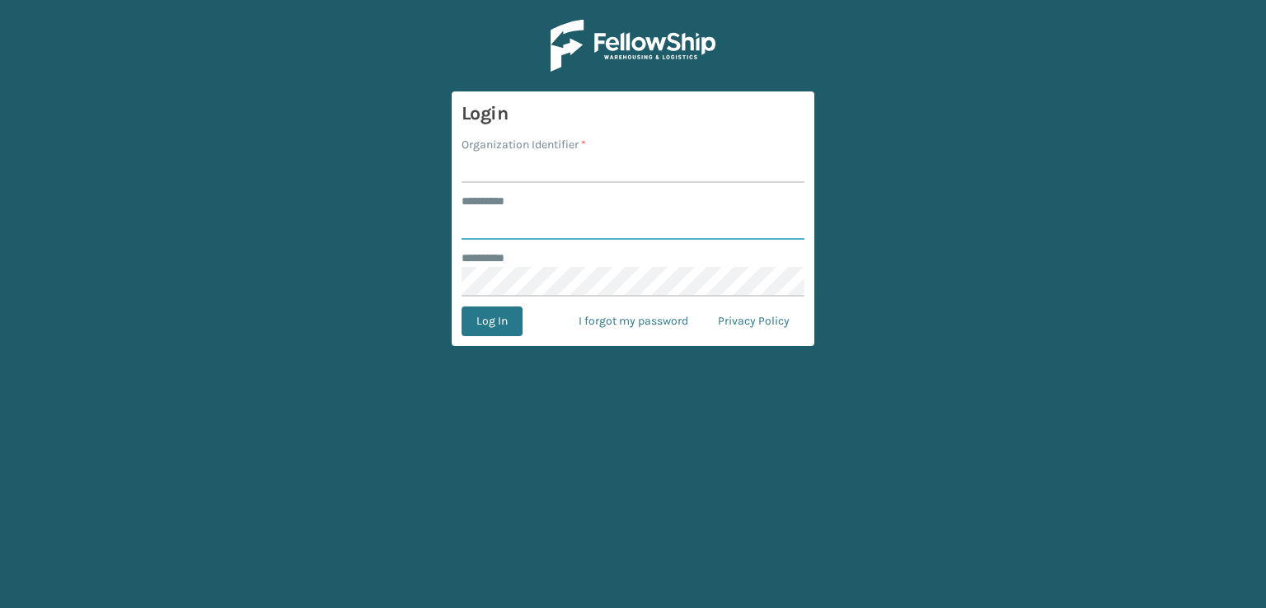
type input "***"
click at [498, 167] on input "Organization Identifier *" at bounding box center [633, 168] width 343 height 30
type input "sleepgeekz warehouse"
click at [481, 326] on button "Log In" at bounding box center [492, 322] width 61 height 30
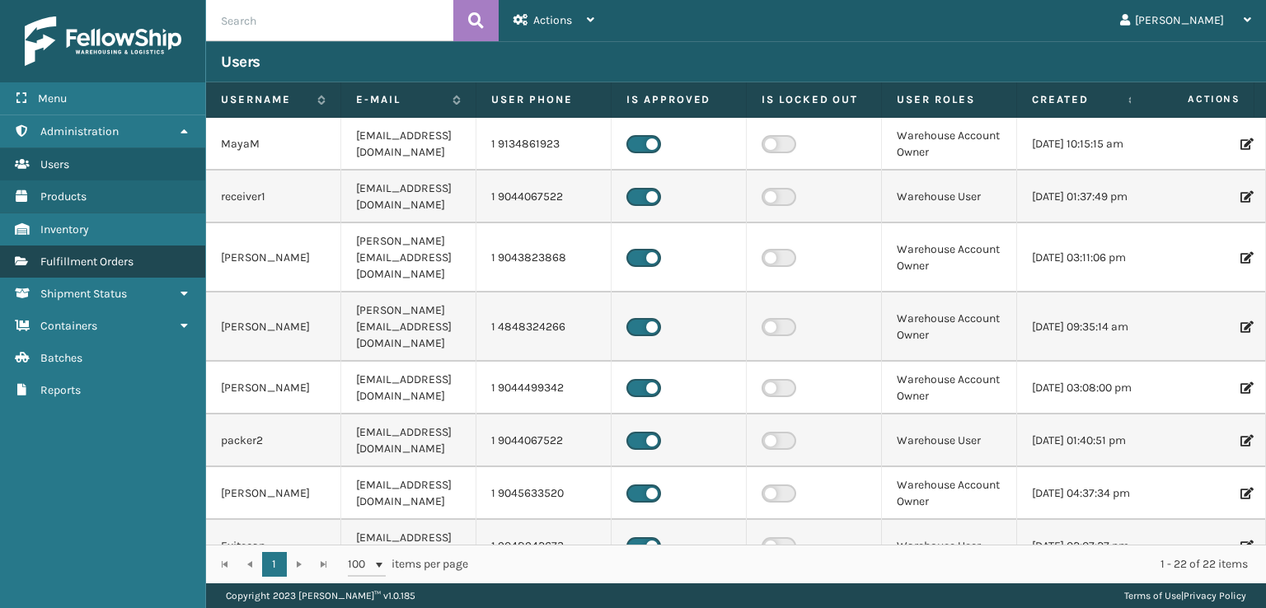
click at [86, 258] on span "Fulfillment Orders" at bounding box center [86, 262] width 93 height 14
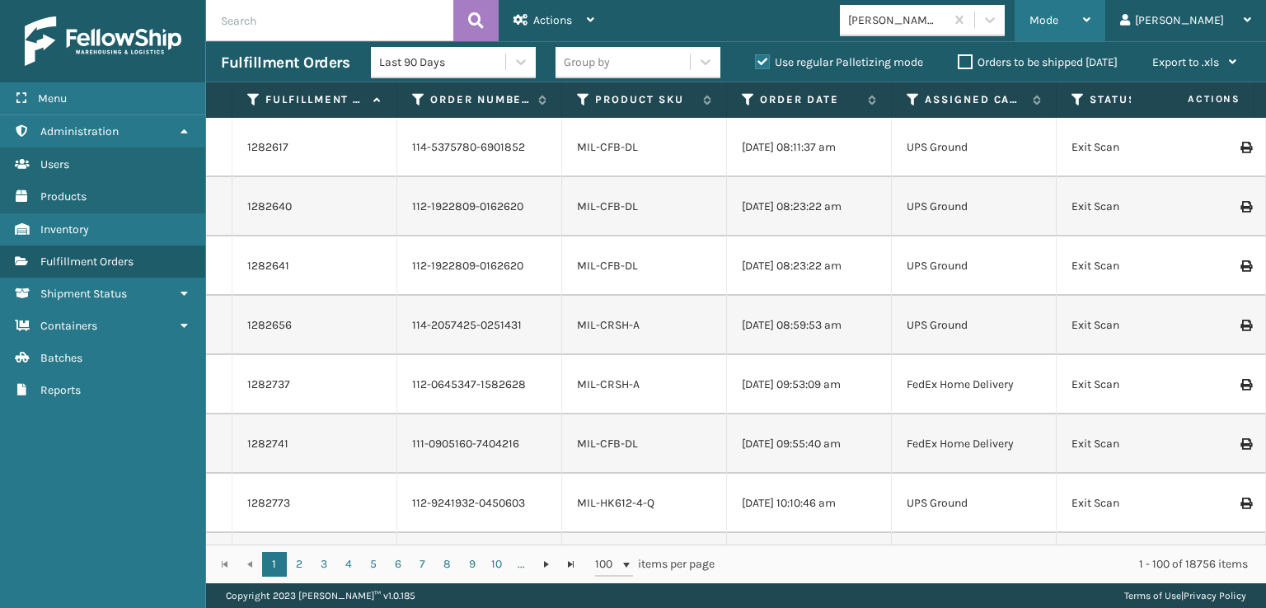
click at [1095, 21] on div "Mode Regular Mode Picking Mode Labeling Mode Palletizing Mode Exit Scan Mode" at bounding box center [1060, 20] width 91 height 41
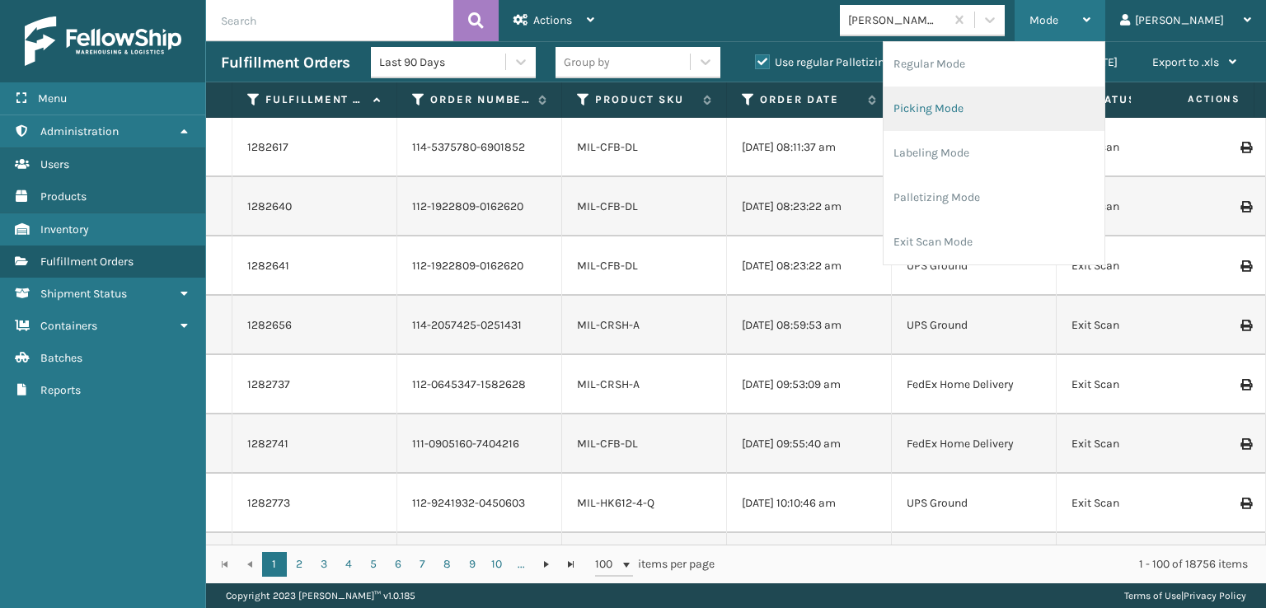
click at [983, 103] on li "Picking Mode" at bounding box center [994, 109] width 221 height 45
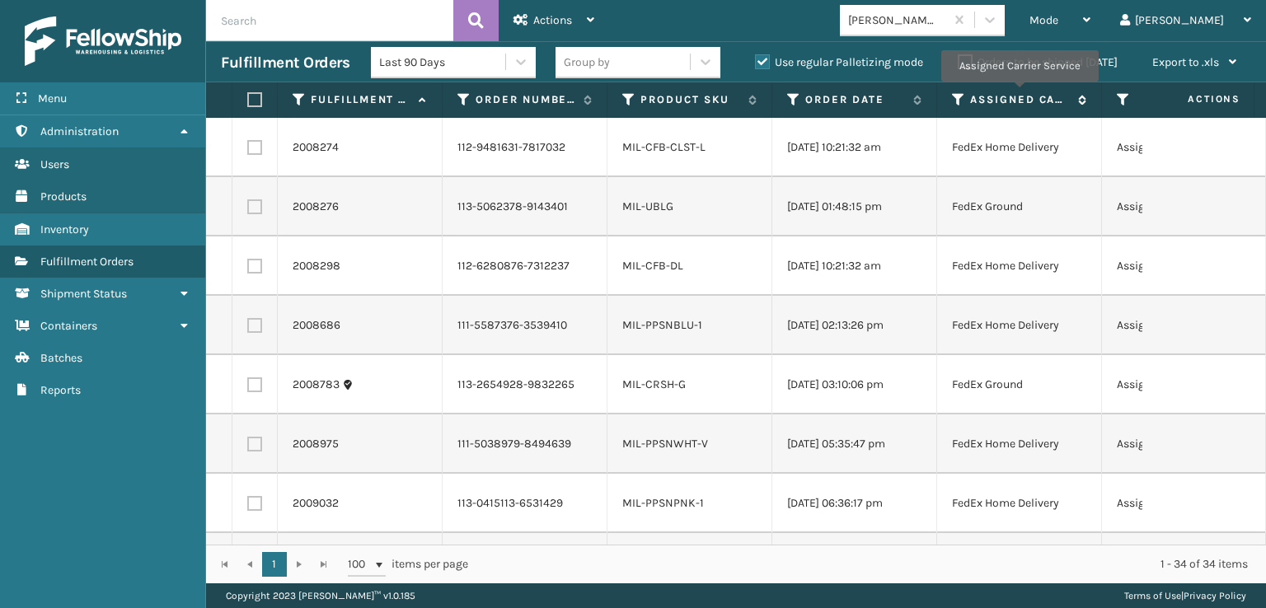
click at [1019, 93] on label "Assigned Carrier Service" at bounding box center [1020, 99] width 100 height 15
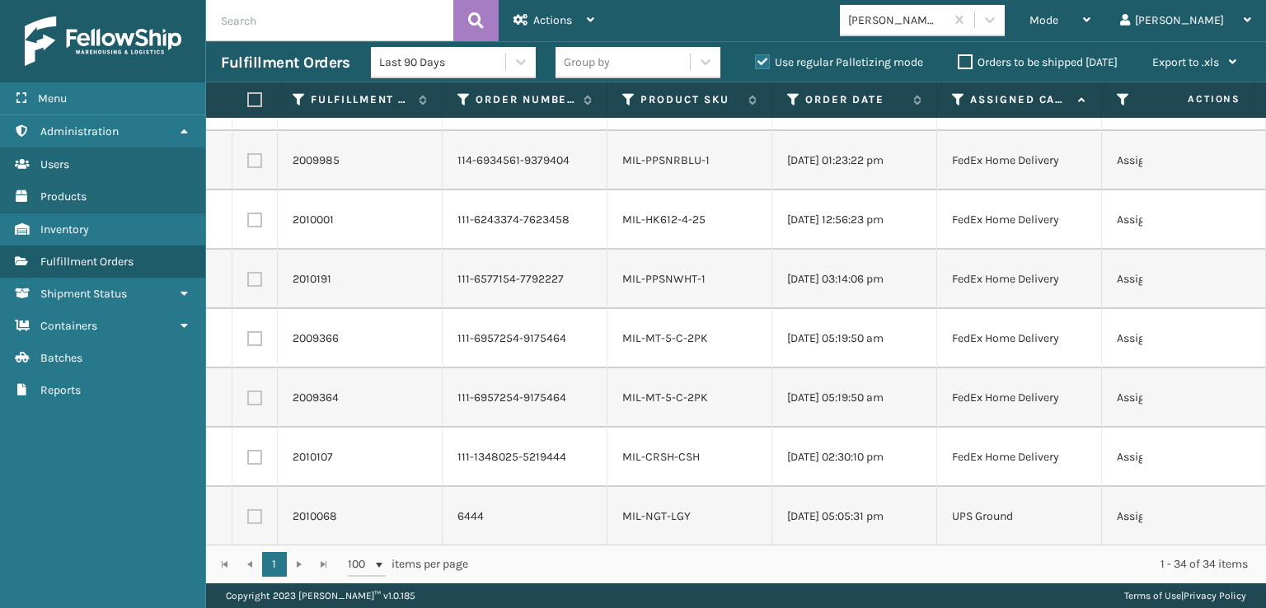
scroll to position [1603, 0]
click at [251, 96] on label at bounding box center [252, 99] width 10 height 15
click at [248, 96] on input "checkbox" at bounding box center [247, 100] width 1 height 11
checkbox input "true"
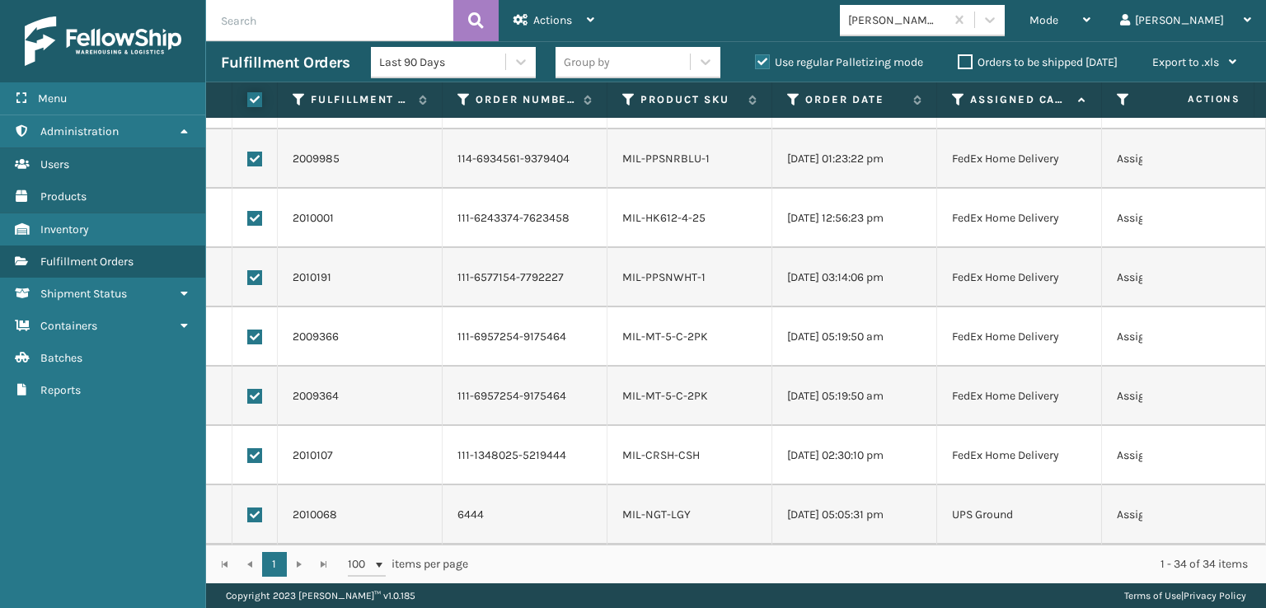
checkbox input "true"
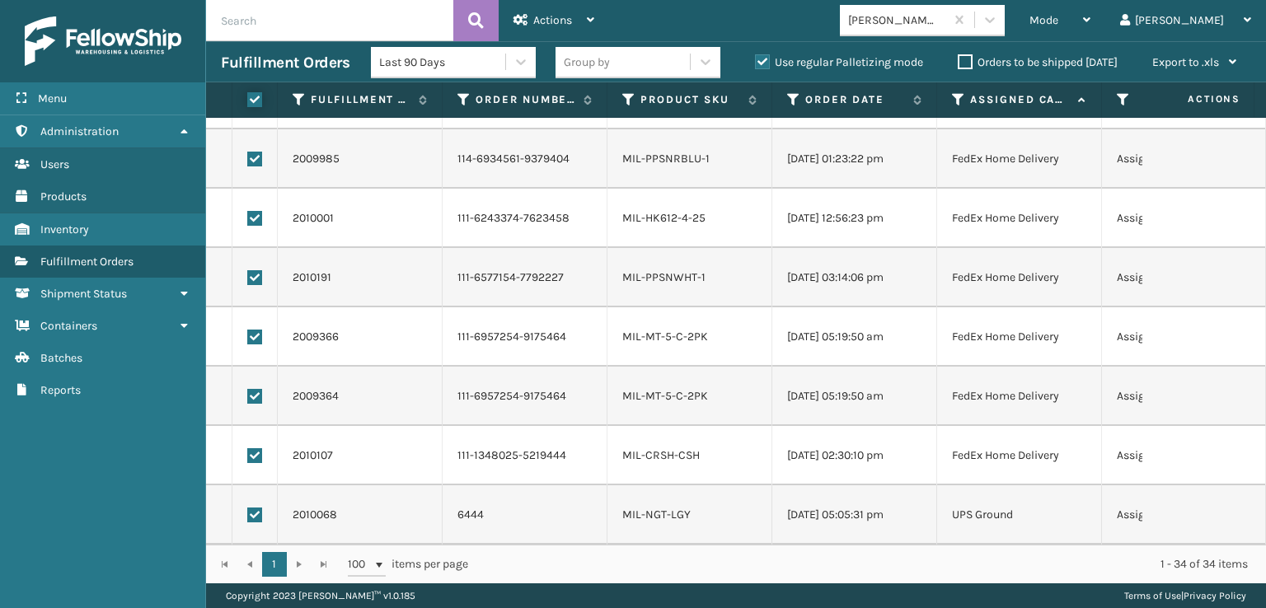
checkbox input "true"
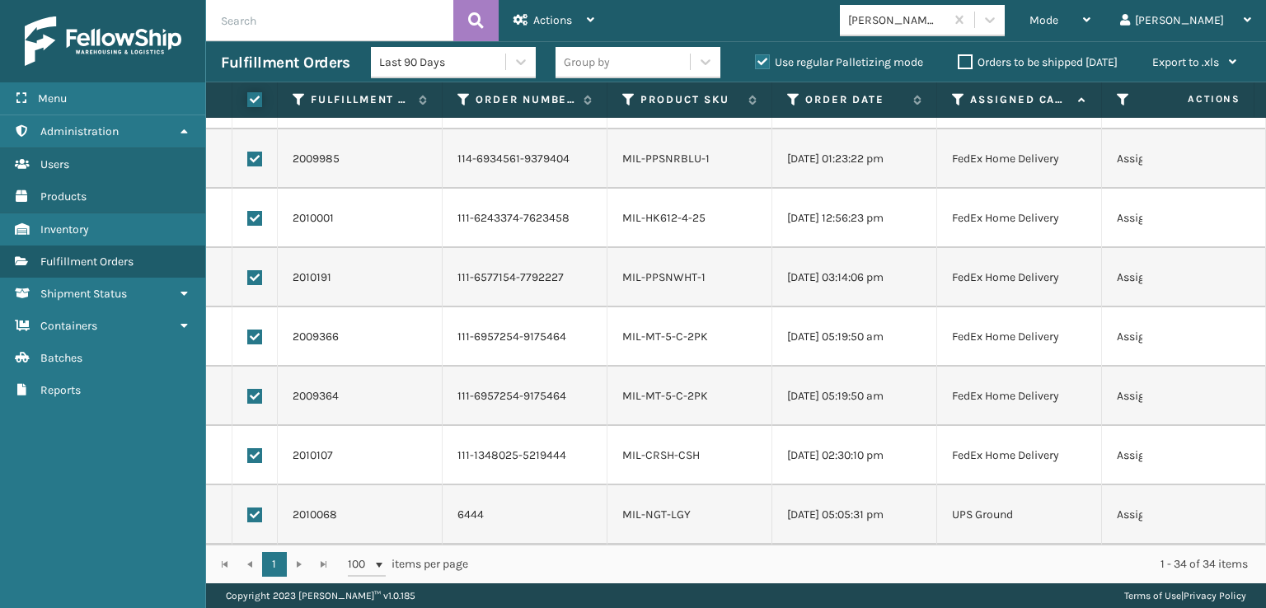
checkbox input "true"
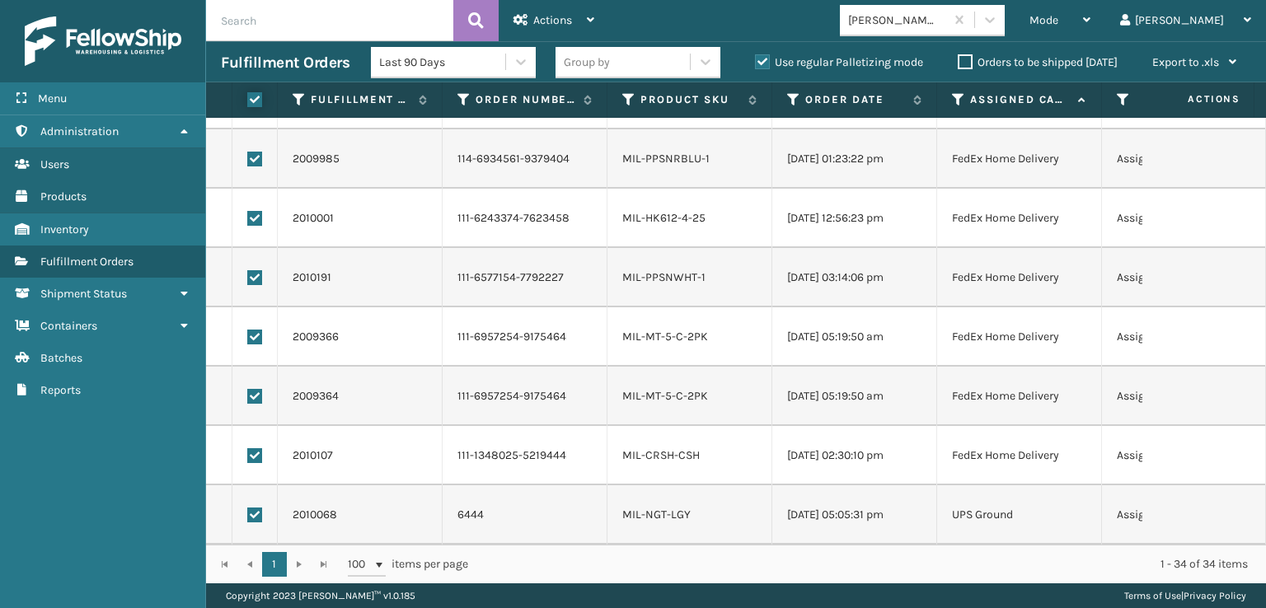
checkbox input "true"
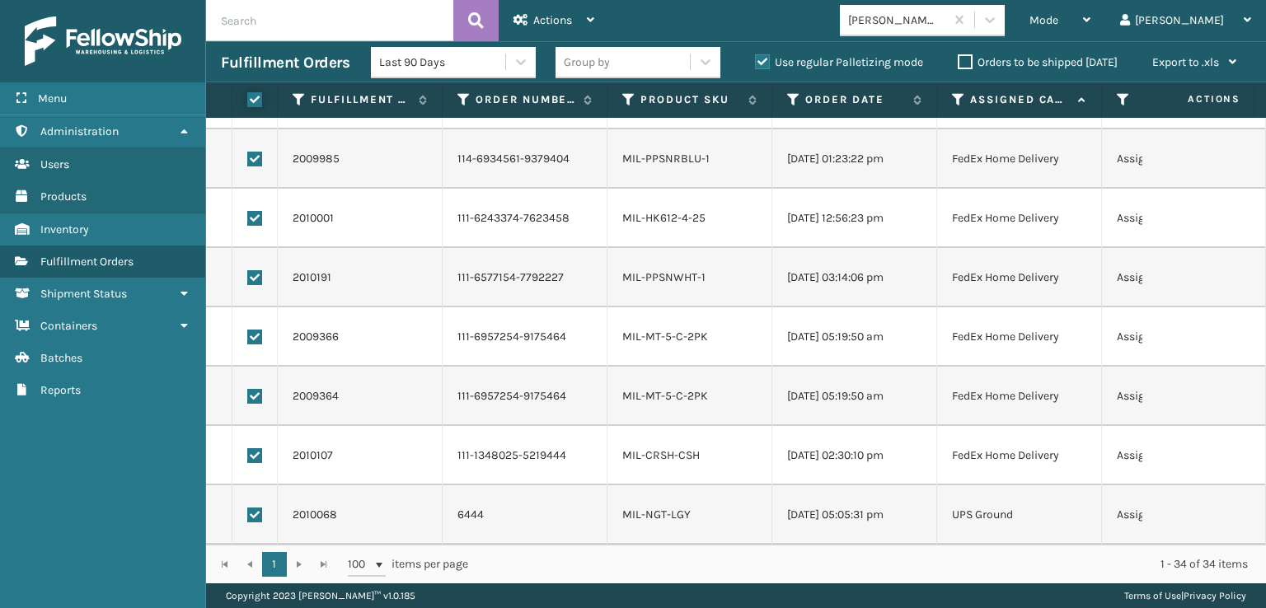
checkbox input "true"
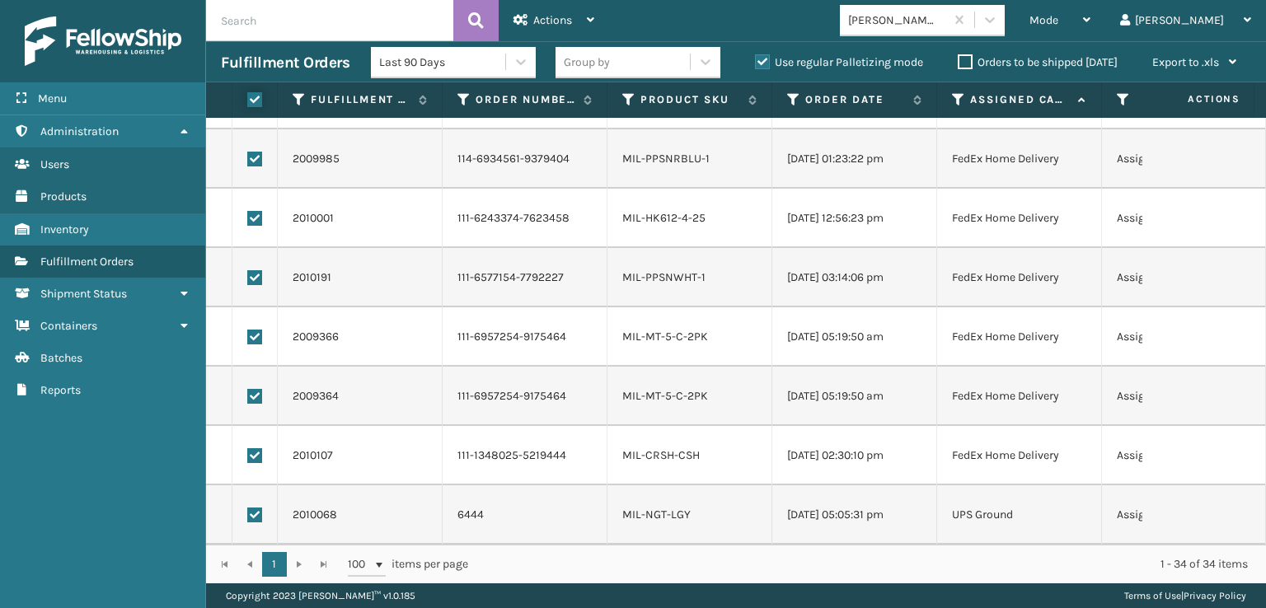
checkbox input "true"
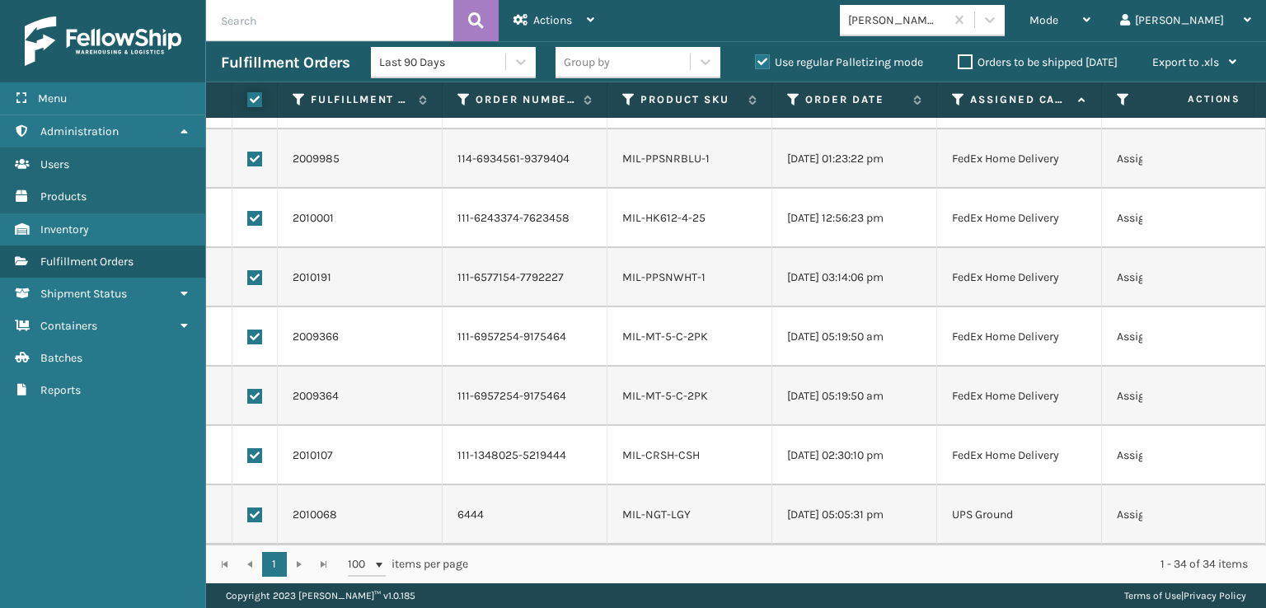
checkbox input "true"
click at [250, 508] on label at bounding box center [254, 515] width 15 height 15
click at [248, 508] on input "checkbox" at bounding box center [247, 513] width 1 height 11
checkbox input "false"
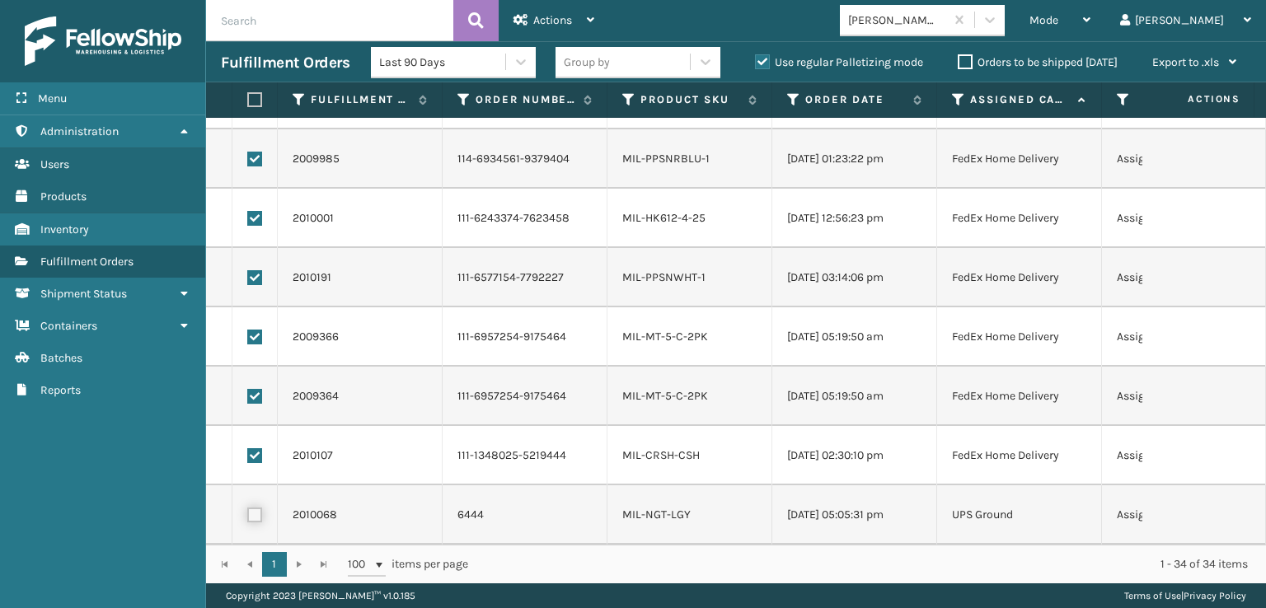
checkbox input "false"
click at [521, 23] on icon at bounding box center [521, 20] width 15 height 12
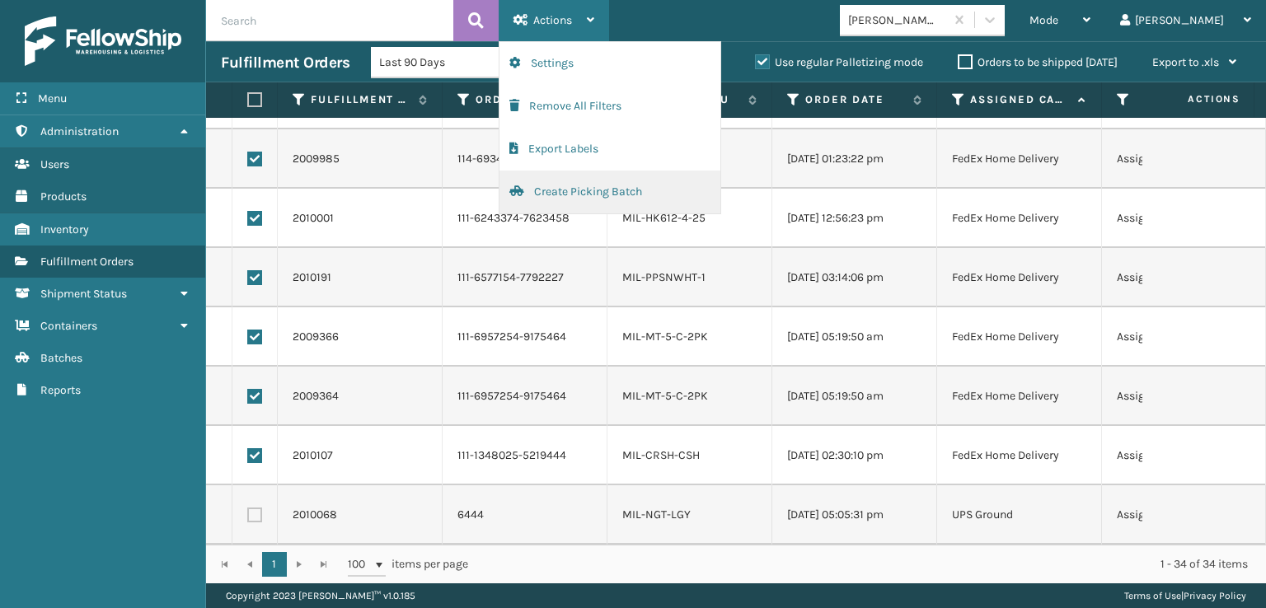
click at [557, 191] on button "Create Picking Batch" at bounding box center [610, 192] width 221 height 43
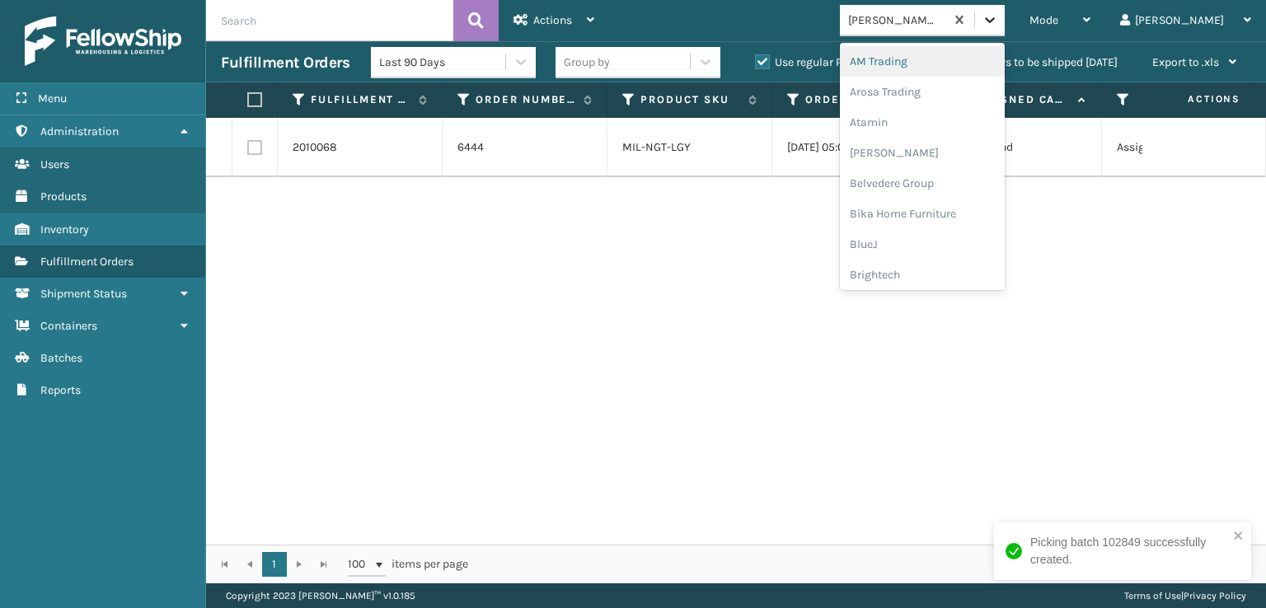
click at [998, 20] on icon at bounding box center [990, 20] width 16 height 16
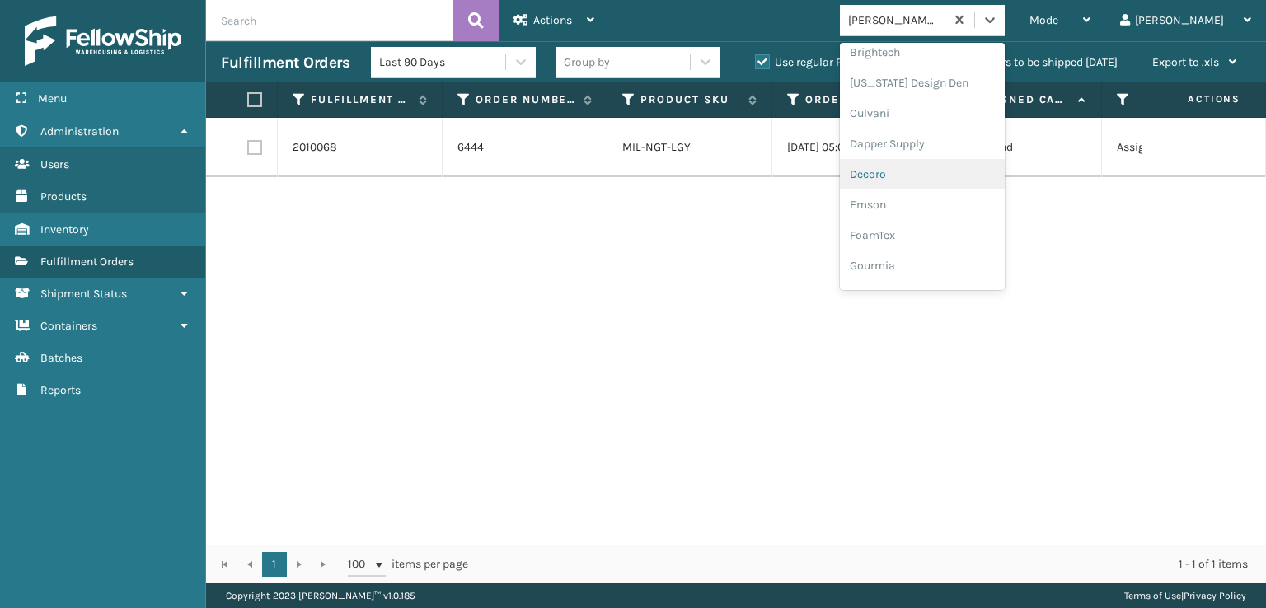
scroll to position [247, 0]
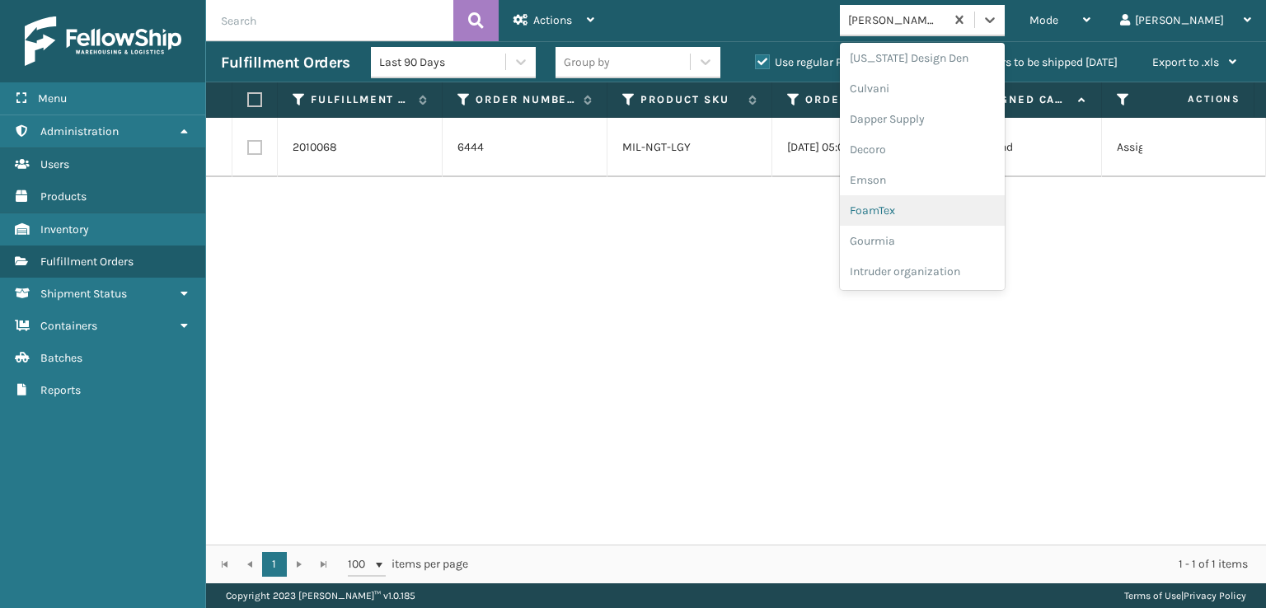
click at [936, 211] on div "FoamTex" at bounding box center [922, 210] width 165 height 31
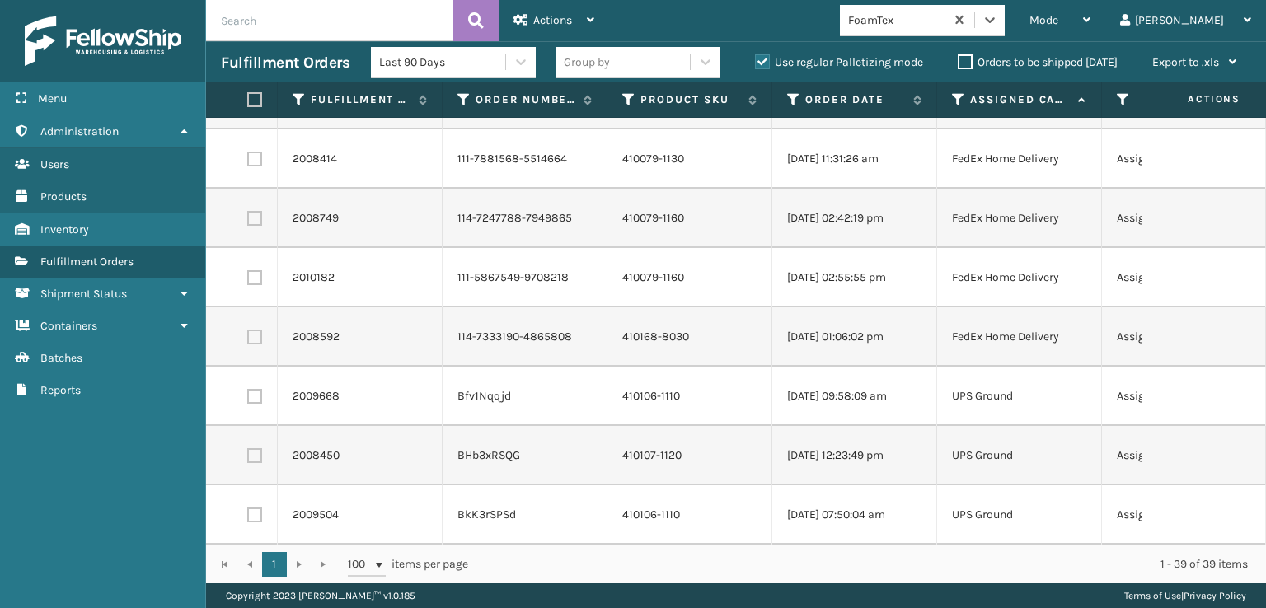
scroll to position [1900, 0]
click at [251, 98] on label at bounding box center [252, 99] width 10 height 15
click at [248, 98] on input "checkbox" at bounding box center [247, 100] width 1 height 11
checkbox input "true"
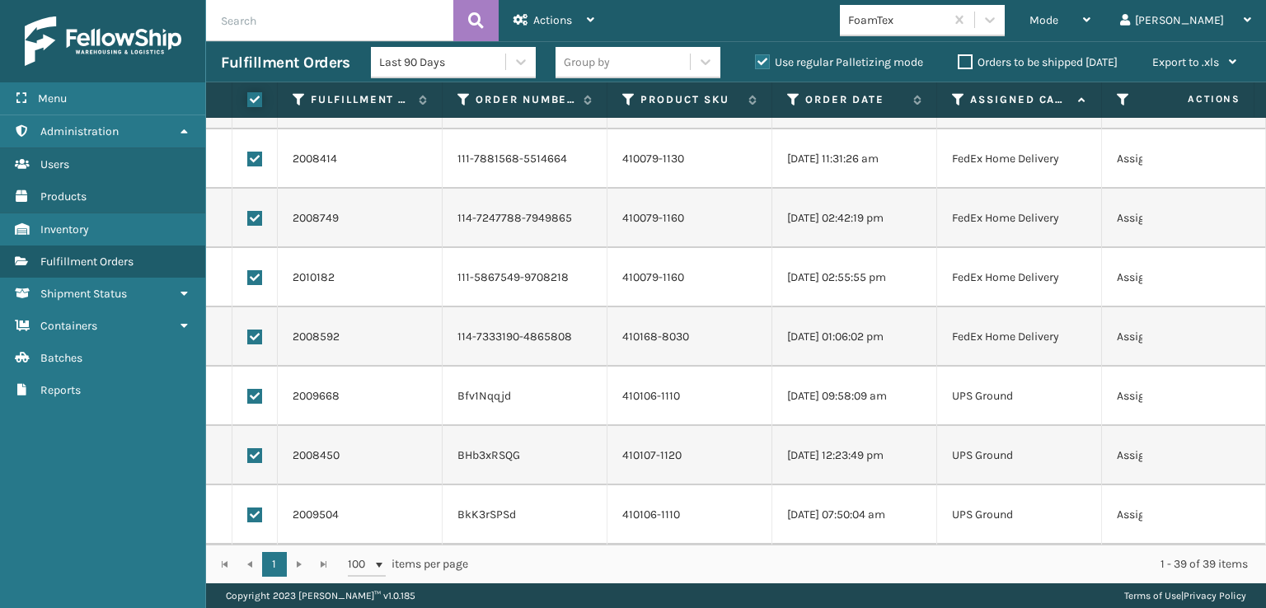
checkbox input "true"
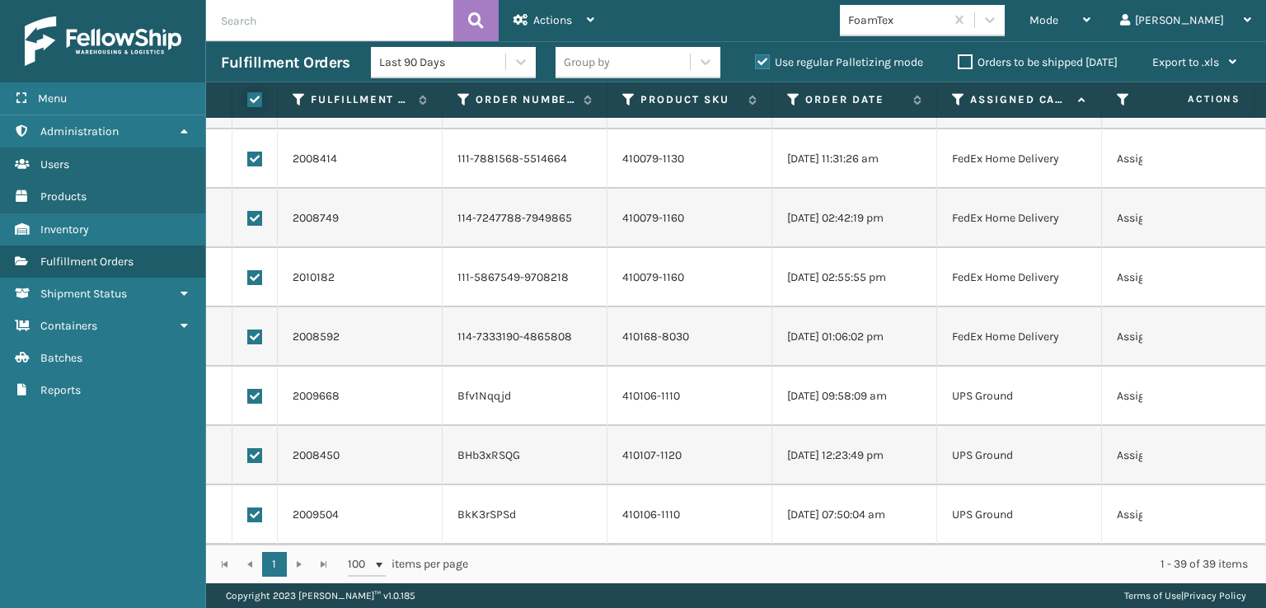
checkbox input "true"
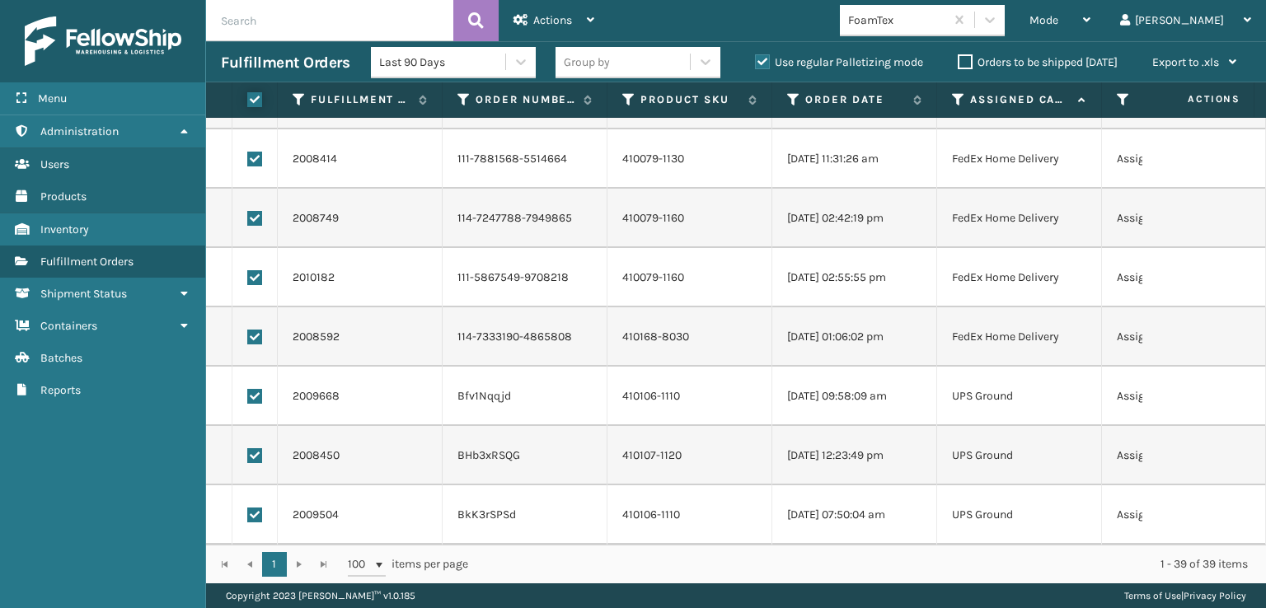
checkbox input "true"
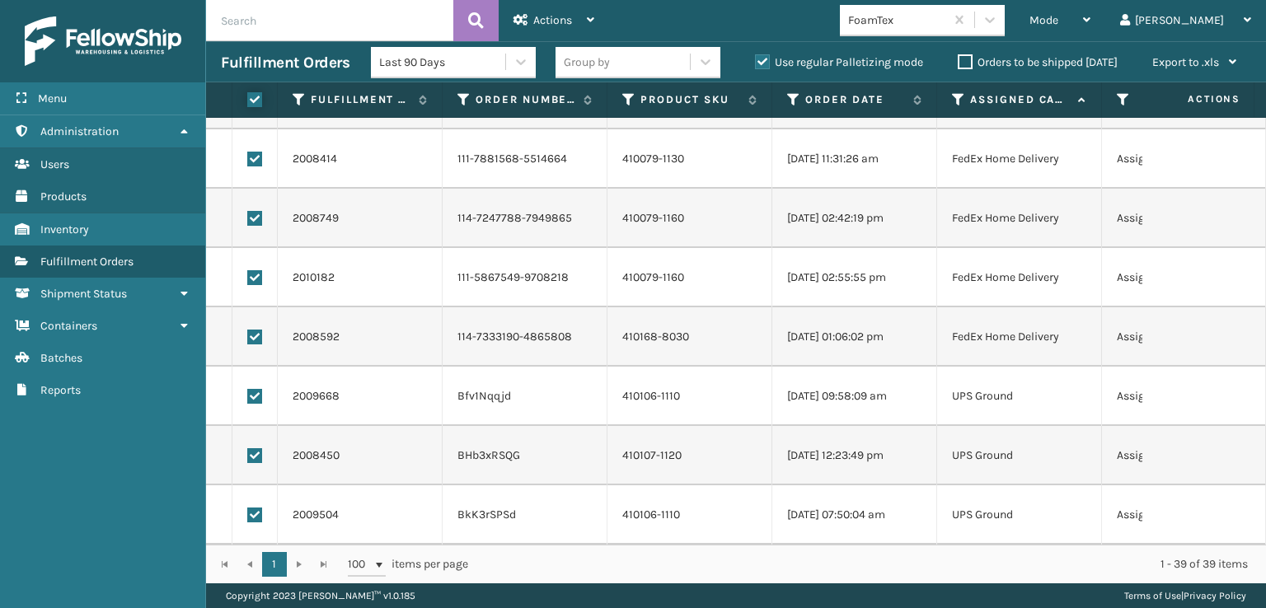
checkbox input "true"
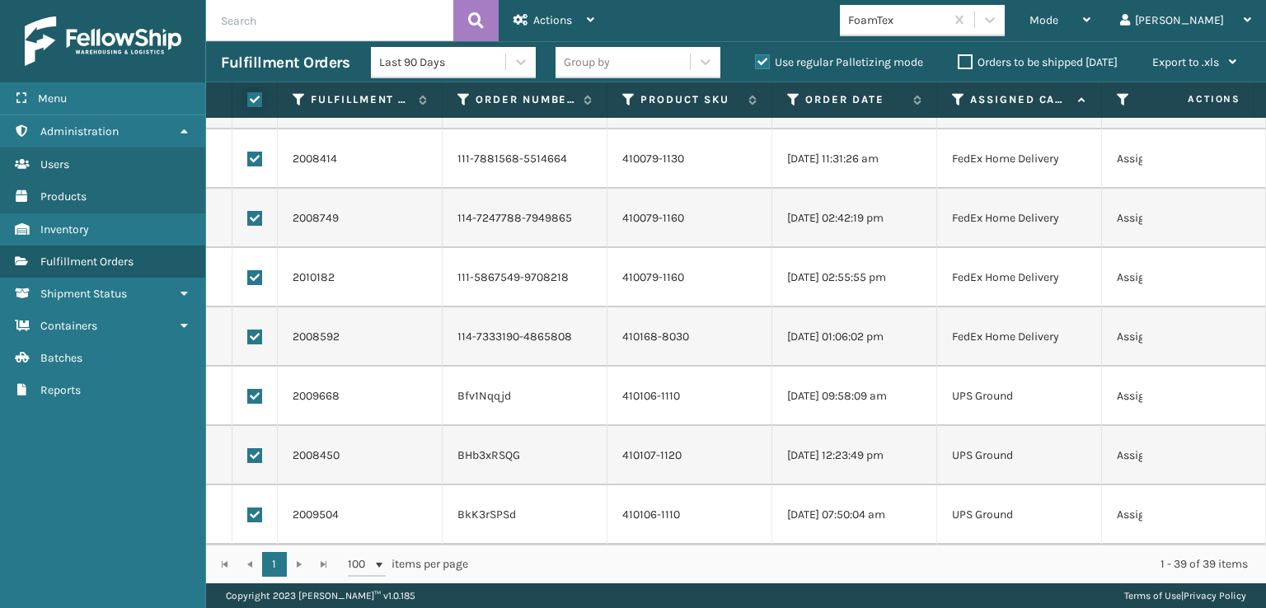
checkbox input "true"
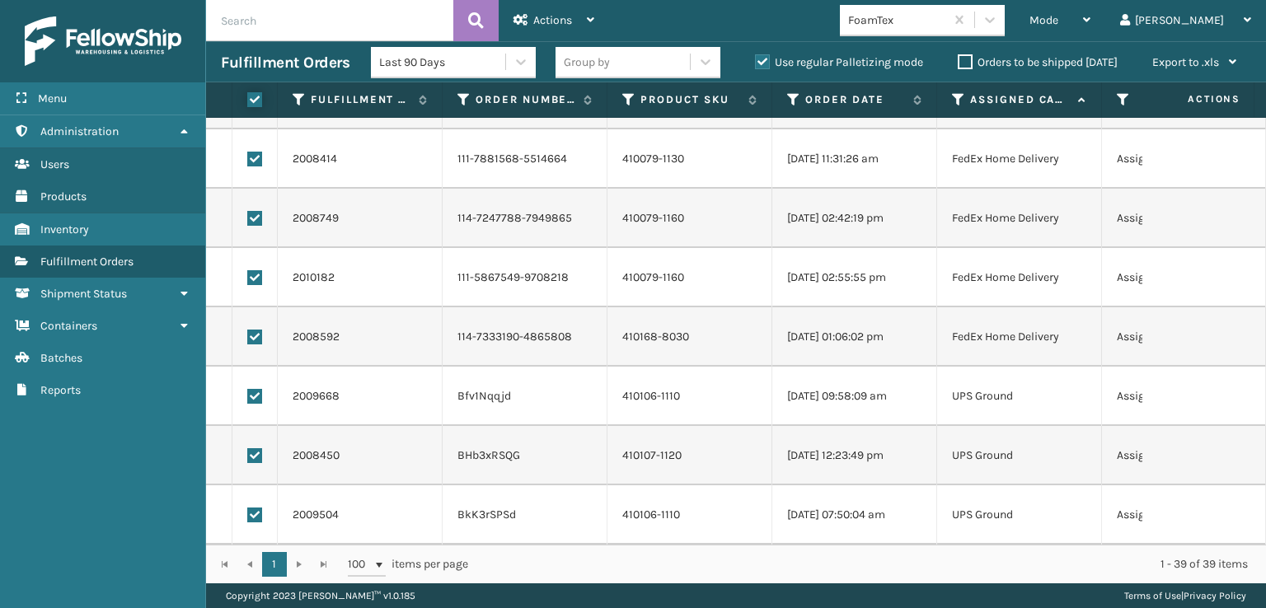
checkbox input "true"
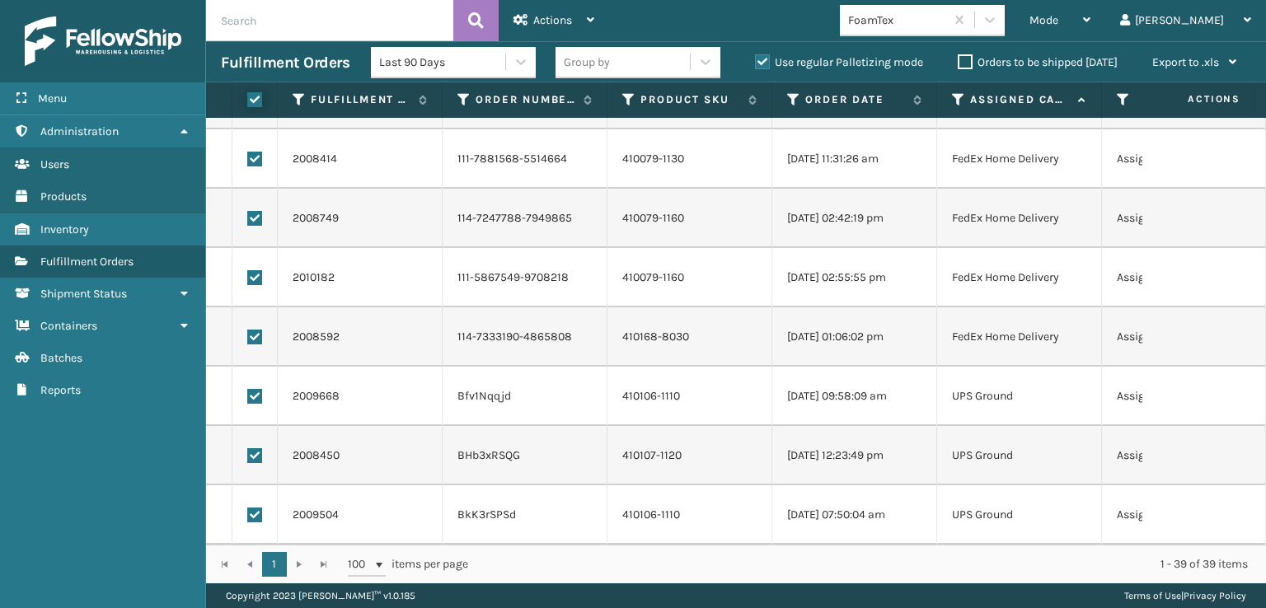
checkbox input "true"
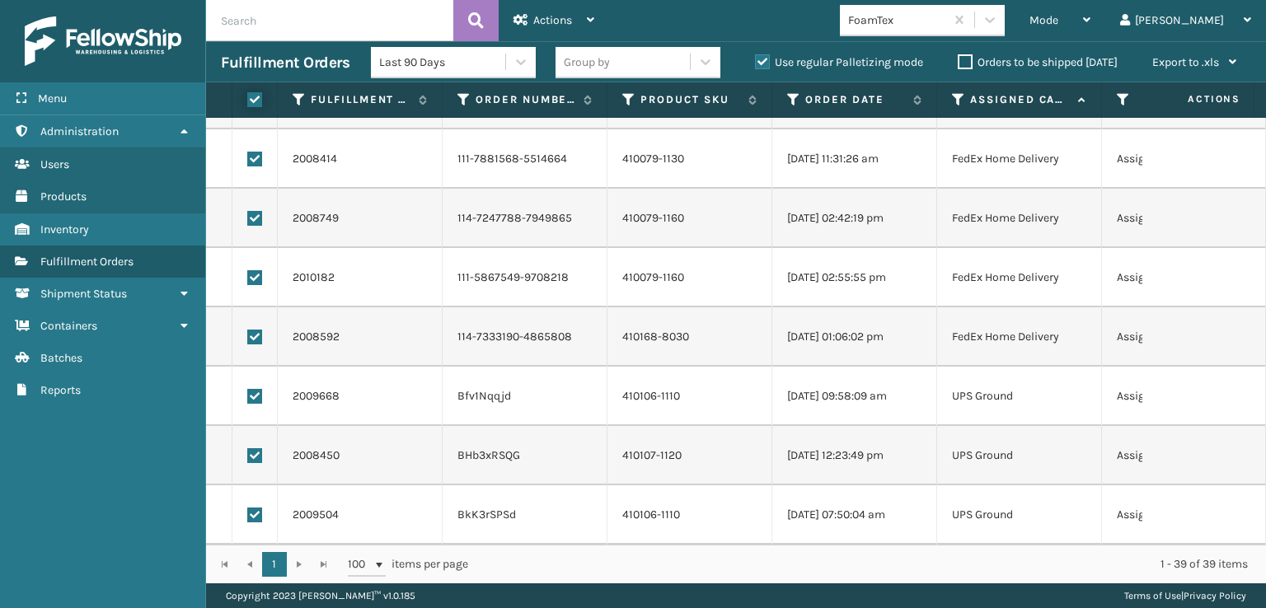
checkbox input "true"
click at [249, 508] on label at bounding box center [254, 515] width 15 height 15
click at [248, 508] on input "checkbox" at bounding box center [247, 513] width 1 height 11
checkbox input "false"
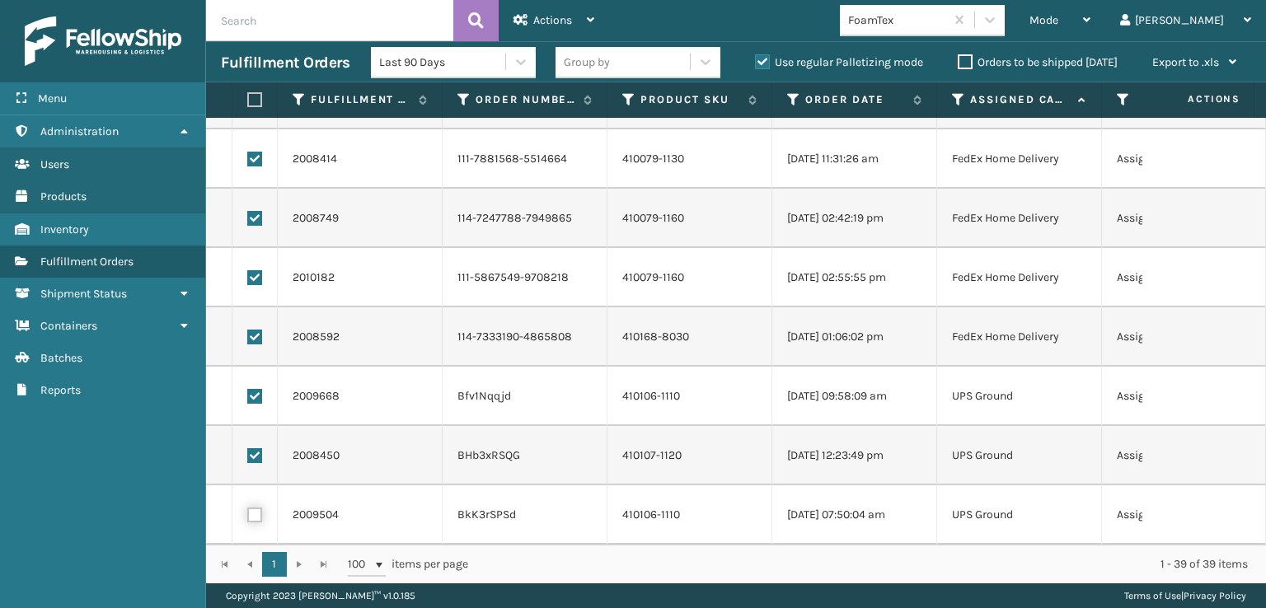
checkbox input "false"
click at [254, 449] on label at bounding box center [254, 456] width 15 height 15
click at [248, 449] on input "checkbox" at bounding box center [247, 454] width 1 height 11
checkbox input "false"
click at [257, 389] on label at bounding box center [254, 396] width 15 height 15
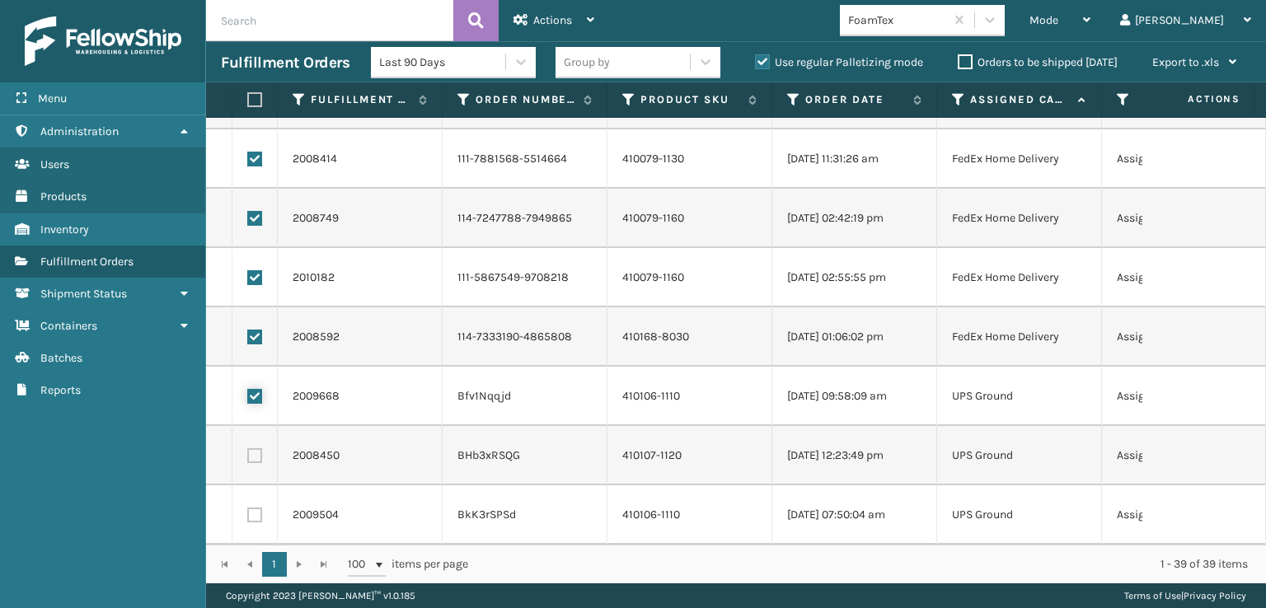
click at [248, 389] on input "checkbox" at bounding box center [247, 394] width 1 height 11
checkbox input "false"
click at [534, 18] on span "Actions" at bounding box center [552, 20] width 39 height 14
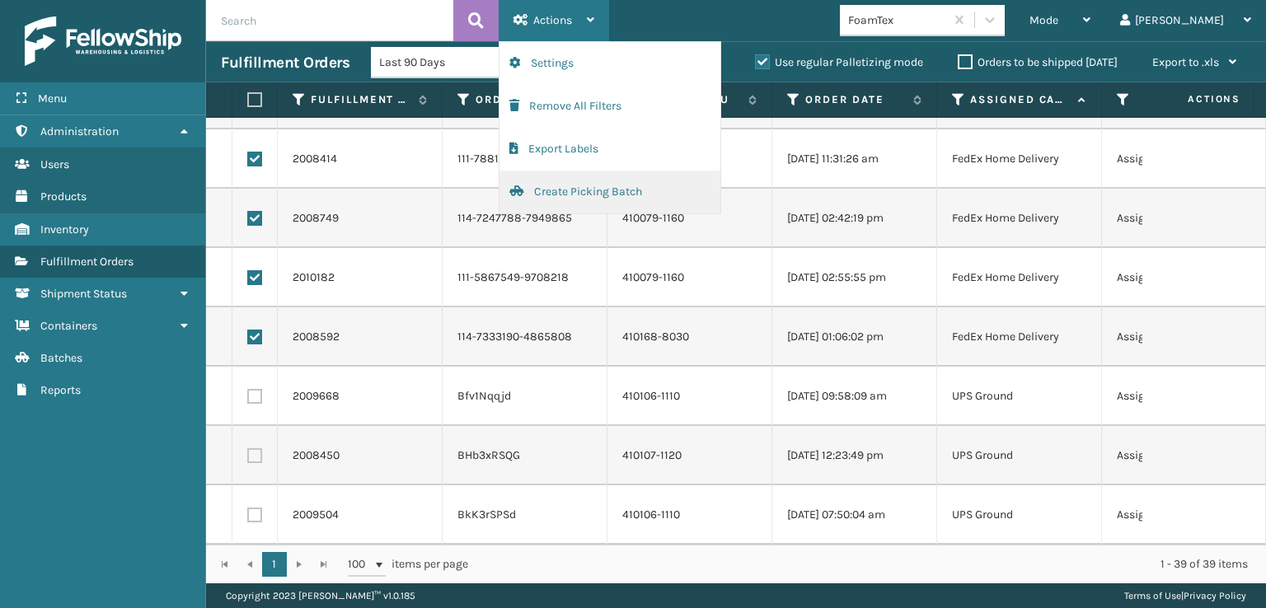
click at [551, 192] on button "Create Picking Batch" at bounding box center [610, 192] width 221 height 43
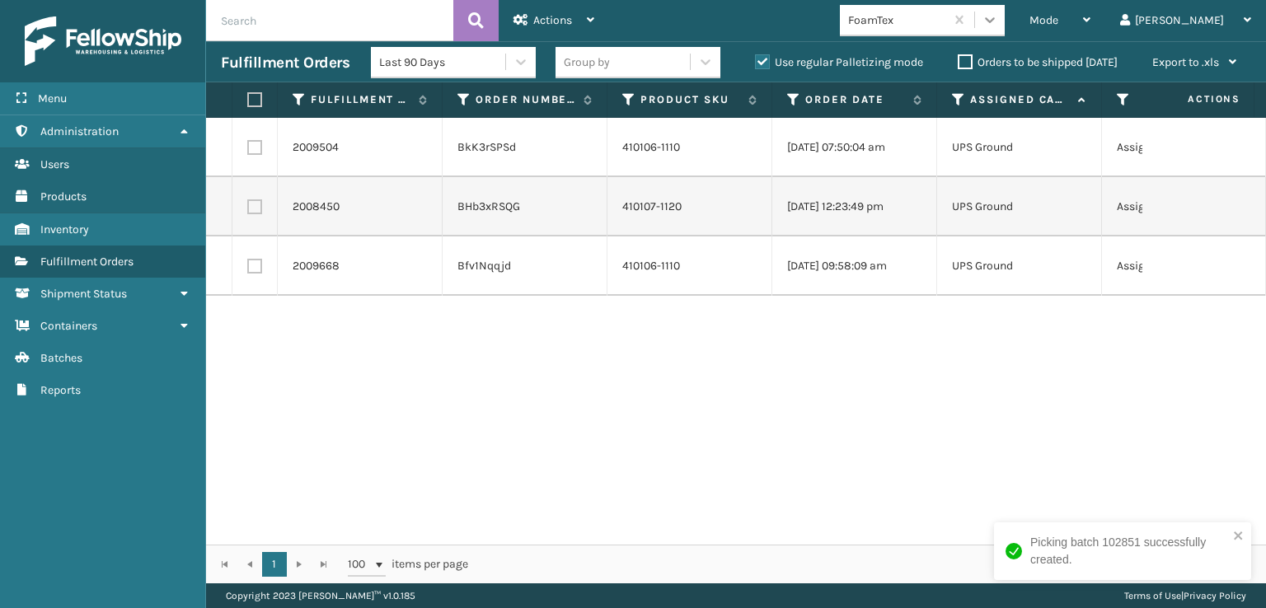
click at [1005, 11] on div at bounding box center [990, 20] width 30 height 30
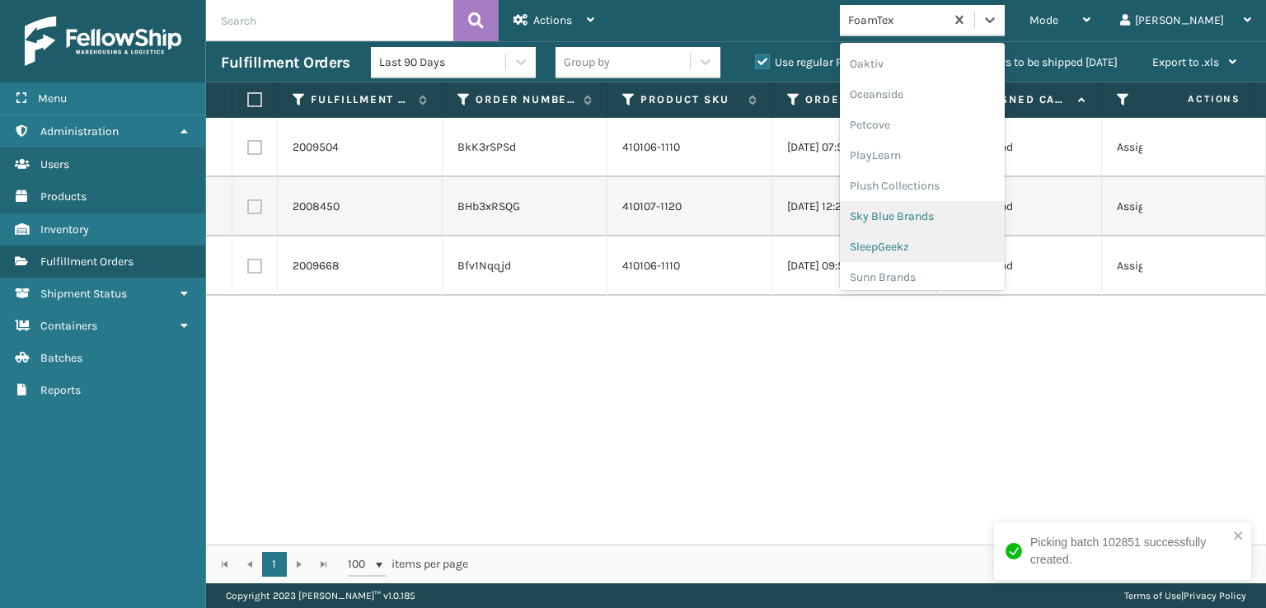
scroll to position [796, 0]
click at [956, 237] on div "SleepGeekz" at bounding box center [922, 241] width 165 height 31
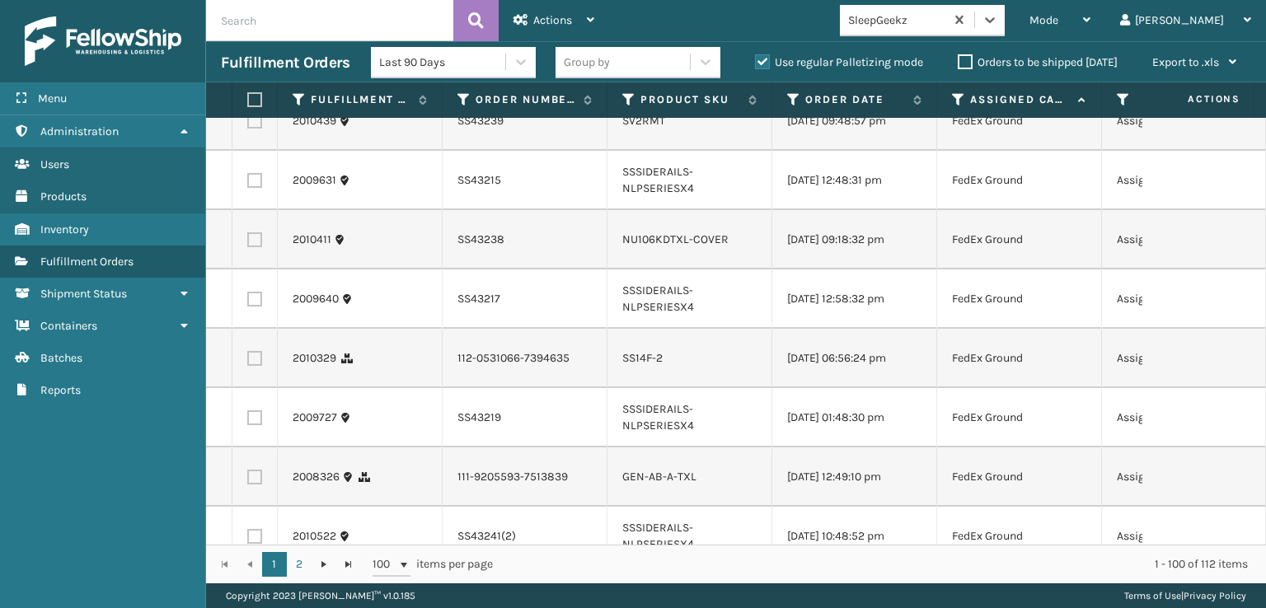
scroll to position [412, 0]
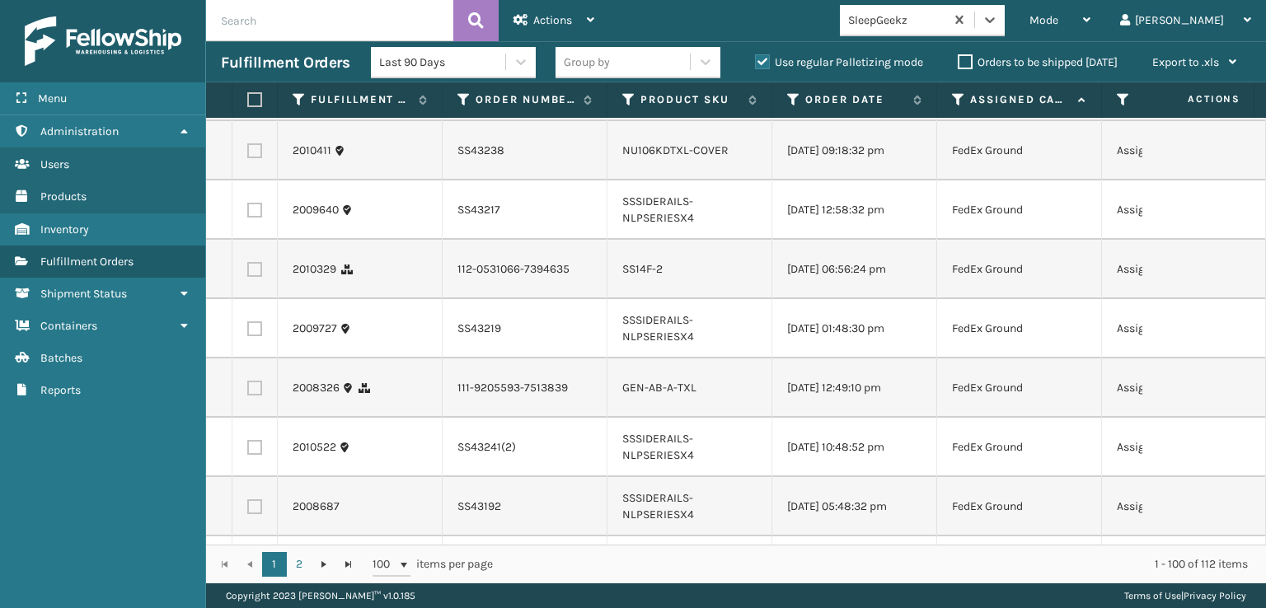
click at [263, 283] on td at bounding box center [254, 269] width 45 height 59
click at [250, 277] on label at bounding box center [254, 269] width 15 height 15
click at [248, 273] on input "checkbox" at bounding box center [247, 267] width 1 height 11
checkbox input "true"
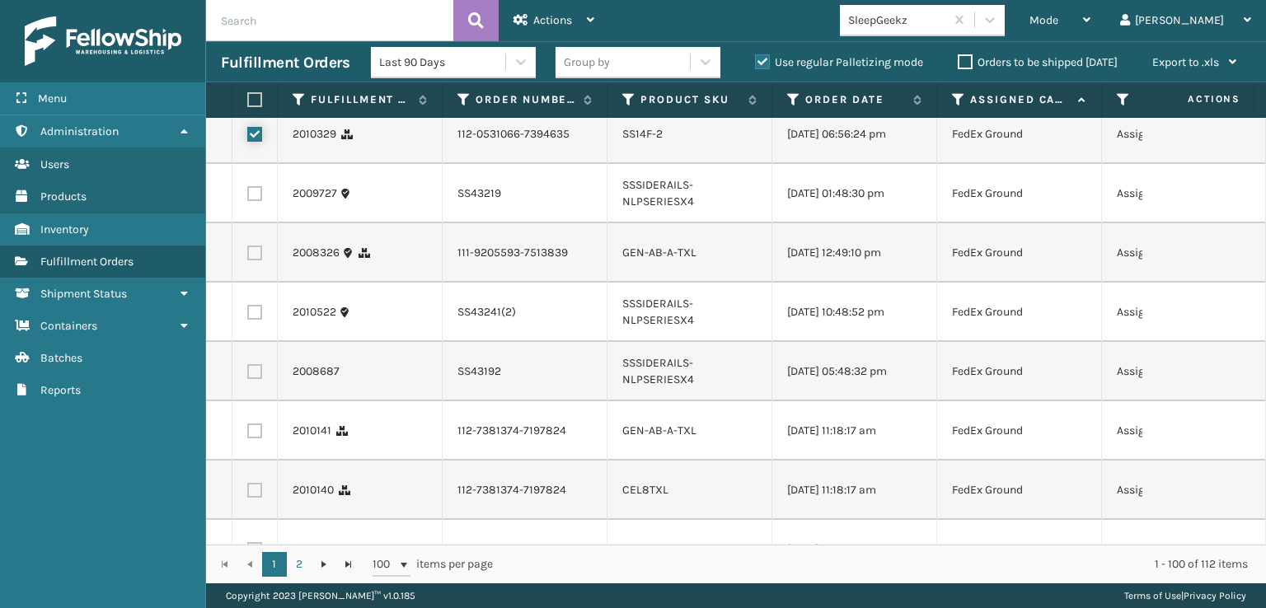
scroll to position [577, 0]
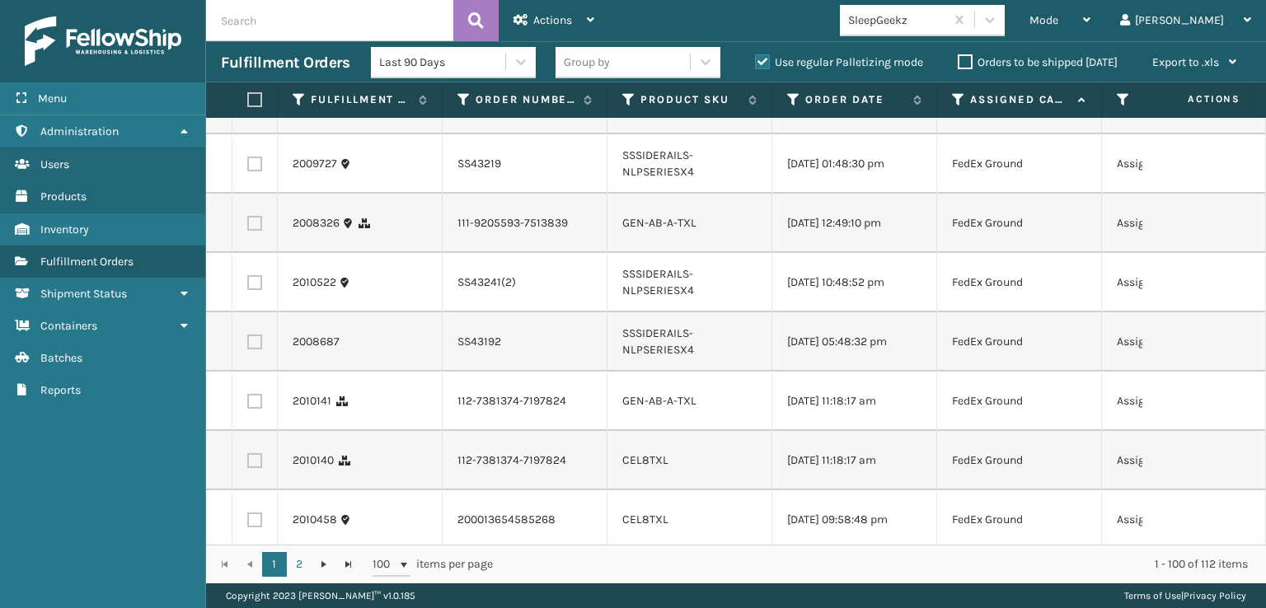
click at [259, 231] on label at bounding box center [254, 223] width 15 height 15
click at [248, 227] on input "checkbox" at bounding box center [247, 221] width 1 height 11
checkbox input "true"
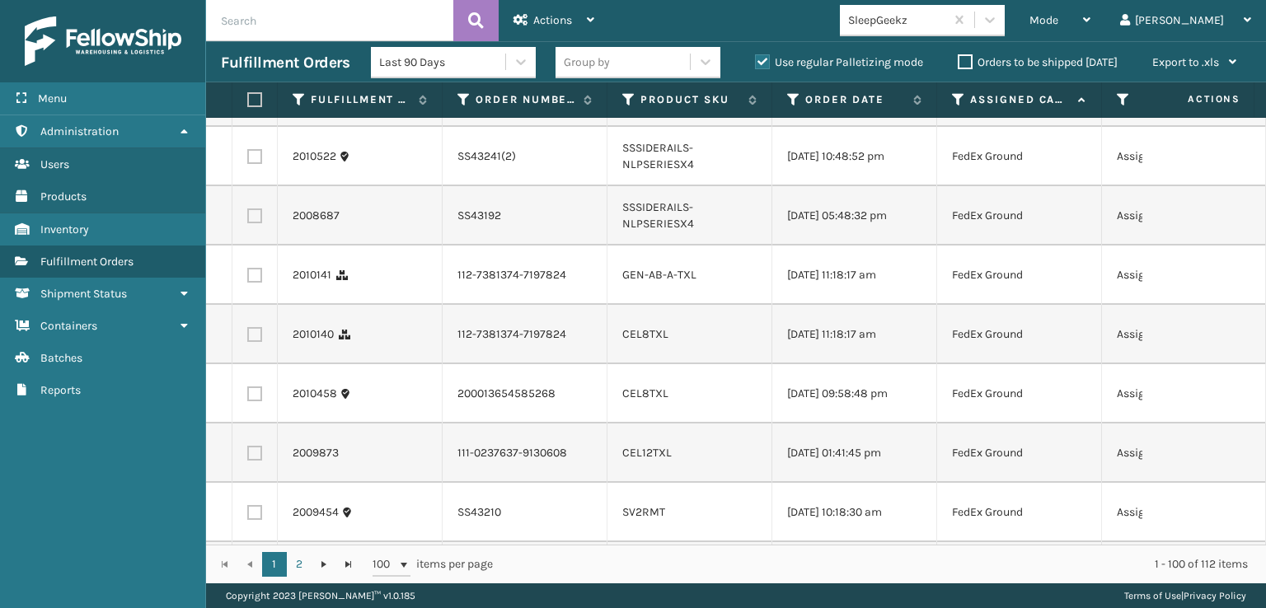
scroll to position [742, 0]
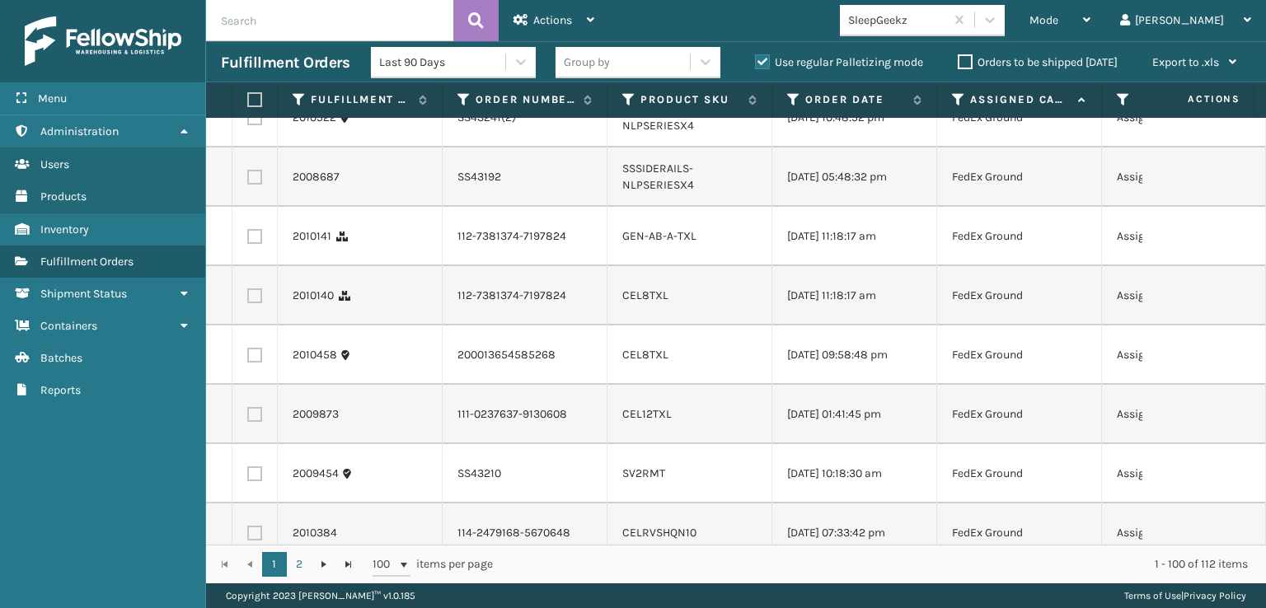
click at [254, 244] on label at bounding box center [254, 236] width 15 height 15
click at [248, 240] on input "checkbox" at bounding box center [247, 234] width 1 height 11
checkbox input "true"
click at [251, 303] on label at bounding box center [254, 296] width 15 height 15
click at [248, 299] on input "checkbox" at bounding box center [247, 294] width 1 height 11
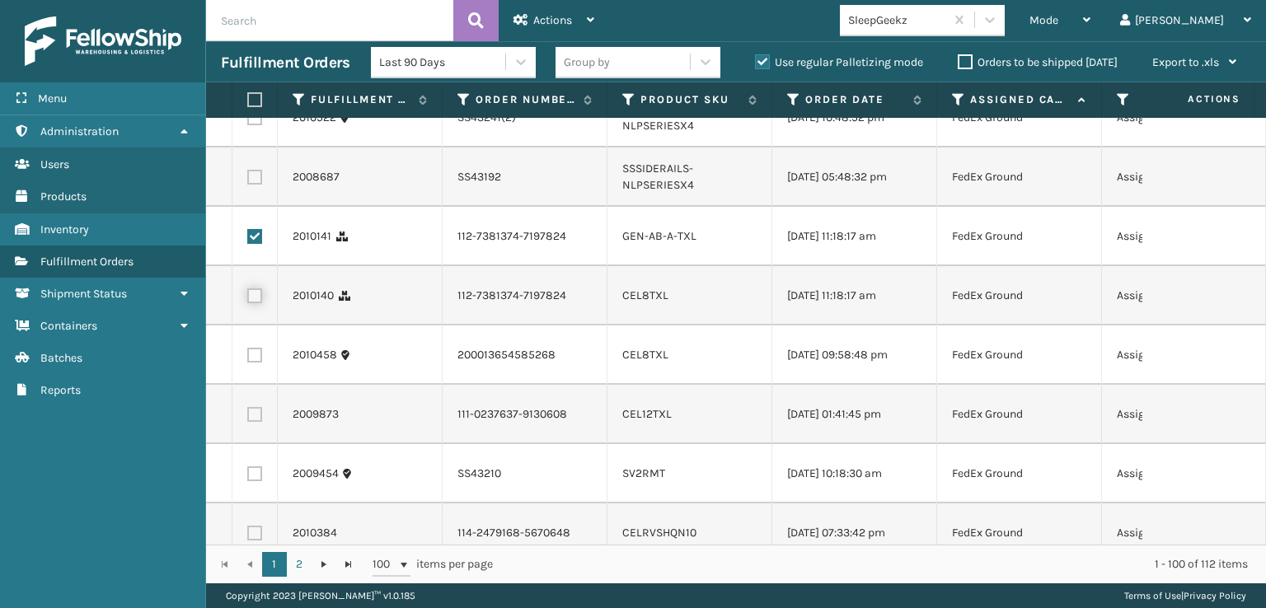
checkbox input "true"
click at [251, 363] on label at bounding box center [254, 355] width 15 height 15
click at [248, 359] on input "checkbox" at bounding box center [247, 353] width 1 height 11
checkbox input "true"
click at [256, 422] on label at bounding box center [254, 414] width 15 height 15
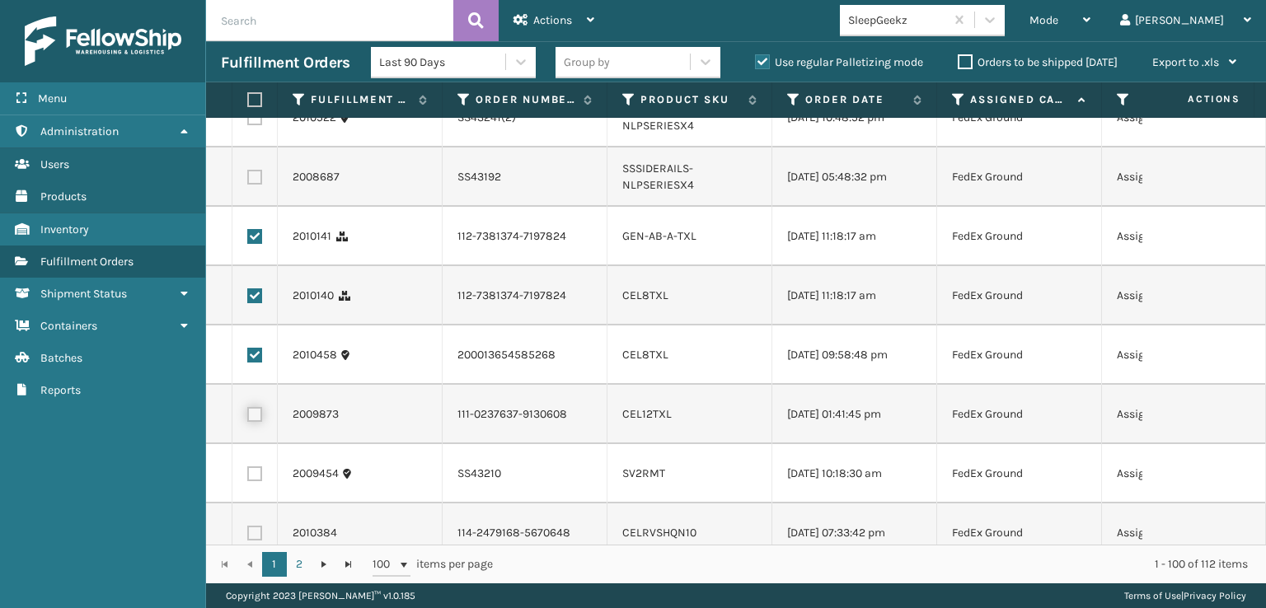
click at [248, 418] on input "checkbox" at bounding box center [247, 412] width 1 height 11
checkbox input "true"
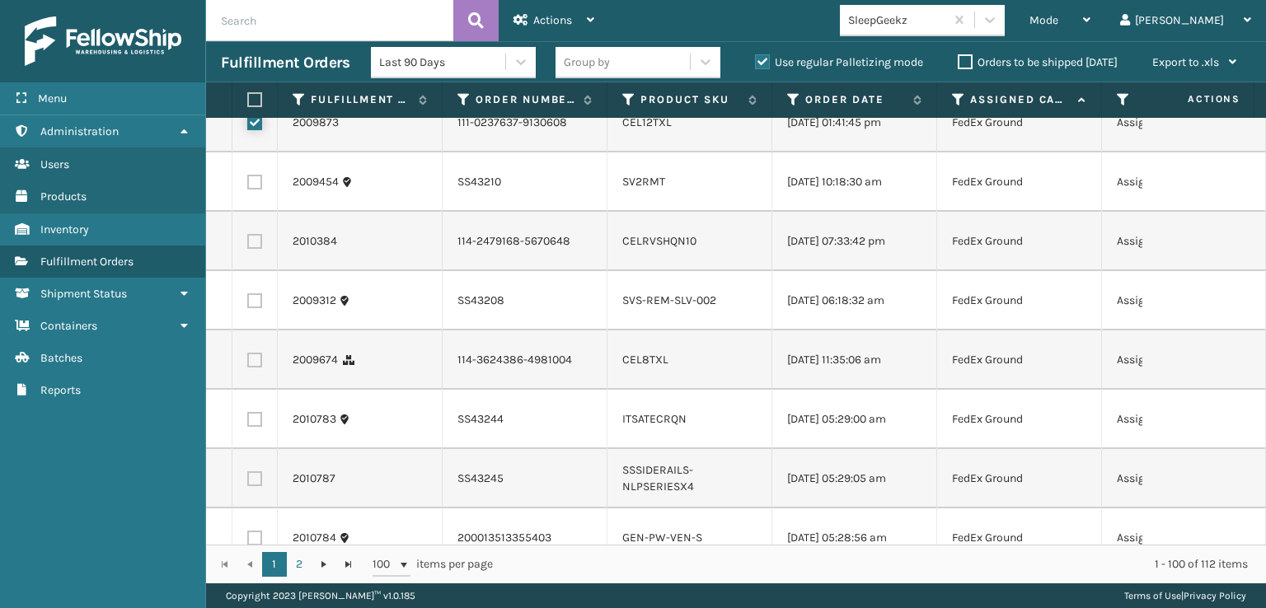
scroll to position [1072, 0]
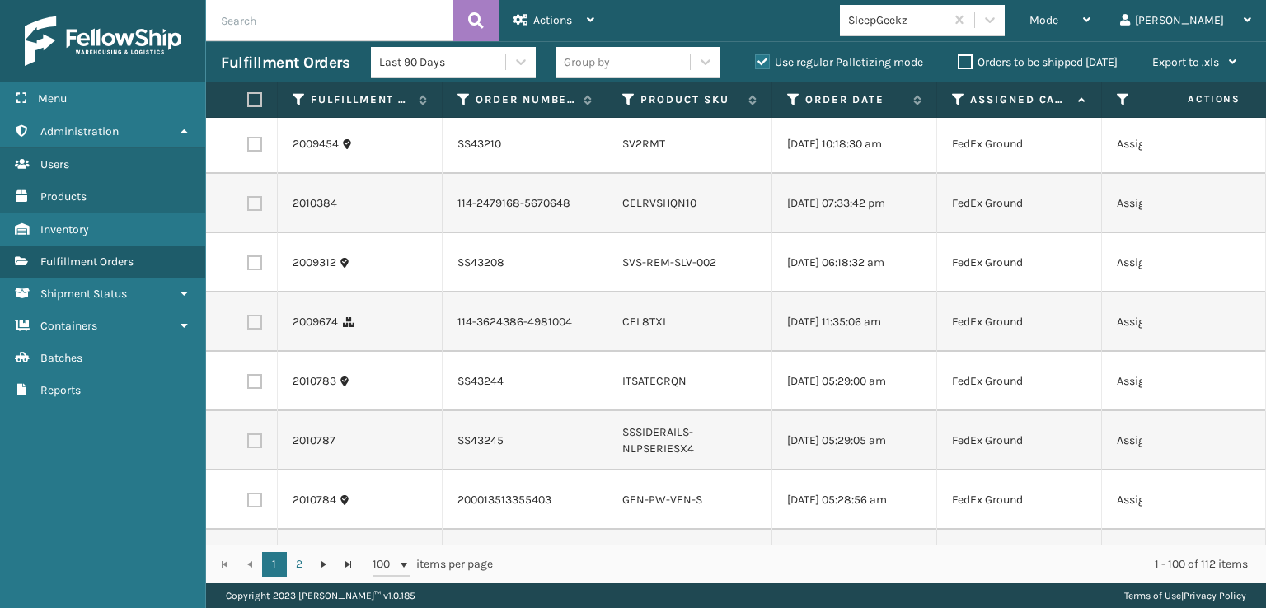
click at [256, 211] on label at bounding box center [254, 203] width 15 height 15
click at [248, 207] on input "checkbox" at bounding box center [247, 201] width 1 height 11
checkbox input "true"
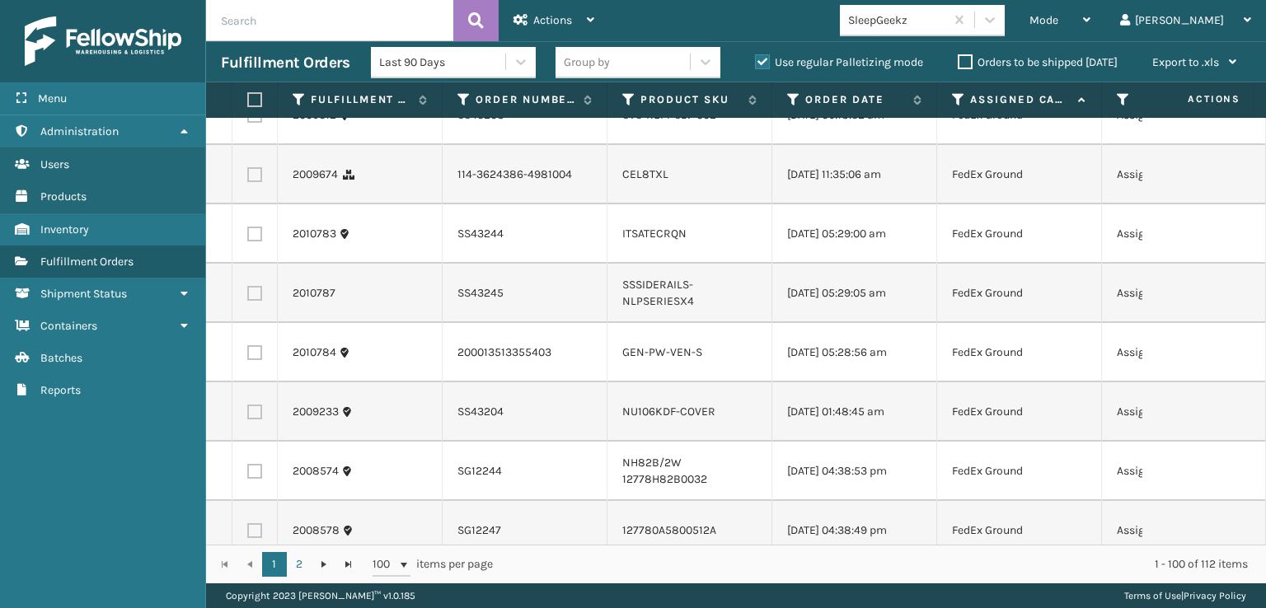
scroll to position [1237, 0]
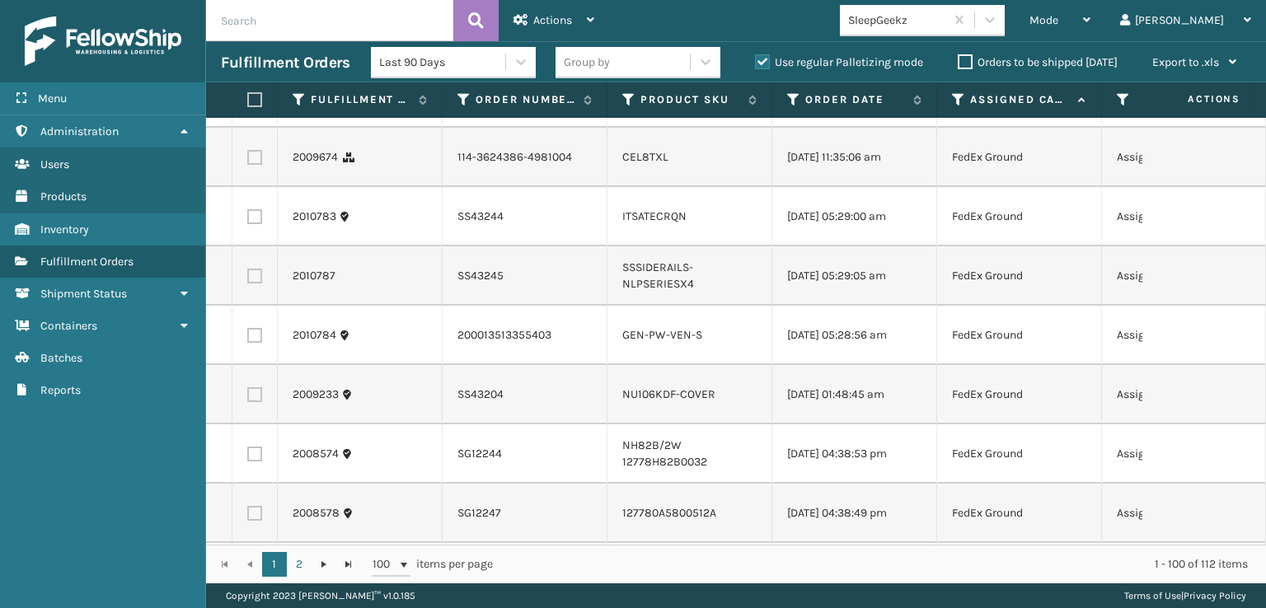
click at [254, 165] on label at bounding box center [254, 157] width 15 height 15
click at [248, 161] on input "checkbox" at bounding box center [247, 155] width 1 height 11
checkbox input "true"
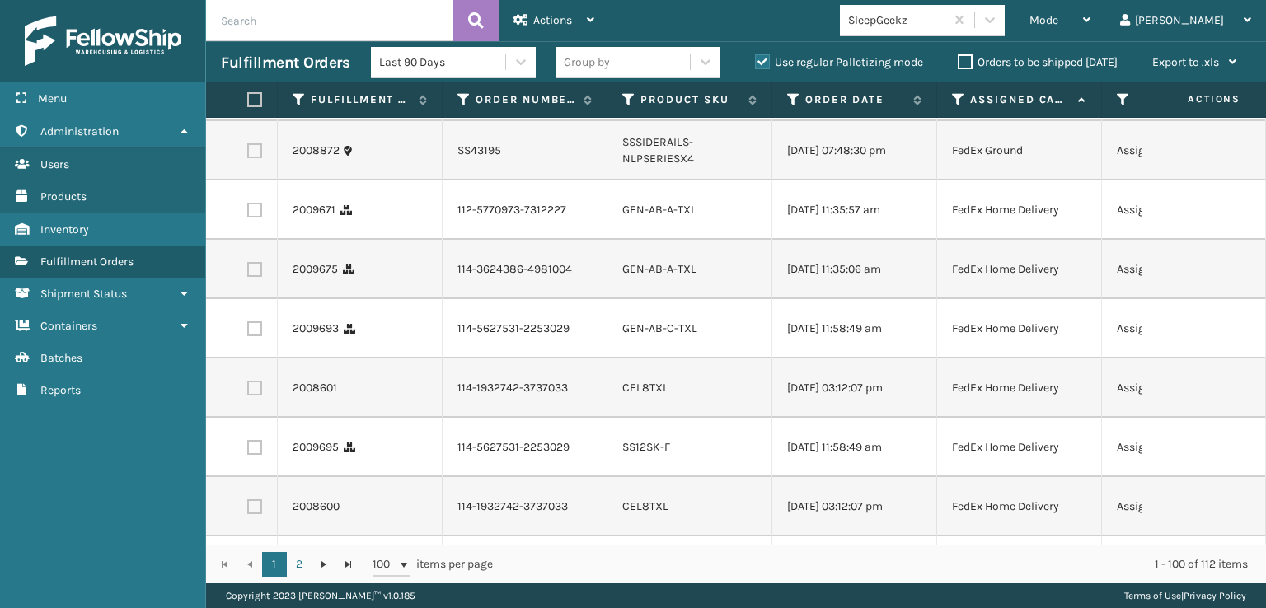
scroll to position [1731, 0]
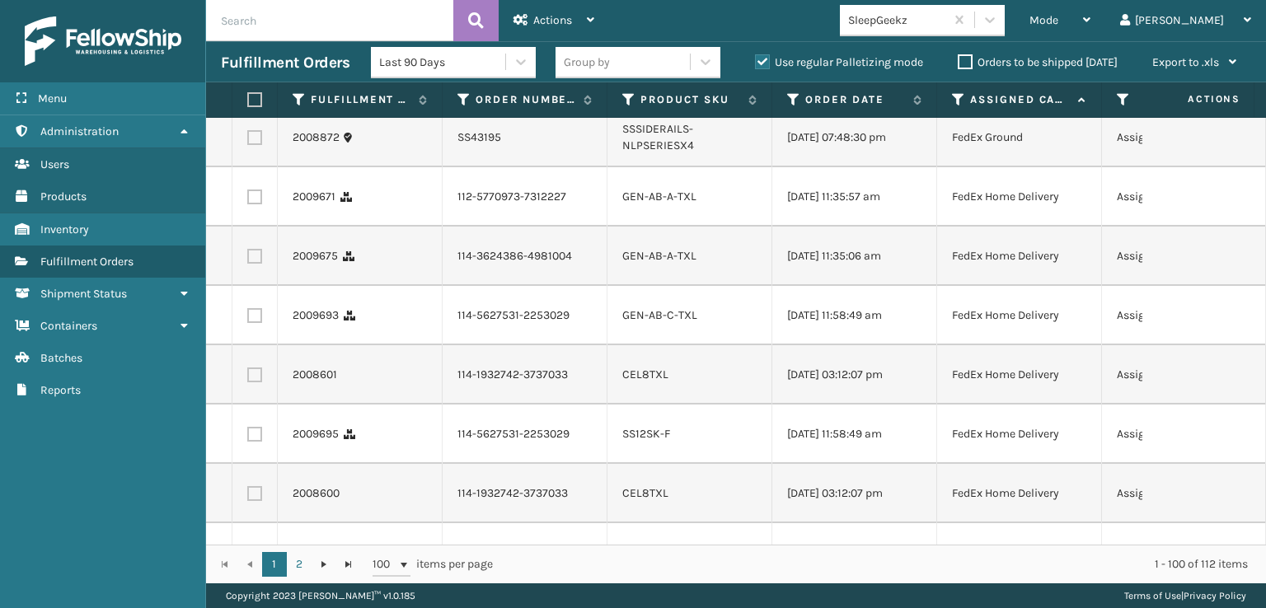
click at [252, 204] on label at bounding box center [254, 197] width 15 height 15
click at [248, 200] on input "checkbox" at bounding box center [247, 195] width 1 height 11
checkbox input "true"
click at [259, 264] on label at bounding box center [254, 256] width 15 height 15
click at [248, 260] on input "checkbox" at bounding box center [247, 254] width 1 height 11
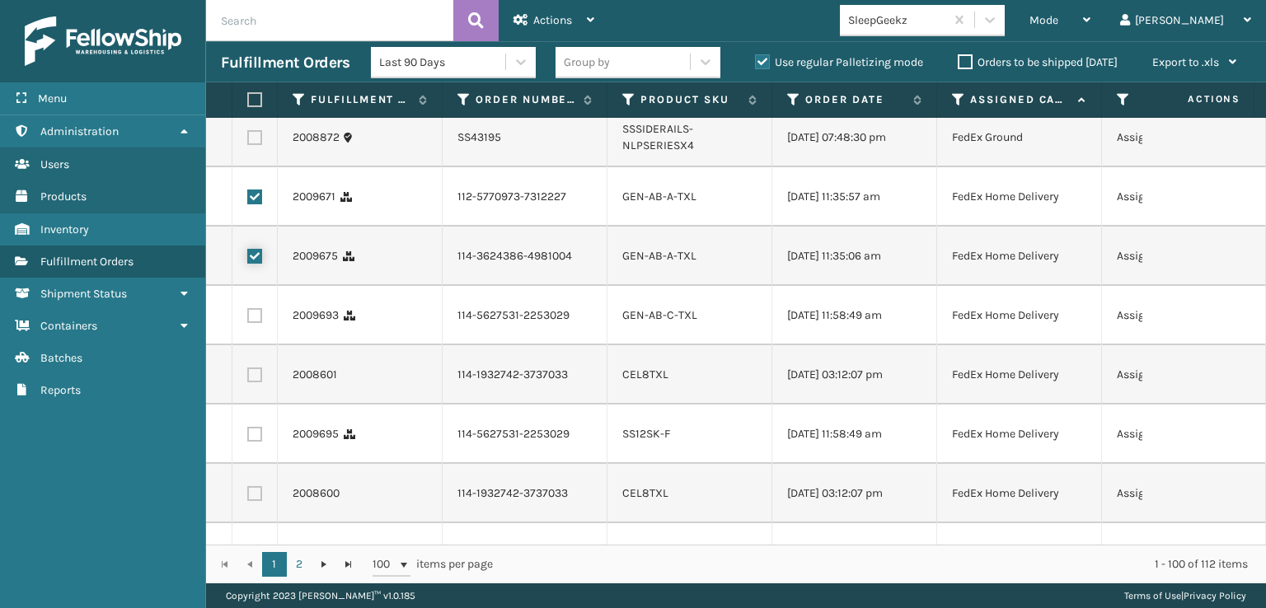
checkbox input "true"
click at [250, 323] on label at bounding box center [254, 315] width 15 height 15
click at [248, 319] on input "checkbox" at bounding box center [247, 313] width 1 height 11
checkbox input "true"
click at [257, 383] on label at bounding box center [254, 375] width 15 height 15
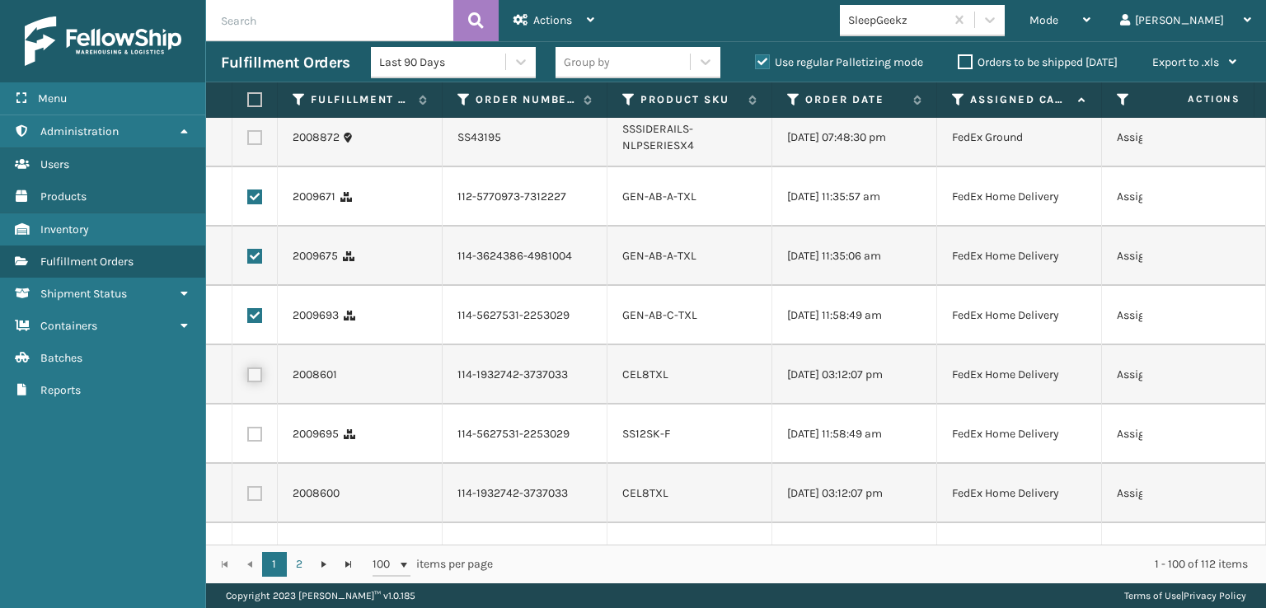
click at [248, 378] on input "checkbox" at bounding box center [247, 373] width 1 height 11
checkbox input "true"
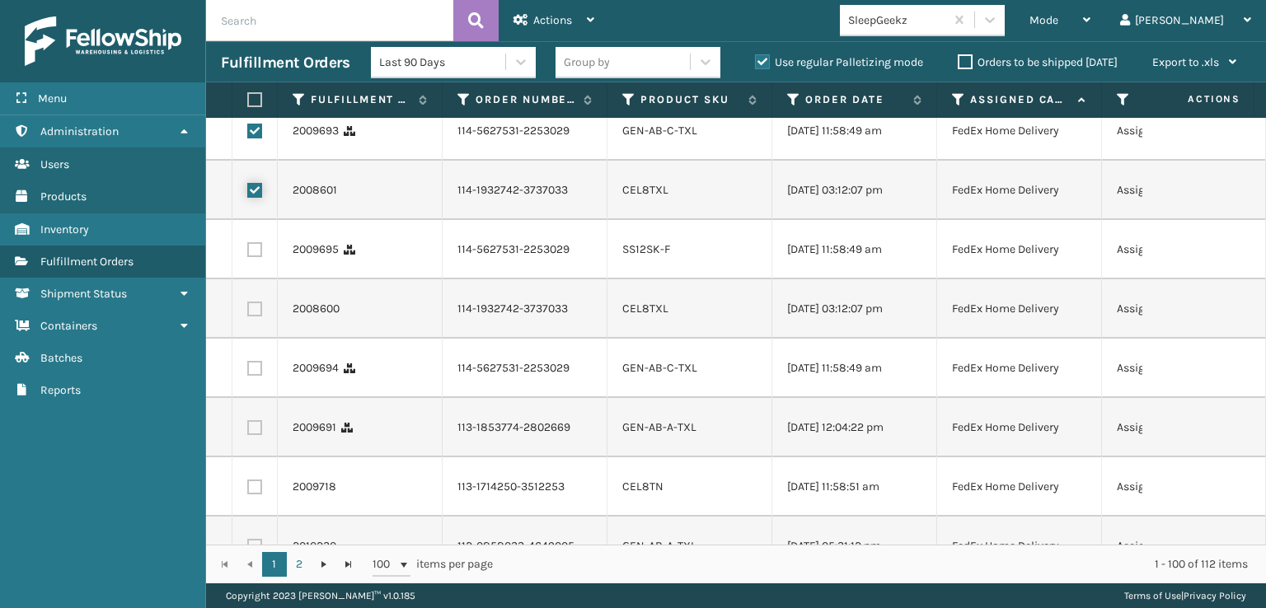
scroll to position [1979, 0]
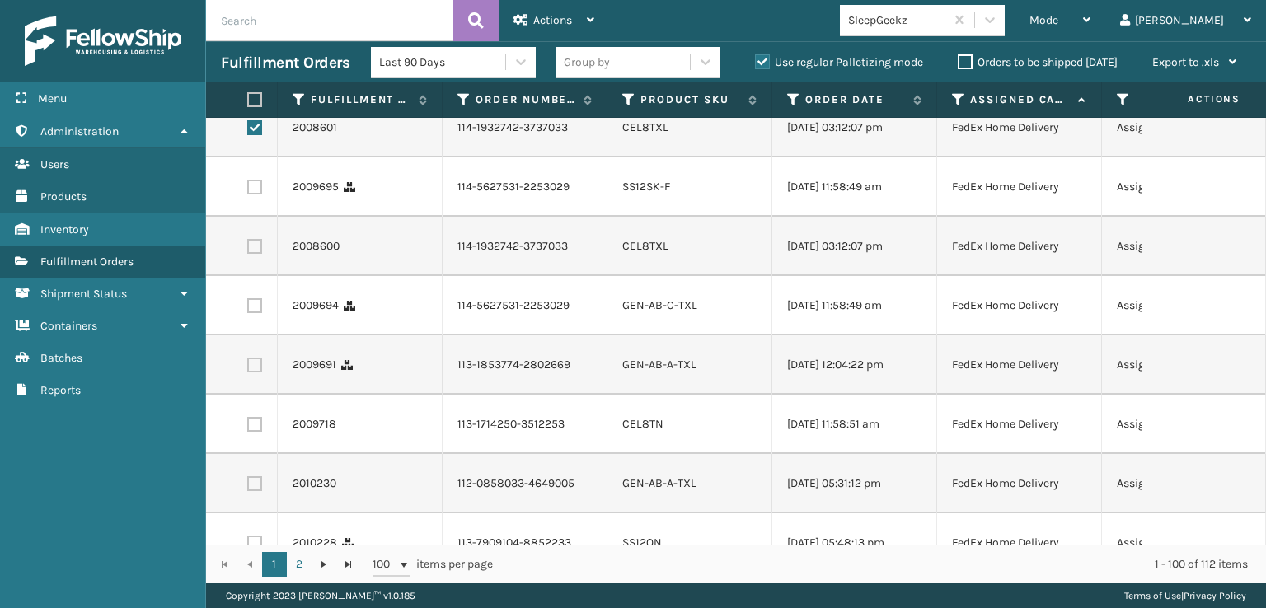
click at [256, 195] on label at bounding box center [254, 187] width 15 height 15
click at [248, 190] on input "checkbox" at bounding box center [247, 185] width 1 height 11
checkbox input "true"
click at [257, 254] on label at bounding box center [254, 246] width 15 height 15
click at [248, 250] on input "checkbox" at bounding box center [247, 244] width 1 height 11
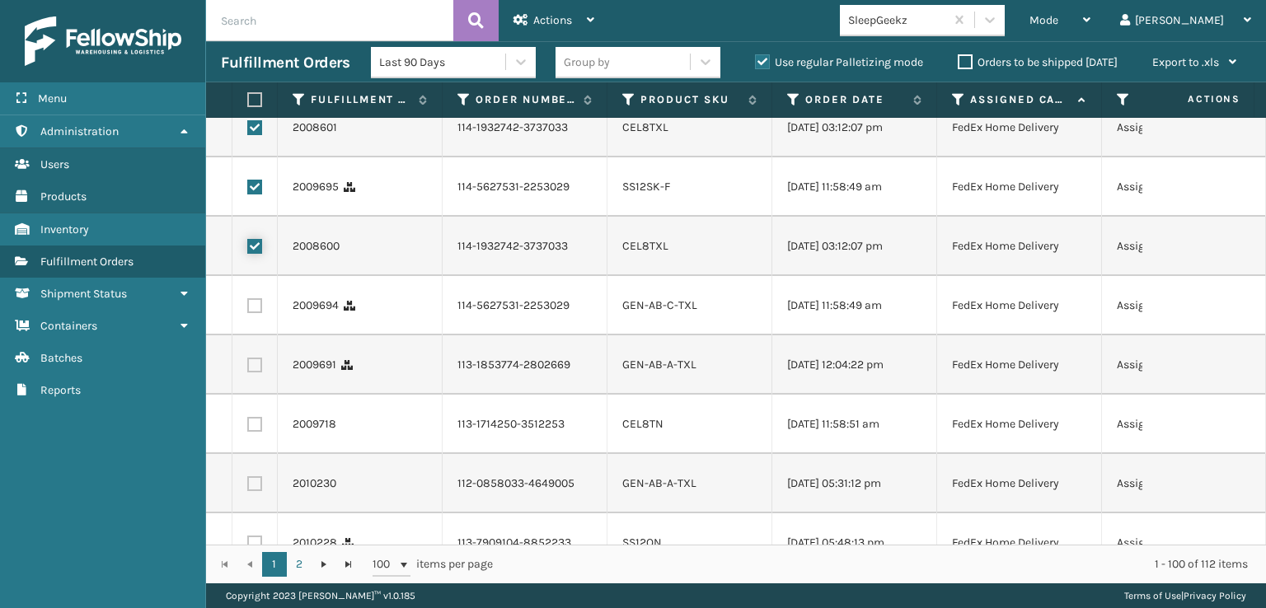
checkbox input "true"
click at [257, 313] on label at bounding box center [254, 305] width 15 height 15
click at [248, 309] on input "checkbox" at bounding box center [247, 303] width 1 height 11
checkbox input "true"
click at [256, 373] on label at bounding box center [254, 365] width 15 height 15
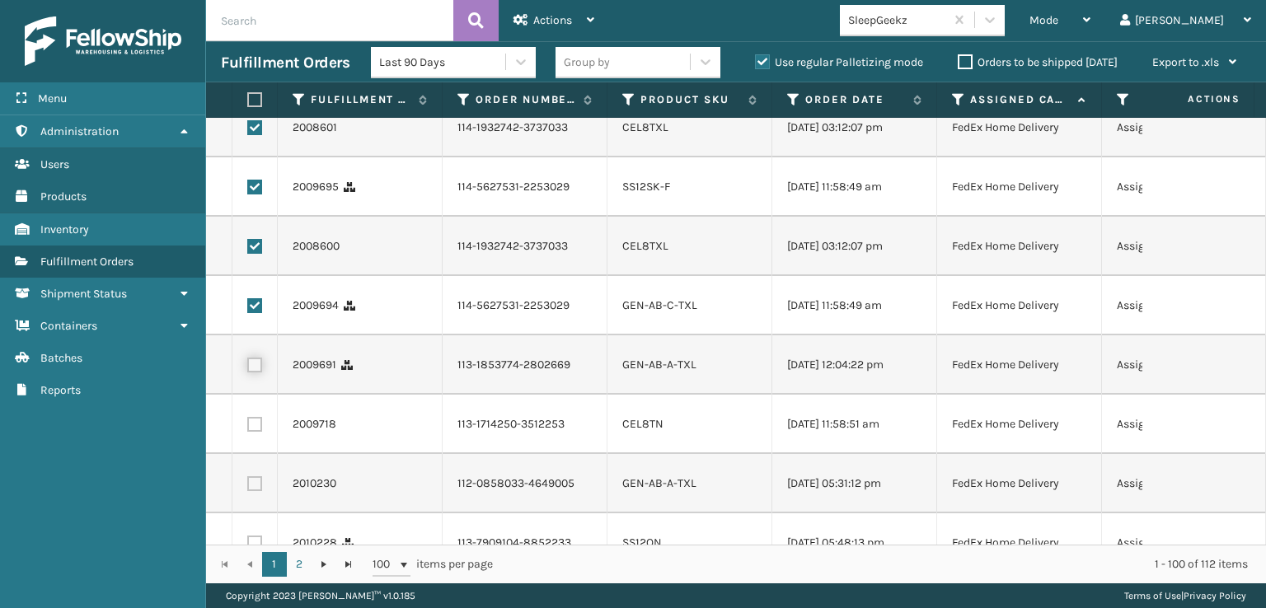
click at [248, 369] on input "checkbox" at bounding box center [247, 363] width 1 height 11
checkbox input "true"
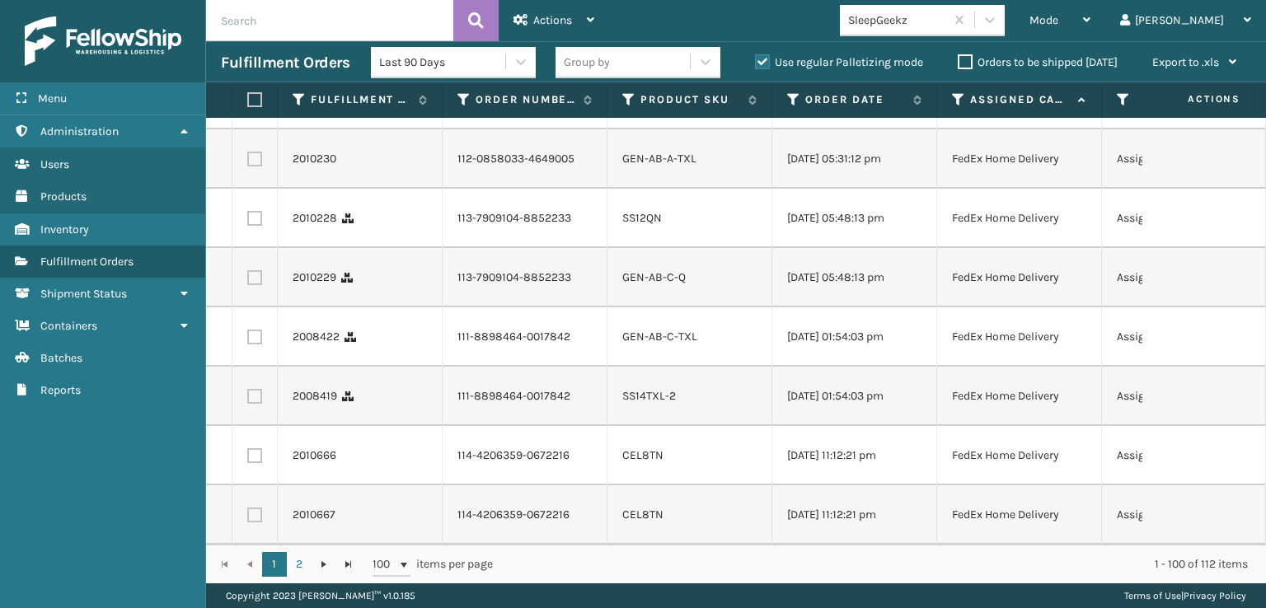
scroll to position [2308, 0]
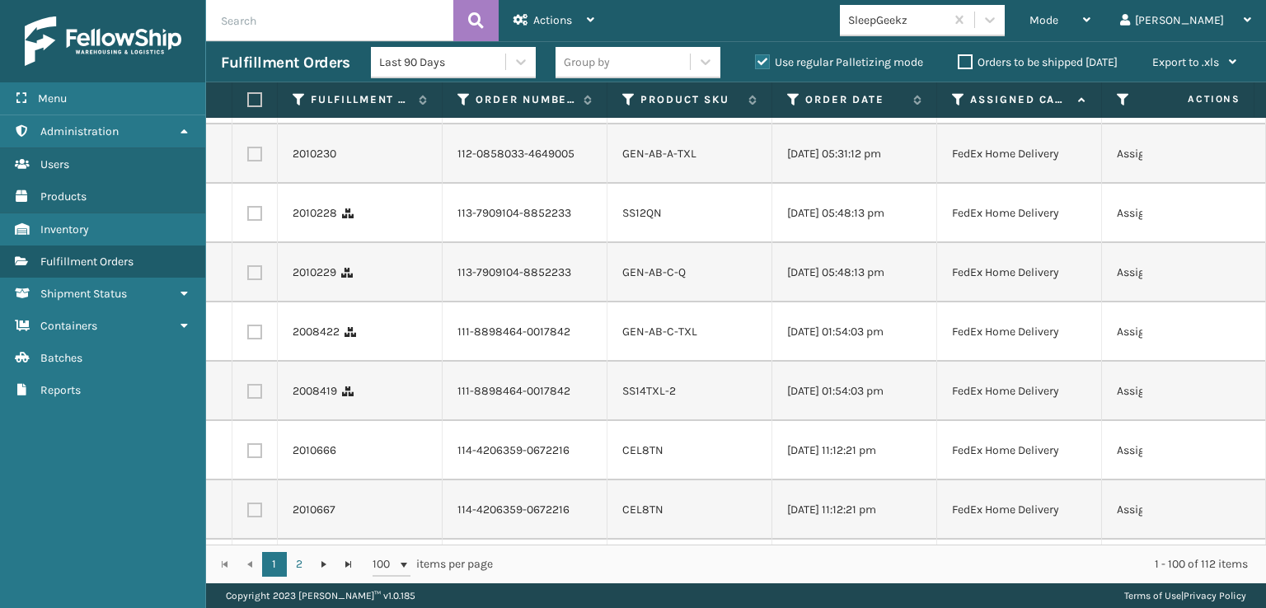
click at [257, 102] on label at bounding box center [254, 94] width 15 height 15
click at [248, 98] on input "checkbox" at bounding box center [247, 92] width 1 height 11
checkbox input "true"
click at [261, 162] on label at bounding box center [254, 154] width 15 height 15
click at [248, 157] on input "checkbox" at bounding box center [247, 152] width 1 height 11
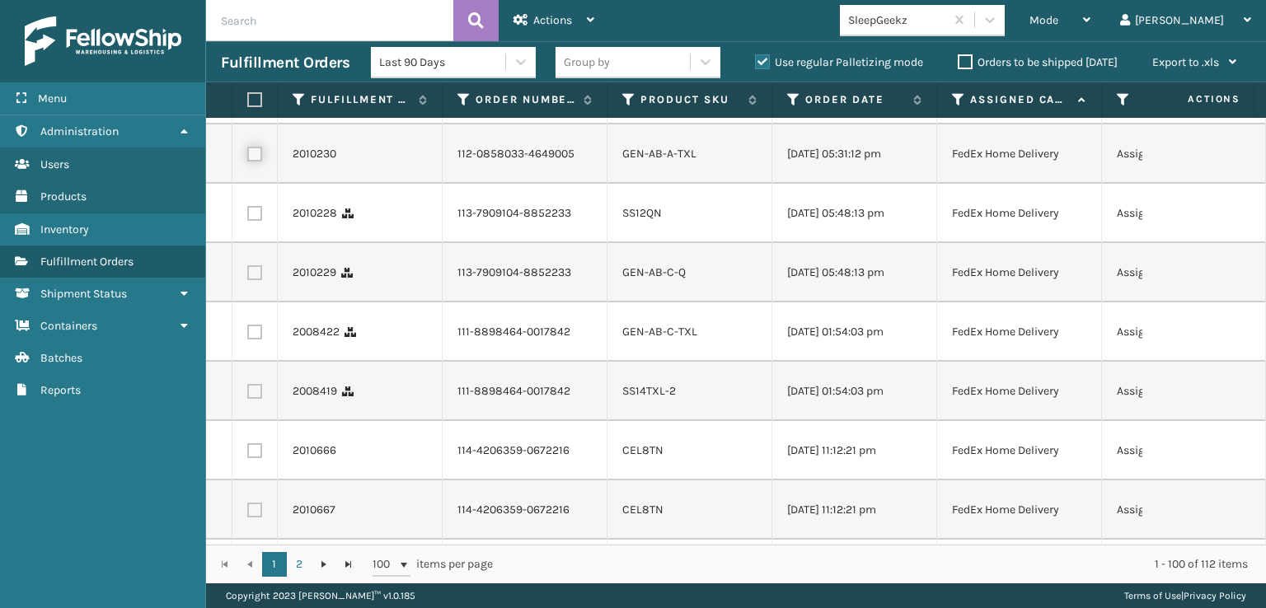
checkbox input "true"
click at [261, 221] on label at bounding box center [254, 213] width 15 height 15
click at [248, 217] on input "checkbox" at bounding box center [247, 211] width 1 height 11
checkbox input "true"
click at [254, 280] on label at bounding box center [254, 272] width 15 height 15
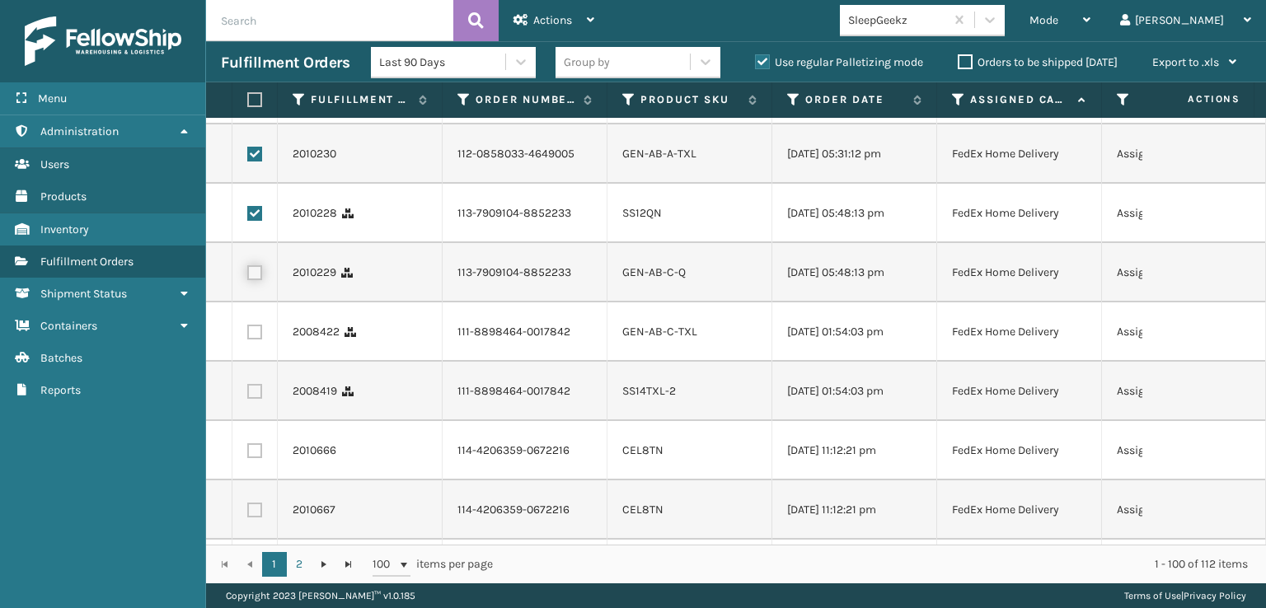
click at [248, 276] on input "checkbox" at bounding box center [247, 270] width 1 height 11
checkbox input "true"
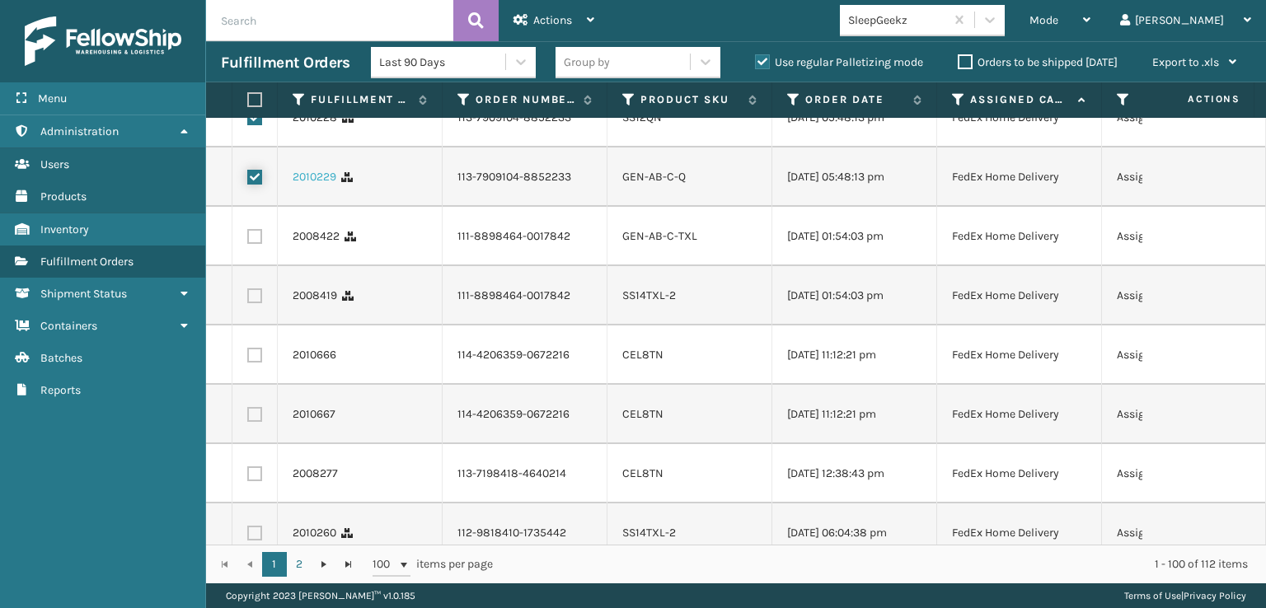
scroll to position [2556, 0]
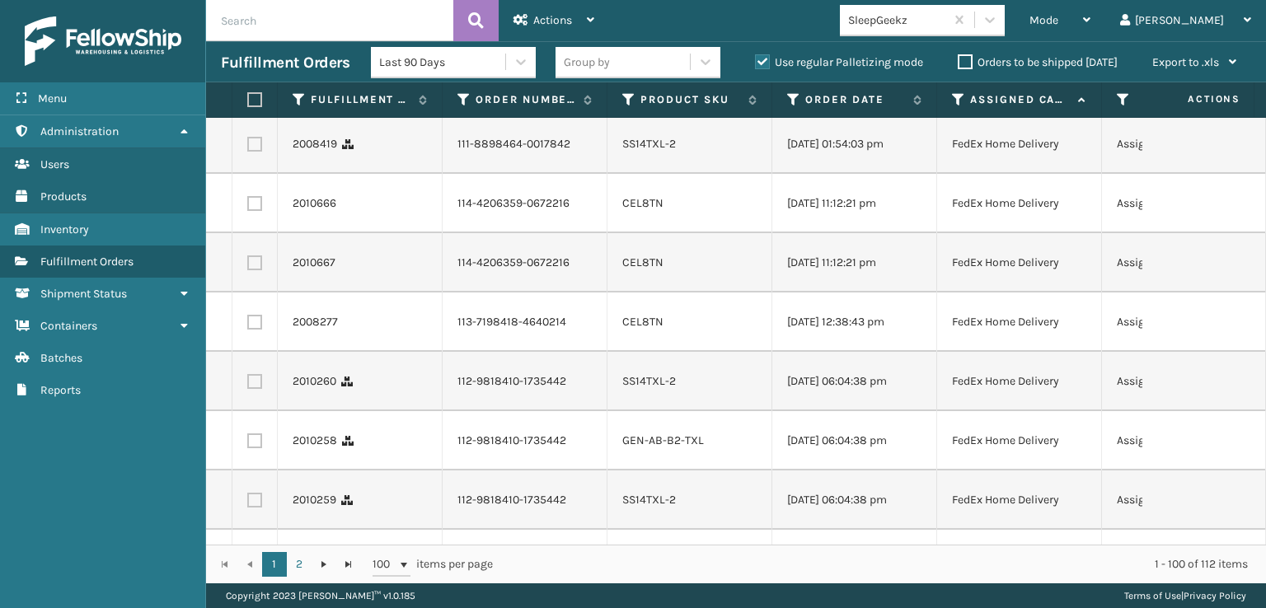
click at [257, 92] on label at bounding box center [254, 84] width 15 height 15
click at [248, 88] on input "checkbox" at bounding box center [247, 82] width 1 height 11
checkbox input "true"
click at [258, 152] on label at bounding box center [254, 144] width 15 height 15
click at [248, 148] on input "checkbox" at bounding box center [247, 142] width 1 height 11
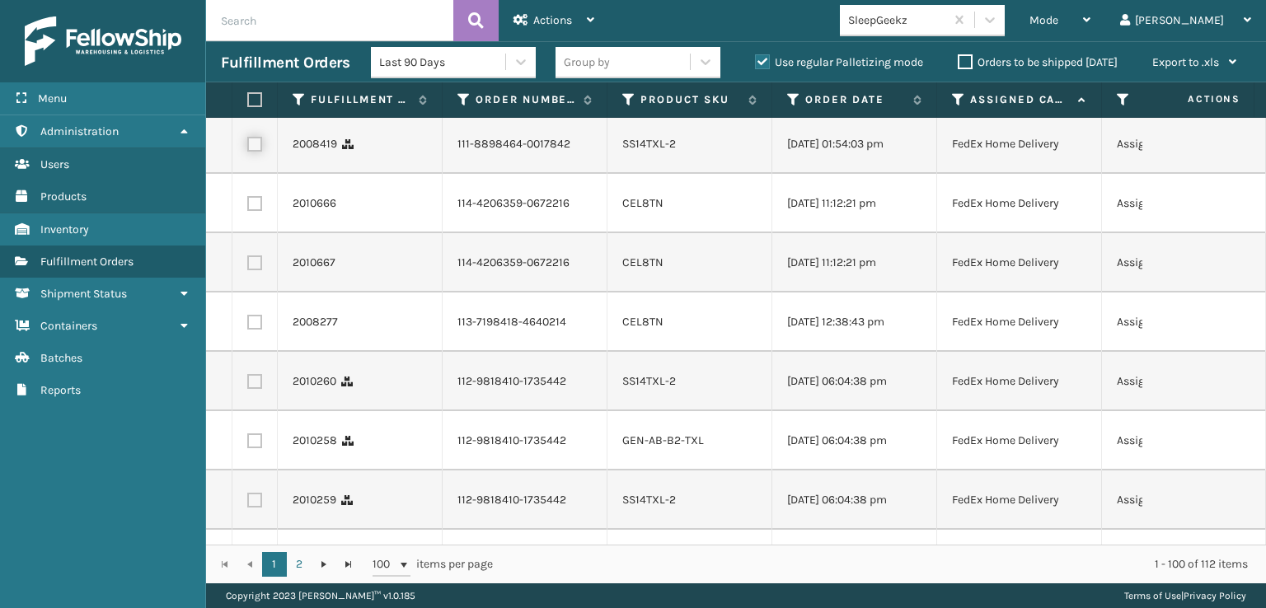
checkbox input "true"
click at [254, 211] on label at bounding box center [254, 203] width 15 height 15
click at [248, 207] on input "checkbox" at bounding box center [247, 201] width 1 height 11
checkbox input "true"
click at [256, 270] on label at bounding box center [254, 263] width 15 height 15
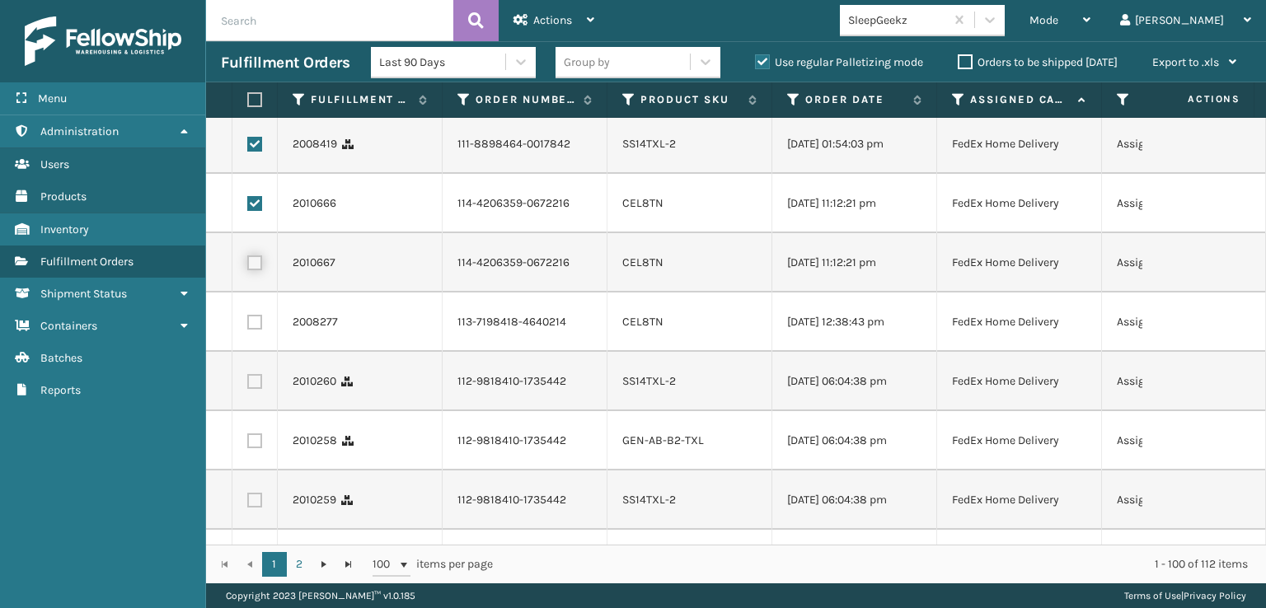
click at [248, 266] on input "checkbox" at bounding box center [247, 261] width 1 height 11
checkbox input "true"
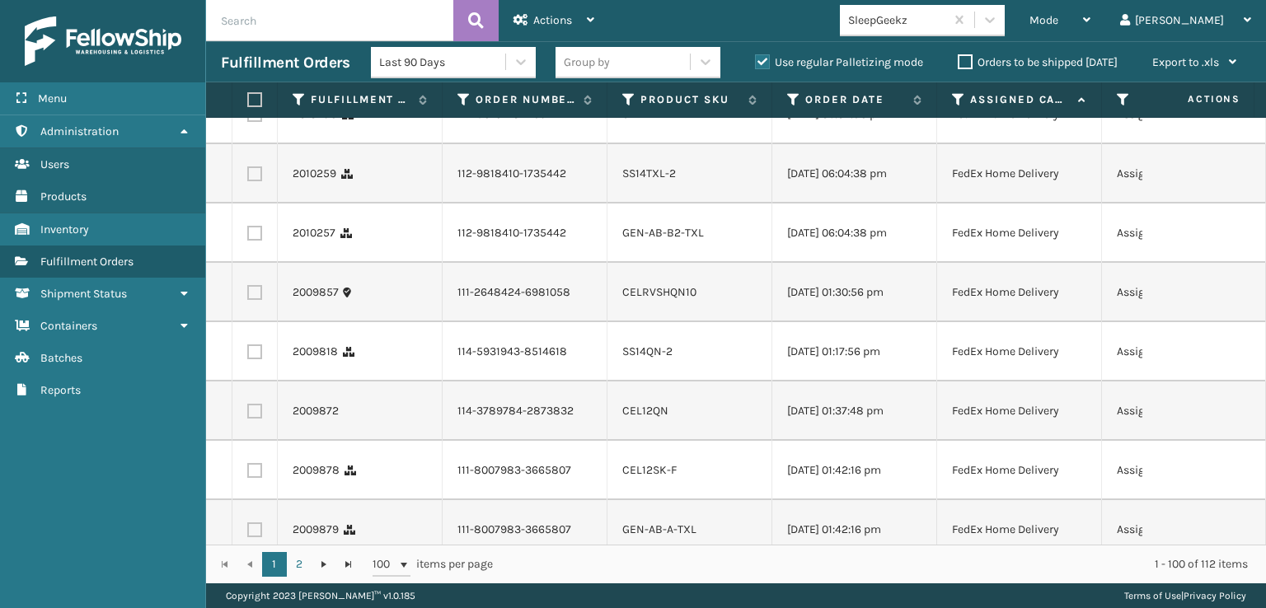
scroll to position [2886, 0]
checkbox input "true"
click at [256, 59] on label at bounding box center [254, 52] width 15 height 15
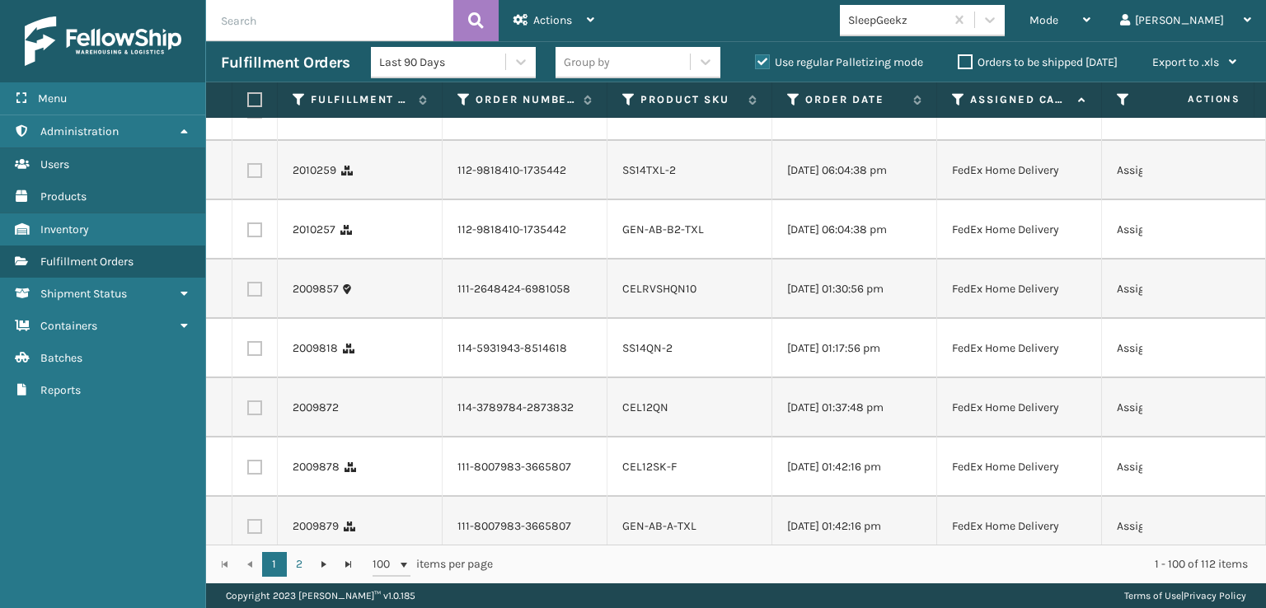
click at [248, 55] on input "checkbox" at bounding box center [247, 50] width 1 height 11
checkbox input "true"
click at [255, 119] on label at bounding box center [254, 111] width 15 height 15
click at [248, 115] on input "checkbox" at bounding box center [247, 109] width 1 height 11
checkbox input "true"
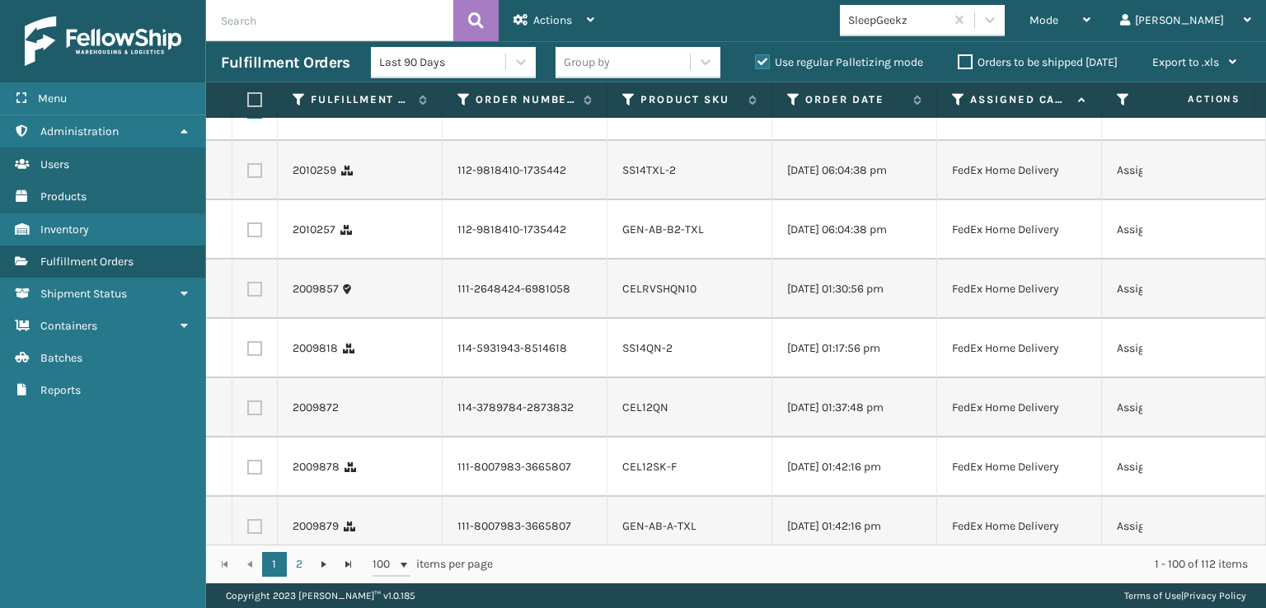
click at [255, 178] on label at bounding box center [254, 170] width 15 height 15
click at [248, 174] on input "checkbox" at bounding box center [247, 168] width 1 height 11
checkbox input "true"
click at [257, 237] on label at bounding box center [254, 230] width 15 height 15
click at [248, 233] on input "checkbox" at bounding box center [247, 228] width 1 height 11
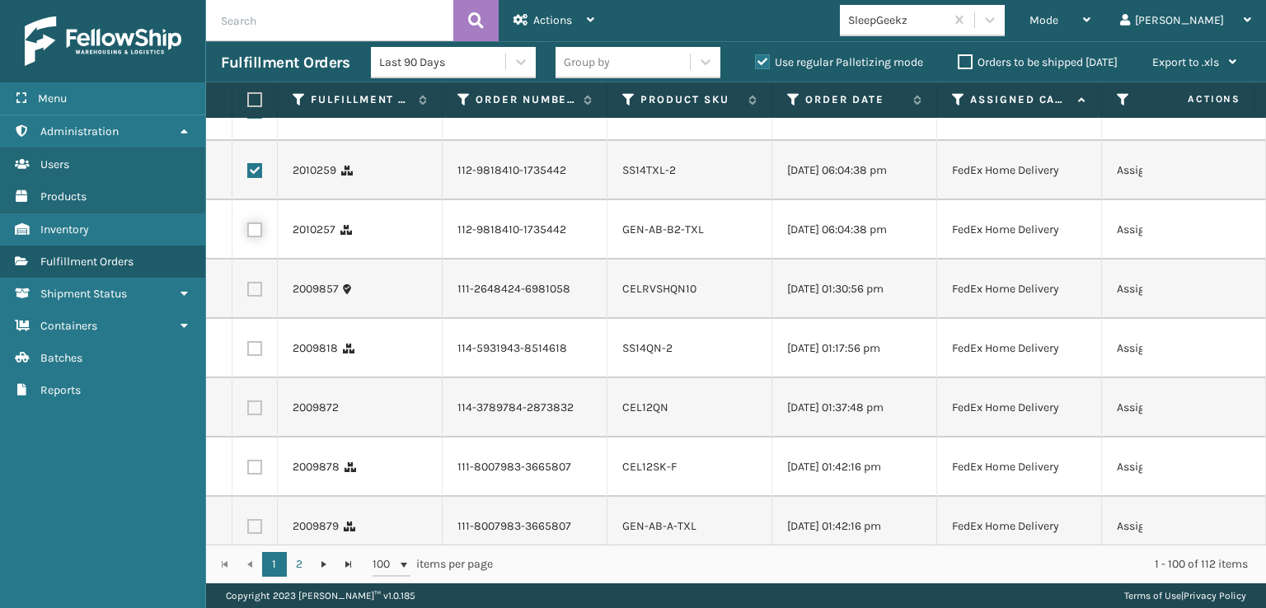
checkbox input "true"
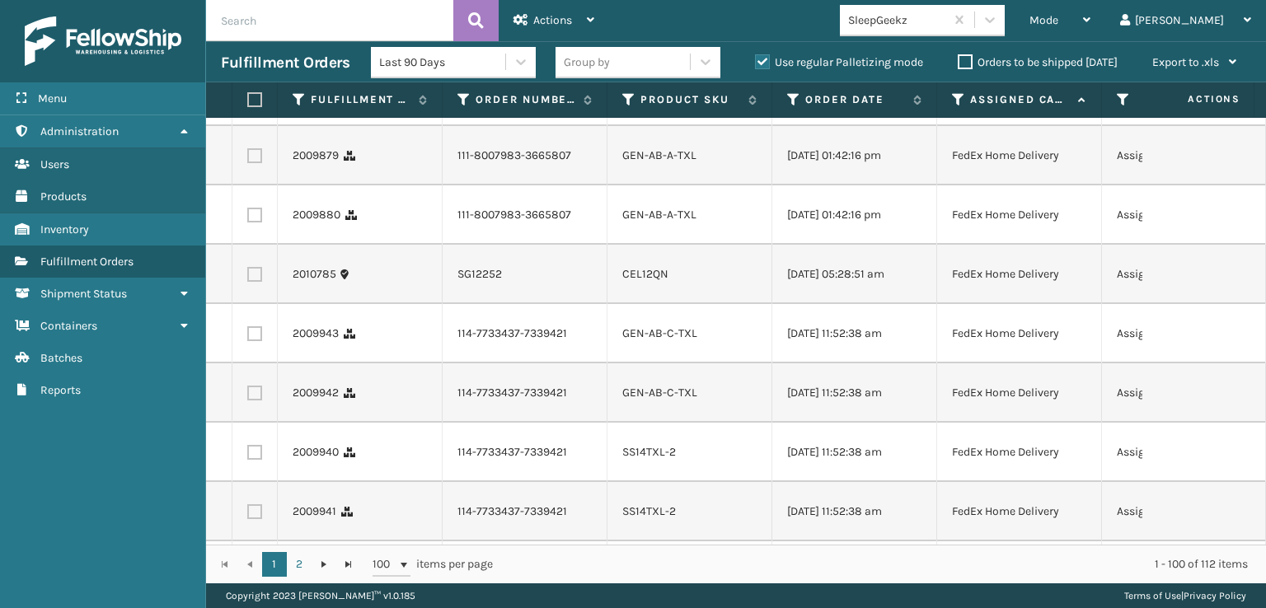
scroll to position [3298, 0]
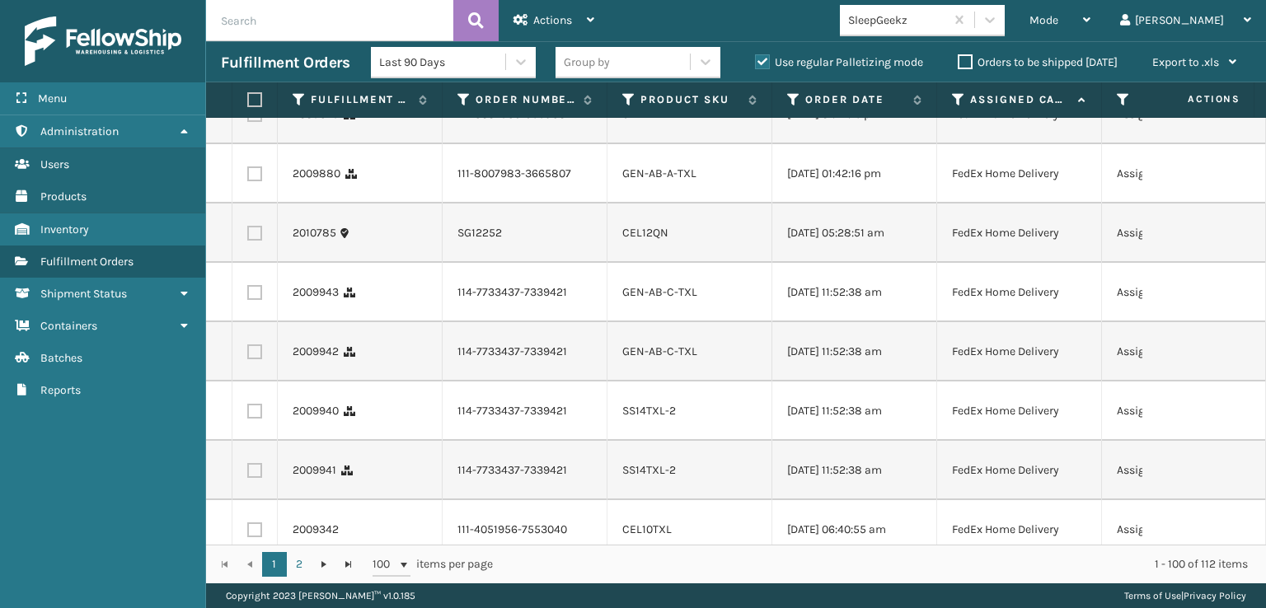
checkbox input "true"
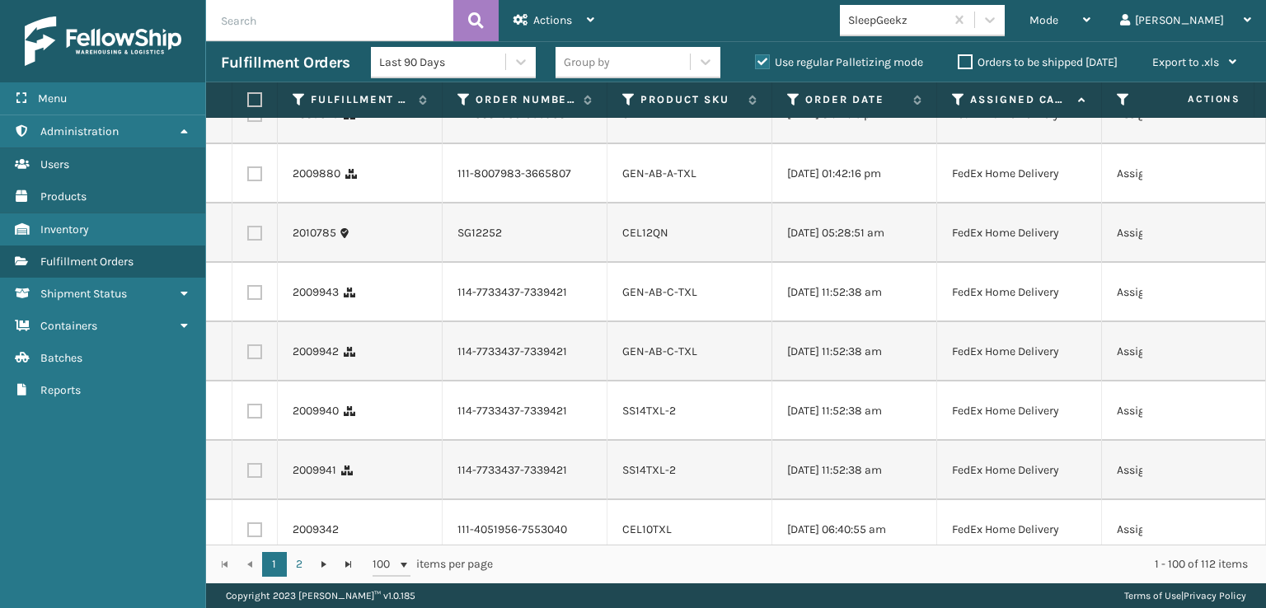
checkbox input "true"
click at [252, 63] on label at bounding box center [254, 55] width 15 height 15
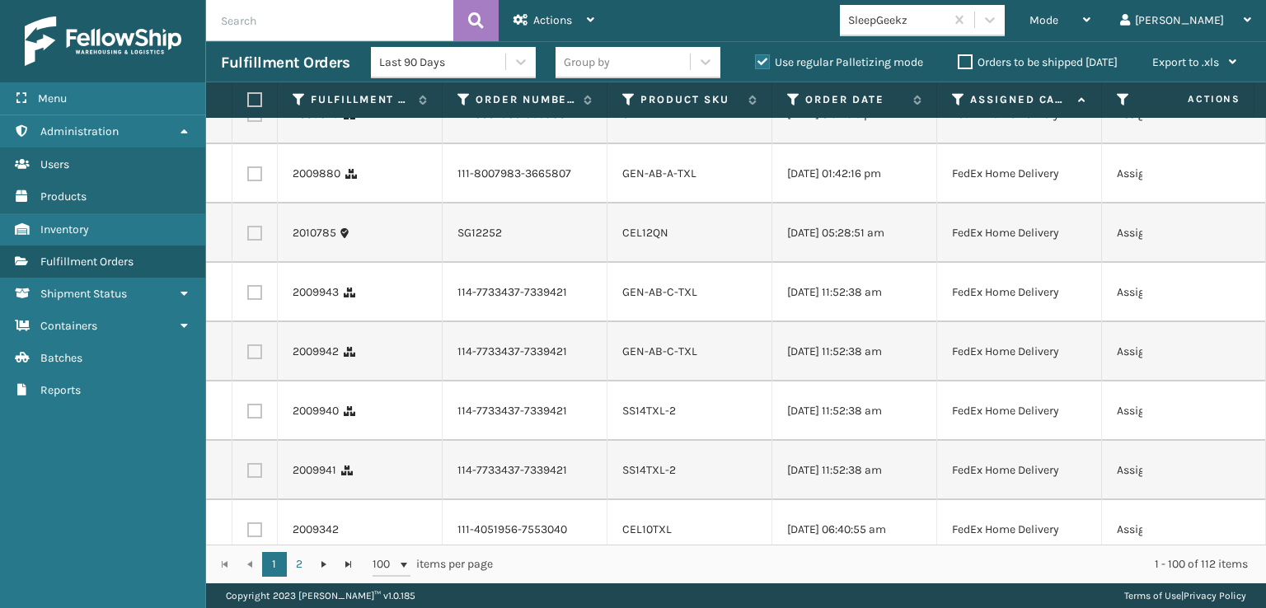
click at [248, 59] on input "checkbox" at bounding box center [247, 53] width 1 height 11
checkbox input "true"
click at [255, 122] on label at bounding box center [254, 114] width 15 height 15
click at [248, 118] on input "checkbox" at bounding box center [247, 112] width 1 height 11
checkbox input "true"
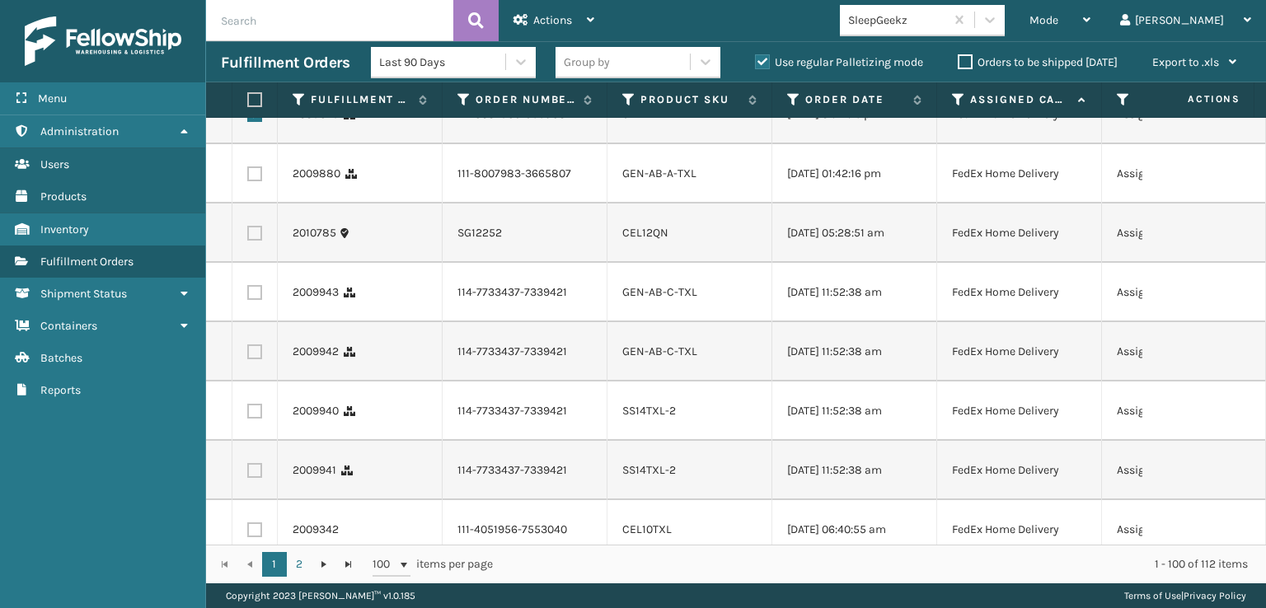
click at [253, 181] on label at bounding box center [254, 174] width 15 height 15
click at [248, 177] on input "checkbox" at bounding box center [247, 172] width 1 height 11
checkbox input "true"
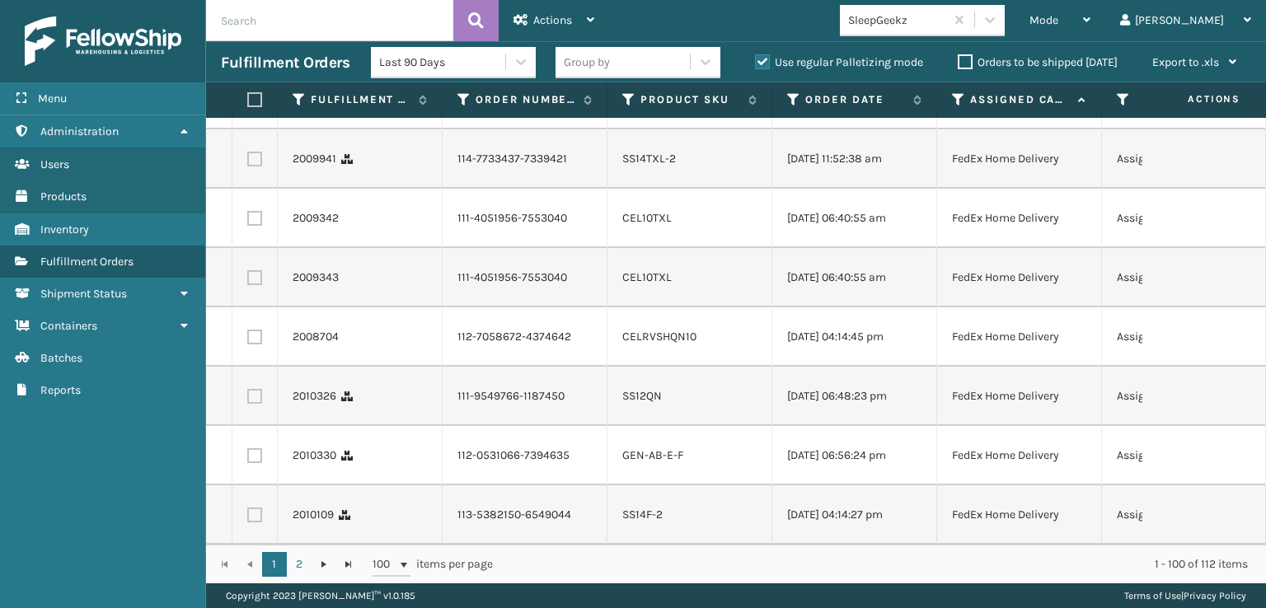
scroll to position [3628, 0]
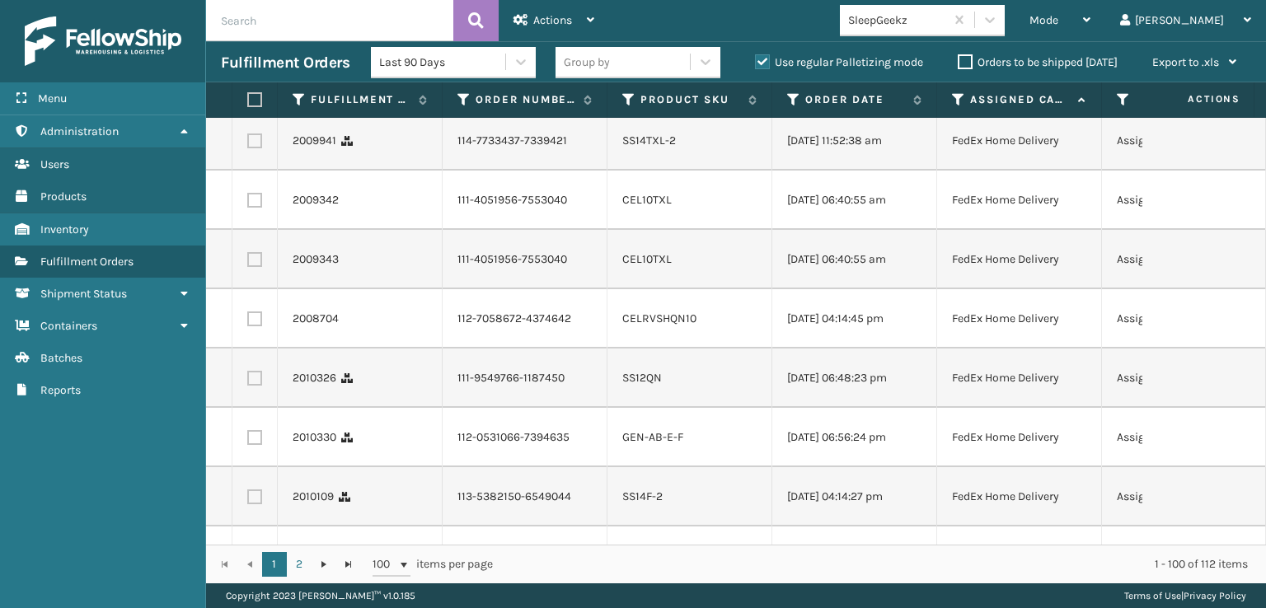
checkbox input "true"
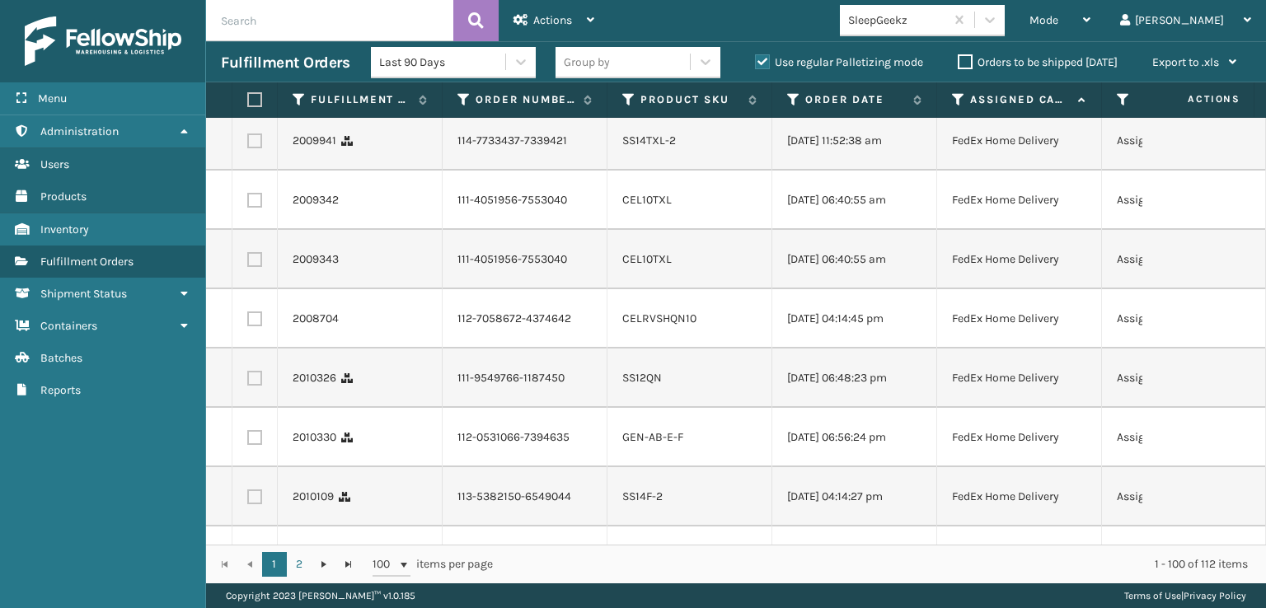
checkbox input "true"
click at [257, 148] on label at bounding box center [254, 141] width 15 height 15
click at [248, 144] on input "checkbox" at bounding box center [247, 139] width 1 height 11
checkbox input "true"
click at [254, 89] on label at bounding box center [254, 81] width 15 height 15
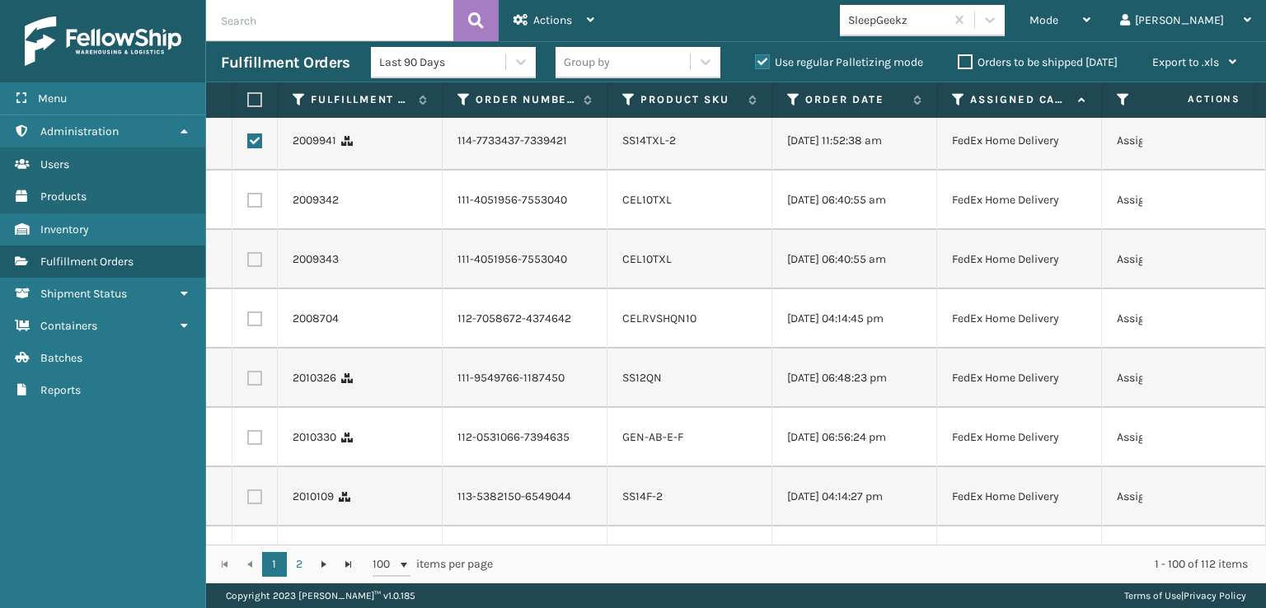
click at [248, 85] on input "checkbox" at bounding box center [247, 79] width 1 height 11
checkbox input "true"
click at [256, 30] on label at bounding box center [254, 22] width 15 height 15
click at [248, 26] on input "checkbox" at bounding box center [247, 20] width 1 height 11
checkbox input "true"
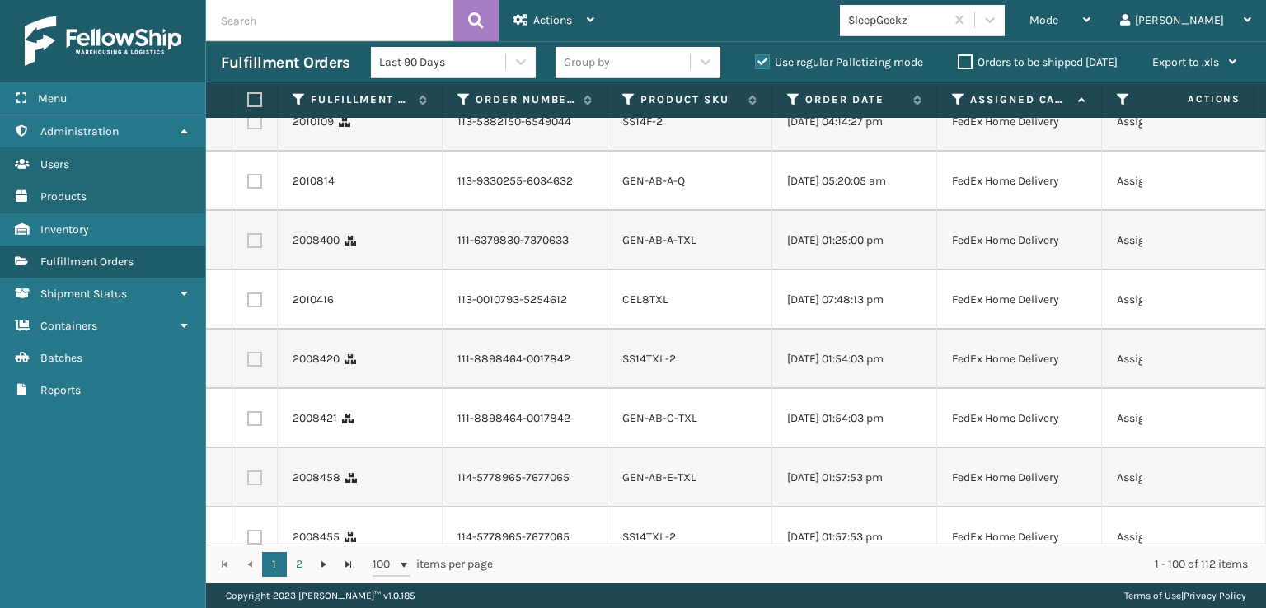
scroll to position [4040, 0]
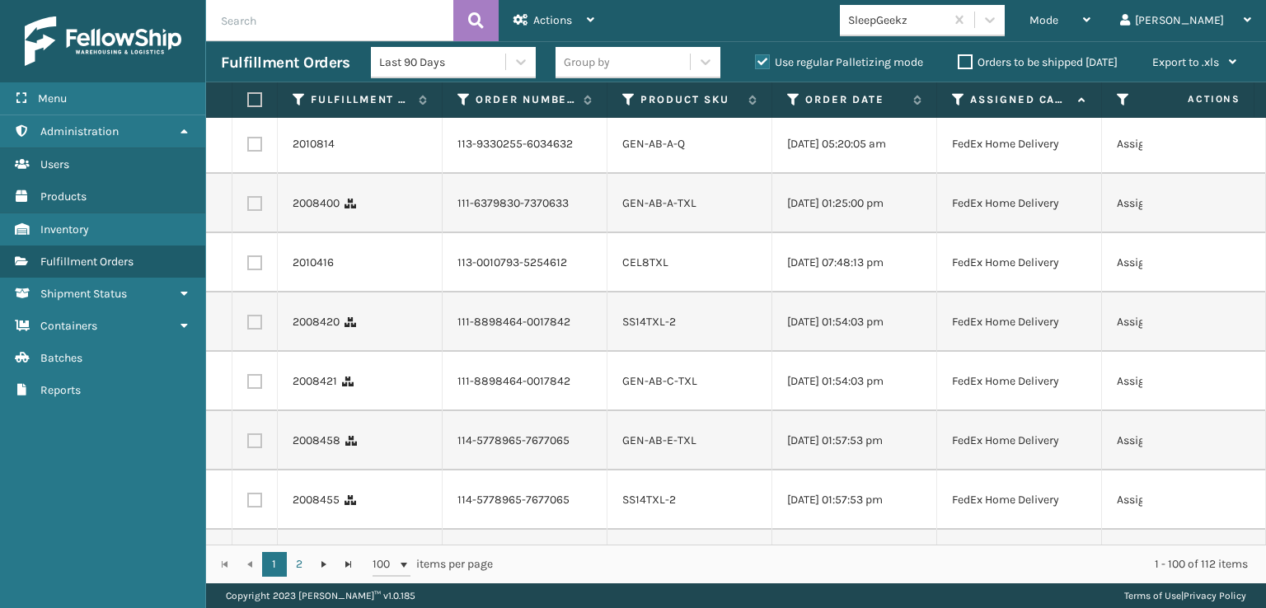
click at [254, 92] on label at bounding box center [254, 84] width 15 height 15
click at [248, 88] on input "checkbox" at bounding box center [247, 82] width 1 height 11
checkbox input "true"
click at [254, 33] on label at bounding box center [254, 25] width 15 height 15
click at [248, 29] on input "checkbox" at bounding box center [247, 23] width 1 height 11
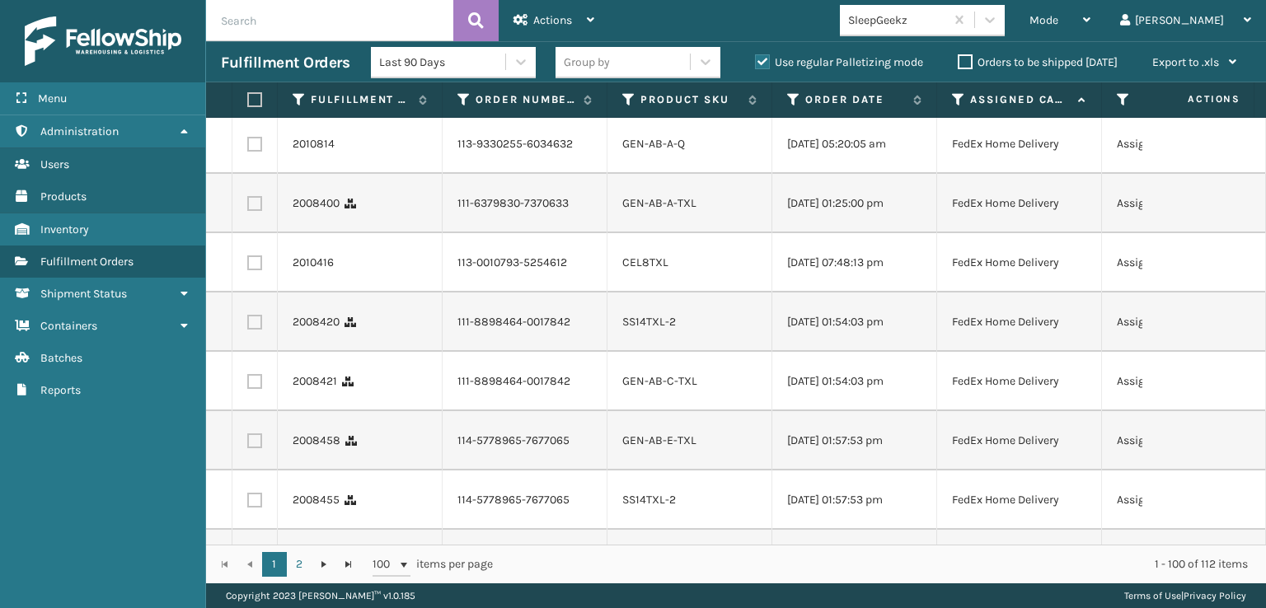
checkbox input "true"
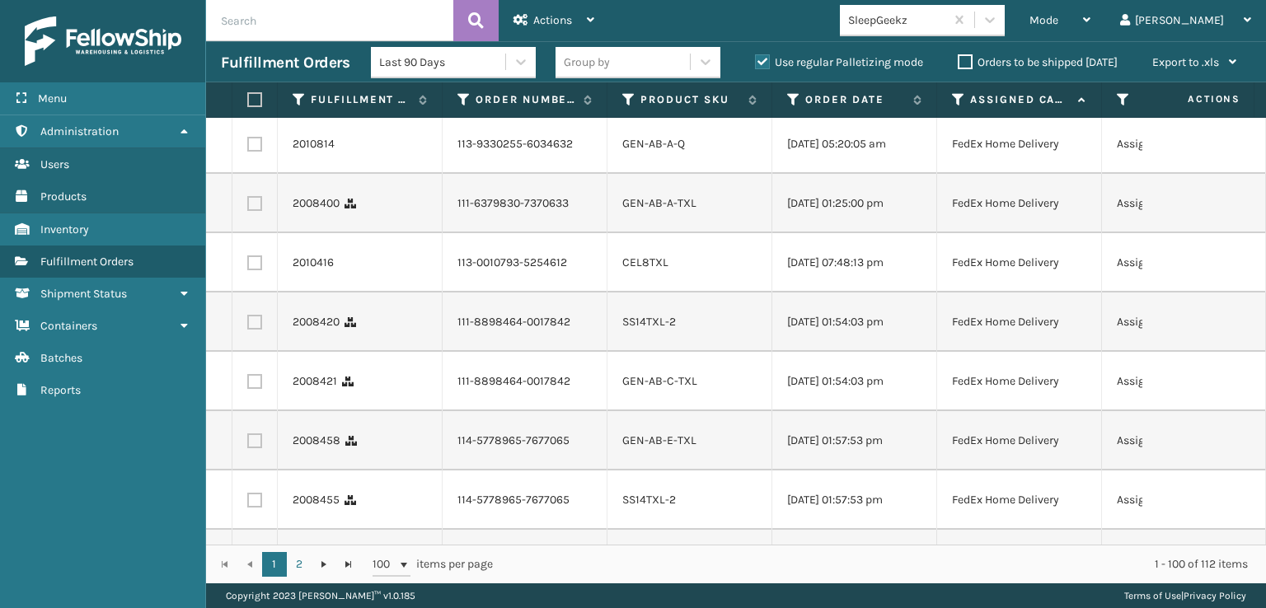
checkbox input "true"
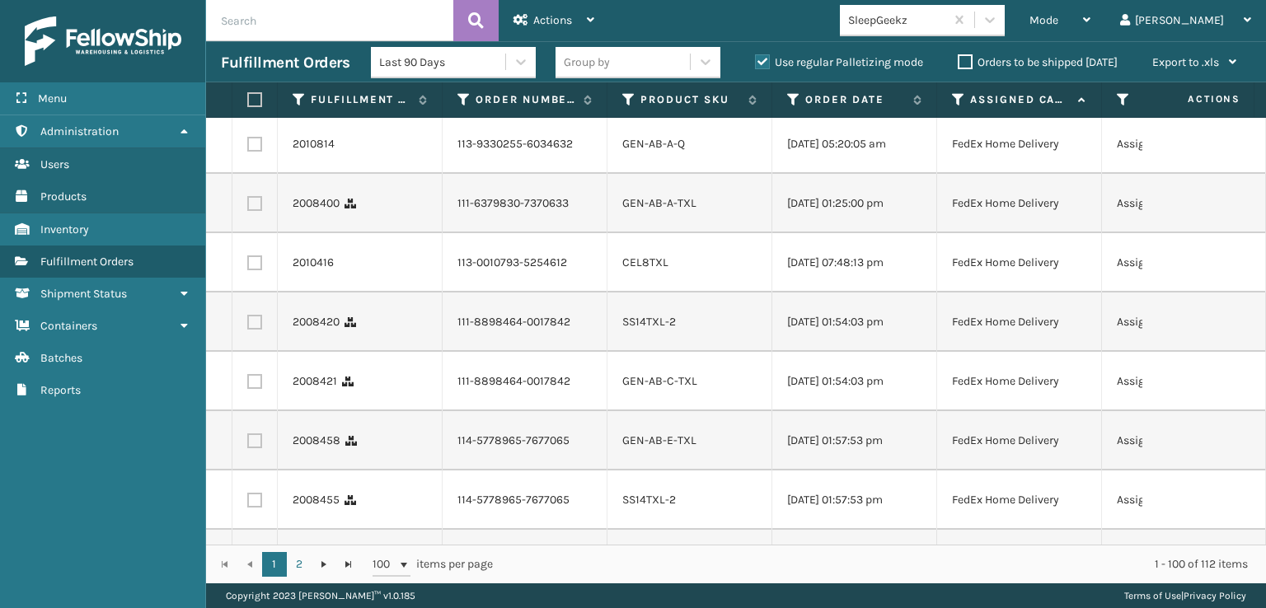
checkbox input "true"
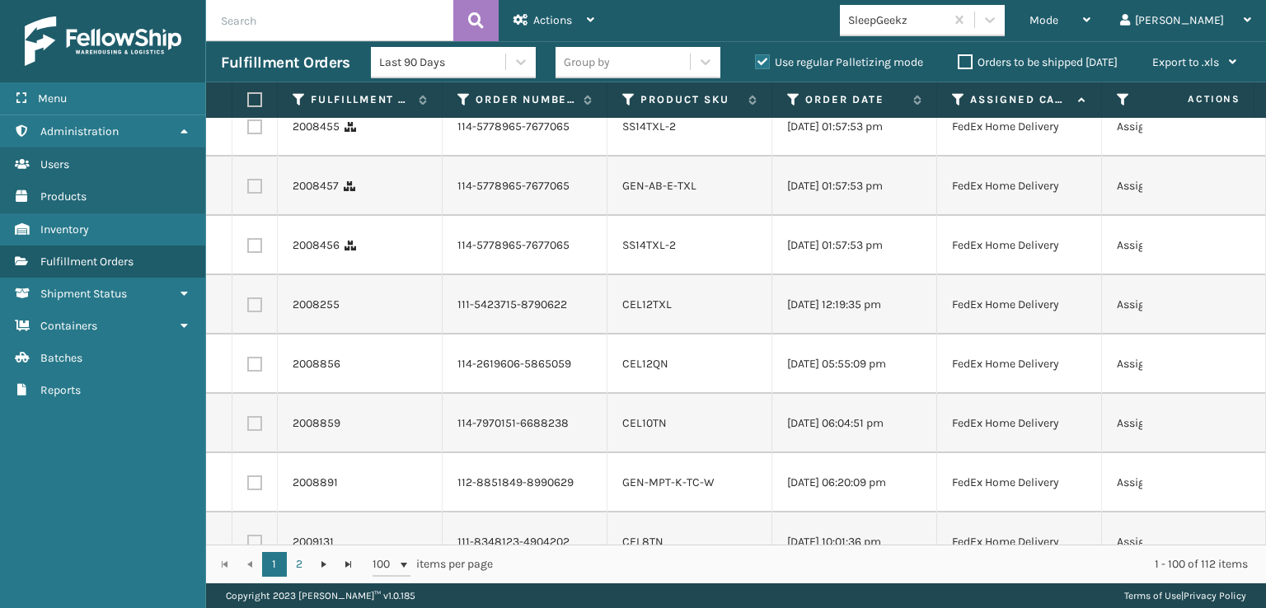
scroll to position [4452, 0]
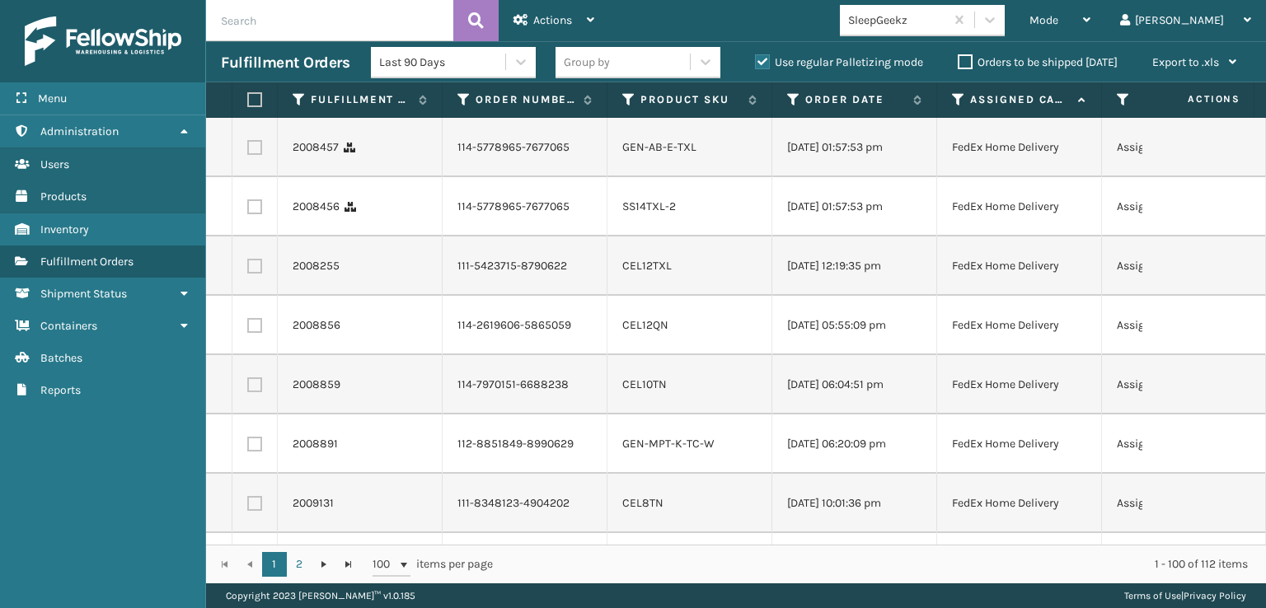
click at [255, 36] on label at bounding box center [254, 28] width 15 height 15
click at [248, 32] on input "checkbox" at bounding box center [247, 26] width 1 height 11
checkbox input "true"
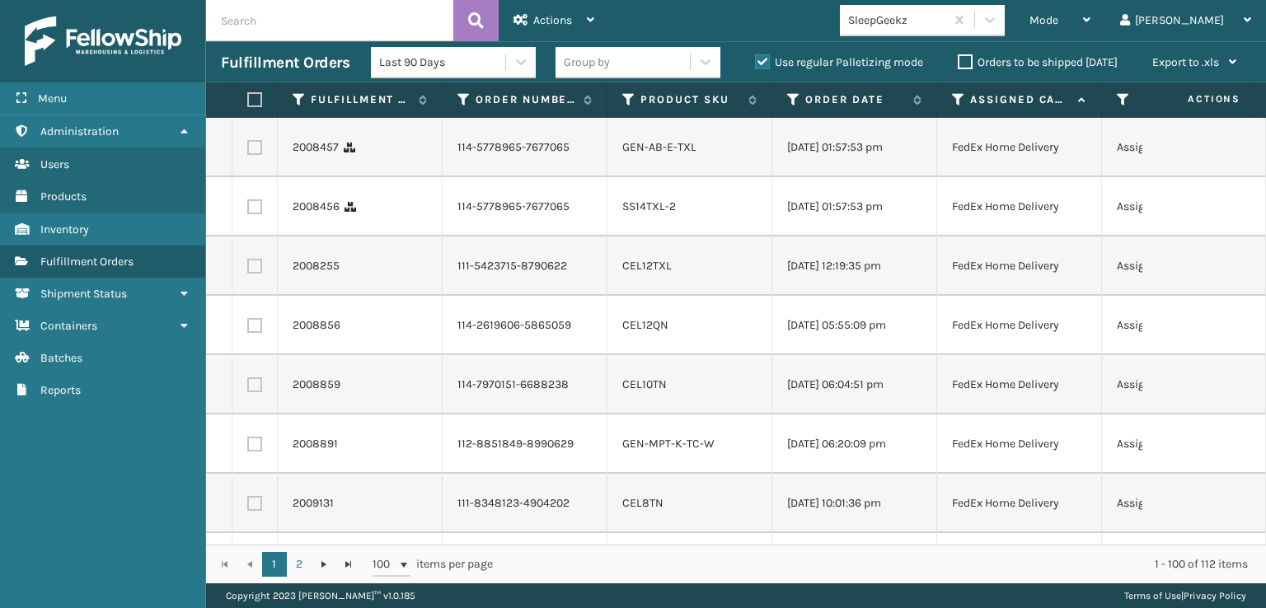
checkbox input "true"
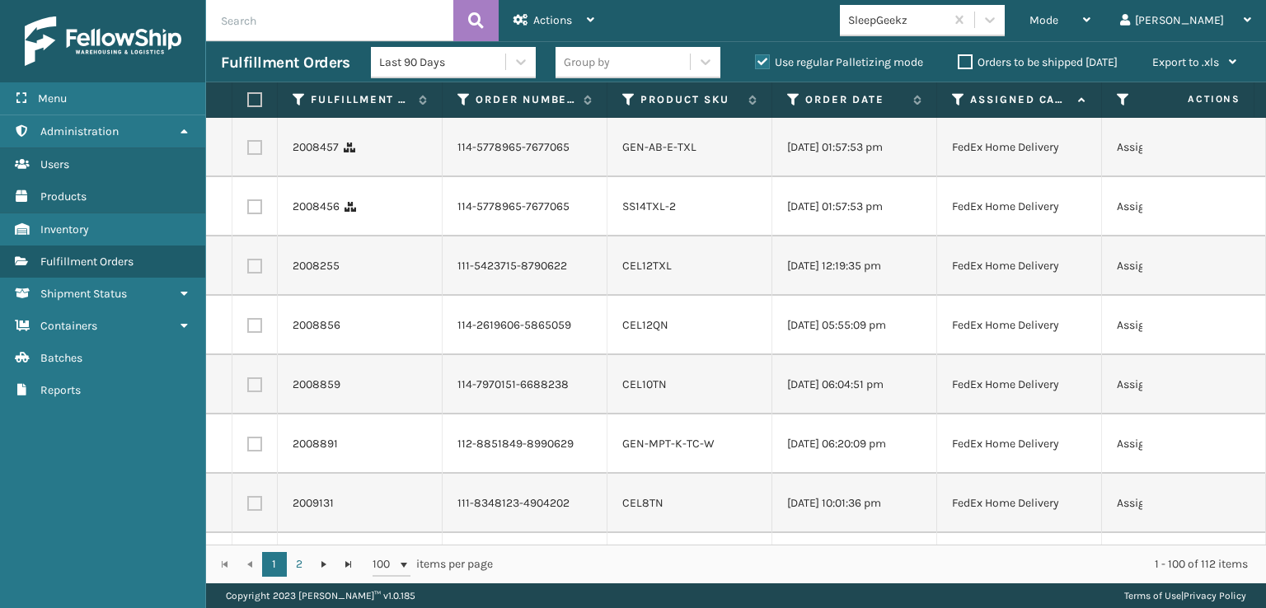
checkbox input "true"
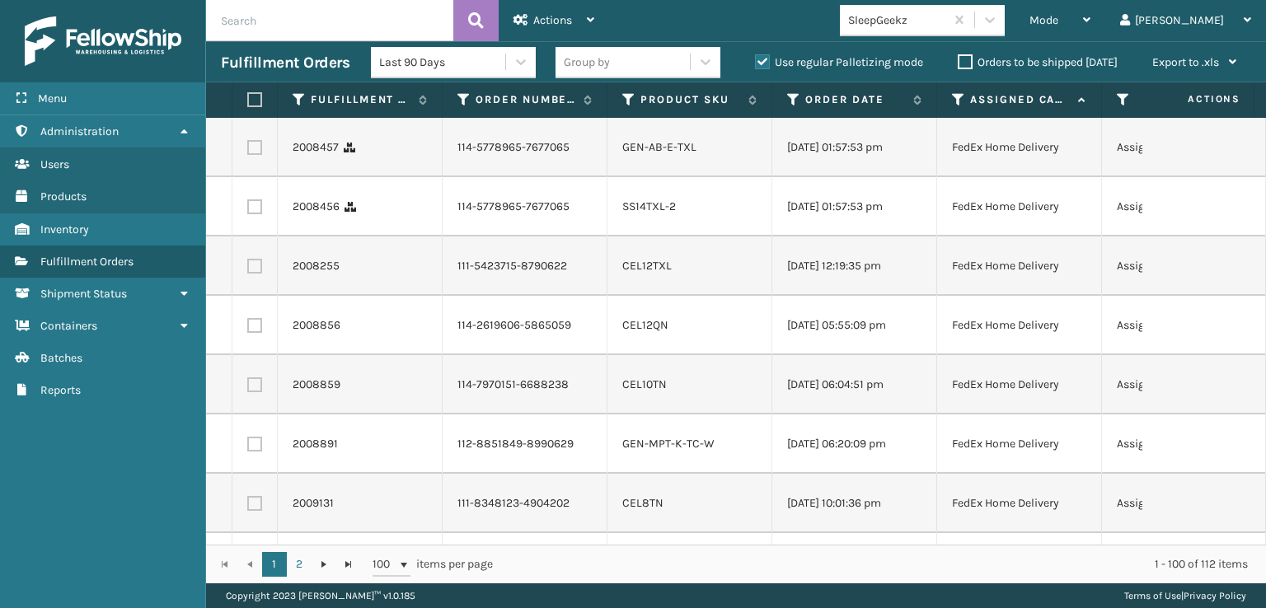
checkbox input "true"
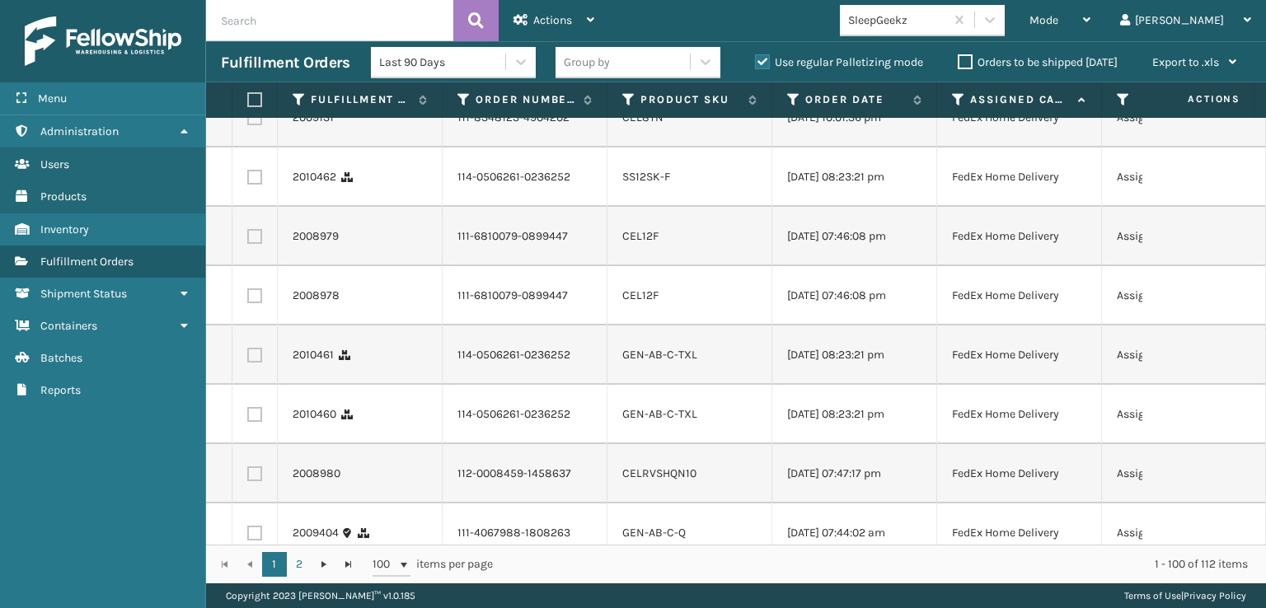
scroll to position [4864, 0]
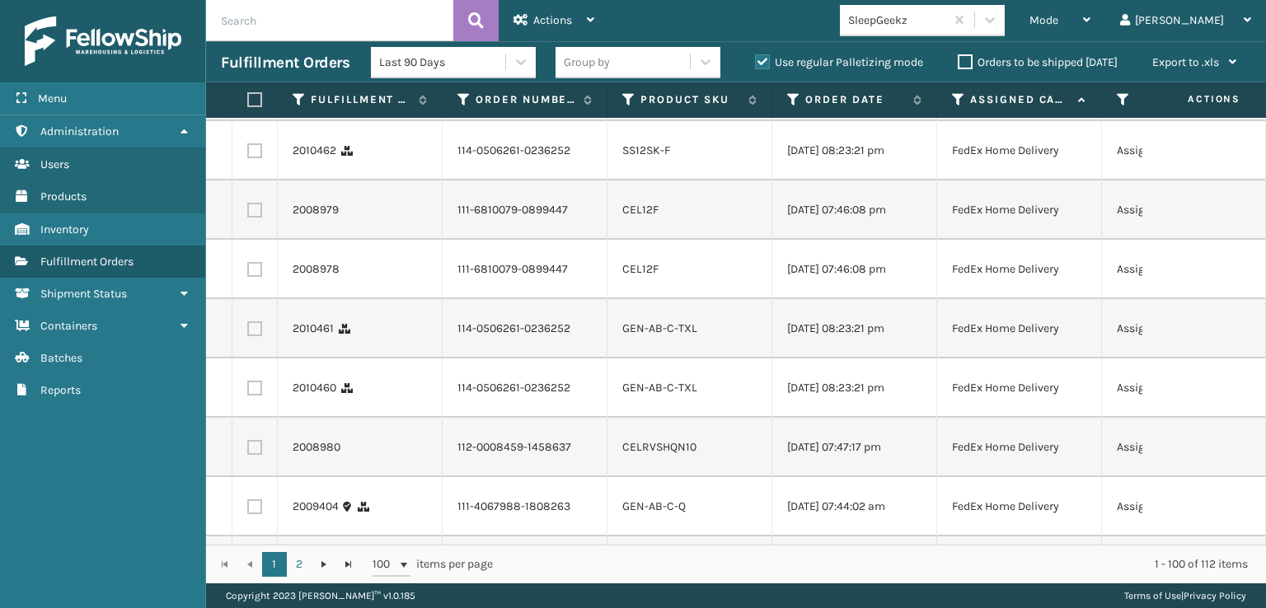
checkbox input "true"
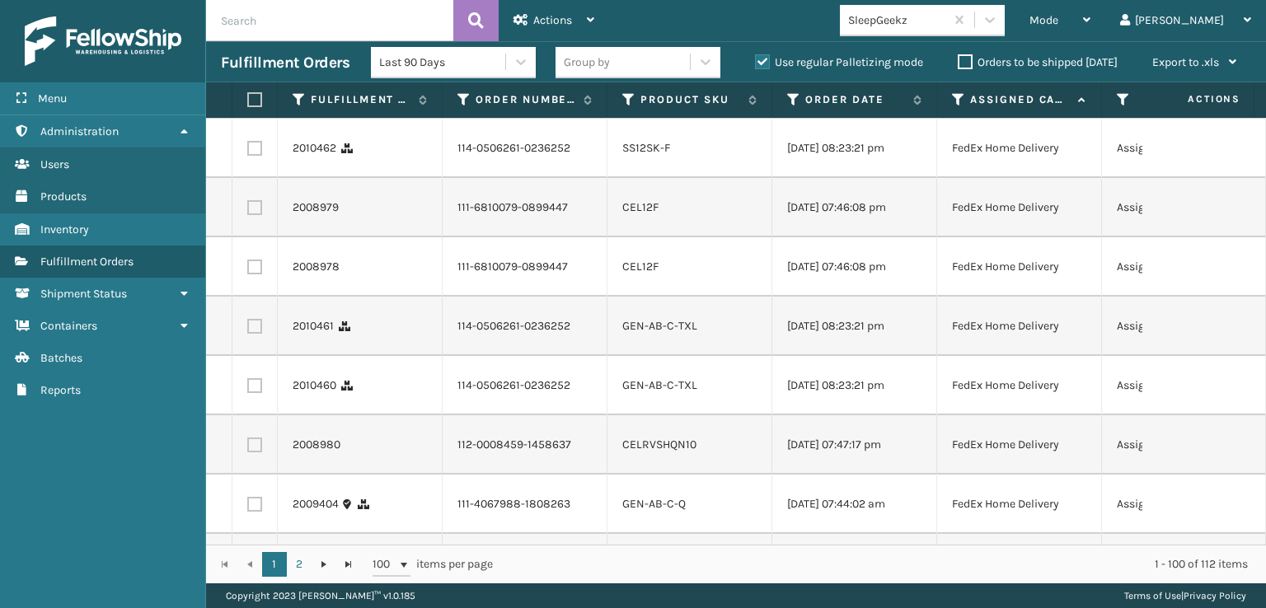
checkbox input "true"
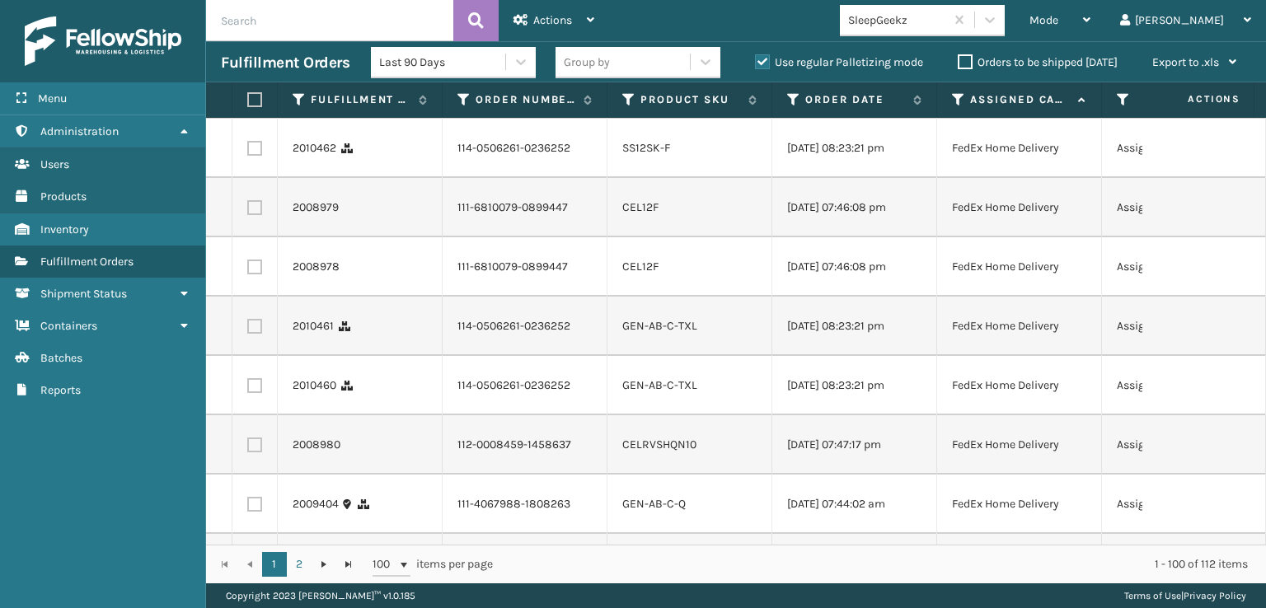
checkbox input "true"
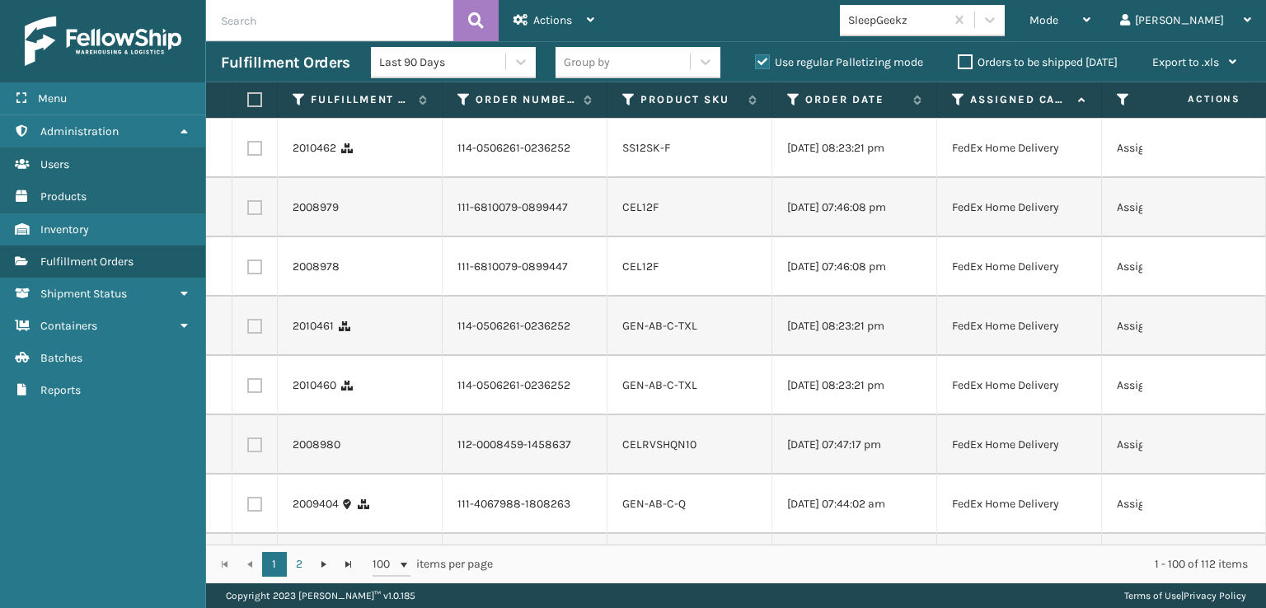
checkbox input "true"
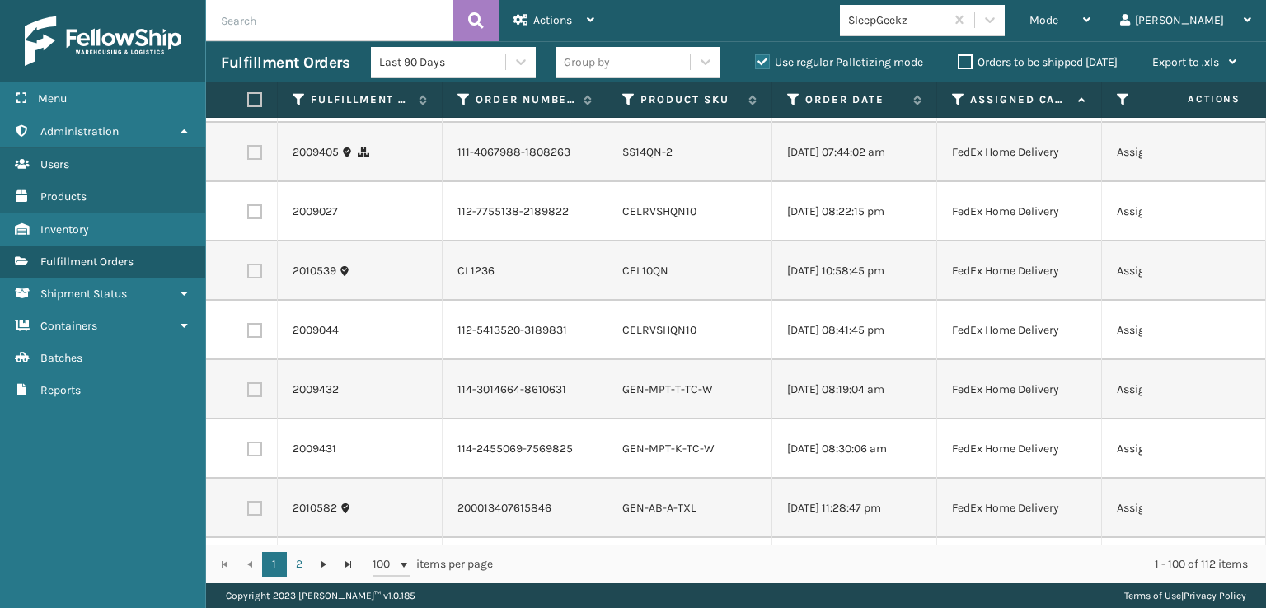
scroll to position [5279, 0]
checkbox input "true"
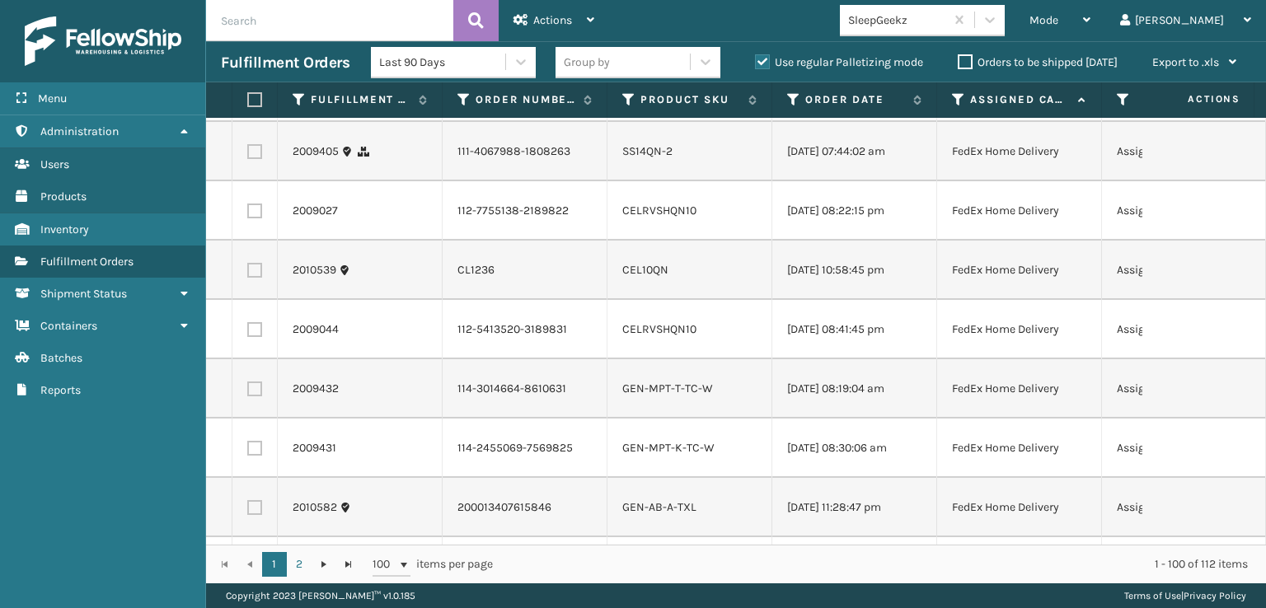
checkbox input "true"
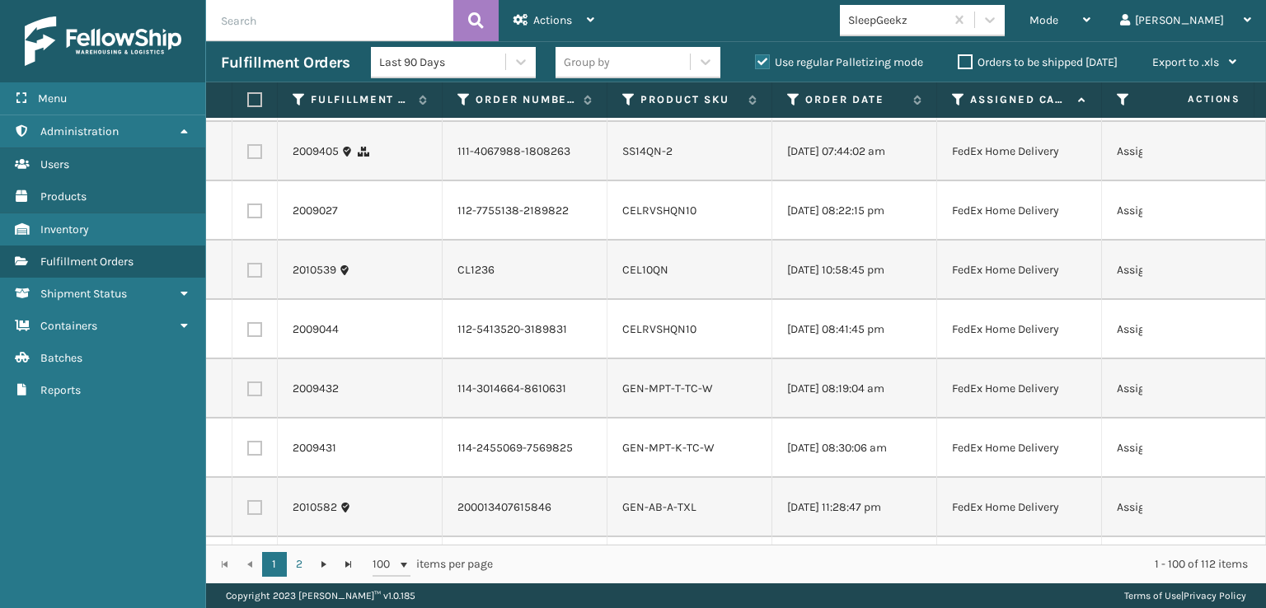
drag, startPoint x: 256, startPoint y: 457, endPoint x: 265, endPoint y: 463, distance: 10.7
checkbox input "true"
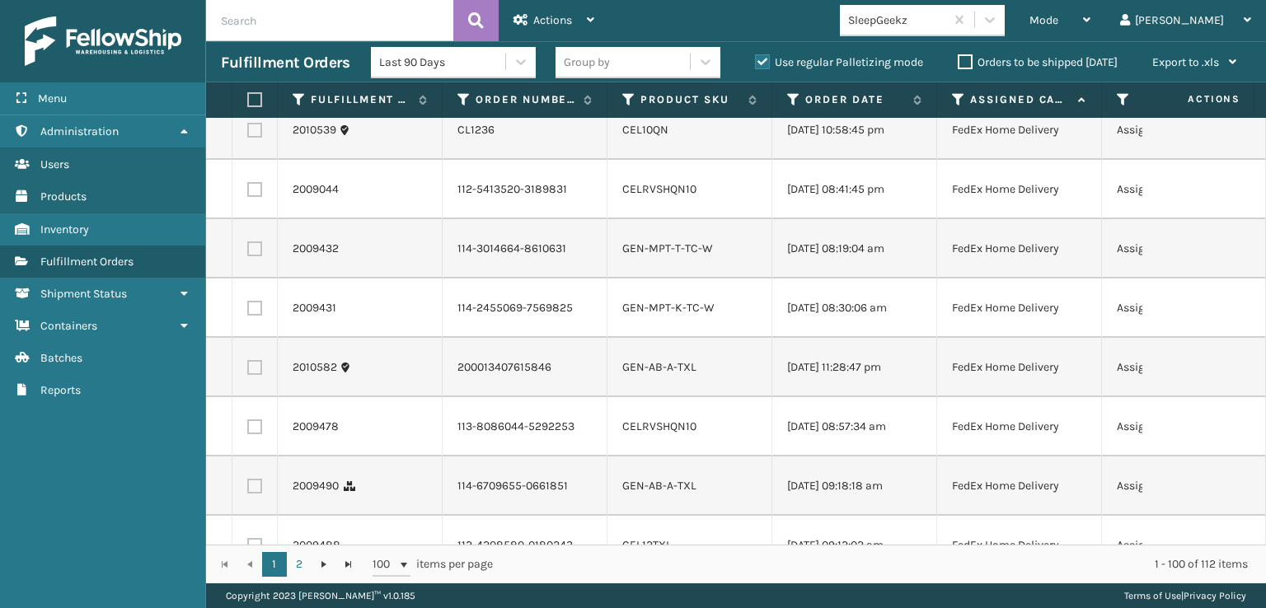
scroll to position [5526, 0]
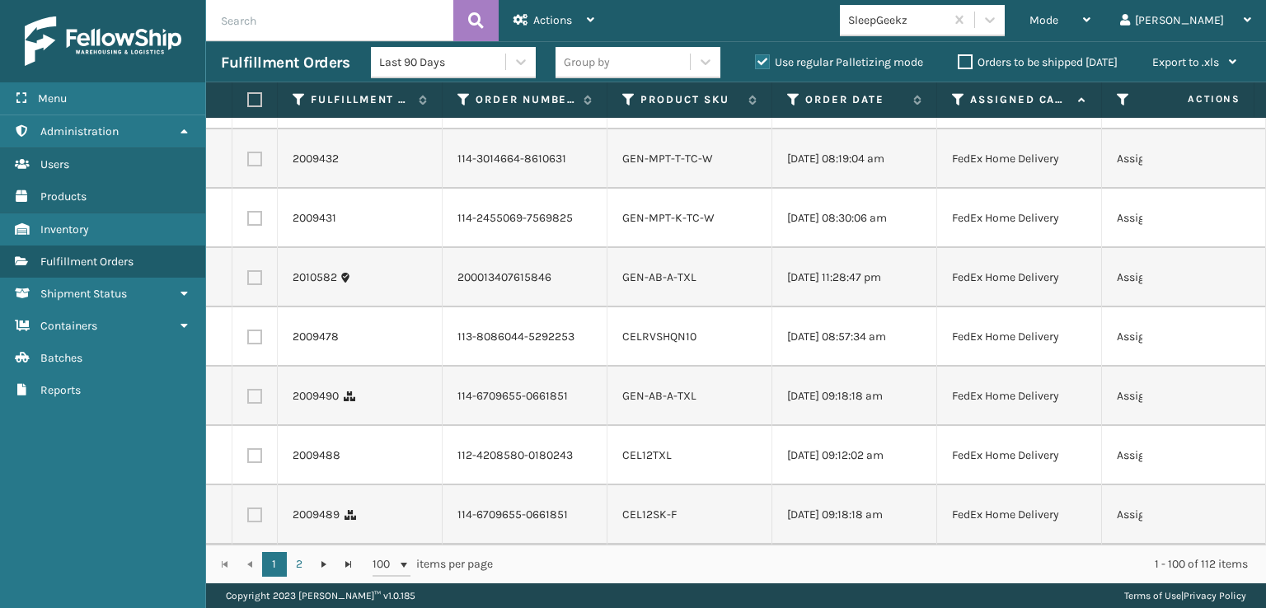
checkbox input "true"
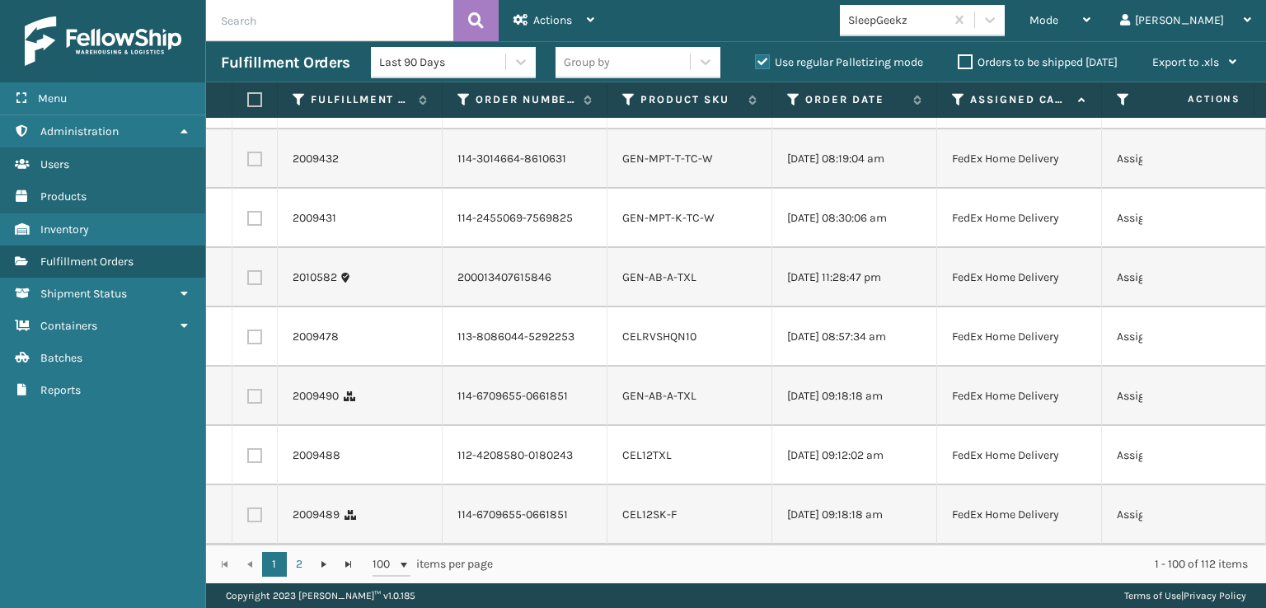
checkbox input "true"
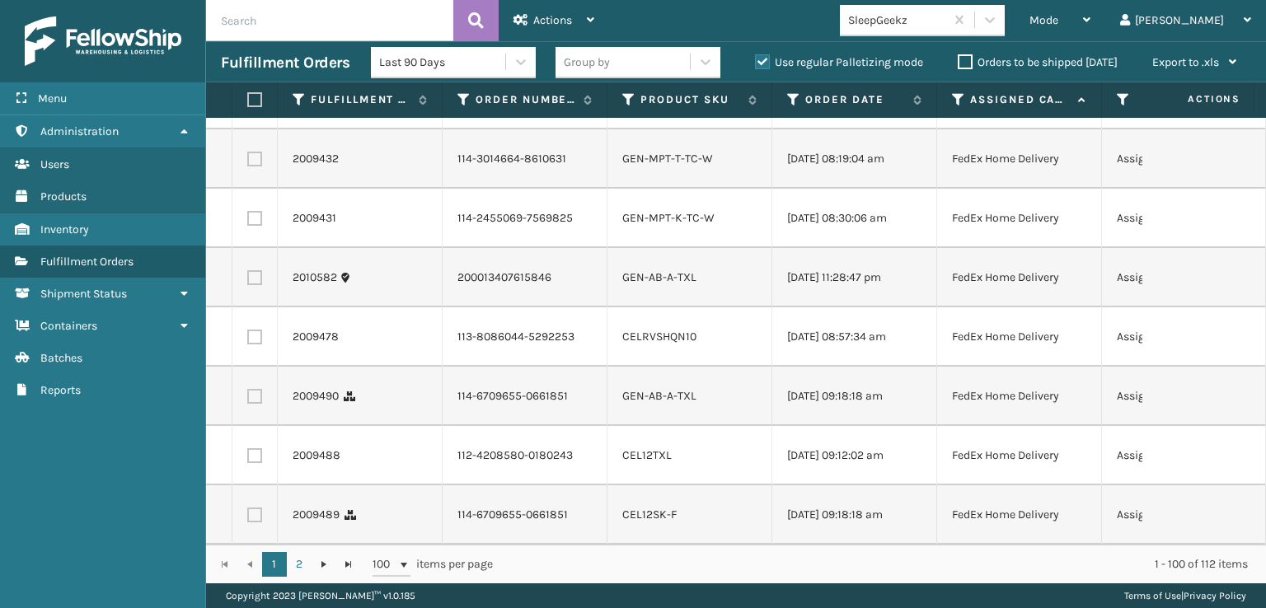
checkbox input "true"
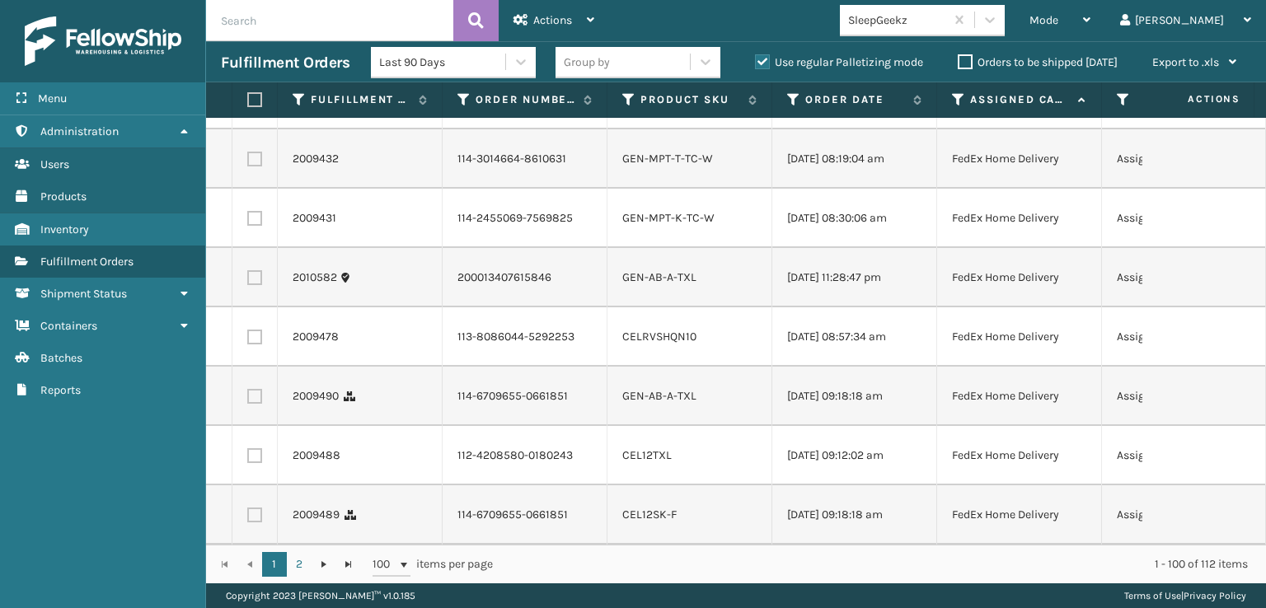
checkbox input "true"
click at [256, 48] on label at bounding box center [254, 40] width 15 height 15
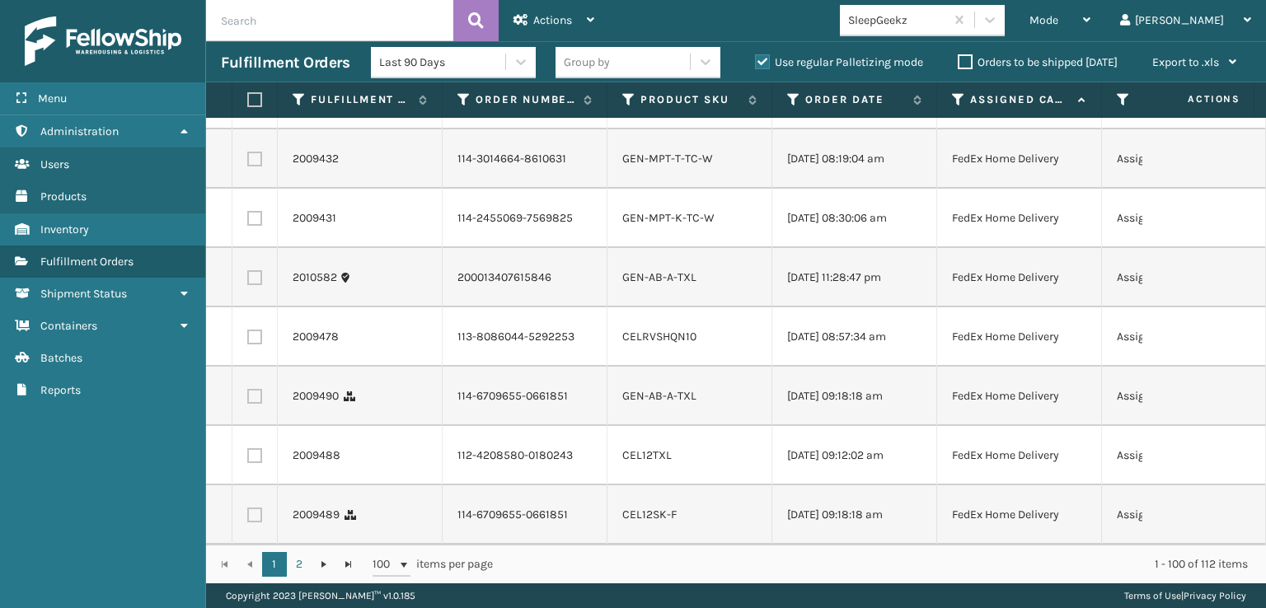
click at [248, 44] on input "checkbox" at bounding box center [247, 38] width 1 height 11
checkbox input "true"
click at [259, 107] on label at bounding box center [254, 99] width 15 height 15
click at [248, 103] on input "checkbox" at bounding box center [247, 97] width 1 height 11
checkbox input "true"
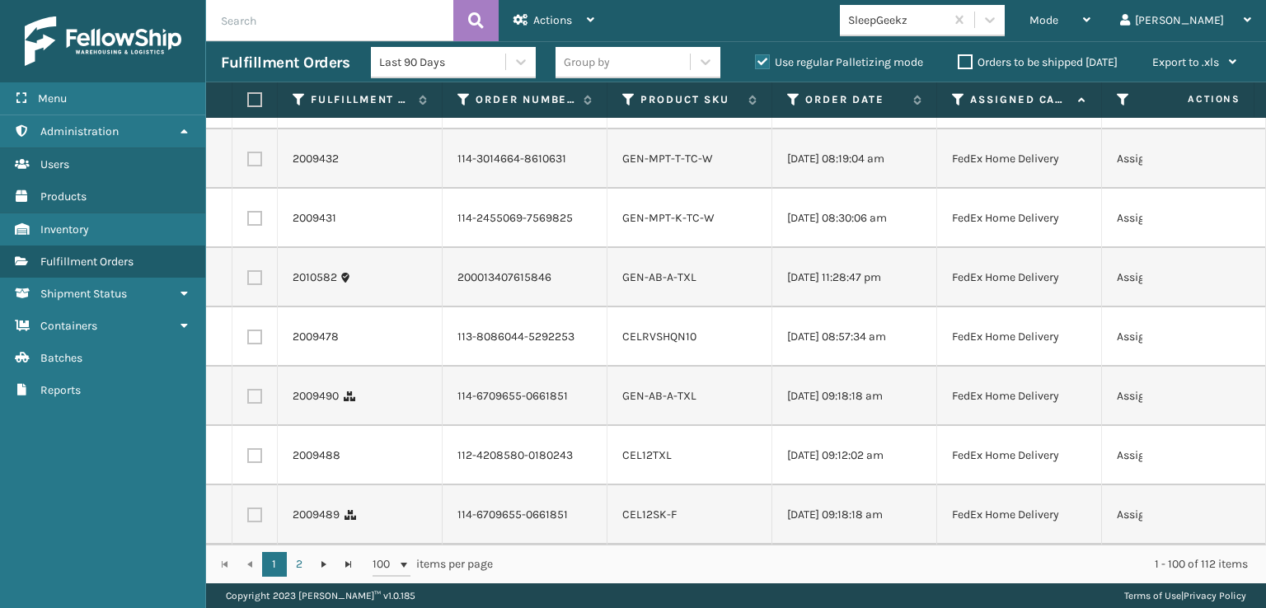
scroll to position [6268, 0]
click at [256, 270] on label at bounding box center [254, 277] width 15 height 15
click at [248, 270] on input "checkbox" at bounding box center [247, 275] width 1 height 11
checkbox input "true"
click at [254, 330] on label at bounding box center [254, 337] width 15 height 15
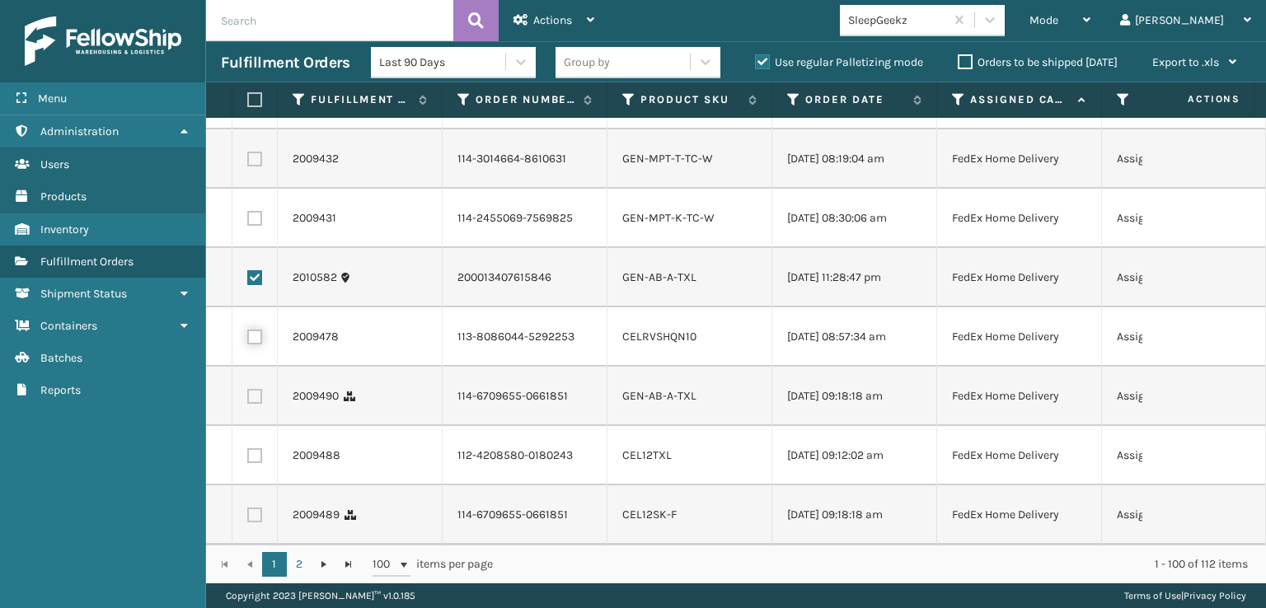
click at [248, 330] on input "checkbox" at bounding box center [247, 335] width 1 height 11
checkbox input "true"
click at [257, 389] on label at bounding box center [254, 396] width 15 height 15
click at [248, 389] on input "checkbox" at bounding box center [247, 394] width 1 height 11
checkbox input "true"
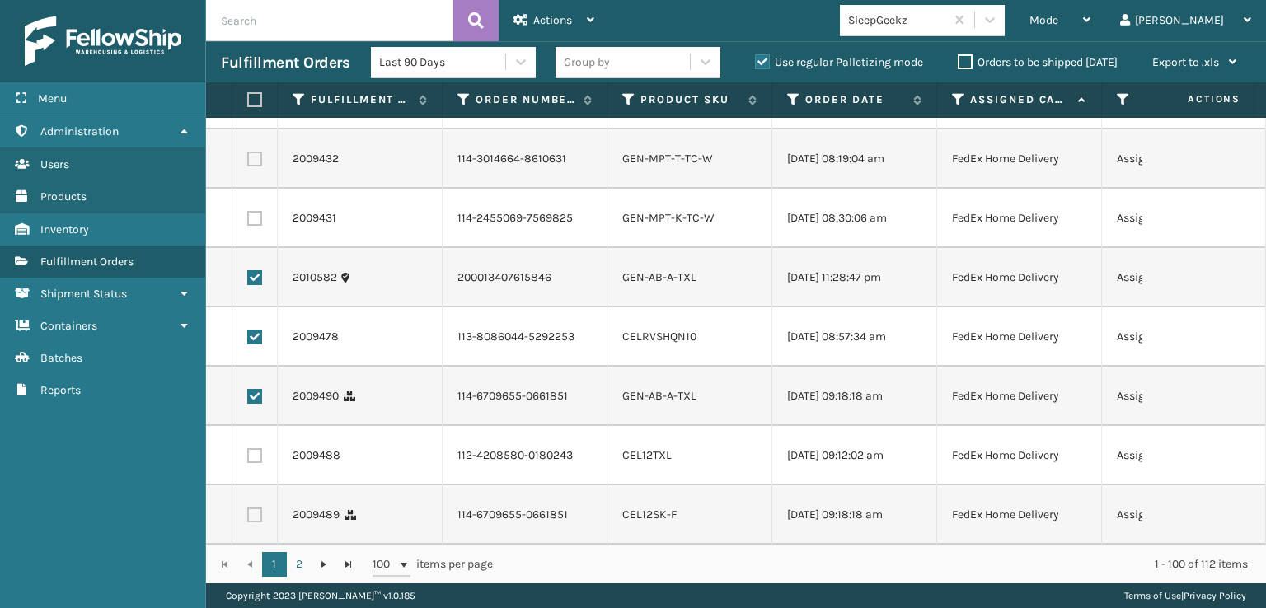
click at [258, 451] on td at bounding box center [254, 455] width 45 height 59
click at [255, 515] on label at bounding box center [254, 515] width 15 height 15
click at [248, 515] on input "checkbox" at bounding box center [247, 513] width 1 height 11
checkbox input "true"
click at [254, 449] on label at bounding box center [254, 456] width 15 height 15
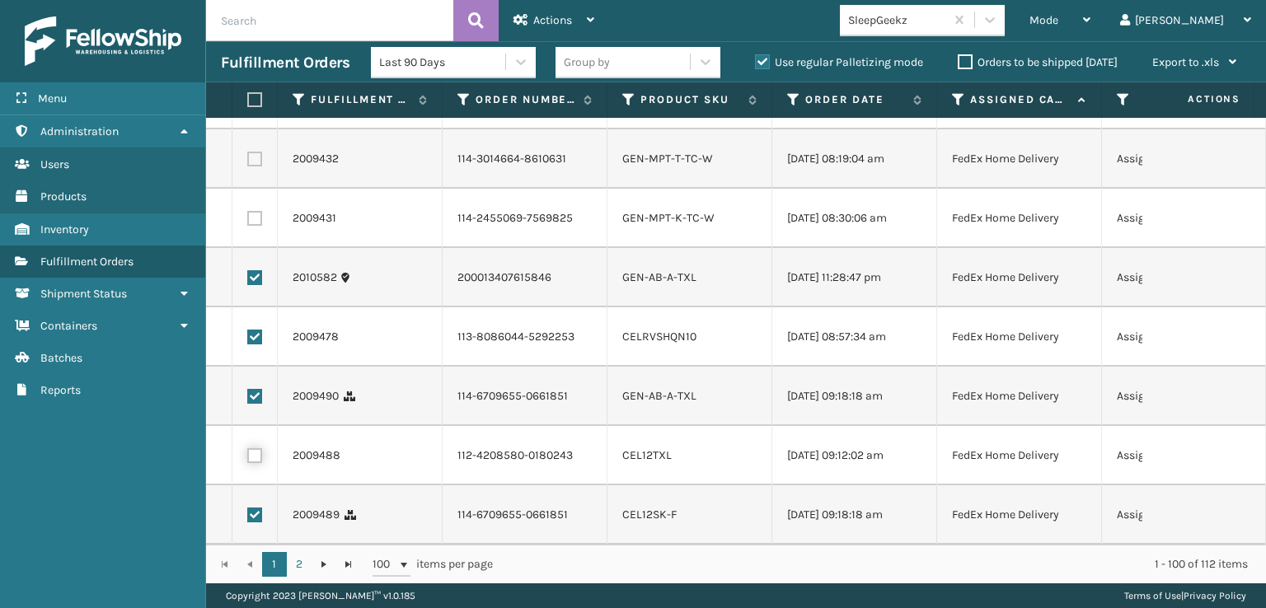
click at [248, 449] on input "checkbox" at bounding box center [247, 454] width 1 height 11
checkbox input "true"
click at [561, 18] on span "Actions" at bounding box center [552, 20] width 39 height 14
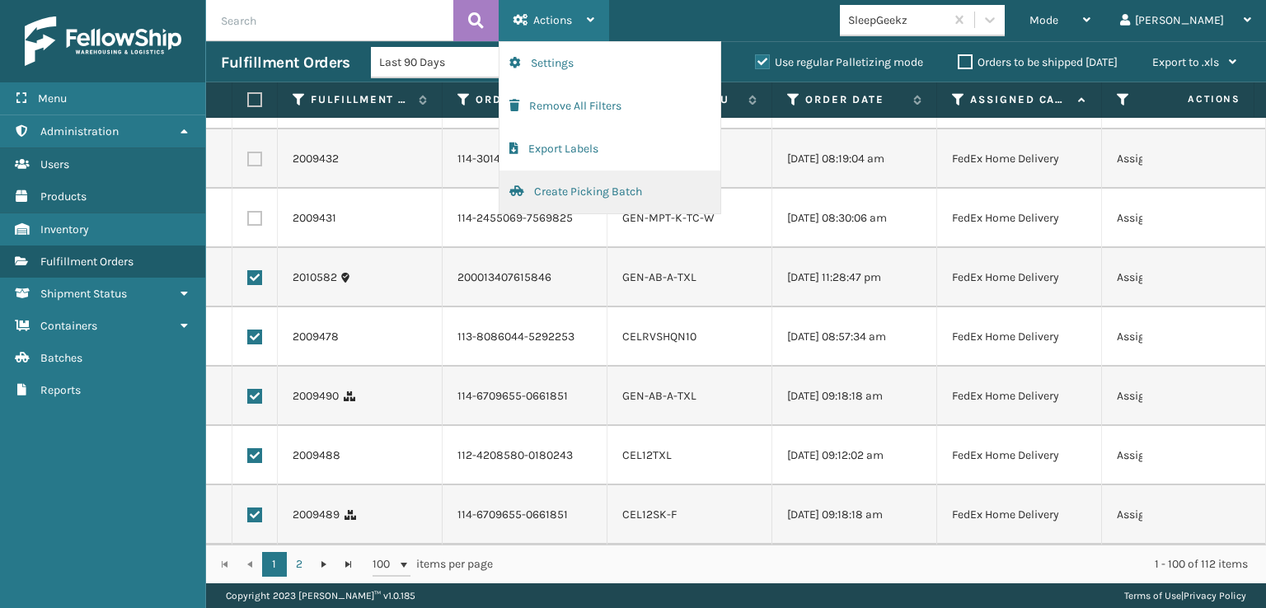
click at [554, 194] on button "Create Picking Batch" at bounding box center [610, 192] width 221 height 43
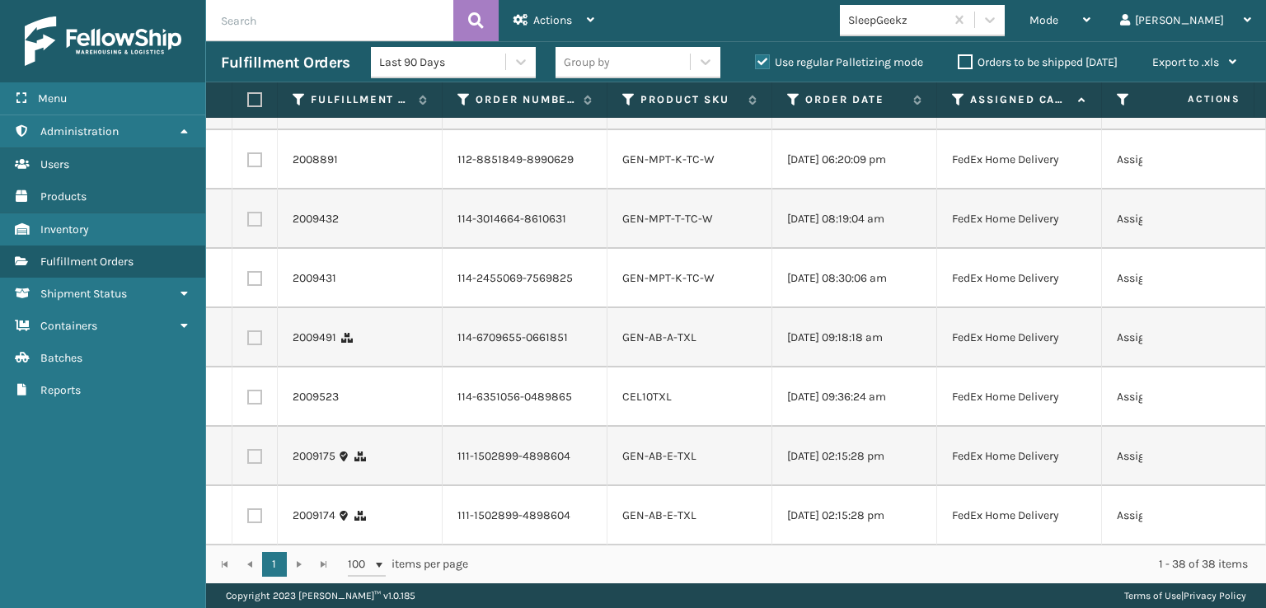
scroll to position [1319, 0]
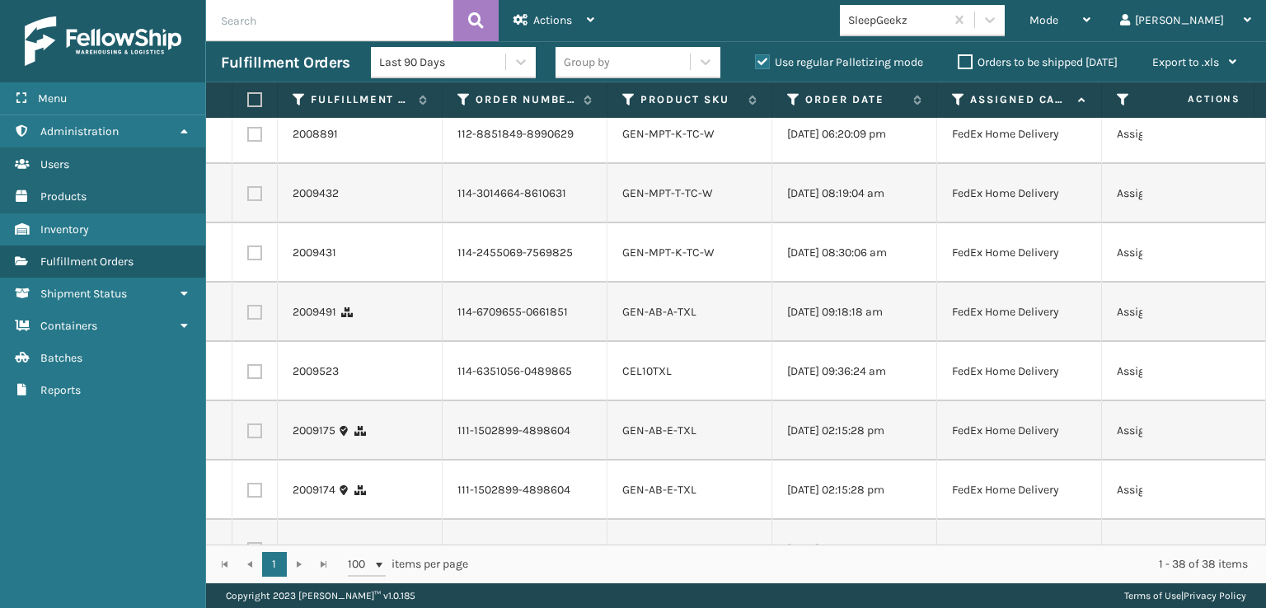
click at [257, 320] on label at bounding box center [254, 312] width 15 height 15
click at [248, 316] on input "checkbox" at bounding box center [247, 310] width 1 height 11
checkbox input "true"
click at [251, 379] on label at bounding box center [254, 371] width 15 height 15
click at [248, 375] on input "checkbox" at bounding box center [247, 369] width 1 height 11
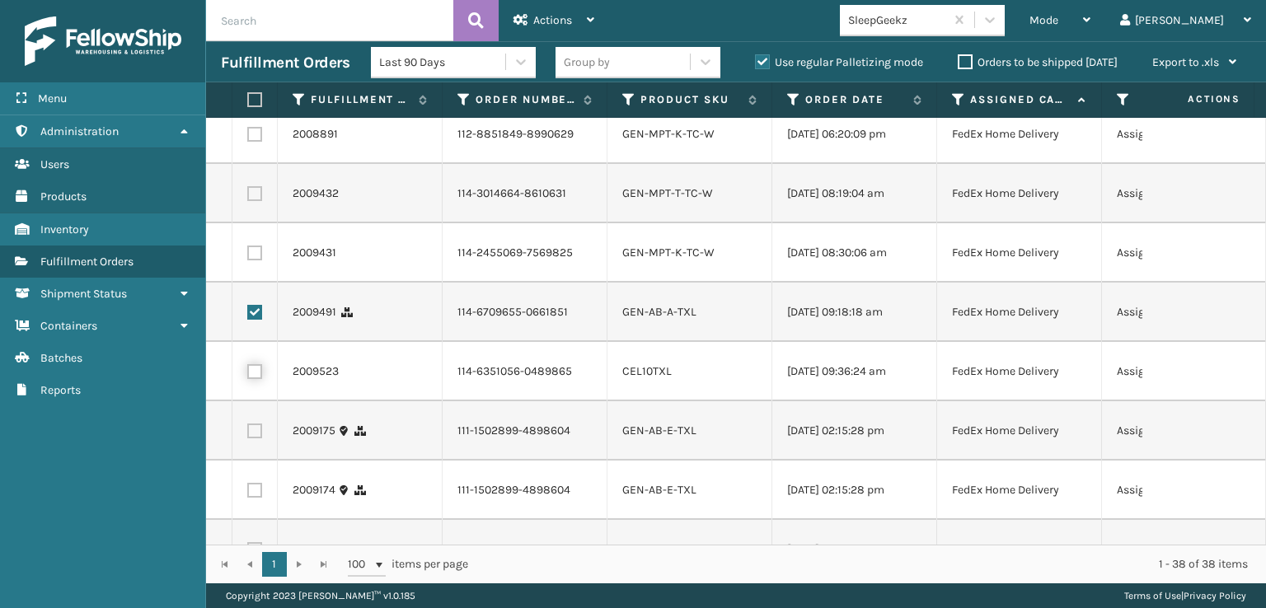
checkbox input "true"
click at [255, 439] on label at bounding box center [254, 431] width 15 height 15
click at [248, 434] on input "checkbox" at bounding box center [247, 429] width 1 height 11
checkbox input "true"
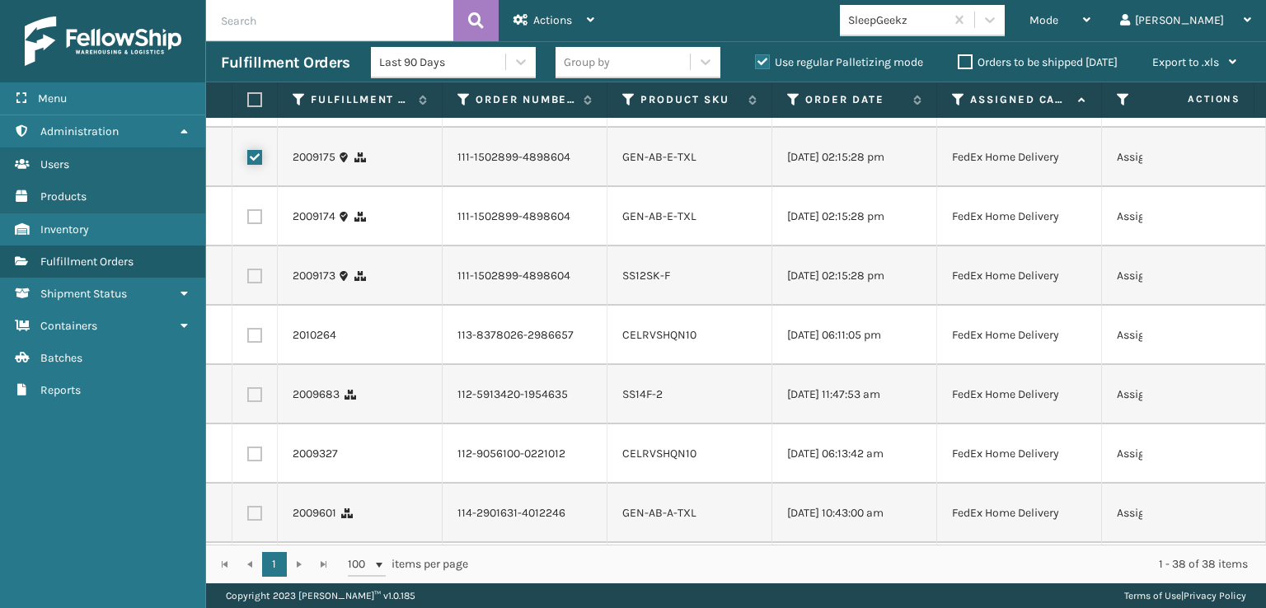
scroll to position [1649, 0]
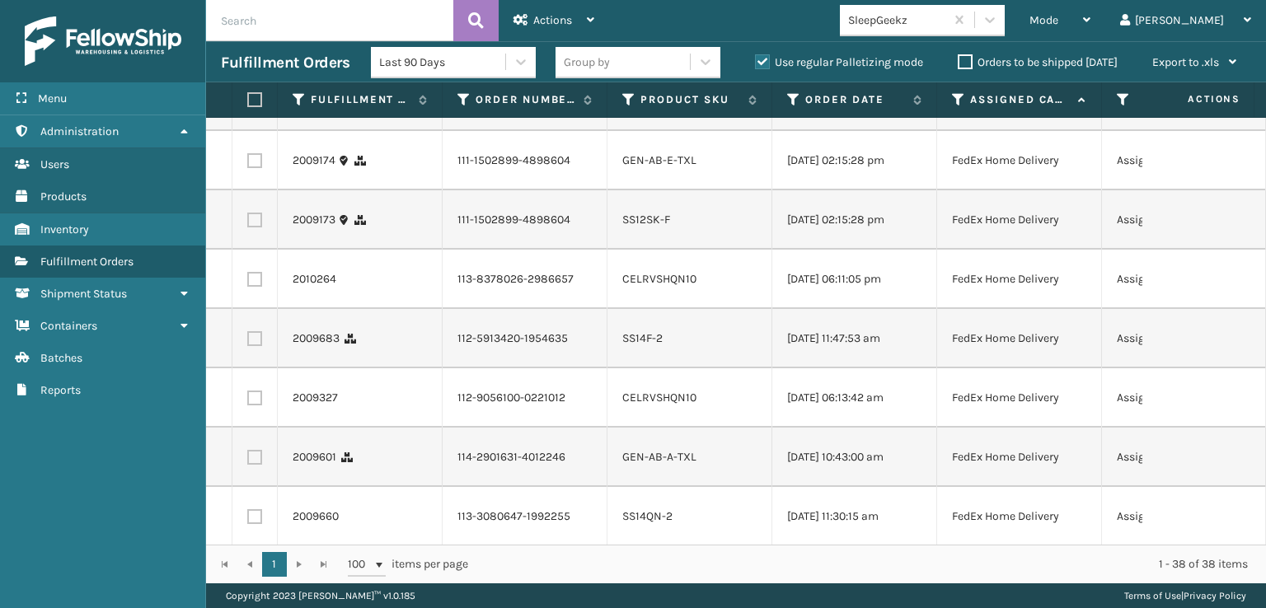
click at [251, 168] on label at bounding box center [254, 160] width 15 height 15
click at [248, 164] on input "checkbox" at bounding box center [247, 158] width 1 height 11
checkbox input "true"
click at [251, 228] on label at bounding box center [254, 220] width 15 height 15
click at [248, 223] on input "checkbox" at bounding box center [247, 218] width 1 height 11
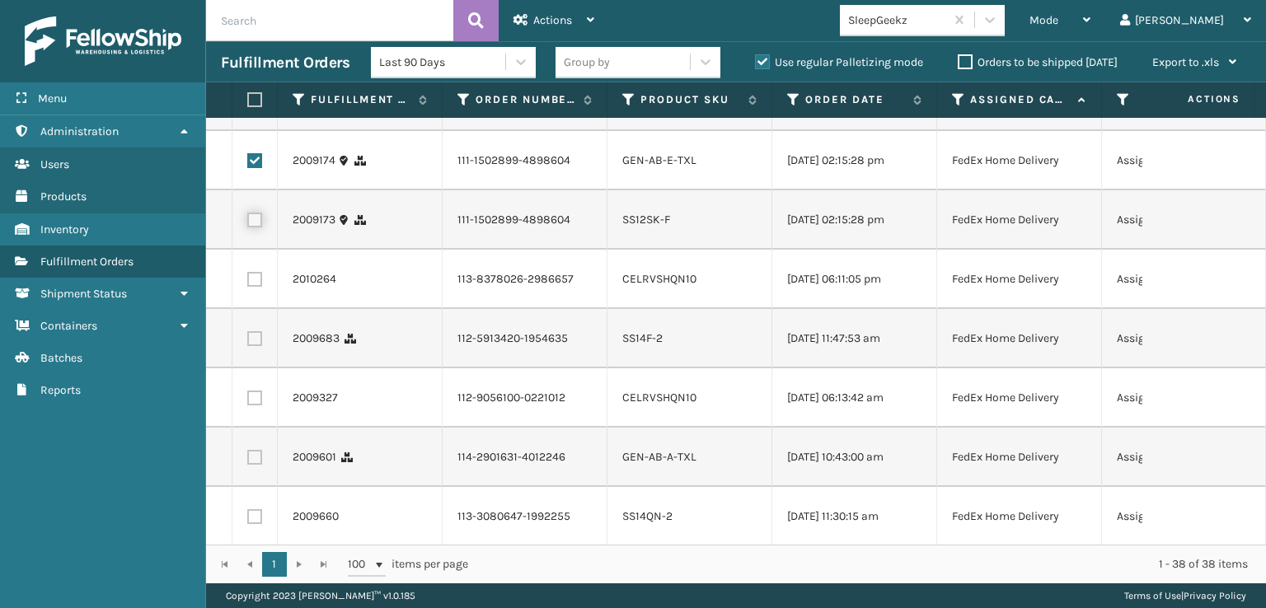
checkbox input "true"
click at [251, 287] on label at bounding box center [254, 279] width 15 height 15
click at [248, 283] on input "checkbox" at bounding box center [247, 277] width 1 height 11
checkbox input "true"
click at [252, 346] on label at bounding box center [254, 338] width 15 height 15
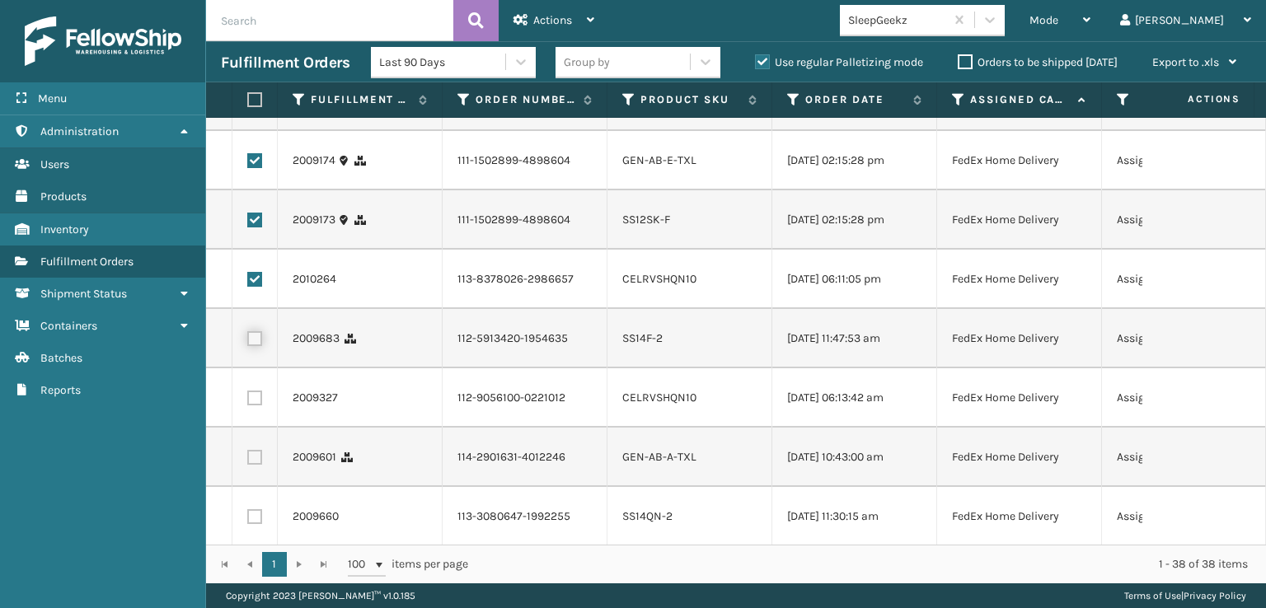
click at [248, 342] on input "checkbox" at bounding box center [247, 336] width 1 height 11
checkbox input "true"
click at [259, 406] on label at bounding box center [254, 398] width 15 height 15
click at [248, 402] on input "checkbox" at bounding box center [247, 396] width 1 height 11
checkbox input "true"
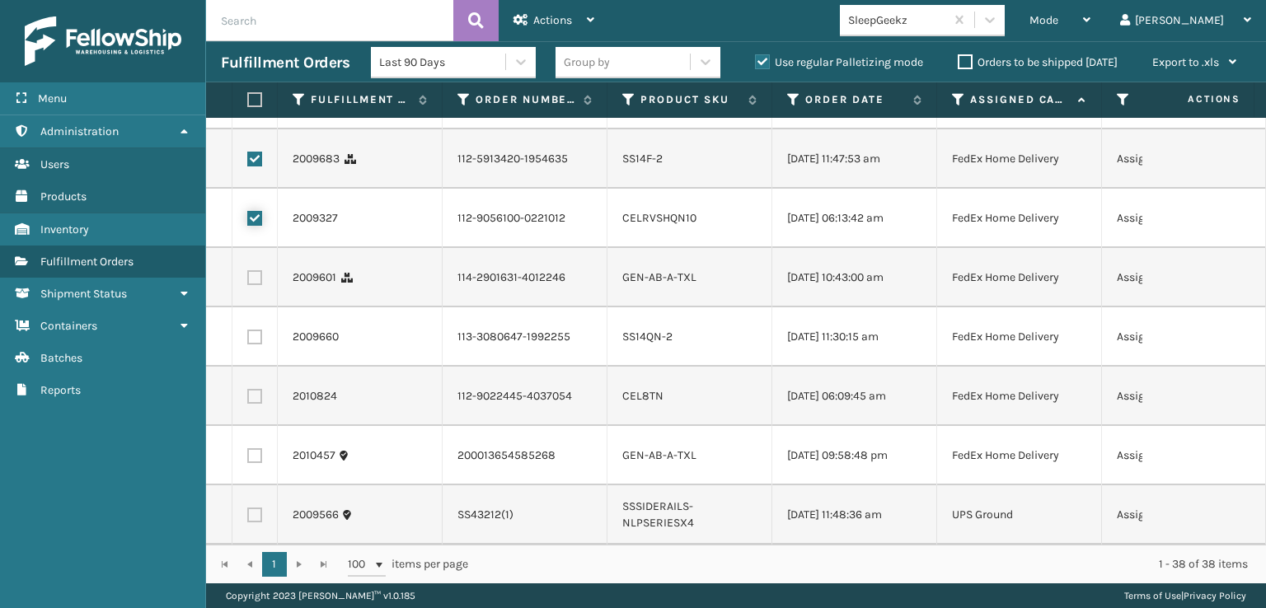
scroll to position [1979, 0]
click at [260, 270] on label at bounding box center [254, 277] width 15 height 15
click at [248, 270] on input "checkbox" at bounding box center [247, 275] width 1 height 11
checkbox input "true"
click at [261, 330] on label at bounding box center [254, 337] width 15 height 15
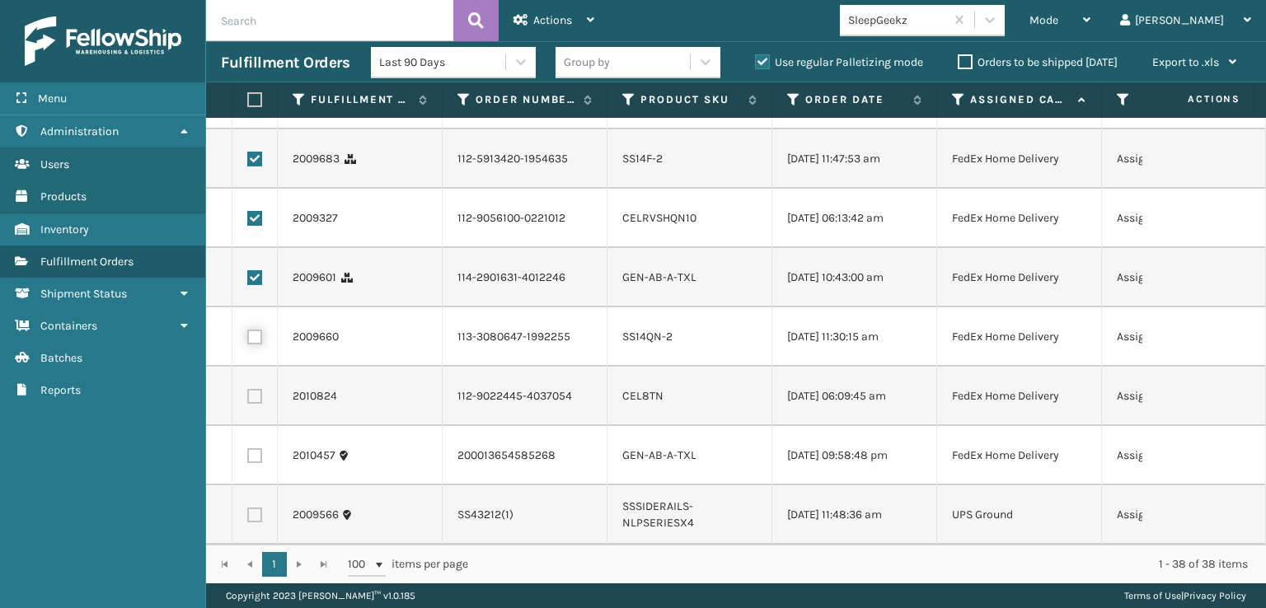
click at [248, 330] on input "checkbox" at bounding box center [247, 335] width 1 height 11
checkbox input "true"
click at [256, 390] on label at bounding box center [254, 396] width 15 height 15
click at [248, 390] on input "checkbox" at bounding box center [247, 394] width 1 height 11
checkbox input "true"
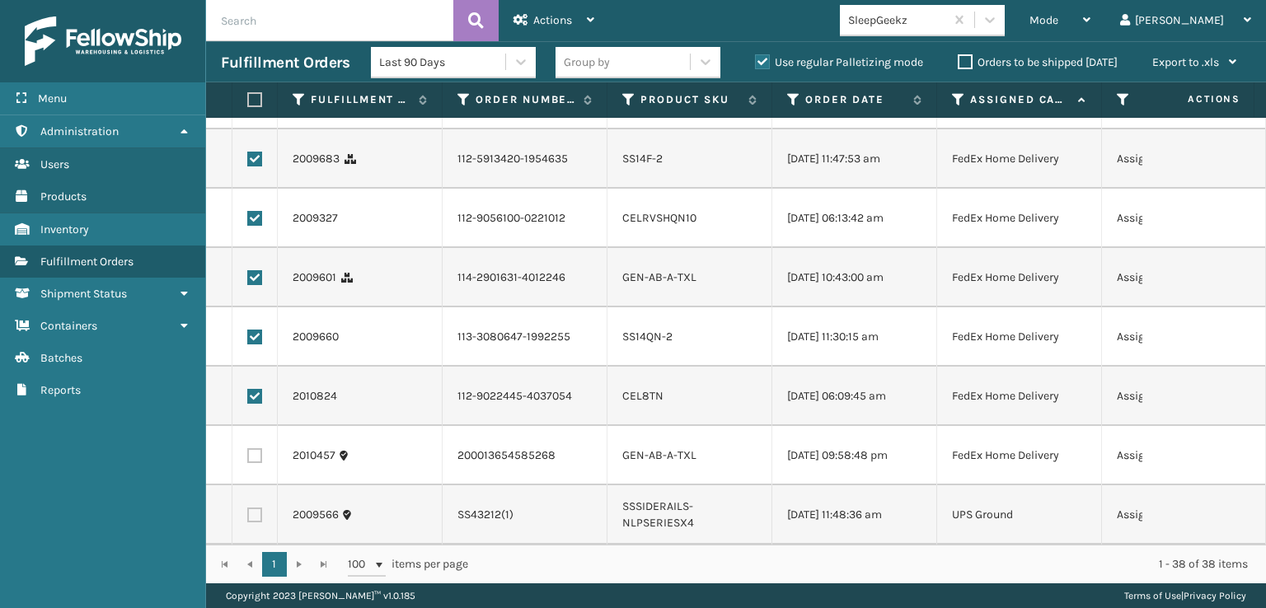
click at [254, 461] on label at bounding box center [254, 456] width 15 height 15
click at [248, 459] on input "checkbox" at bounding box center [247, 454] width 1 height 11
checkbox input "true"
click at [540, 17] on span "Actions" at bounding box center [552, 20] width 39 height 14
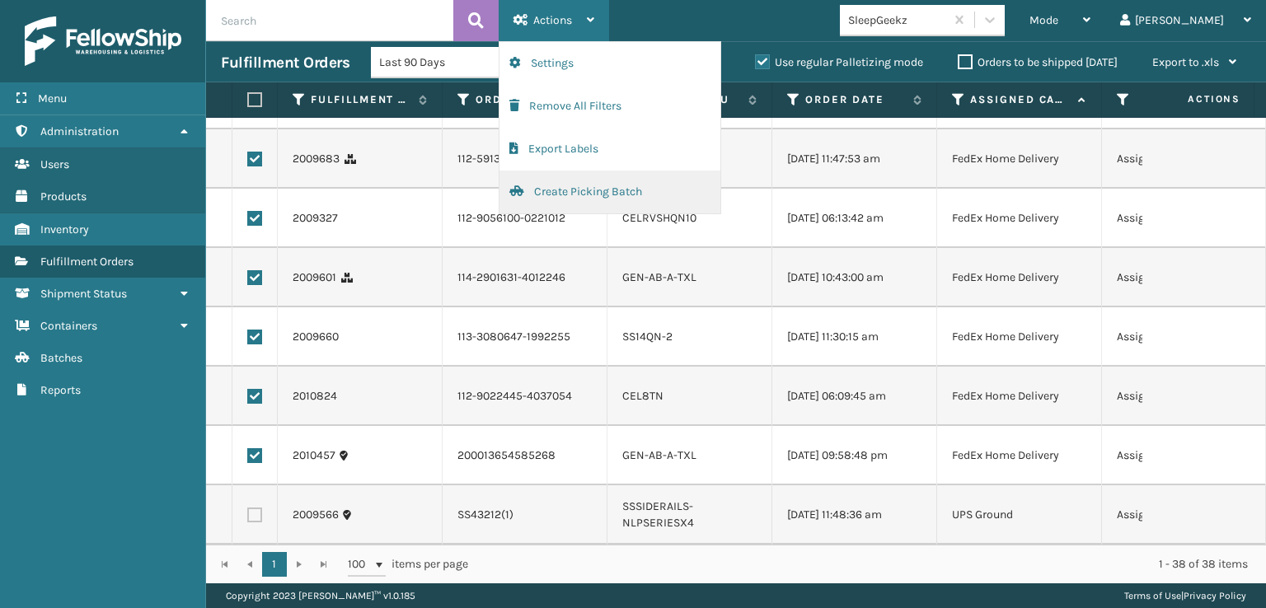
click at [554, 195] on button "Create Picking Batch" at bounding box center [610, 192] width 221 height 43
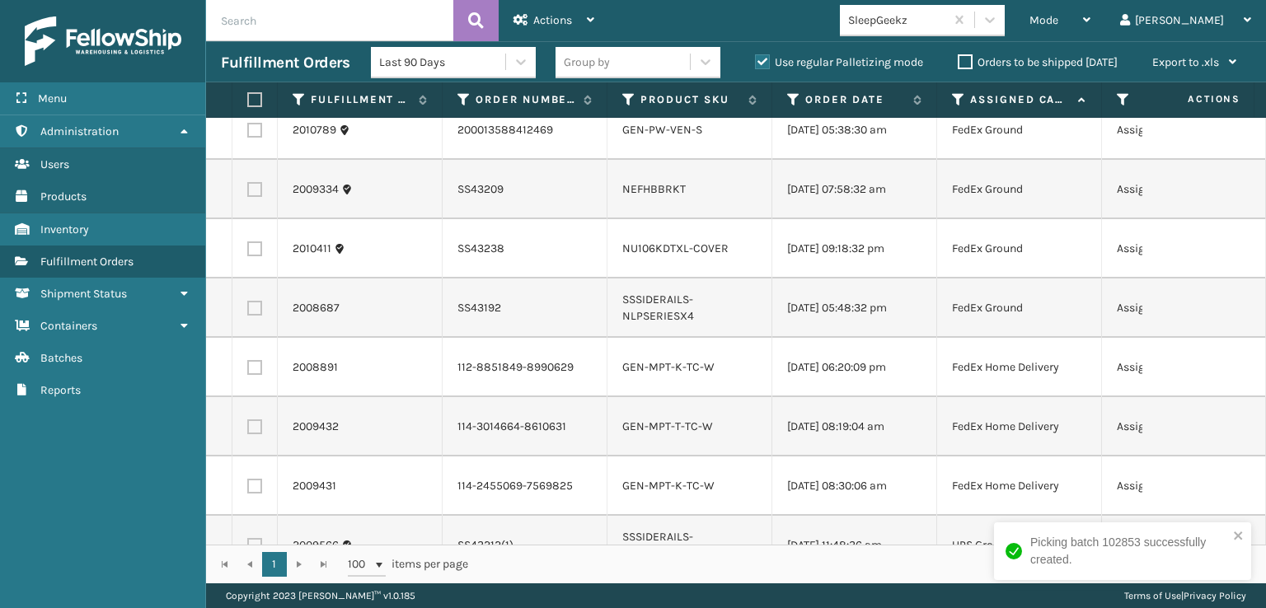
scroll to position [1167, 0]
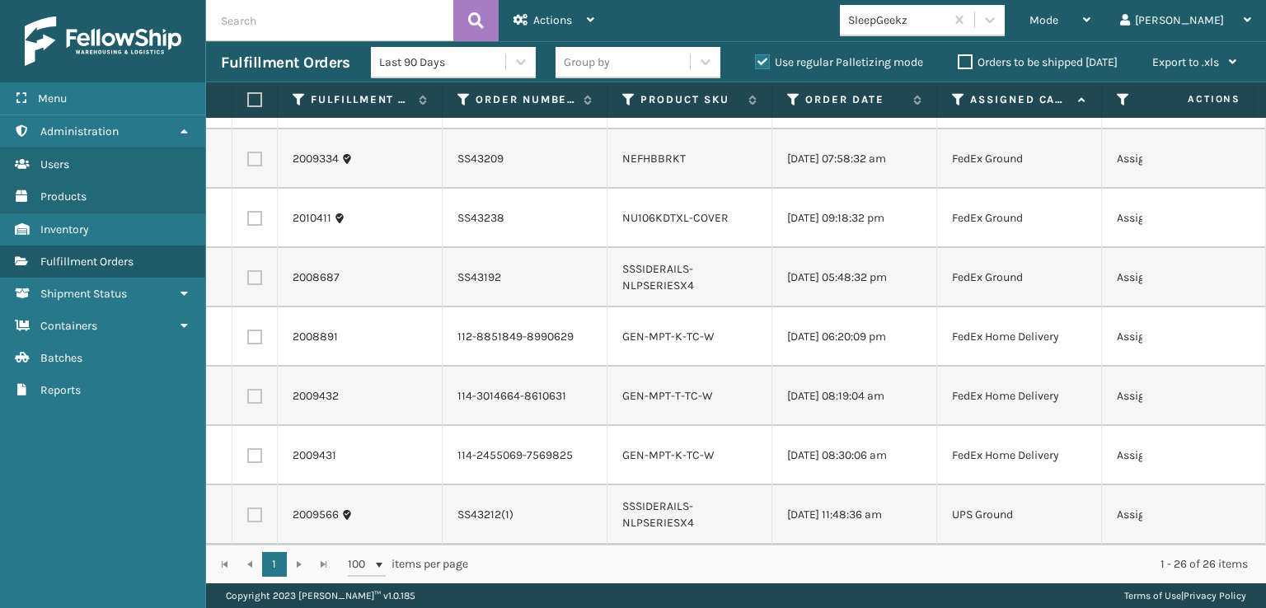
click at [760, 58] on label "Use regular Palletizing mode" at bounding box center [839, 62] width 168 height 14
click at [756, 58] on input "Use regular Palletizing mode" at bounding box center [755, 58] width 1 height 11
checkbox input "false"
click at [1059, 18] on span "Mode" at bounding box center [1044, 20] width 29 height 14
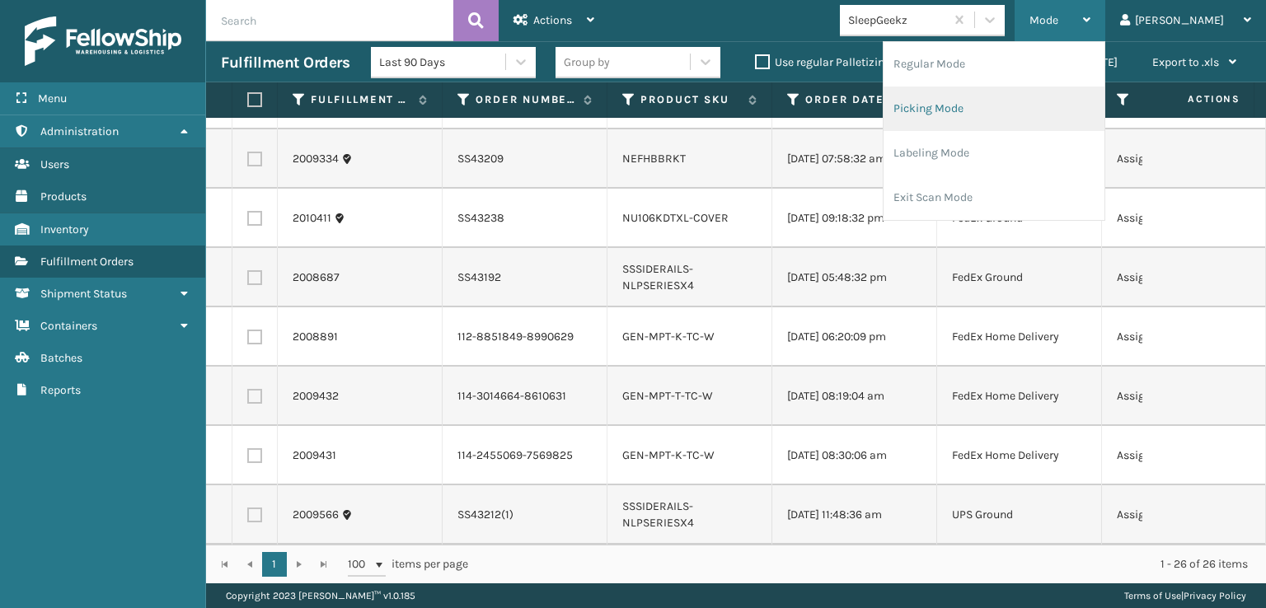
click at [1003, 105] on li "Picking Mode" at bounding box center [994, 109] width 221 height 45
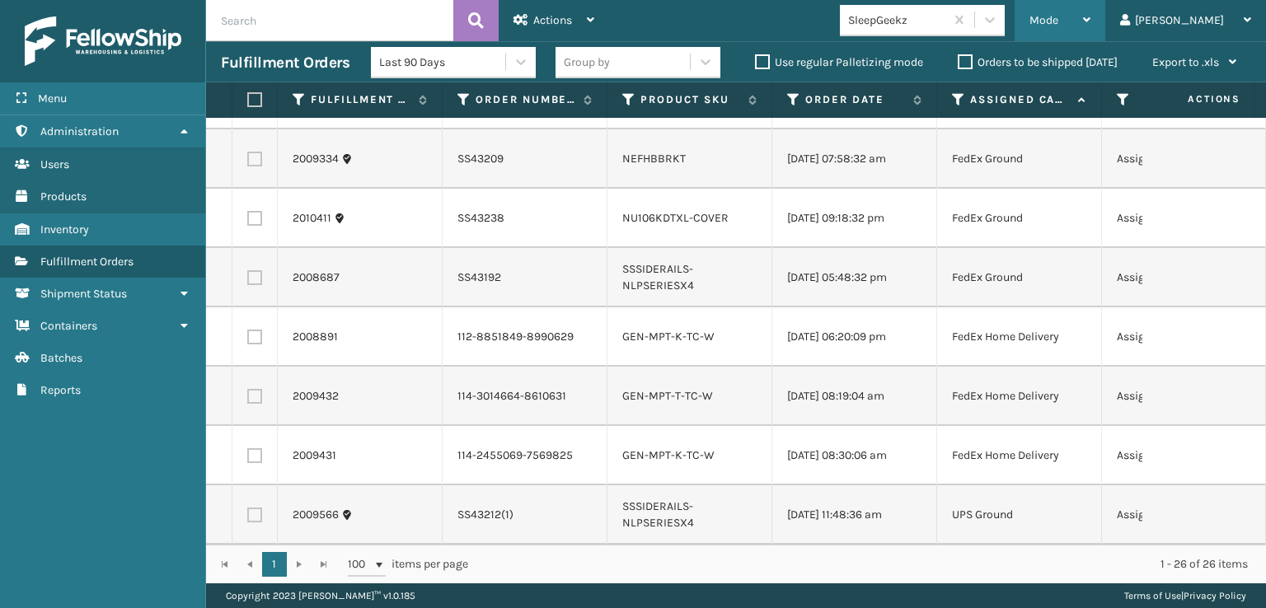
click at [1059, 19] on span "Mode" at bounding box center [1044, 20] width 29 height 14
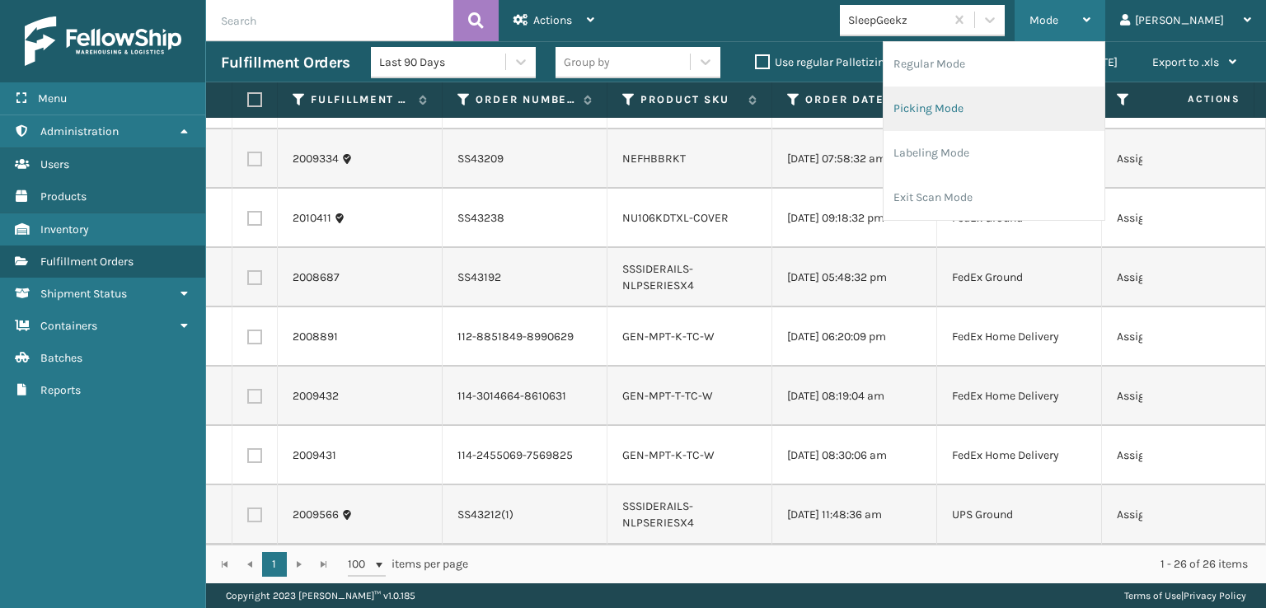
click at [999, 104] on li "Picking Mode" at bounding box center [994, 109] width 221 height 45
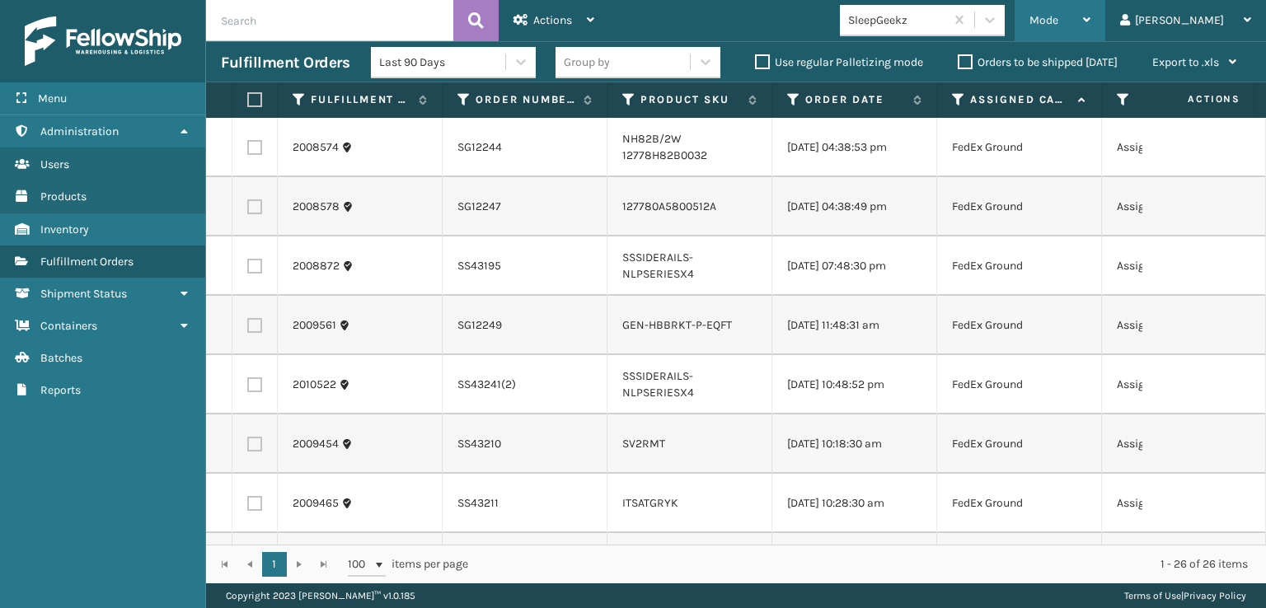
click at [1059, 19] on span "Mode" at bounding box center [1044, 20] width 29 height 14
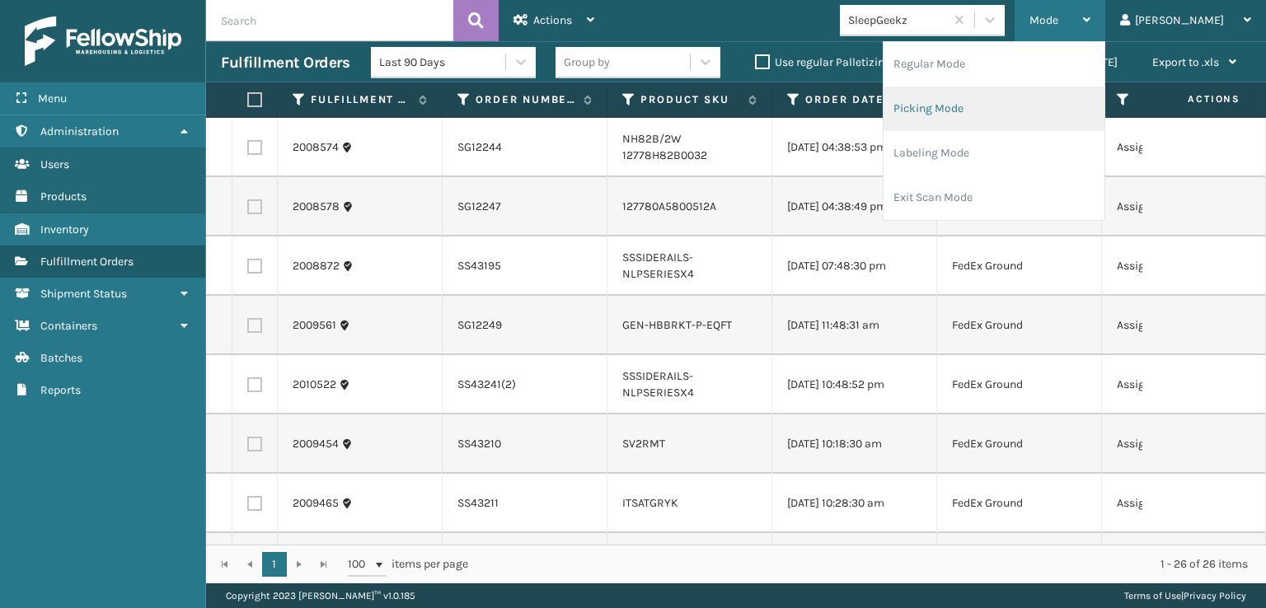
click at [1002, 103] on li "Picking Mode" at bounding box center [994, 109] width 221 height 45
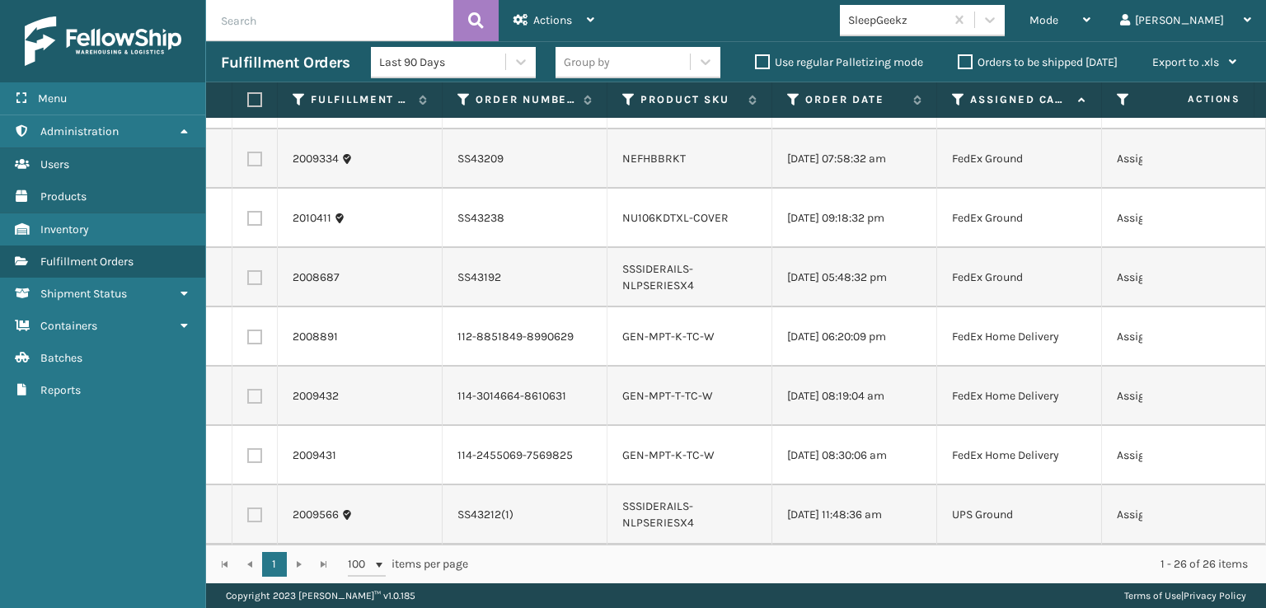
click at [256, 449] on label at bounding box center [254, 456] width 15 height 15
click at [248, 449] on input "checkbox" at bounding box center [247, 454] width 1 height 11
checkbox input "true"
click at [250, 389] on label at bounding box center [254, 396] width 15 height 15
click at [248, 389] on input "checkbox" at bounding box center [247, 394] width 1 height 11
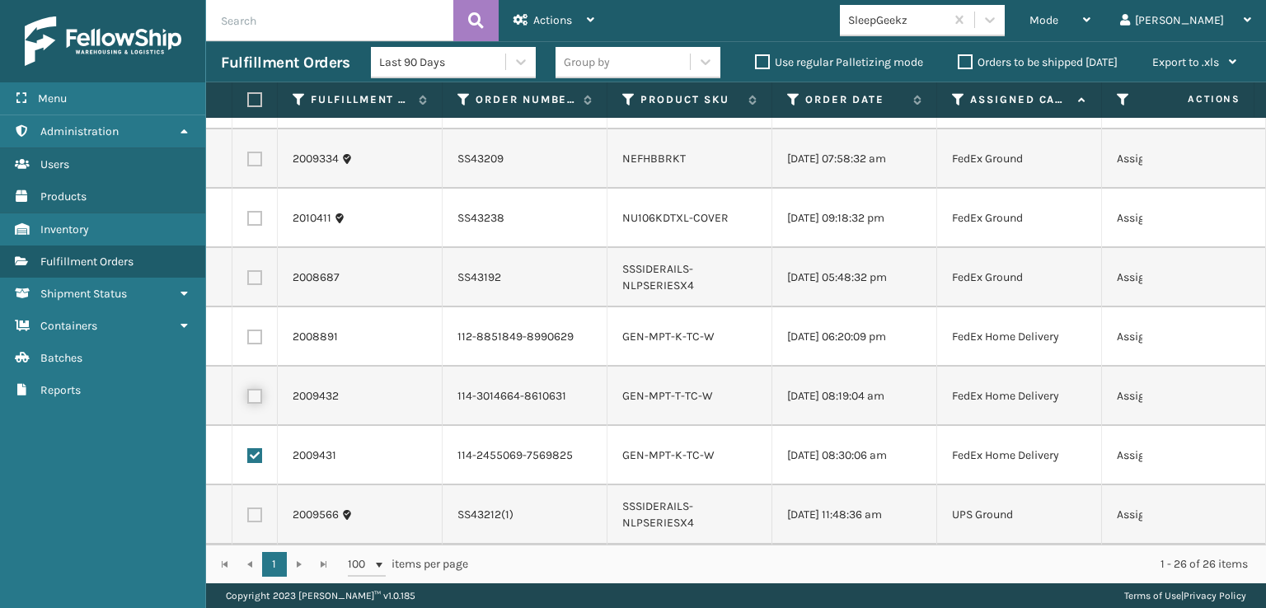
checkbox input "true"
click at [249, 330] on label at bounding box center [254, 337] width 15 height 15
click at [248, 330] on input "checkbox" at bounding box center [247, 335] width 1 height 11
checkbox input "true"
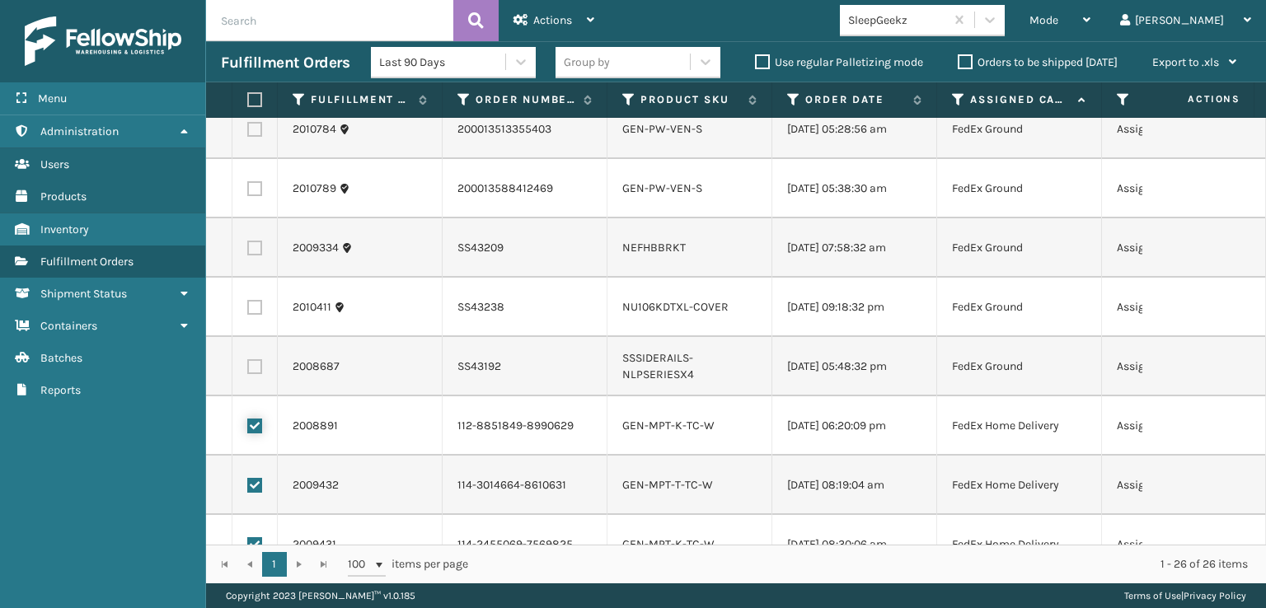
scroll to position [1003, 0]
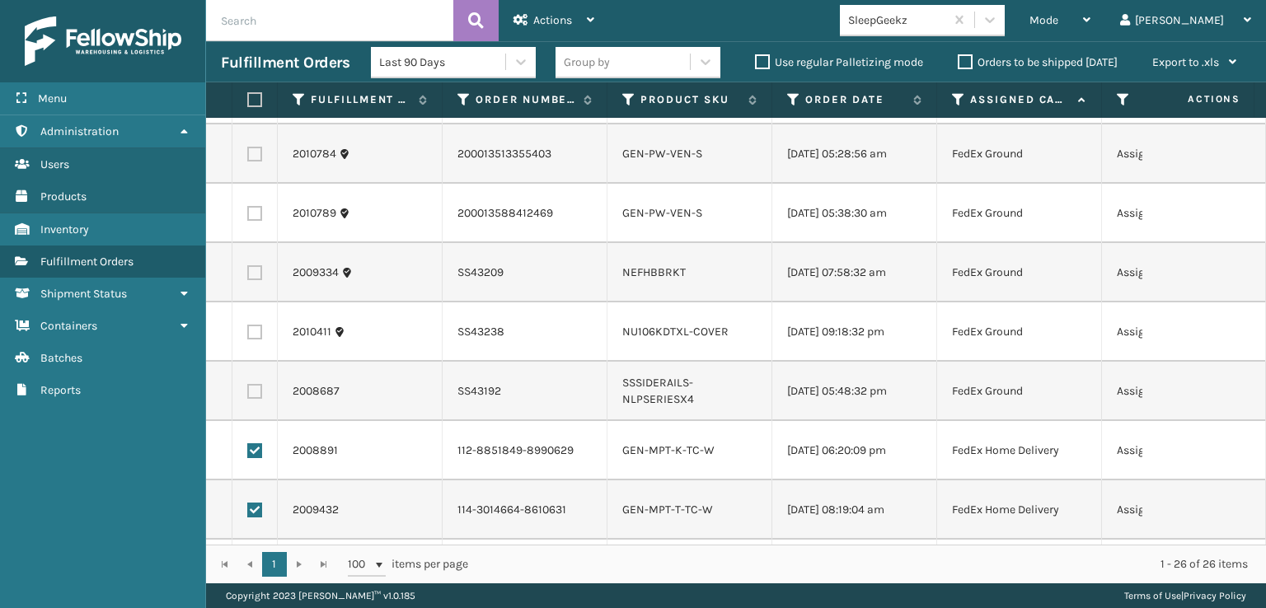
click at [249, 218] on label at bounding box center [254, 213] width 15 height 15
click at [248, 217] on input "checkbox" at bounding box center [247, 211] width 1 height 11
checkbox input "true"
click at [251, 162] on label at bounding box center [254, 154] width 15 height 15
click at [248, 157] on input "checkbox" at bounding box center [247, 152] width 1 height 11
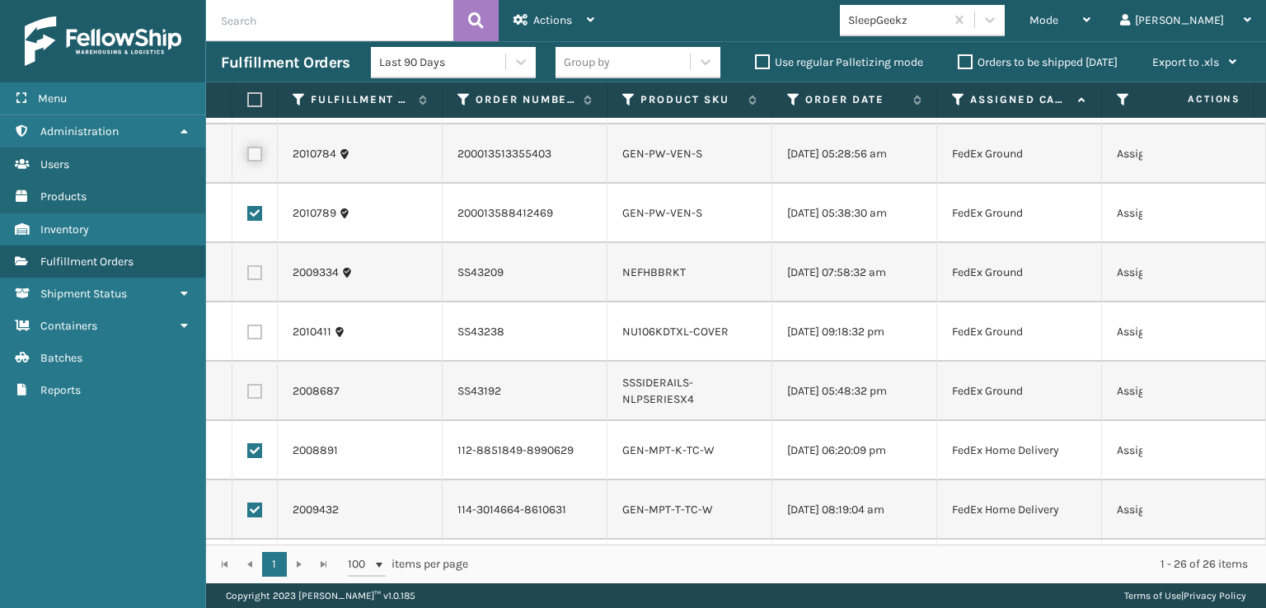
checkbox input "true"
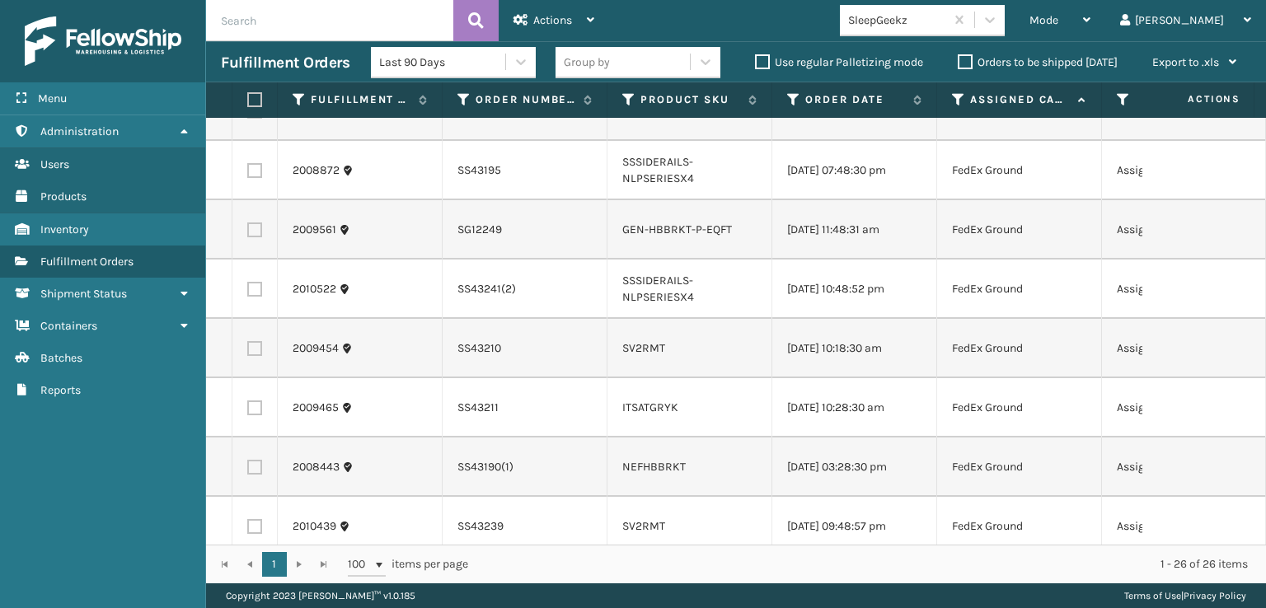
scroll to position [0, 0]
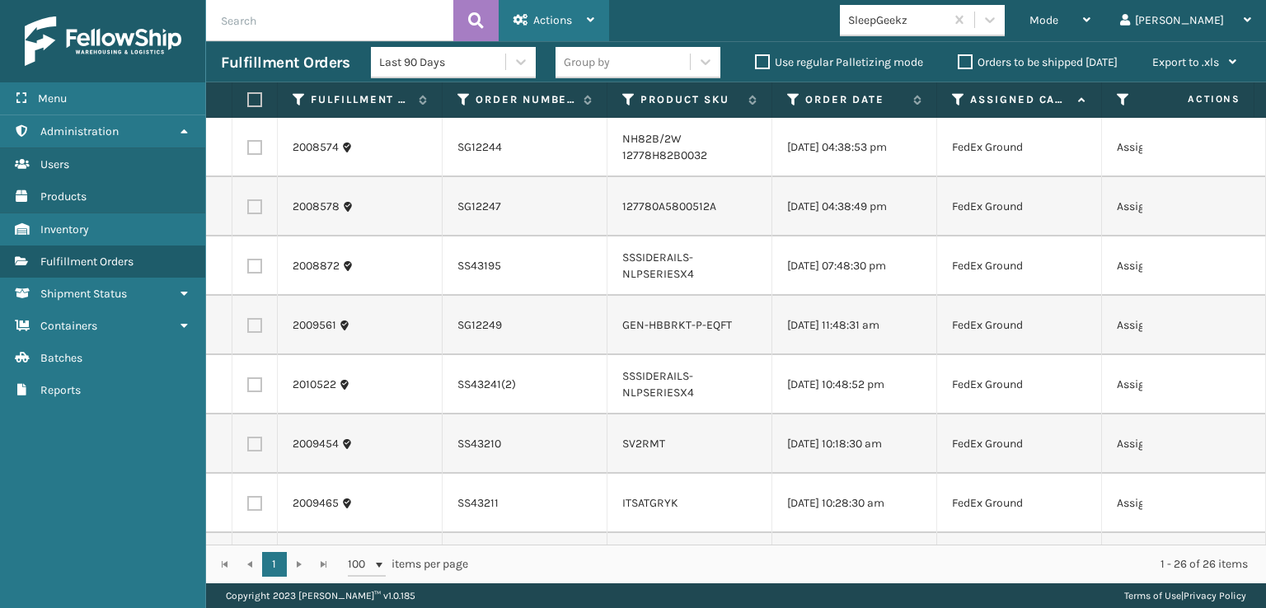
click at [558, 12] on div "Actions" at bounding box center [554, 20] width 81 height 41
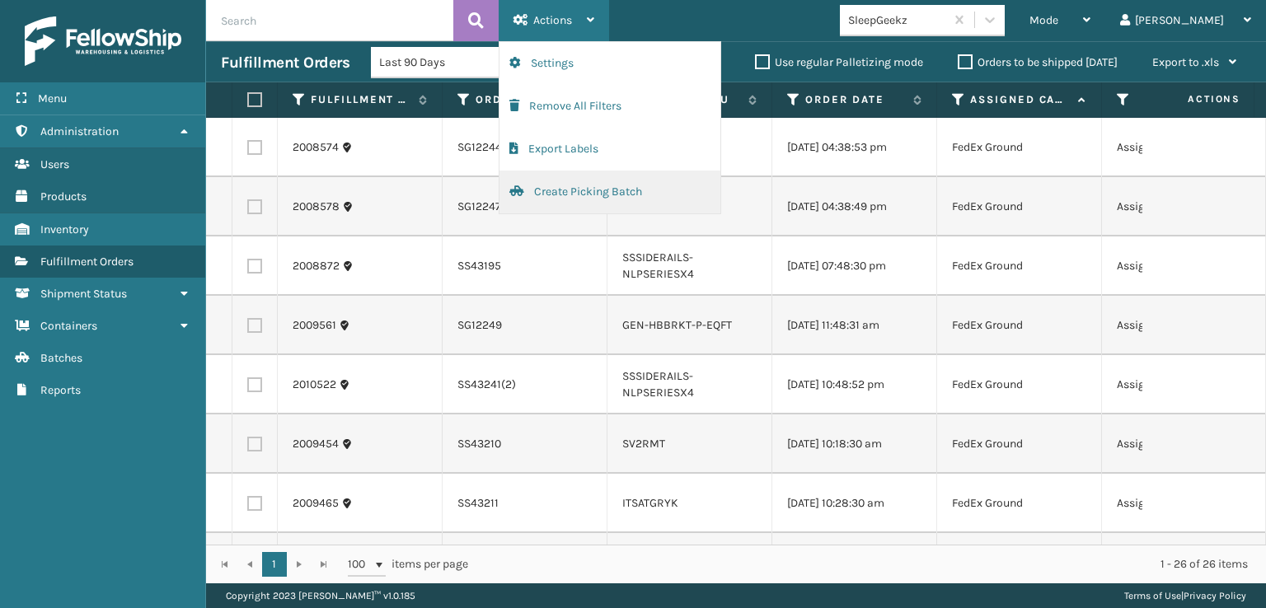
click at [568, 191] on button "Create Picking Batch" at bounding box center [610, 192] width 221 height 43
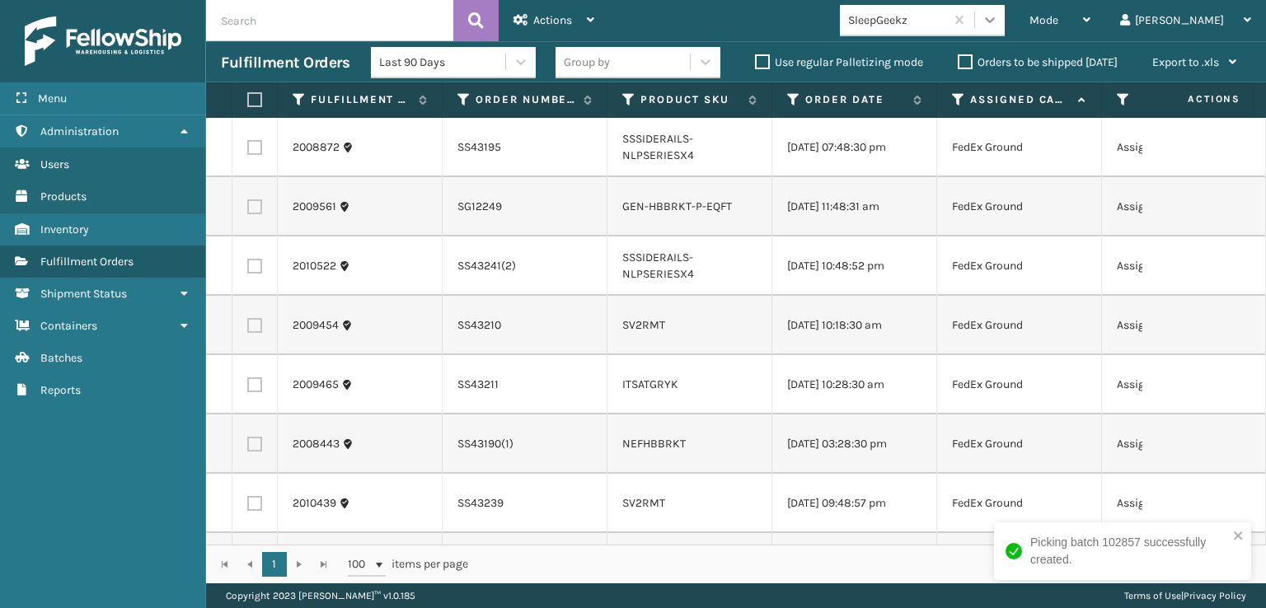
click at [998, 23] on icon at bounding box center [990, 20] width 16 height 16
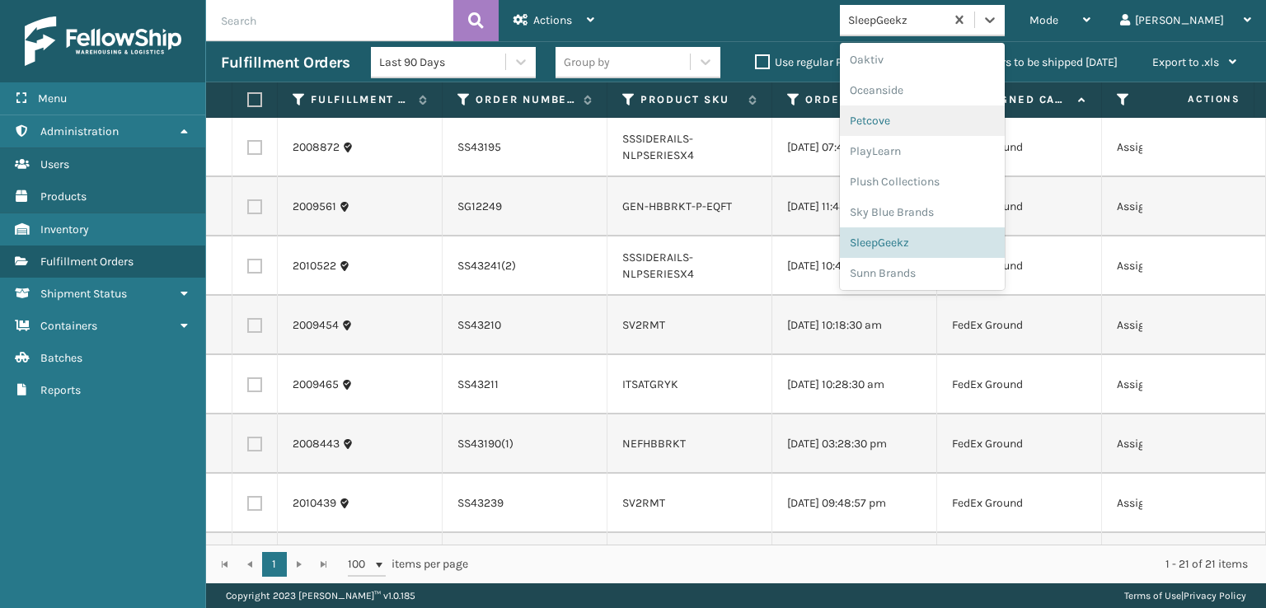
scroll to position [796, 0]
click at [937, 179] on div "Plush Collections" at bounding box center [922, 180] width 165 height 31
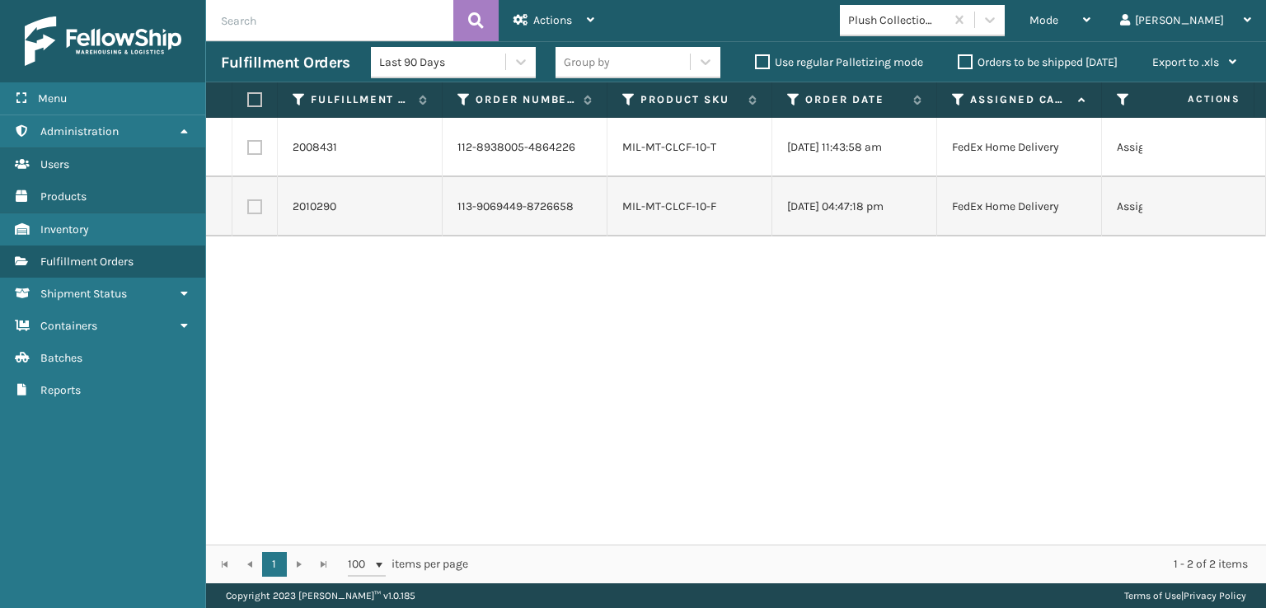
click at [253, 94] on label at bounding box center [252, 99] width 10 height 15
click at [248, 95] on input "checkbox" at bounding box center [247, 100] width 1 height 11
checkbox input "true"
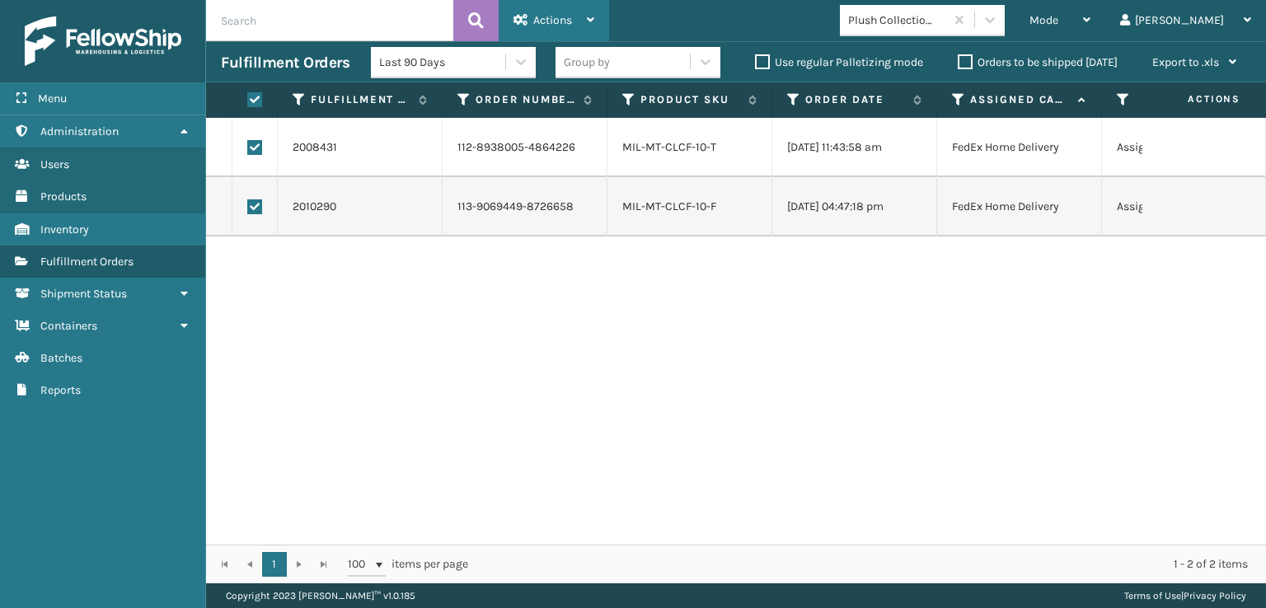
click at [555, 16] on span "Actions" at bounding box center [552, 20] width 39 height 14
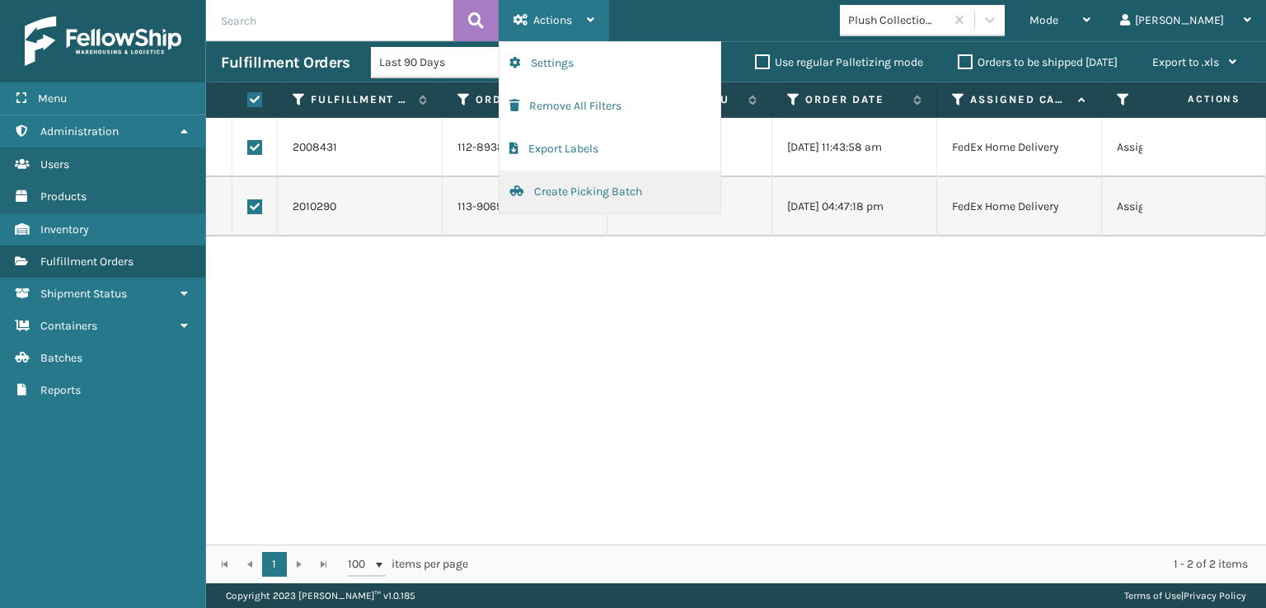
click at [567, 189] on button "Create Picking Batch" at bounding box center [610, 192] width 221 height 43
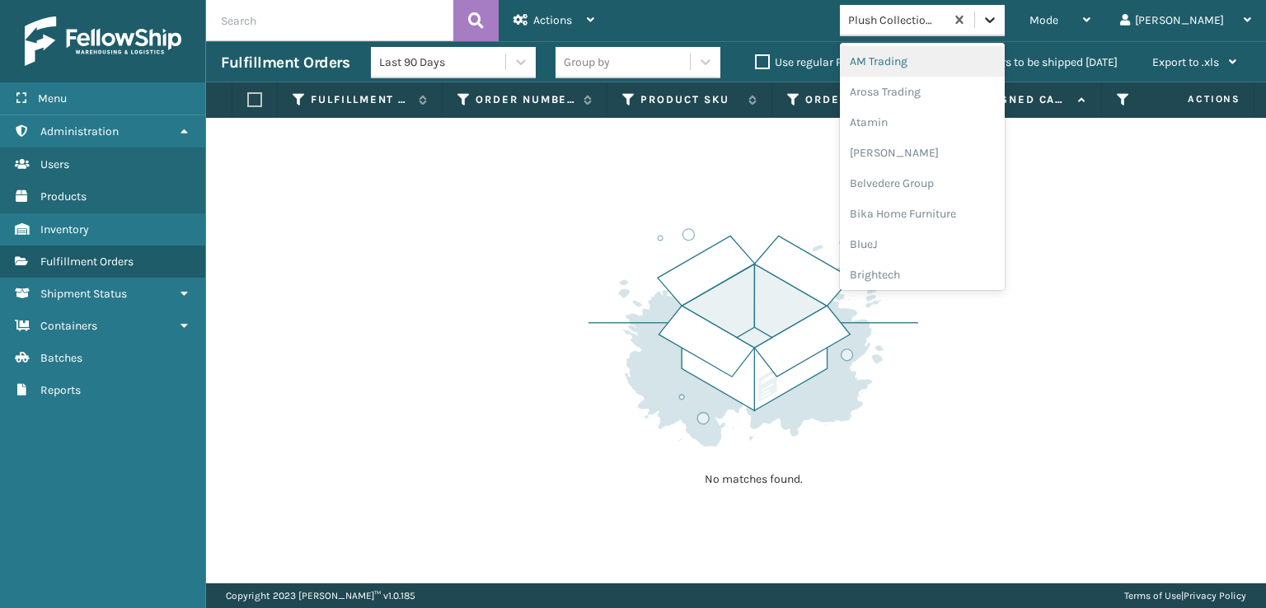
click at [995, 21] on icon at bounding box center [990, 20] width 10 height 6
click at [936, 47] on div "FoamTex" at bounding box center [922, 46] width 165 height 31
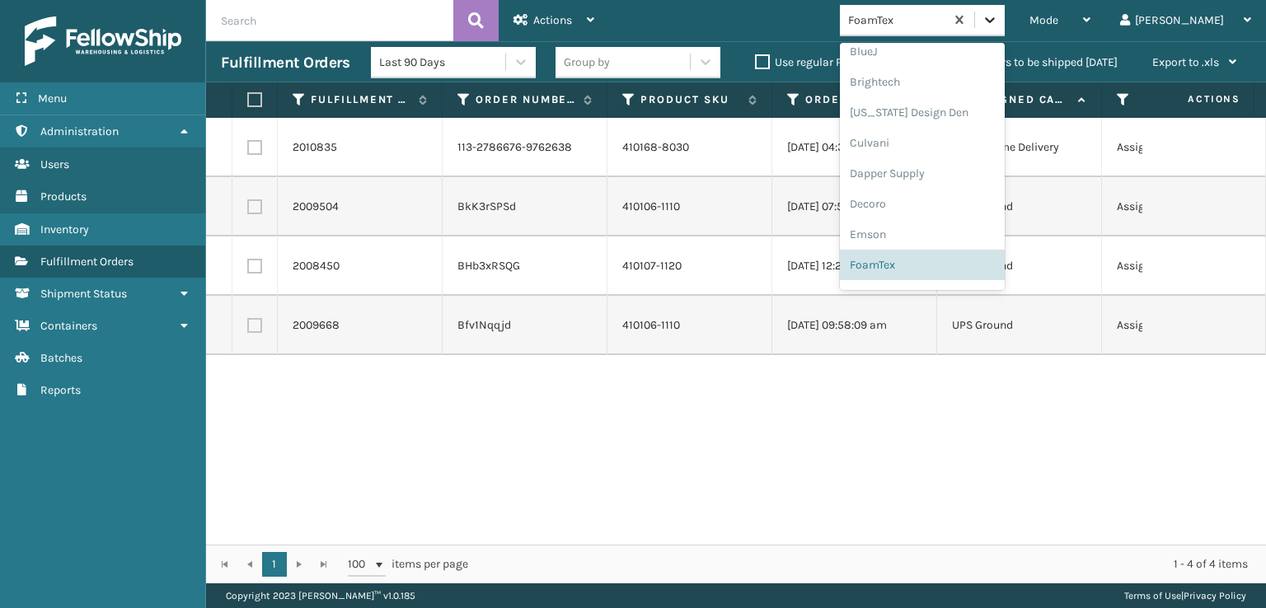
click at [998, 22] on icon at bounding box center [990, 20] width 16 height 16
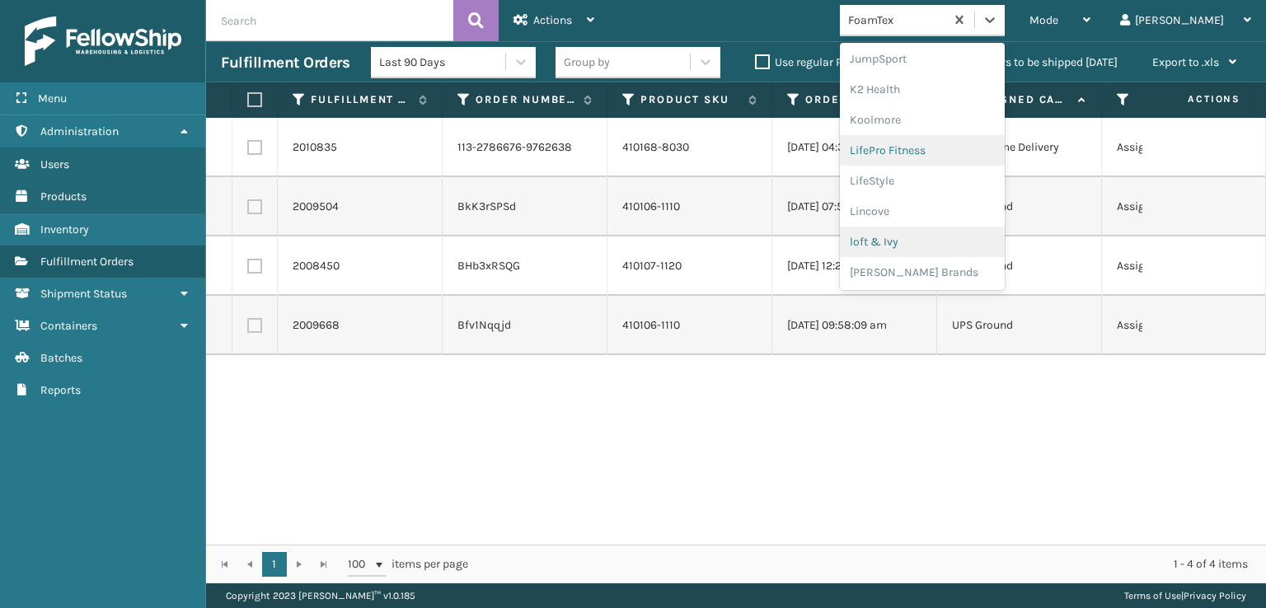
scroll to position [604, 0]
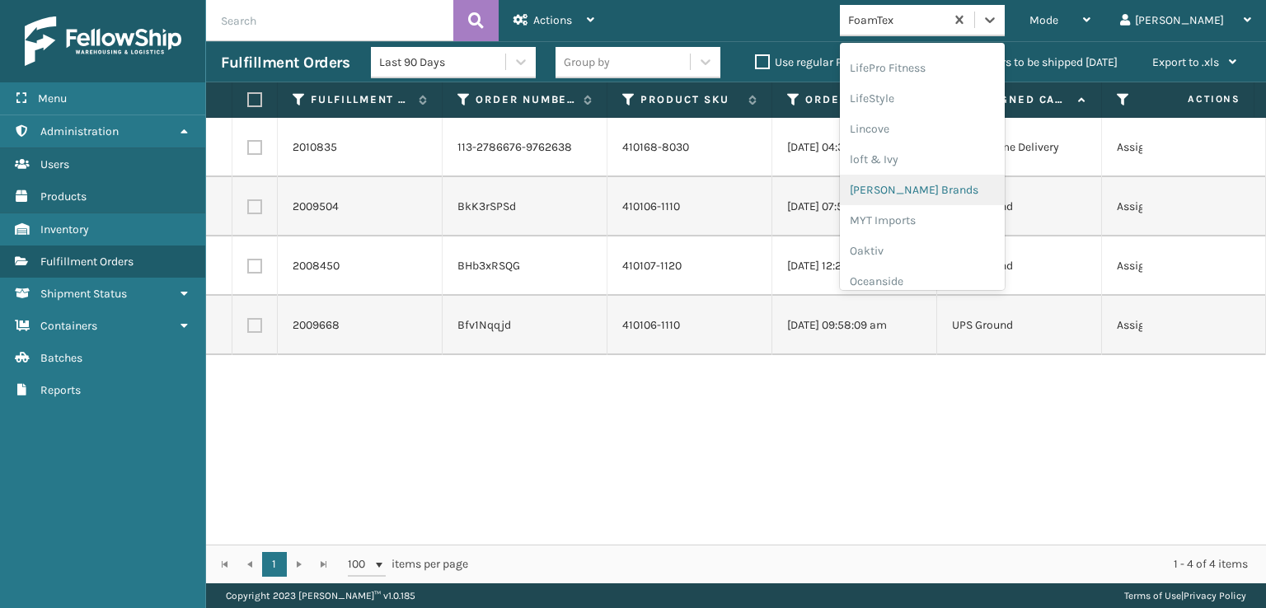
click at [940, 187] on div "[PERSON_NAME] Brands" at bounding box center [922, 190] width 165 height 31
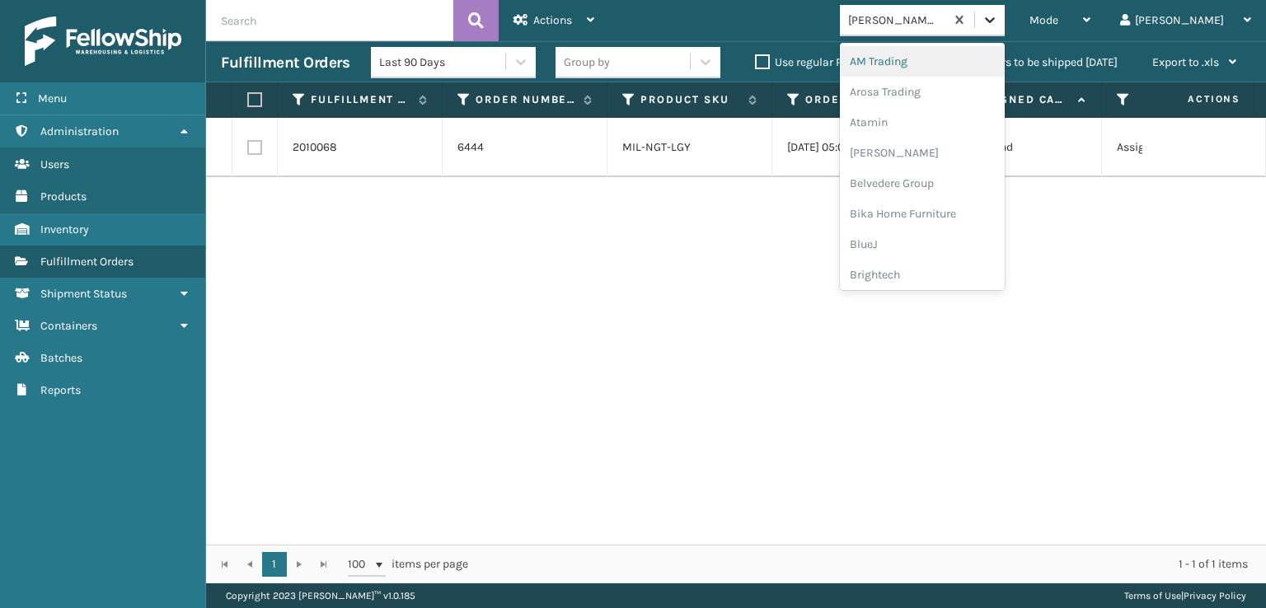
click at [998, 19] on icon at bounding box center [990, 20] width 16 height 16
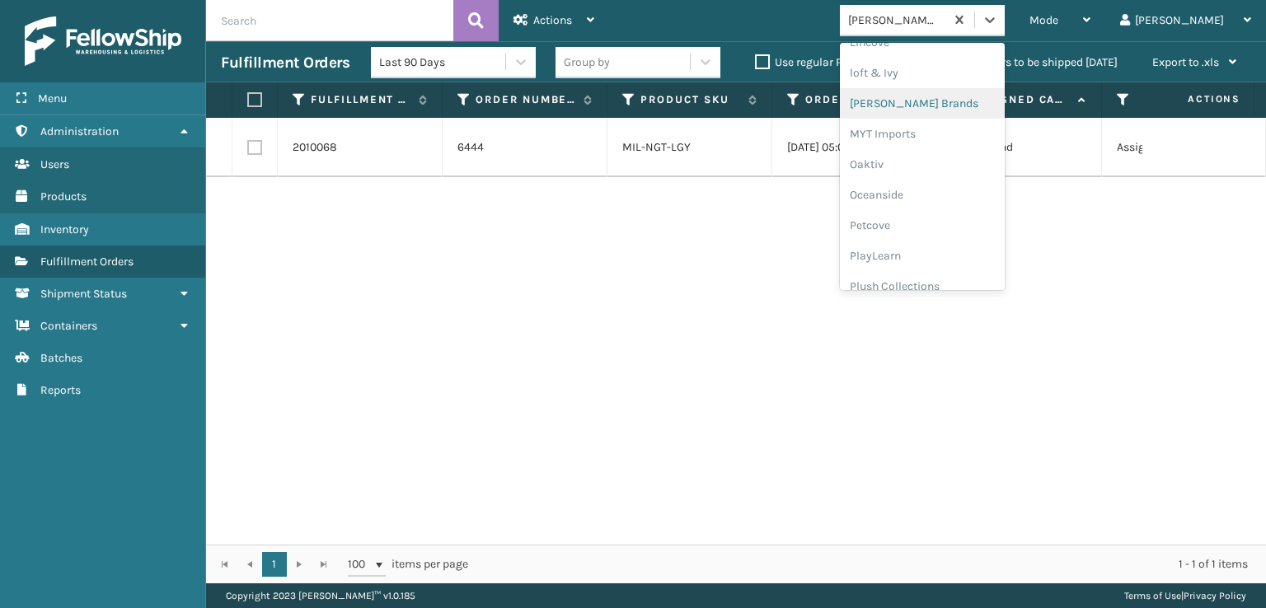
scroll to position [796, 0]
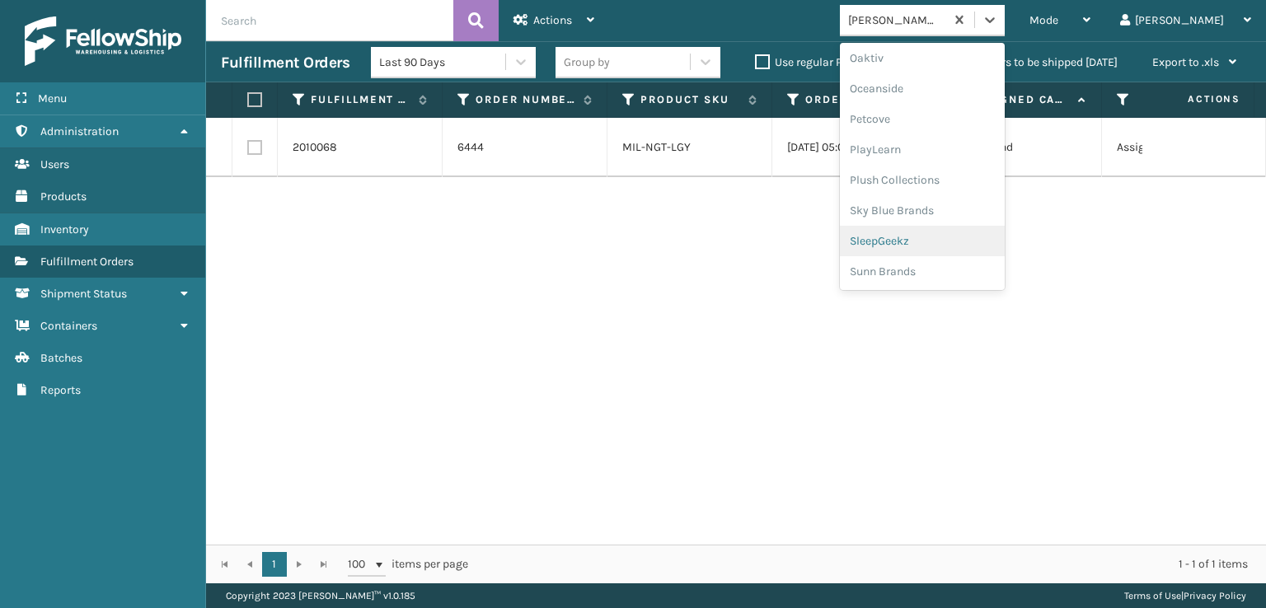
click at [950, 239] on div "SleepGeekz" at bounding box center [922, 241] width 165 height 31
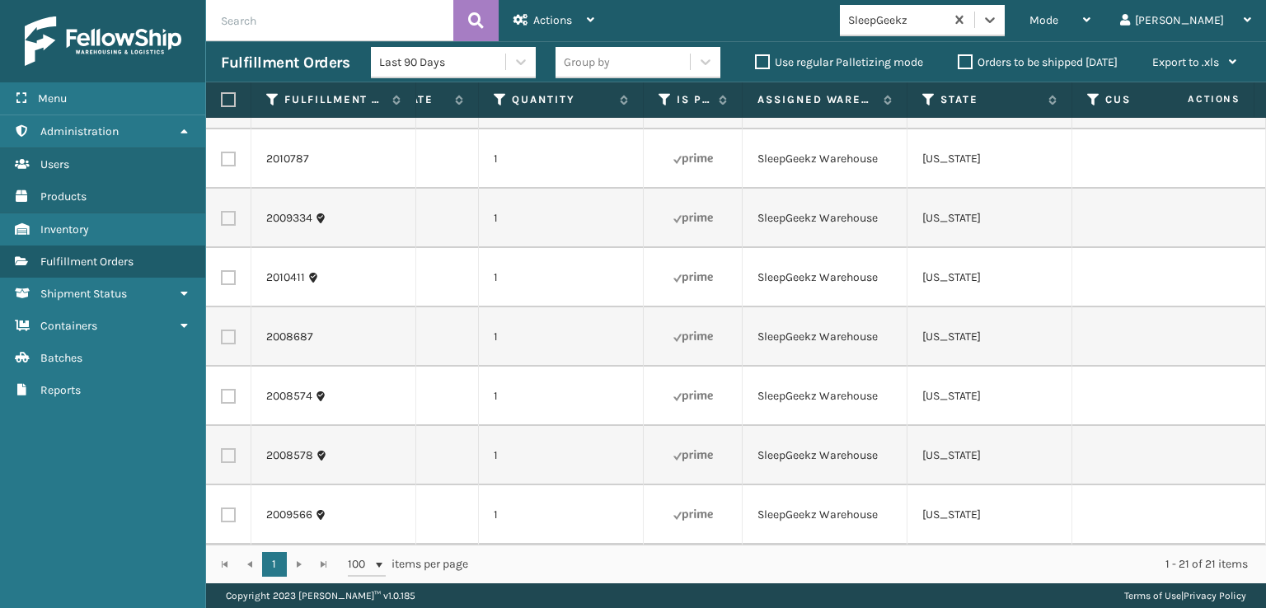
scroll to position [0, 0]
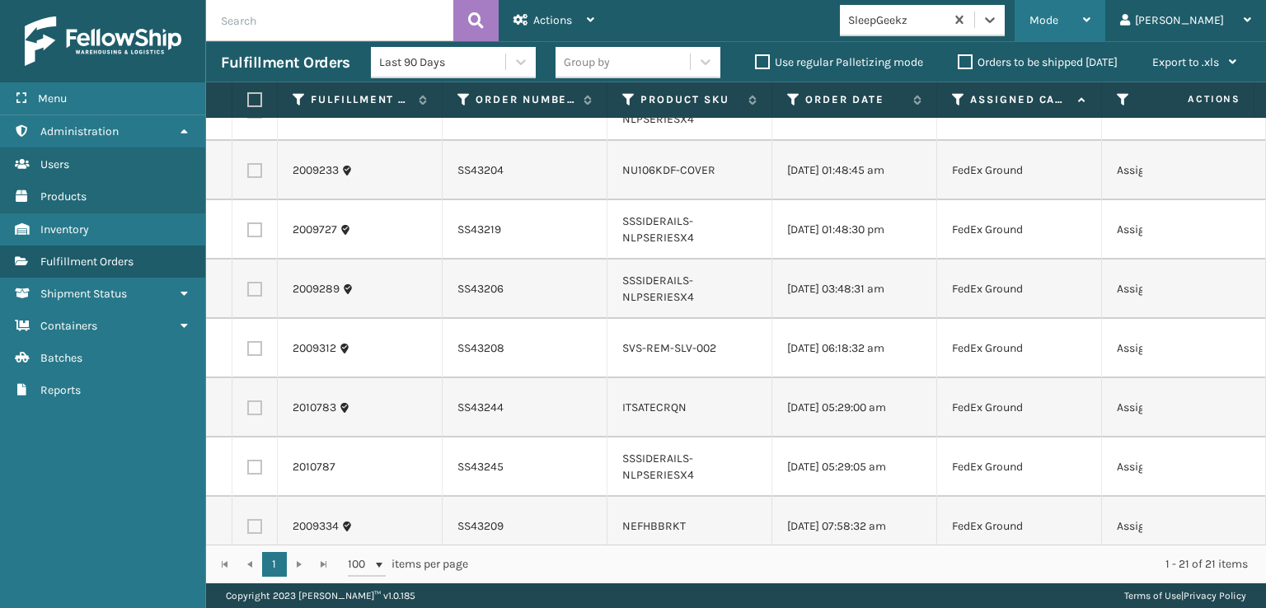
click at [1059, 18] on span "Mode" at bounding box center [1044, 20] width 29 height 14
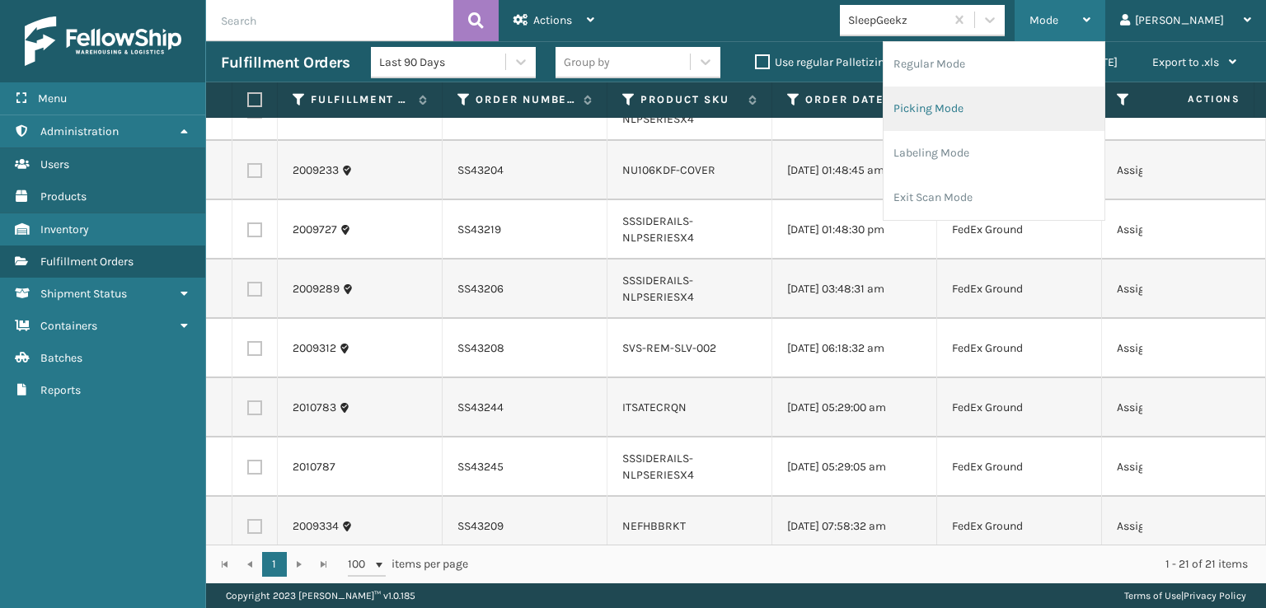
click at [970, 108] on li "Picking Mode" at bounding box center [994, 109] width 221 height 45
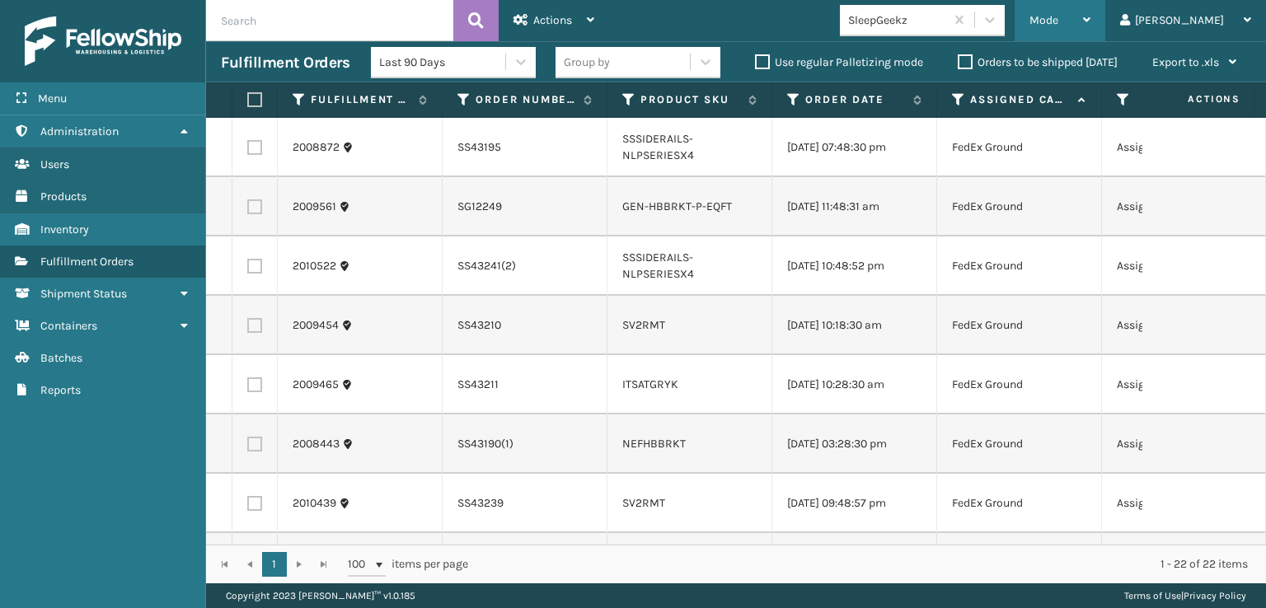
click at [1059, 17] on span "Mode" at bounding box center [1044, 20] width 29 height 14
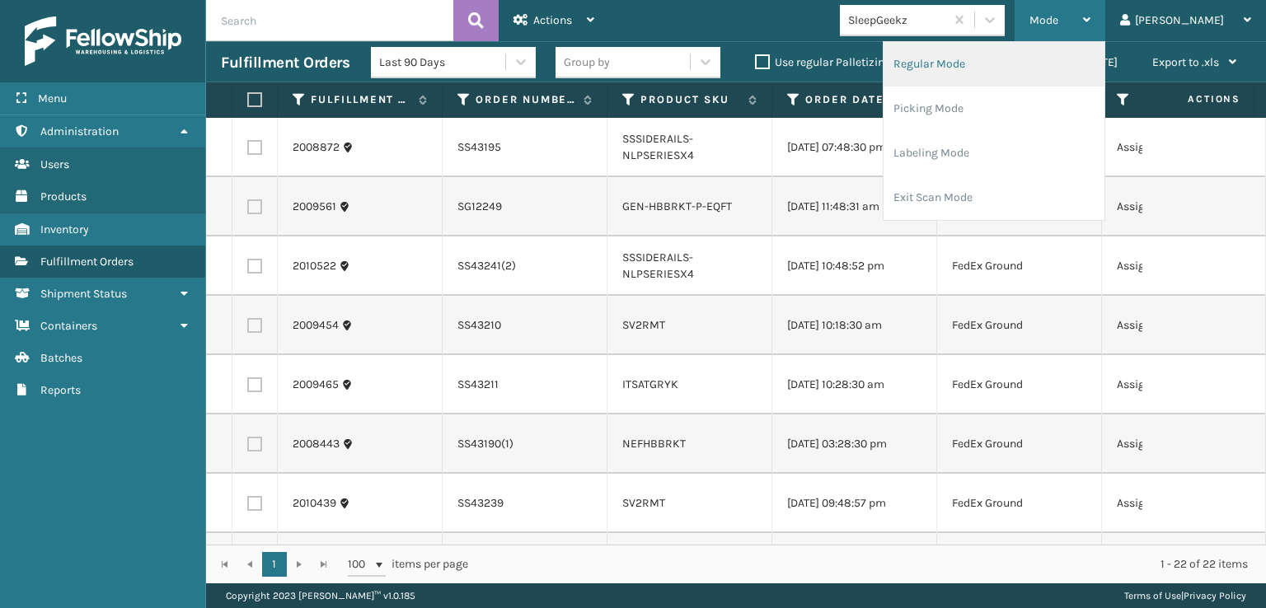
click at [1003, 63] on li "Regular Mode" at bounding box center [994, 64] width 221 height 45
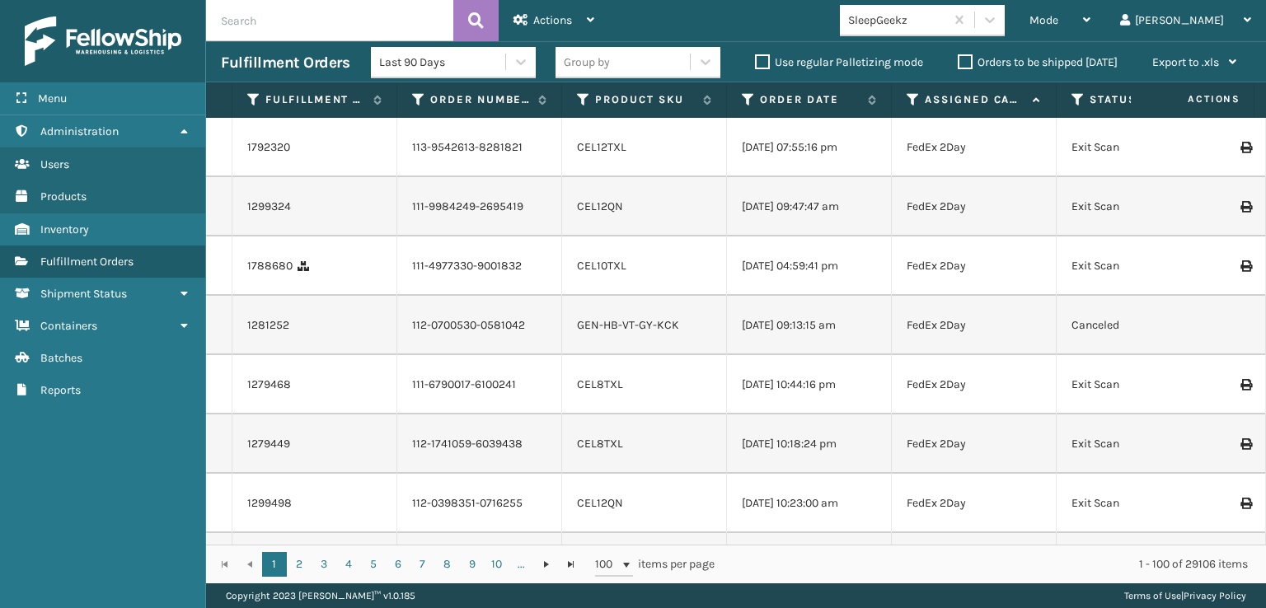
click at [1100, 101] on label "Status" at bounding box center [1140, 99] width 100 height 15
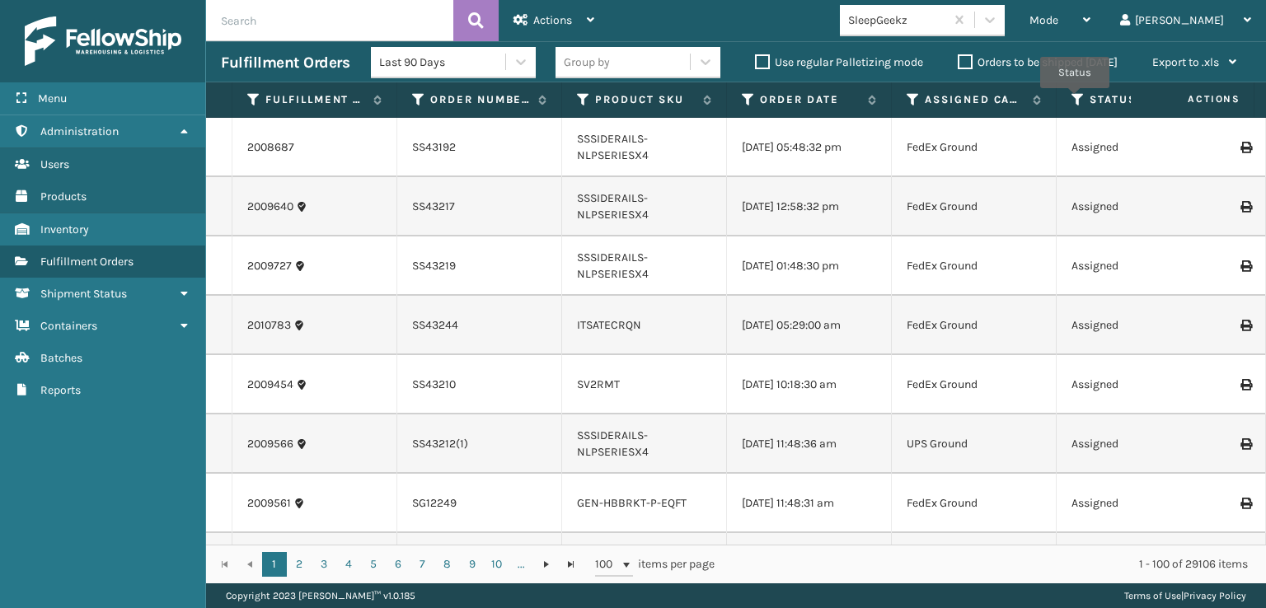
click at [1075, 100] on icon at bounding box center [1078, 99] width 13 height 15
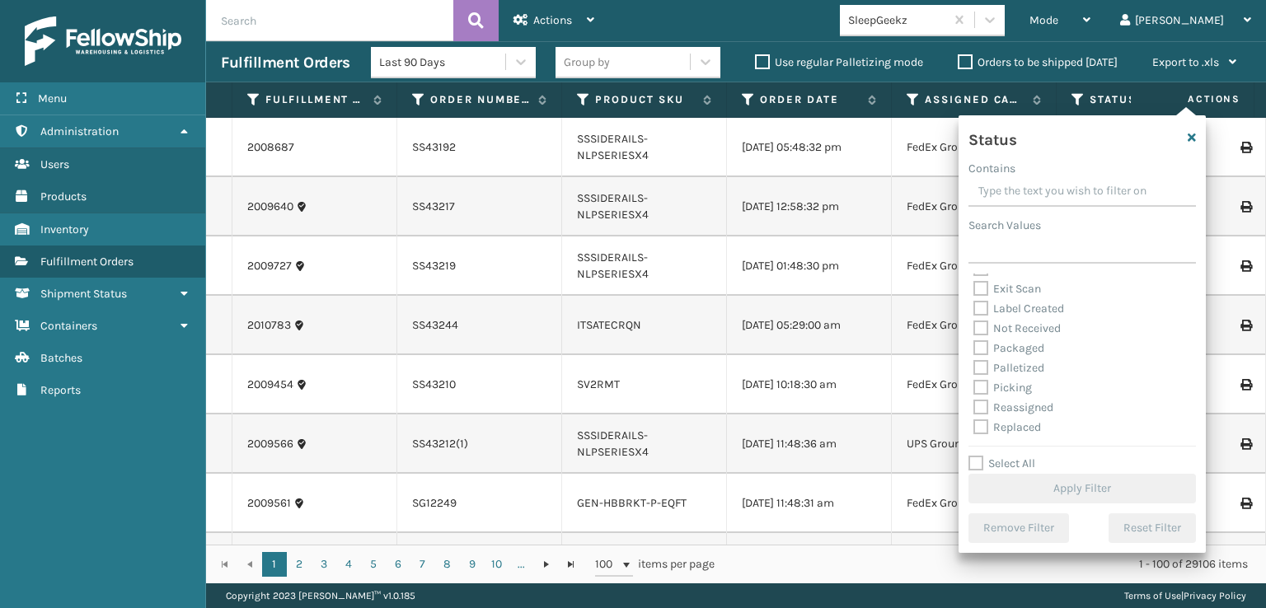
scroll to position [82, 0]
click at [979, 358] on label "Picking" at bounding box center [1003, 359] width 59 height 14
click at [975, 358] on input "Picking" at bounding box center [974, 355] width 1 height 11
checkbox input "true"
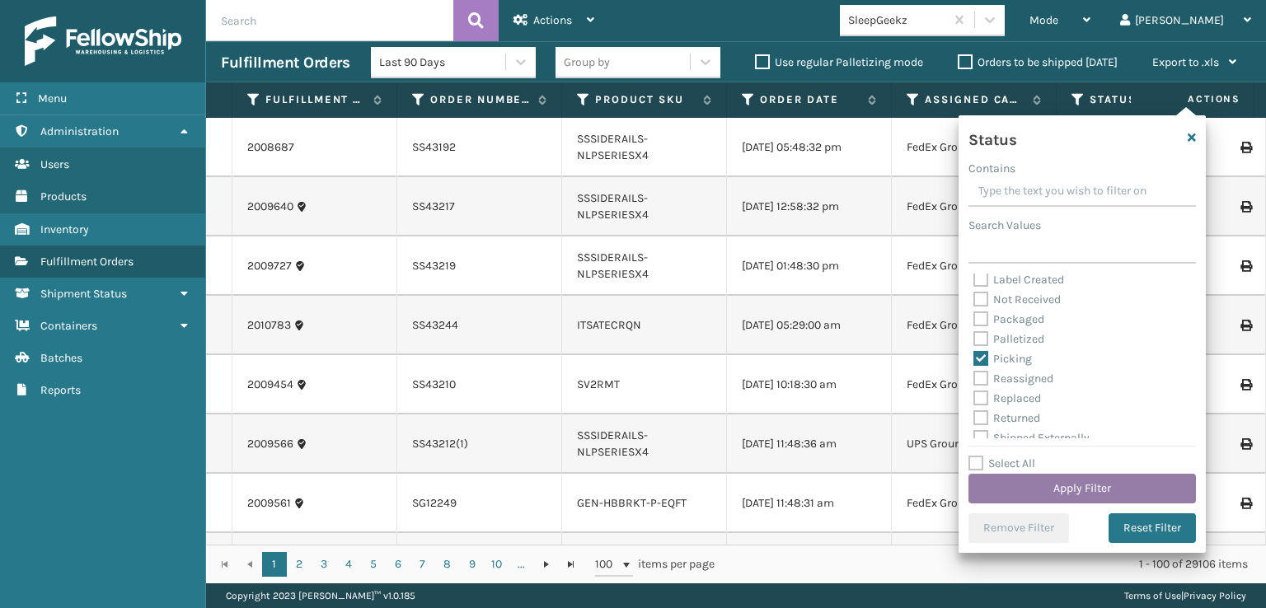
click at [1043, 483] on button "Apply Filter" at bounding box center [1083, 489] width 228 height 30
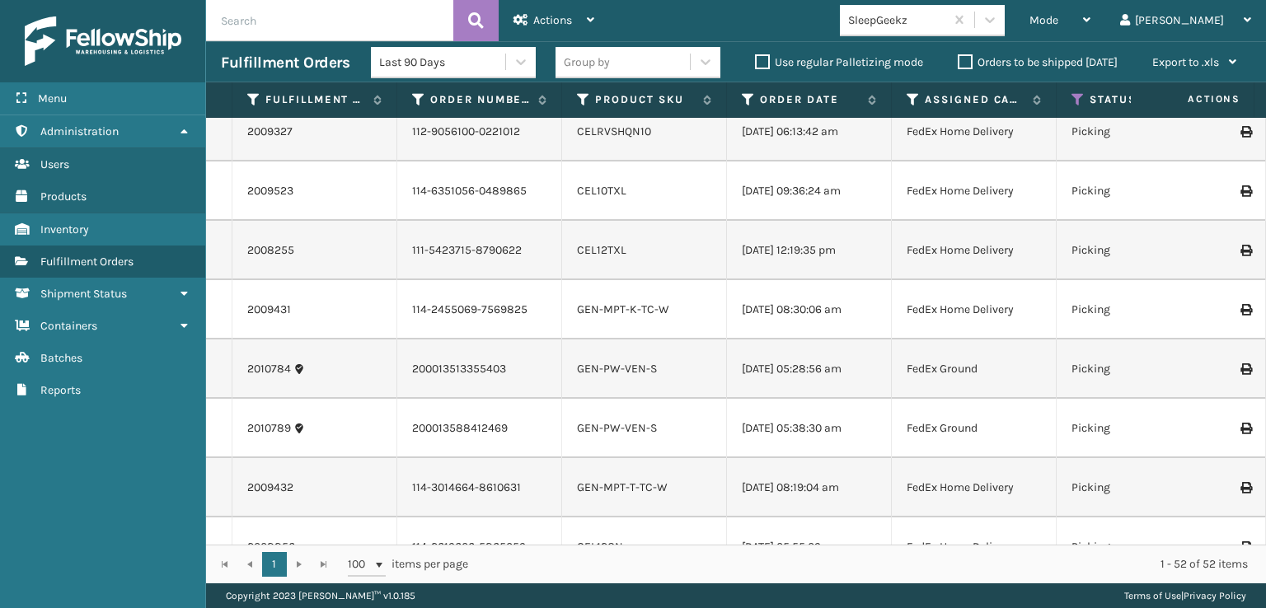
scroll to position [2803, 0]
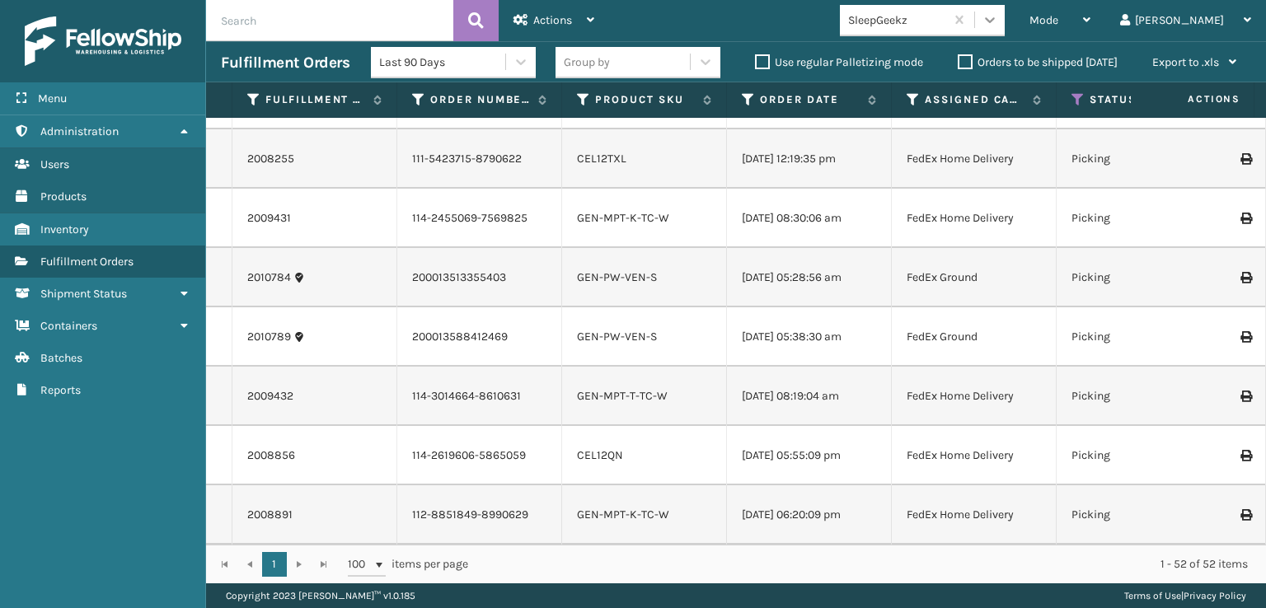
click at [1005, 34] on div at bounding box center [990, 20] width 30 height 30
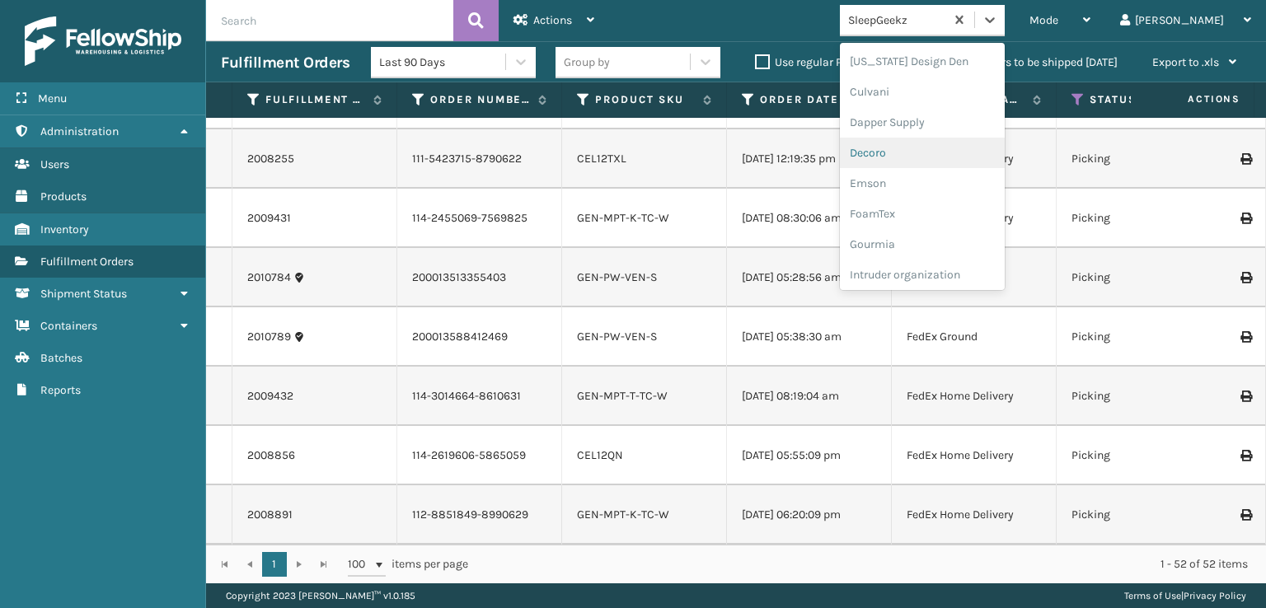
scroll to position [247, 0]
click at [945, 210] on div "FoamTex" at bounding box center [922, 210] width 165 height 31
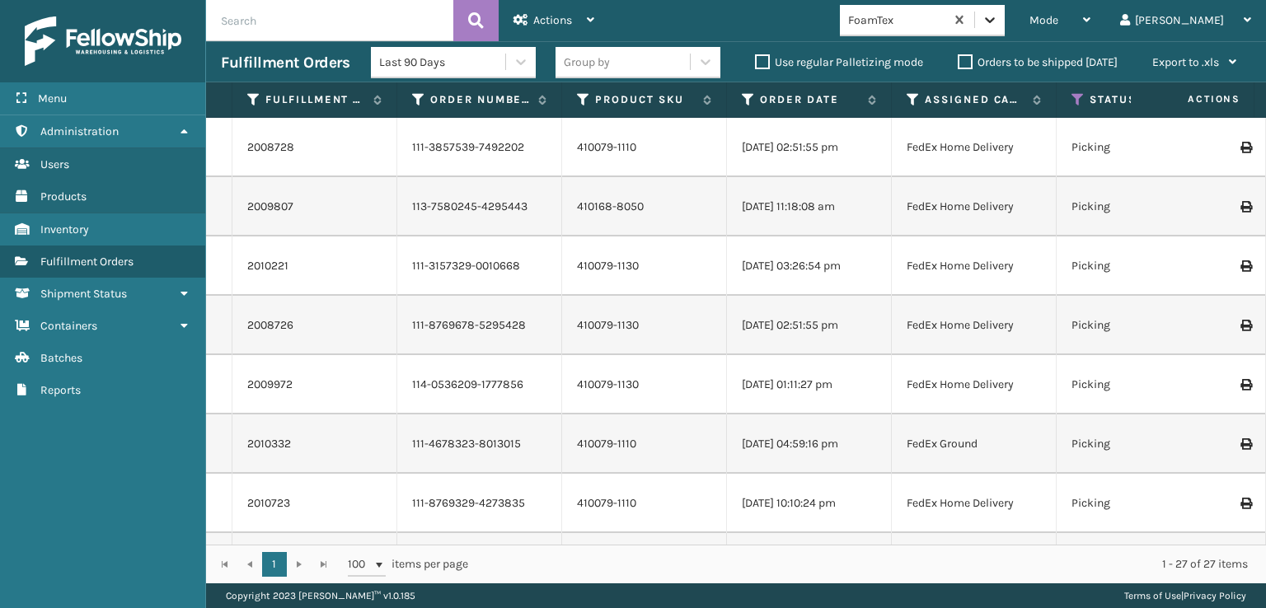
click at [998, 26] on icon at bounding box center [990, 20] width 16 height 16
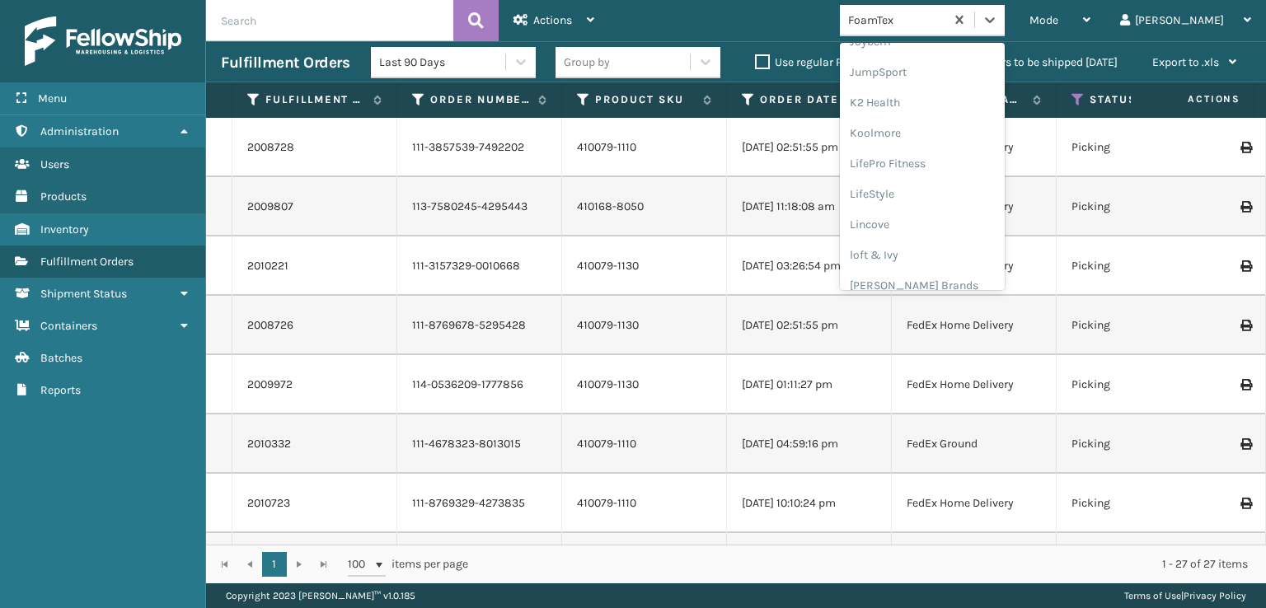
scroll to position [521, 0]
click at [934, 272] on div "[PERSON_NAME] Brands" at bounding box center [922, 272] width 165 height 31
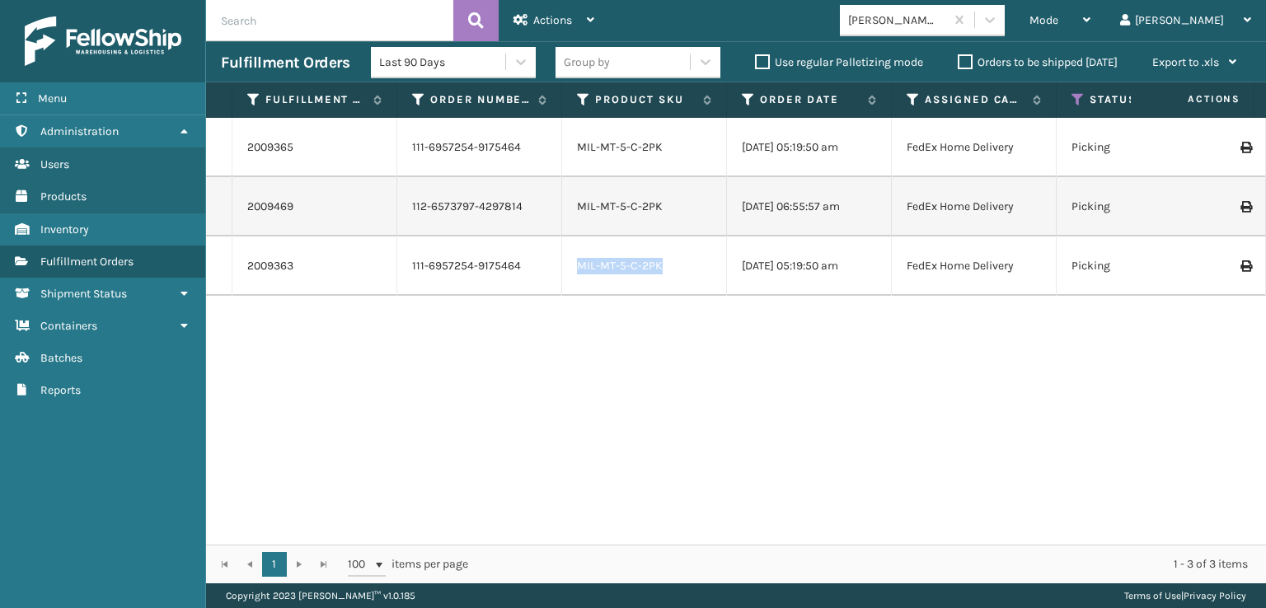
drag, startPoint x: 666, startPoint y: 261, endPoint x: 571, endPoint y: 265, distance: 95.7
click at [571, 260] on td "MIL-MT-5-C-2PK" at bounding box center [644, 266] width 165 height 59
copy link "MIL-MT-5-C-2PK"
click at [1059, 18] on span "Mode" at bounding box center [1044, 20] width 29 height 14
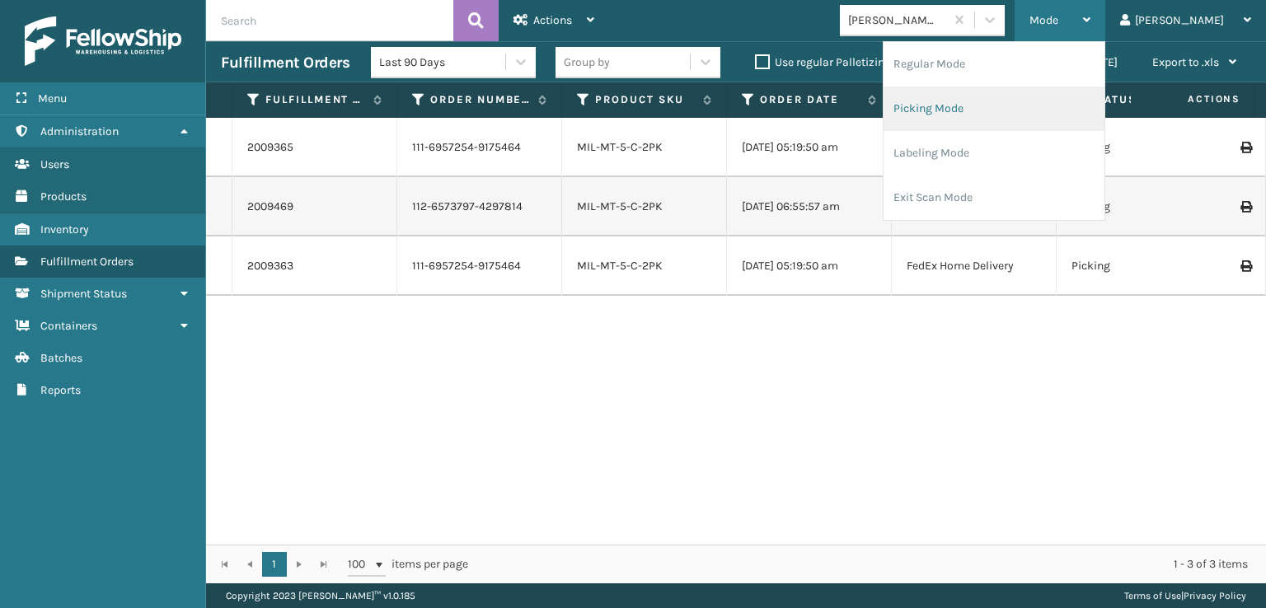
click at [1006, 106] on li "Picking Mode" at bounding box center [994, 109] width 221 height 45
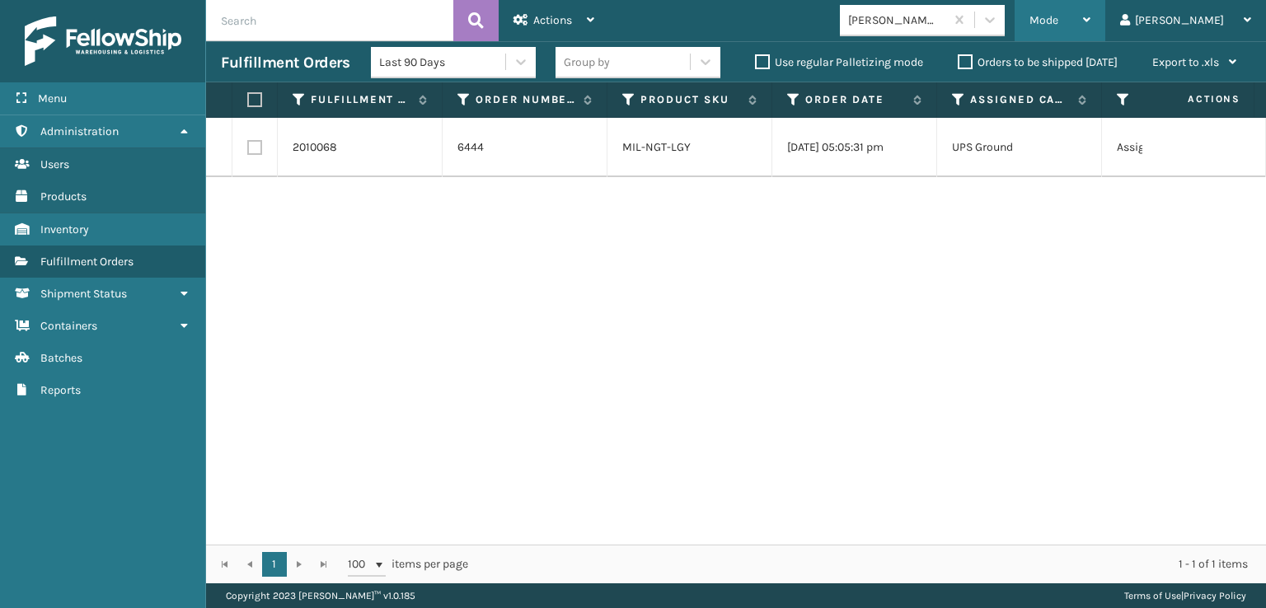
click at [1059, 20] on span "Mode" at bounding box center [1044, 20] width 29 height 14
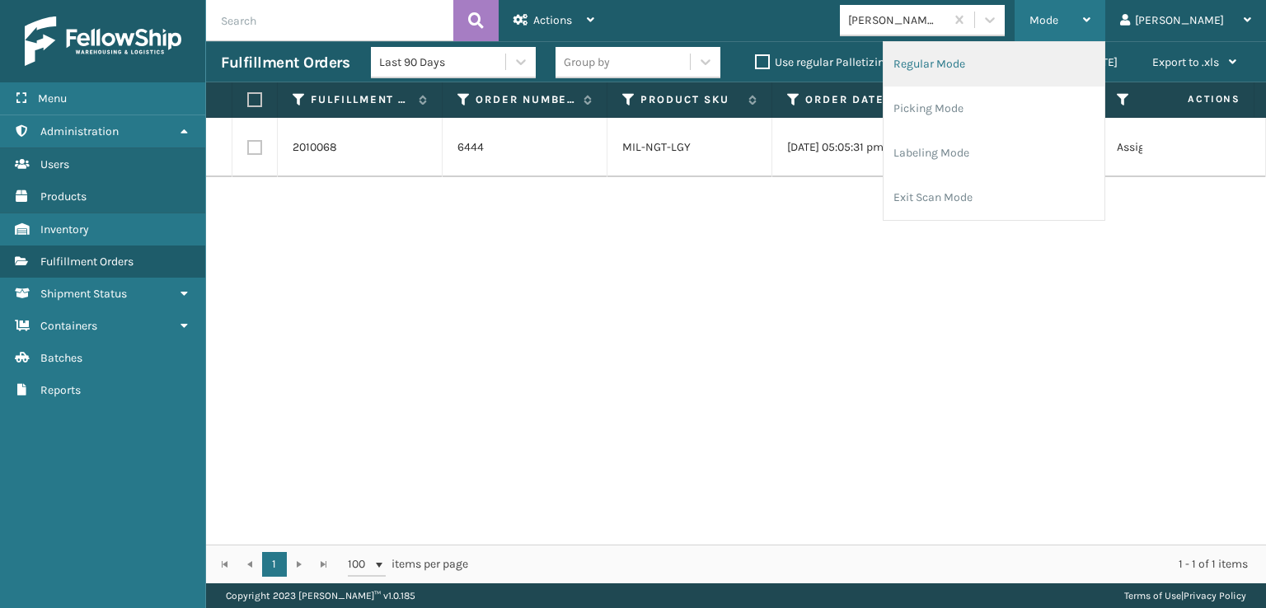
click at [1003, 63] on li "Regular Mode" at bounding box center [994, 64] width 221 height 45
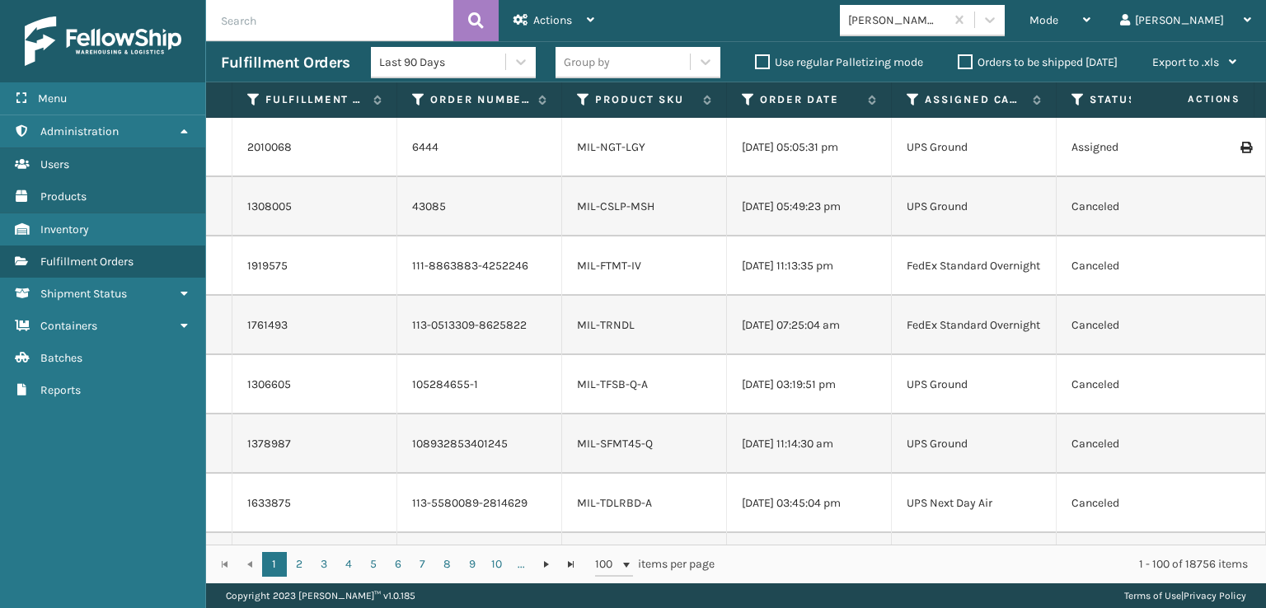
click at [1082, 92] on th "Status" at bounding box center [1139, 99] width 165 height 35
click at [1080, 98] on icon at bounding box center [1078, 99] width 13 height 15
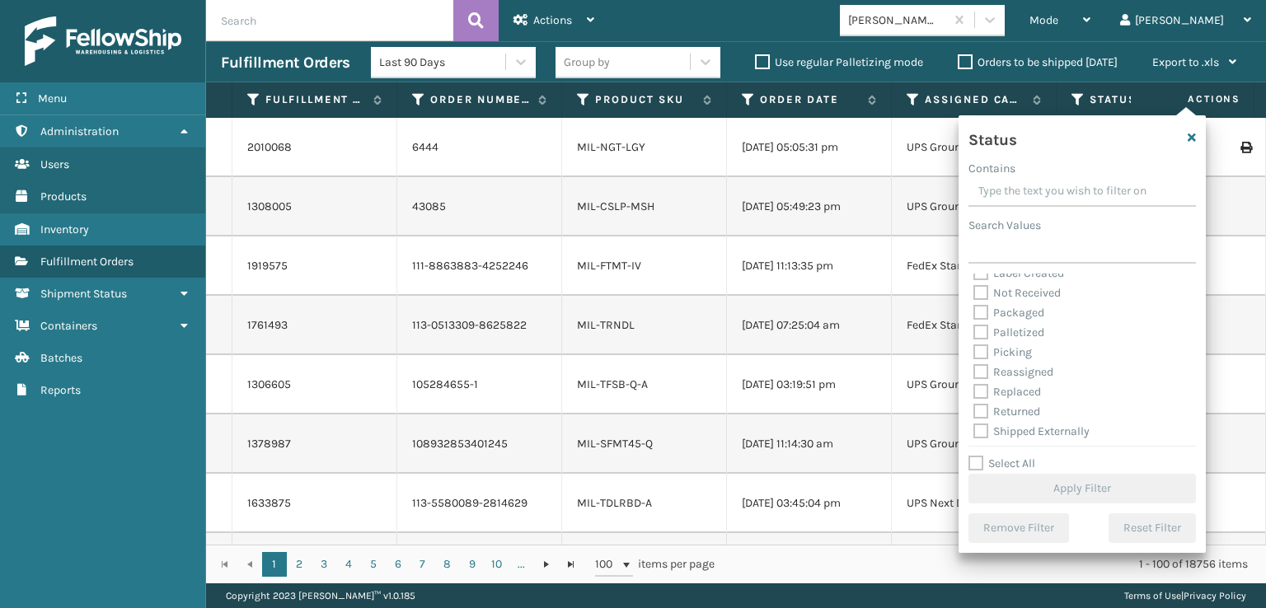
scroll to position [92, 0]
click at [985, 348] on label "Picking" at bounding box center [1003, 349] width 59 height 14
click at [975, 348] on input "Picking" at bounding box center [974, 345] width 1 height 11
checkbox input "true"
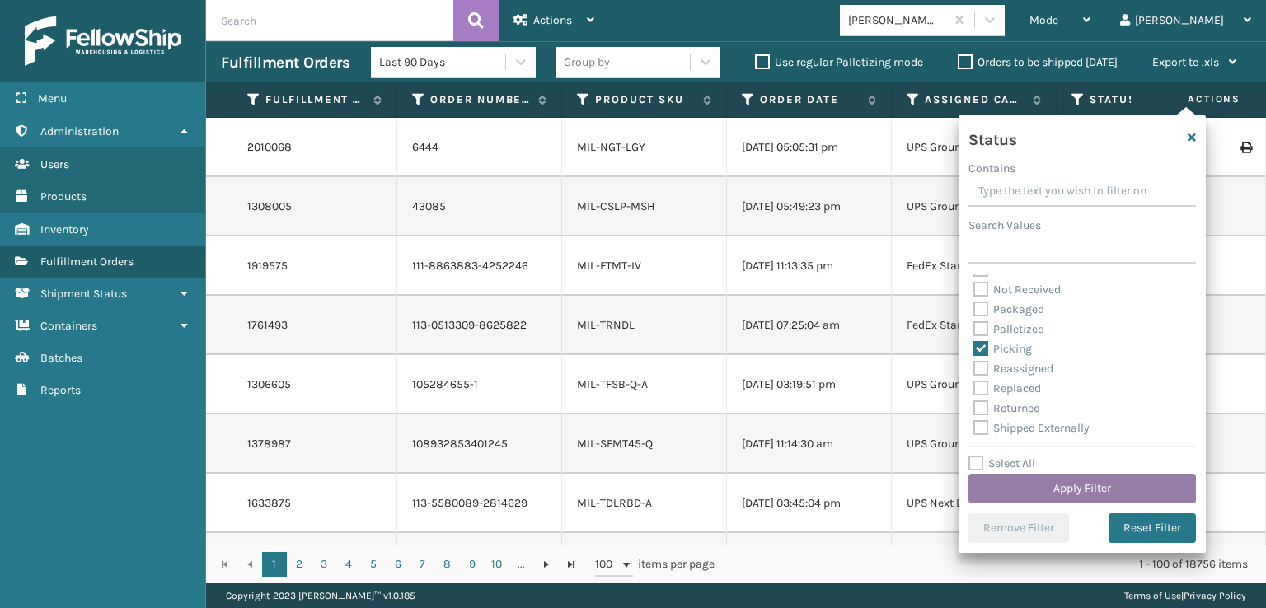
click at [1017, 486] on button "Apply Filter" at bounding box center [1083, 489] width 228 height 30
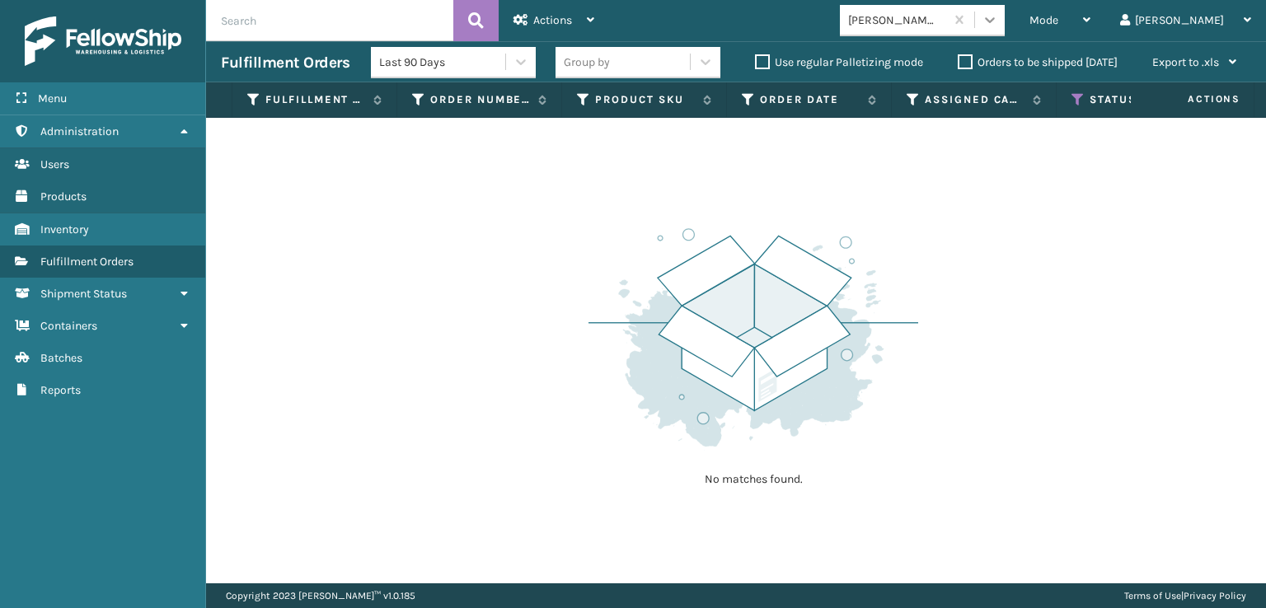
click at [995, 18] on icon at bounding box center [990, 20] width 10 height 6
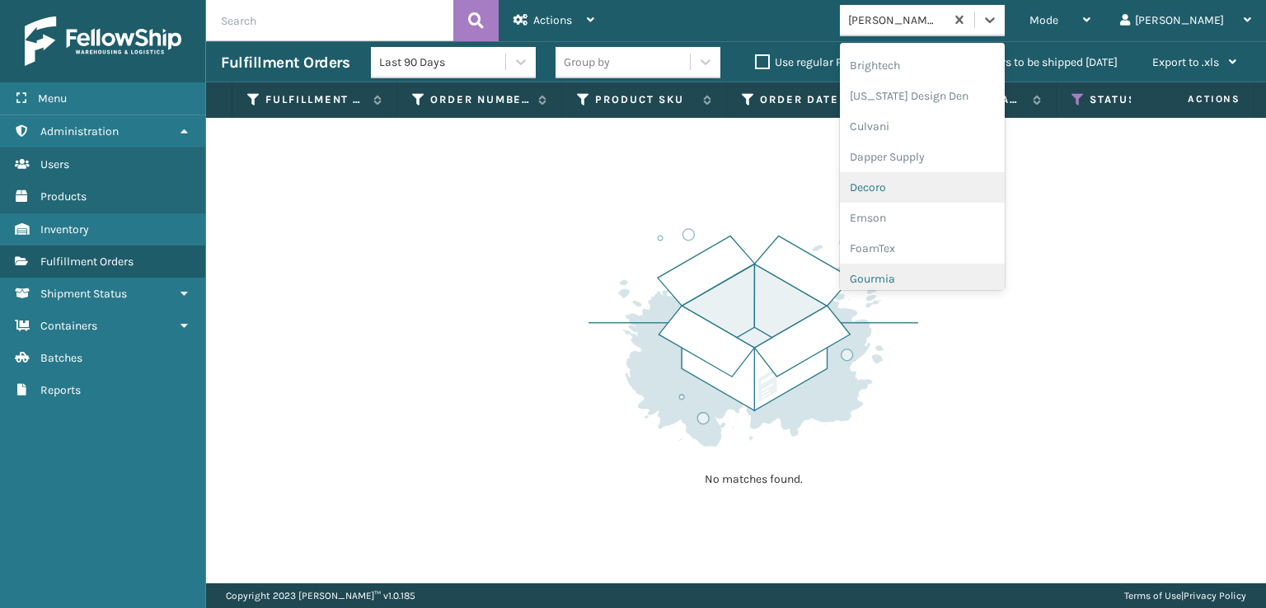
scroll to position [247, 0]
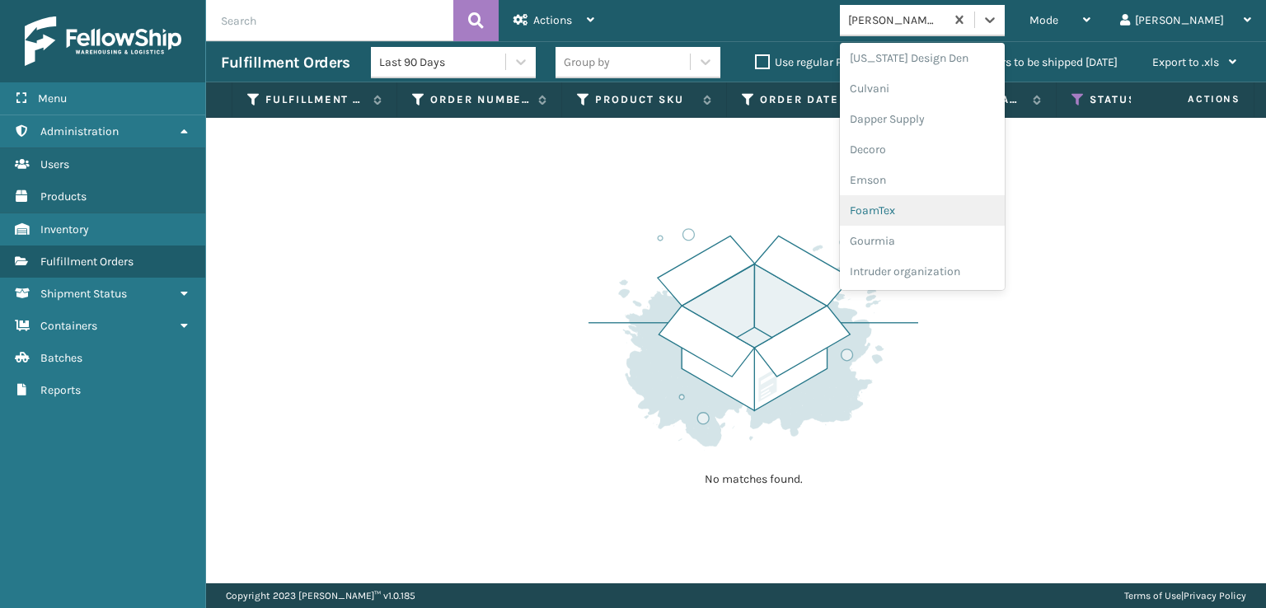
click at [935, 210] on div "FoamTex" at bounding box center [922, 210] width 165 height 31
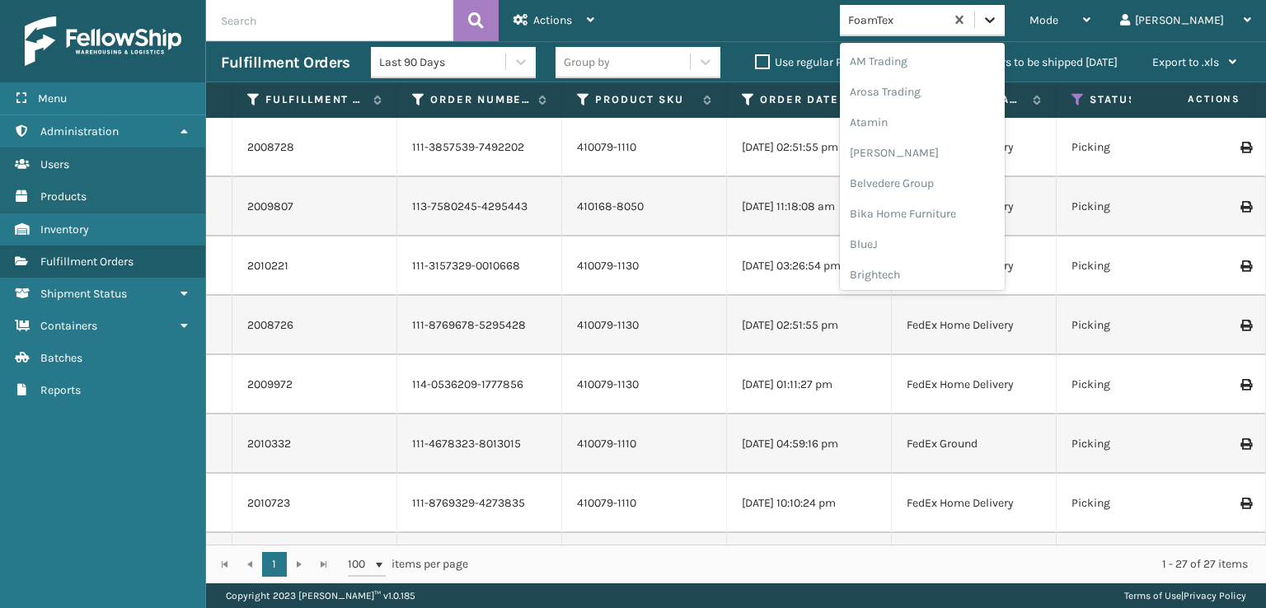
click at [998, 25] on icon at bounding box center [990, 20] width 16 height 16
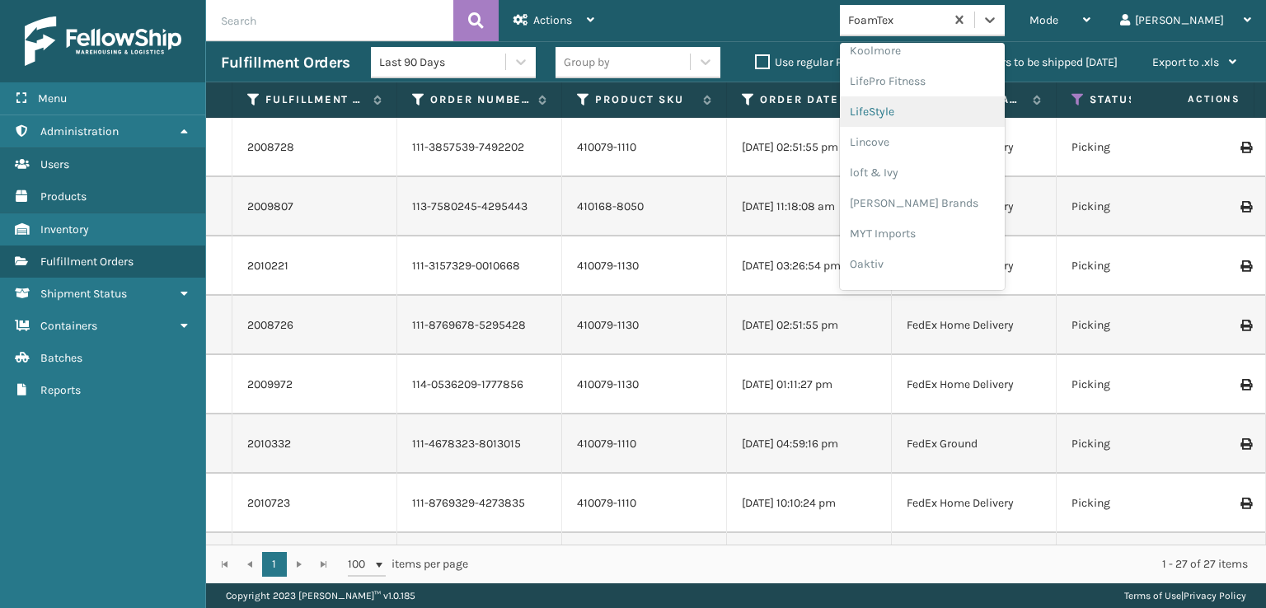
scroll to position [686, 0]
click at [947, 100] on div "[PERSON_NAME] Brands" at bounding box center [922, 107] width 165 height 31
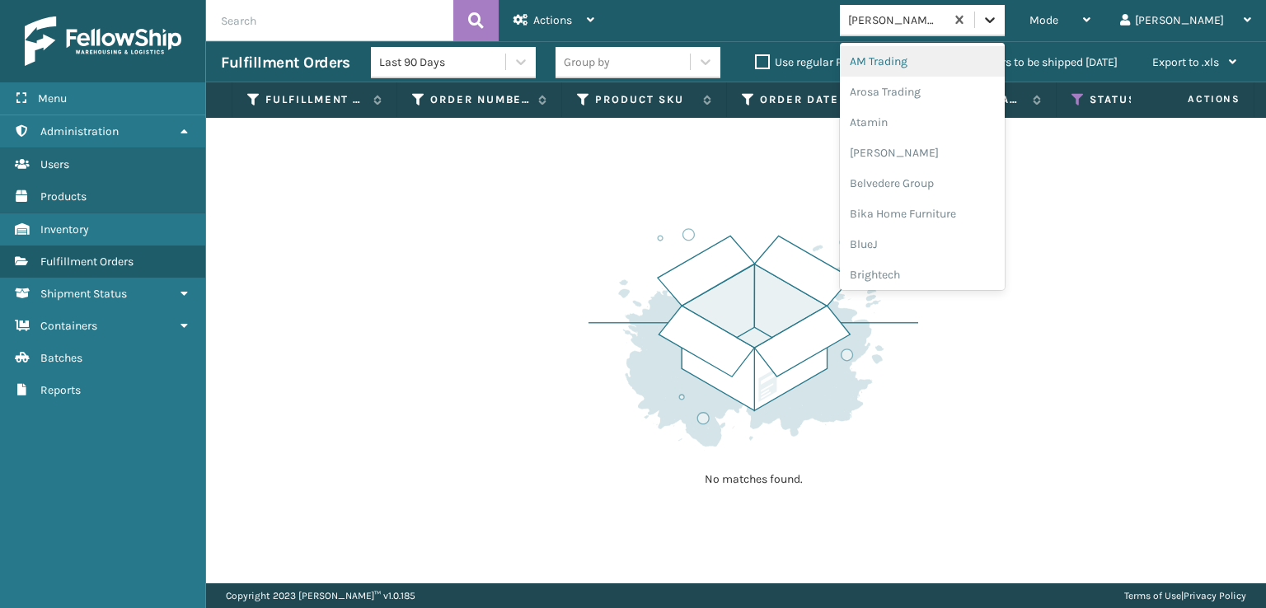
click at [995, 21] on icon at bounding box center [990, 20] width 10 height 6
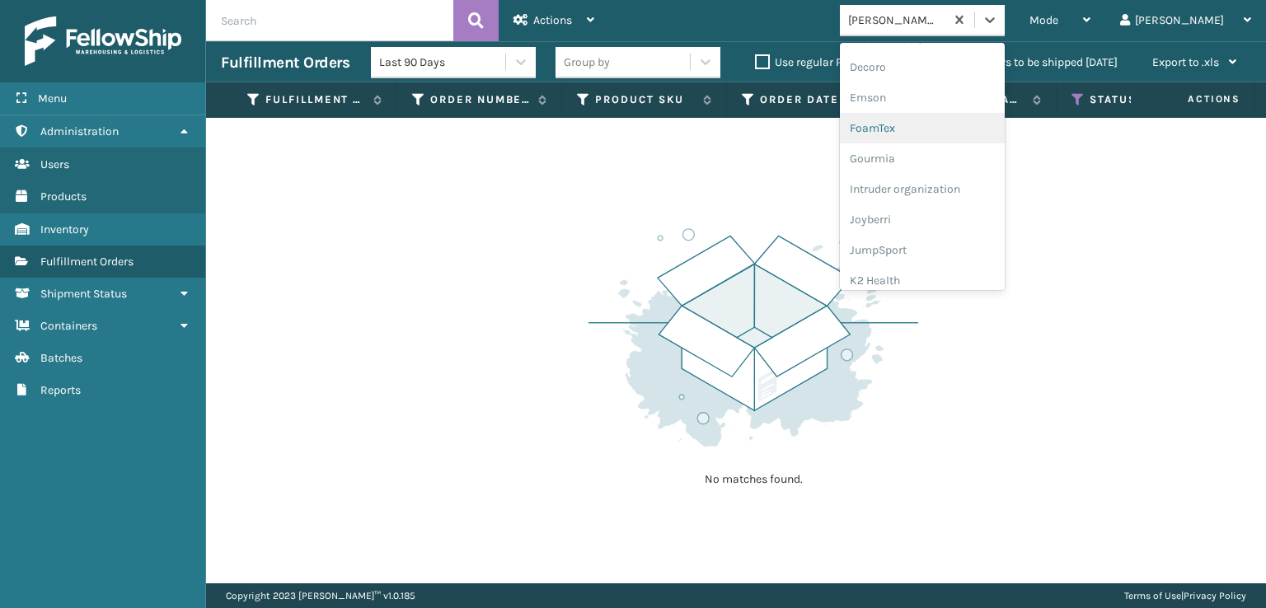
click at [944, 120] on div "FoamTex" at bounding box center [922, 128] width 165 height 31
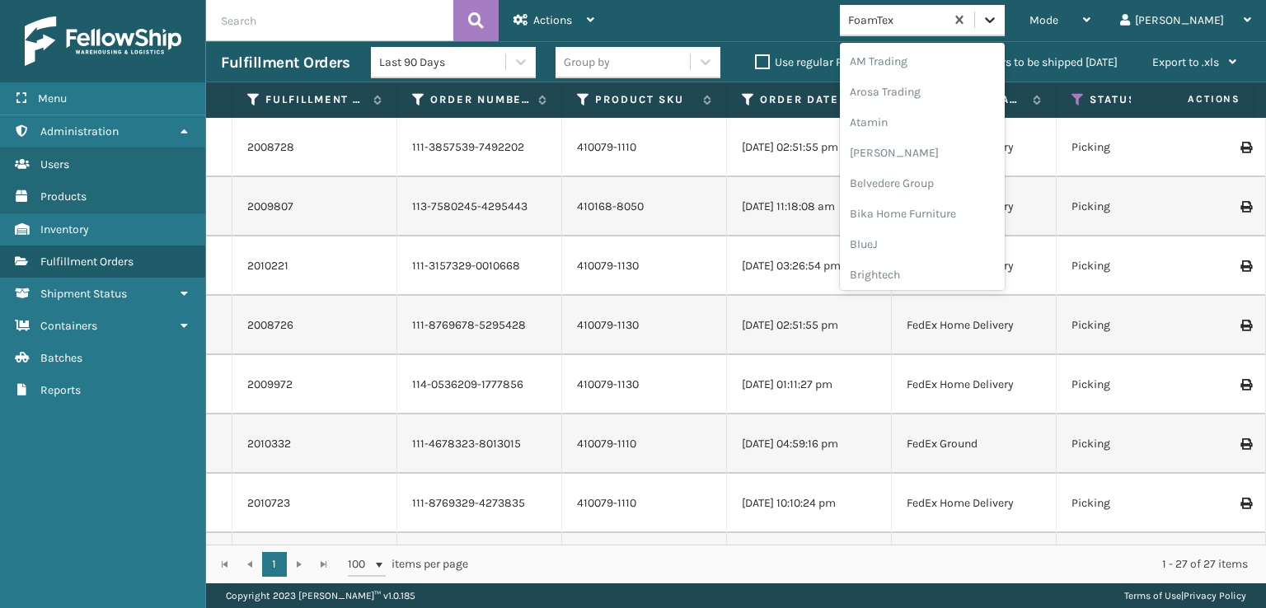
click at [998, 25] on icon at bounding box center [990, 20] width 16 height 16
click at [950, 241] on div "SleepGeekz" at bounding box center [922, 241] width 165 height 31
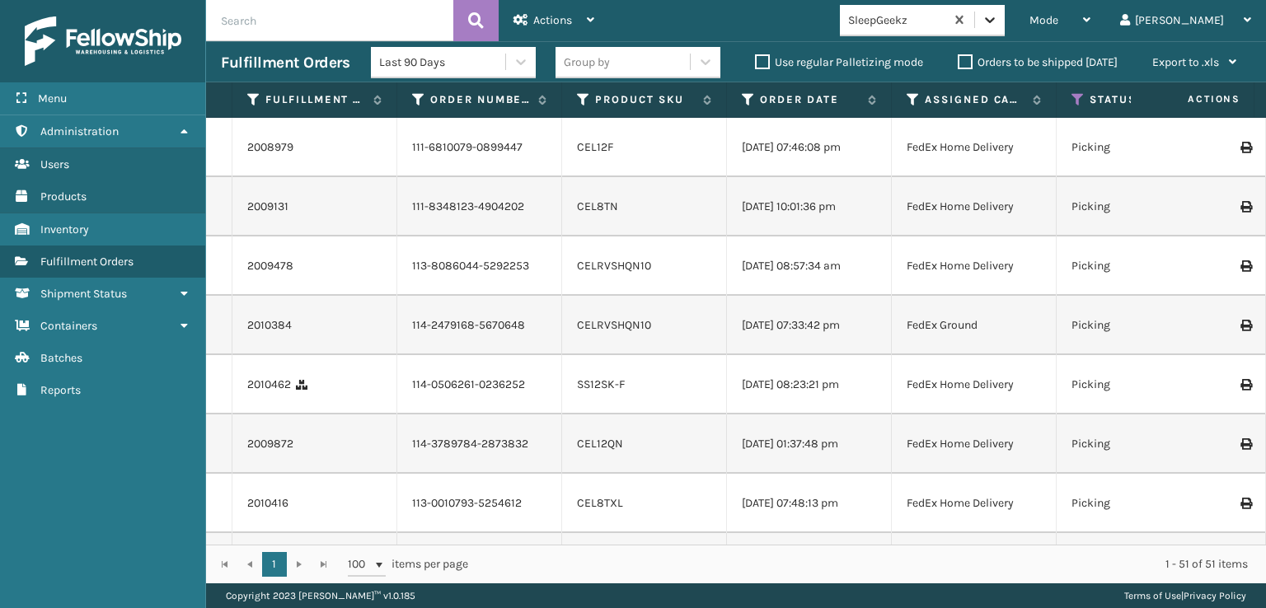
click at [998, 15] on icon at bounding box center [990, 20] width 16 height 16
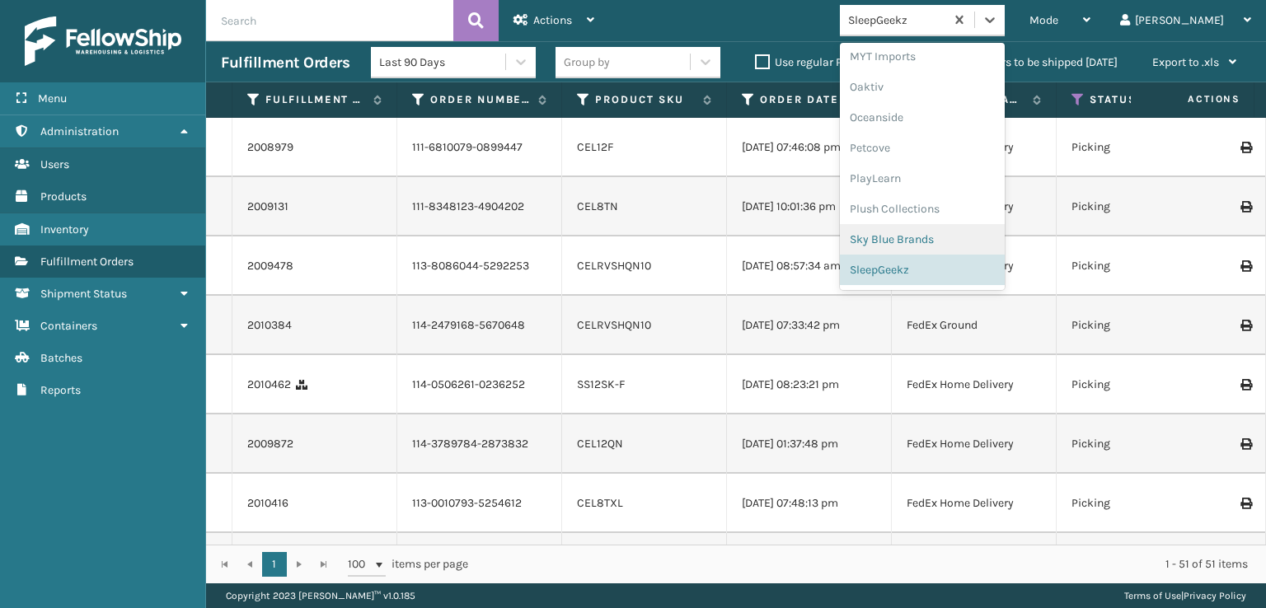
scroll to position [768, 0]
click at [939, 207] on div "Plush Collections" at bounding box center [922, 208] width 165 height 31
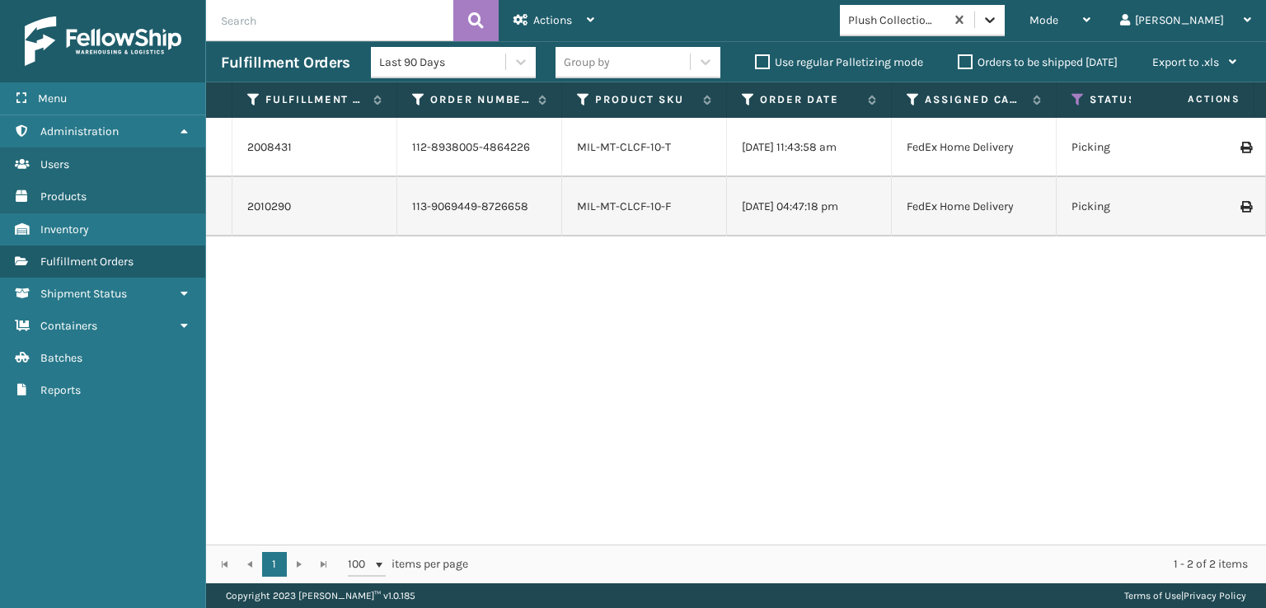
click at [998, 14] on icon at bounding box center [990, 20] width 16 height 16
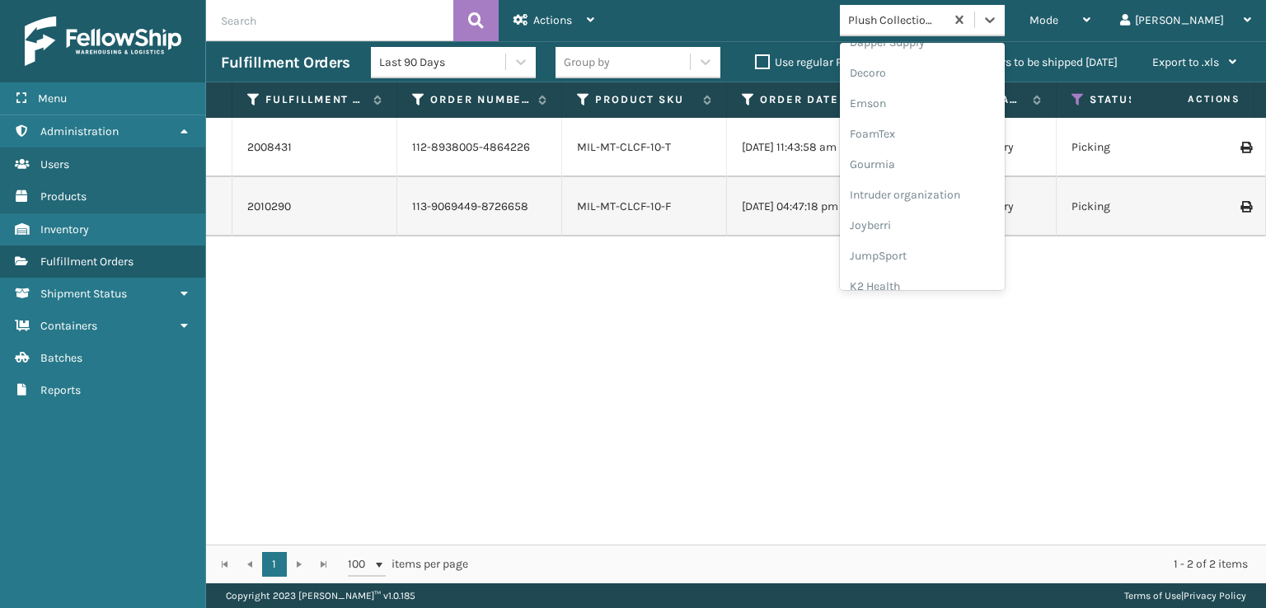
scroll to position [330, 0]
click at [951, 126] on div "FoamTex" at bounding box center [922, 128] width 165 height 31
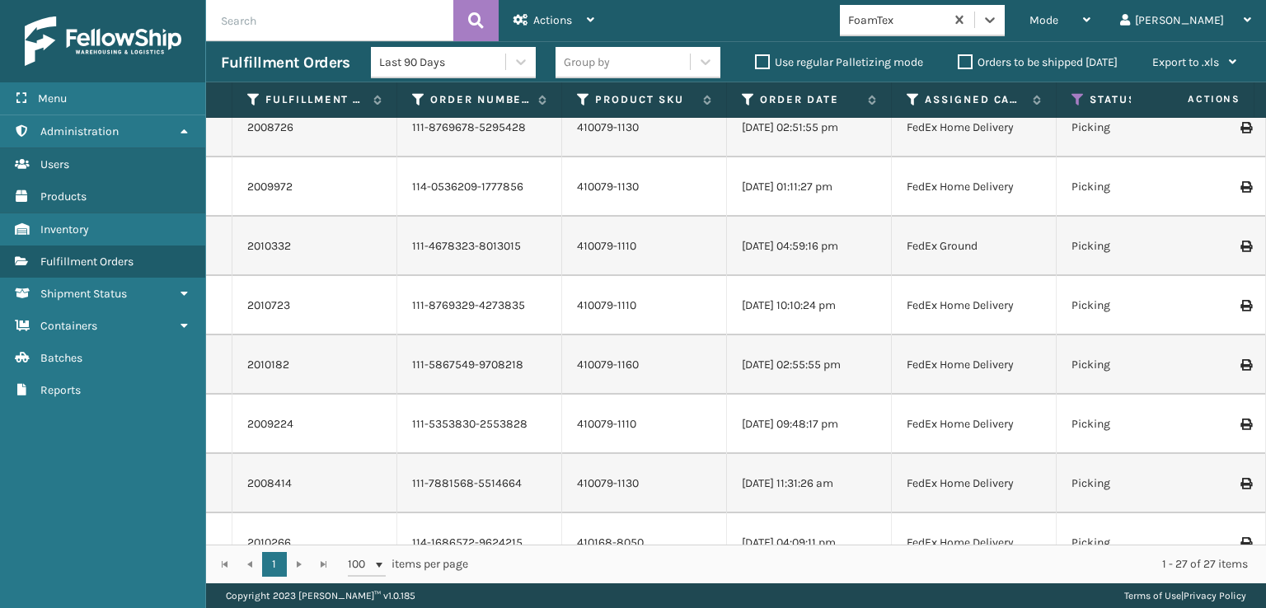
scroll to position [0, 0]
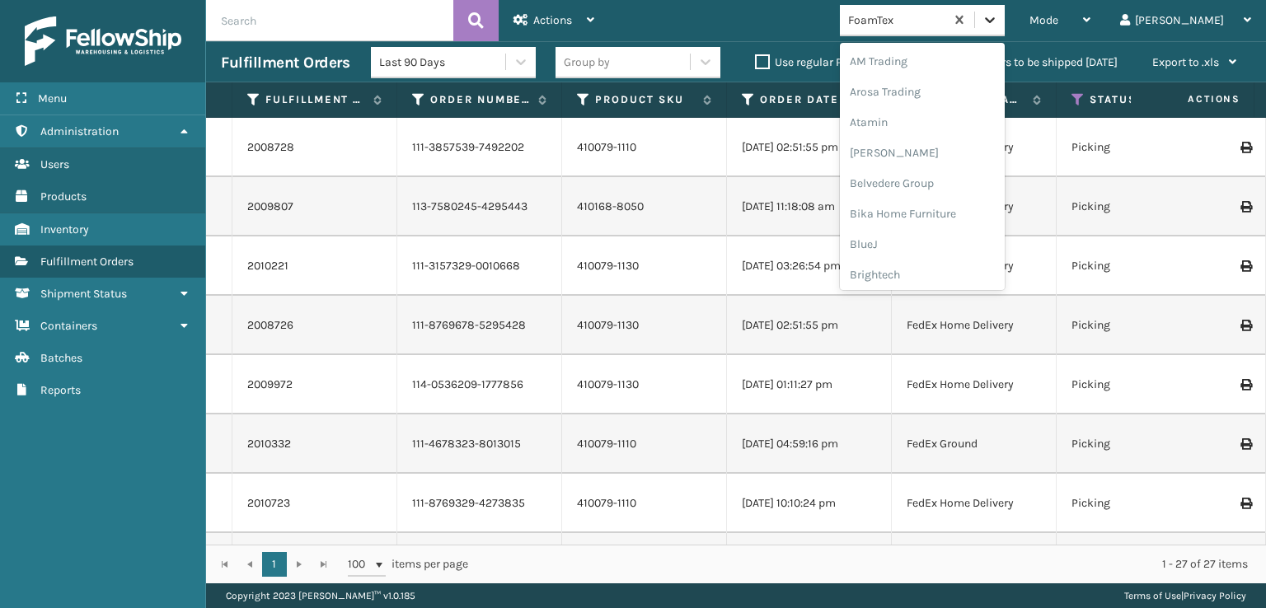
click at [995, 22] on icon at bounding box center [990, 20] width 10 height 6
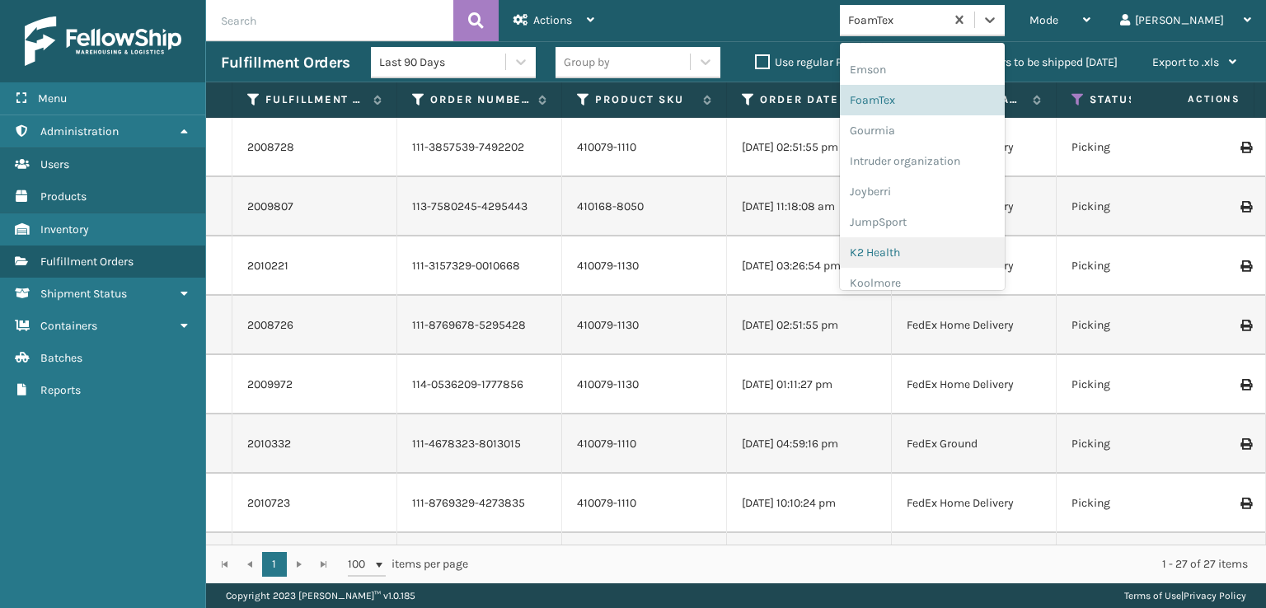
scroll to position [521, 0]
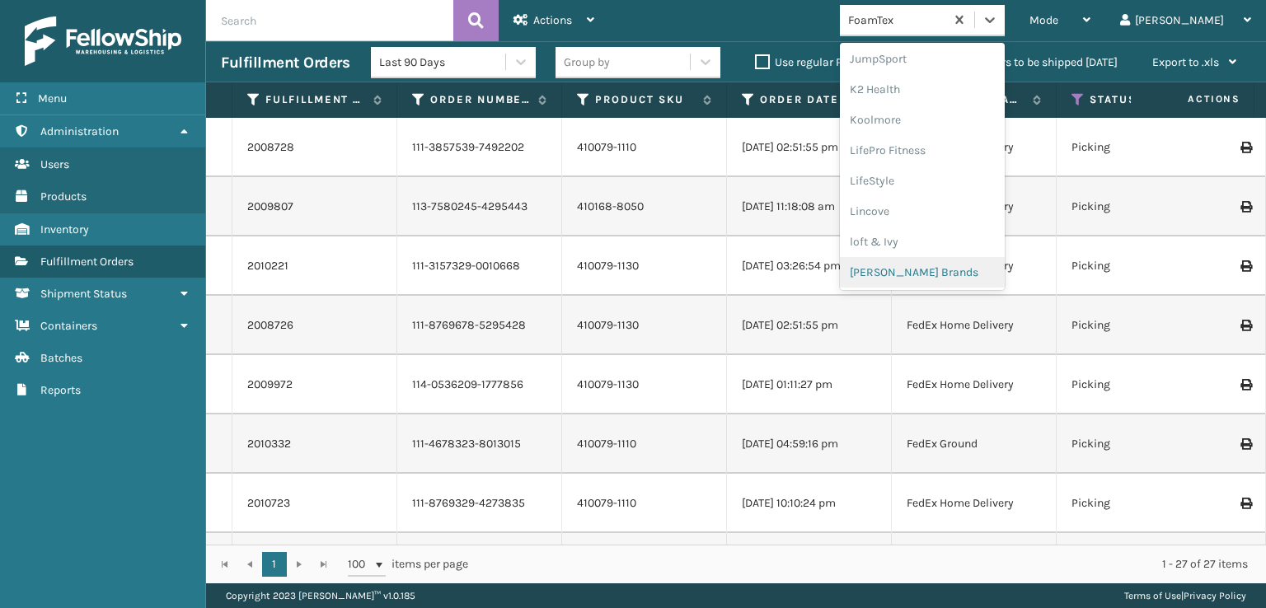
click at [946, 270] on div "[PERSON_NAME] Brands" at bounding box center [922, 272] width 165 height 31
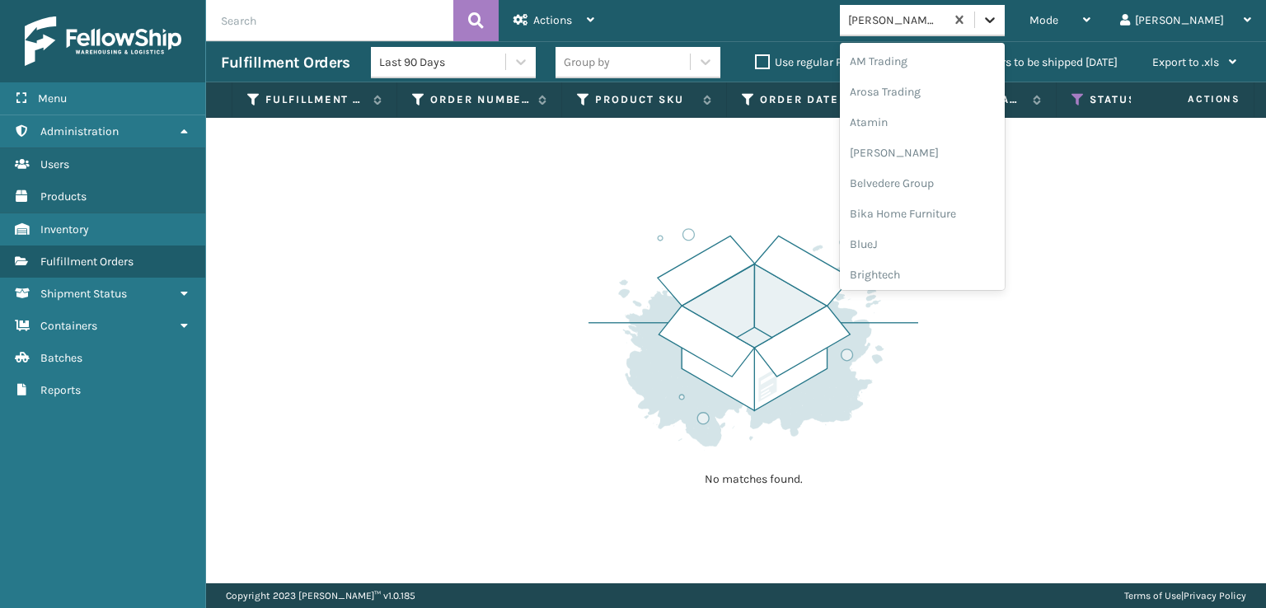
click at [998, 23] on icon at bounding box center [990, 20] width 16 height 16
click at [951, 270] on div "SleepGeekz" at bounding box center [922, 269] width 165 height 31
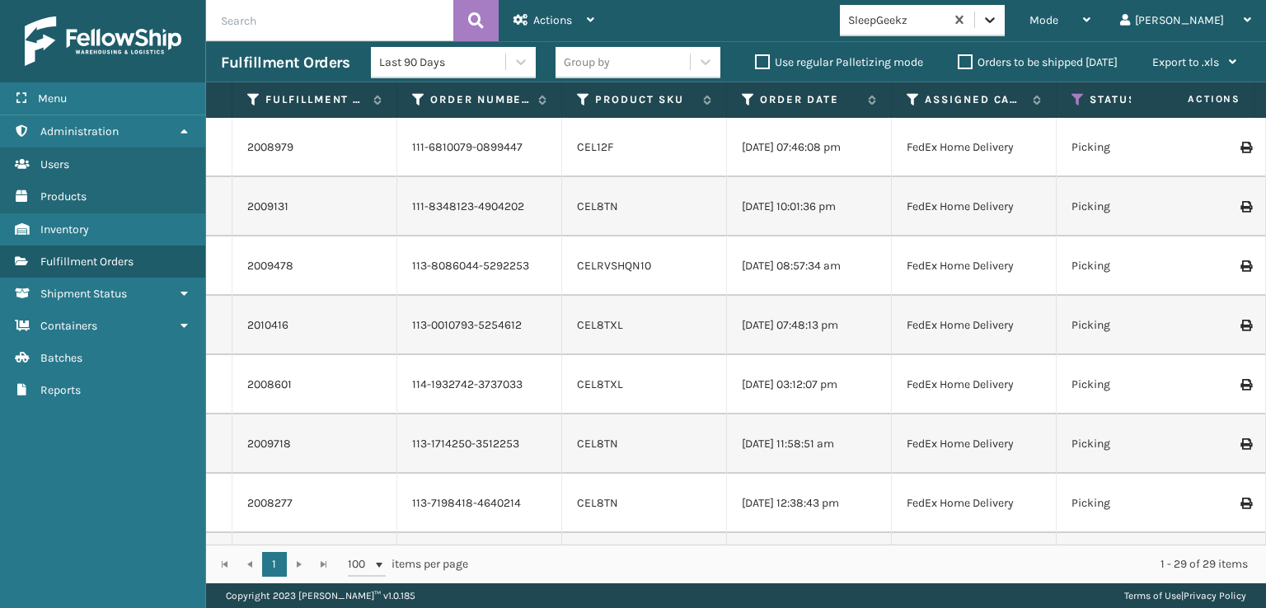
click at [998, 14] on icon at bounding box center [990, 20] width 16 height 16
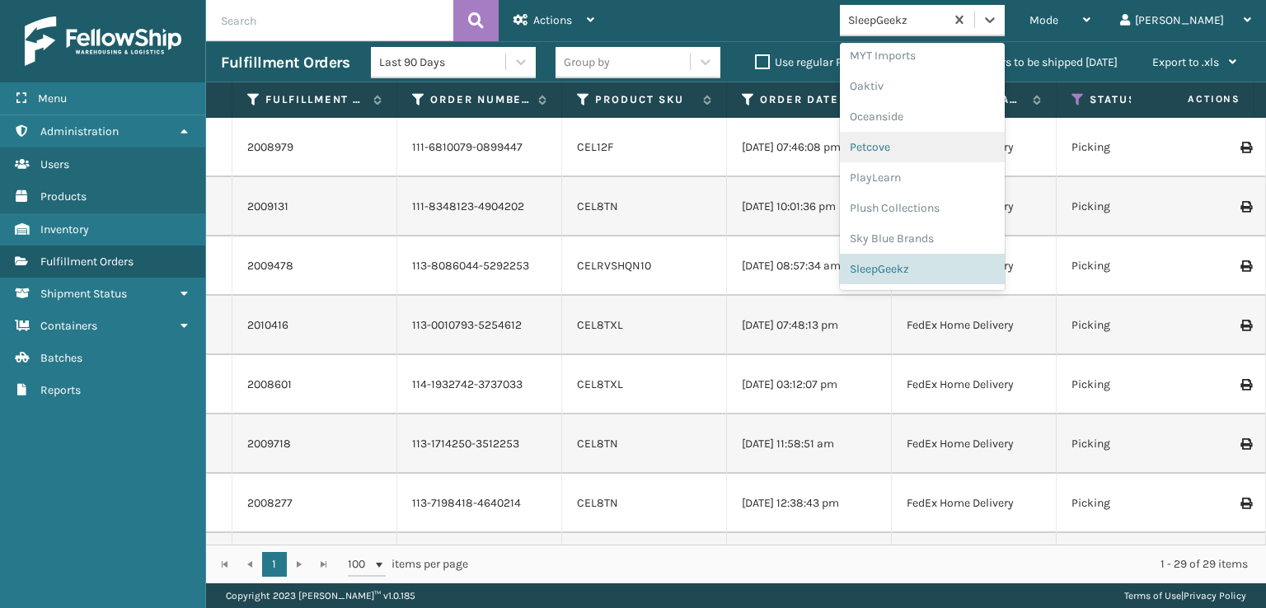
scroll to position [796, 0]
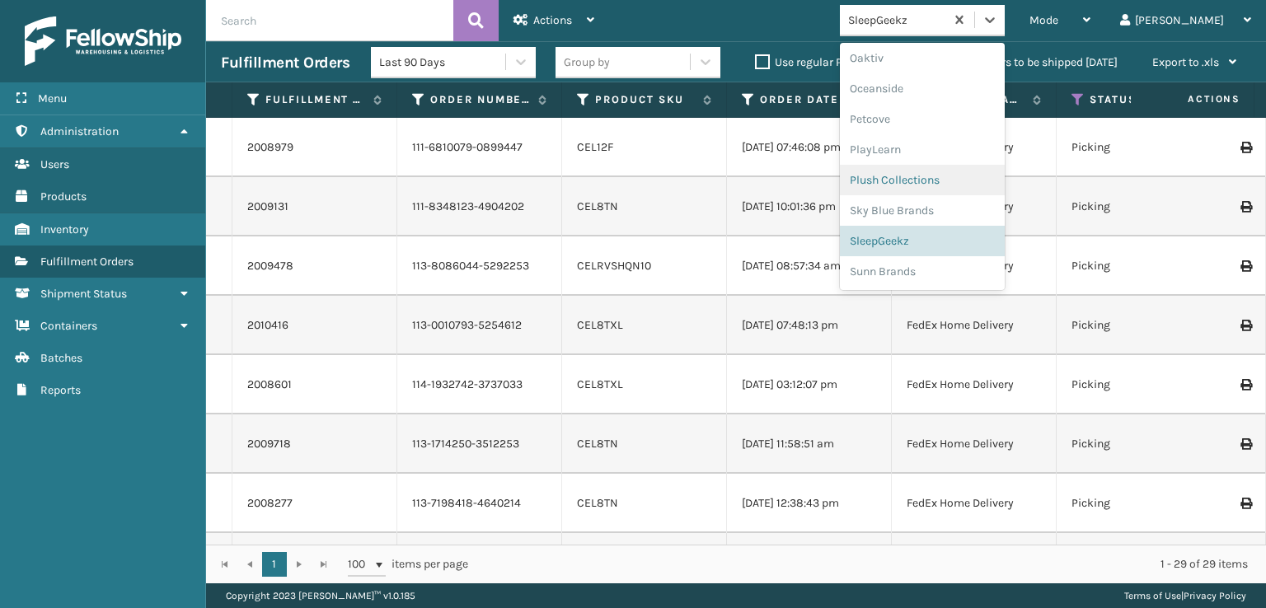
click at [953, 175] on div "Plush Collections" at bounding box center [922, 180] width 165 height 31
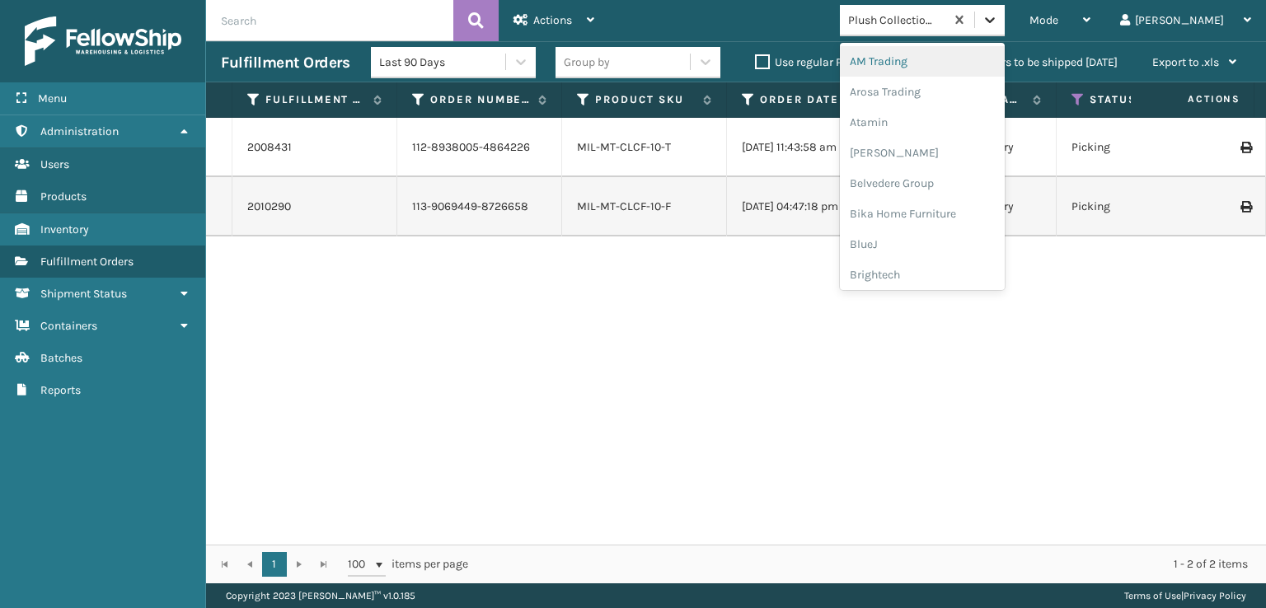
click at [998, 15] on icon at bounding box center [990, 20] width 16 height 16
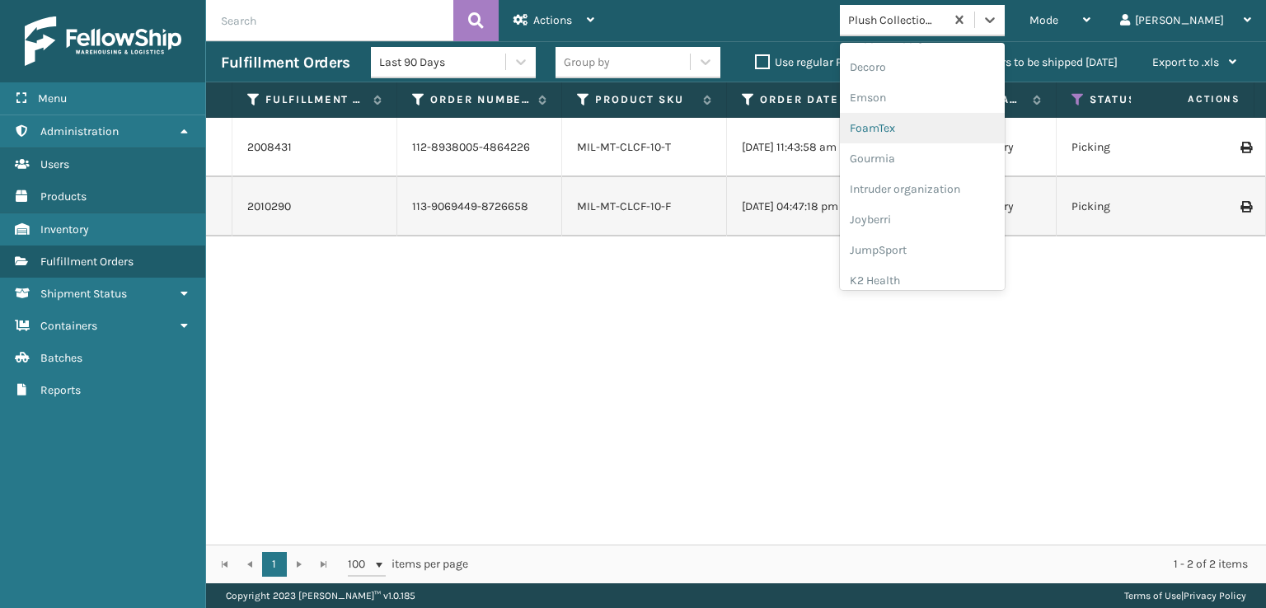
click at [944, 129] on div "FoamTex" at bounding box center [922, 128] width 165 height 31
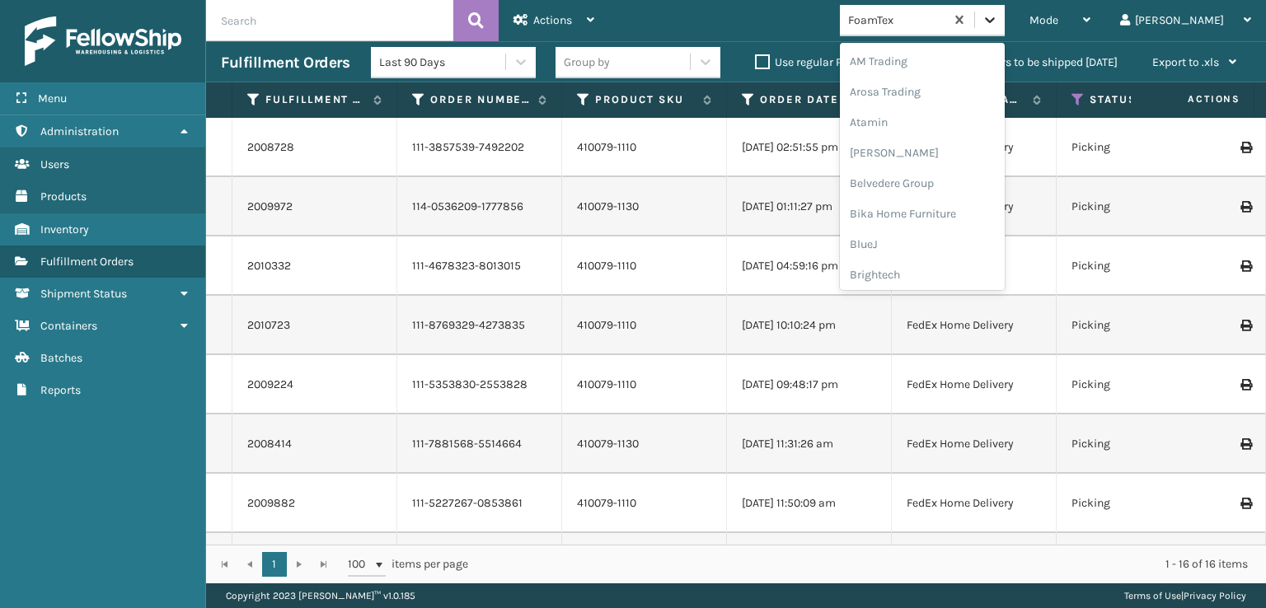
click at [998, 23] on icon at bounding box center [990, 20] width 16 height 16
click at [952, 201] on div "Plush Collections" at bounding box center [922, 208] width 165 height 31
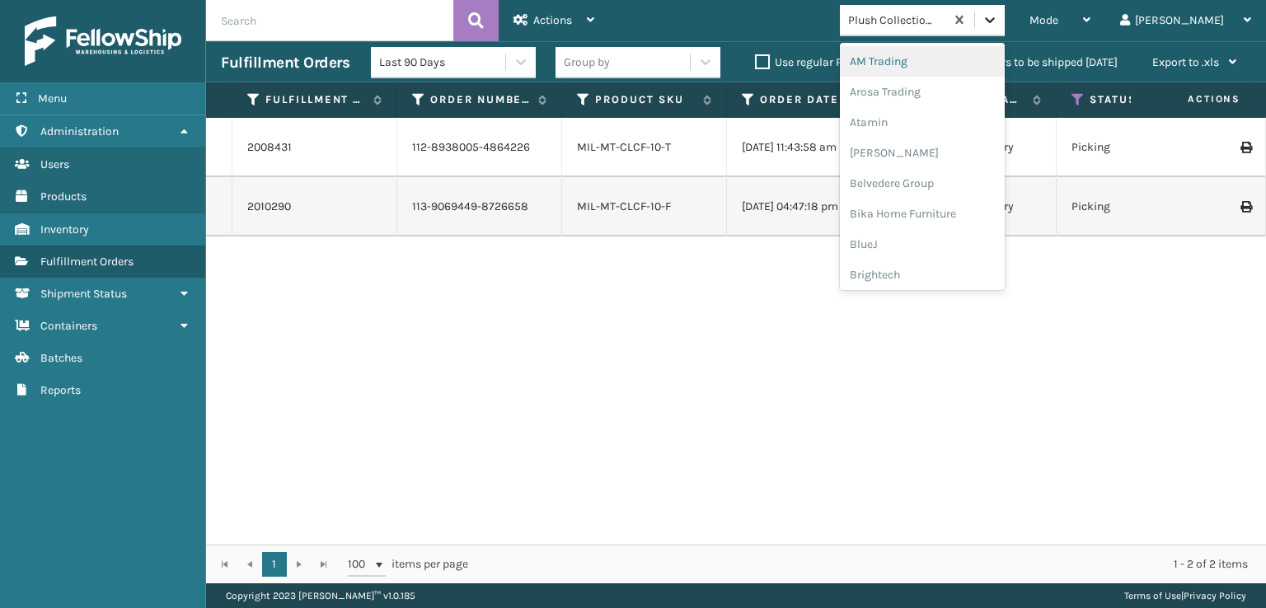
click at [998, 22] on icon at bounding box center [990, 20] width 16 height 16
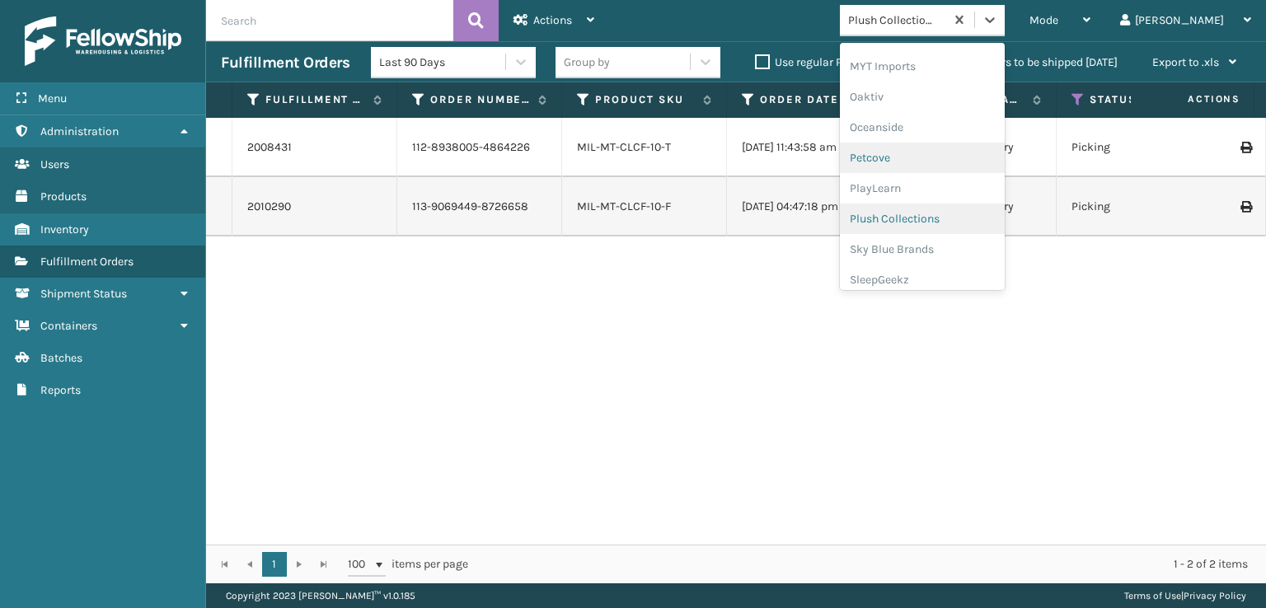
scroll to position [796, 0]
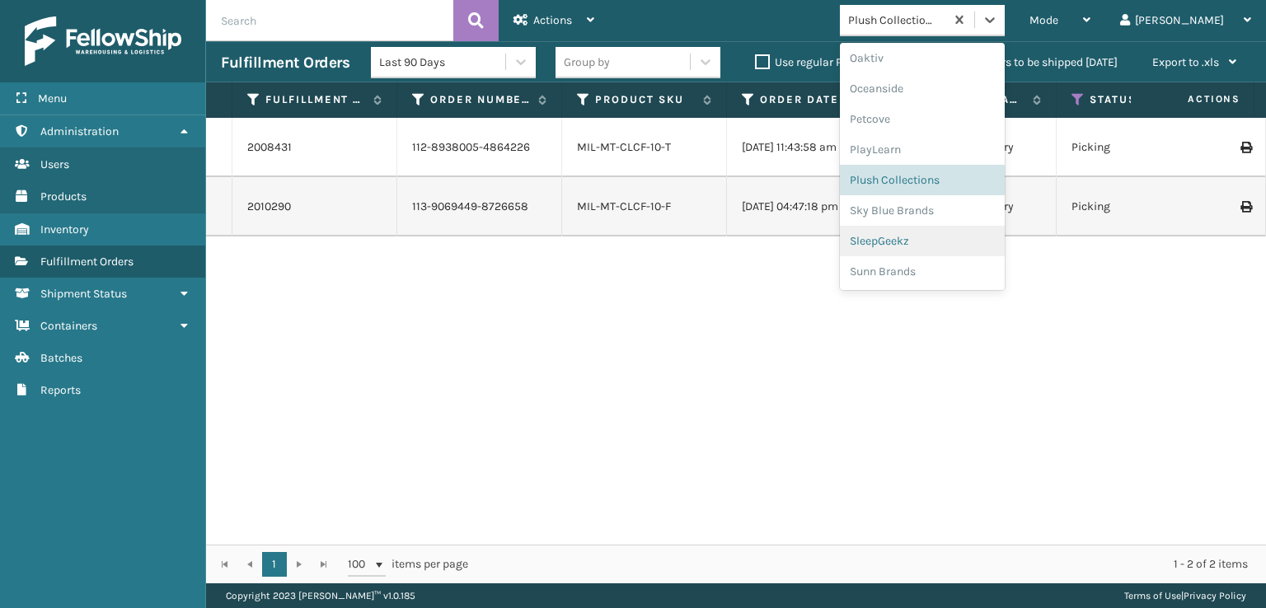
click at [944, 236] on div "SleepGeekz" at bounding box center [922, 241] width 165 height 31
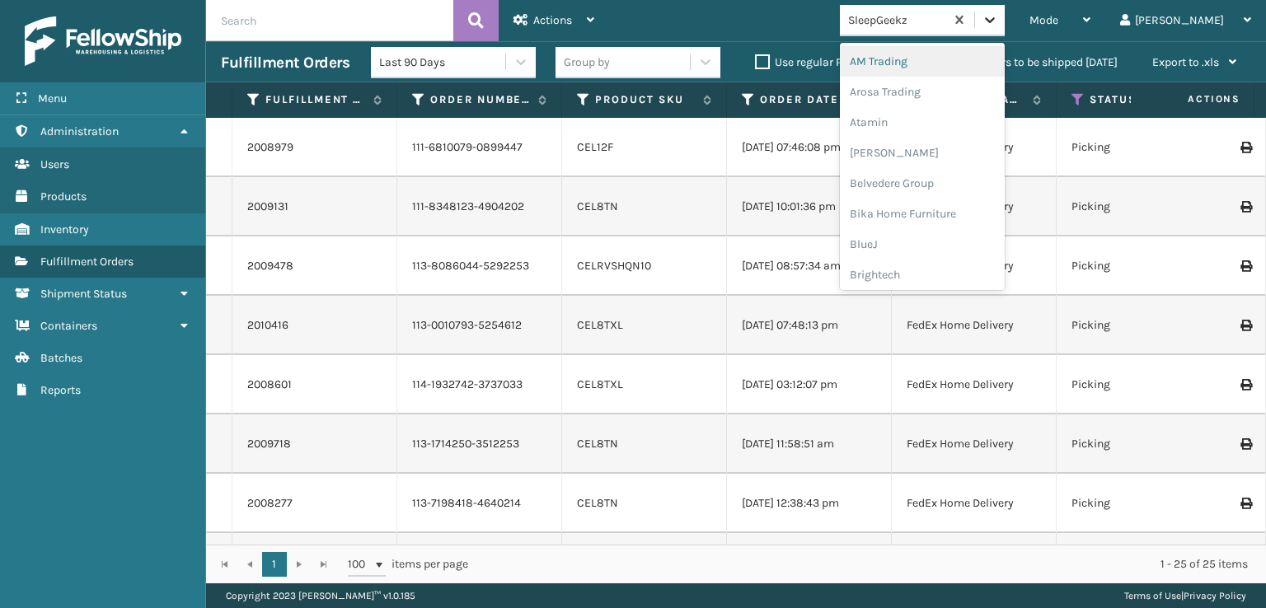
click at [998, 24] on icon at bounding box center [990, 20] width 16 height 16
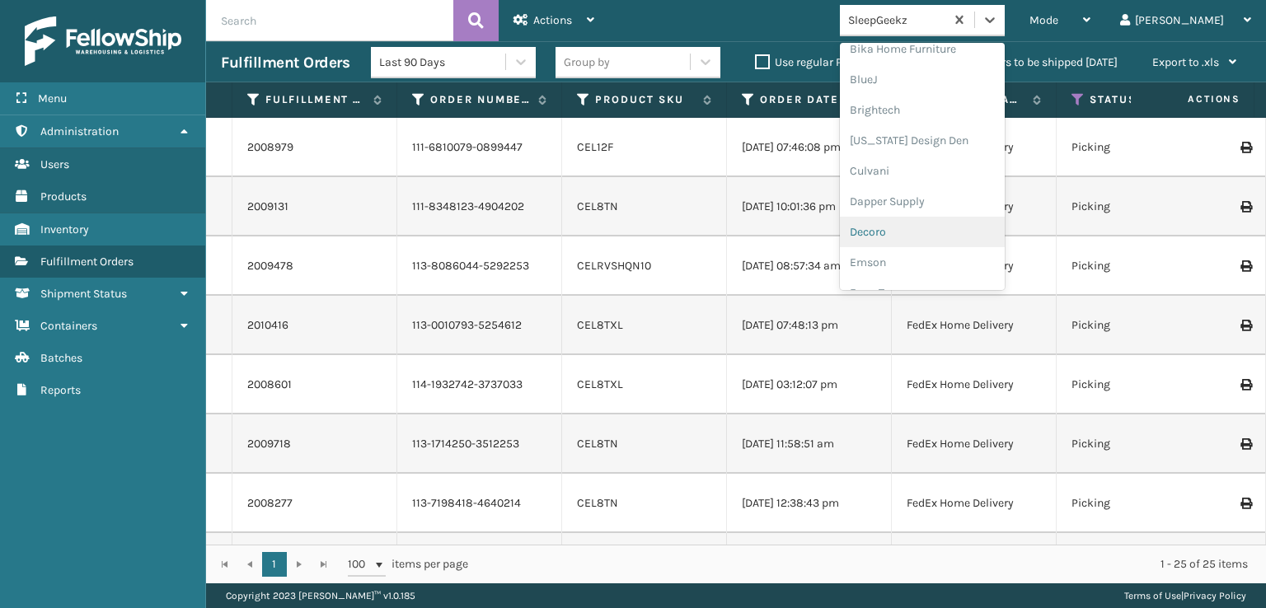
scroll to position [247, 0]
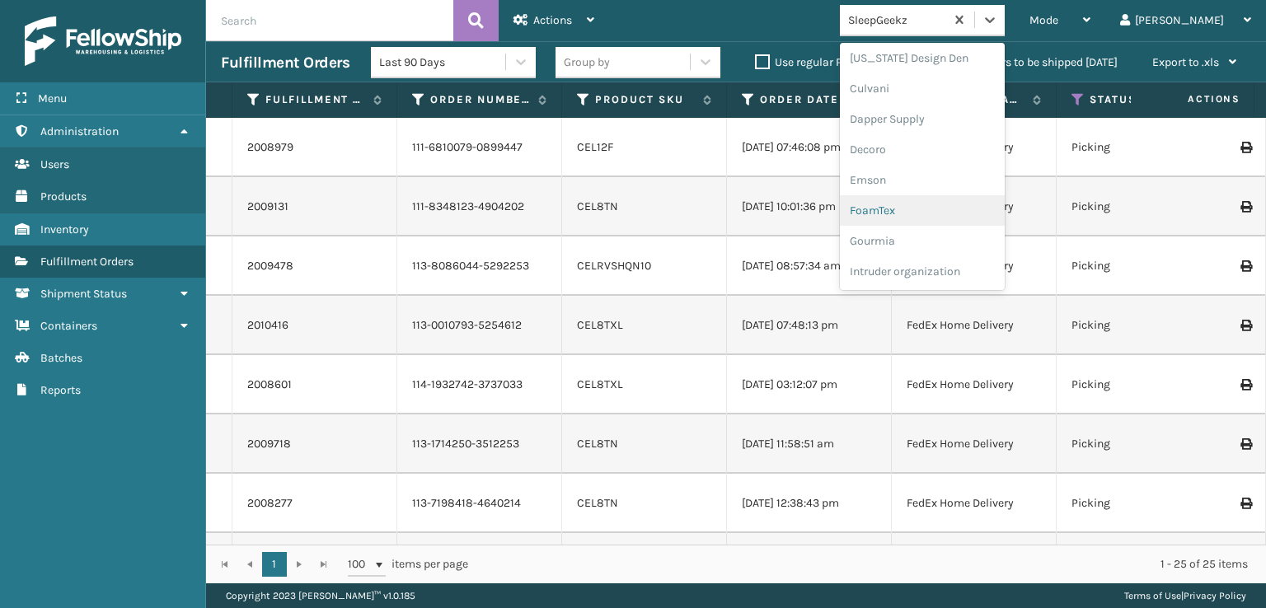
click at [937, 209] on div "FoamTex" at bounding box center [922, 210] width 165 height 31
click at [1005, 11] on div at bounding box center [990, 20] width 30 height 30
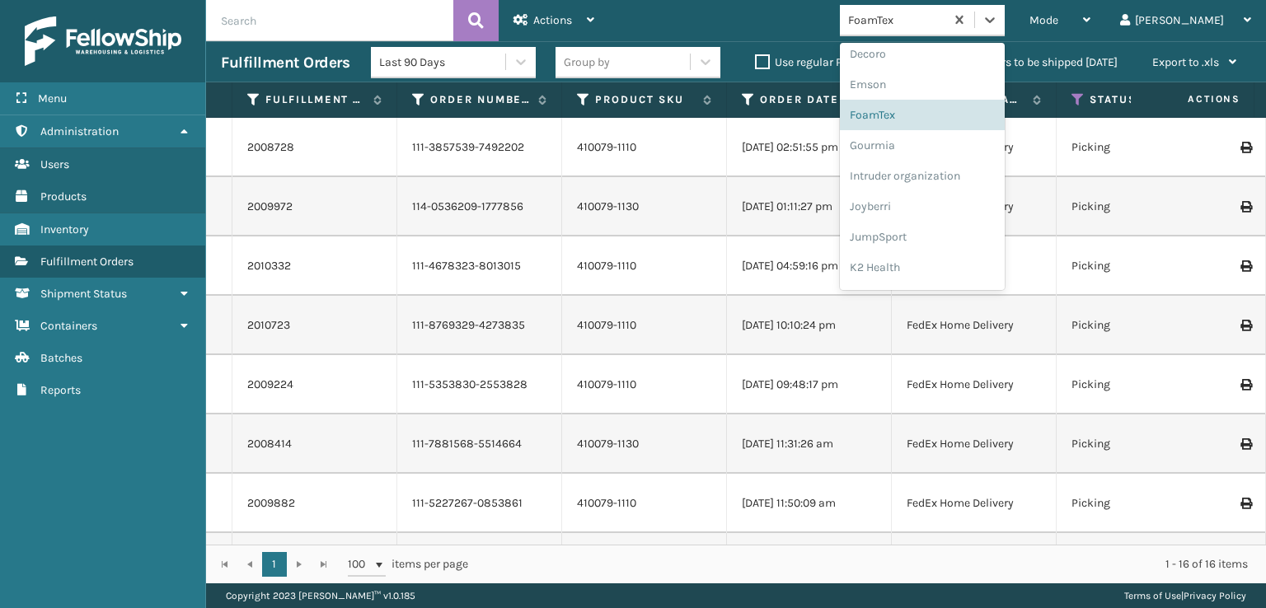
scroll to position [521, 0]
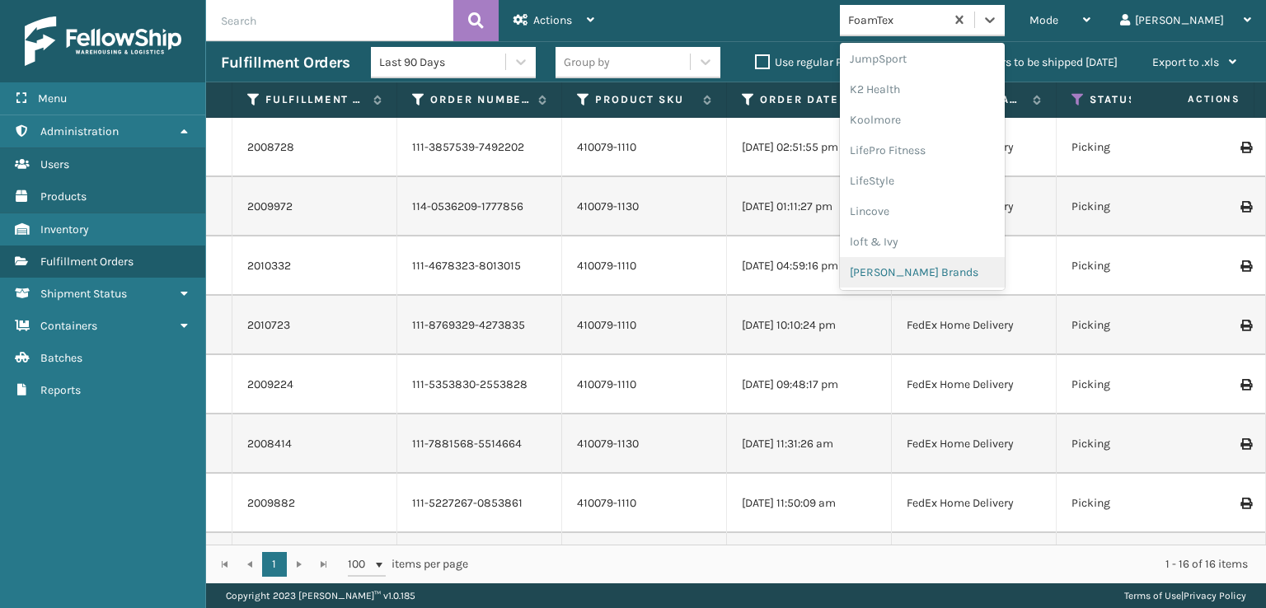
click at [938, 269] on div "[PERSON_NAME] Brands" at bounding box center [922, 272] width 165 height 31
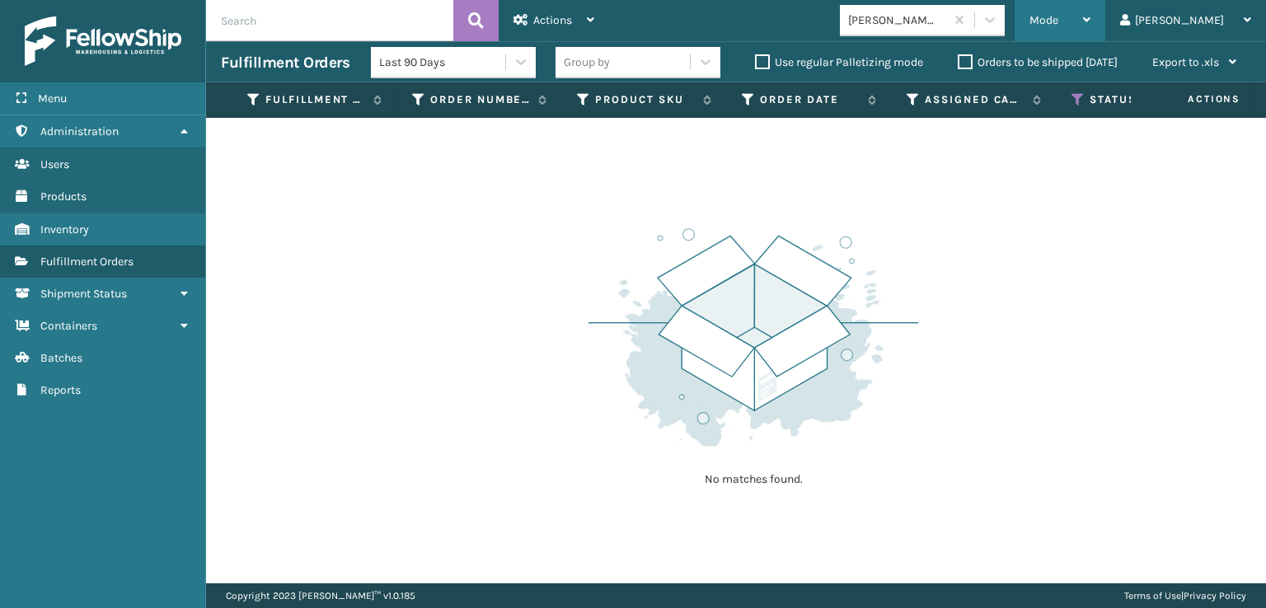
click at [1059, 17] on span "Mode" at bounding box center [1044, 20] width 29 height 14
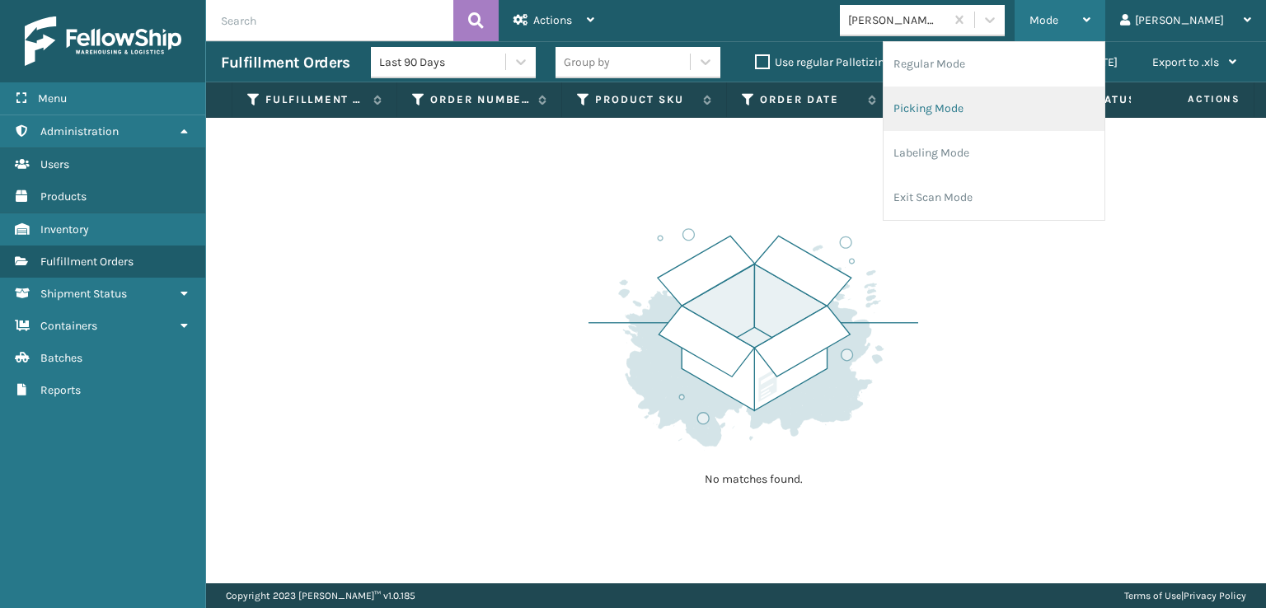
click at [989, 110] on li "Picking Mode" at bounding box center [994, 109] width 221 height 45
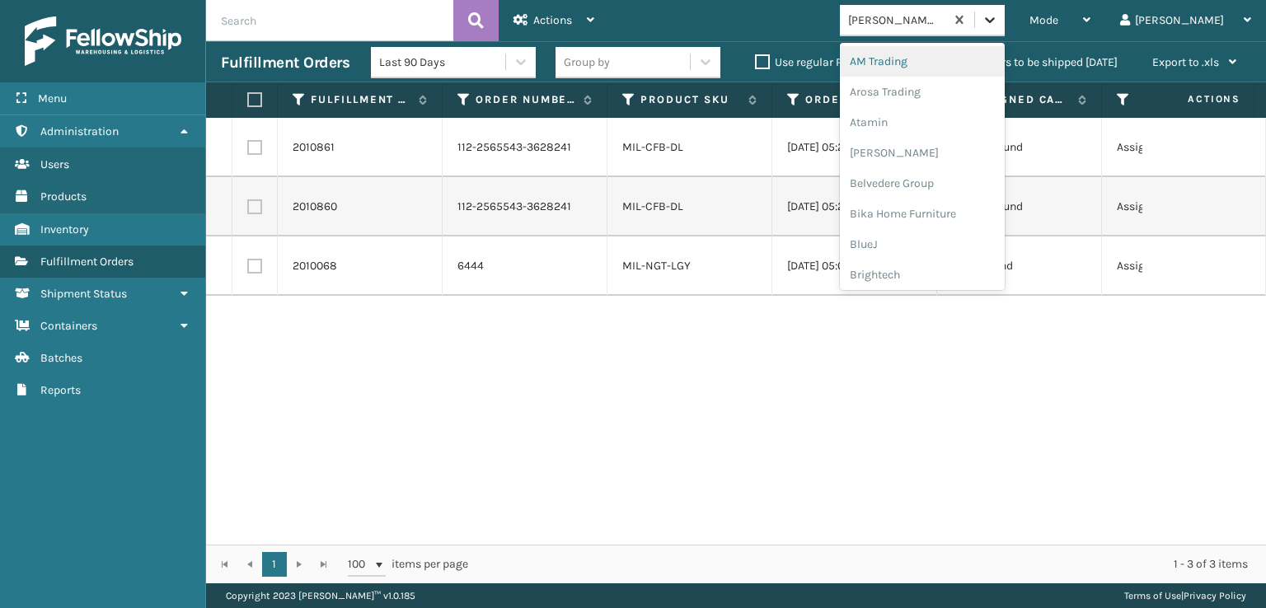
click at [998, 18] on icon at bounding box center [990, 20] width 16 height 16
click at [942, 238] on div "SleepGeekz" at bounding box center [922, 241] width 165 height 31
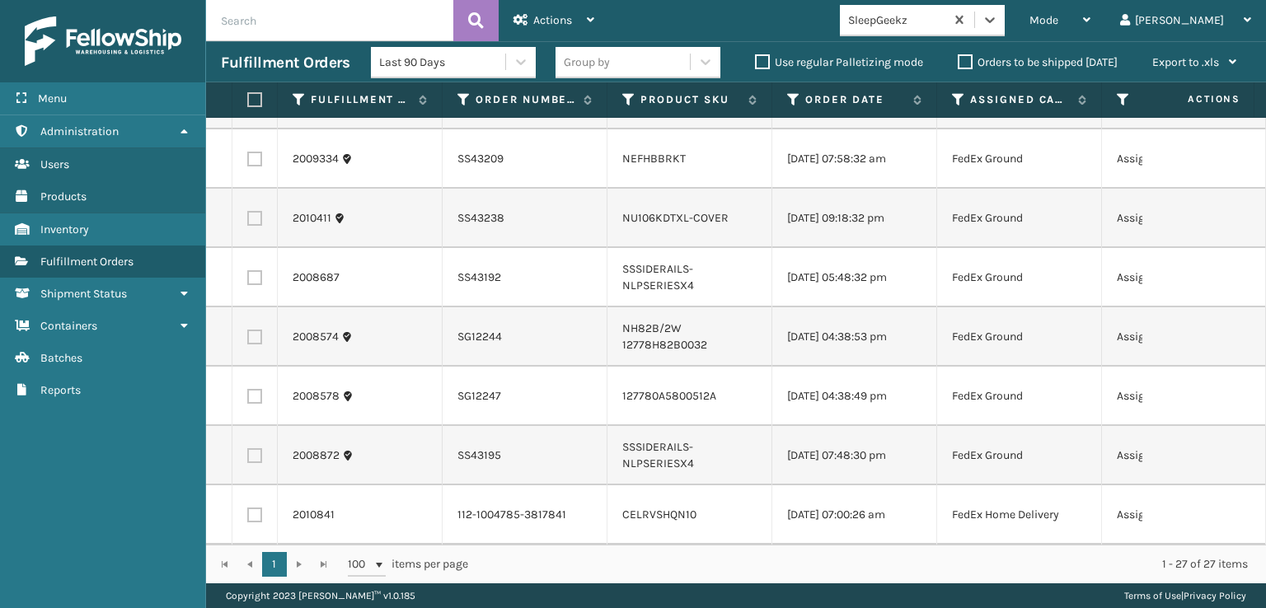
scroll to position [1256, 0]
click at [253, 508] on label at bounding box center [254, 515] width 15 height 15
click at [248, 508] on input "checkbox" at bounding box center [247, 513] width 1 height 11
checkbox input "true"
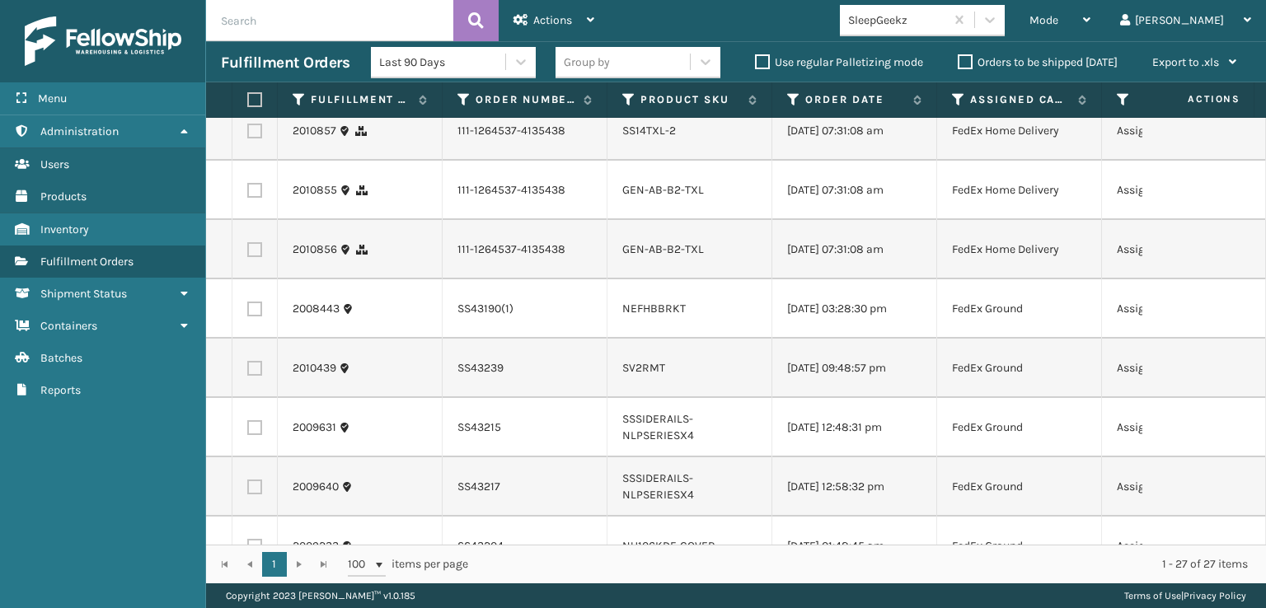
scroll to position [350, 0]
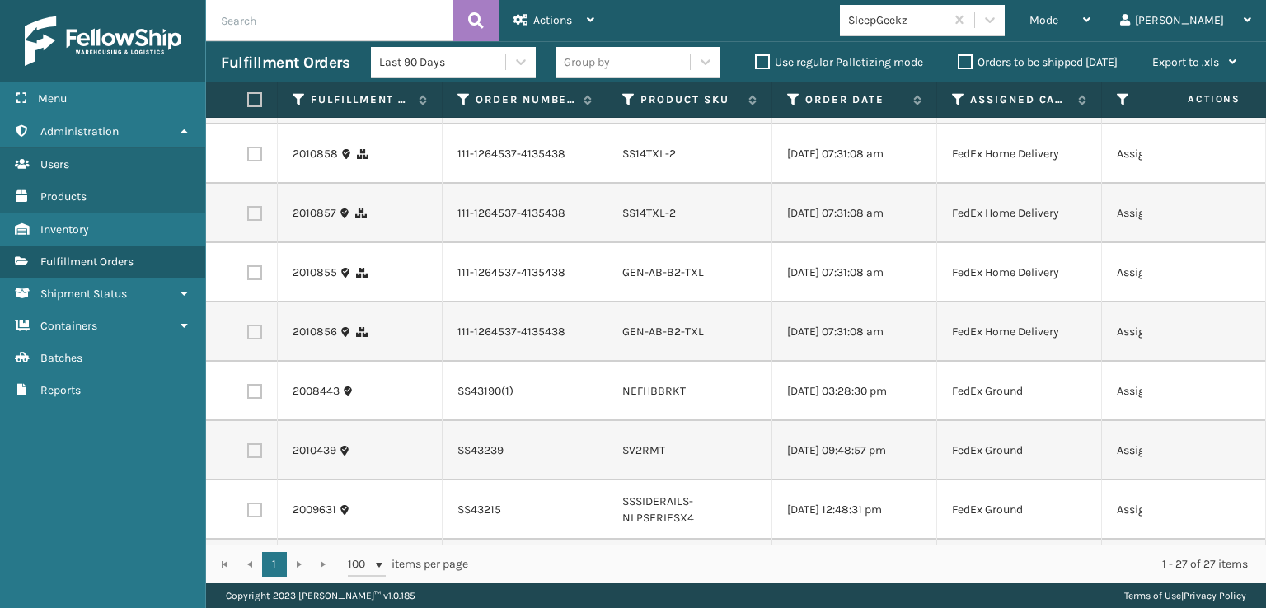
click at [254, 340] on label at bounding box center [254, 332] width 15 height 15
click at [248, 336] on input "checkbox" at bounding box center [247, 330] width 1 height 11
checkbox input "true"
click at [257, 280] on label at bounding box center [254, 272] width 15 height 15
click at [248, 276] on input "checkbox" at bounding box center [247, 270] width 1 height 11
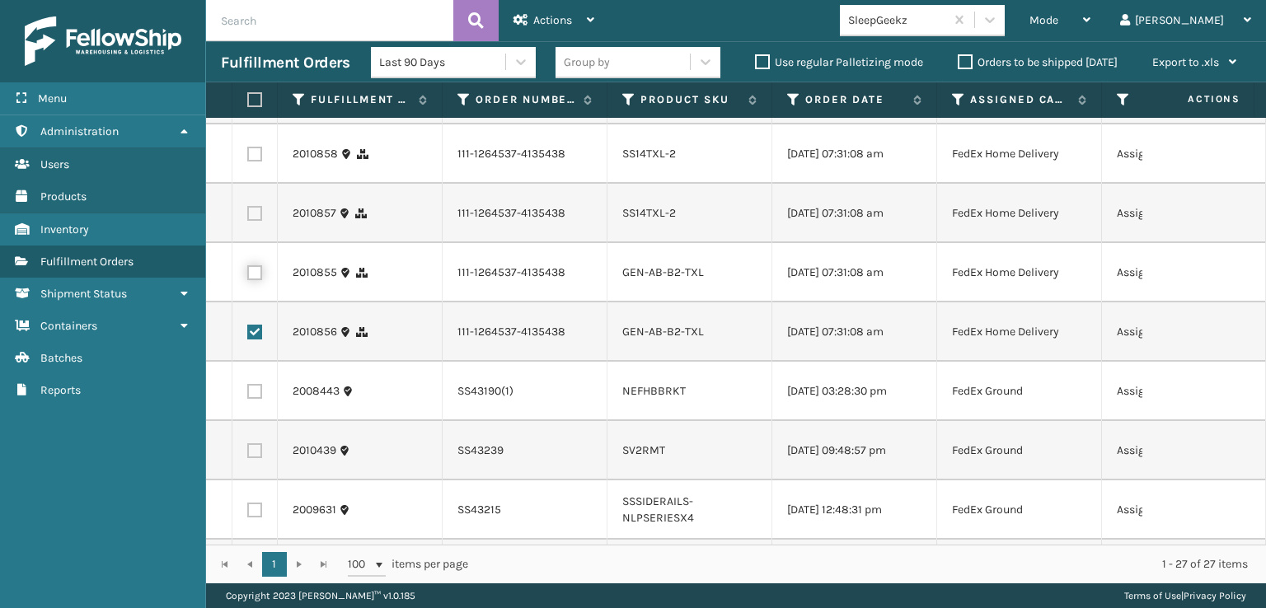
checkbox input "true"
click at [257, 221] on label at bounding box center [254, 213] width 15 height 15
click at [248, 217] on input "checkbox" at bounding box center [247, 211] width 1 height 11
checkbox input "true"
click at [257, 162] on label at bounding box center [254, 154] width 15 height 15
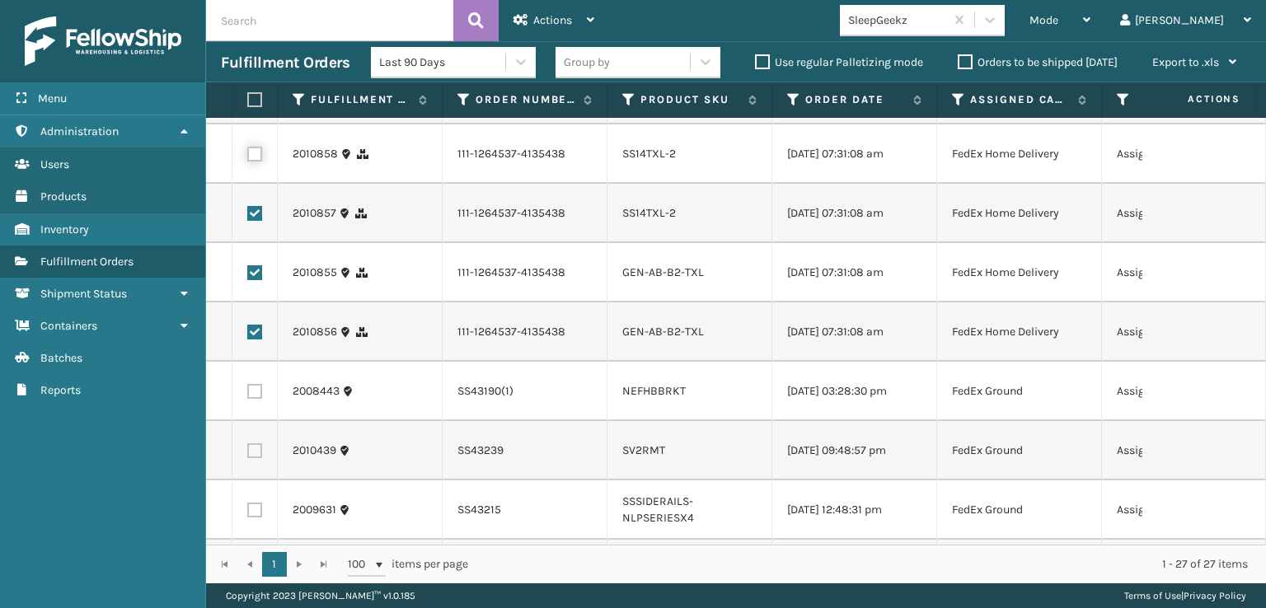
click at [248, 157] on input "checkbox" at bounding box center [247, 152] width 1 height 11
checkbox input "true"
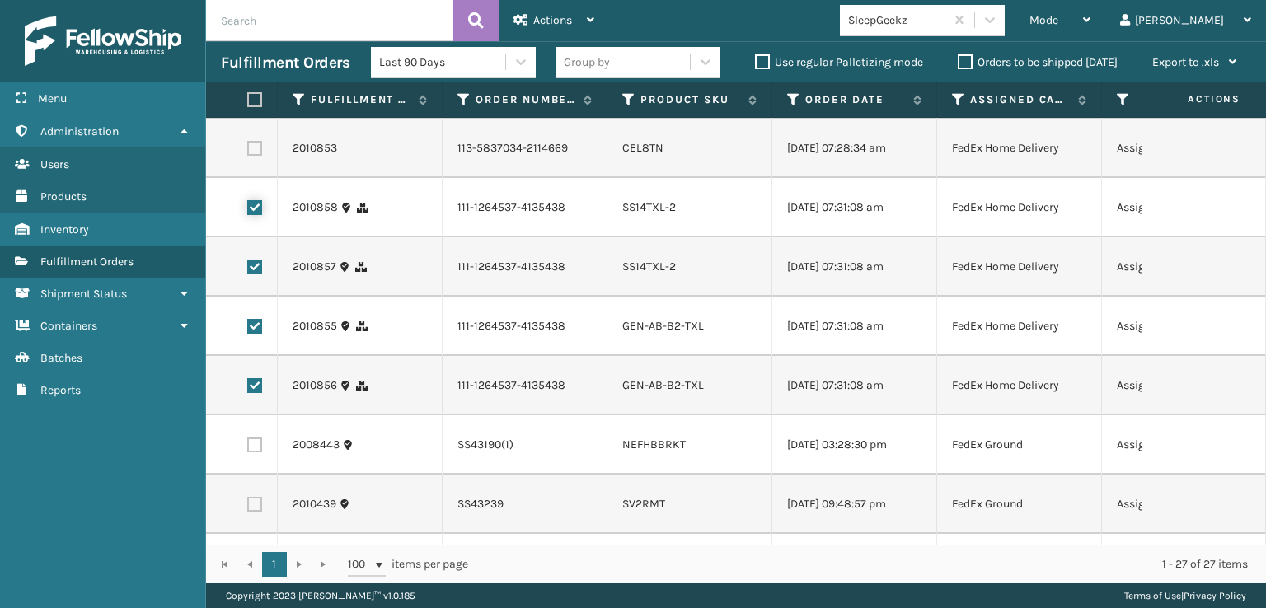
scroll to position [185, 0]
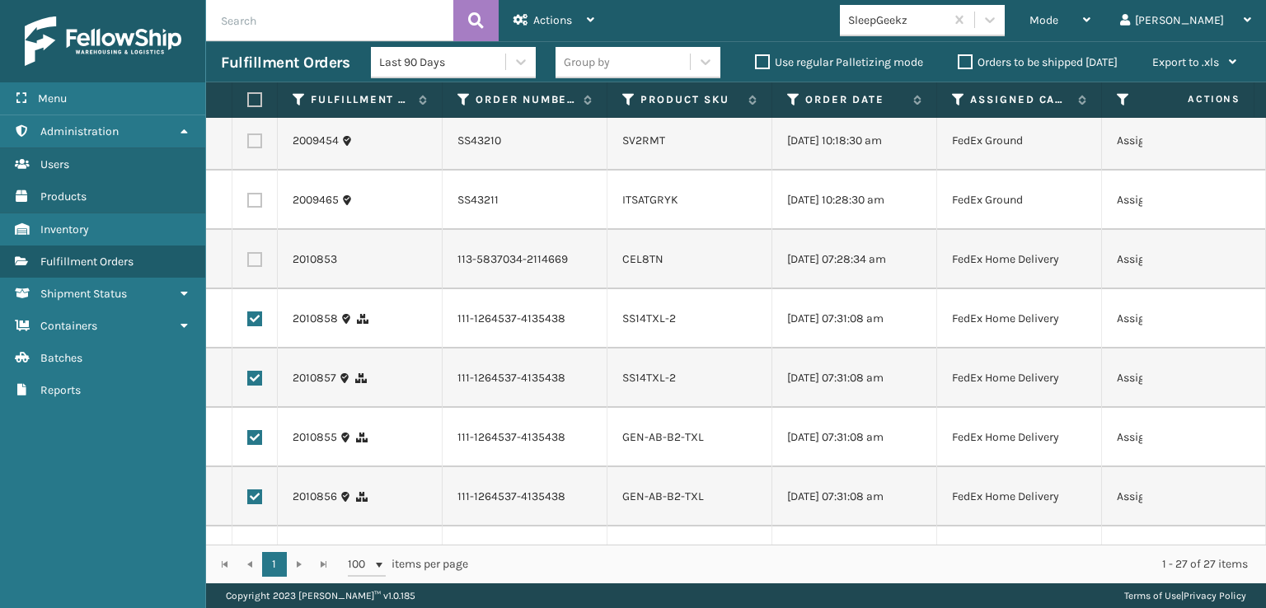
click at [251, 264] on label at bounding box center [254, 259] width 15 height 15
click at [248, 263] on input "checkbox" at bounding box center [247, 257] width 1 height 11
checkbox input "true"
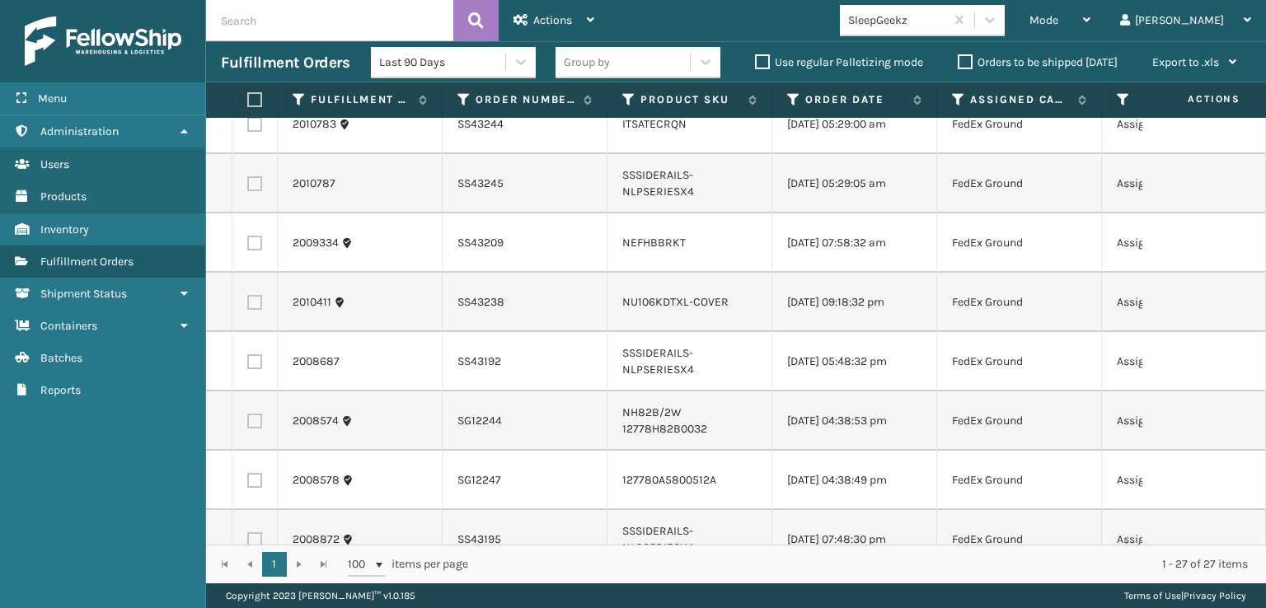
scroll to position [1256, 0]
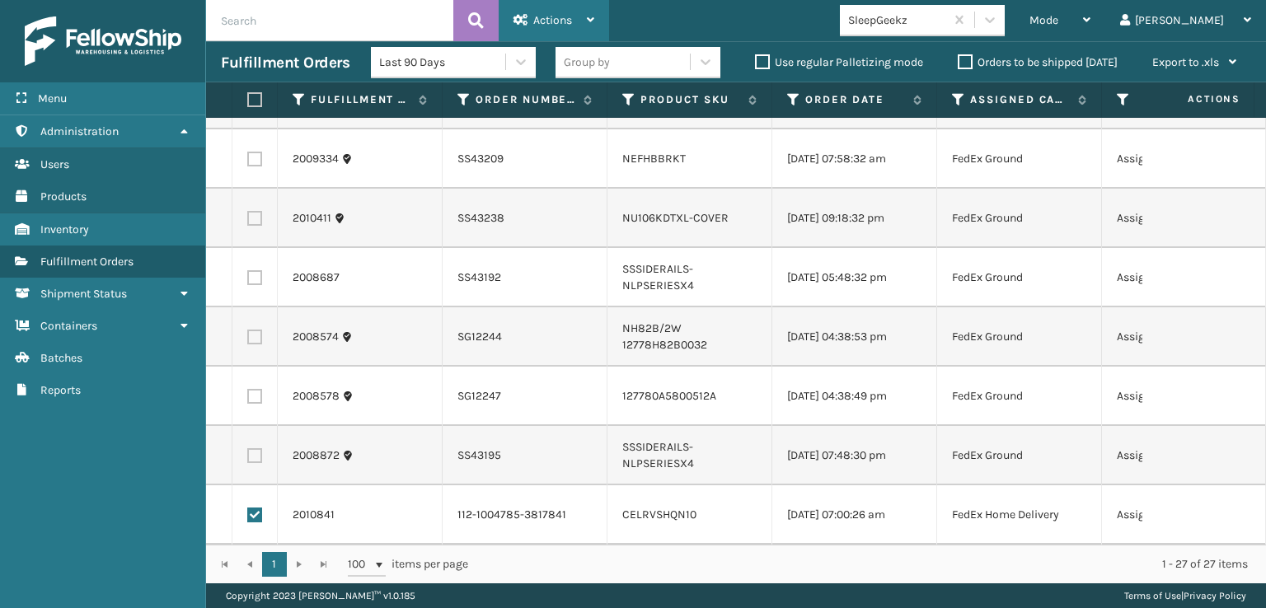
click at [547, 14] on span "Actions" at bounding box center [552, 20] width 39 height 14
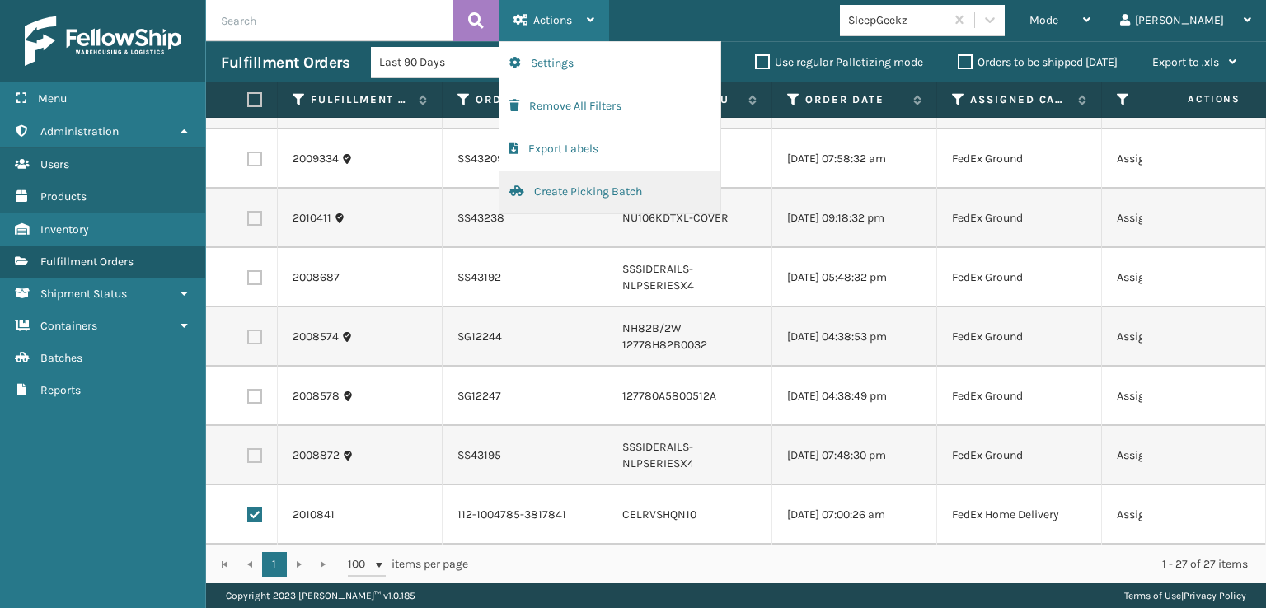
click at [588, 189] on button "Create Picking Batch" at bounding box center [610, 192] width 221 height 43
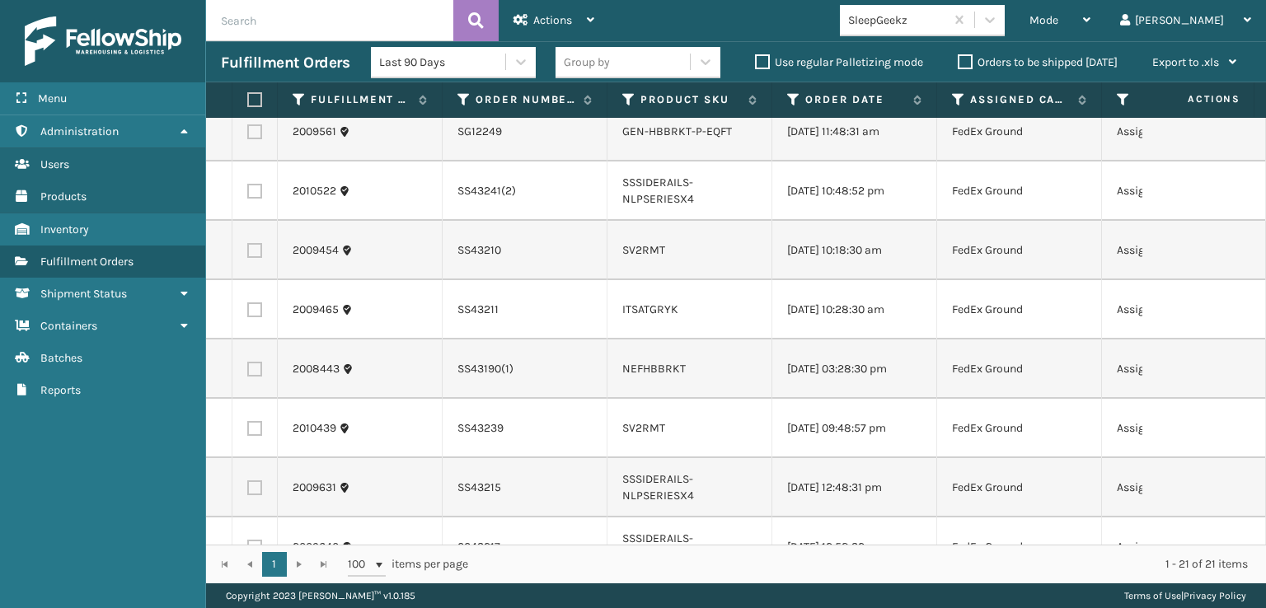
scroll to position [0, 0]
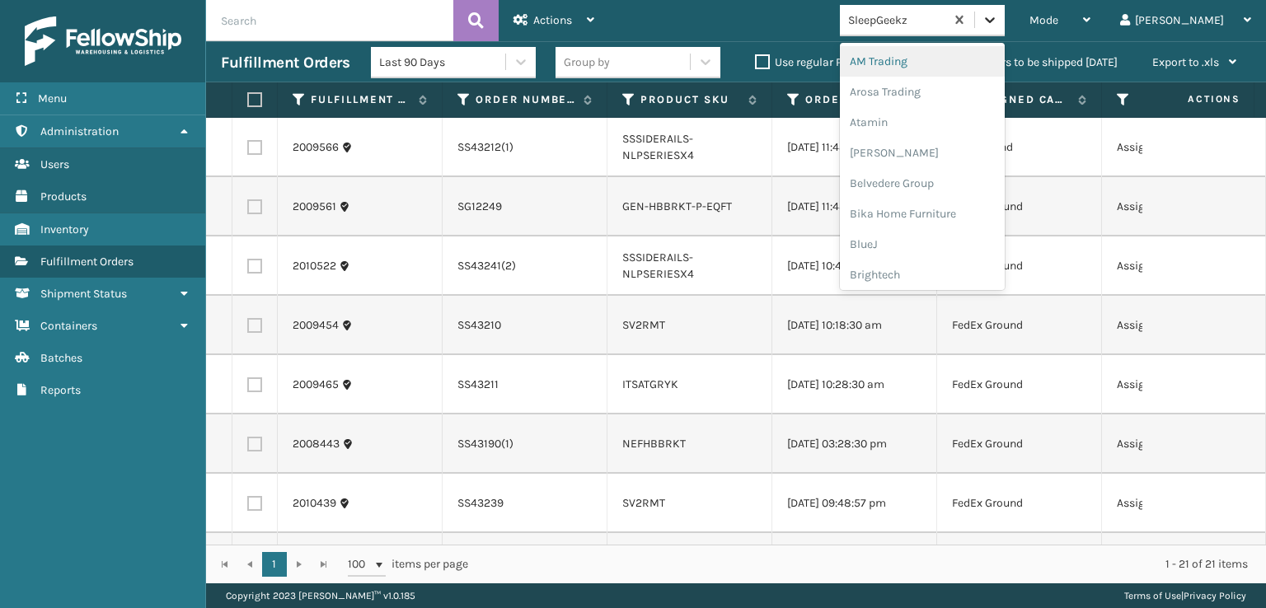
click at [998, 24] on icon at bounding box center [990, 20] width 16 height 16
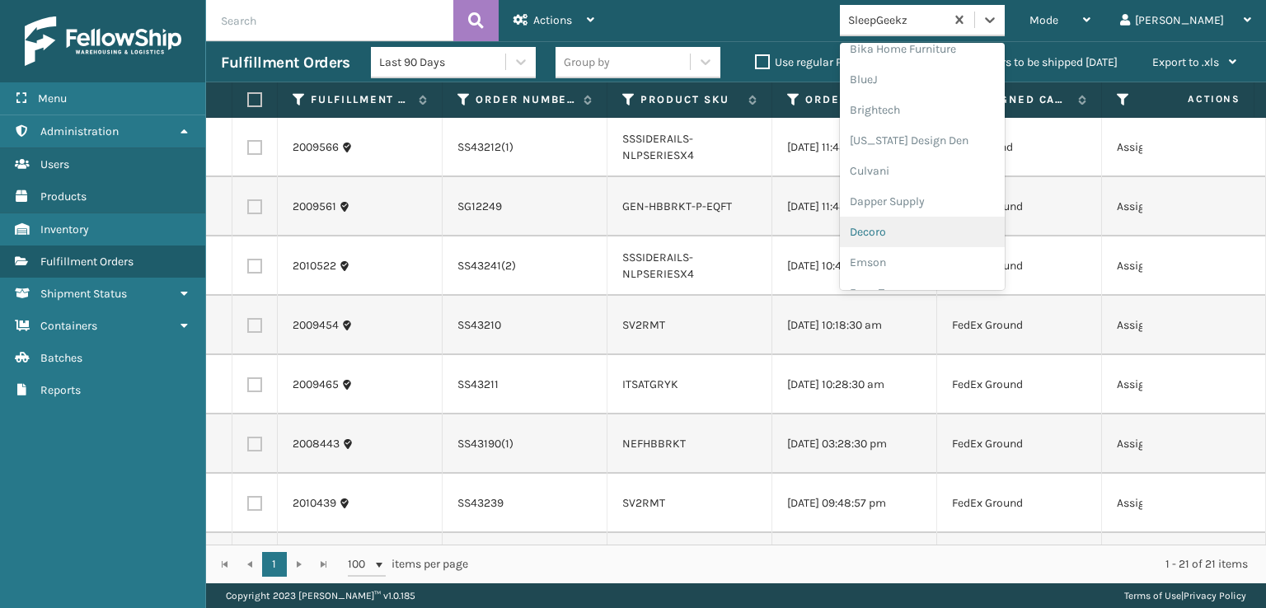
scroll to position [247, 0]
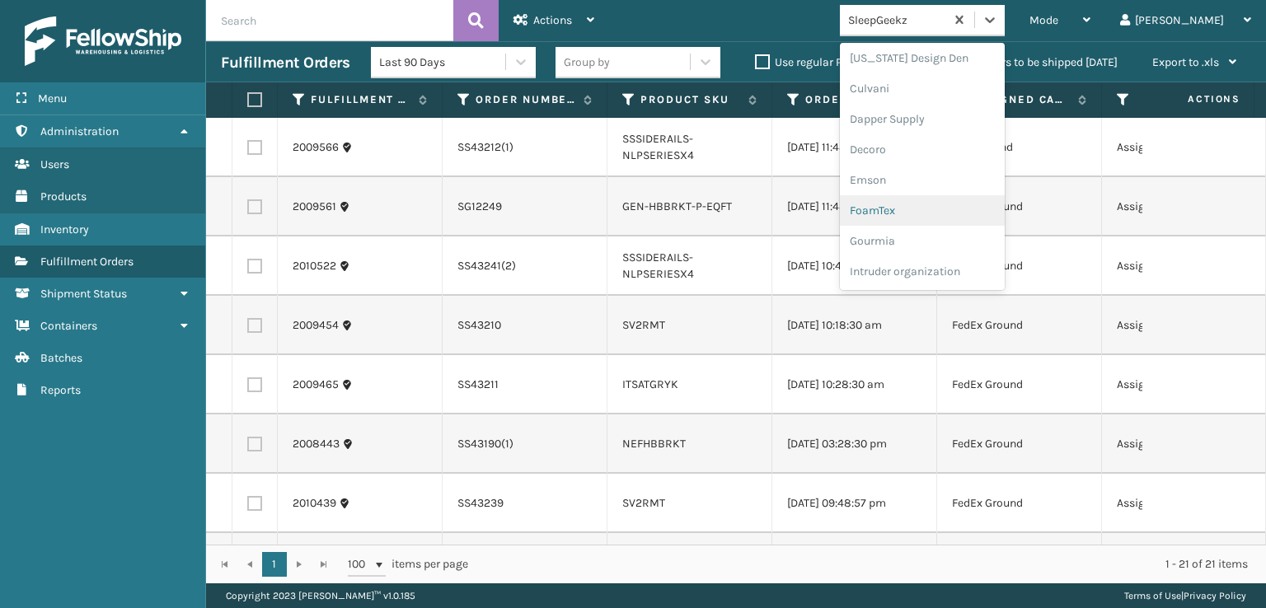
click at [937, 213] on div "FoamTex" at bounding box center [922, 210] width 165 height 31
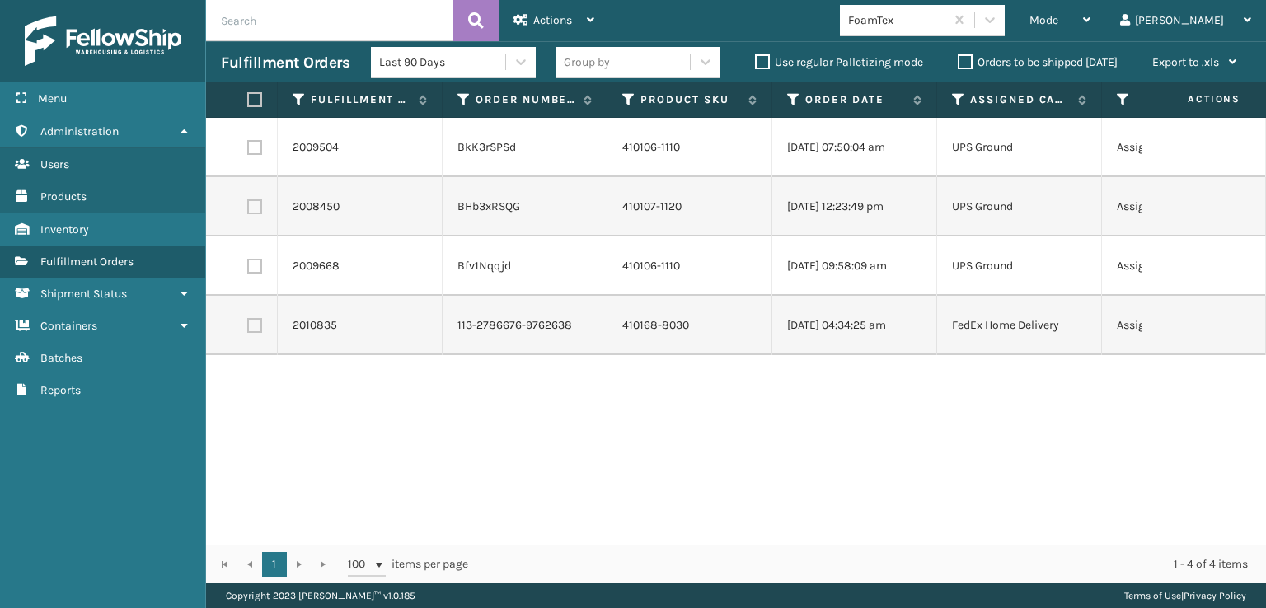
click at [252, 327] on label at bounding box center [254, 325] width 15 height 15
click at [248, 327] on input "checkbox" at bounding box center [247, 323] width 1 height 11
checkbox input "true"
click at [548, 13] on span "Actions" at bounding box center [552, 20] width 39 height 14
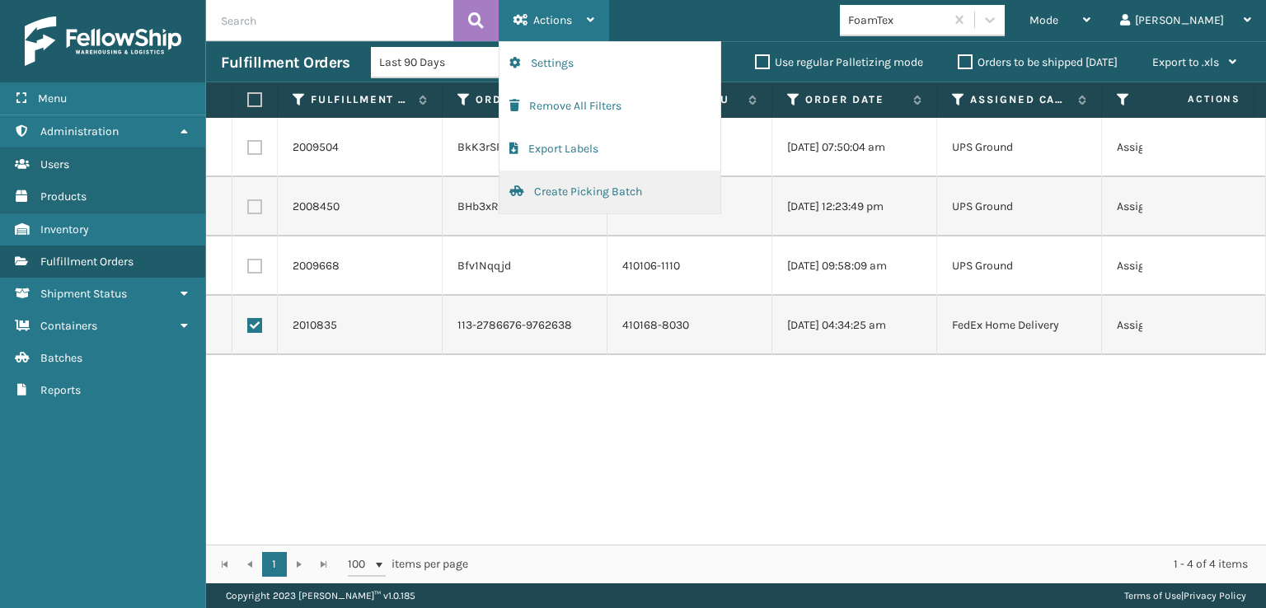
click at [559, 186] on button "Create Picking Batch" at bounding box center [610, 192] width 221 height 43
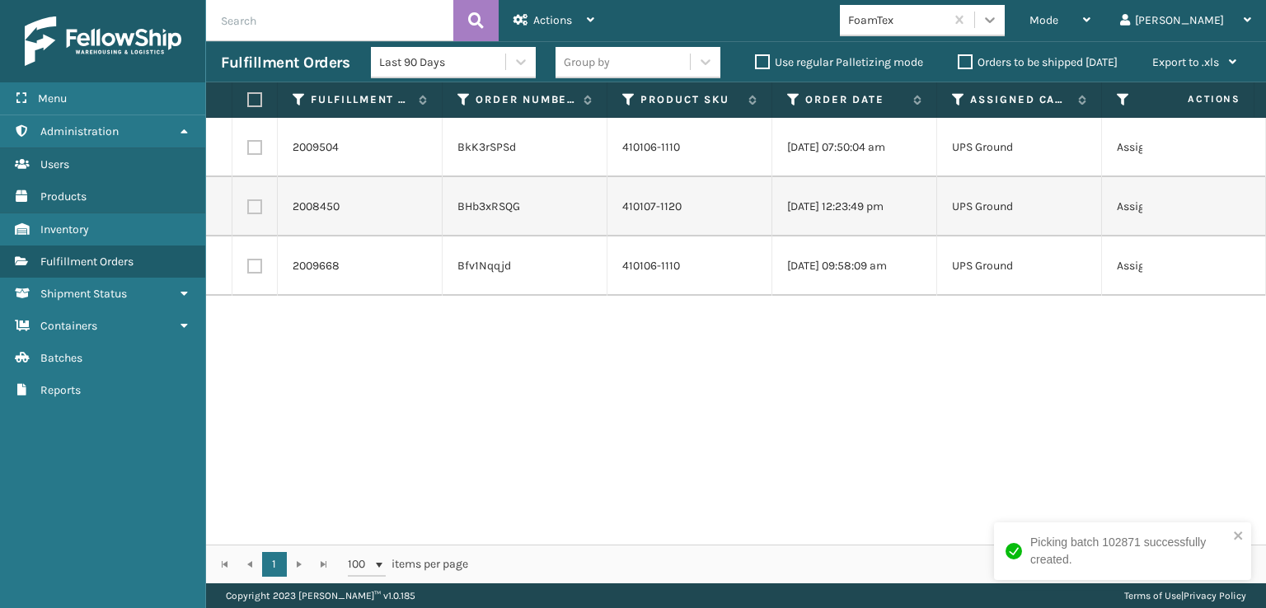
click at [995, 20] on icon at bounding box center [990, 20] width 10 height 6
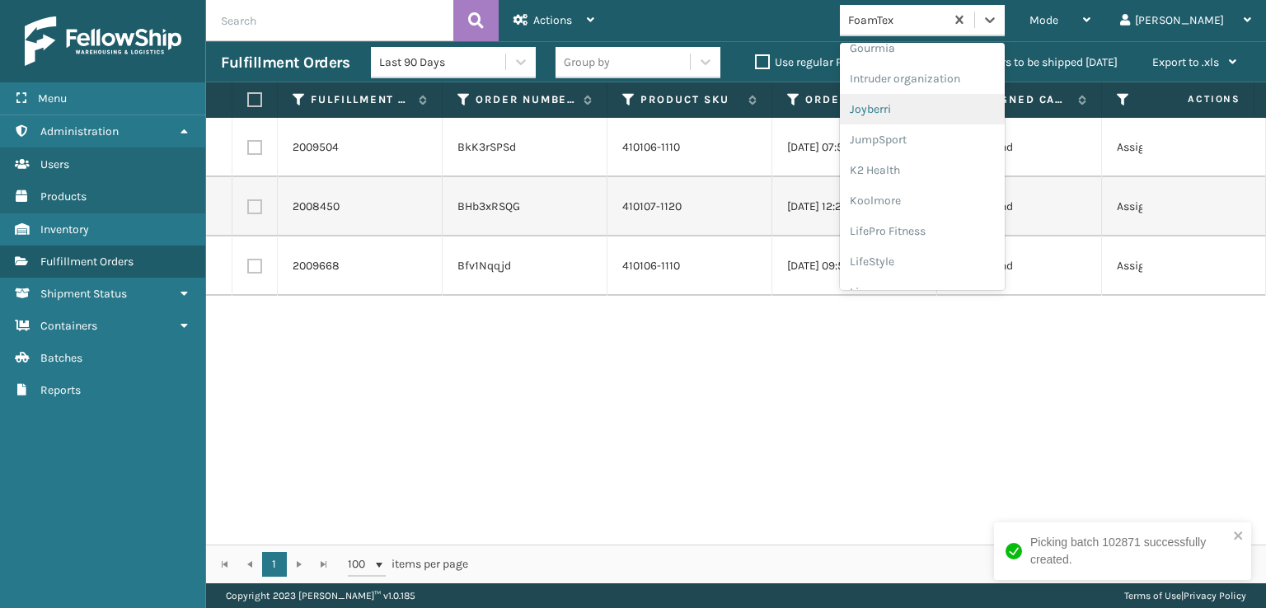
scroll to position [521, 0]
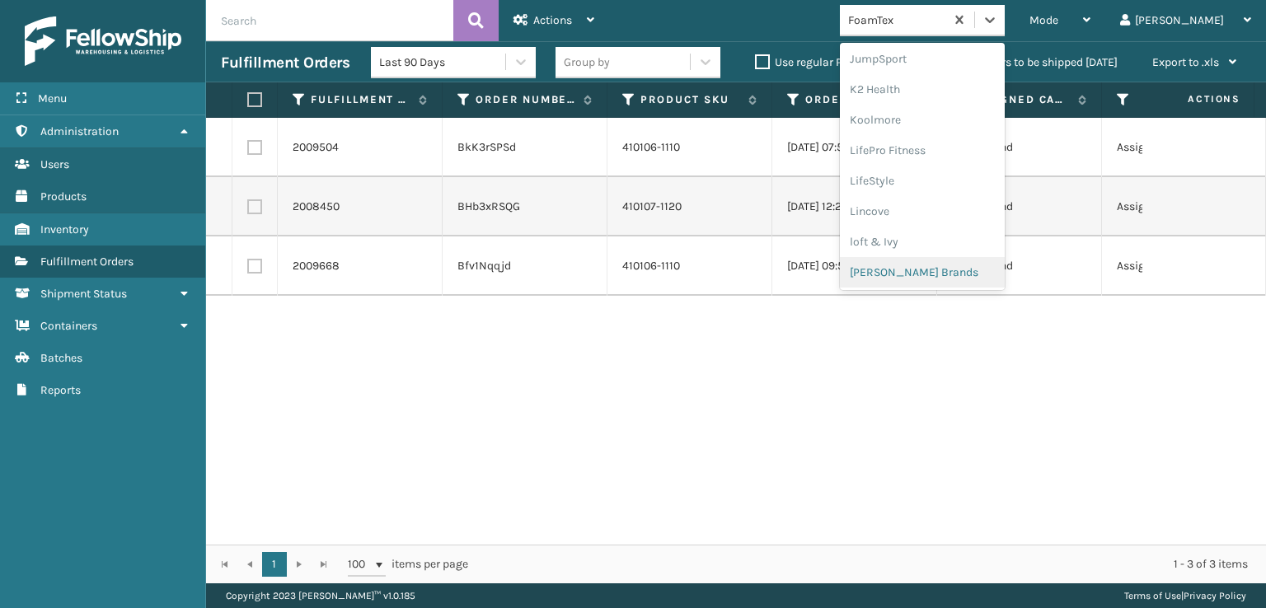
click at [933, 267] on div "[PERSON_NAME] Brands" at bounding box center [922, 272] width 165 height 31
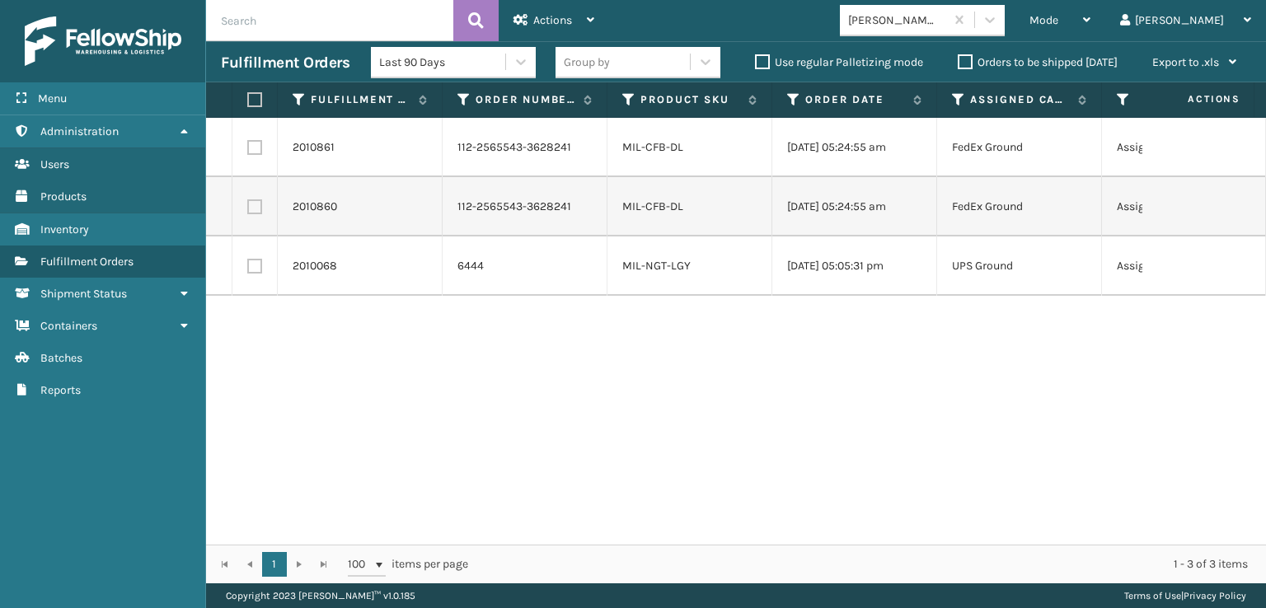
click at [256, 148] on label at bounding box center [254, 147] width 15 height 15
click at [248, 148] on input "checkbox" at bounding box center [247, 145] width 1 height 11
checkbox input "true"
click at [257, 205] on label at bounding box center [254, 207] width 15 height 15
click at [248, 205] on input "checkbox" at bounding box center [247, 205] width 1 height 11
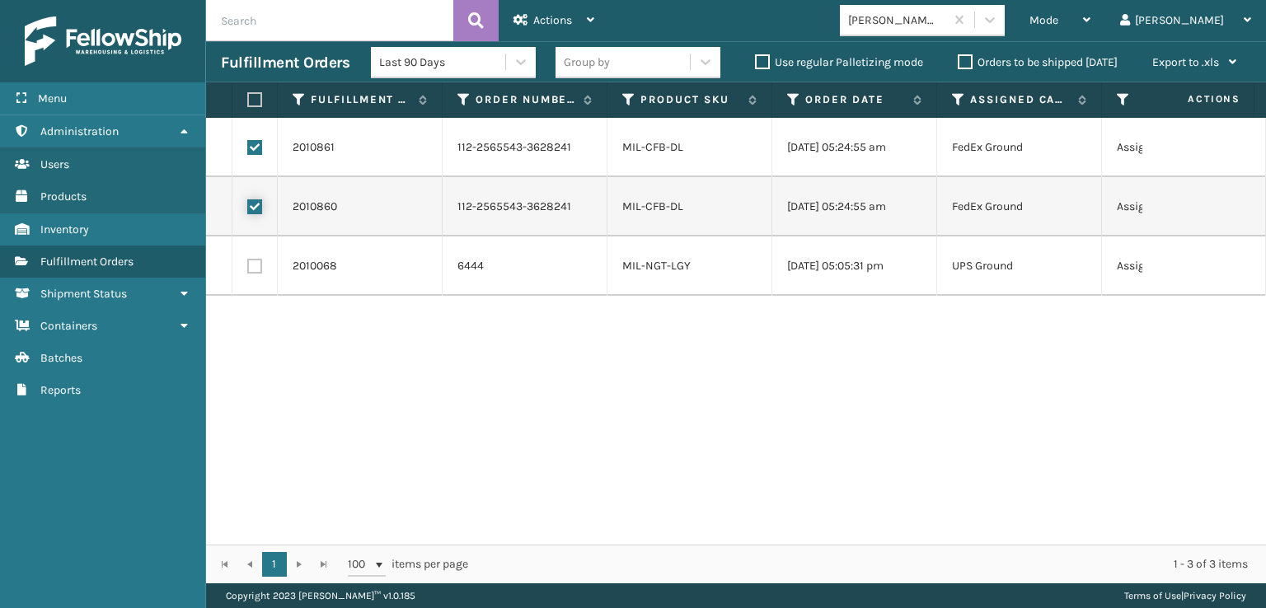
checkbox input "true"
click at [571, 13] on span "Actions" at bounding box center [552, 20] width 39 height 14
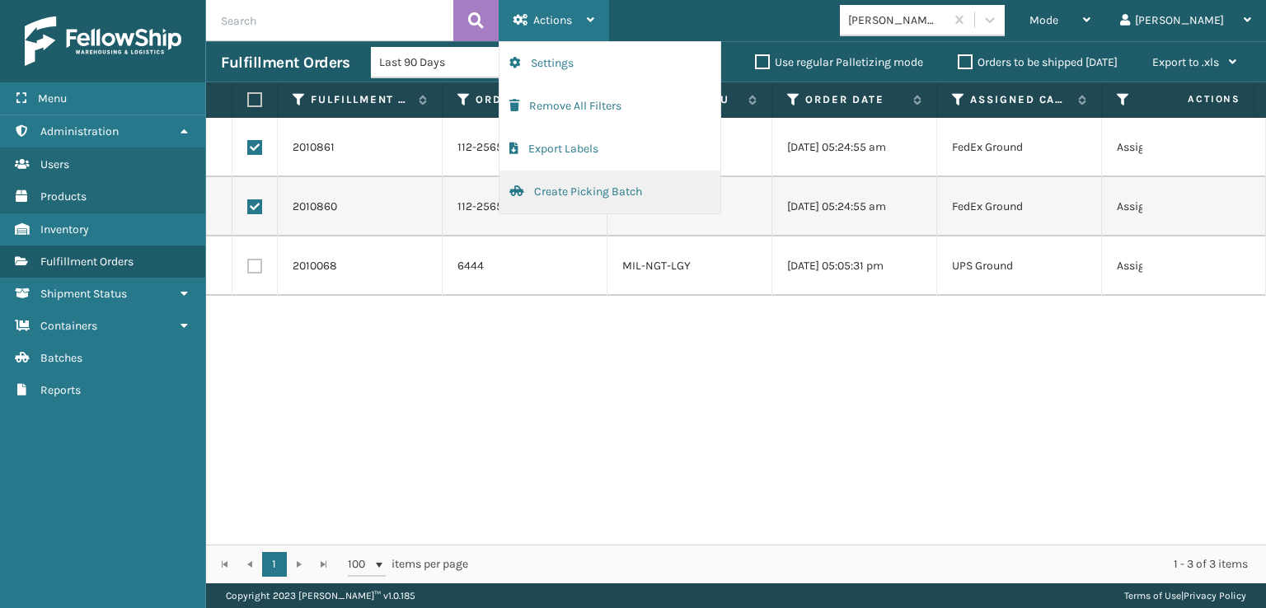
click at [557, 185] on button "Create Picking Batch" at bounding box center [610, 192] width 221 height 43
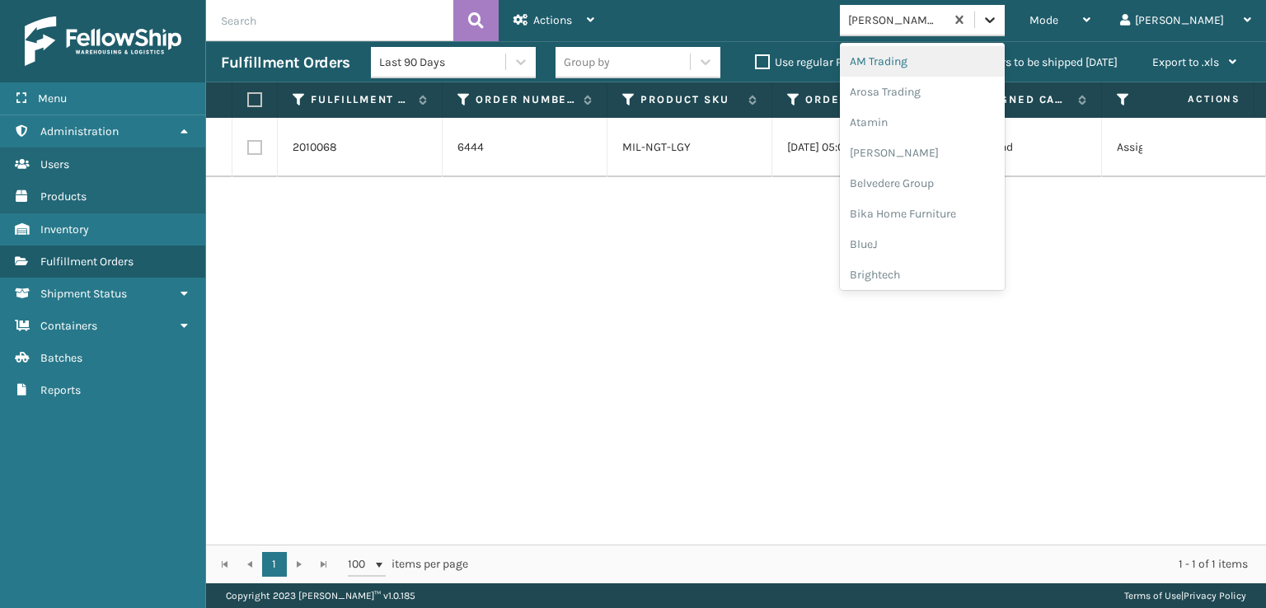
click at [998, 12] on icon at bounding box center [990, 20] width 16 height 16
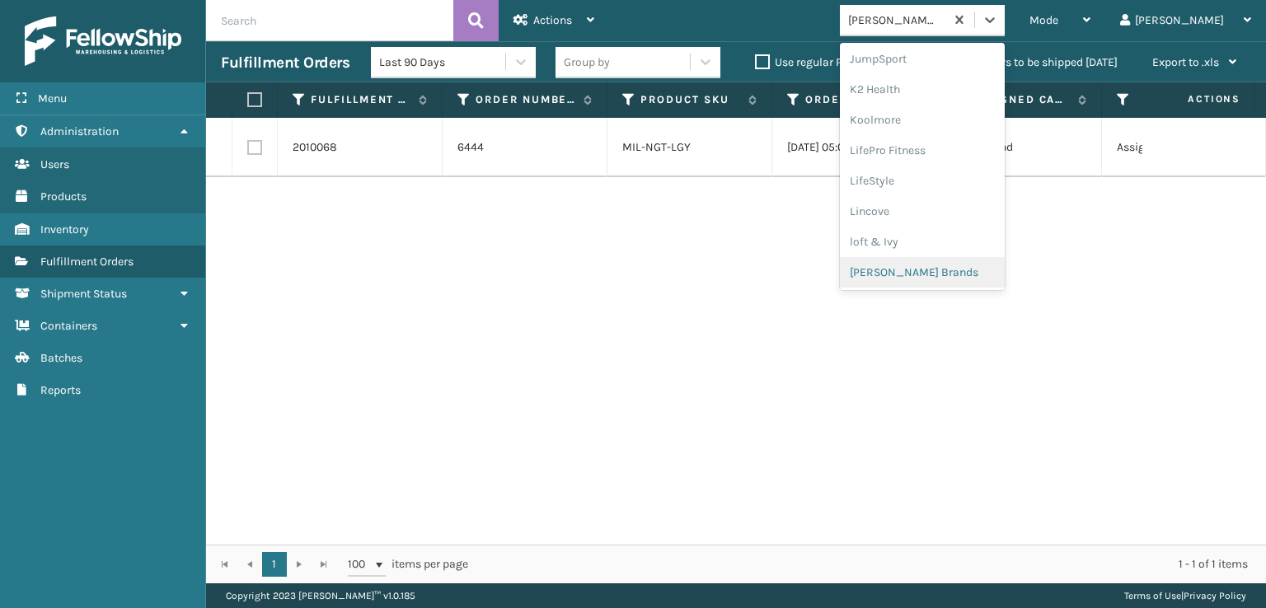
click at [974, 268] on div "[PERSON_NAME] Brands" at bounding box center [922, 272] width 165 height 31
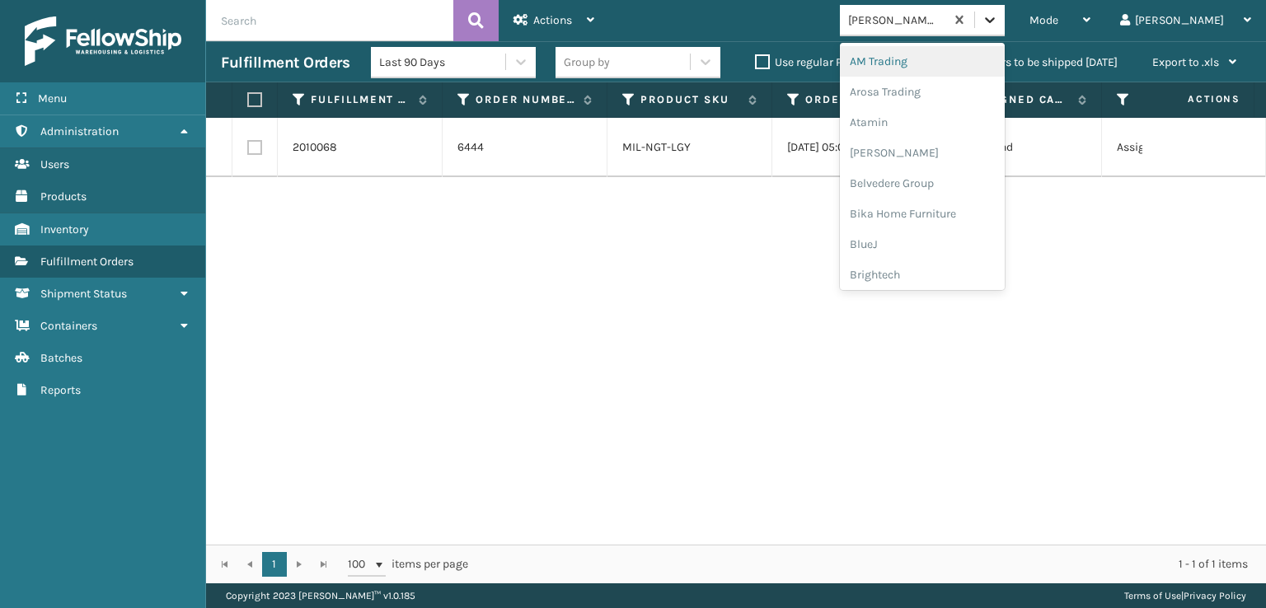
click at [995, 17] on icon at bounding box center [990, 20] width 10 height 6
click at [954, 209] on div "FoamTex" at bounding box center [922, 210] width 165 height 31
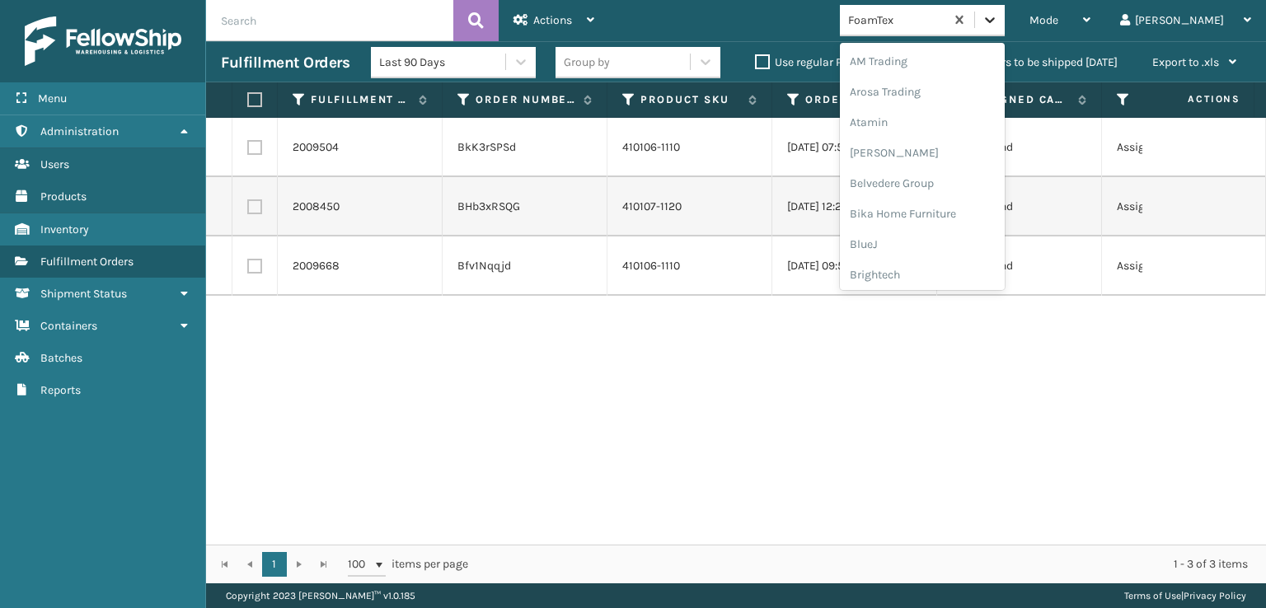
click at [998, 21] on icon at bounding box center [990, 20] width 16 height 16
click at [949, 176] on div "Plush Collections" at bounding box center [922, 180] width 165 height 31
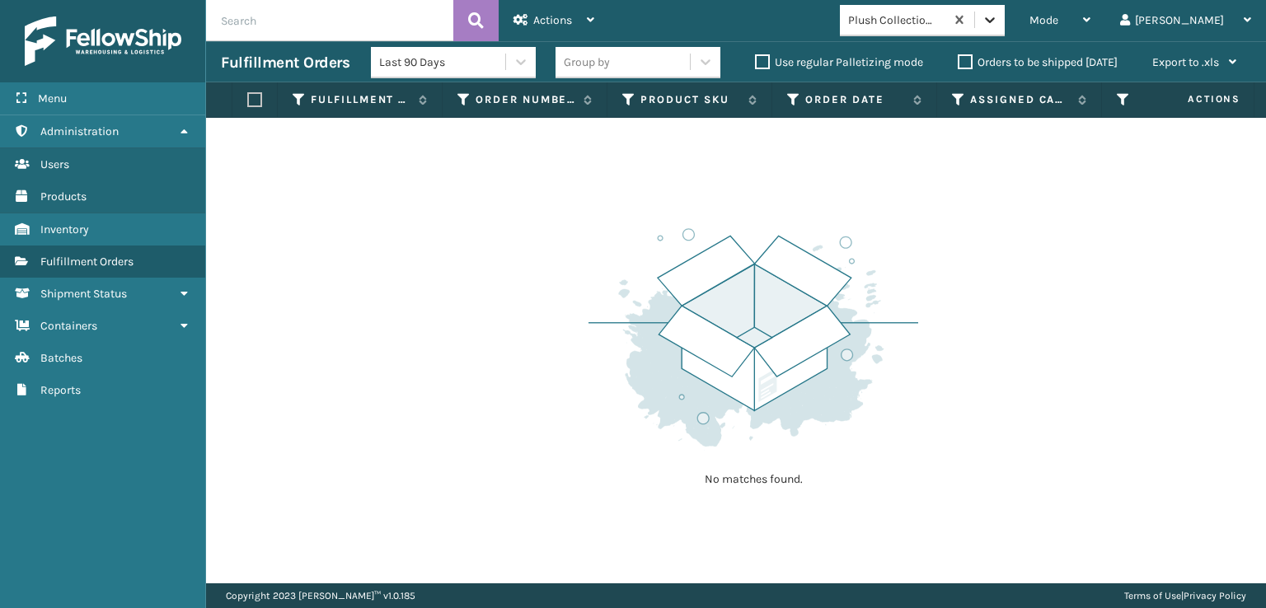
click at [998, 21] on icon at bounding box center [990, 20] width 16 height 16
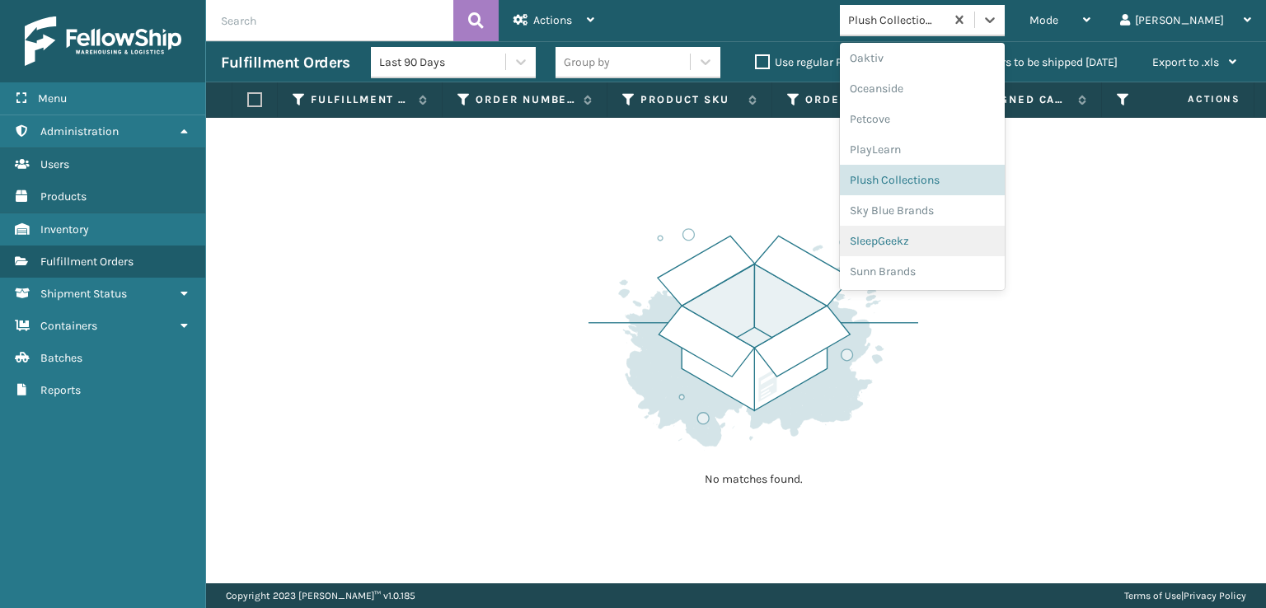
click at [943, 232] on div "SleepGeekz" at bounding box center [922, 241] width 165 height 31
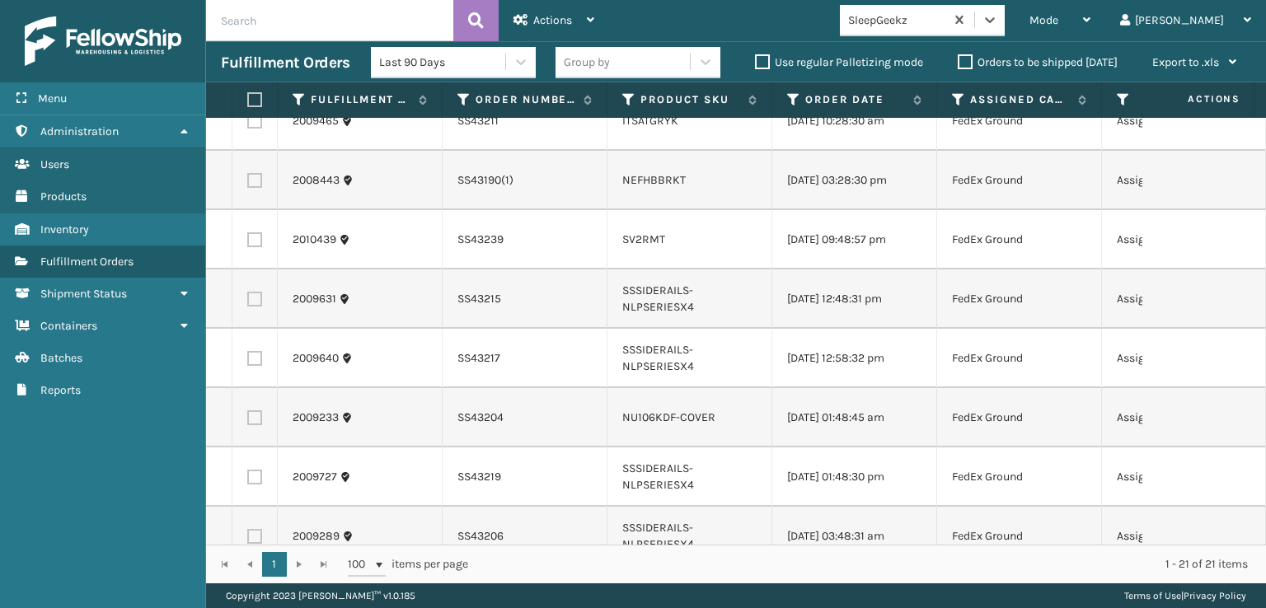
scroll to position [0, 0]
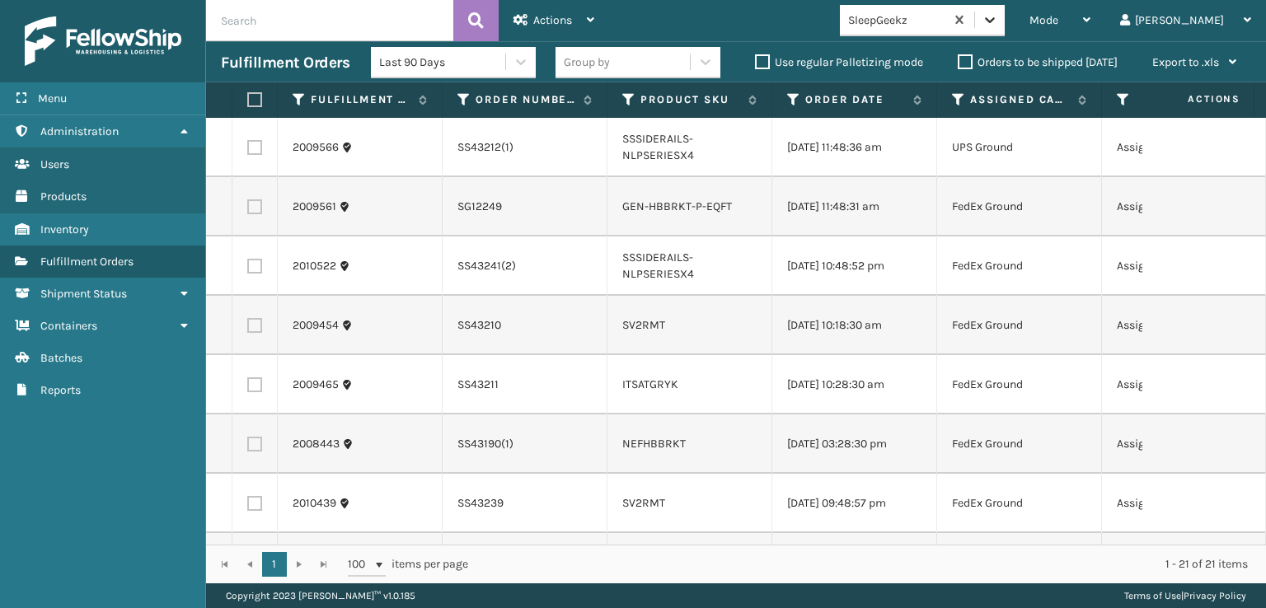
click at [1005, 30] on div at bounding box center [990, 20] width 30 height 30
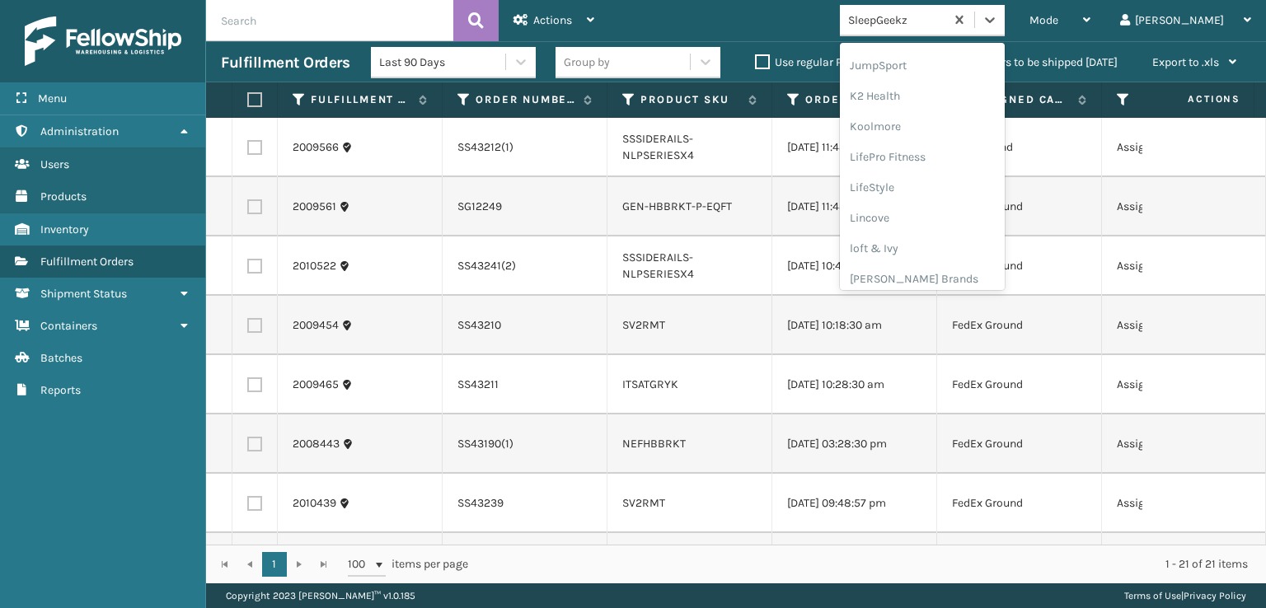
scroll to position [521, 0]
click at [948, 273] on div "[PERSON_NAME] Brands" at bounding box center [922, 272] width 165 height 31
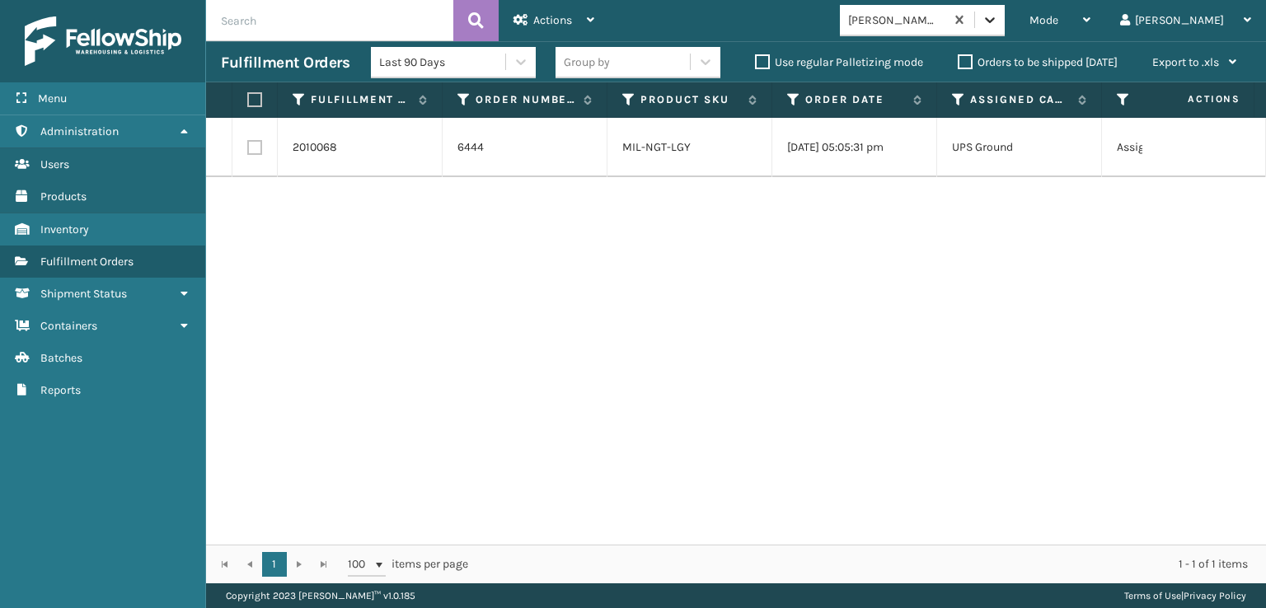
click at [998, 25] on icon at bounding box center [990, 20] width 16 height 16
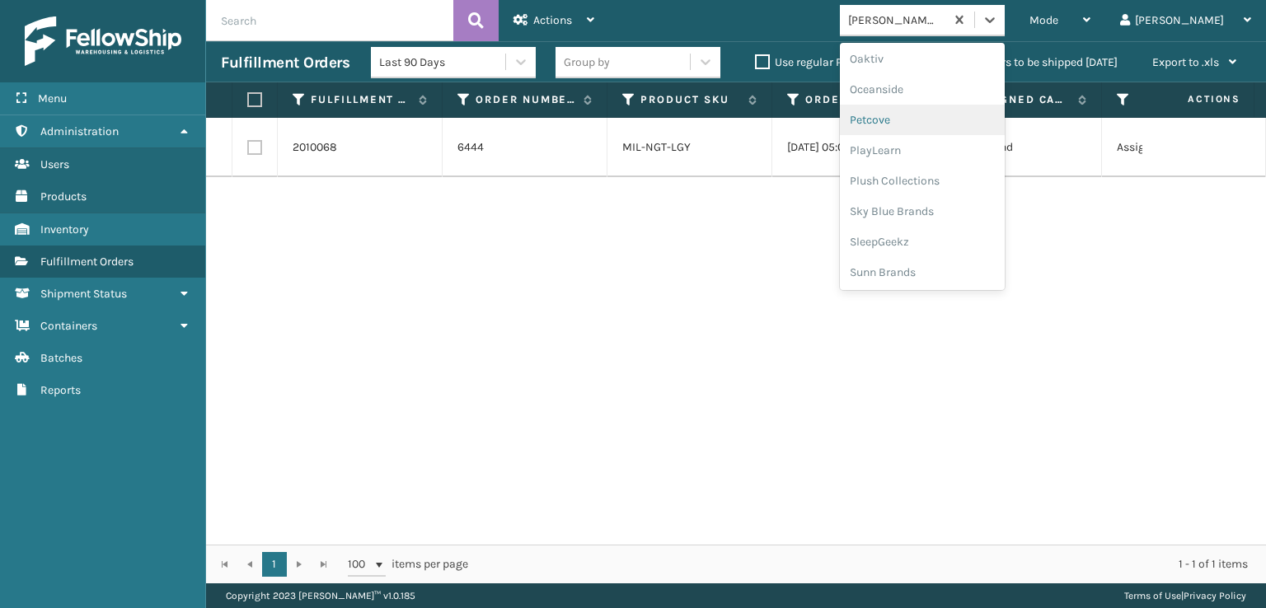
scroll to position [796, 0]
click at [955, 173] on div "Plush Collections" at bounding box center [922, 180] width 165 height 31
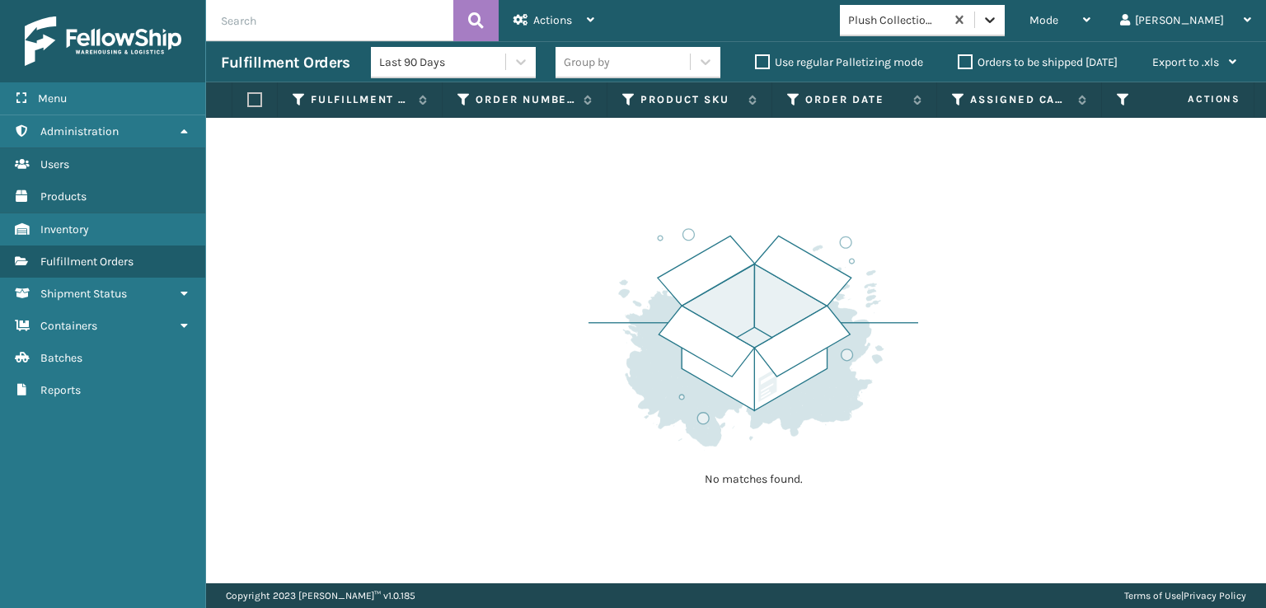
click at [998, 12] on icon at bounding box center [990, 20] width 16 height 16
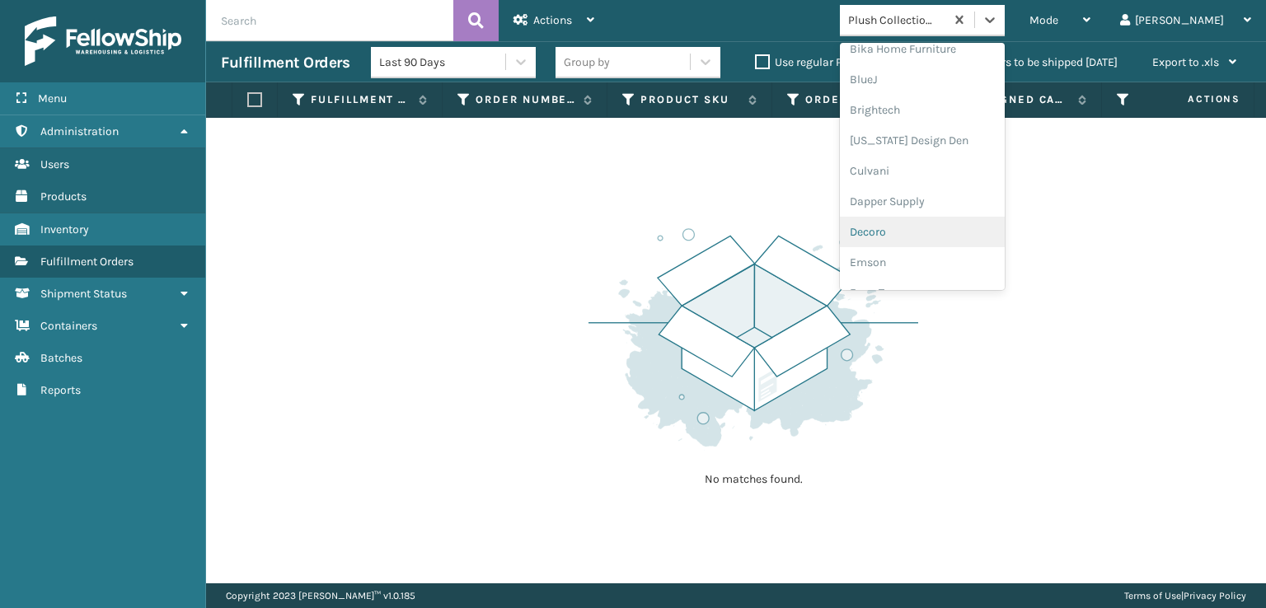
scroll to position [330, 0]
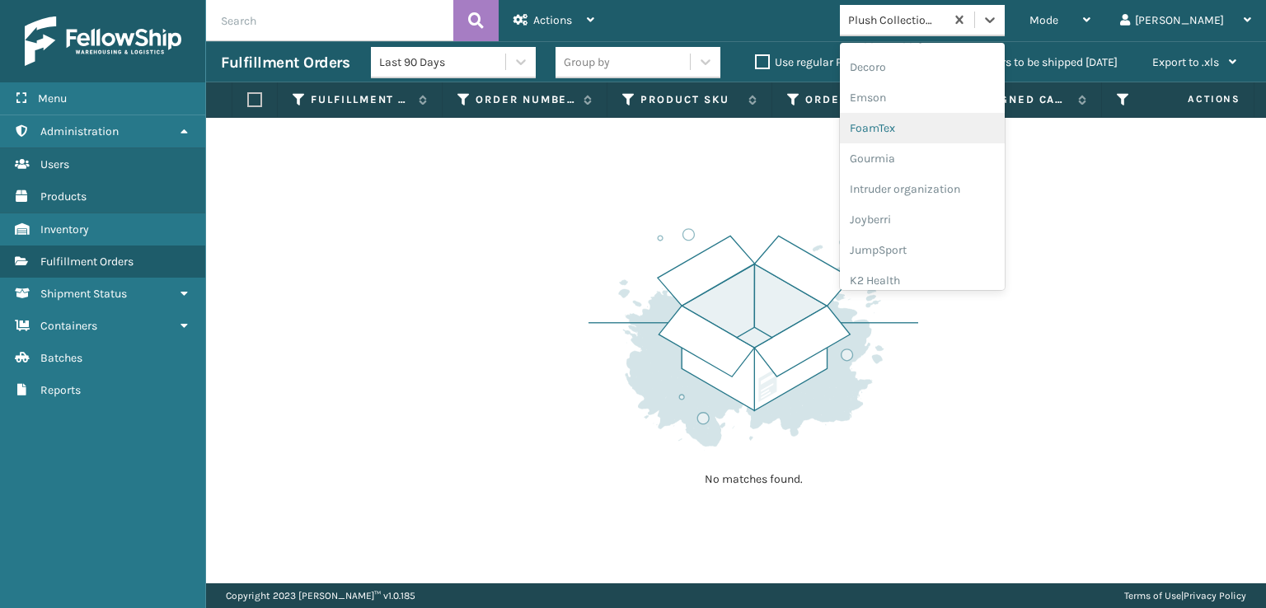
click at [937, 129] on div "FoamTex" at bounding box center [922, 128] width 165 height 31
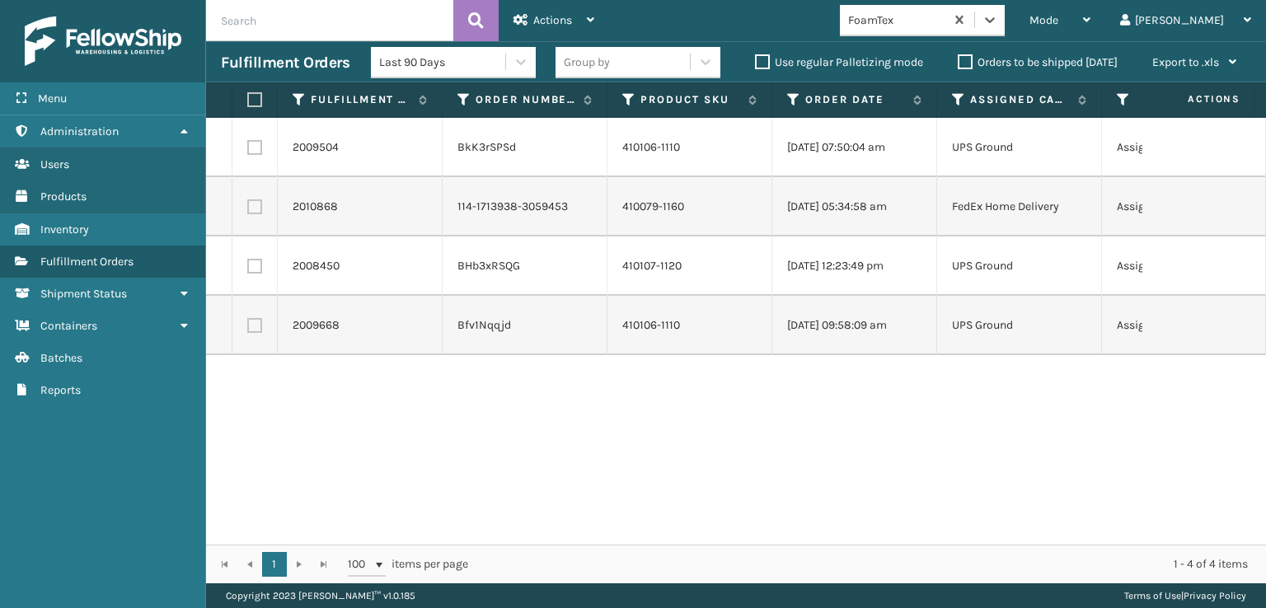
click at [251, 211] on label at bounding box center [254, 207] width 15 height 15
click at [248, 210] on input "checkbox" at bounding box center [247, 205] width 1 height 11
checkbox input "true"
click at [569, 16] on span "Actions" at bounding box center [552, 20] width 39 height 14
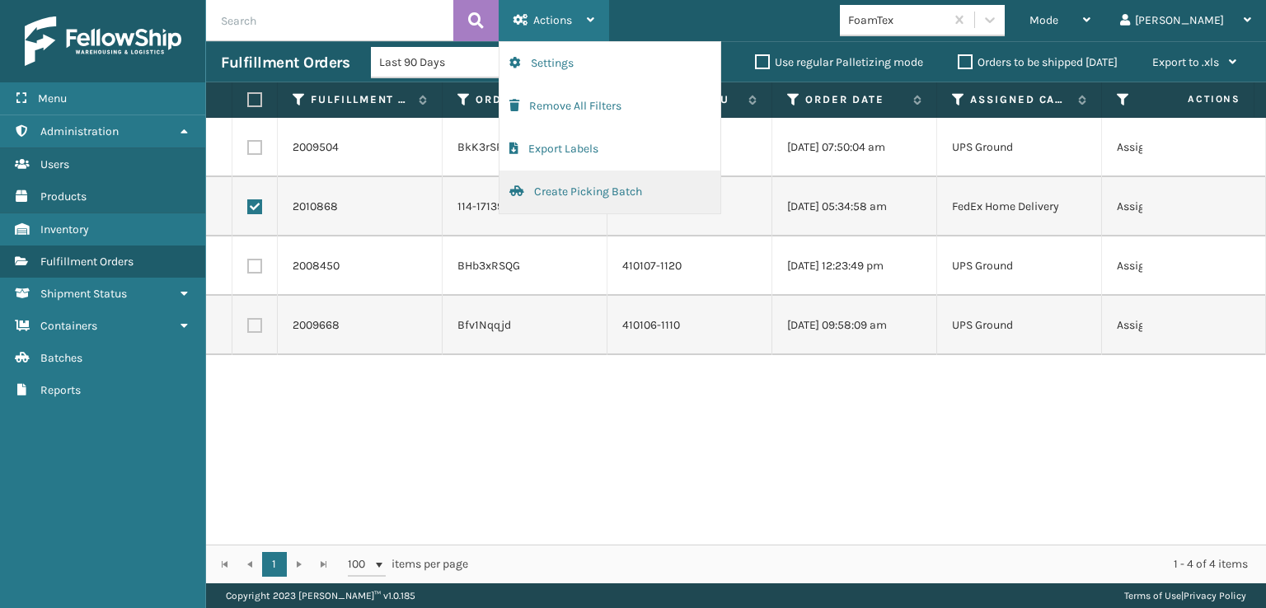
click at [566, 188] on button "Create Picking Batch" at bounding box center [610, 192] width 221 height 43
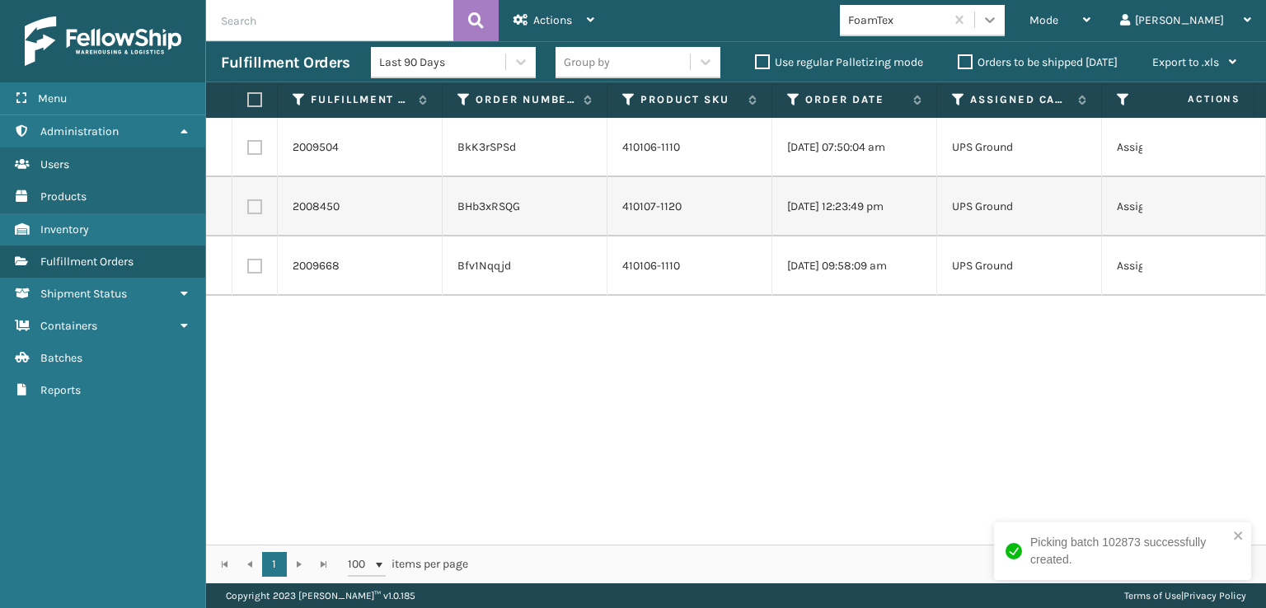
click at [998, 16] on icon at bounding box center [990, 20] width 16 height 16
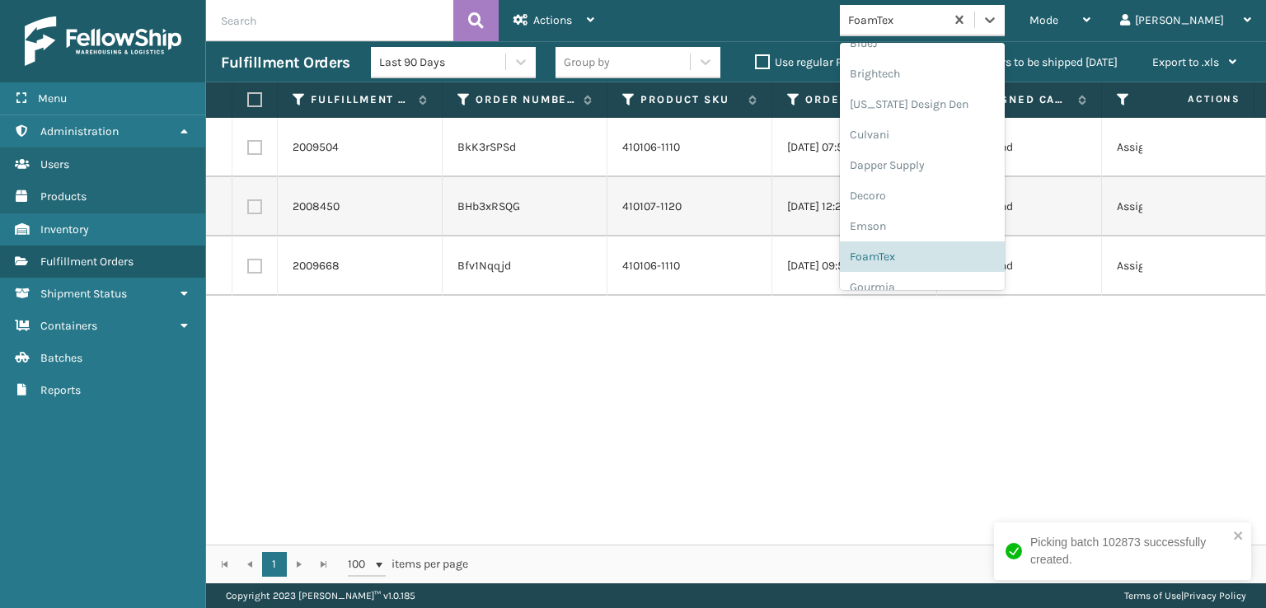
scroll to position [521, 0]
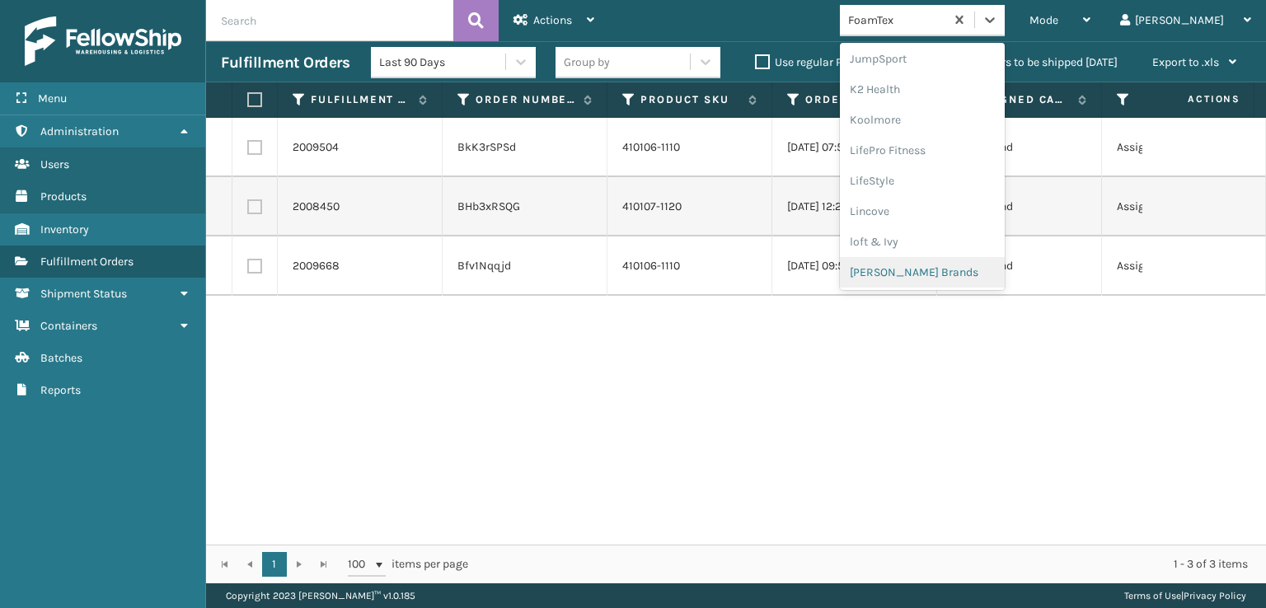
click at [930, 270] on div "[PERSON_NAME] Brands" at bounding box center [922, 272] width 165 height 31
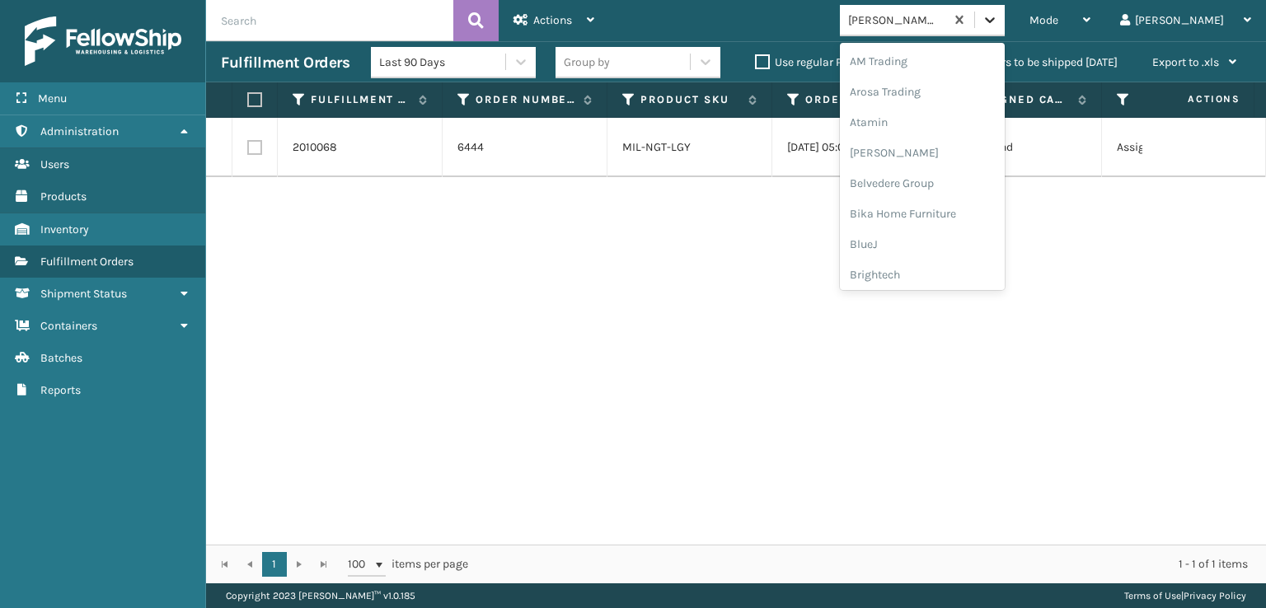
click at [998, 26] on icon at bounding box center [990, 20] width 16 height 16
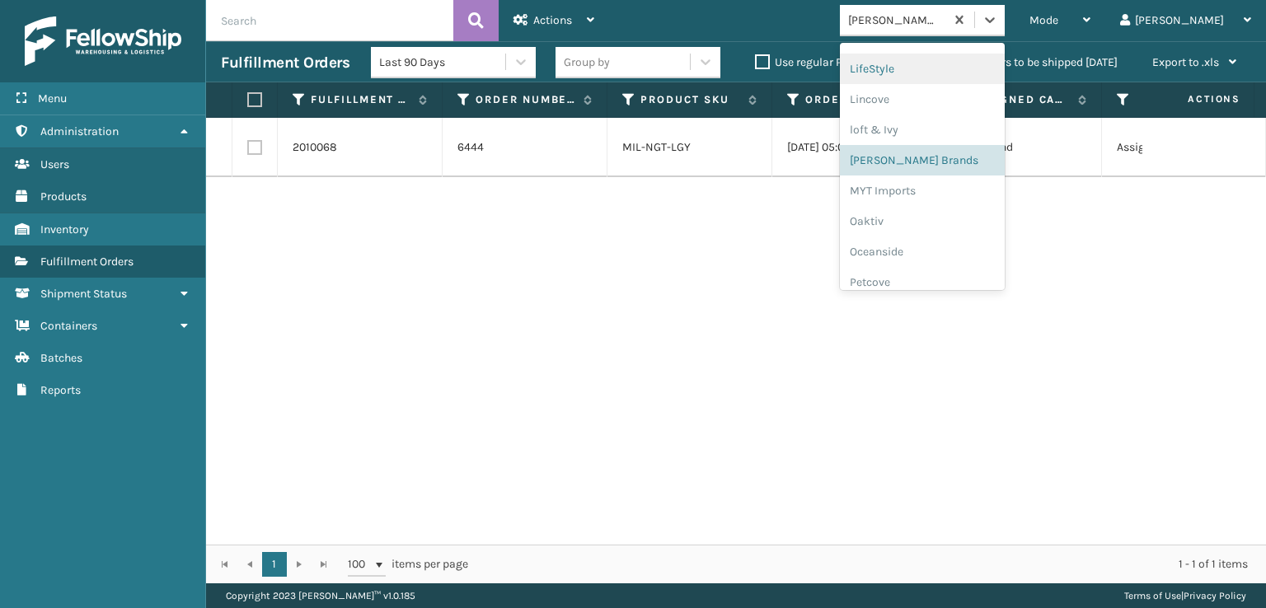
scroll to position [768, 0]
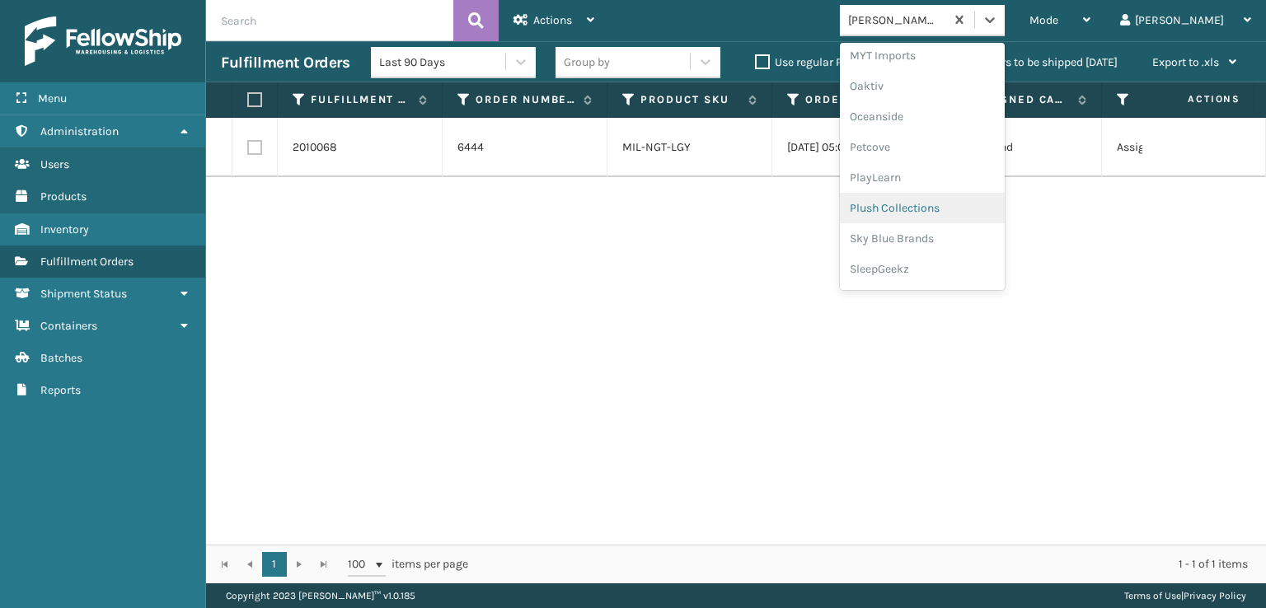
click at [959, 202] on div "Plush Collections" at bounding box center [922, 208] width 165 height 31
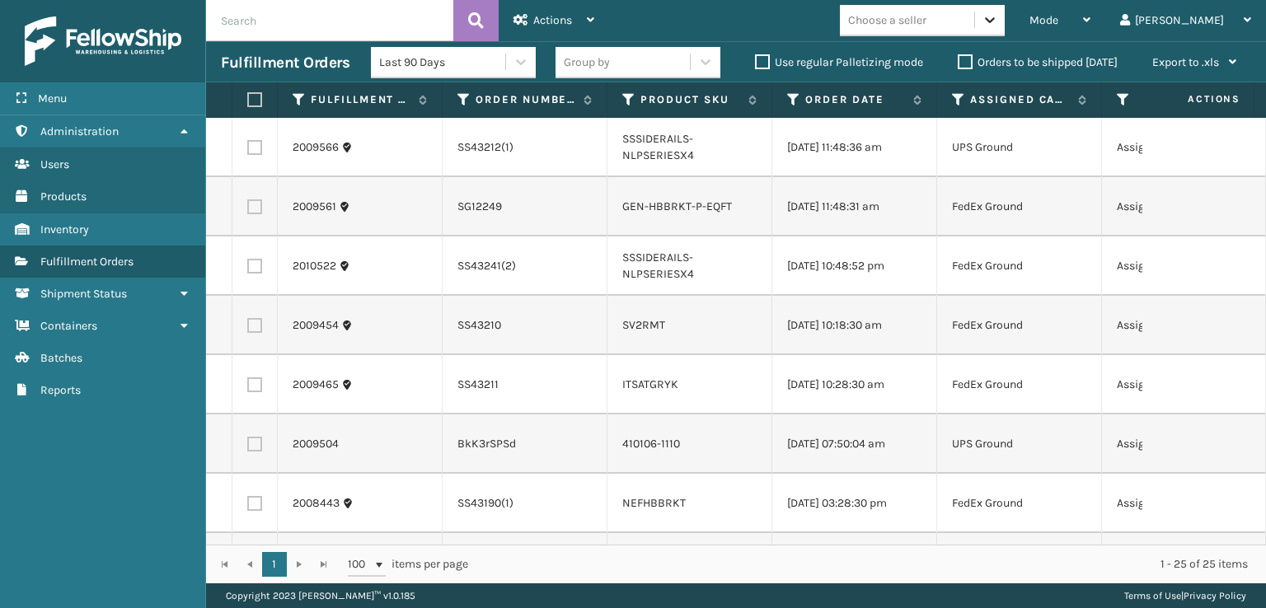
click at [998, 25] on icon at bounding box center [990, 20] width 16 height 16
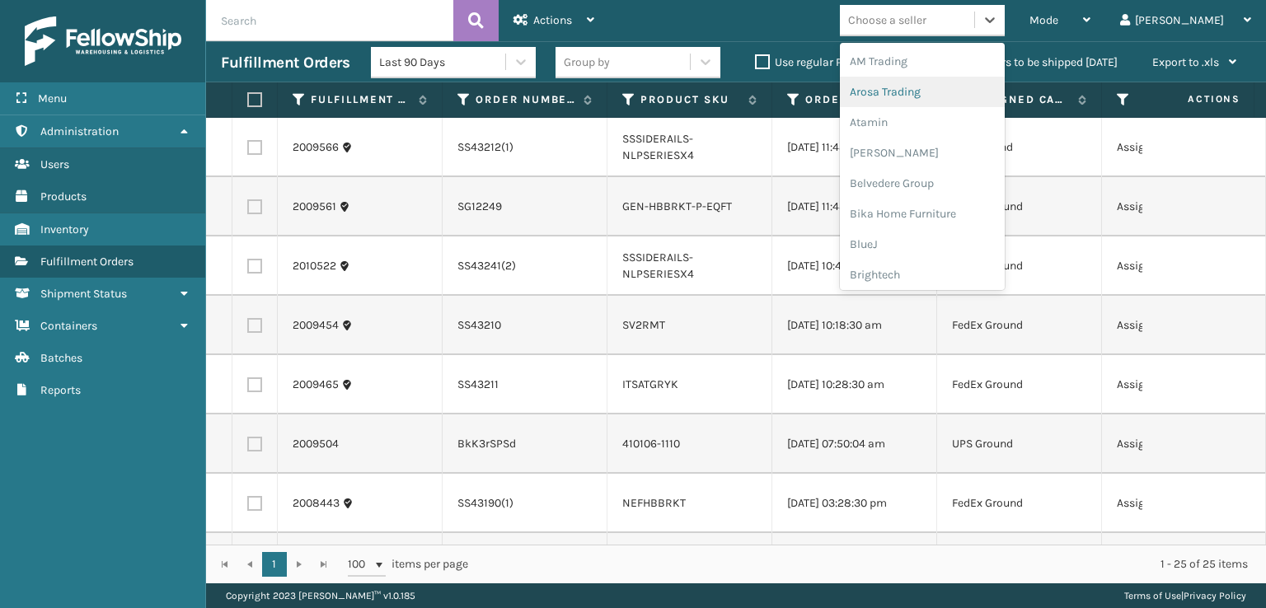
scroll to position [247, 0]
click at [949, 202] on div "FoamTex" at bounding box center [922, 210] width 165 height 31
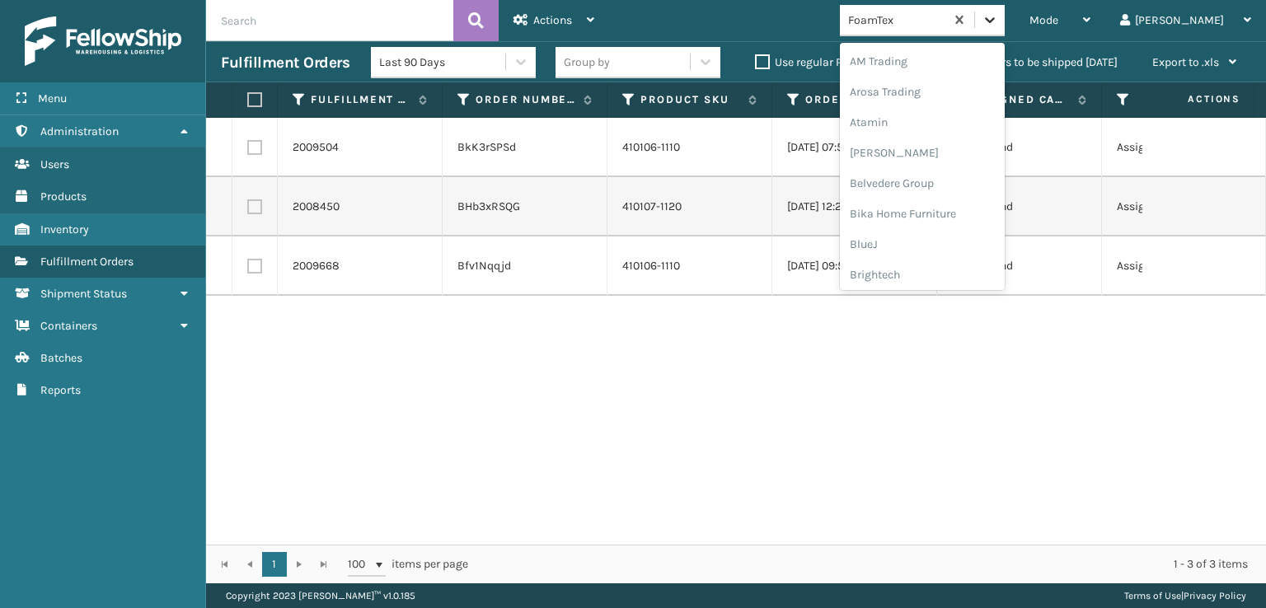
click at [998, 21] on icon at bounding box center [990, 20] width 16 height 16
click at [959, 237] on div "SleepGeekz" at bounding box center [922, 241] width 165 height 31
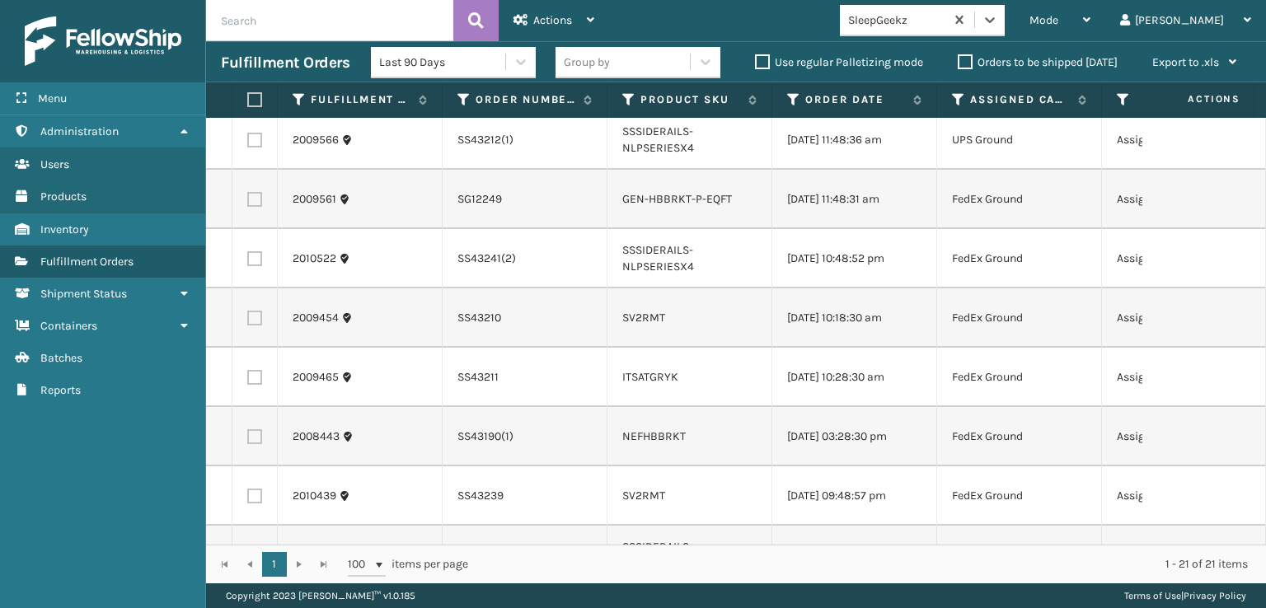
scroll to position [0, 0]
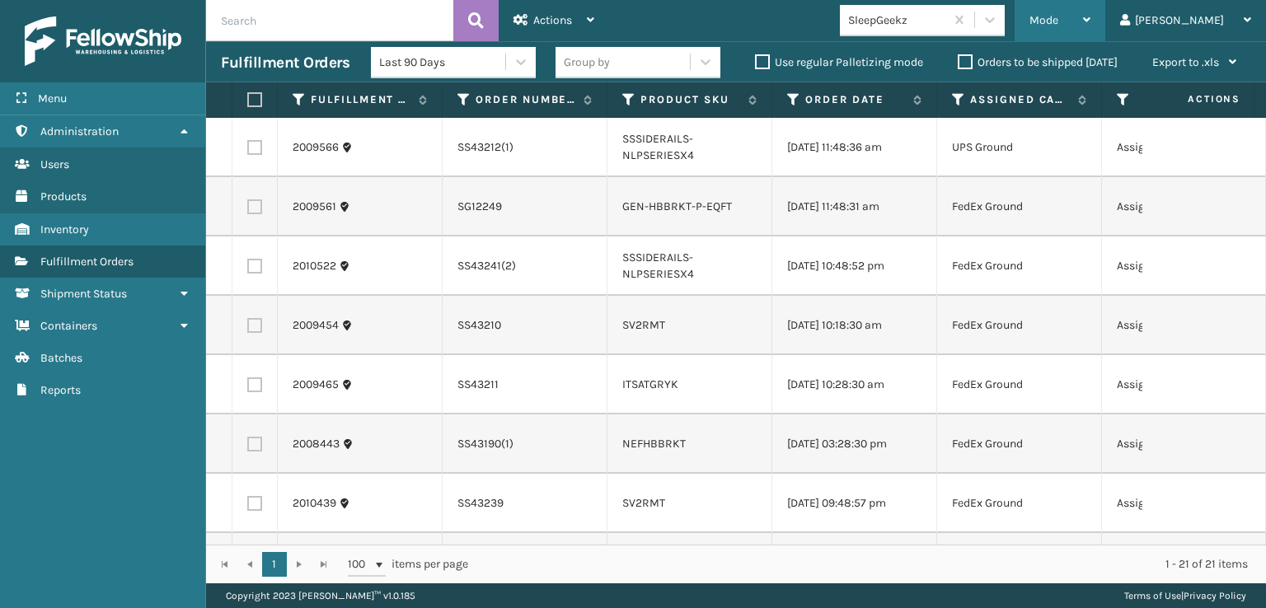
click at [1059, 16] on span "Mode" at bounding box center [1044, 20] width 29 height 14
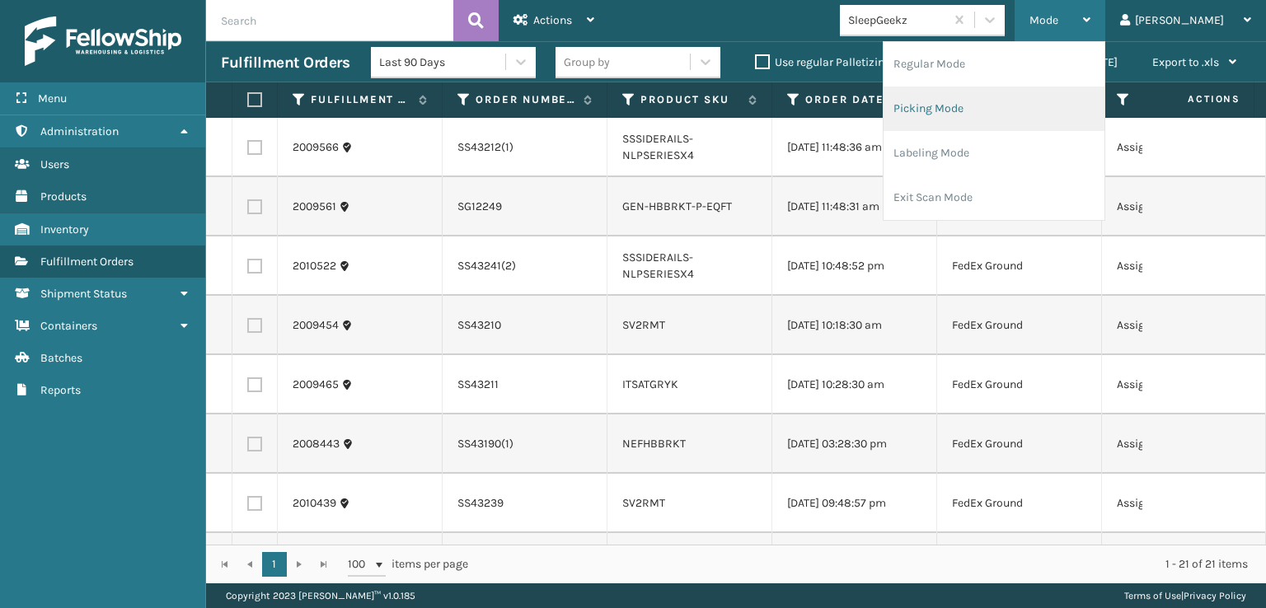
click at [984, 106] on li "Picking Mode" at bounding box center [994, 109] width 221 height 45
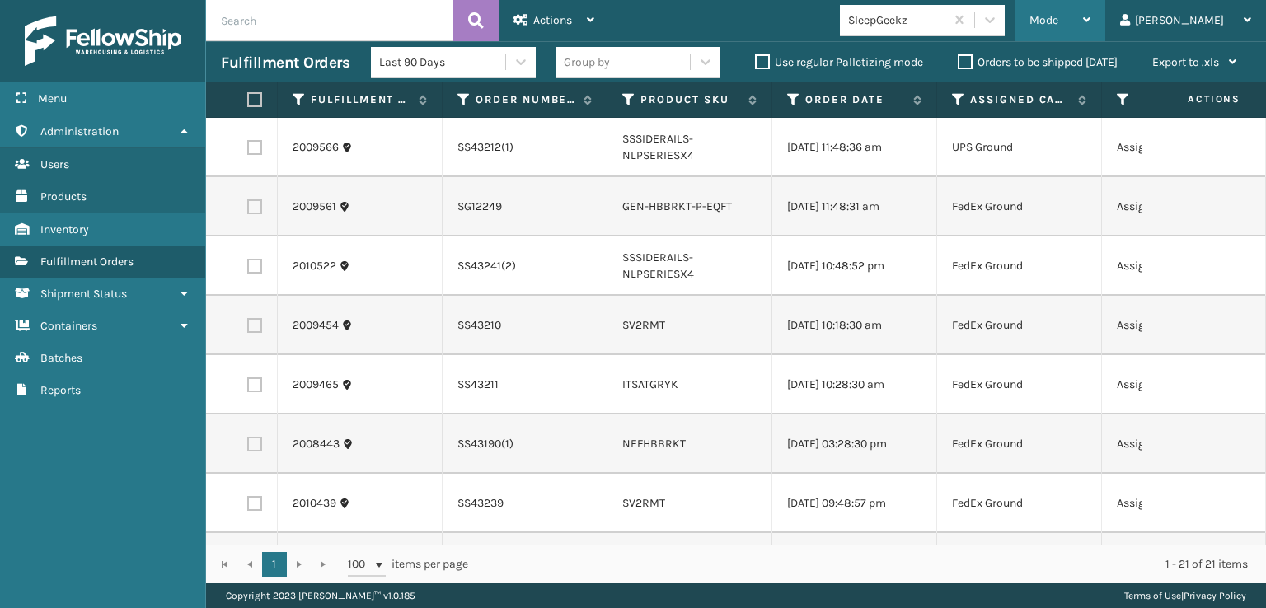
click at [1093, 21] on div "Mode Regular Mode Picking Mode Labeling Mode Exit Scan Mode" at bounding box center [1060, 20] width 91 height 41
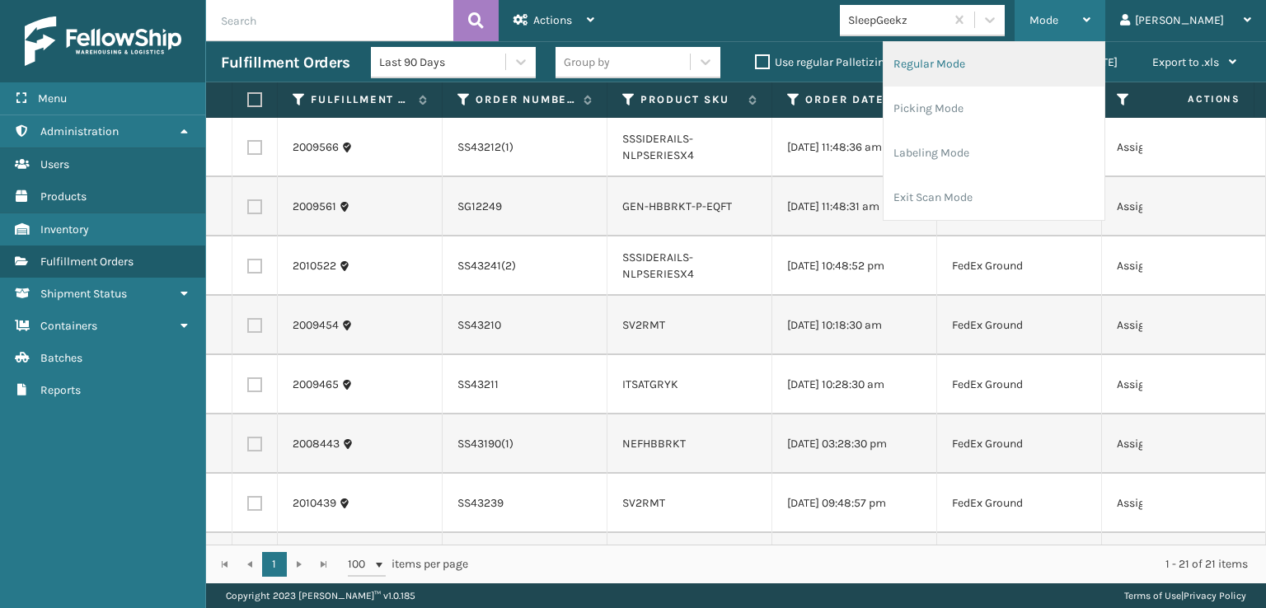
click at [1029, 63] on li "Regular Mode" at bounding box center [994, 64] width 221 height 45
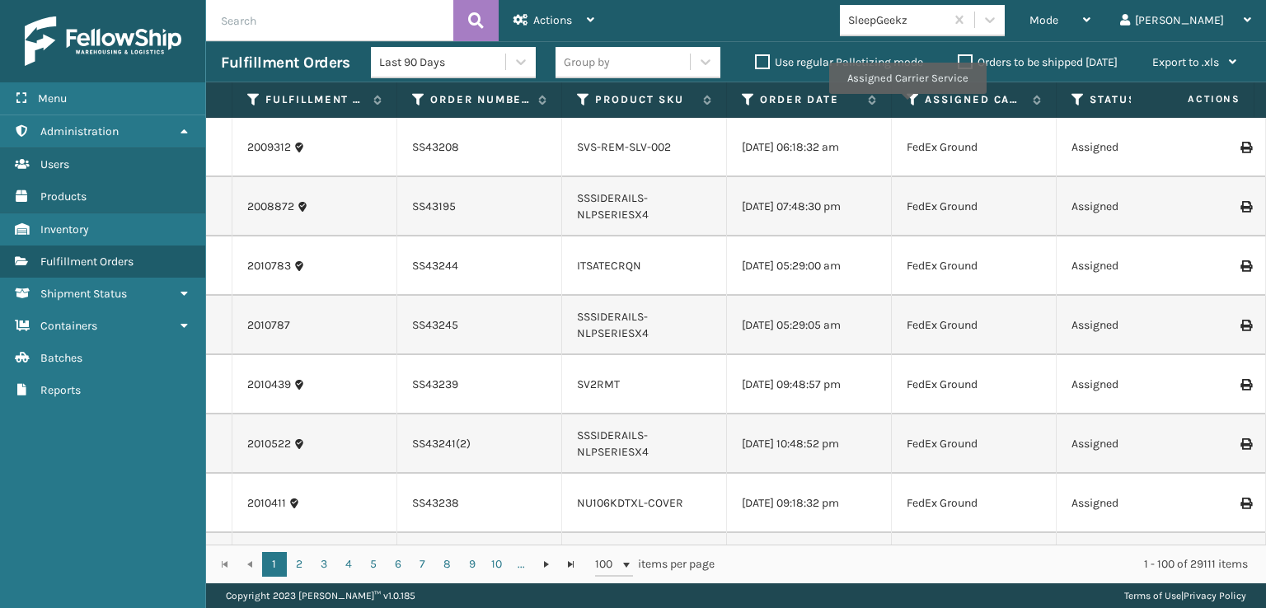
click at [1078, 94] on icon at bounding box center [1078, 99] width 13 height 15
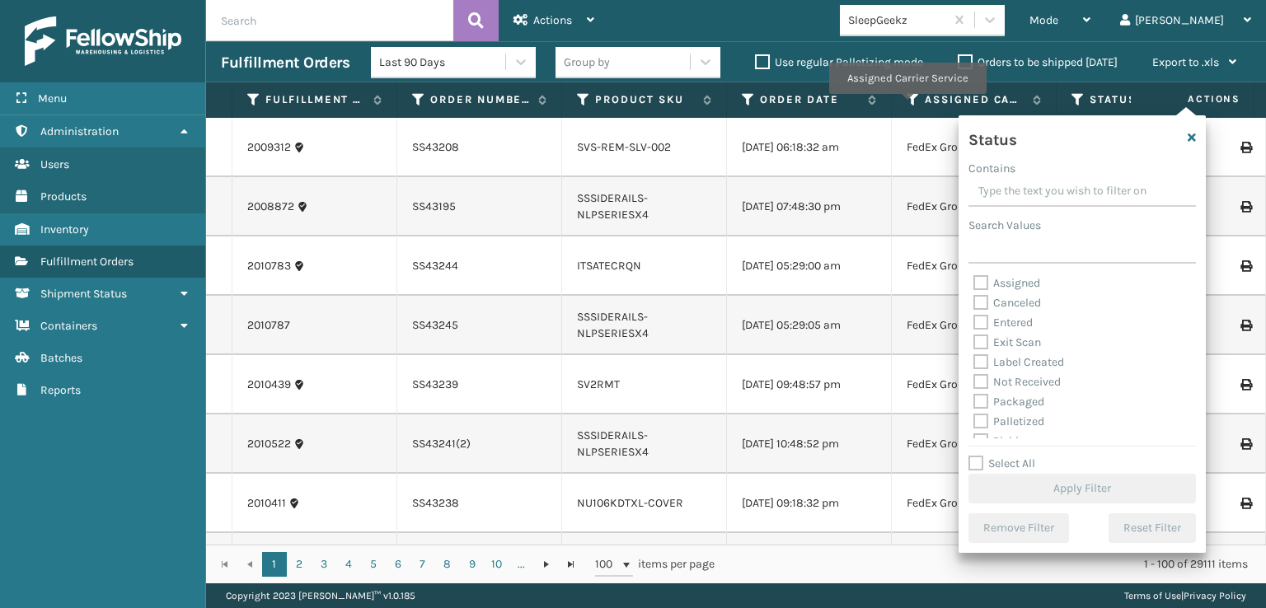
scroll to position [82, 0]
click at [984, 359] on label "Picking" at bounding box center [1003, 359] width 59 height 14
click at [975, 359] on input "Picking" at bounding box center [974, 355] width 1 height 11
checkbox input "true"
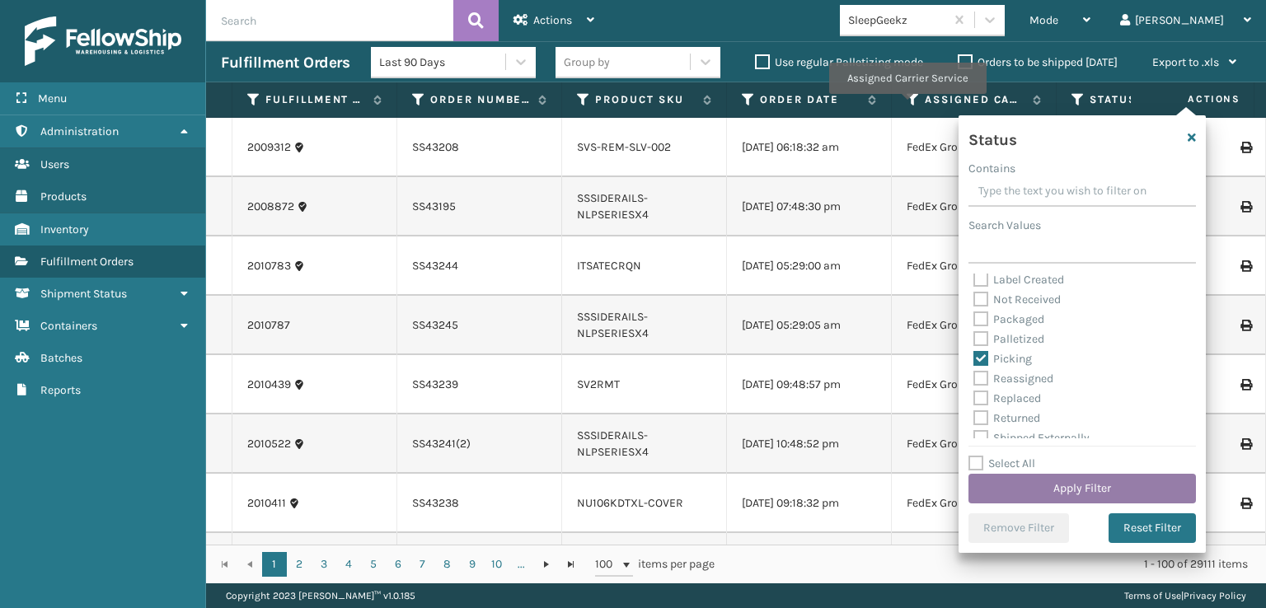
click at [1062, 485] on button "Apply Filter" at bounding box center [1083, 489] width 228 height 30
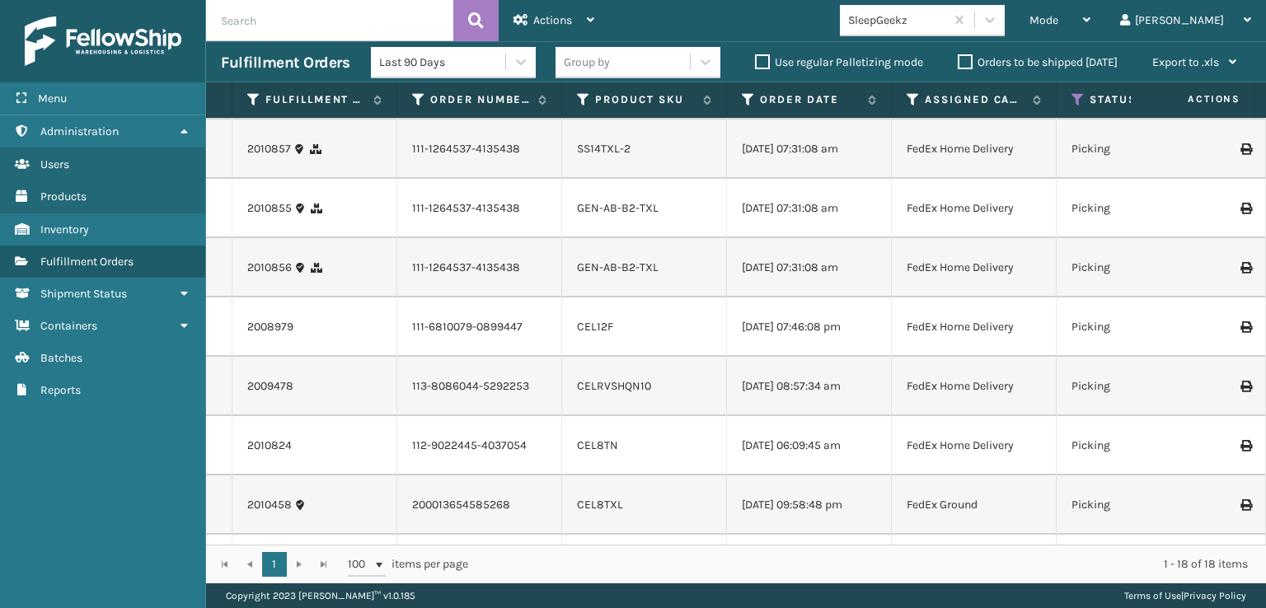
scroll to position [0, 0]
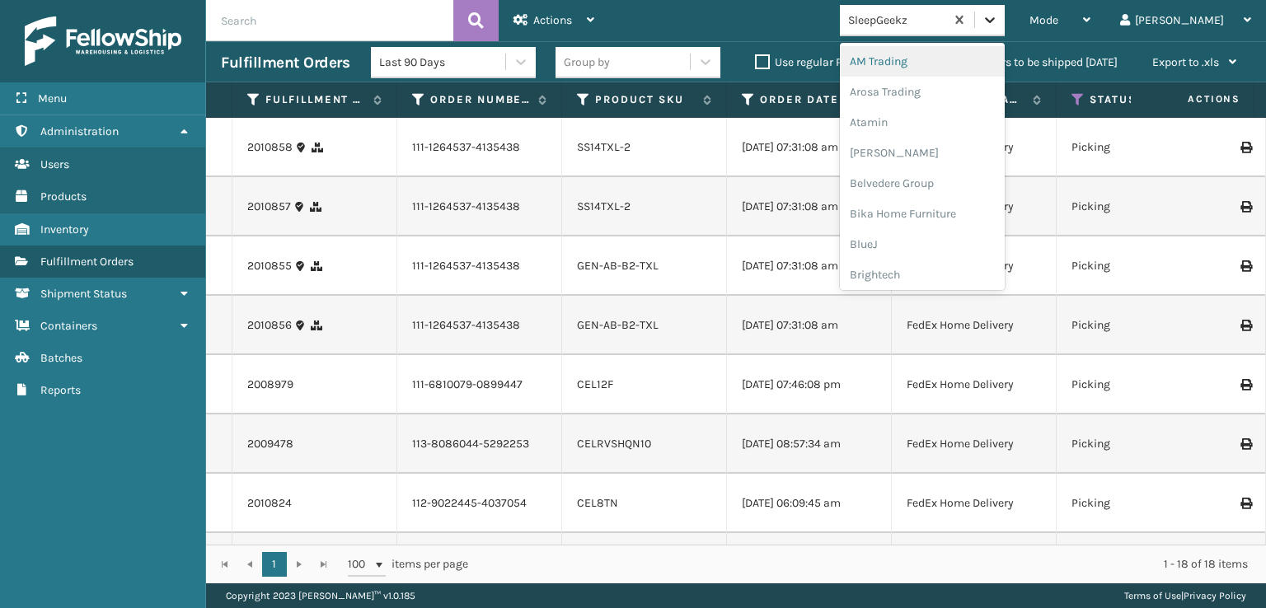
click at [998, 14] on icon at bounding box center [990, 20] width 16 height 16
click at [954, 241] on div "SleepGeekz" at bounding box center [922, 241] width 165 height 31
click at [998, 16] on icon at bounding box center [990, 20] width 16 height 16
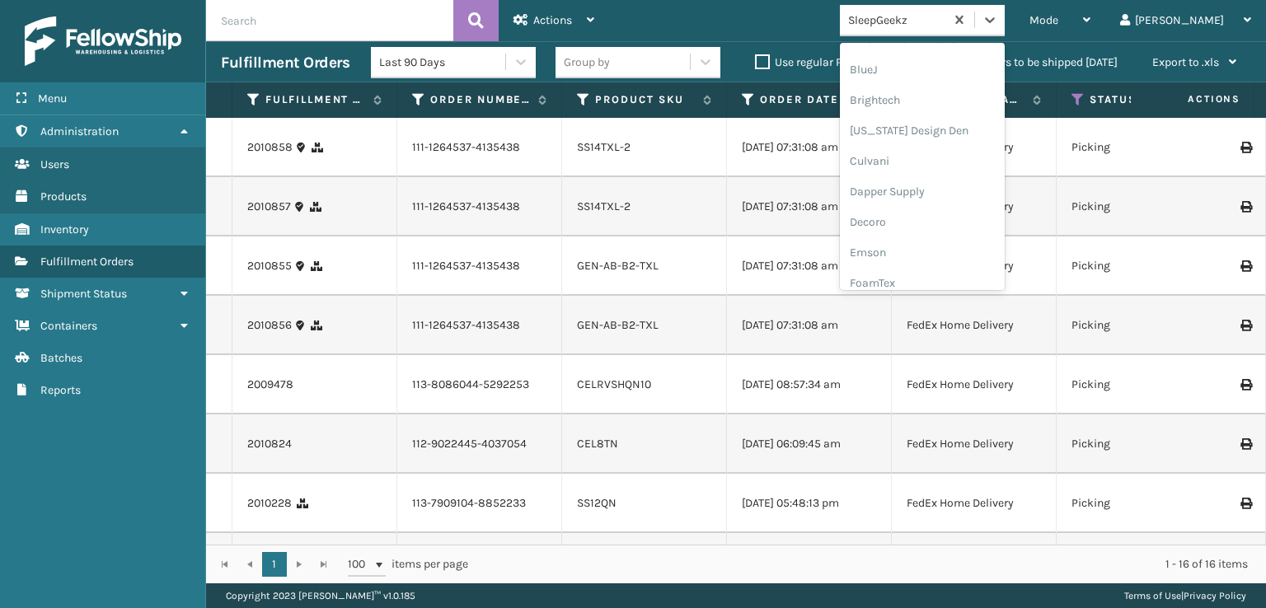
scroll to position [247, 0]
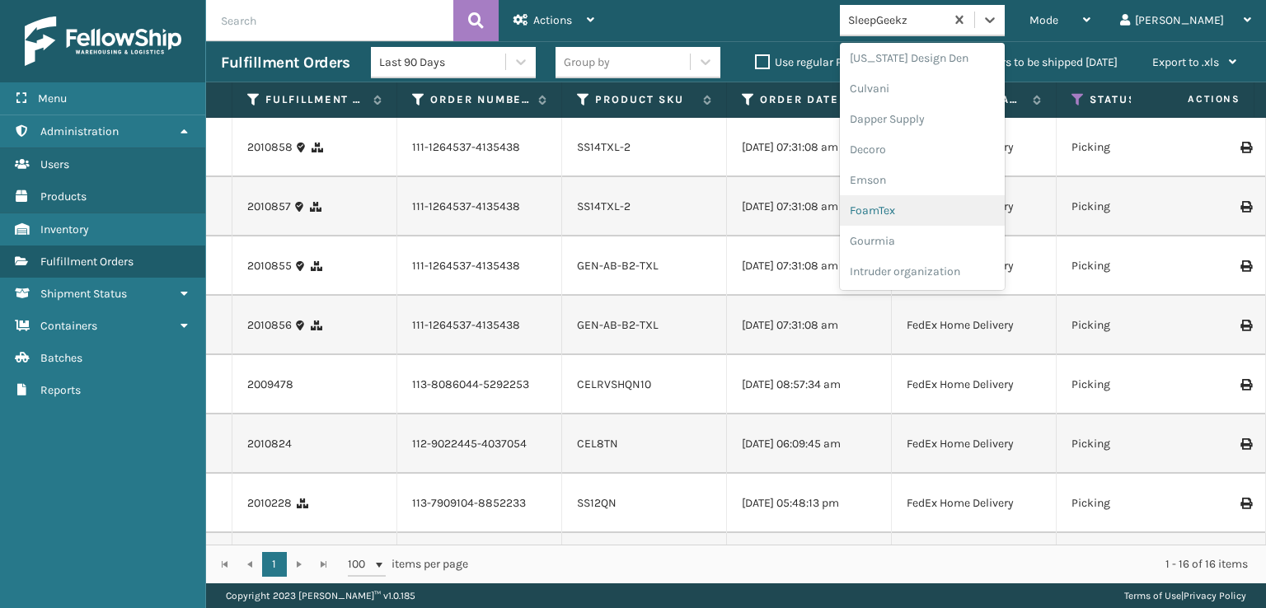
click at [950, 202] on div "FoamTex" at bounding box center [922, 210] width 165 height 31
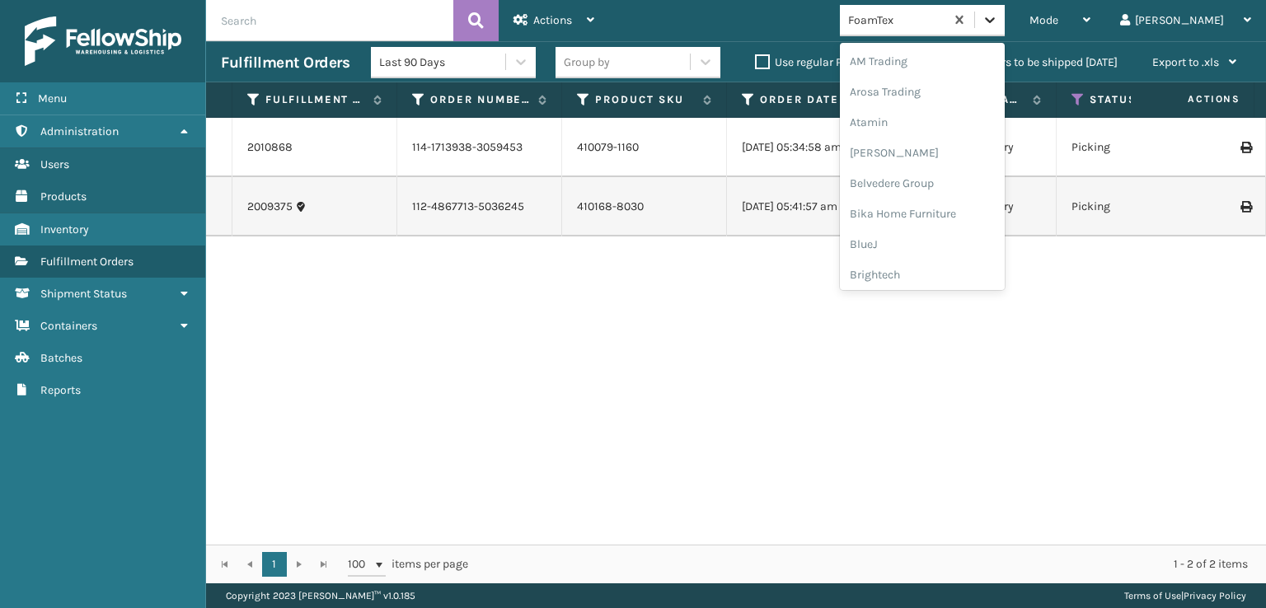
click at [998, 24] on icon at bounding box center [990, 20] width 16 height 16
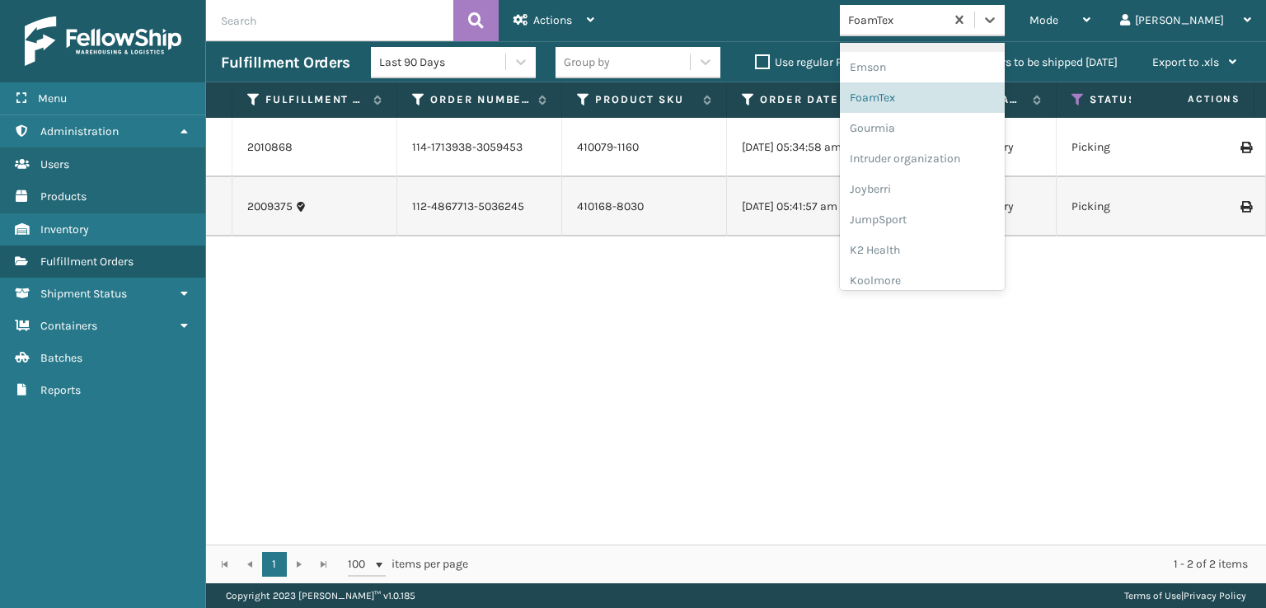
scroll to position [521, 0]
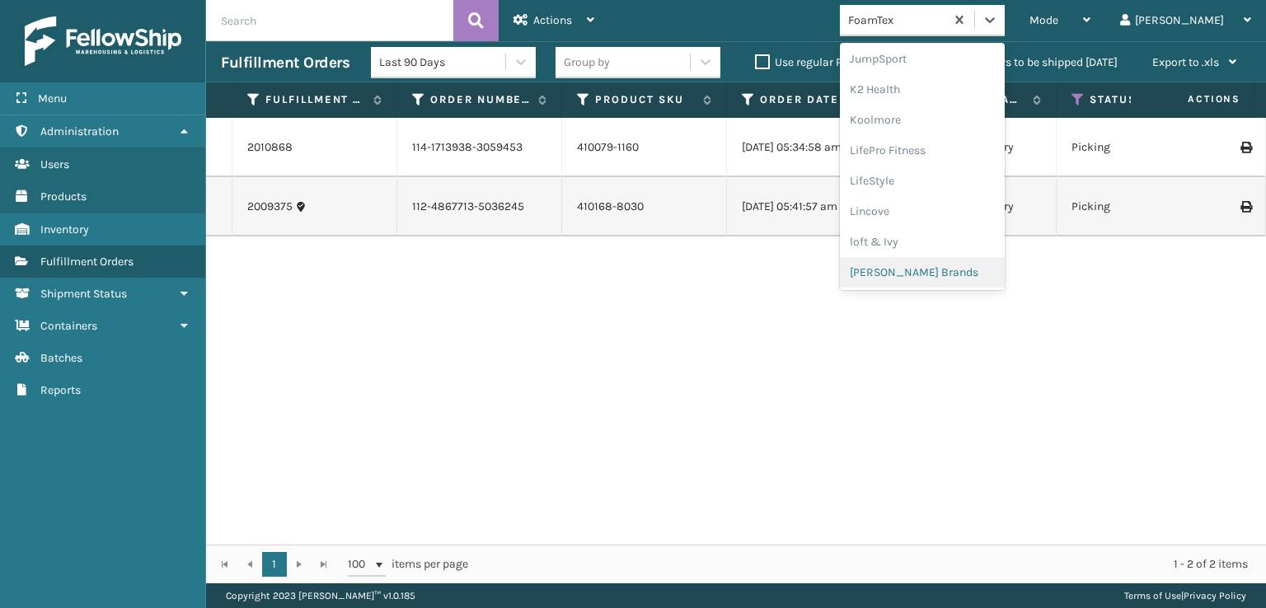
click at [959, 263] on div "[PERSON_NAME] Brands" at bounding box center [922, 272] width 165 height 31
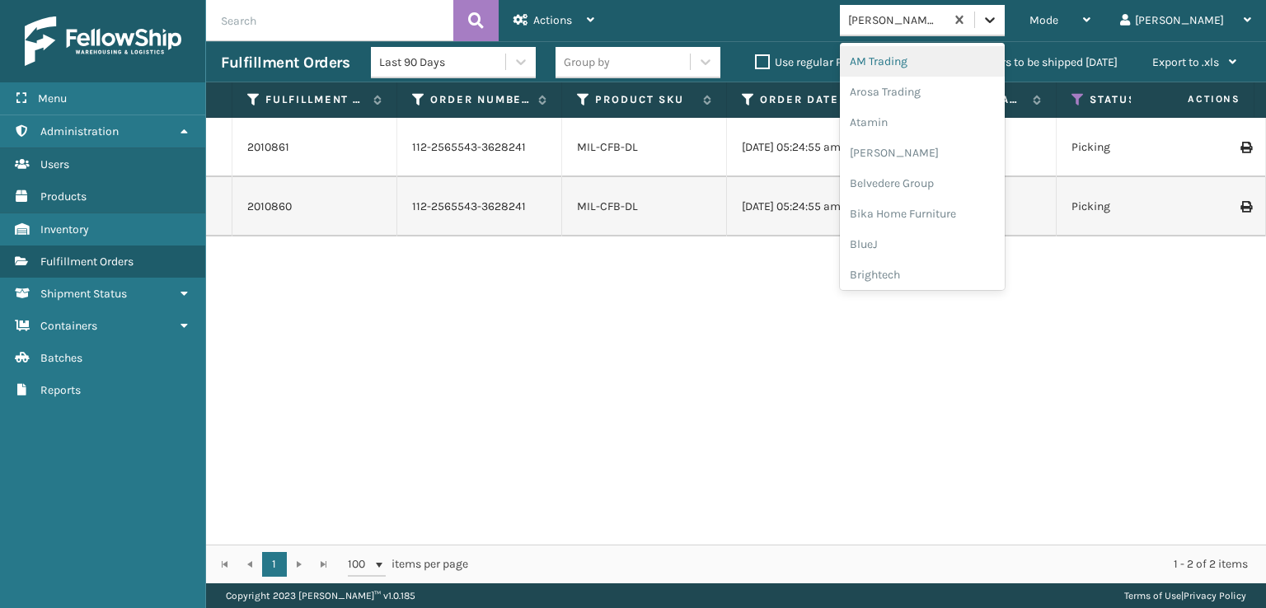
click at [995, 19] on icon at bounding box center [990, 20] width 10 height 6
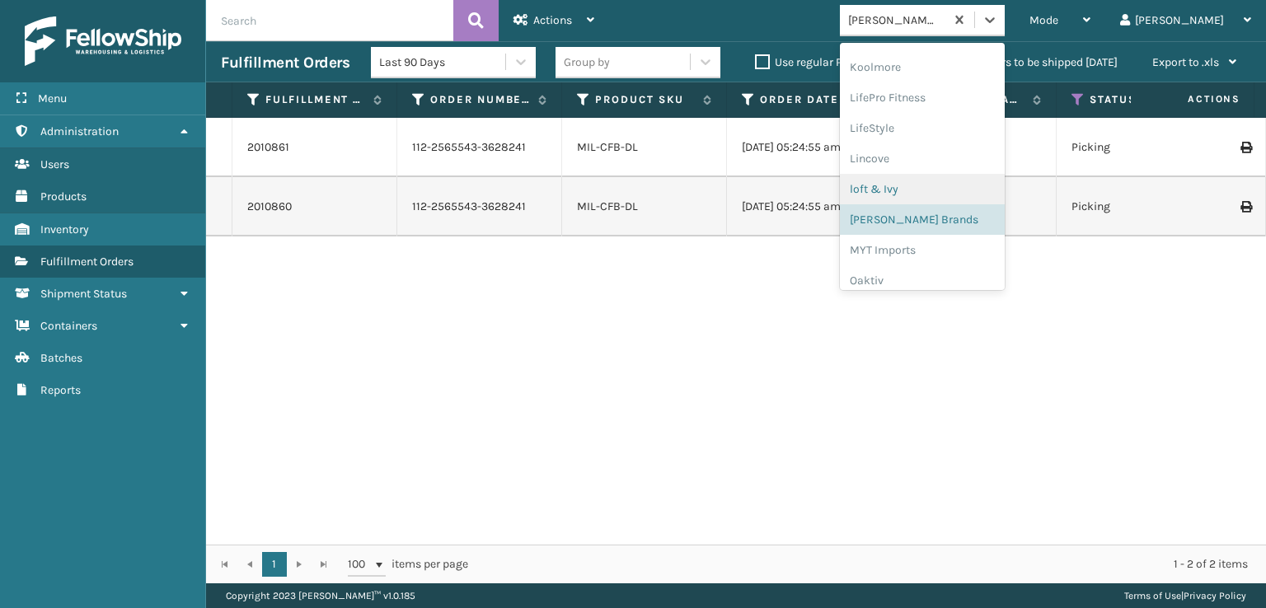
scroll to position [739, 0]
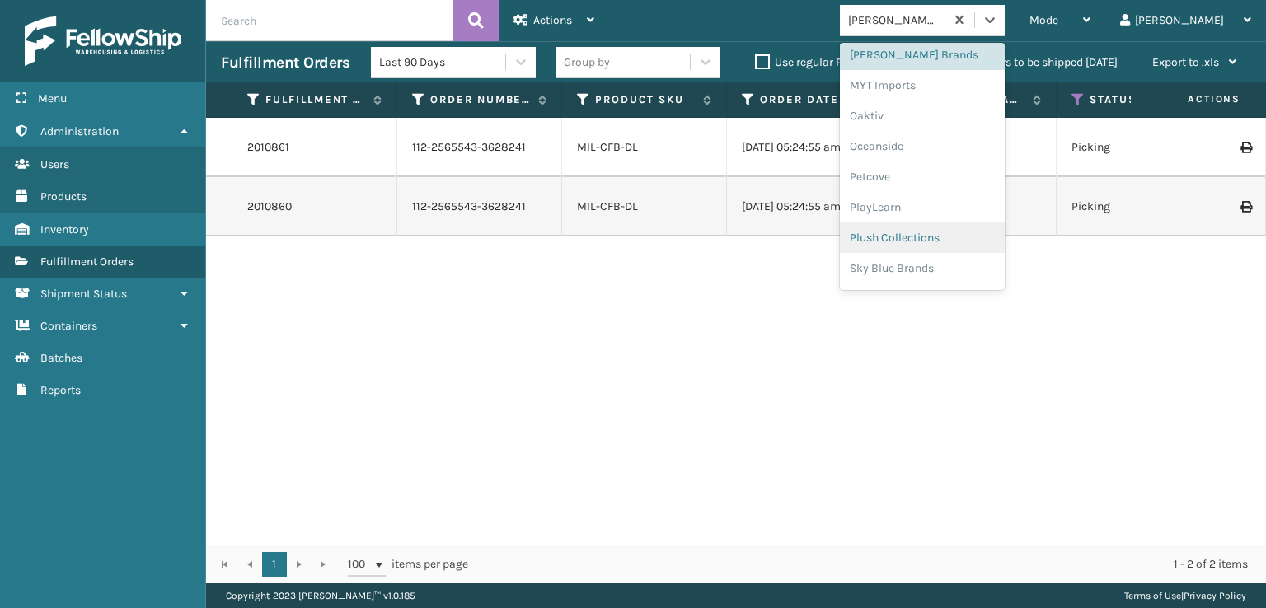
click at [950, 236] on div "Plush Collections" at bounding box center [922, 238] width 165 height 31
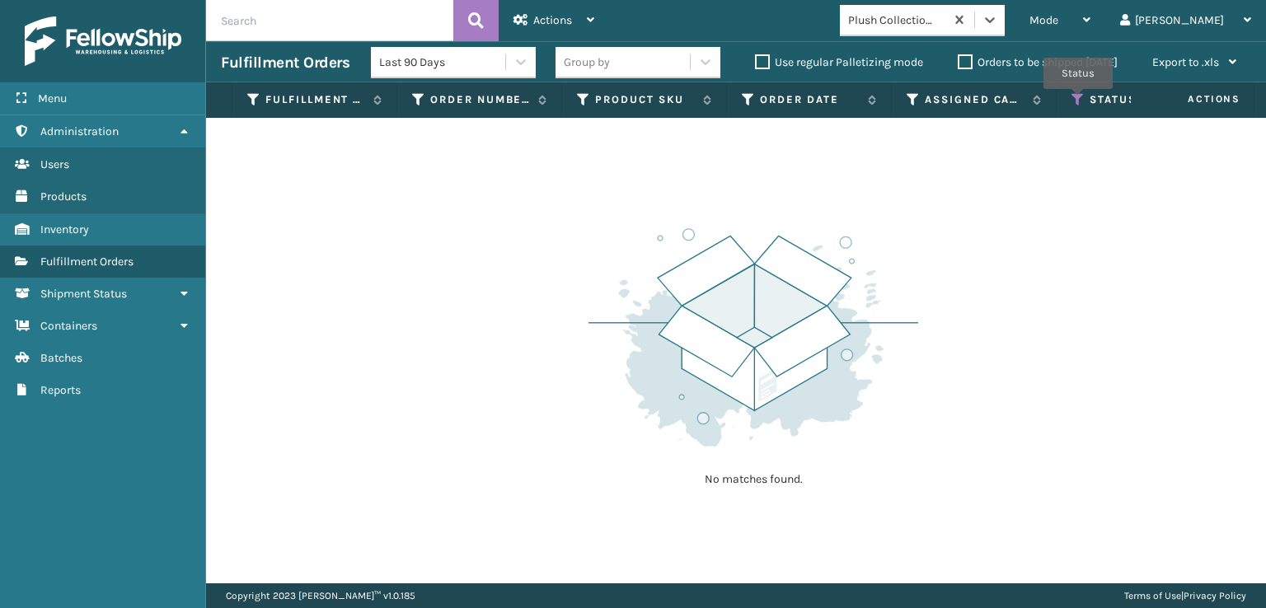
click at [1078, 101] on icon at bounding box center [1078, 99] width 13 height 15
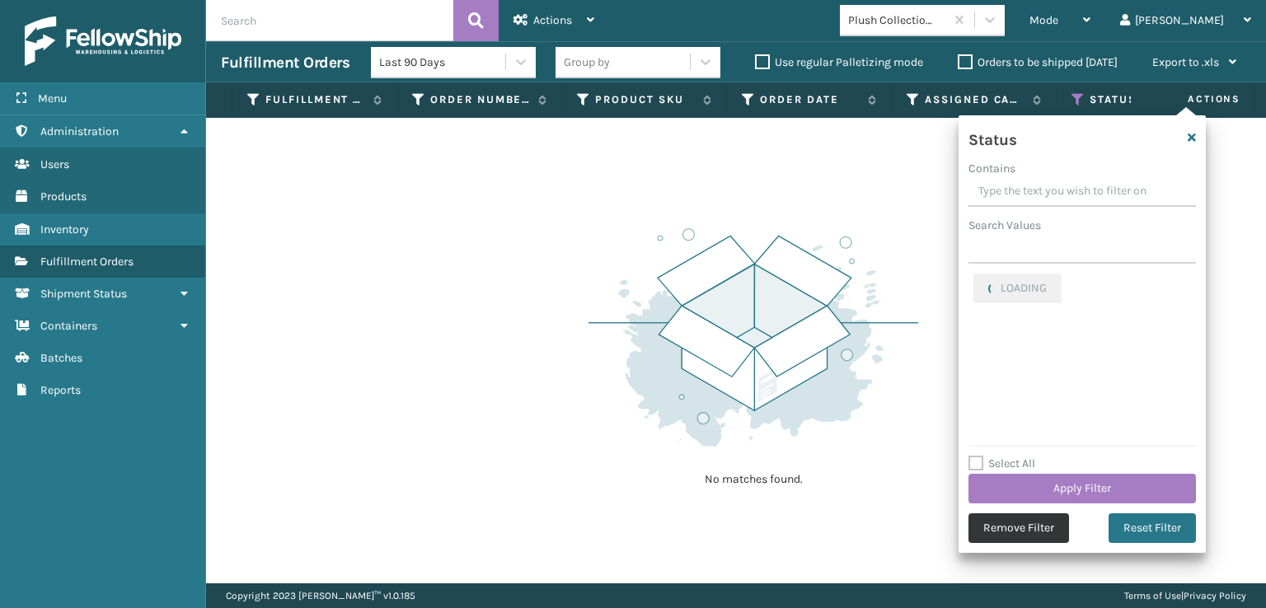
click at [1003, 525] on button "Remove Filter" at bounding box center [1019, 529] width 101 height 30
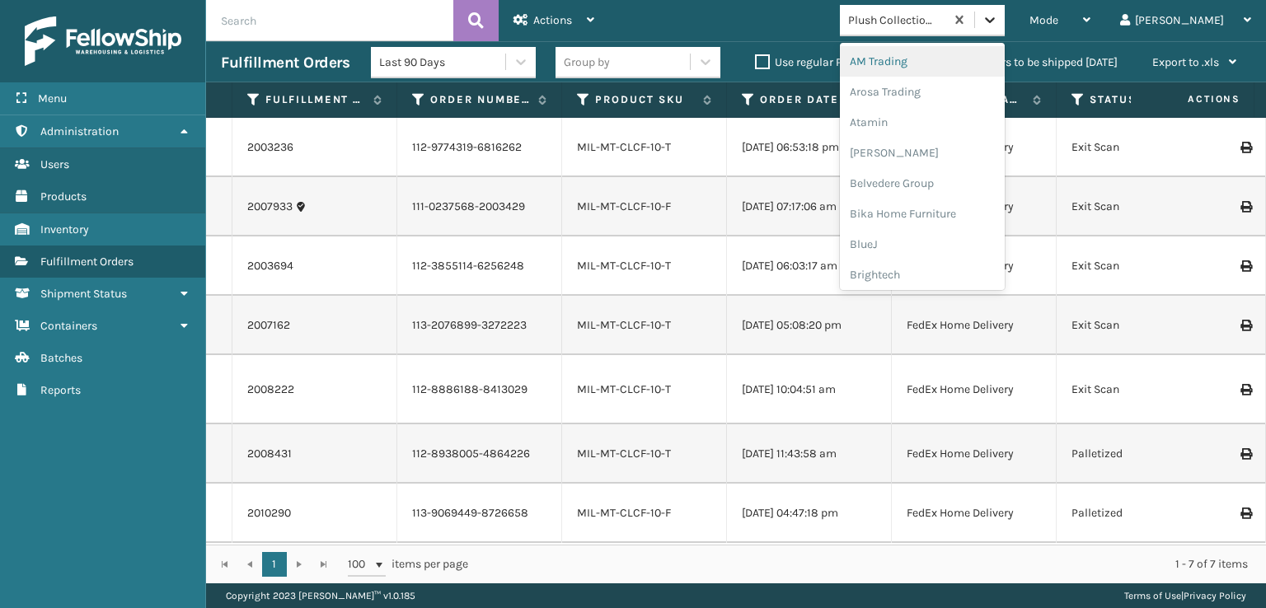
click at [998, 24] on icon at bounding box center [990, 20] width 16 height 16
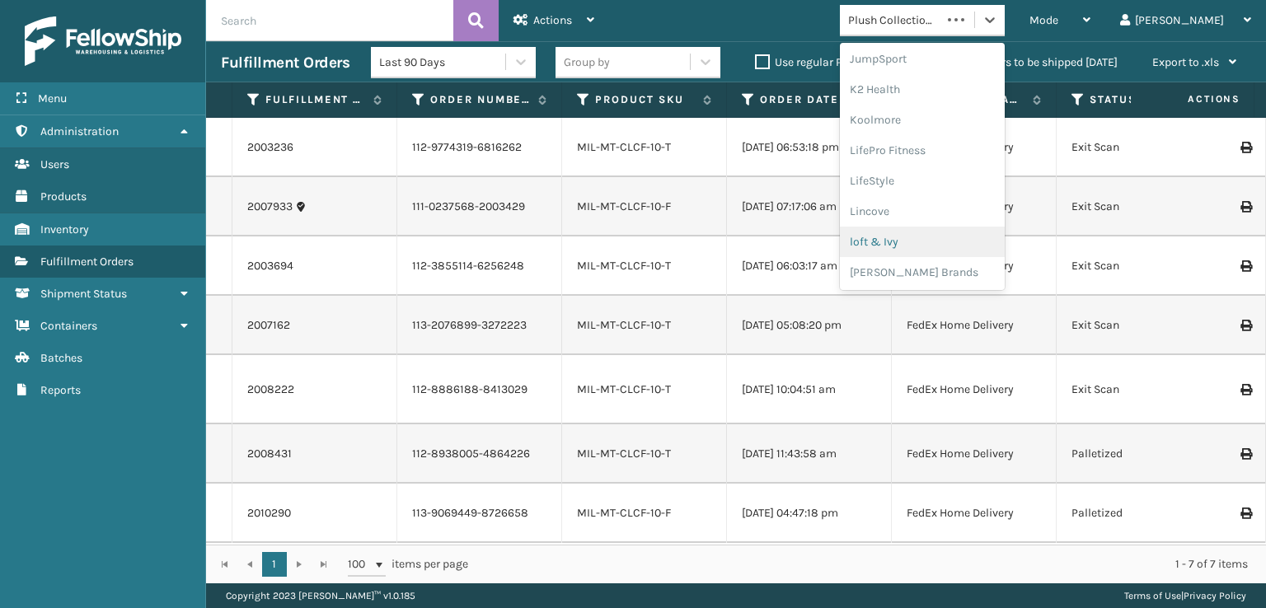
scroll to position [600, 0]
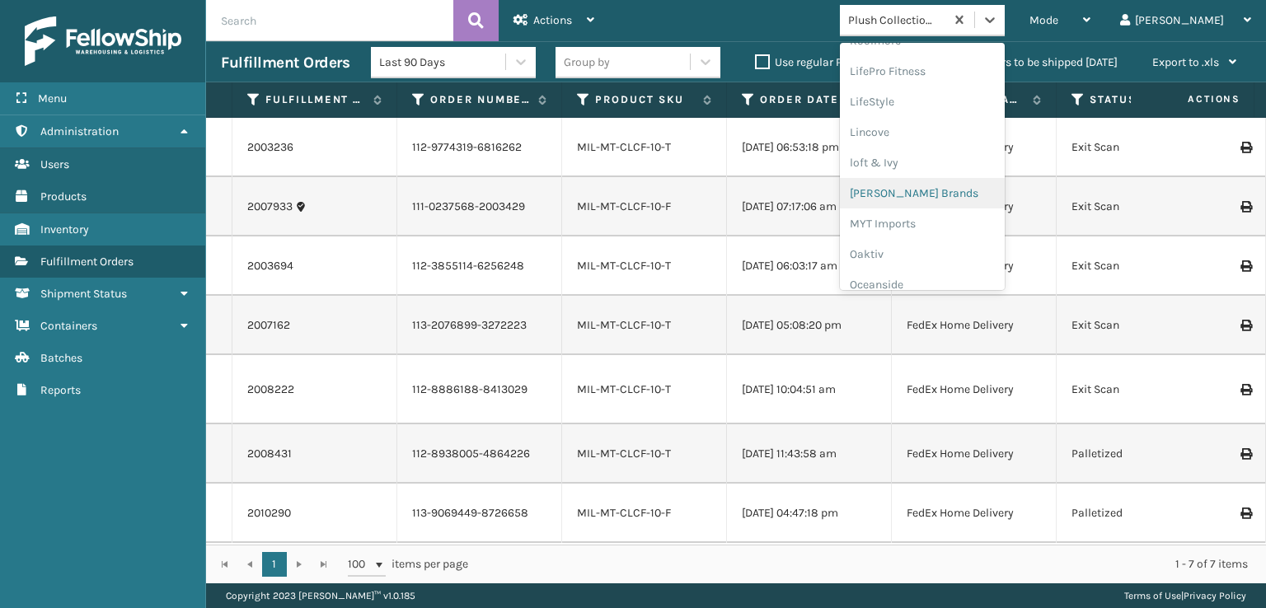
click at [946, 191] on div "[PERSON_NAME] Brands" at bounding box center [922, 193] width 165 height 31
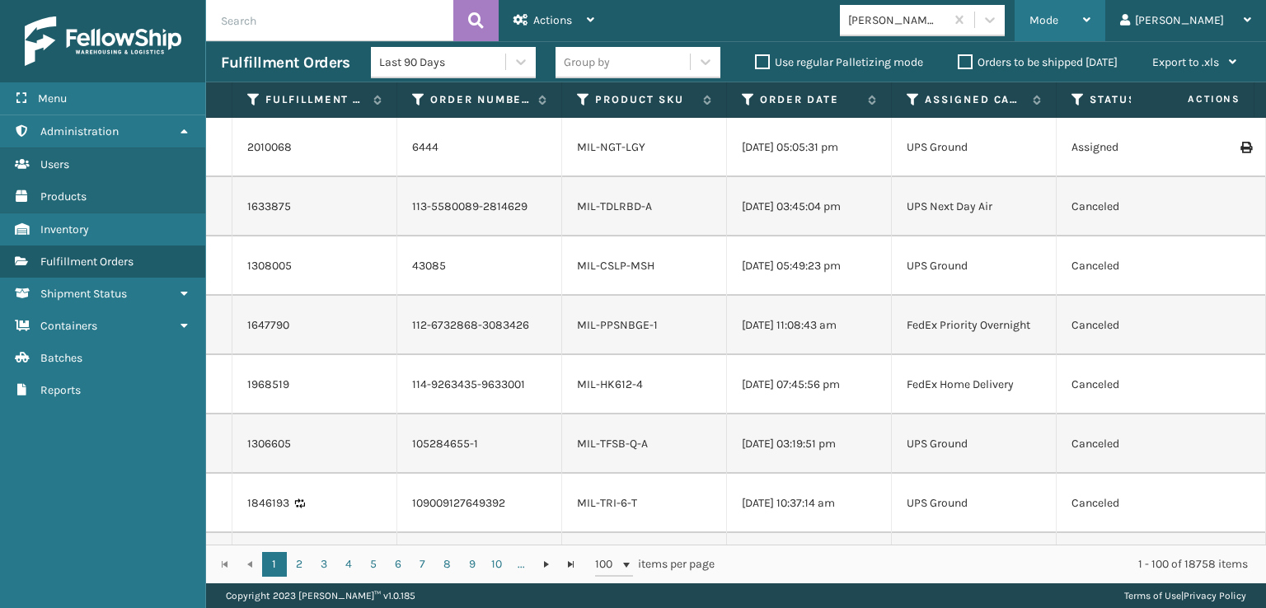
drag, startPoint x: 1106, startPoint y: 17, endPoint x: 1093, endPoint y: 45, distance: 30.6
click at [1059, 19] on span "Mode" at bounding box center [1044, 20] width 29 height 14
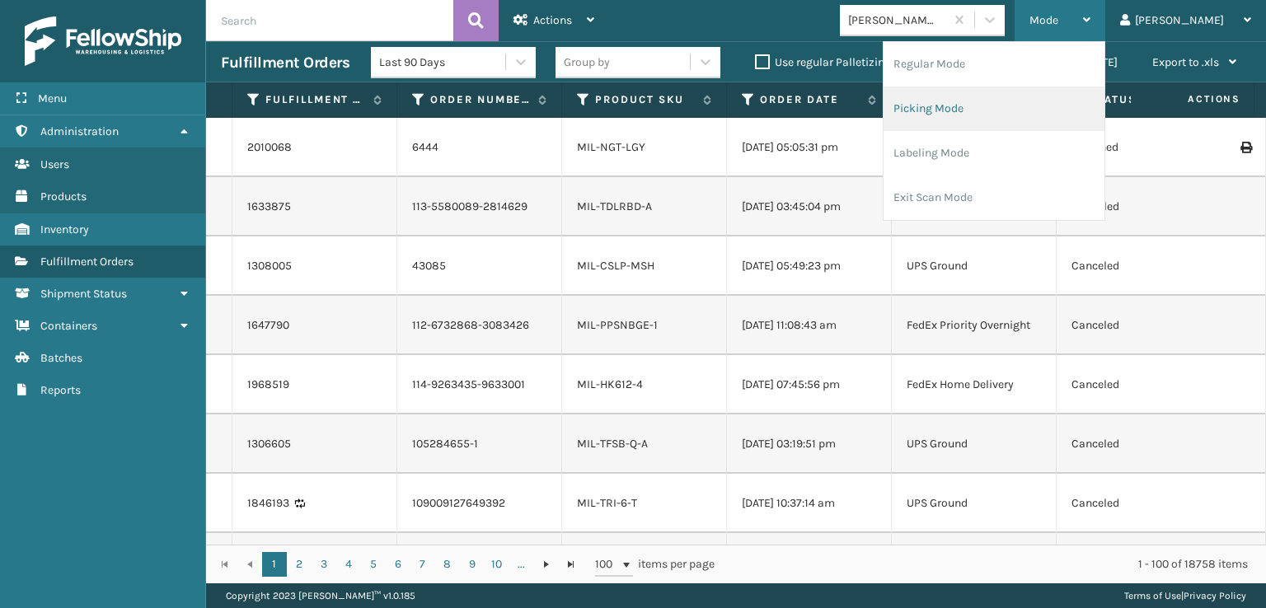
click at [1012, 104] on li "Picking Mode" at bounding box center [994, 109] width 221 height 45
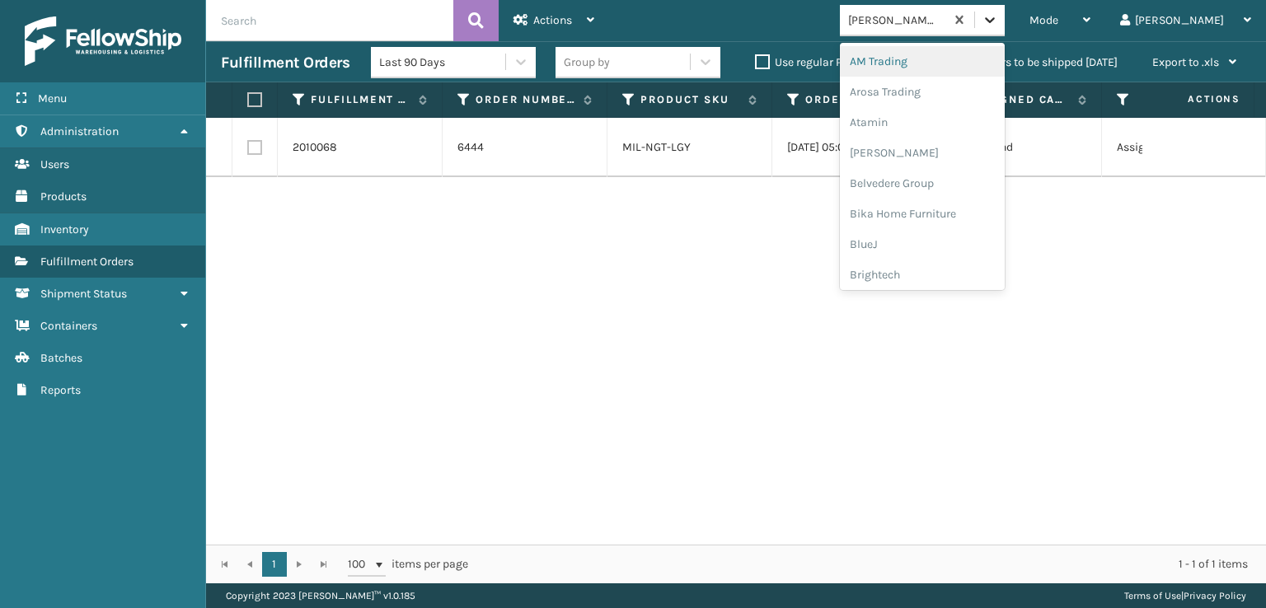
click at [998, 21] on icon at bounding box center [990, 20] width 16 height 16
click at [942, 212] on div "FoamTex" at bounding box center [922, 210] width 165 height 31
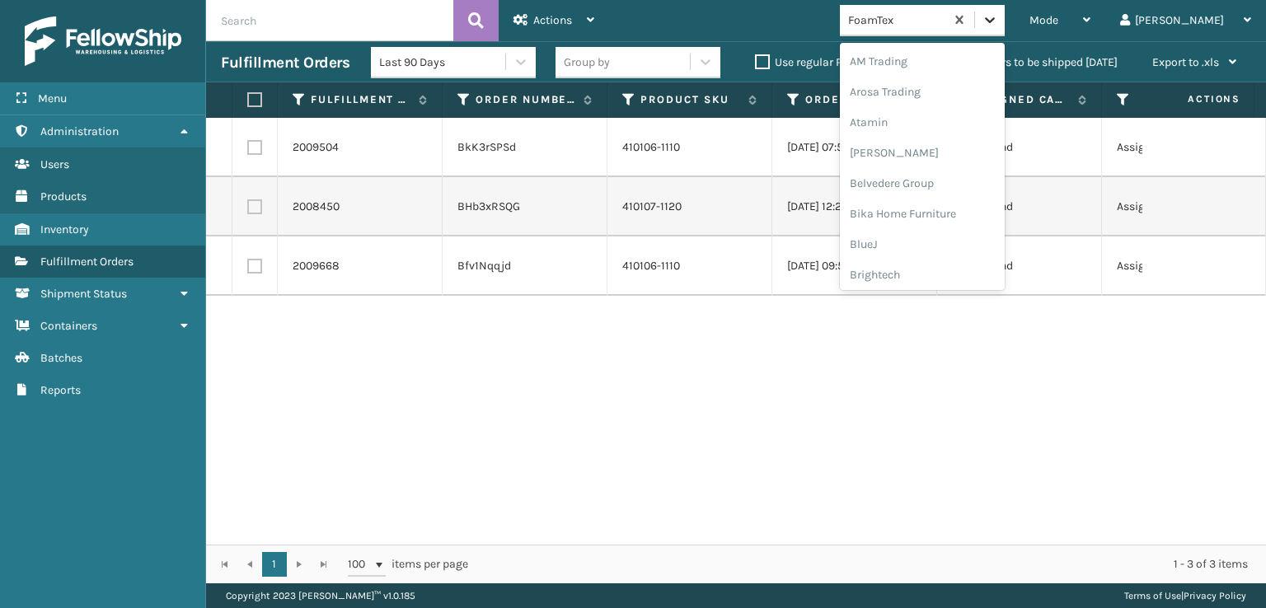
click at [998, 27] on icon at bounding box center [990, 20] width 16 height 16
click at [943, 239] on div "SleepGeekz" at bounding box center [922, 241] width 165 height 31
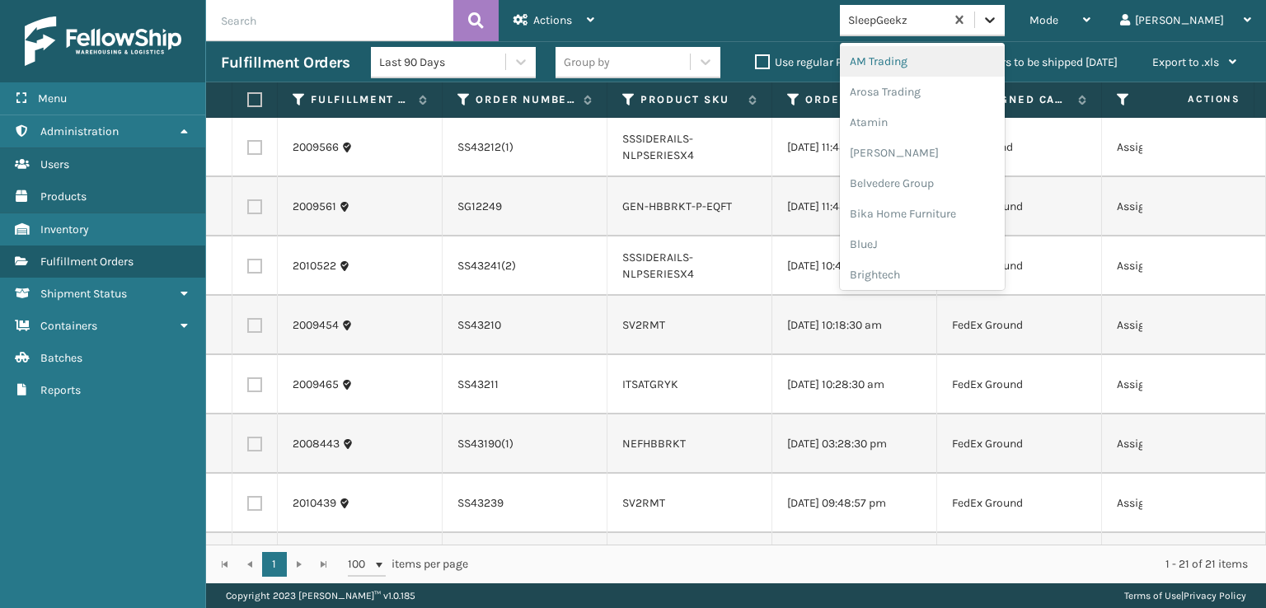
click at [998, 20] on icon at bounding box center [990, 20] width 16 height 16
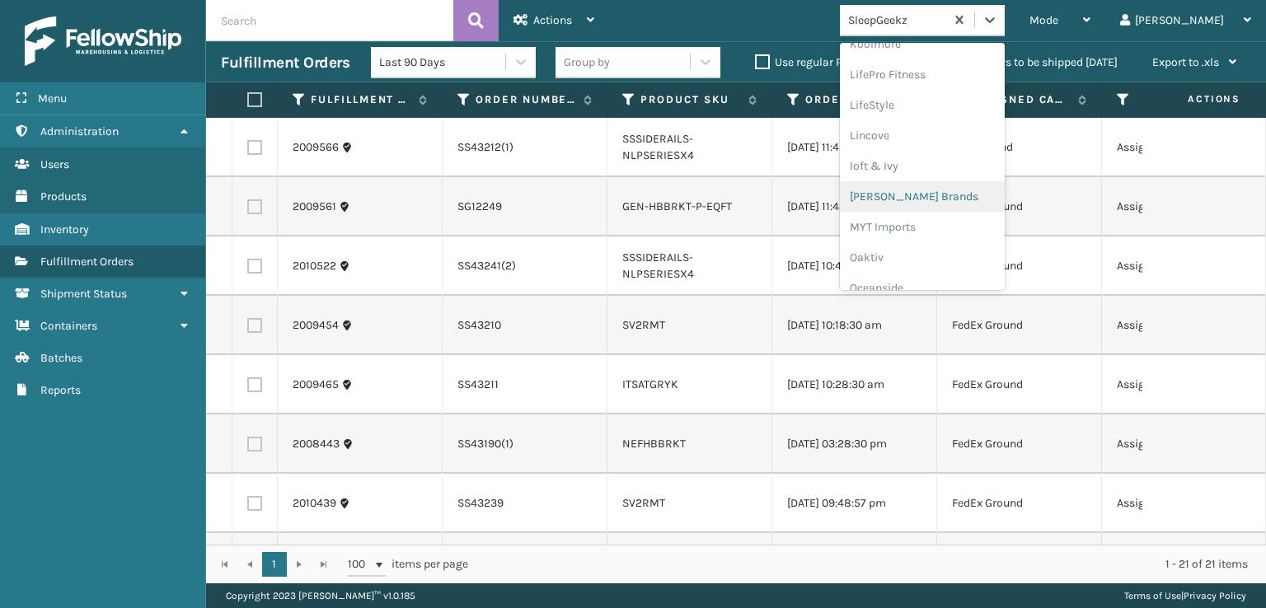
click at [957, 192] on div "[PERSON_NAME] Brands" at bounding box center [922, 196] width 165 height 31
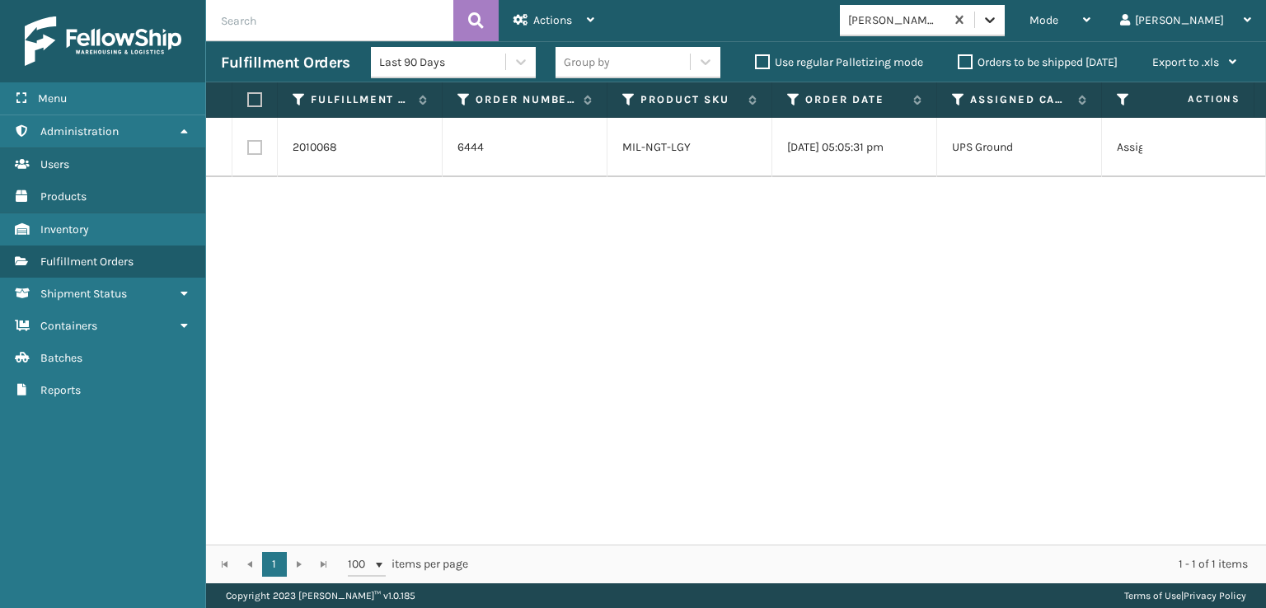
click at [995, 21] on icon at bounding box center [990, 20] width 10 height 6
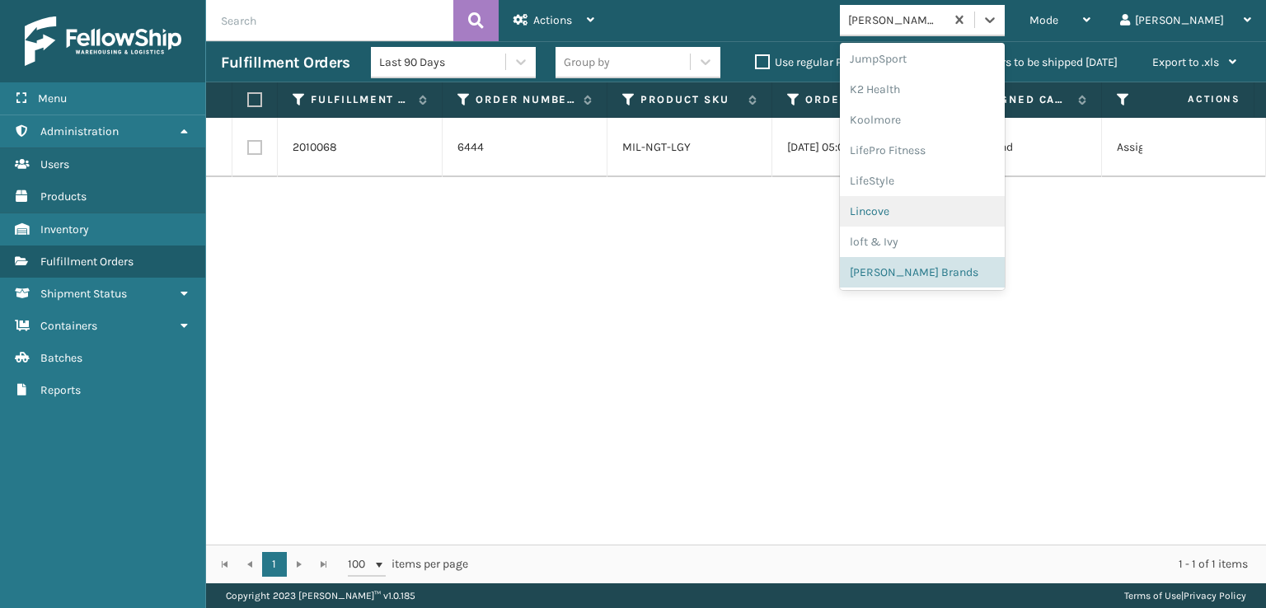
scroll to position [796, 0]
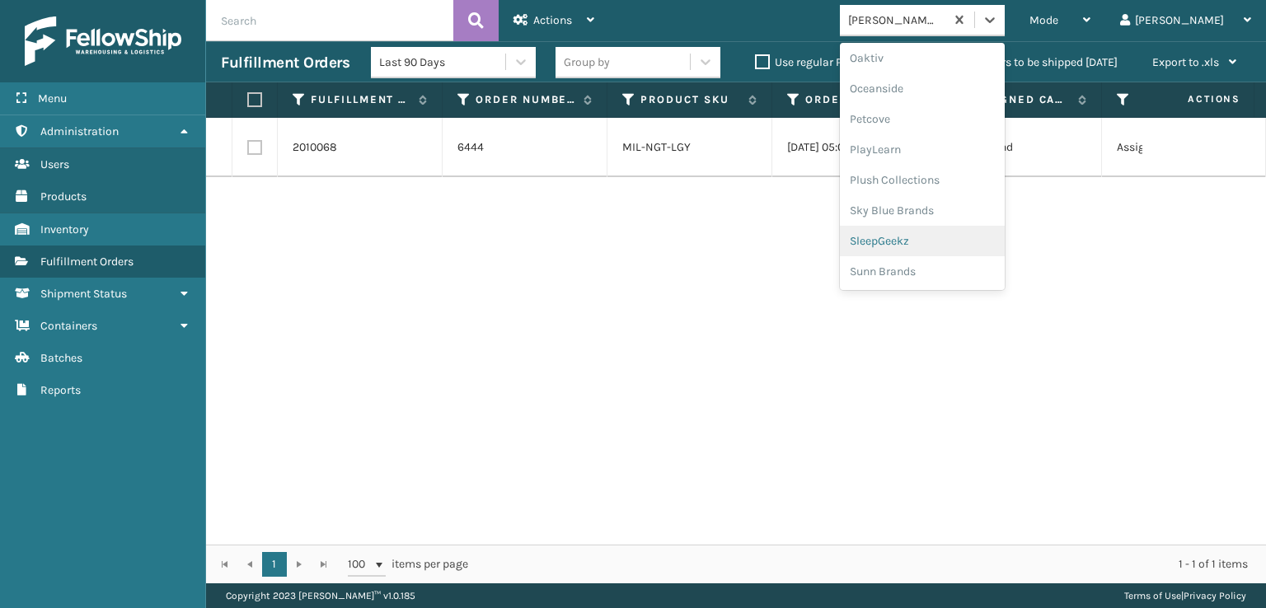
click at [959, 245] on div "SleepGeekz" at bounding box center [922, 241] width 165 height 31
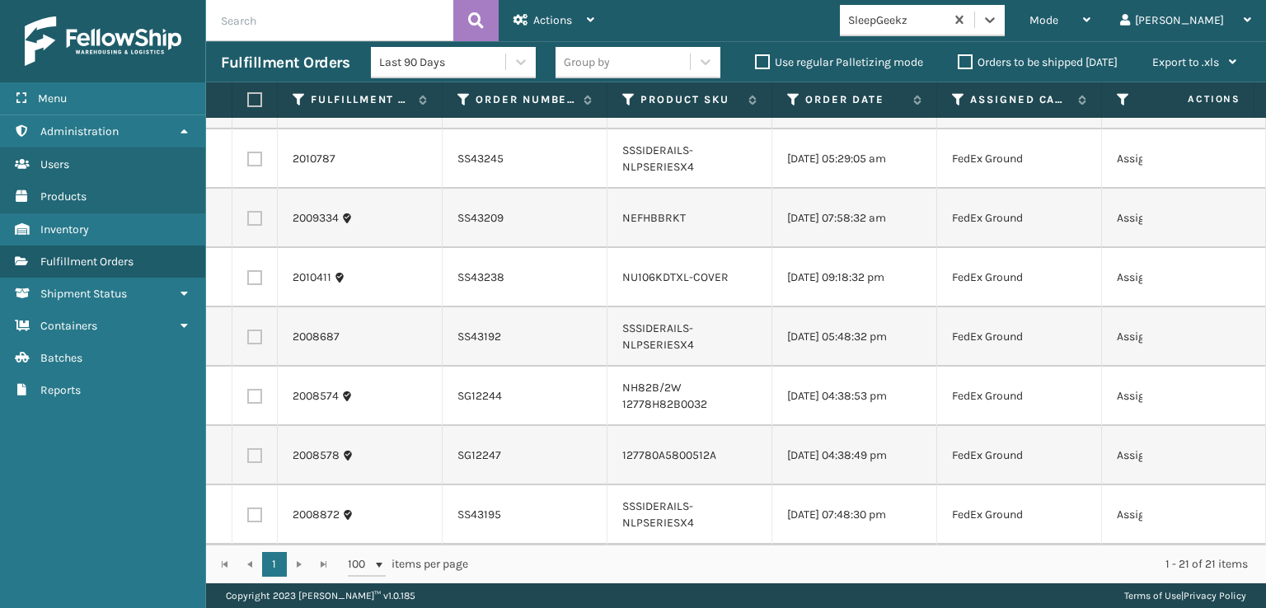
scroll to position [841, 0]
click at [998, 23] on icon at bounding box center [990, 20] width 16 height 16
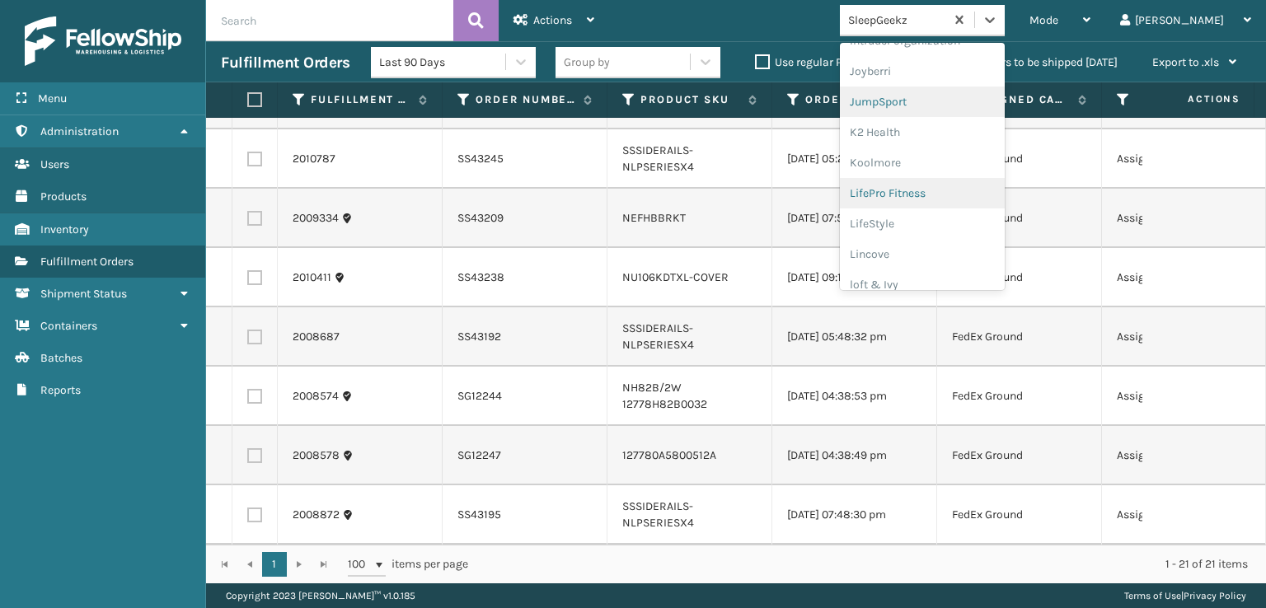
scroll to position [521, 0]
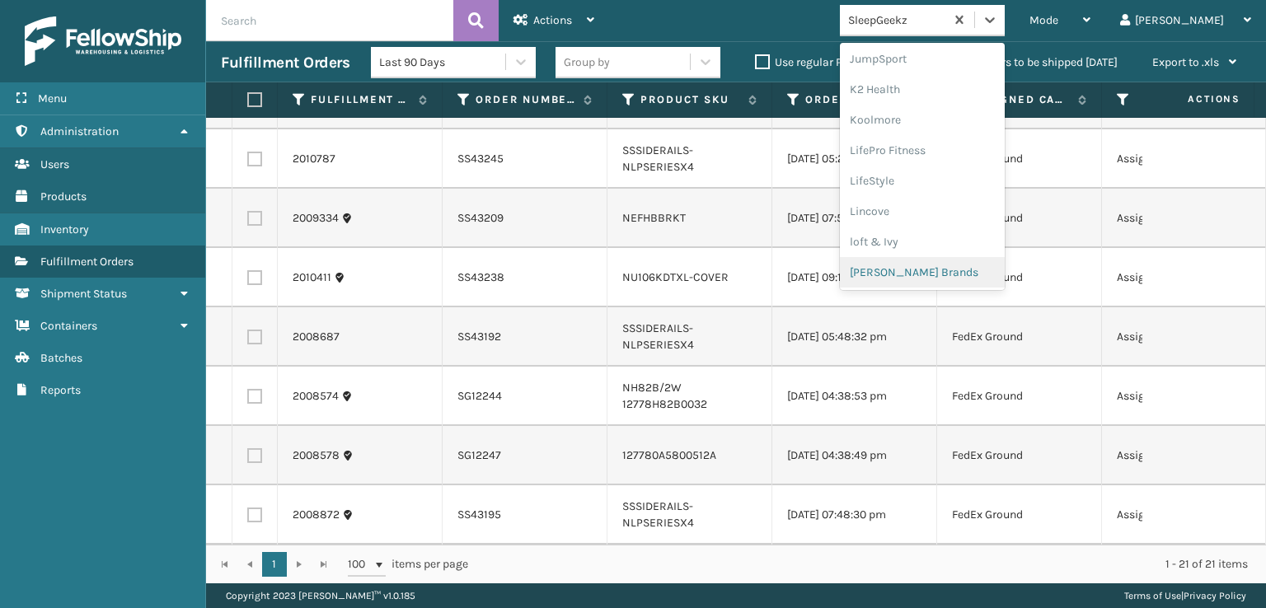
click at [963, 265] on div "[PERSON_NAME] Brands" at bounding box center [922, 272] width 165 height 31
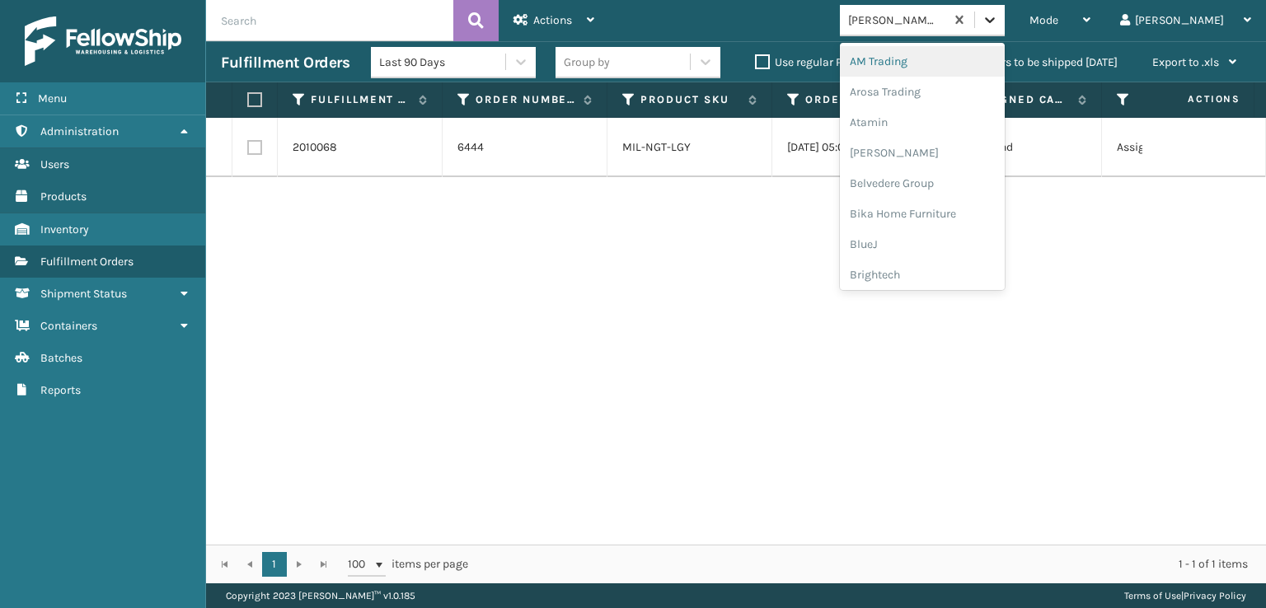
click at [998, 17] on icon at bounding box center [990, 20] width 16 height 16
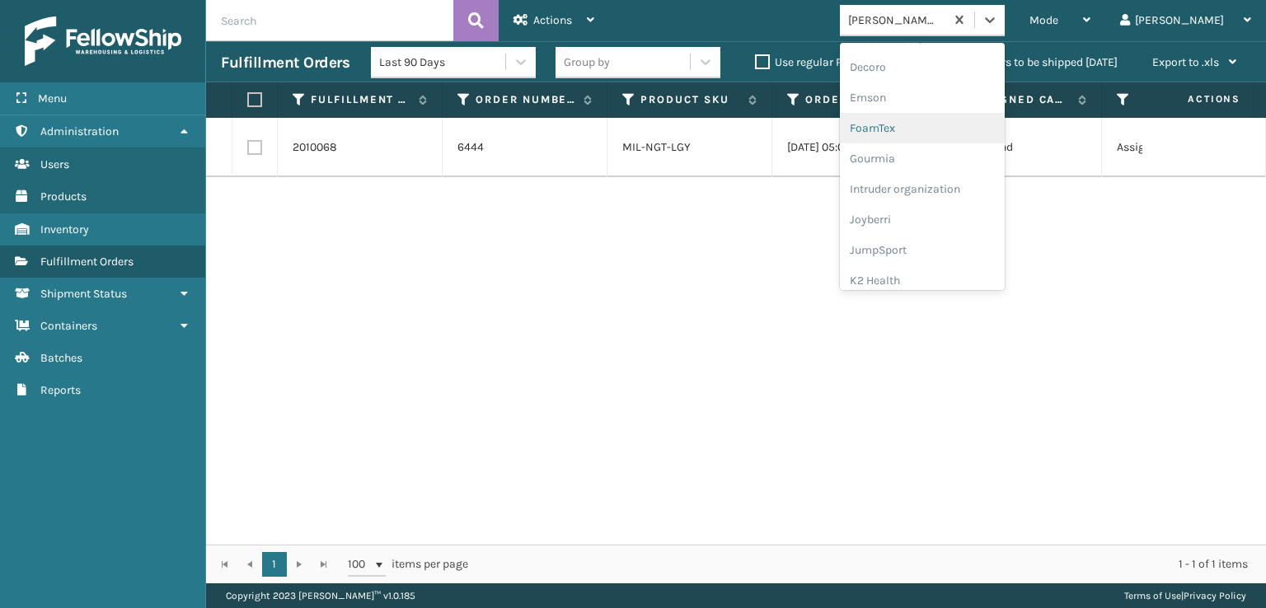
click at [953, 124] on div "FoamTex" at bounding box center [922, 128] width 165 height 31
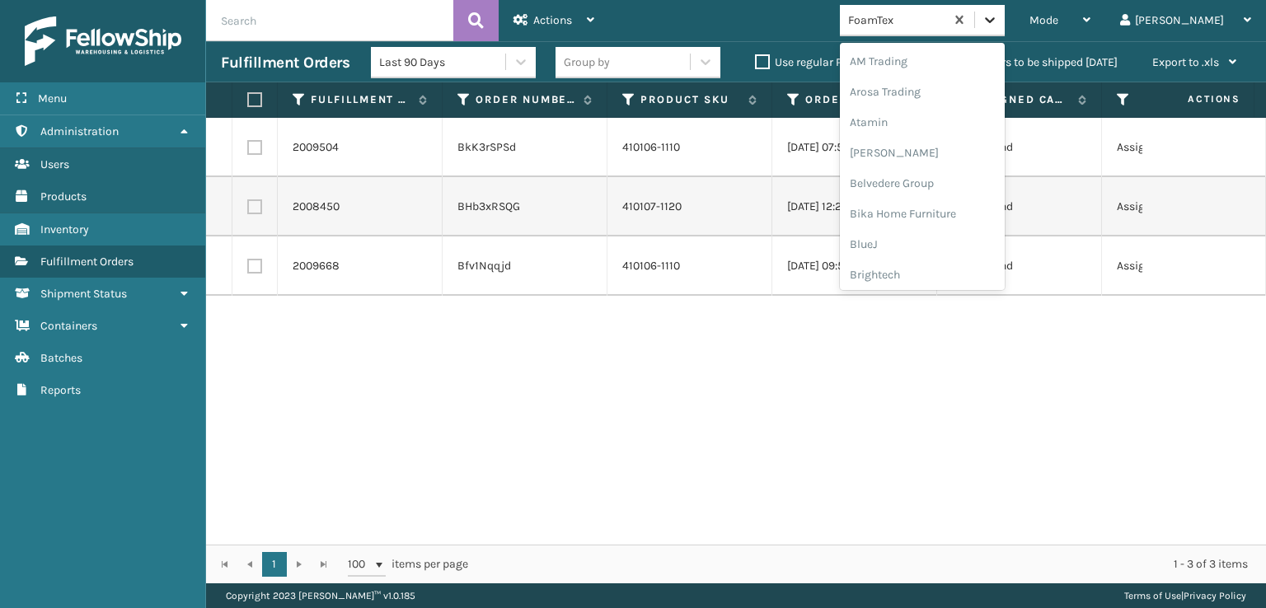
click at [998, 19] on icon at bounding box center [990, 20] width 16 height 16
click at [969, 273] on div "[PERSON_NAME] Brands" at bounding box center [922, 272] width 165 height 31
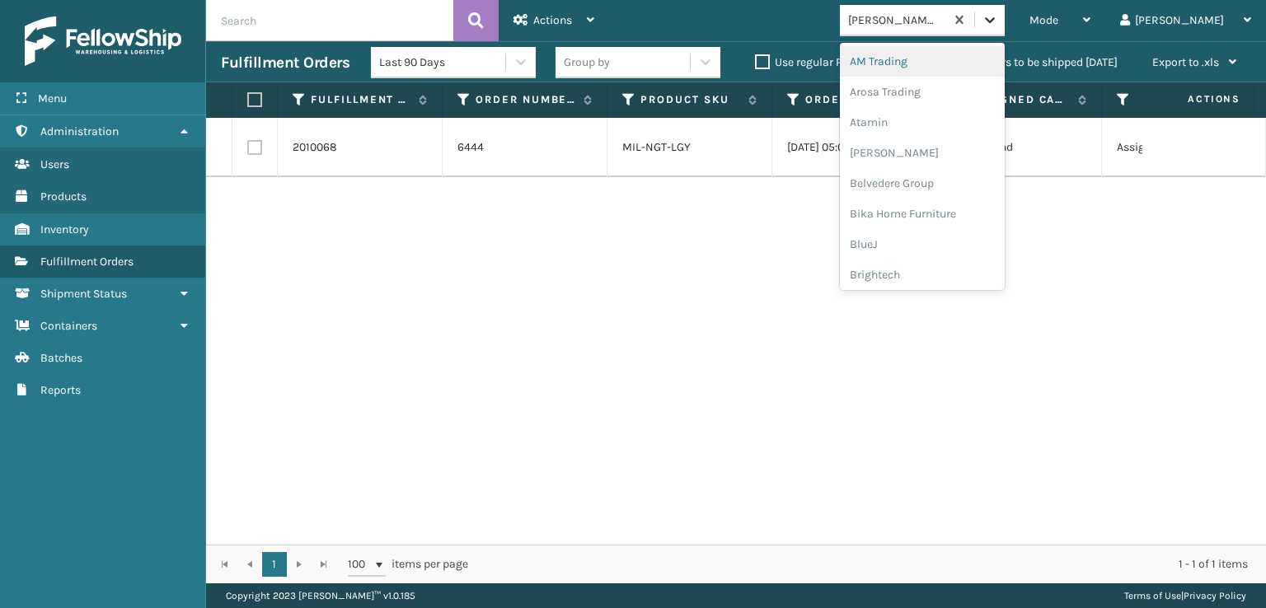
click at [998, 18] on icon at bounding box center [990, 20] width 16 height 16
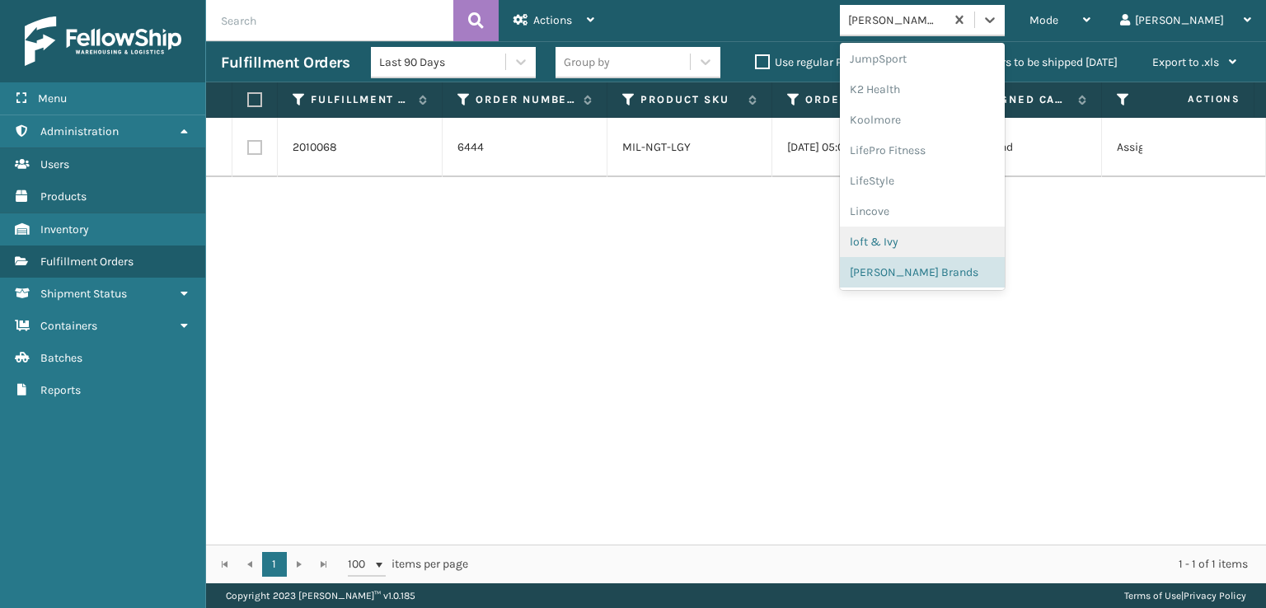
click at [779, 302] on div "2010068 6444 MIL-NGT-LGY [DATE] 05:05:31 pm UPS Ground Assigned [DATE] [DATE] 1…" at bounding box center [736, 331] width 1060 height 427
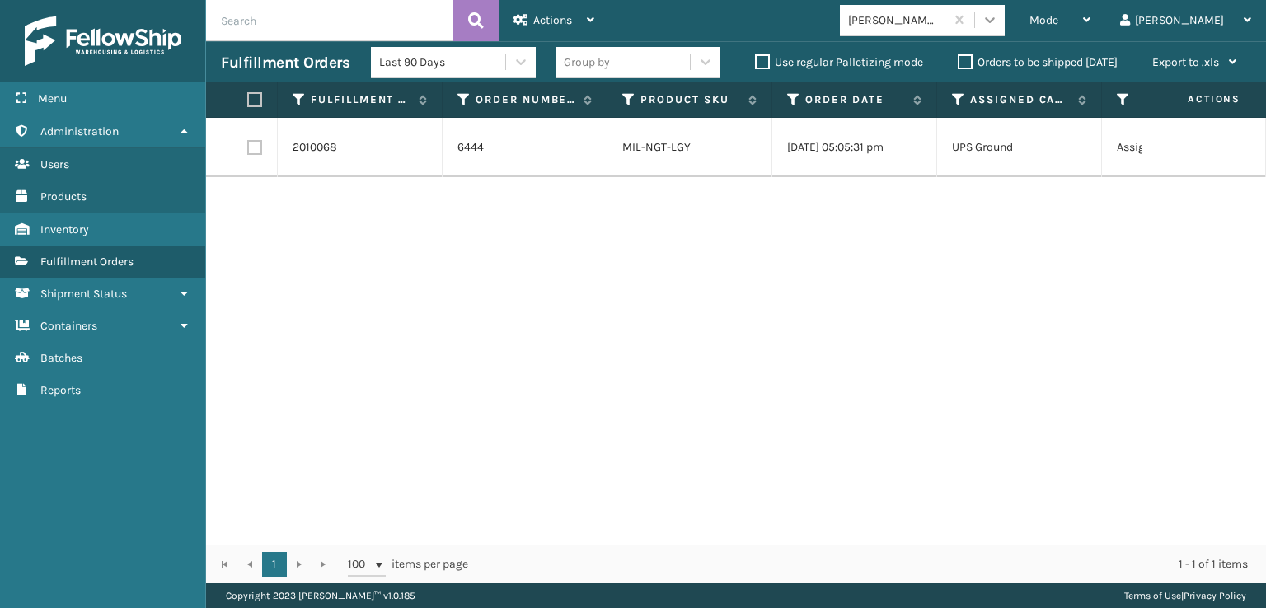
click at [1005, 12] on div at bounding box center [990, 20] width 30 height 30
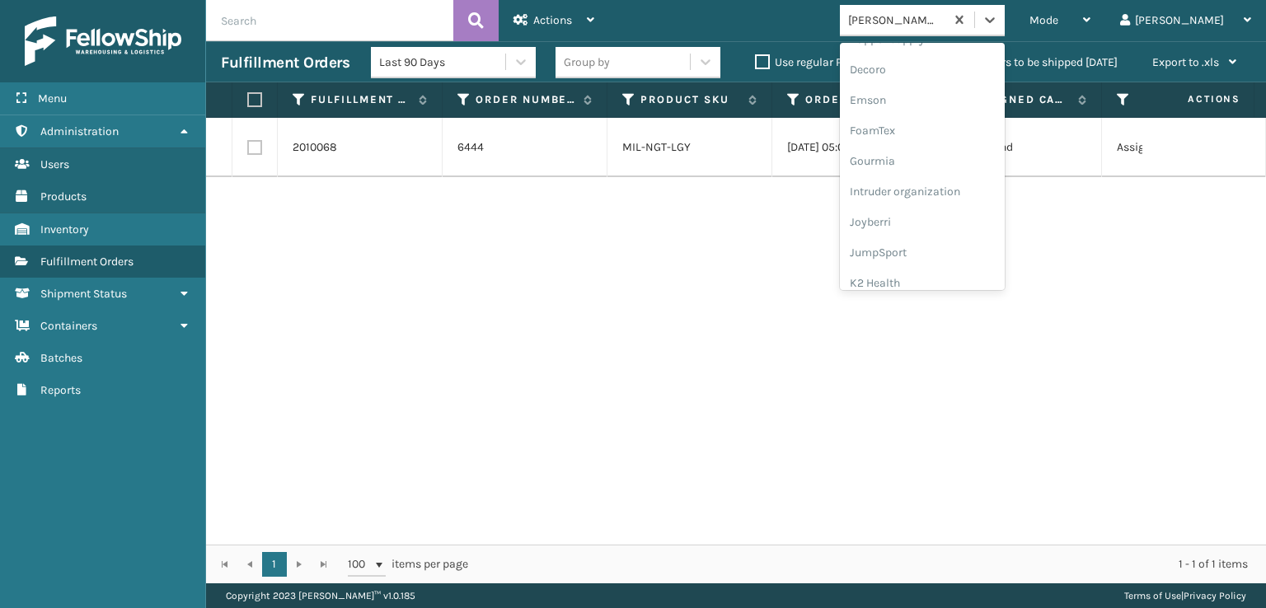
scroll to position [330, 0]
click at [939, 125] on div "FoamTex" at bounding box center [922, 128] width 165 height 31
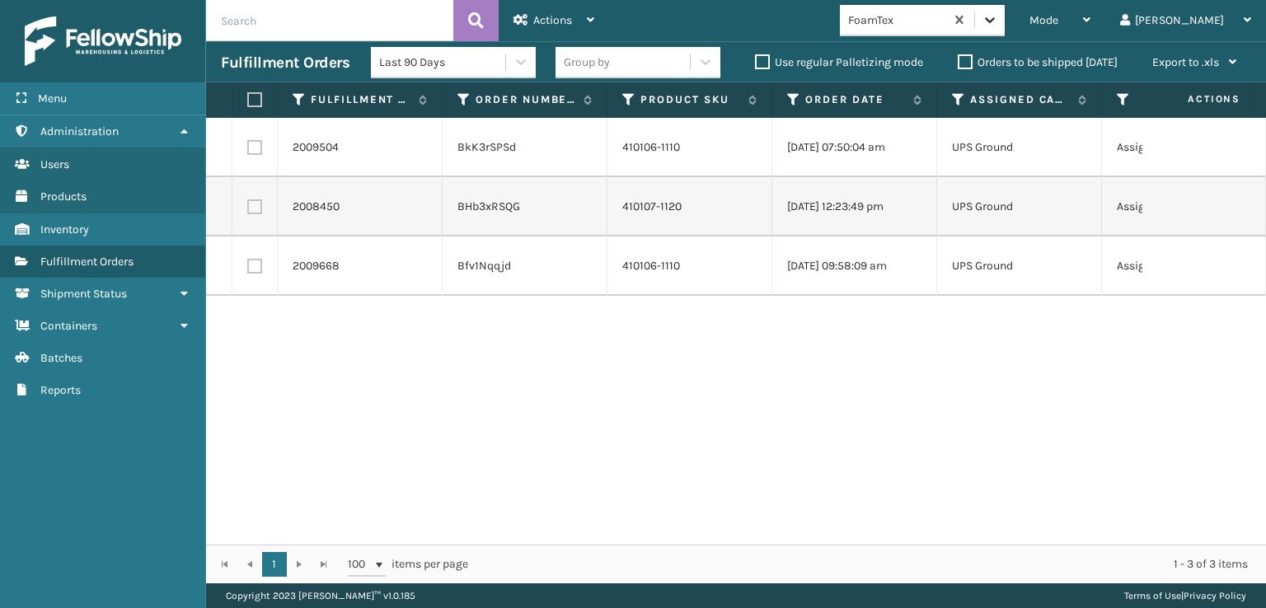
click at [998, 19] on icon at bounding box center [990, 20] width 16 height 16
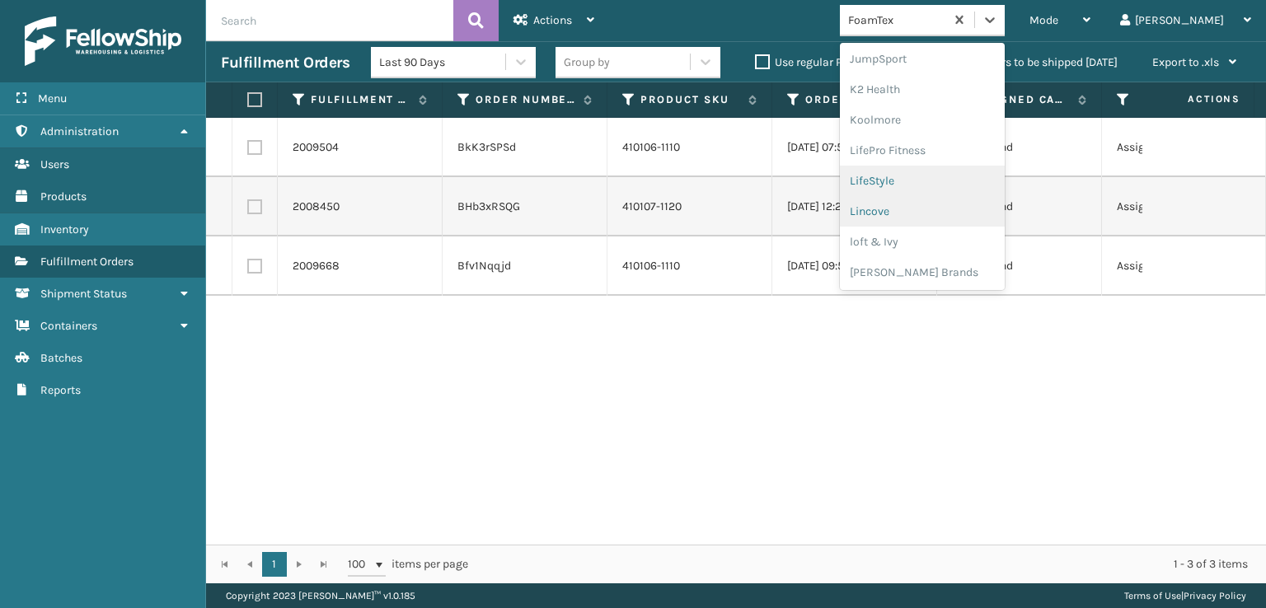
scroll to position [604, 0]
click at [953, 181] on div "[PERSON_NAME] Brands" at bounding box center [922, 190] width 165 height 31
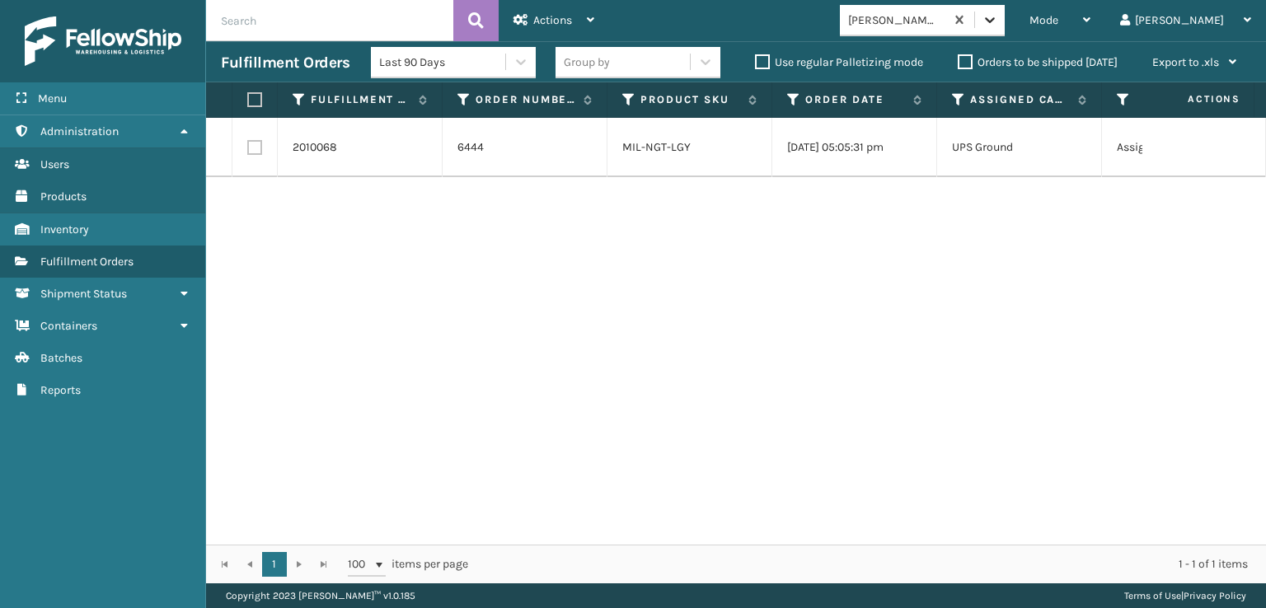
click at [998, 27] on icon at bounding box center [990, 20] width 16 height 16
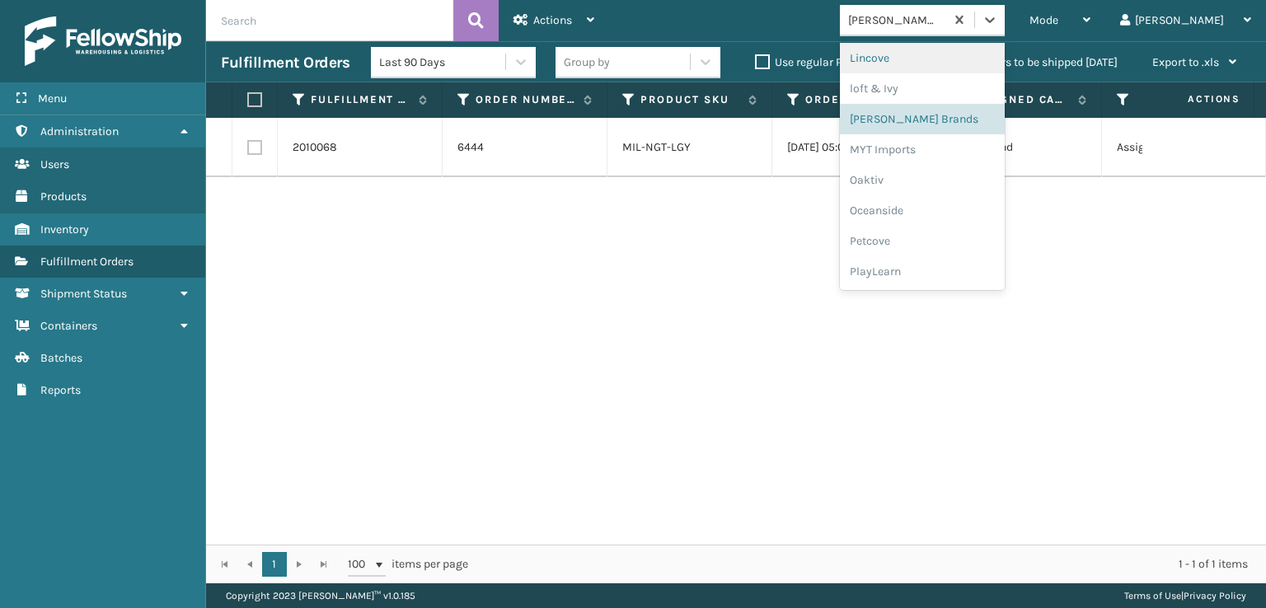
scroll to position [796, 0]
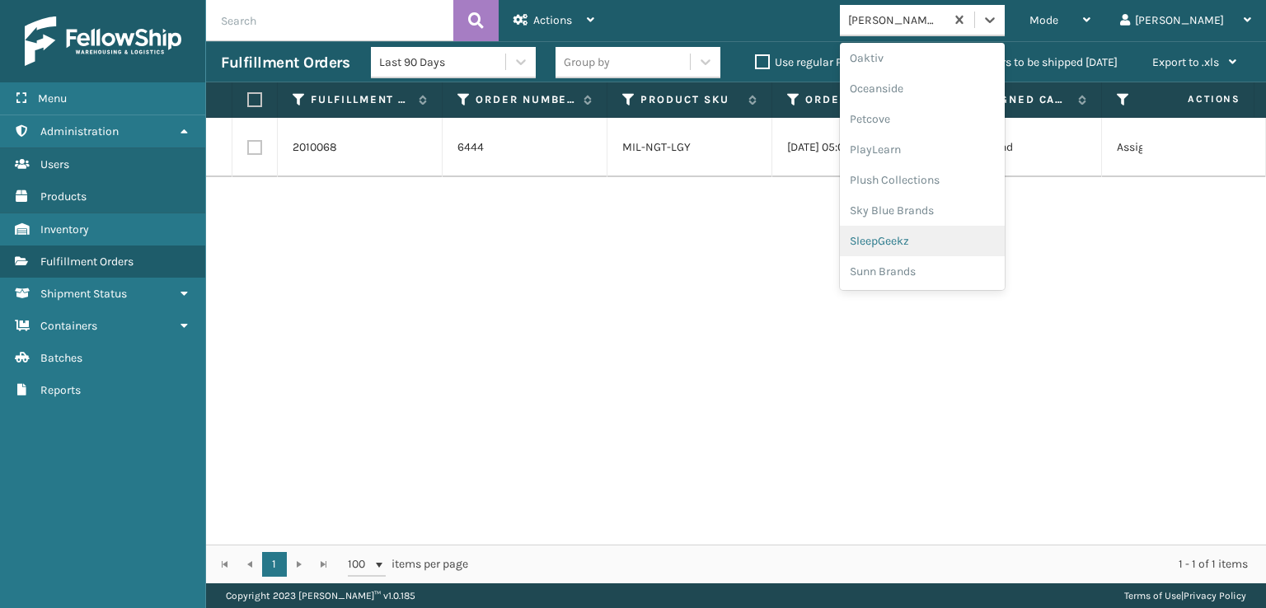
click at [950, 242] on div "SleepGeekz" at bounding box center [922, 241] width 165 height 31
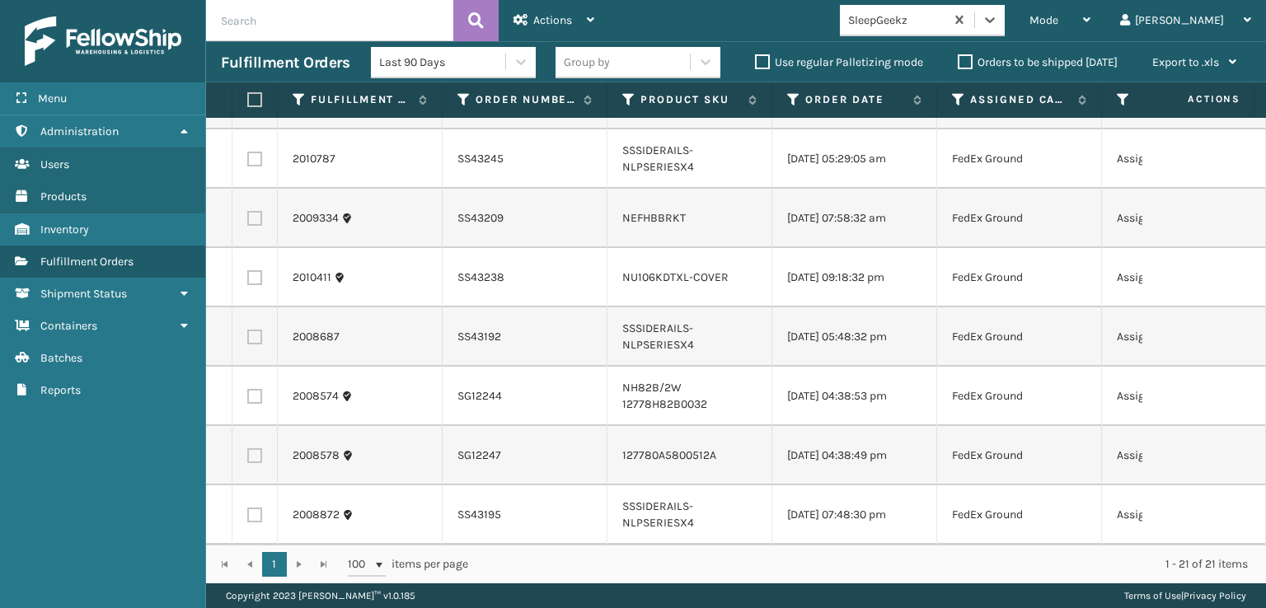
scroll to position [841, 0]
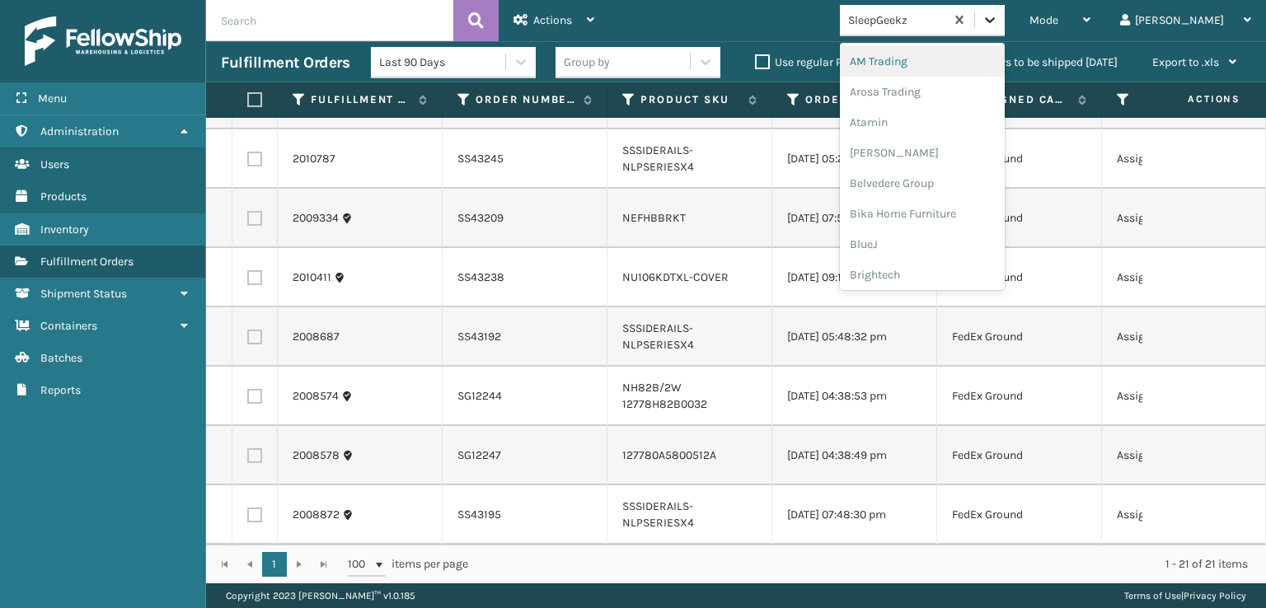
click at [998, 17] on icon at bounding box center [990, 20] width 16 height 16
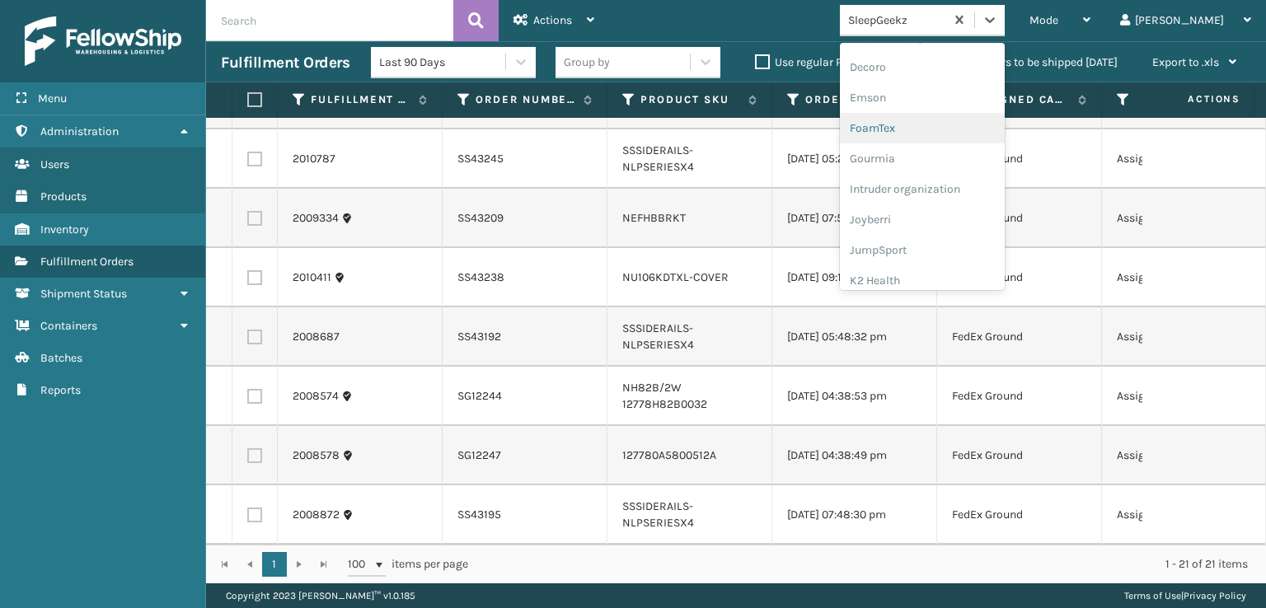
click at [939, 123] on div "FoamTex" at bounding box center [922, 128] width 165 height 31
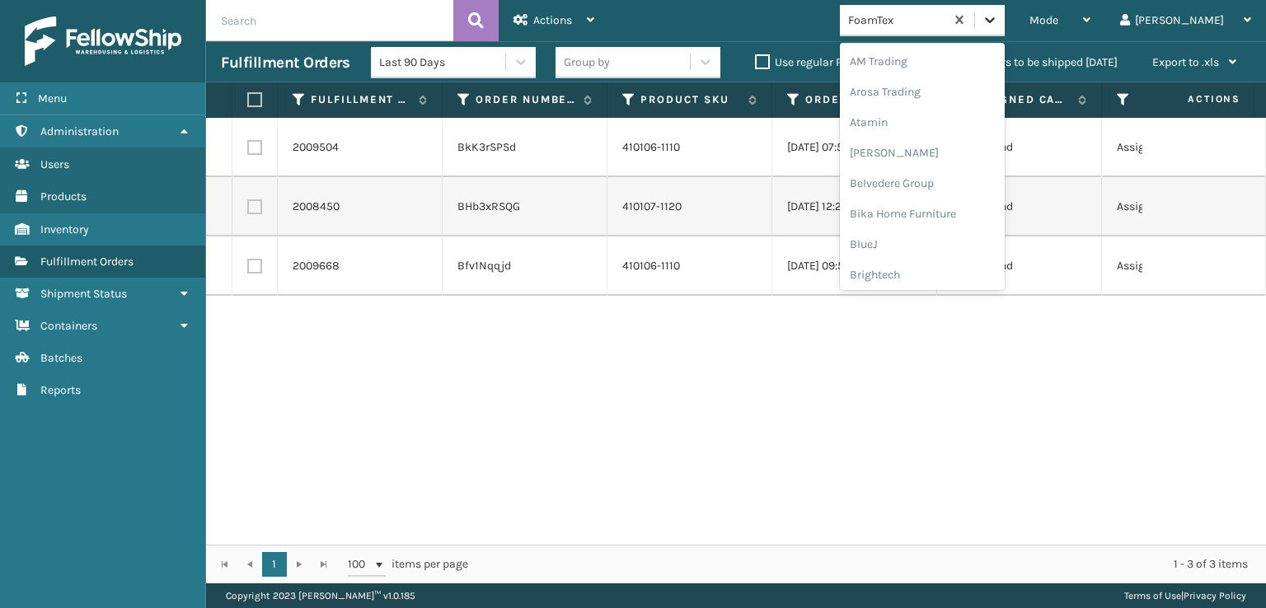
click at [995, 21] on icon at bounding box center [990, 20] width 10 height 6
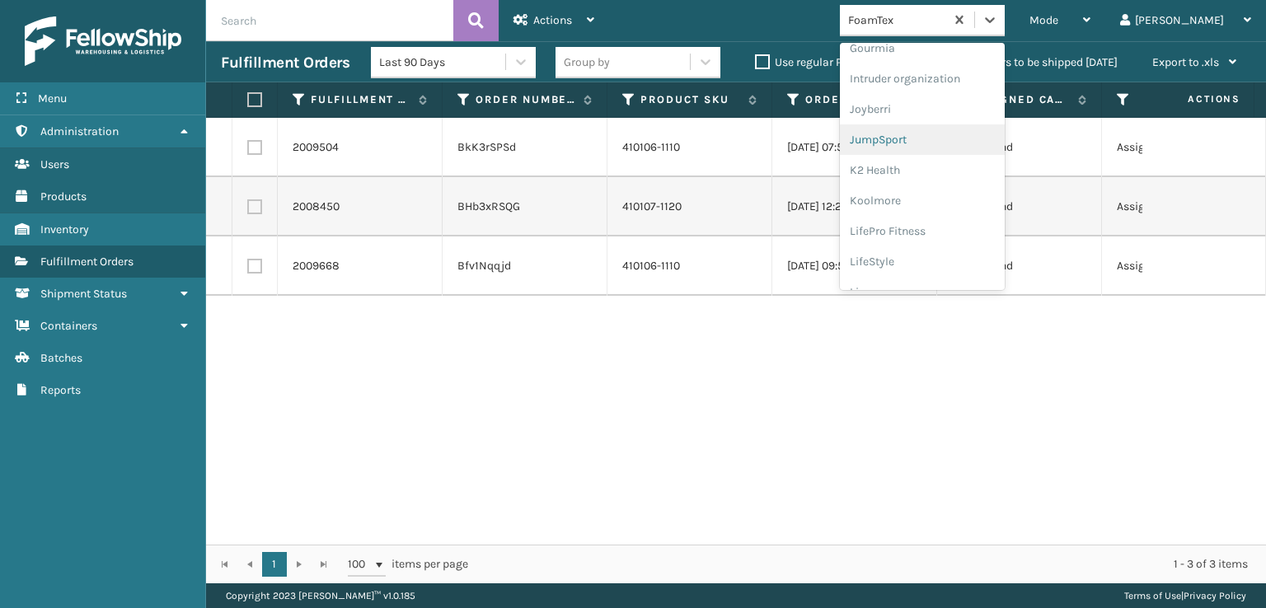
scroll to position [521, 0]
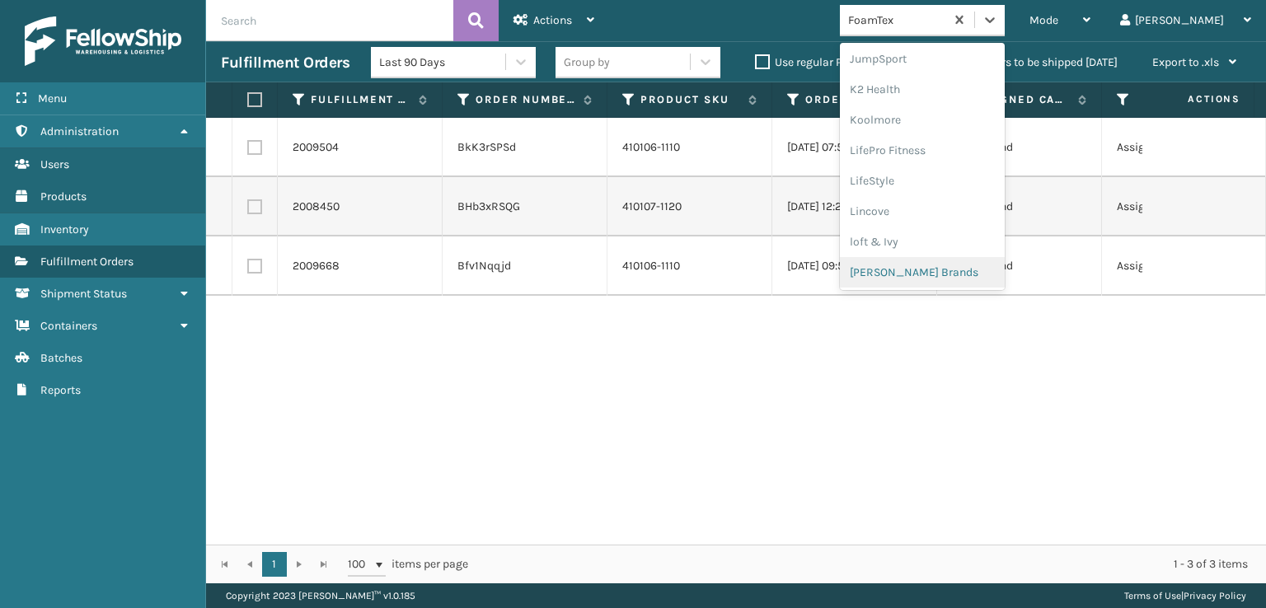
click at [946, 271] on div "[PERSON_NAME] Brands" at bounding box center [922, 272] width 165 height 31
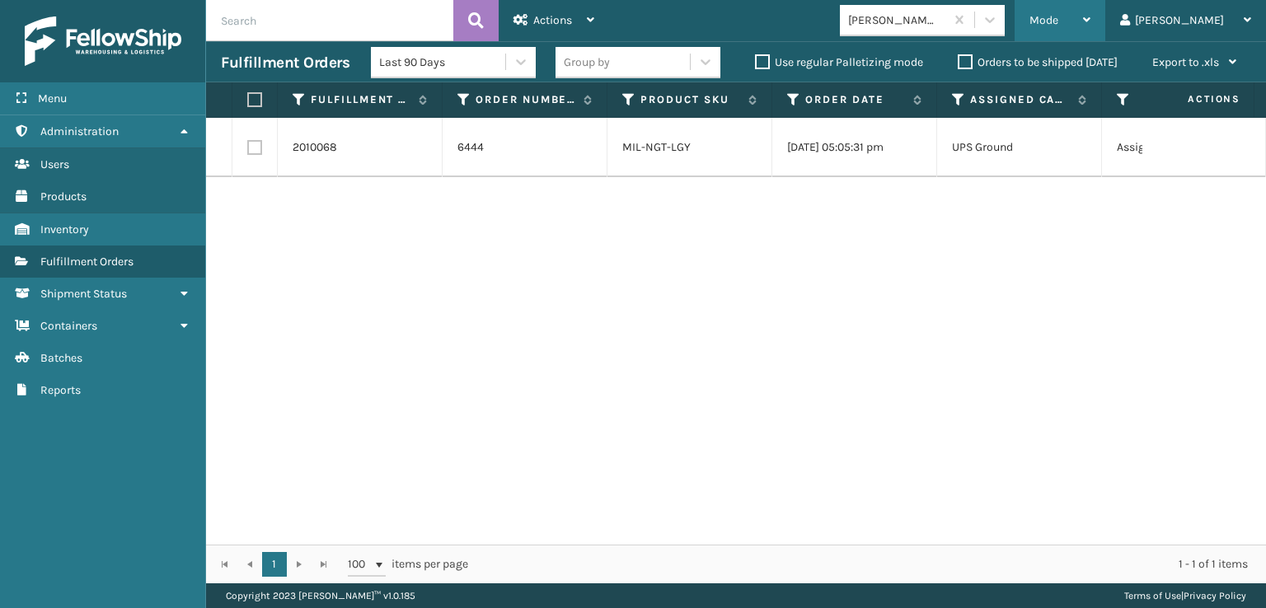
click at [1059, 17] on span "Mode" at bounding box center [1044, 20] width 29 height 14
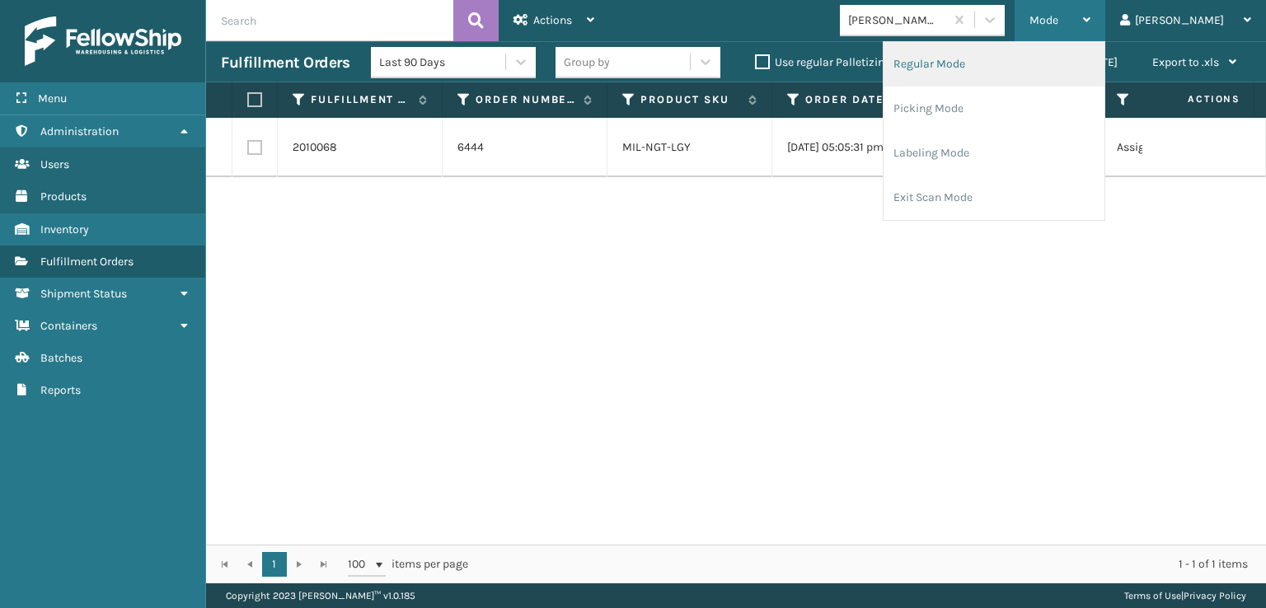
click at [1012, 60] on li "Regular Mode" at bounding box center [994, 64] width 221 height 45
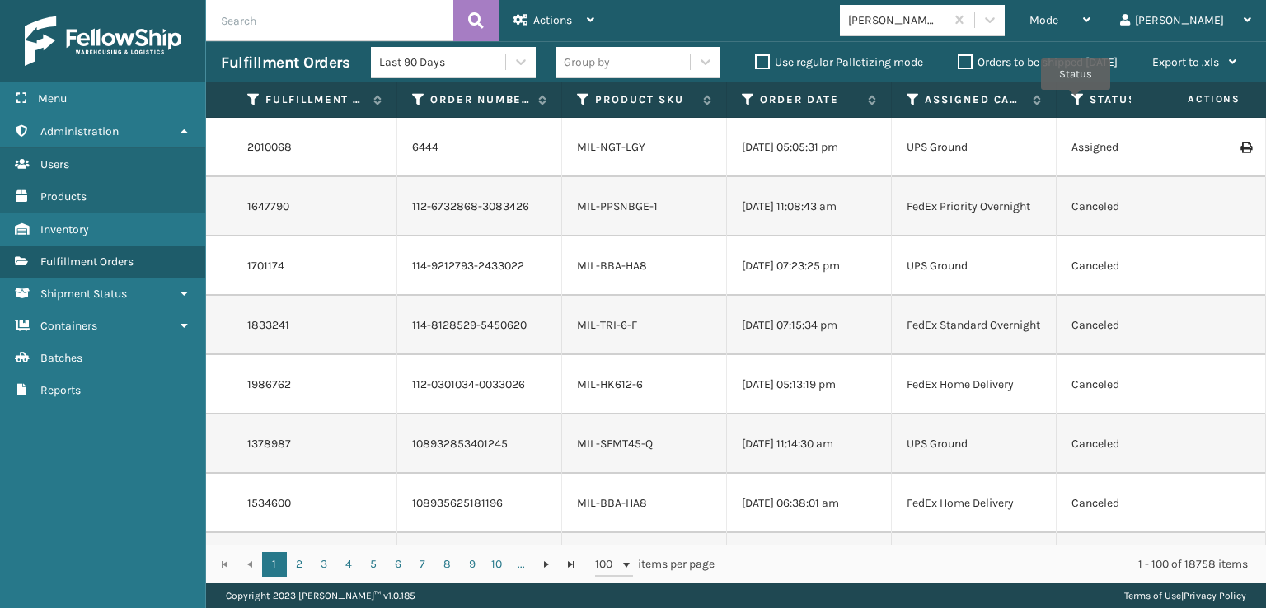
click at [1076, 101] on icon at bounding box center [1078, 99] width 13 height 15
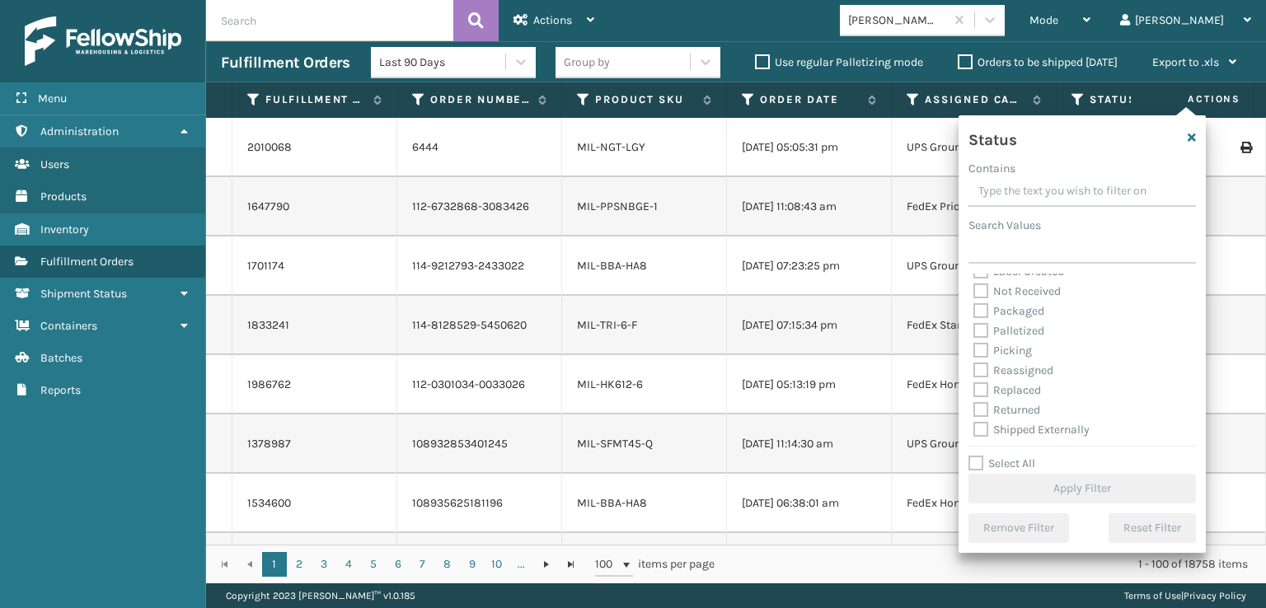
scroll to position [92, 0]
click at [984, 344] on label "Picking" at bounding box center [1003, 349] width 59 height 14
click at [975, 344] on input "Picking" at bounding box center [974, 345] width 1 height 11
checkbox input "true"
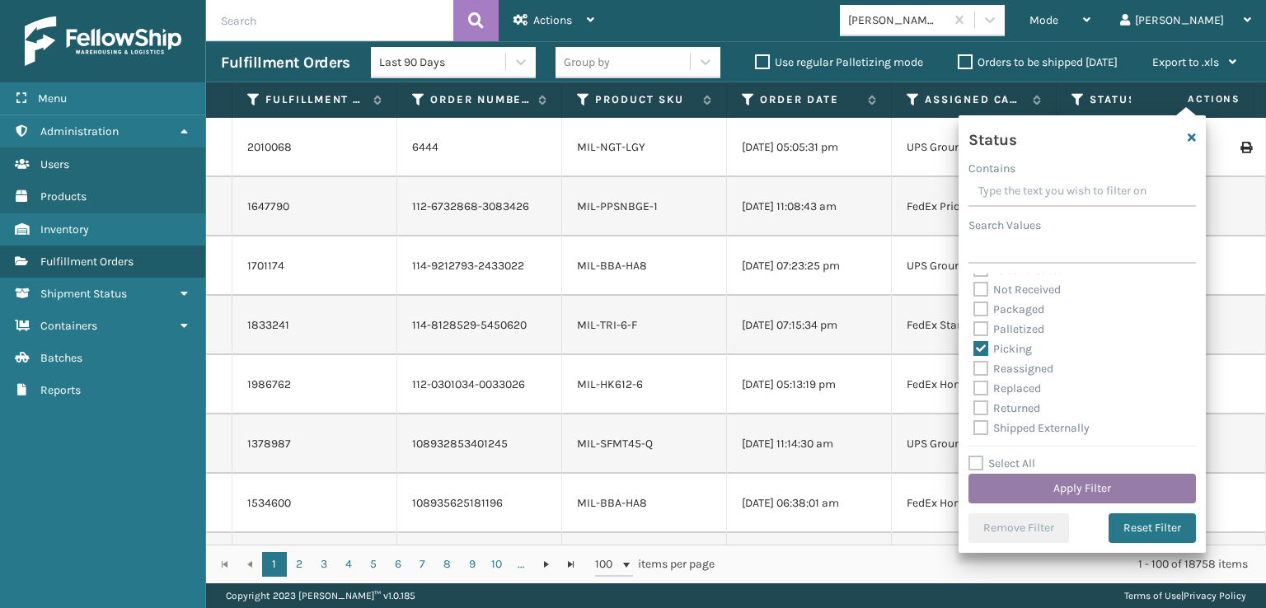
click at [1036, 491] on button "Apply Filter" at bounding box center [1083, 489] width 228 height 30
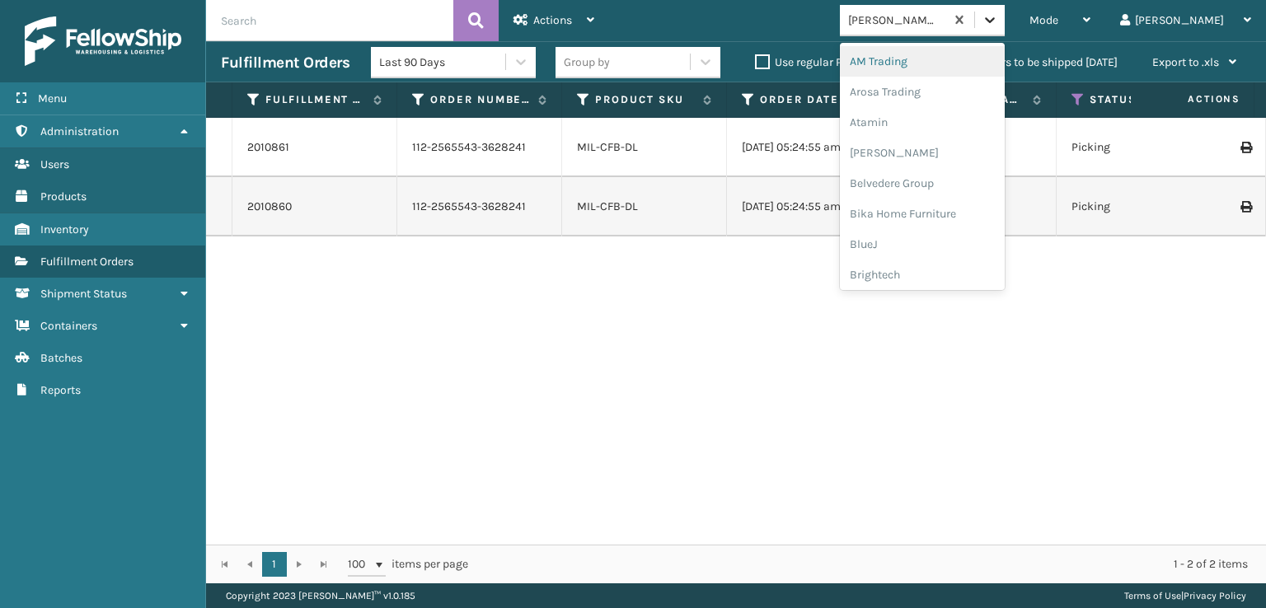
click at [998, 26] on icon at bounding box center [990, 20] width 16 height 16
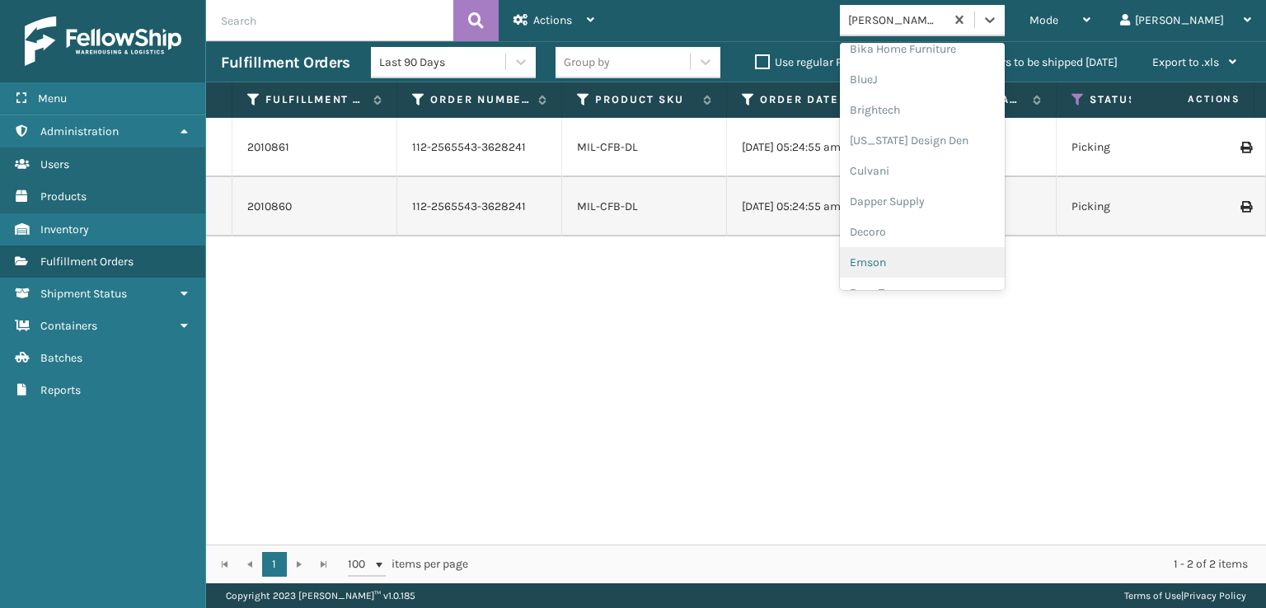
scroll to position [247, 0]
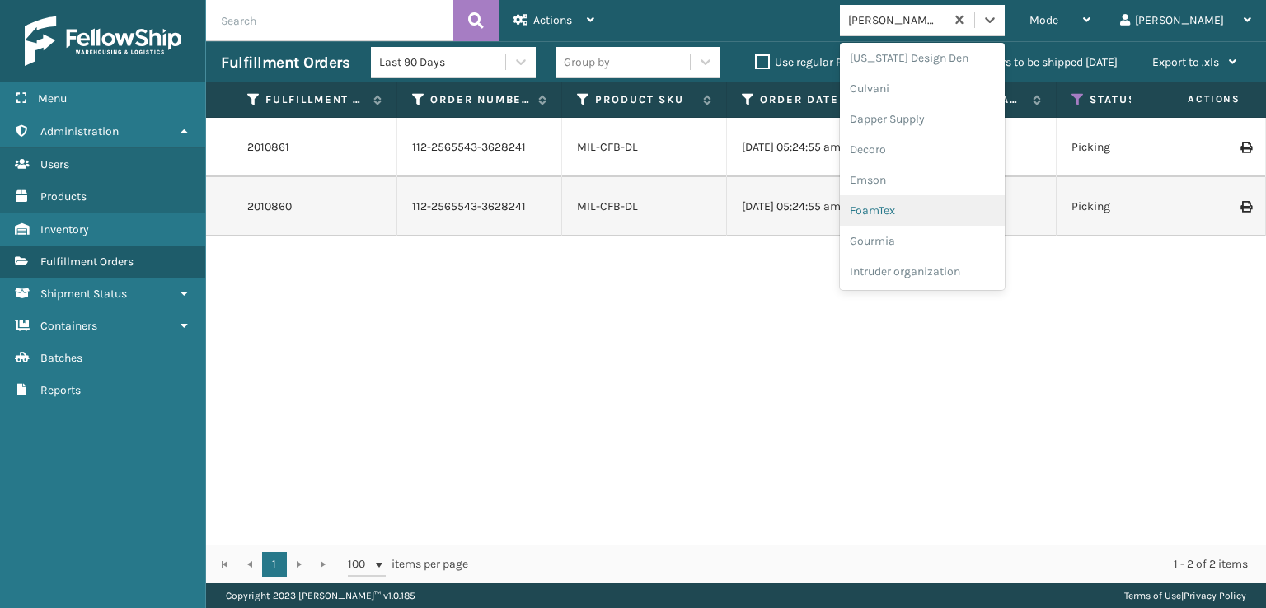
click at [942, 204] on div "FoamTex" at bounding box center [922, 210] width 165 height 31
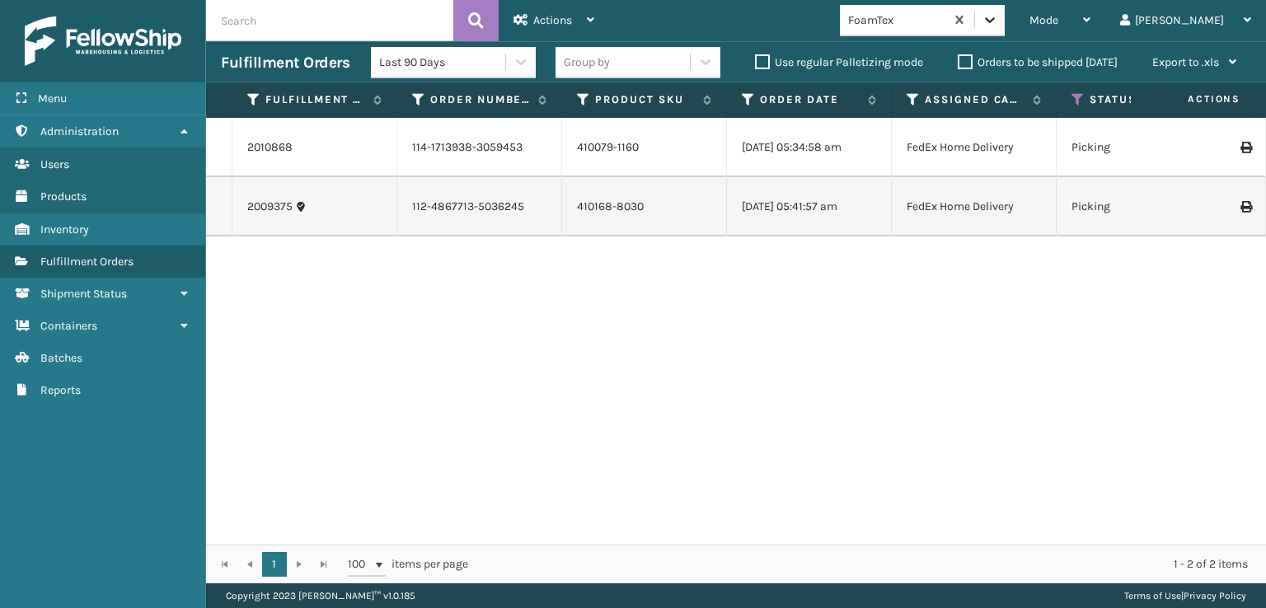
click at [998, 15] on icon at bounding box center [990, 20] width 16 height 16
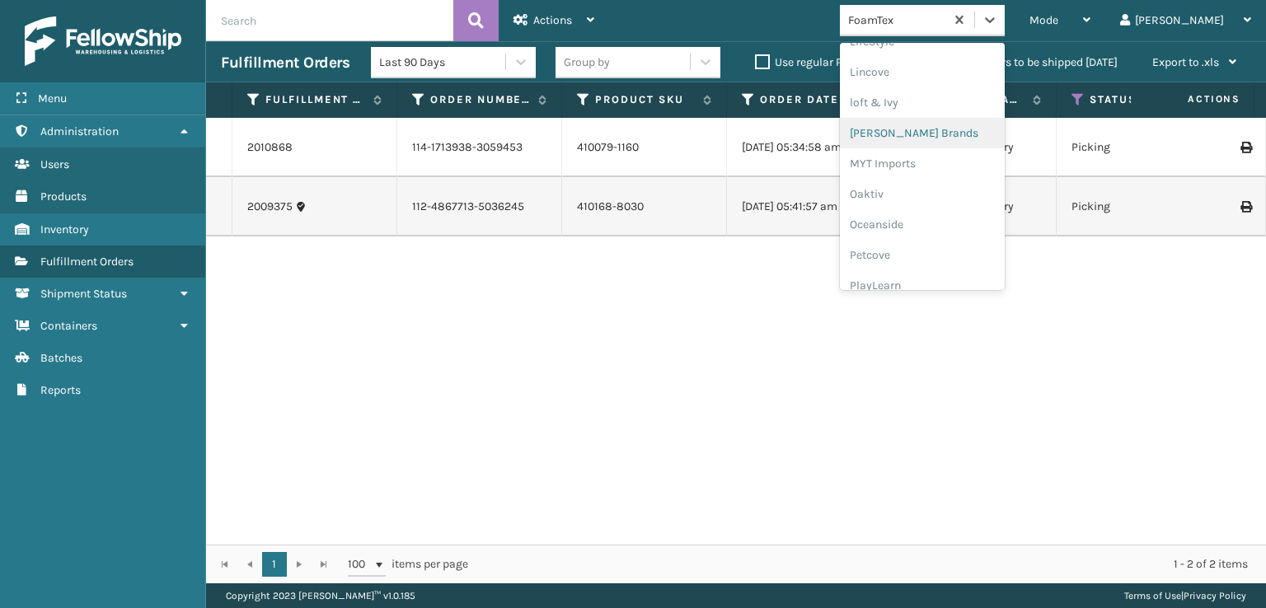
scroll to position [796, 0]
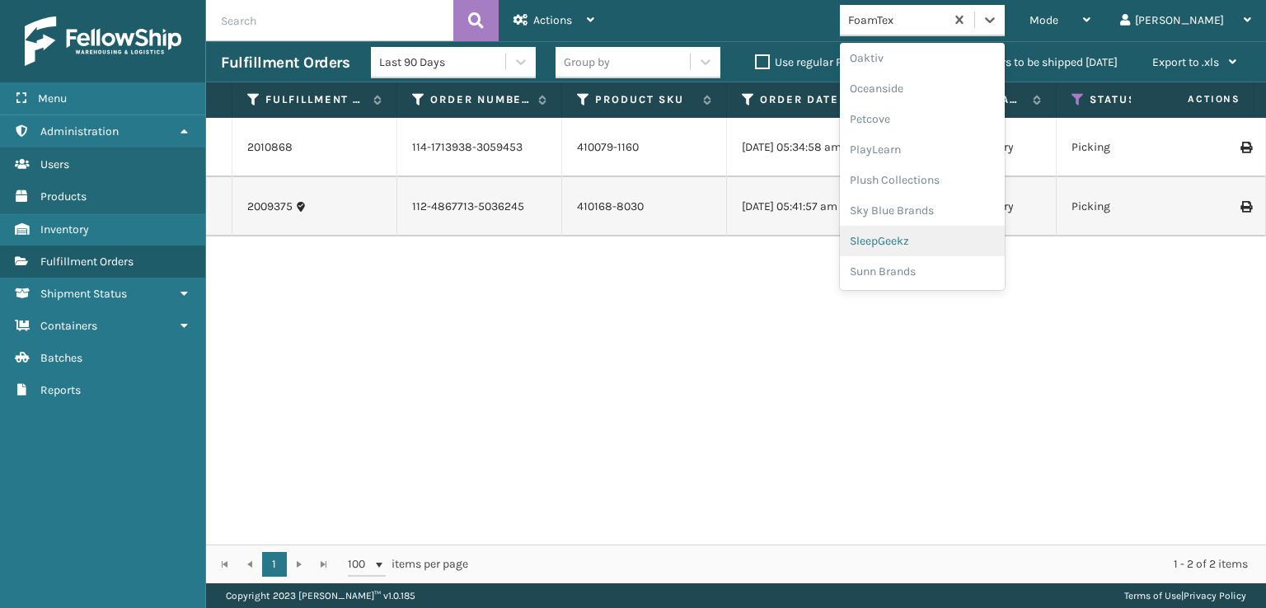
click at [956, 238] on div "SleepGeekz" at bounding box center [922, 241] width 165 height 31
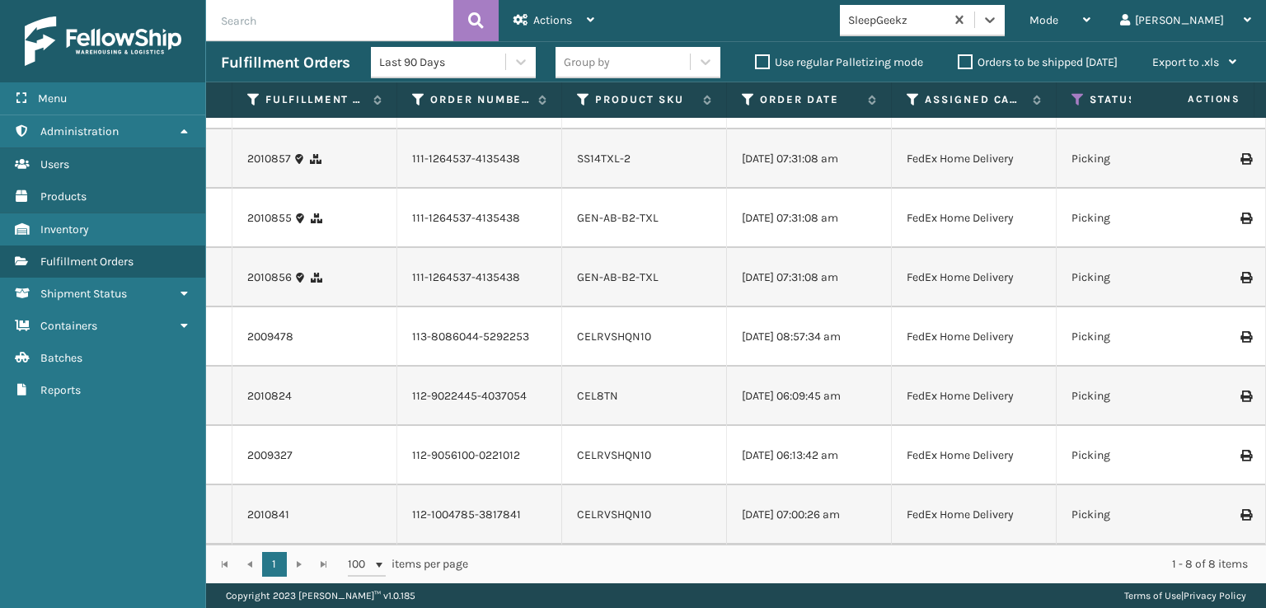
scroll to position [0, 0]
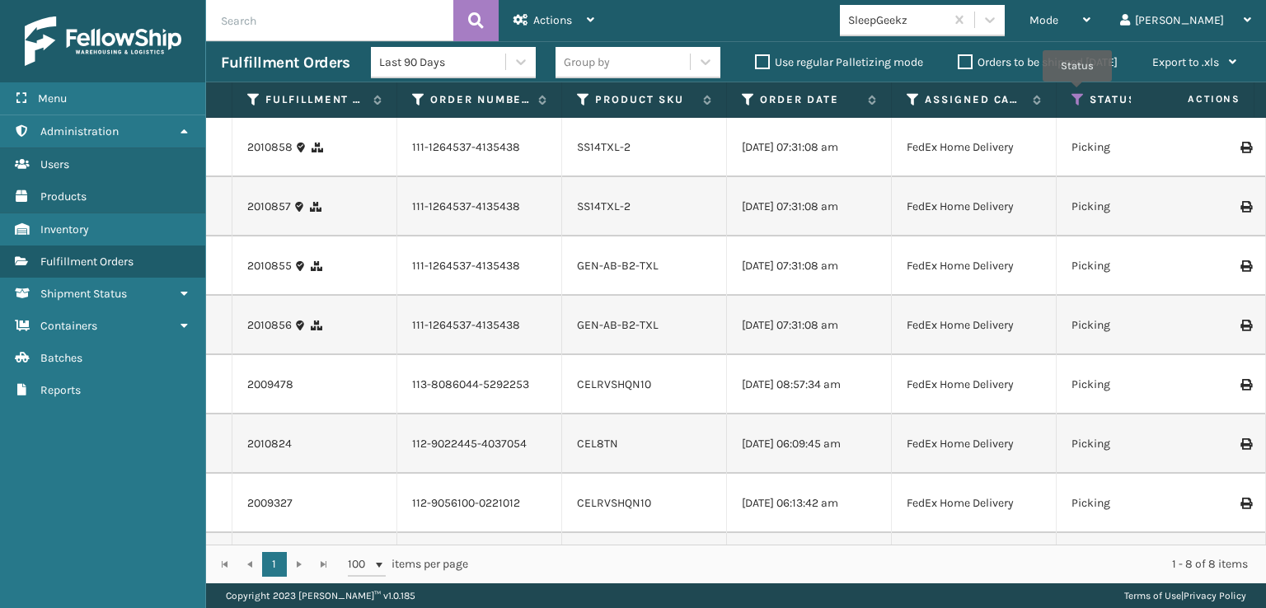
click at [1078, 93] on icon at bounding box center [1078, 99] width 13 height 15
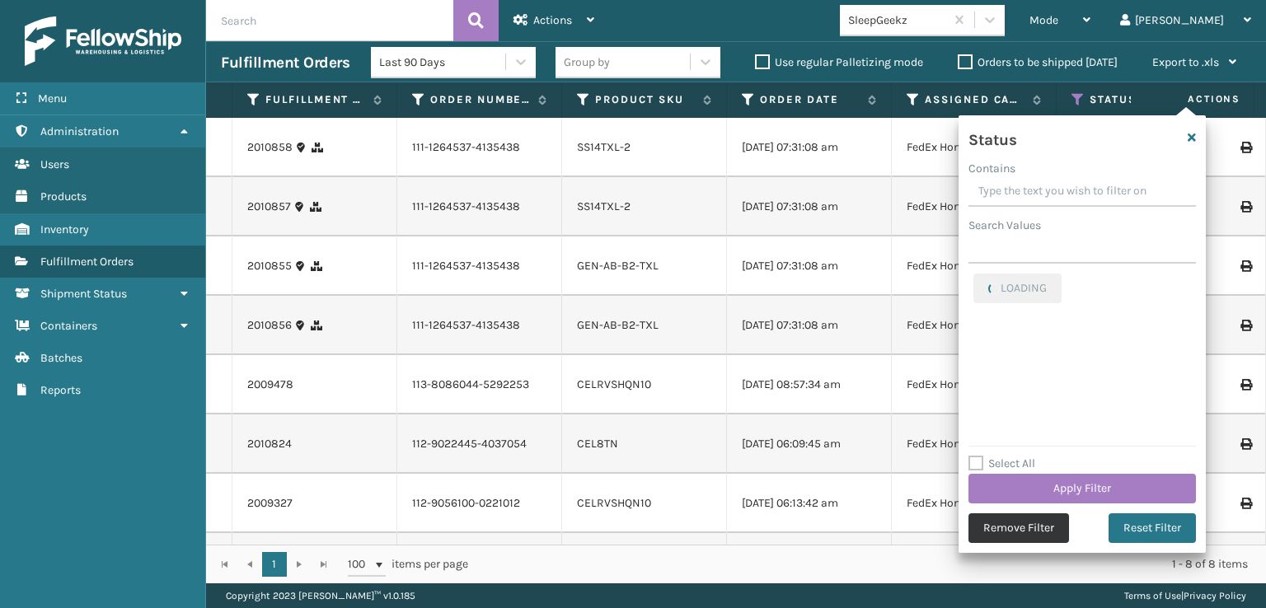
click at [1007, 532] on button "Remove Filter" at bounding box center [1019, 529] width 101 height 30
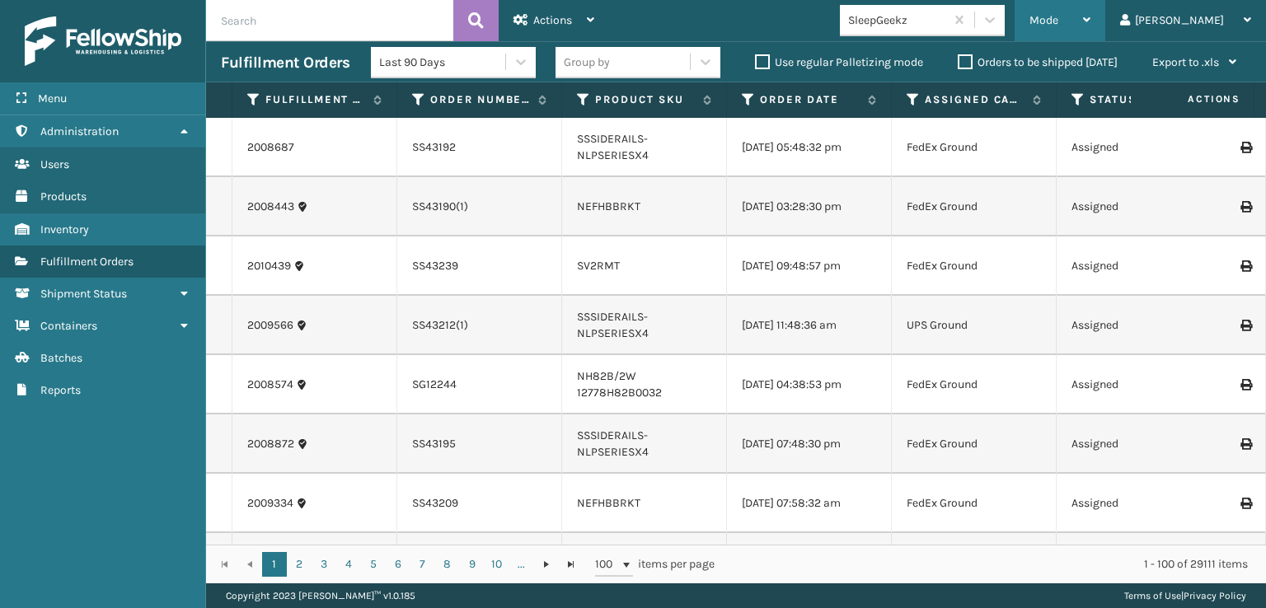
click at [1059, 24] on span "Mode" at bounding box center [1044, 20] width 29 height 14
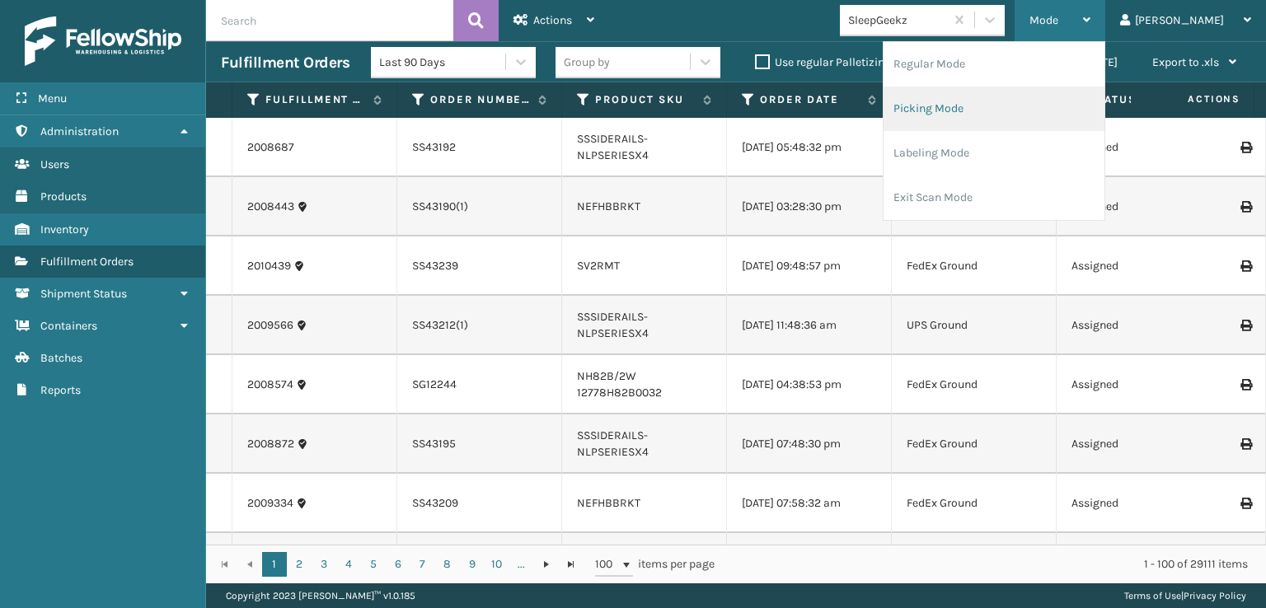
click at [1019, 103] on li "Picking Mode" at bounding box center [994, 109] width 221 height 45
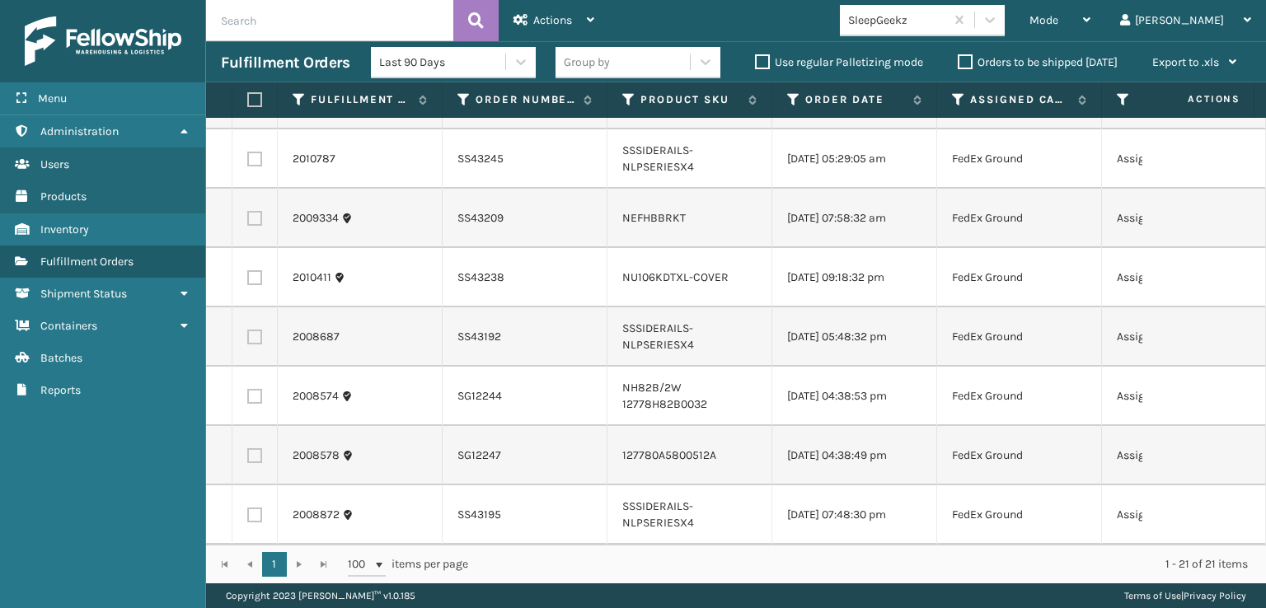
scroll to position [841, 0]
click at [998, 17] on icon at bounding box center [990, 20] width 16 height 16
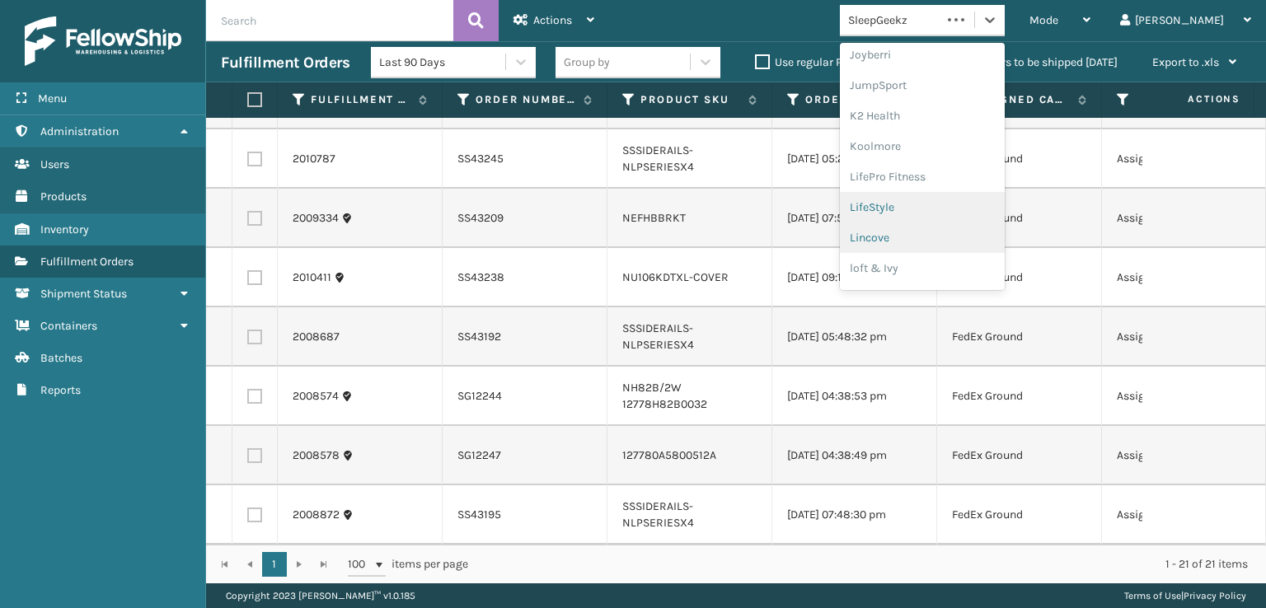
scroll to position [521, 0]
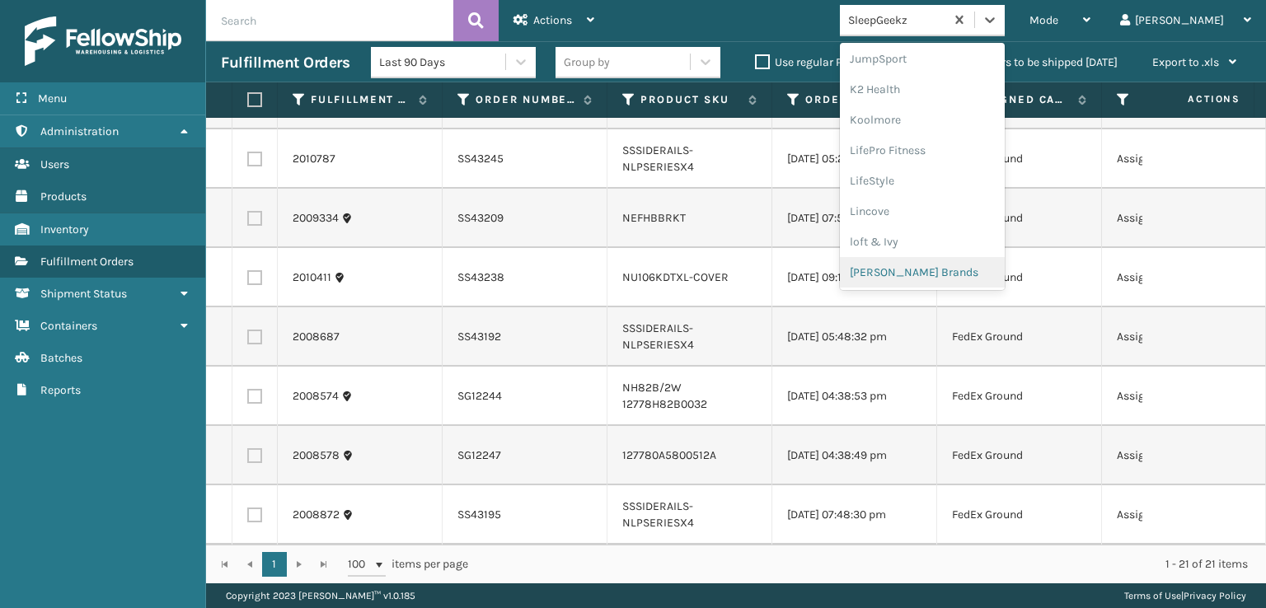
click at [940, 271] on div "[PERSON_NAME] Brands" at bounding box center [922, 272] width 165 height 31
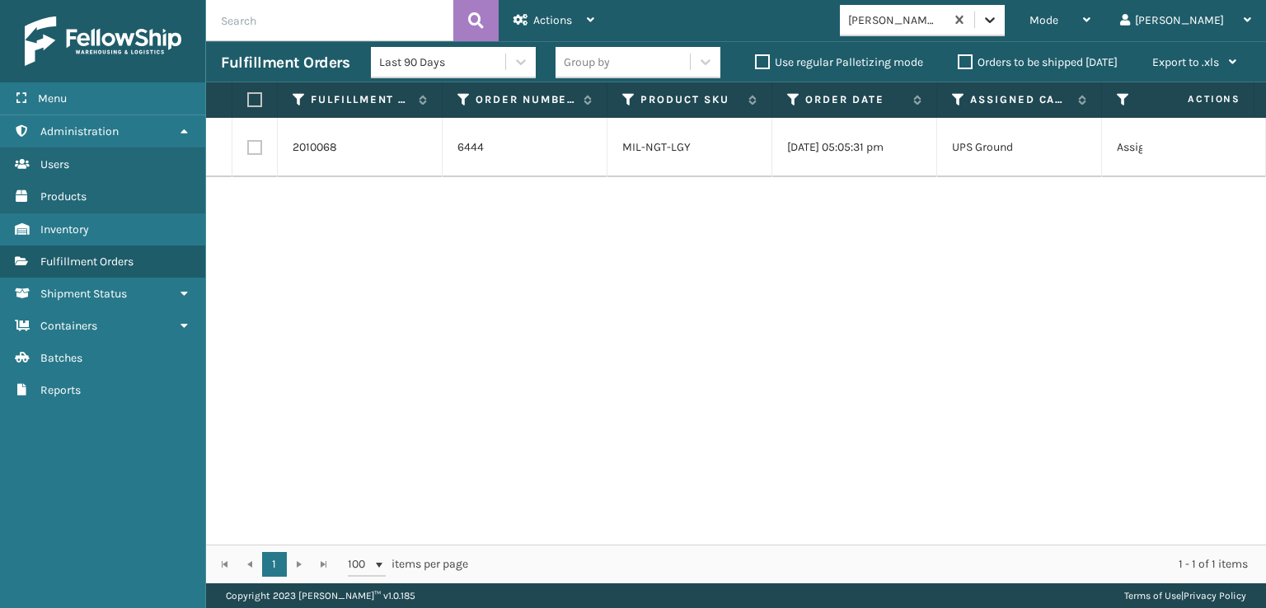
click at [1005, 5] on div at bounding box center [990, 20] width 30 height 30
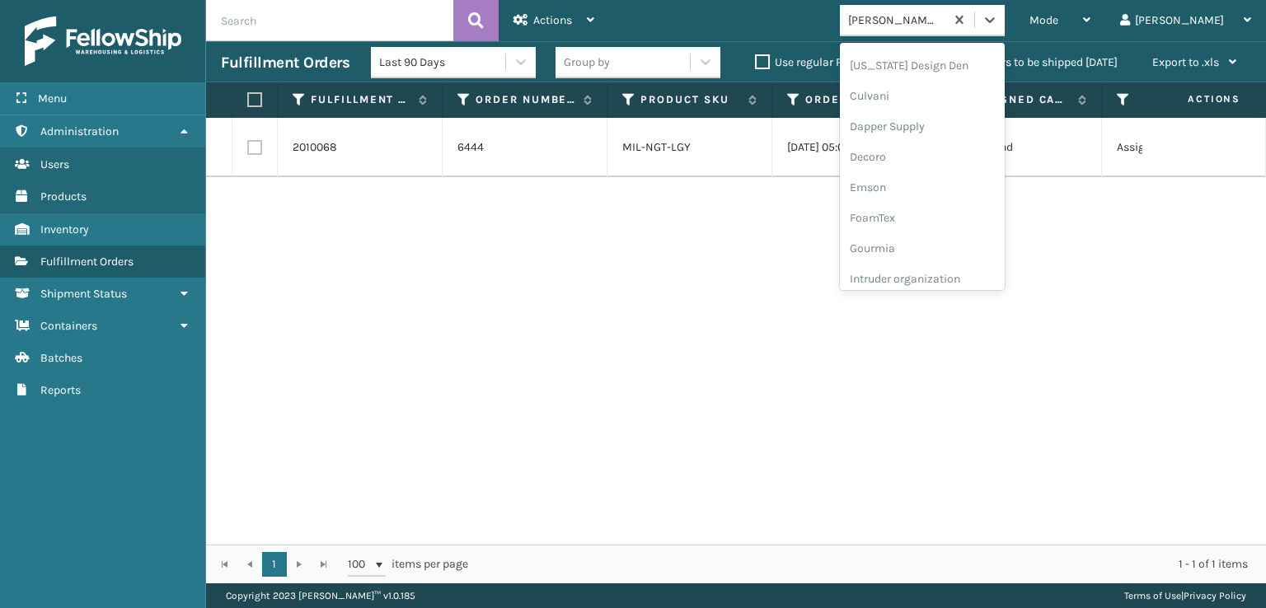
scroll to position [247, 0]
click at [931, 211] on div "FoamTex" at bounding box center [922, 210] width 165 height 31
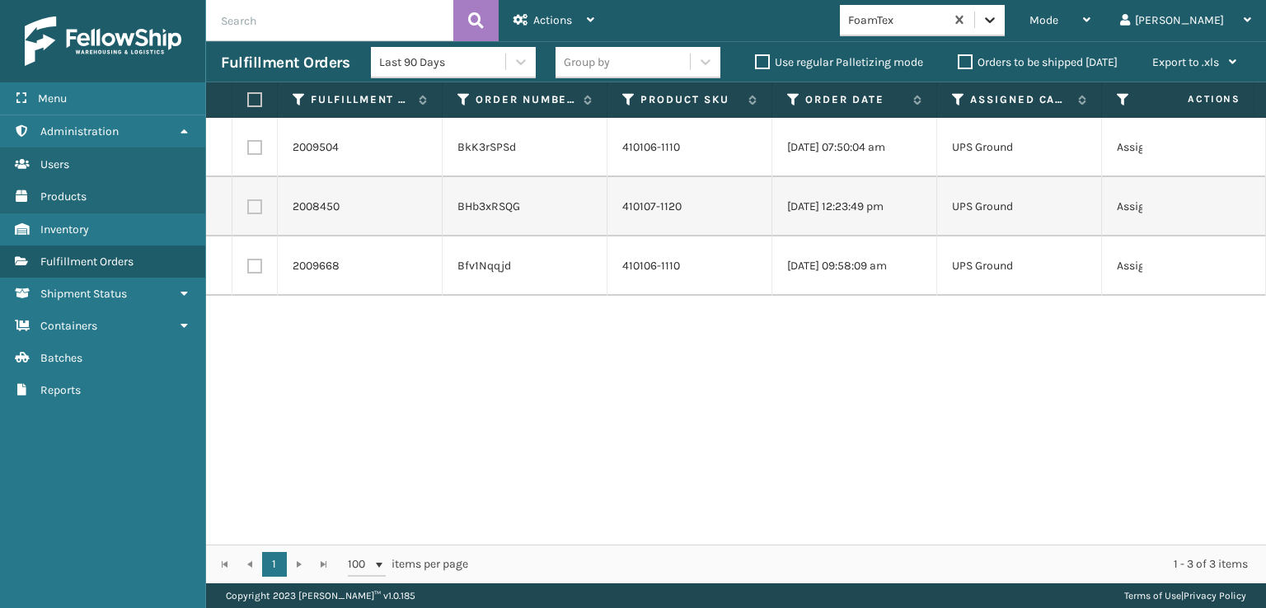
click at [998, 27] on icon at bounding box center [990, 20] width 16 height 16
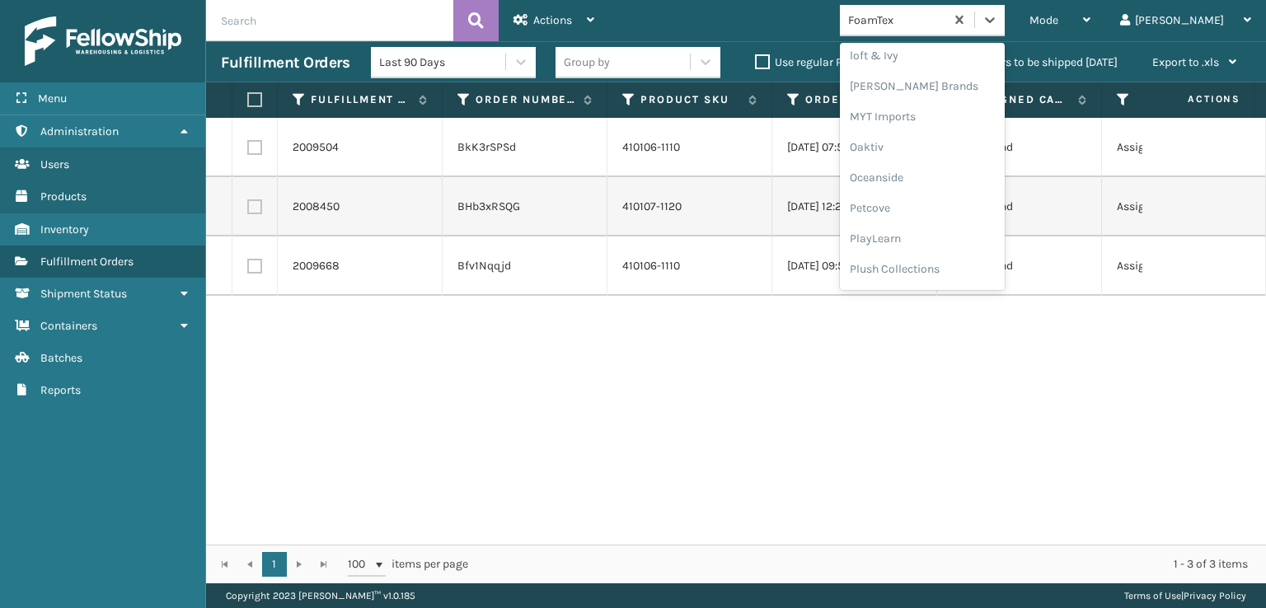
scroll to position [796, 0]
click at [950, 179] on div "Plush Collections" at bounding box center [922, 180] width 165 height 31
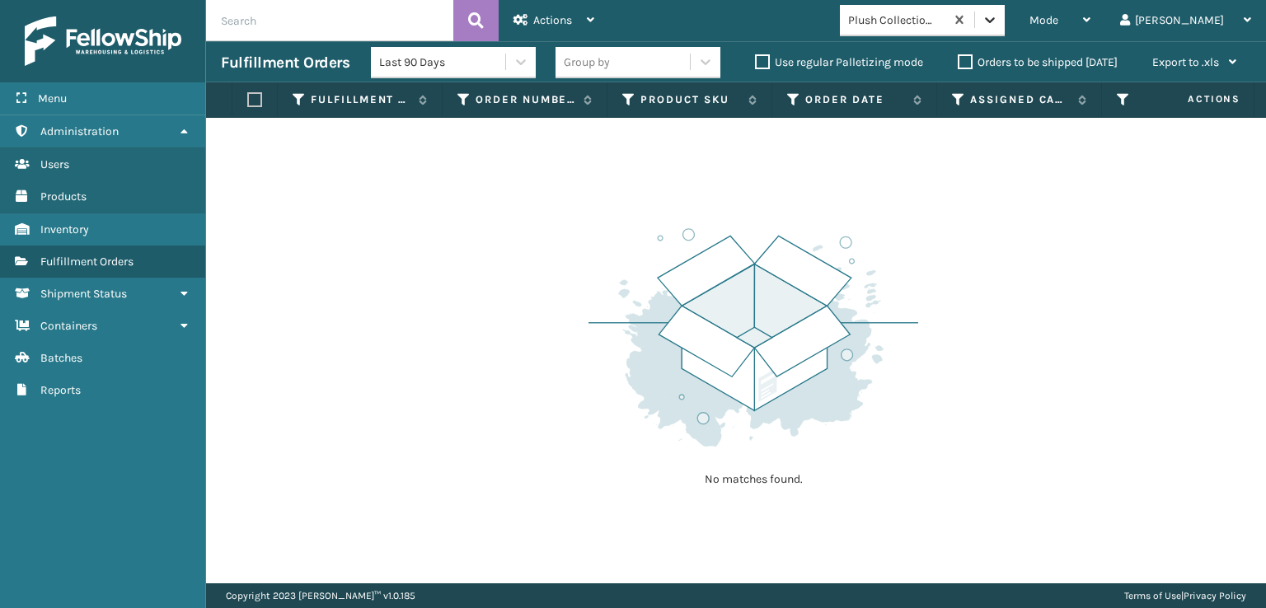
click at [995, 18] on icon at bounding box center [990, 20] width 10 height 6
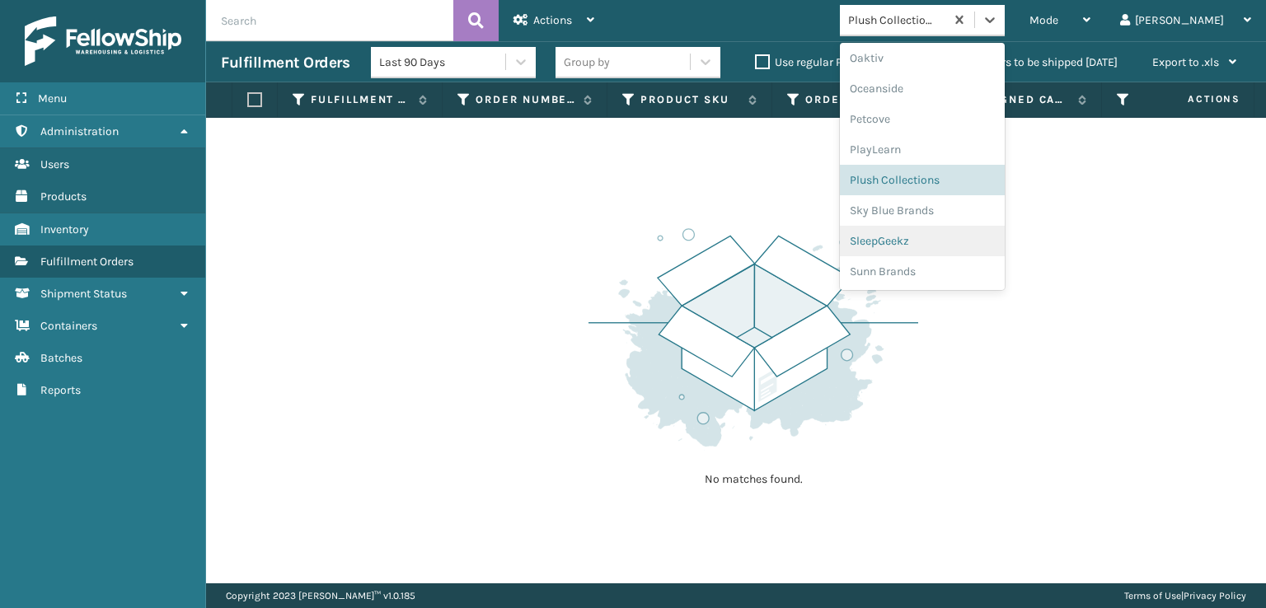
click at [956, 244] on div "SleepGeekz" at bounding box center [922, 241] width 165 height 31
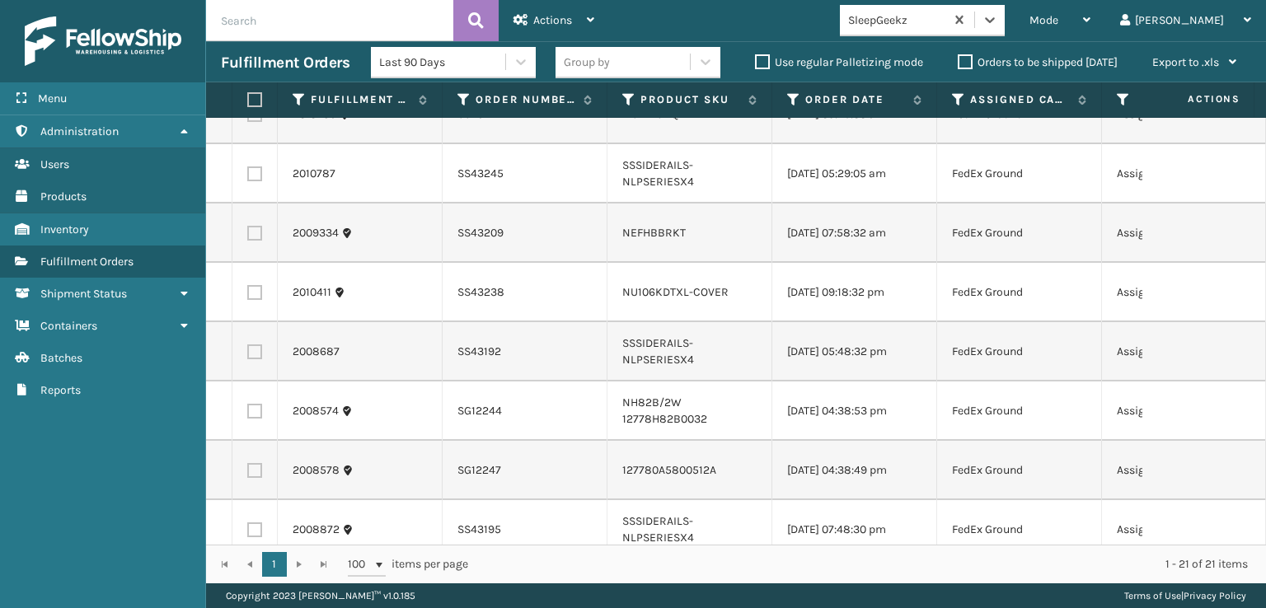
scroll to position [841, 0]
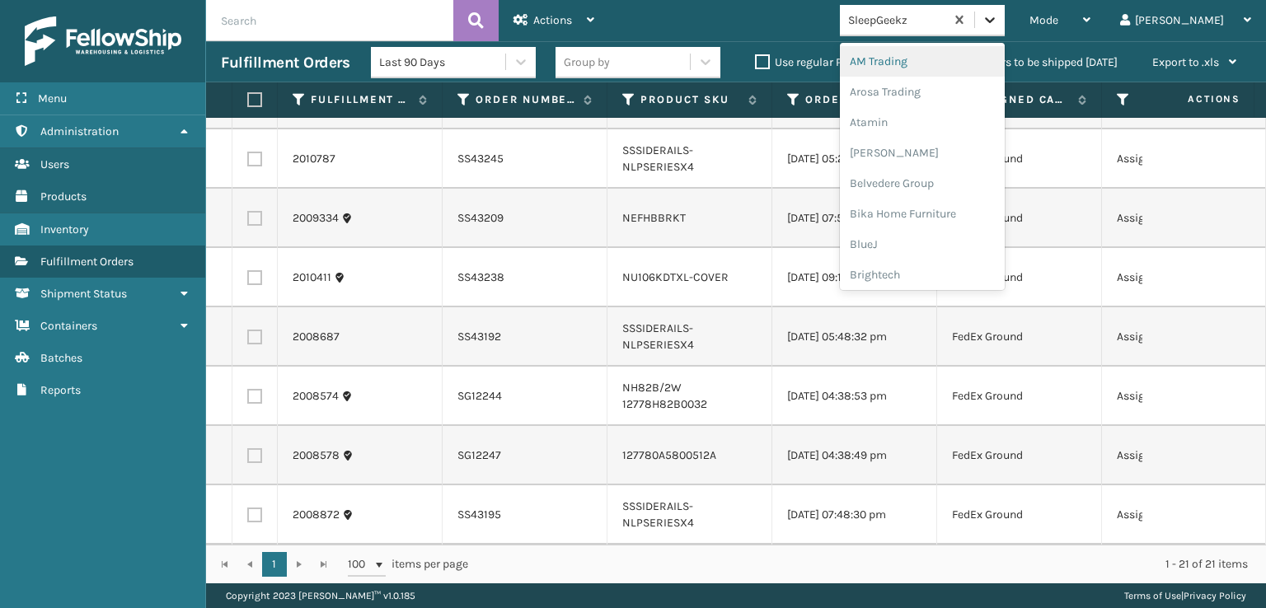
click at [998, 14] on icon at bounding box center [990, 20] width 16 height 16
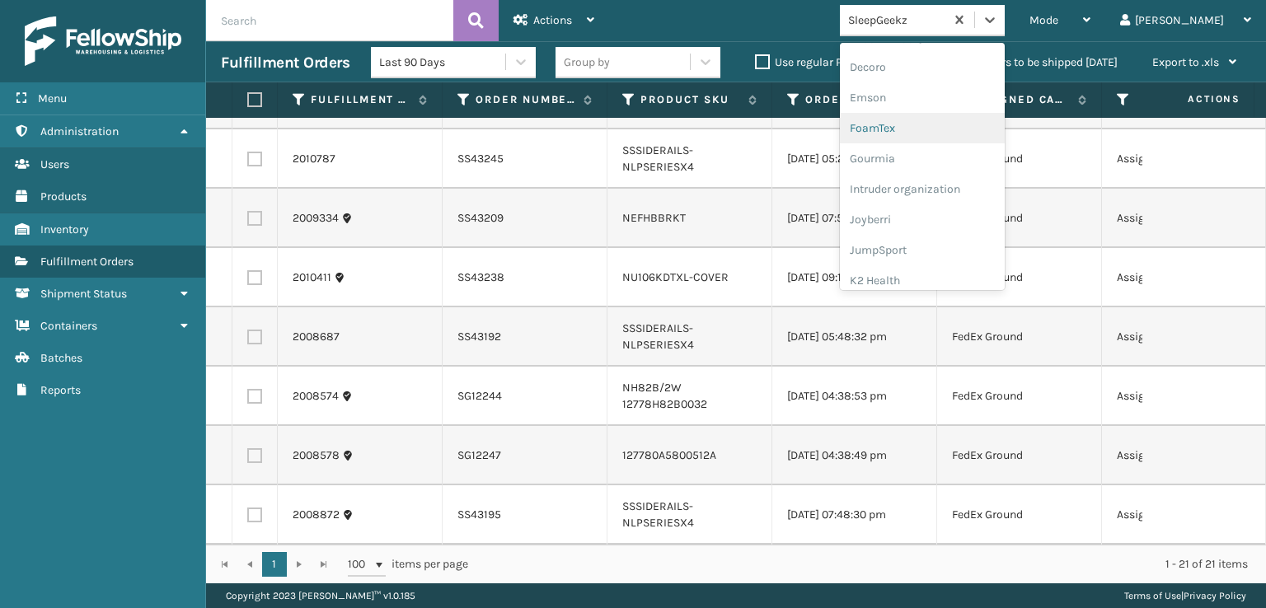
click at [956, 129] on div "FoamTex" at bounding box center [922, 128] width 165 height 31
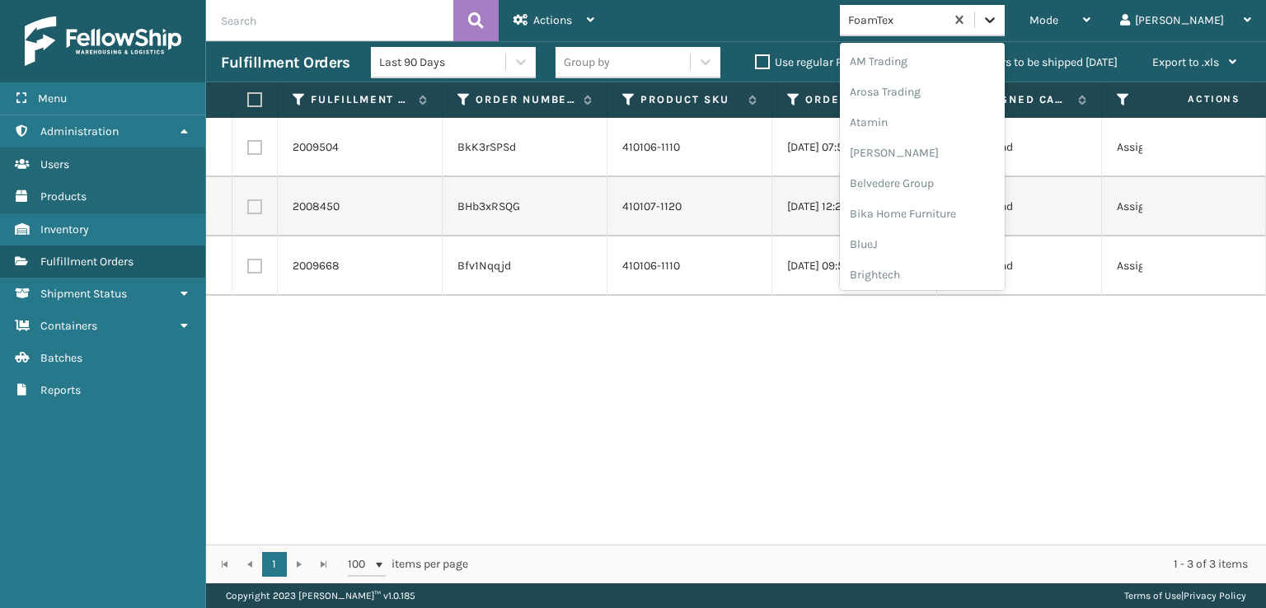
click at [998, 18] on icon at bounding box center [990, 20] width 16 height 16
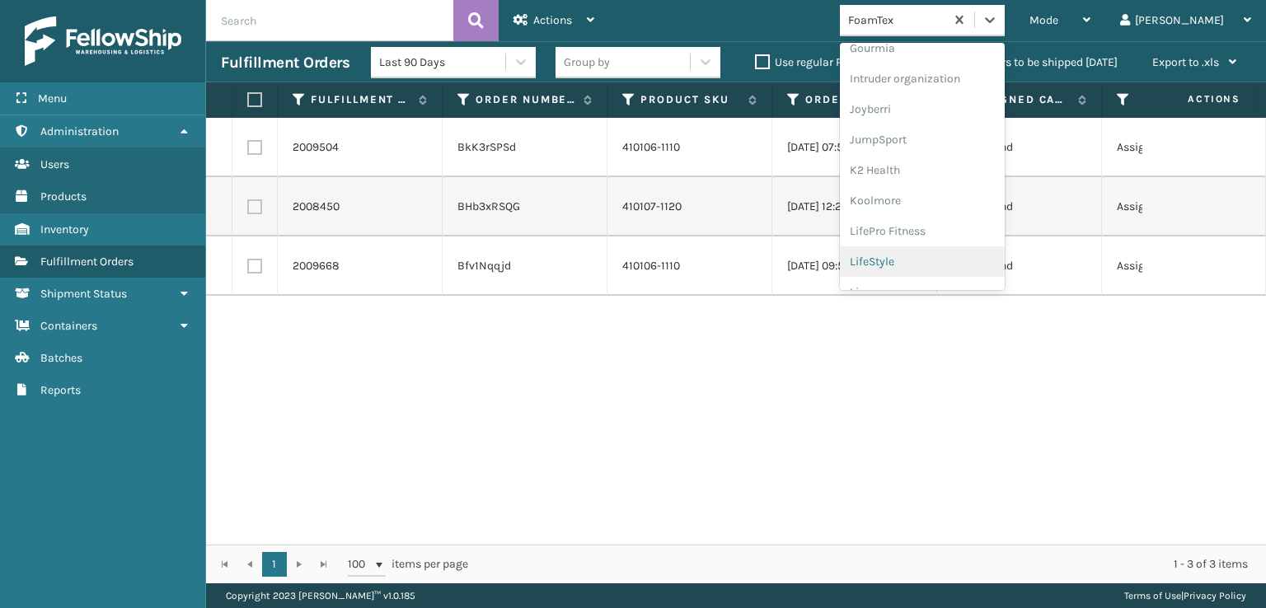
scroll to position [521, 0]
click at [943, 270] on div "[PERSON_NAME] Brands" at bounding box center [922, 272] width 165 height 31
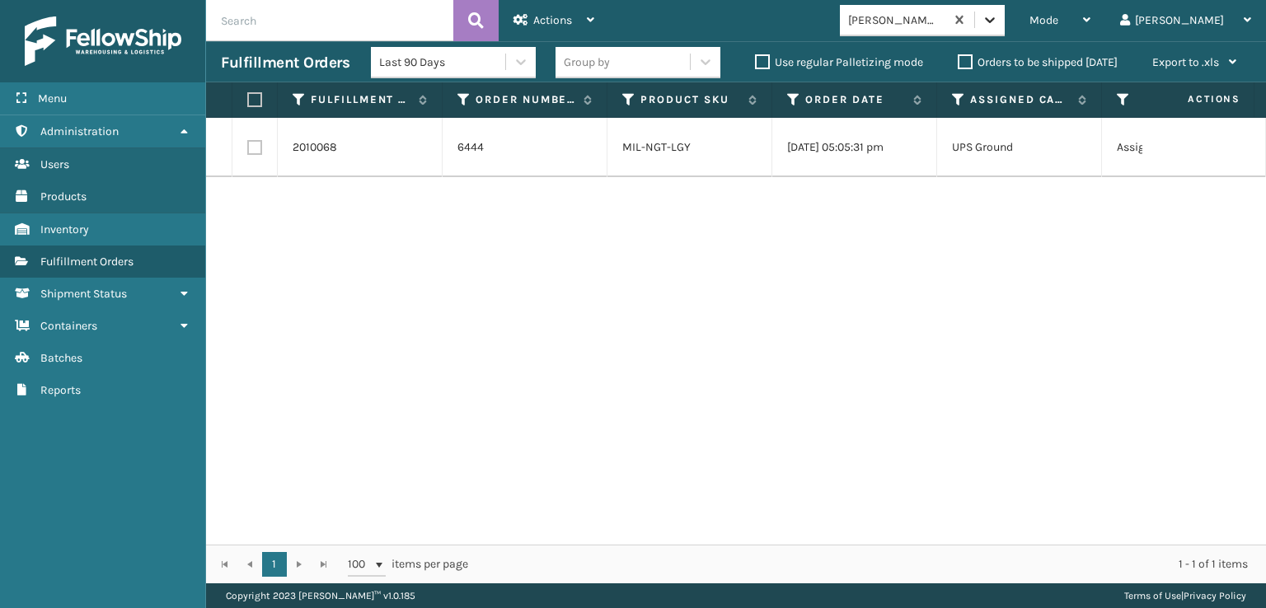
click at [998, 13] on icon at bounding box center [990, 20] width 16 height 16
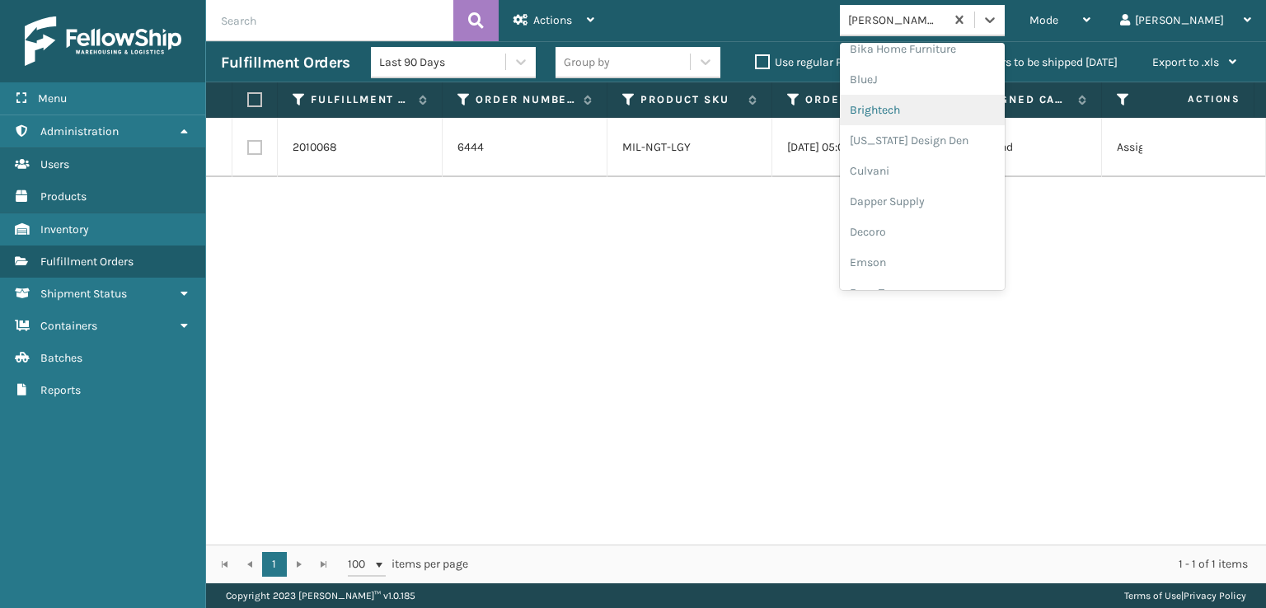
scroll to position [247, 0]
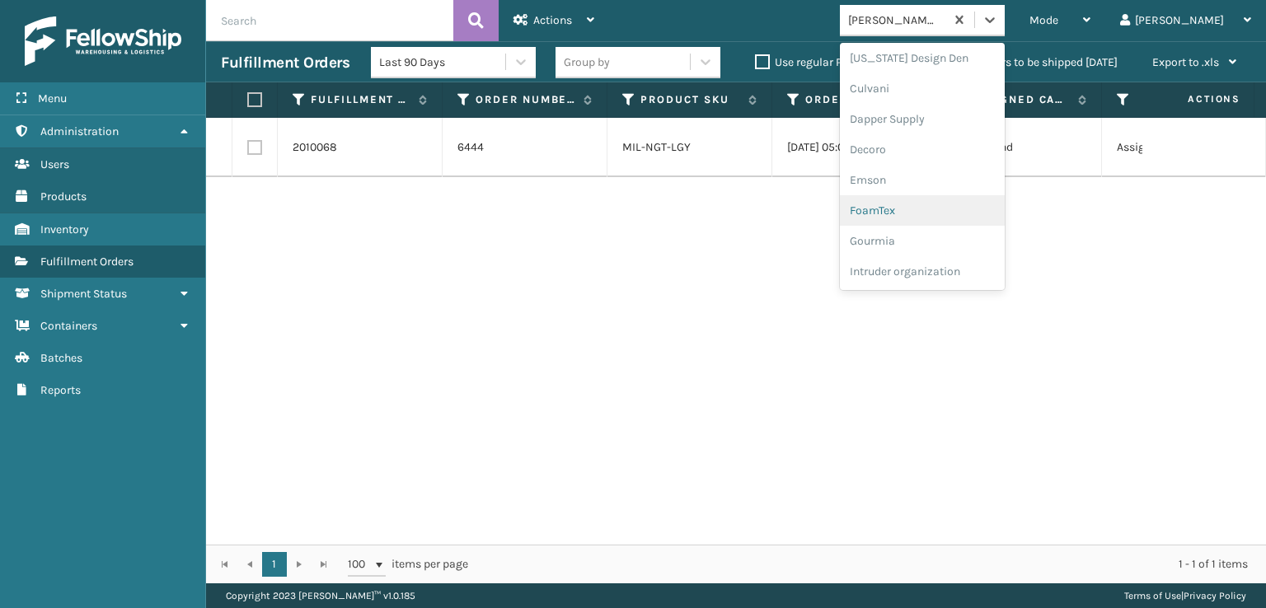
click at [936, 211] on div "FoamTex" at bounding box center [922, 210] width 165 height 31
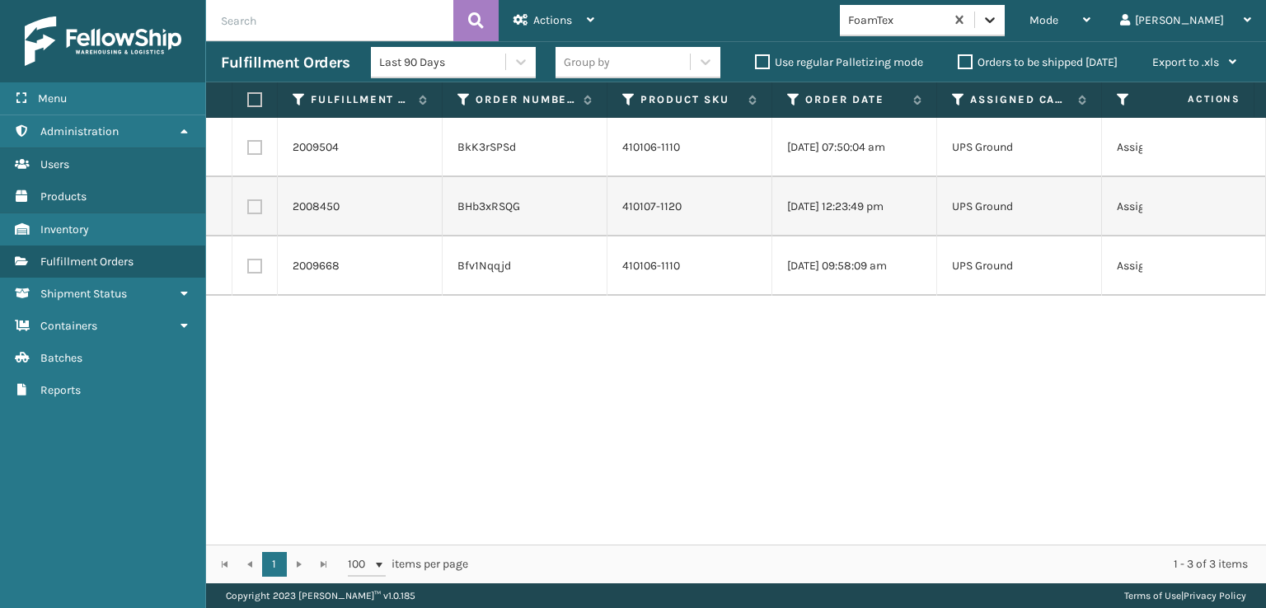
click at [998, 15] on icon at bounding box center [990, 20] width 16 height 16
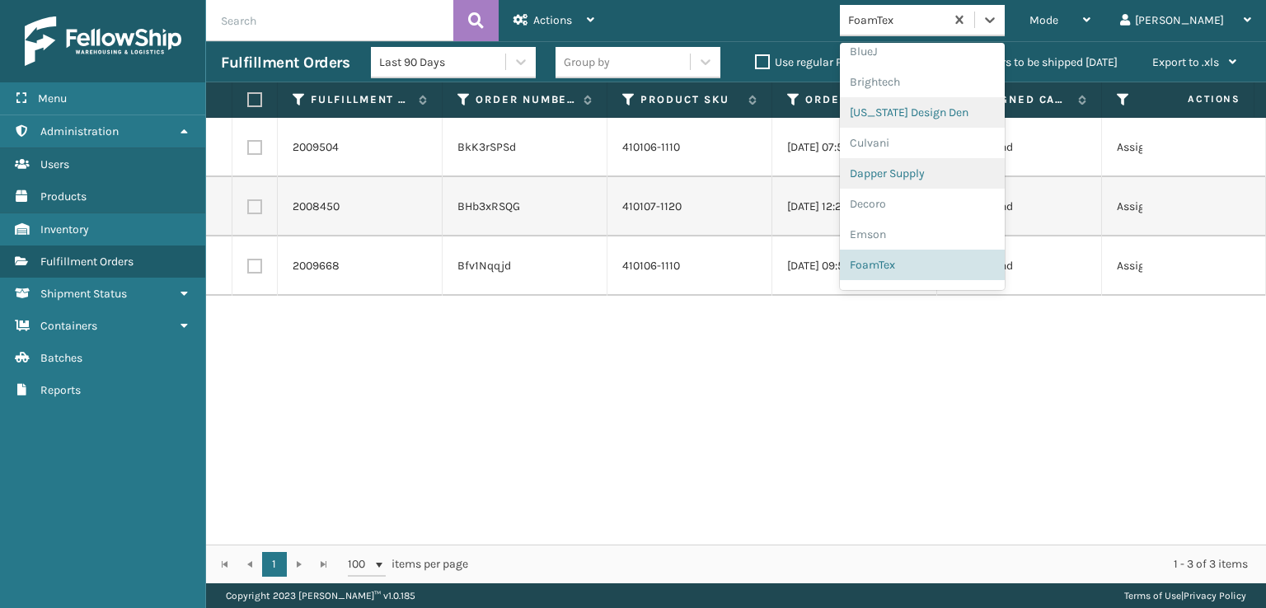
scroll to position [521, 0]
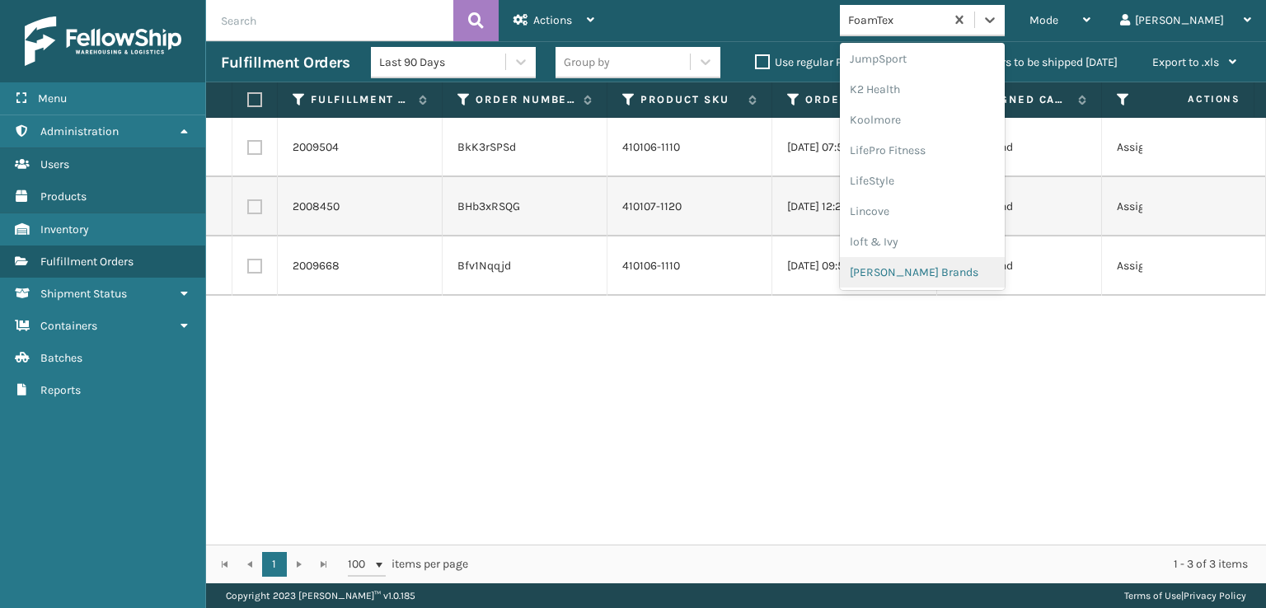
click at [935, 269] on div "[PERSON_NAME] Brands" at bounding box center [922, 272] width 165 height 31
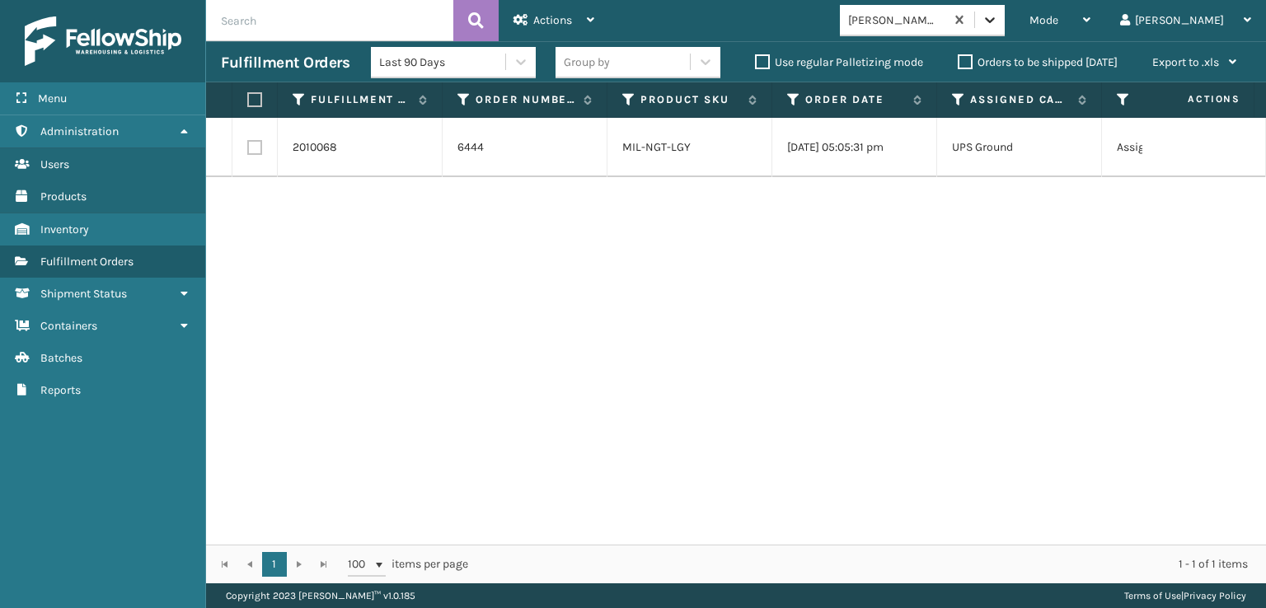
click at [998, 24] on icon at bounding box center [990, 20] width 16 height 16
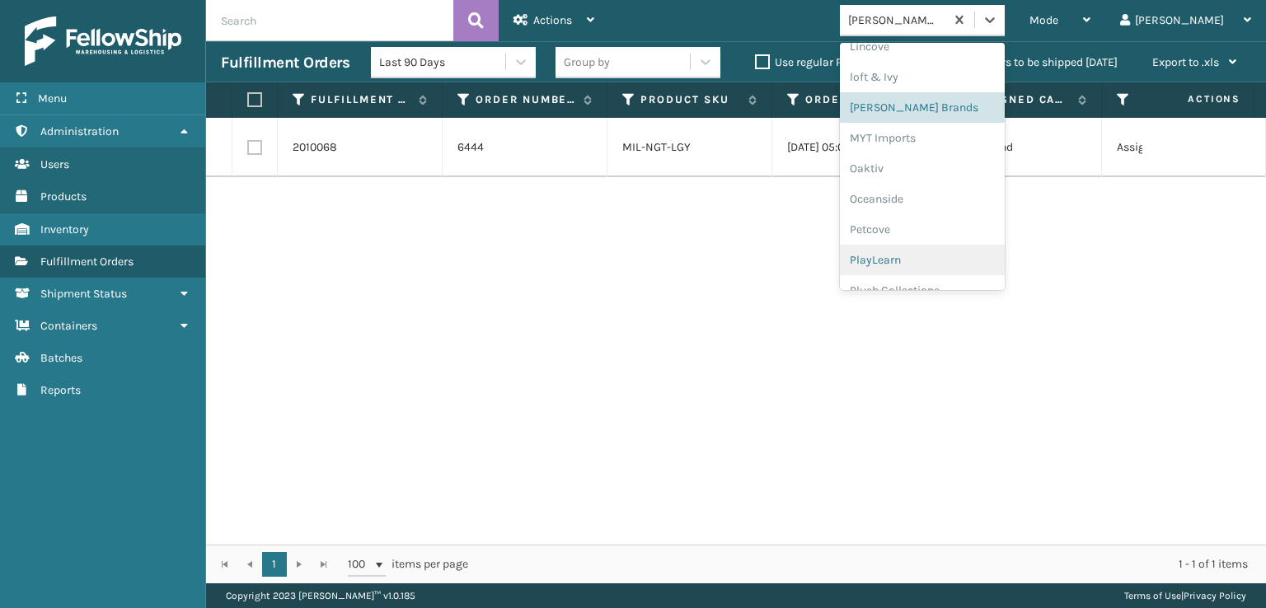
scroll to position [796, 0]
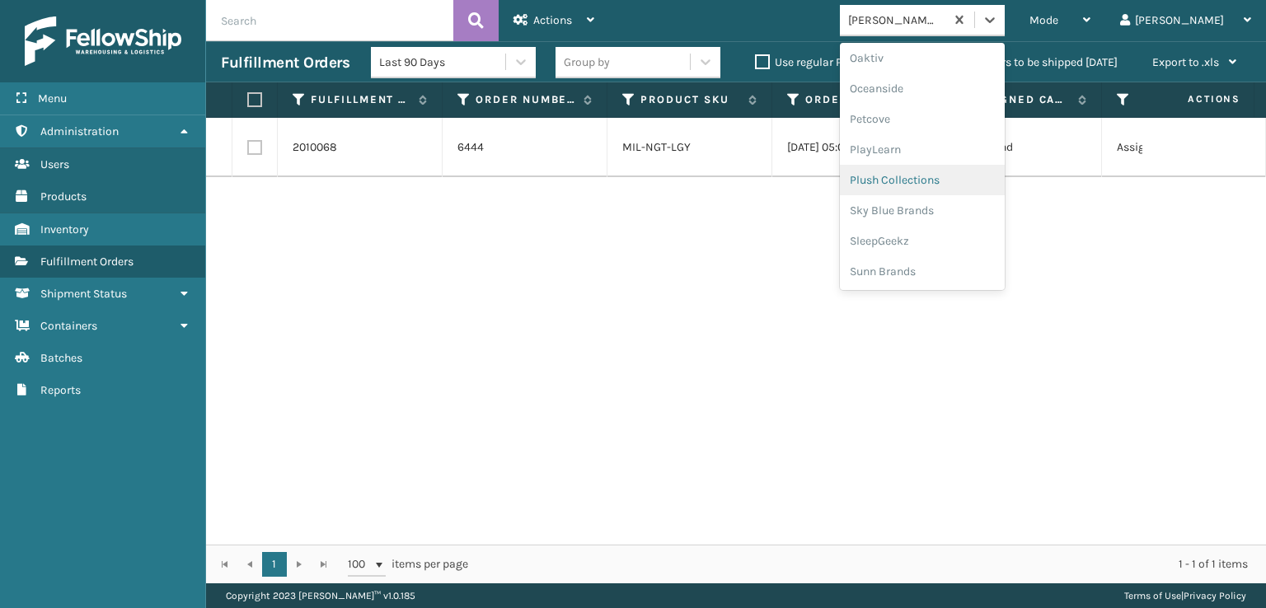
click at [938, 178] on div "Plush Collections" at bounding box center [922, 180] width 165 height 31
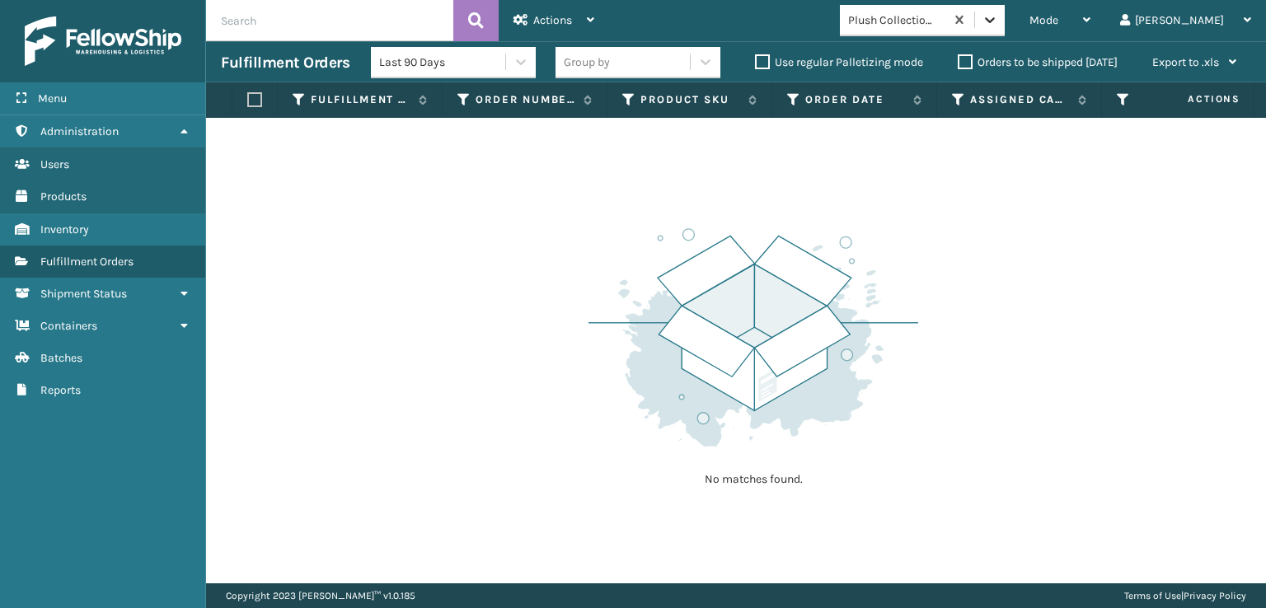
click at [998, 16] on icon at bounding box center [990, 20] width 16 height 16
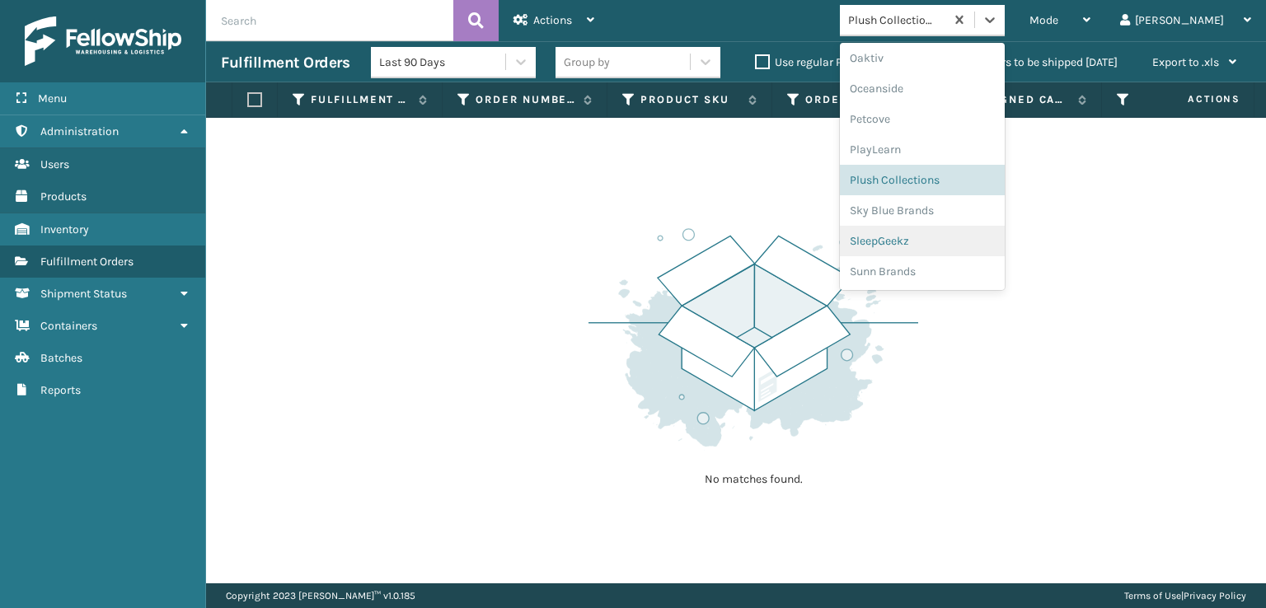
click at [973, 241] on div "SleepGeekz" at bounding box center [922, 241] width 165 height 31
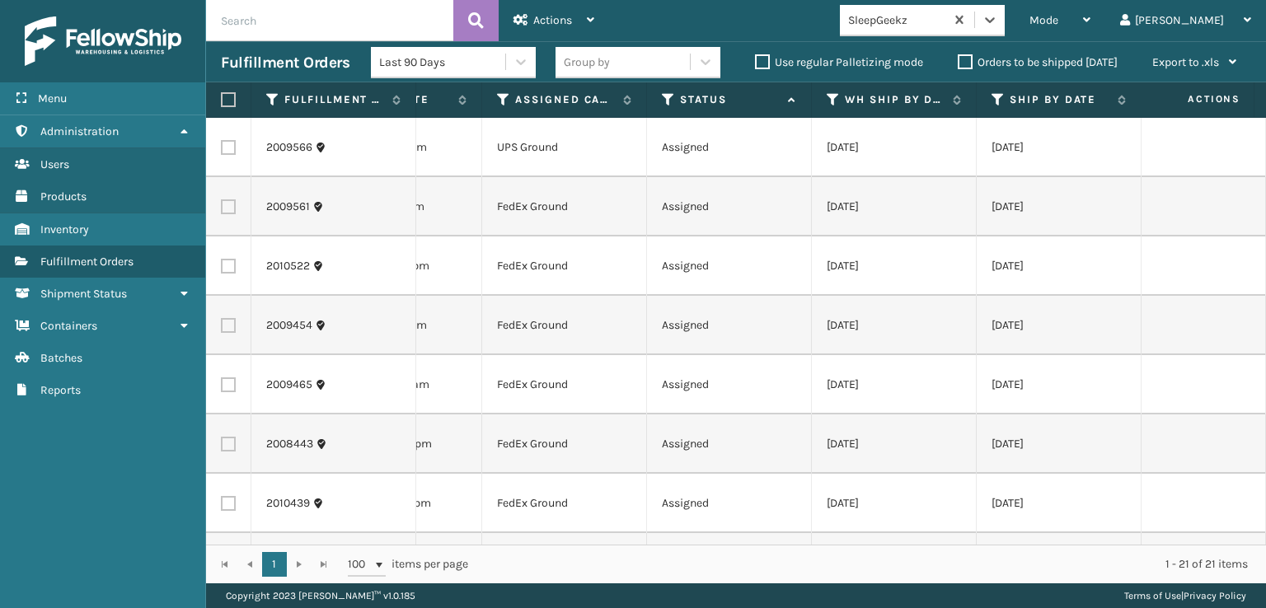
scroll to position [0, 448]
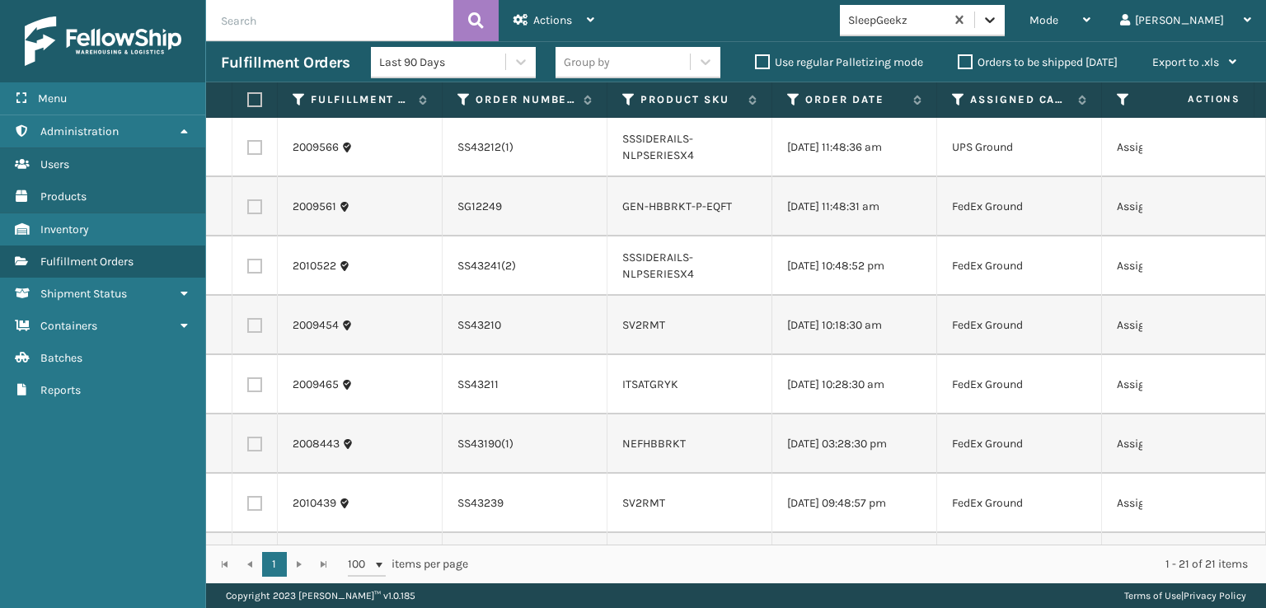
click at [998, 24] on icon at bounding box center [990, 20] width 16 height 16
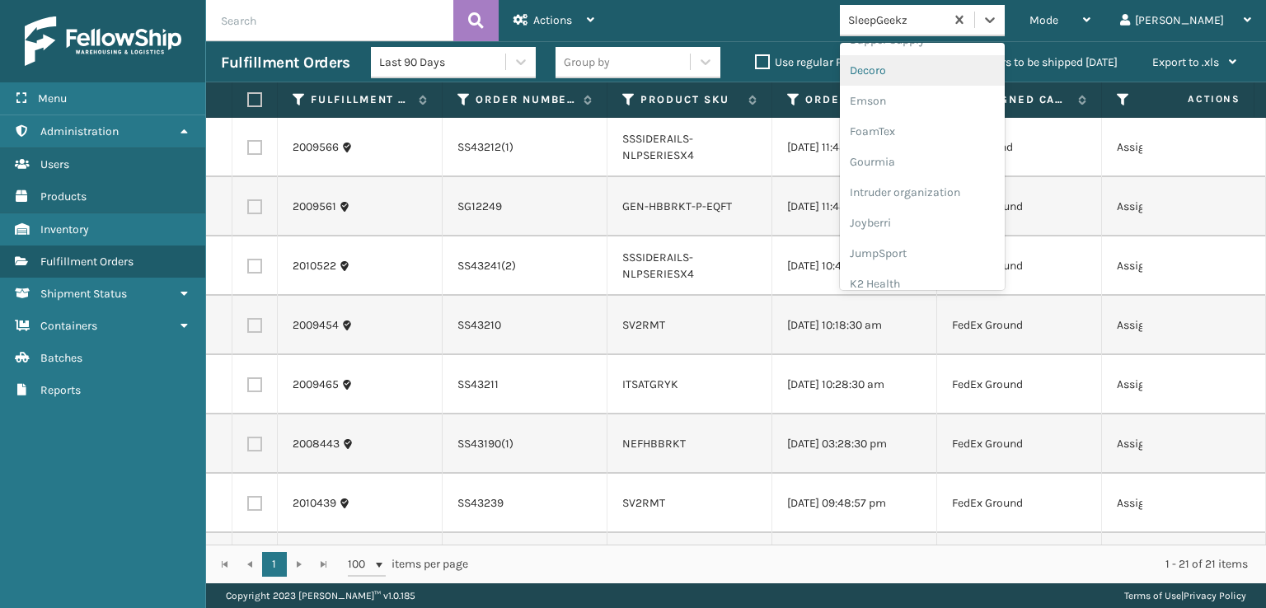
scroll to position [330, 0]
click at [940, 128] on div "FoamTex" at bounding box center [922, 128] width 165 height 31
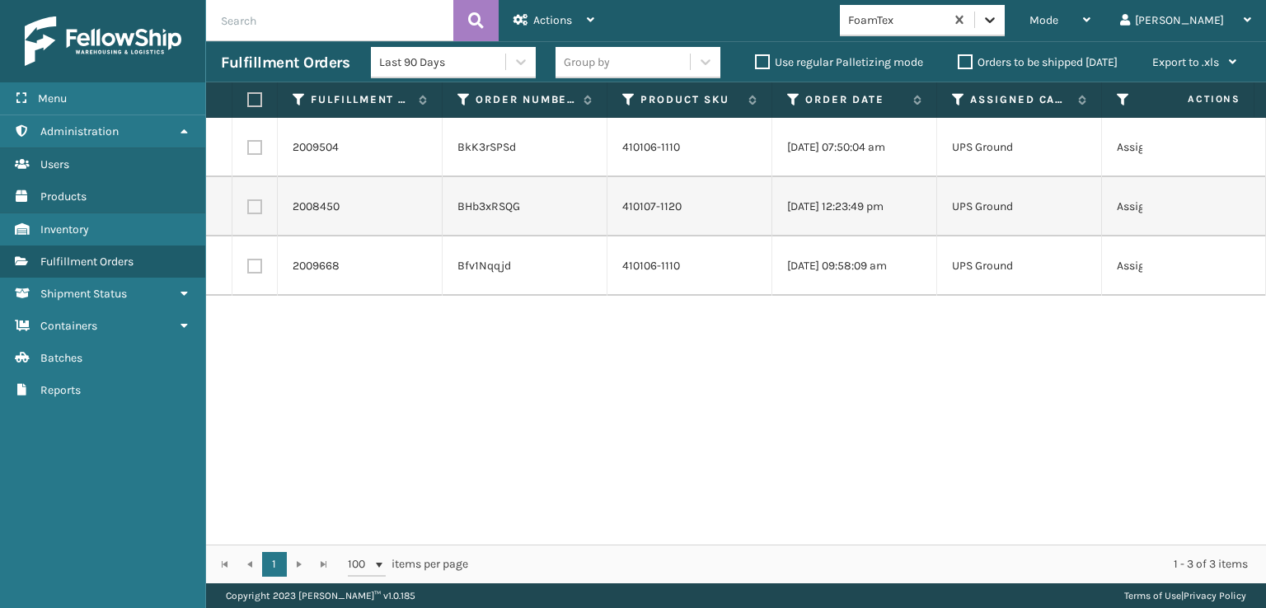
click at [998, 24] on icon at bounding box center [990, 20] width 16 height 16
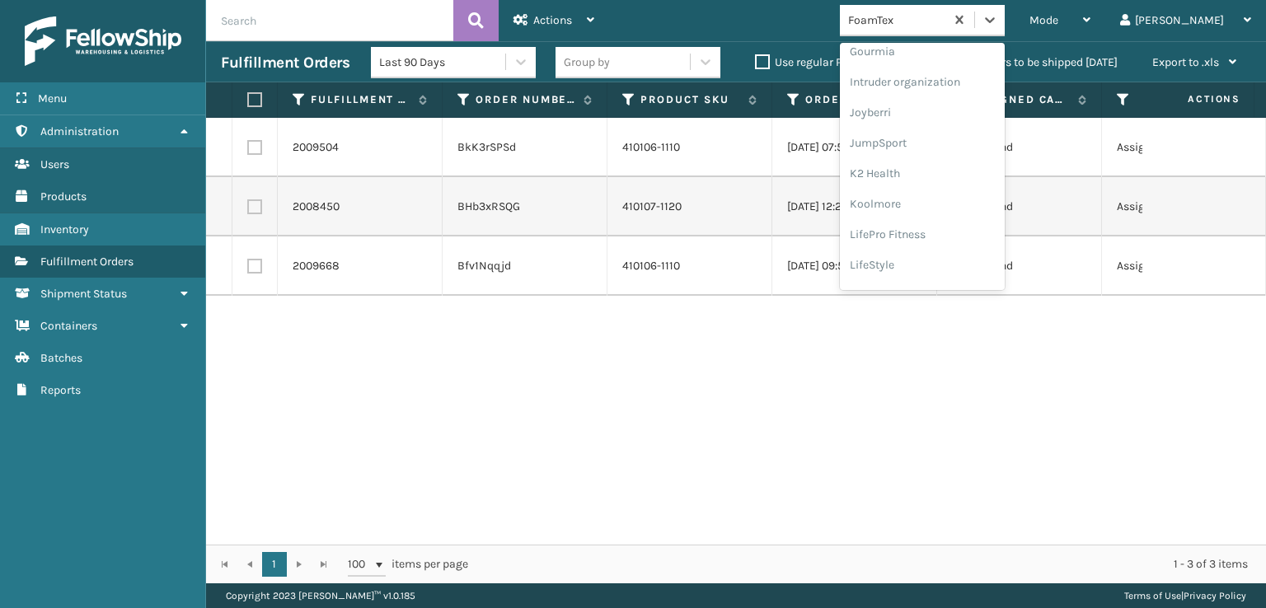
scroll to position [521, 0]
click at [965, 265] on div "[PERSON_NAME] Brands" at bounding box center [922, 272] width 165 height 31
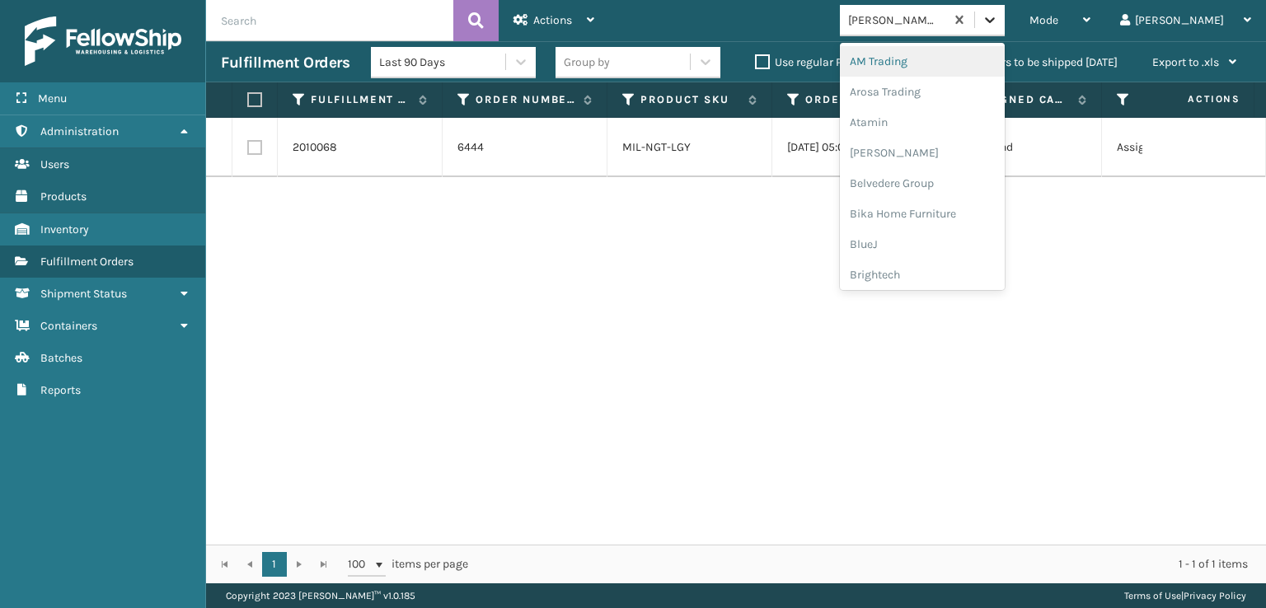
click at [998, 23] on icon at bounding box center [990, 20] width 16 height 16
click at [940, 179] on div "Plush Collections" at bounding box center [922, 180] width 165 height 31
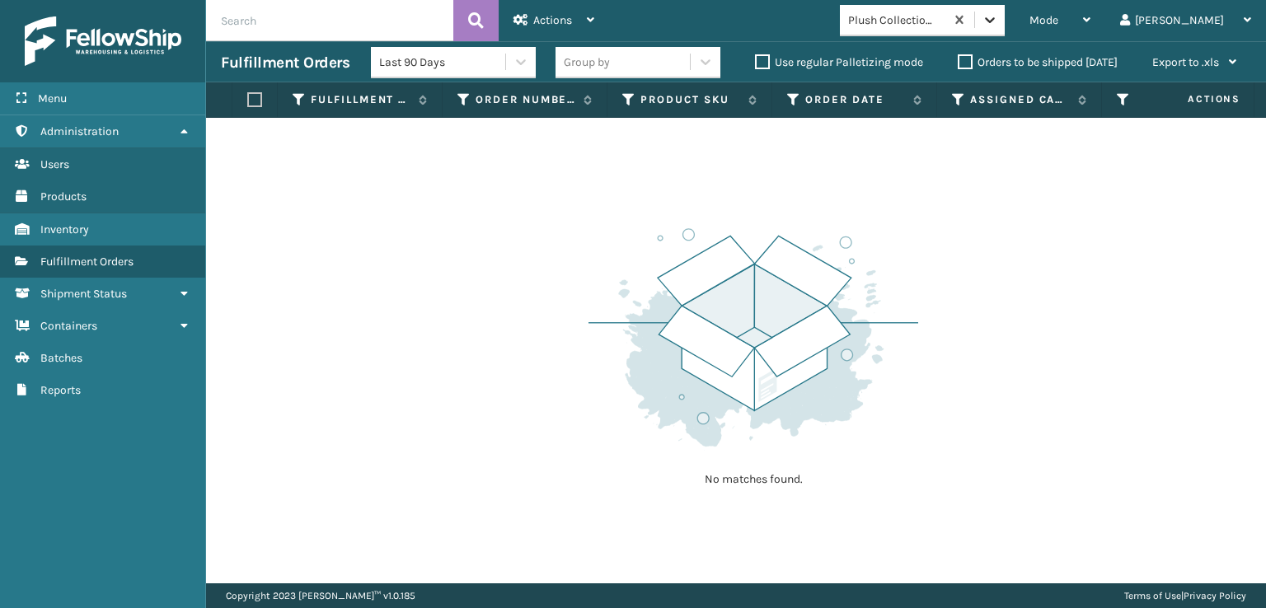
click at [1005, 27] on div at bounding box center [990, 20] width 30 height 30
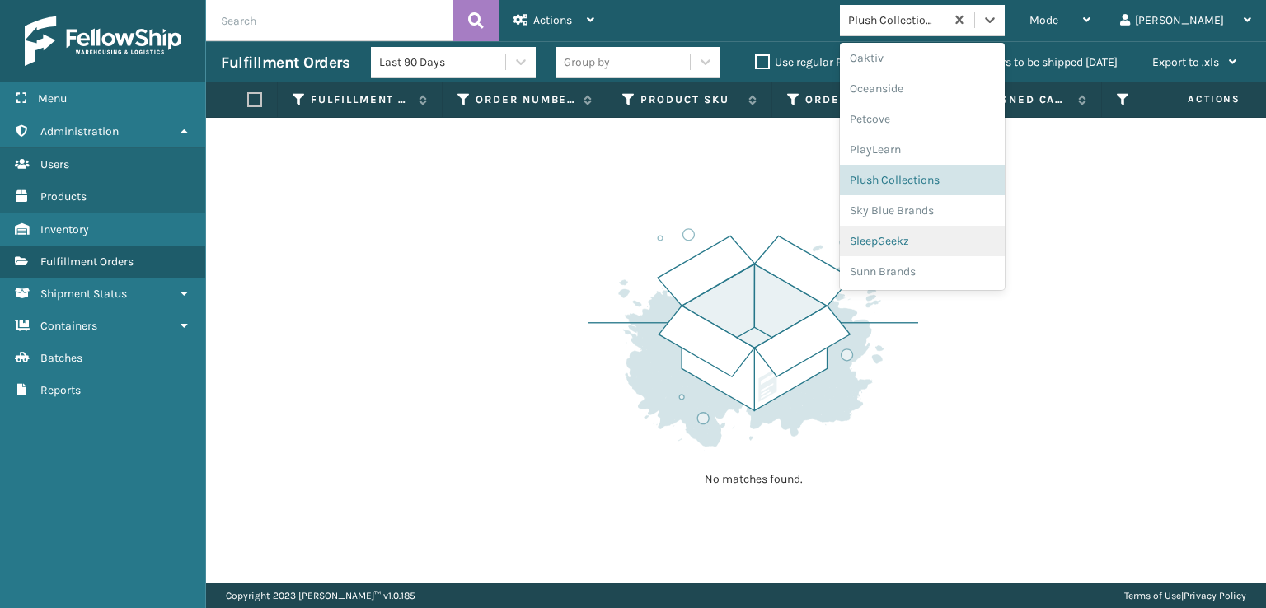
click at [938, 240] on div "SleepGeekz" at bounding box center [922, 241] width 165 height 31
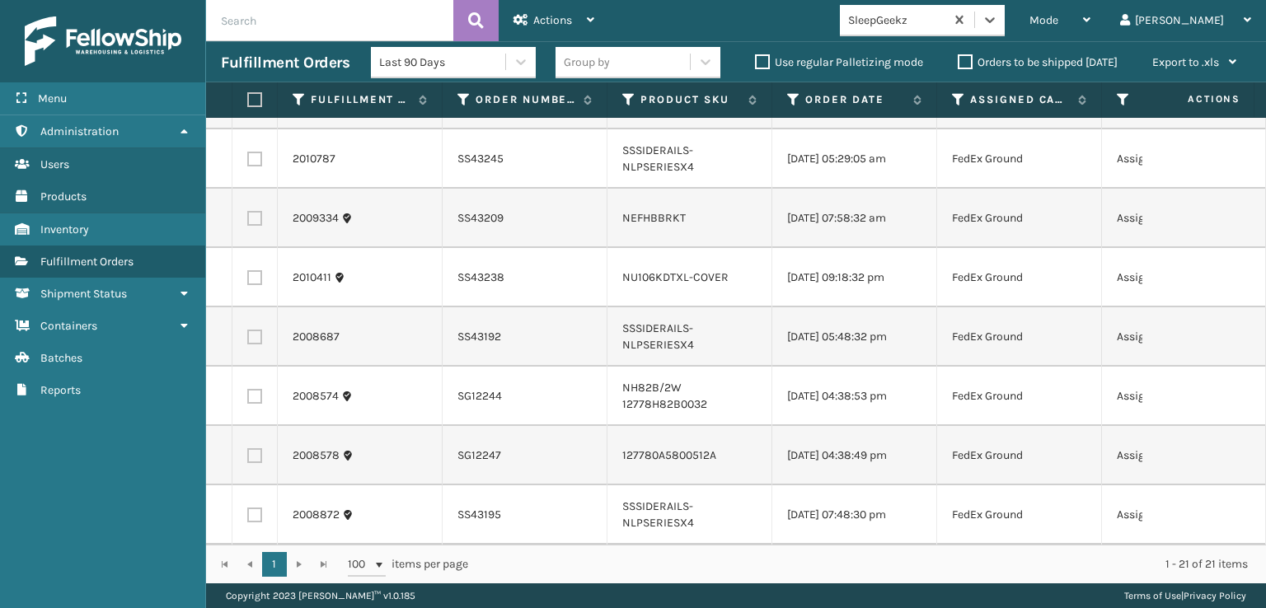
scroll to position [841, 0]
click at [1091, 11] on div "Mode" at bounding box center [1060, 20] width 61 height 41
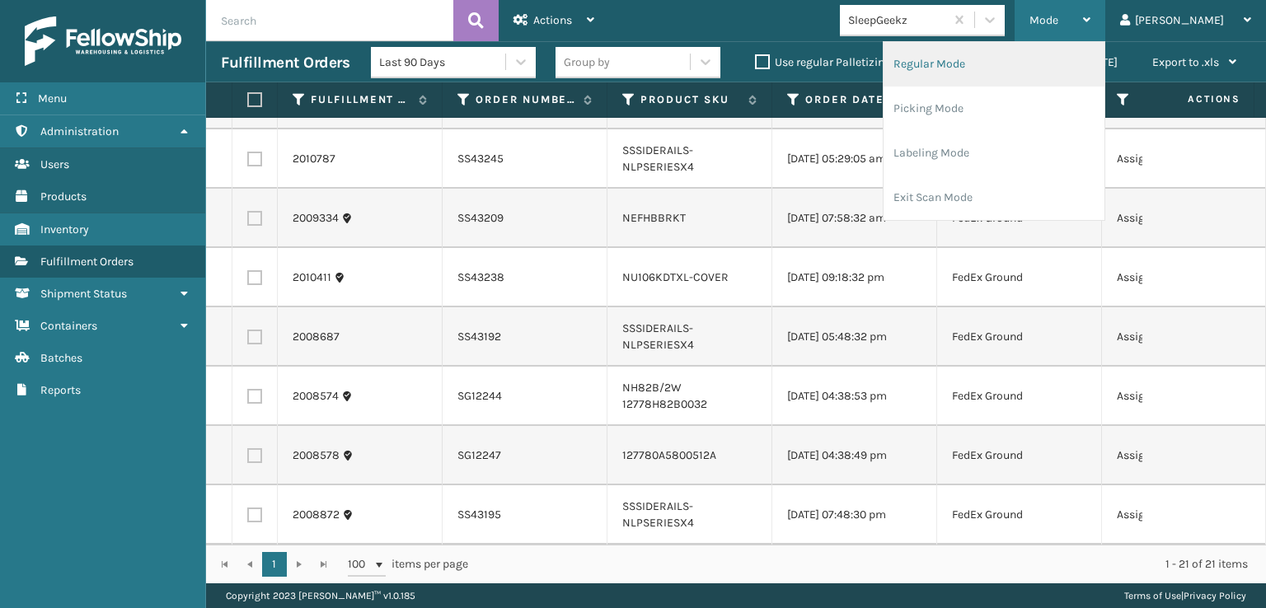
click at [979, 63] on li "Regular Mode" at bounding box center [994, 64] width 221 height 45
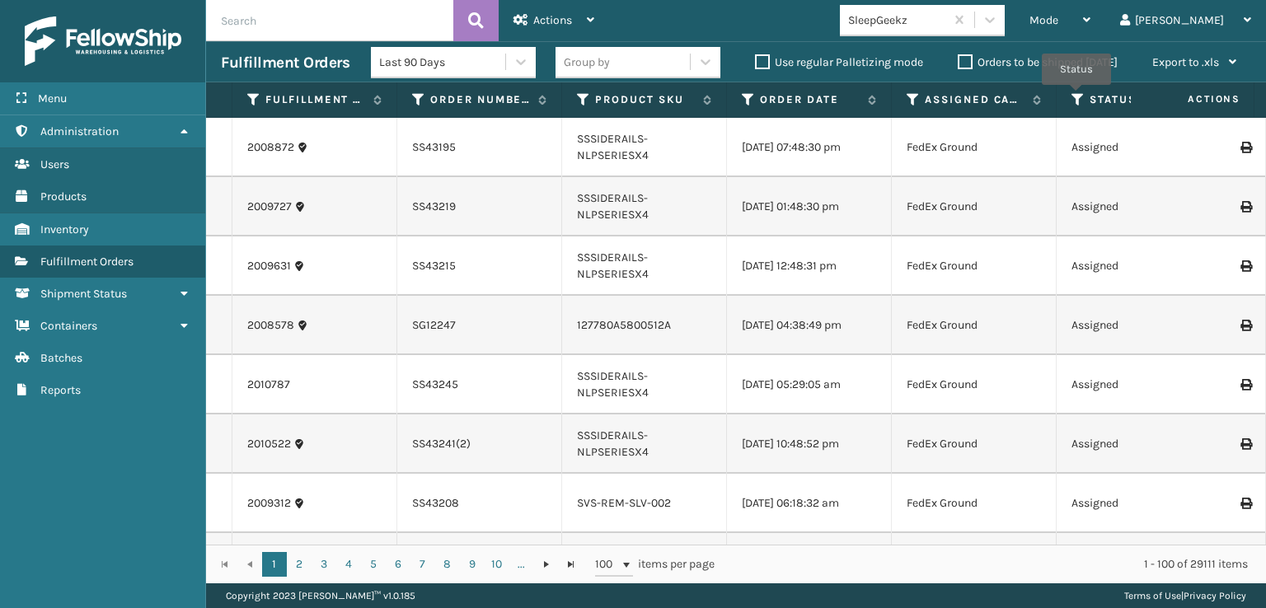
click at [1077, 96] on icon at bounding box center [1078, 99] width 13 height 15
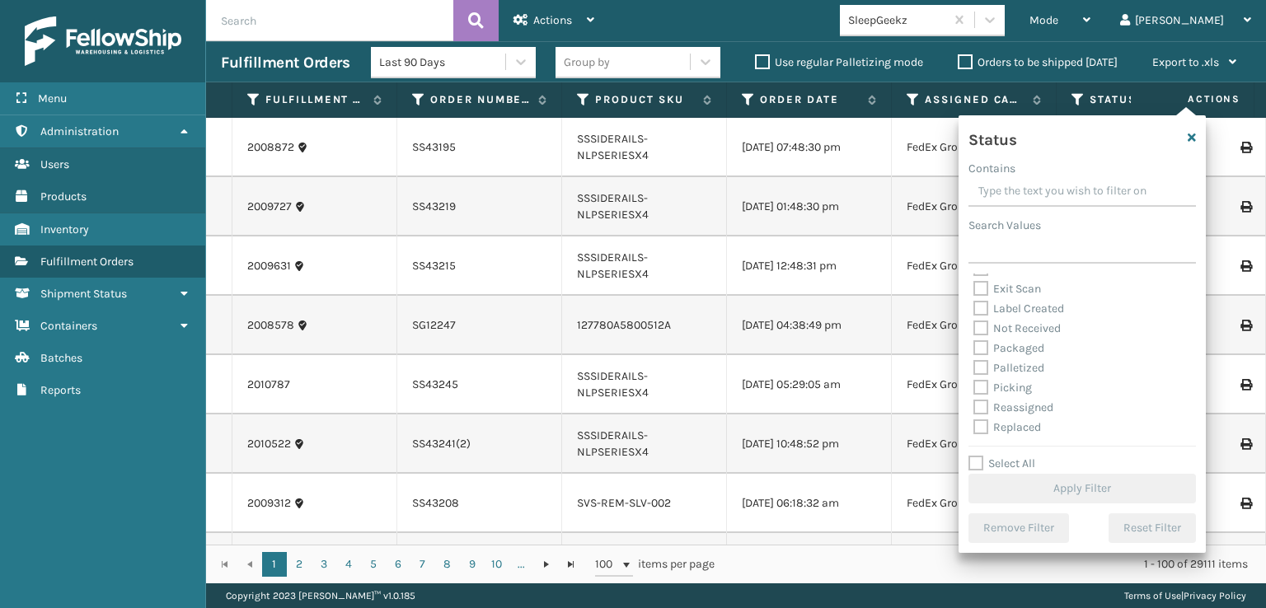
scroll to position [82, 0]
click at [983, 359] on label "Picking" at bounding box center [1003, 359] width 59 height 14
click at [975, 359] on input "Picking" at bounding box center [974, 355] width 1 height 11
checkbox input "true"
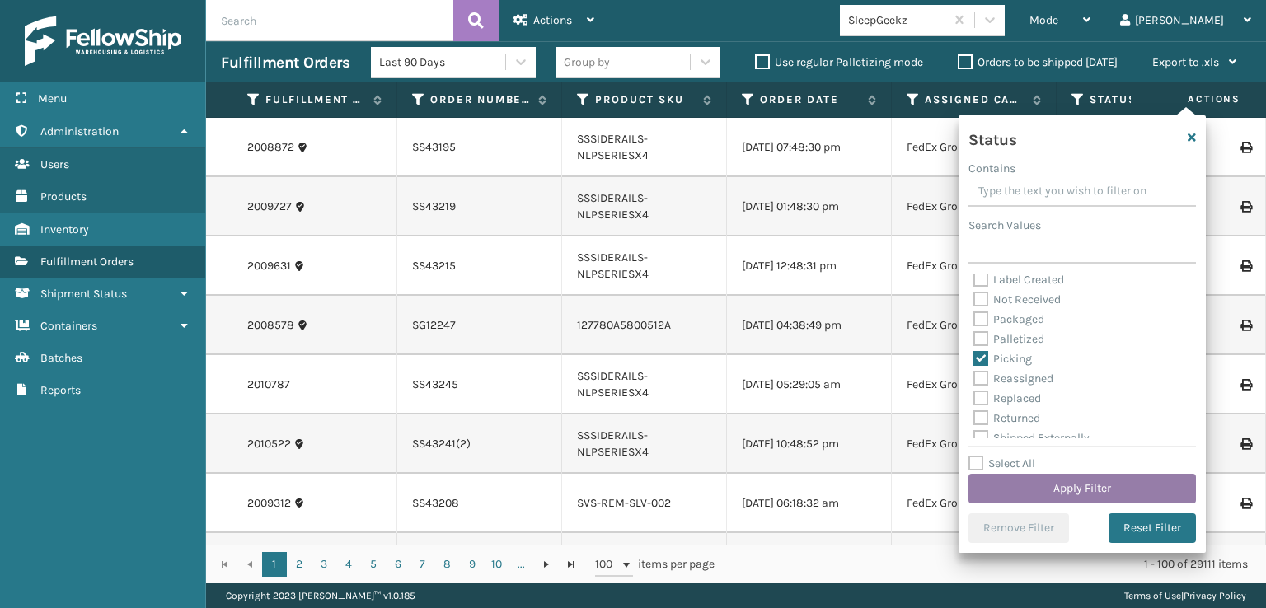
click at [1054, 482] on button "Apply Filter" at bounding box center [1083, 489] width 228 height 30
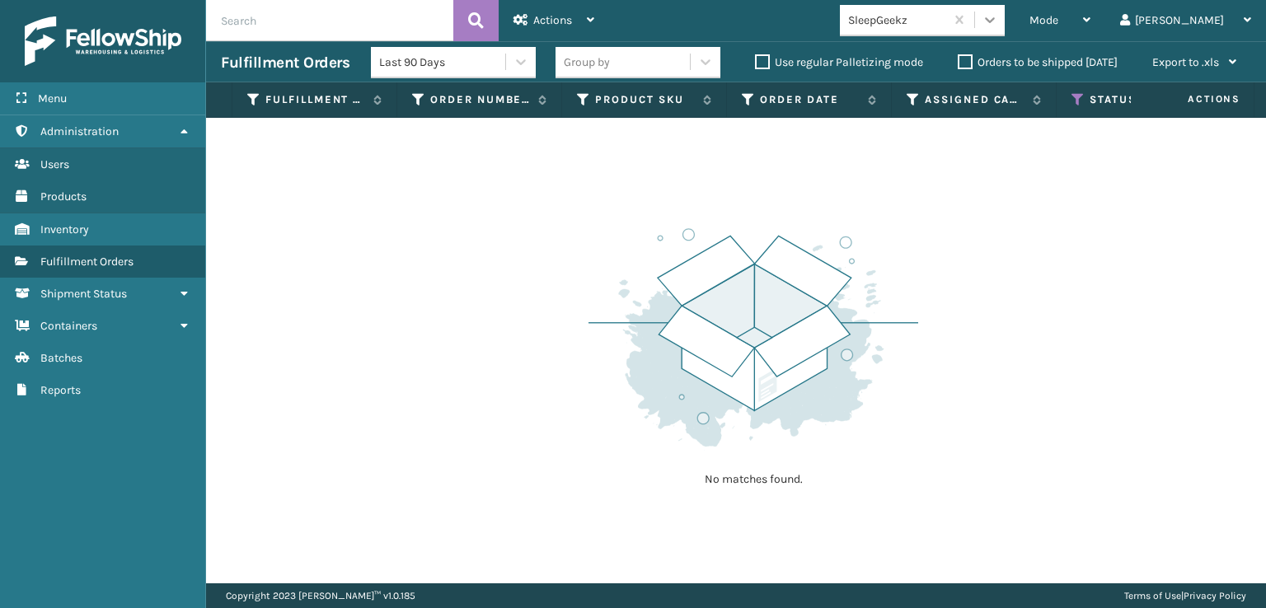
click at [998, 27] on icon at bounding box center [990, 20] width 16 height 16
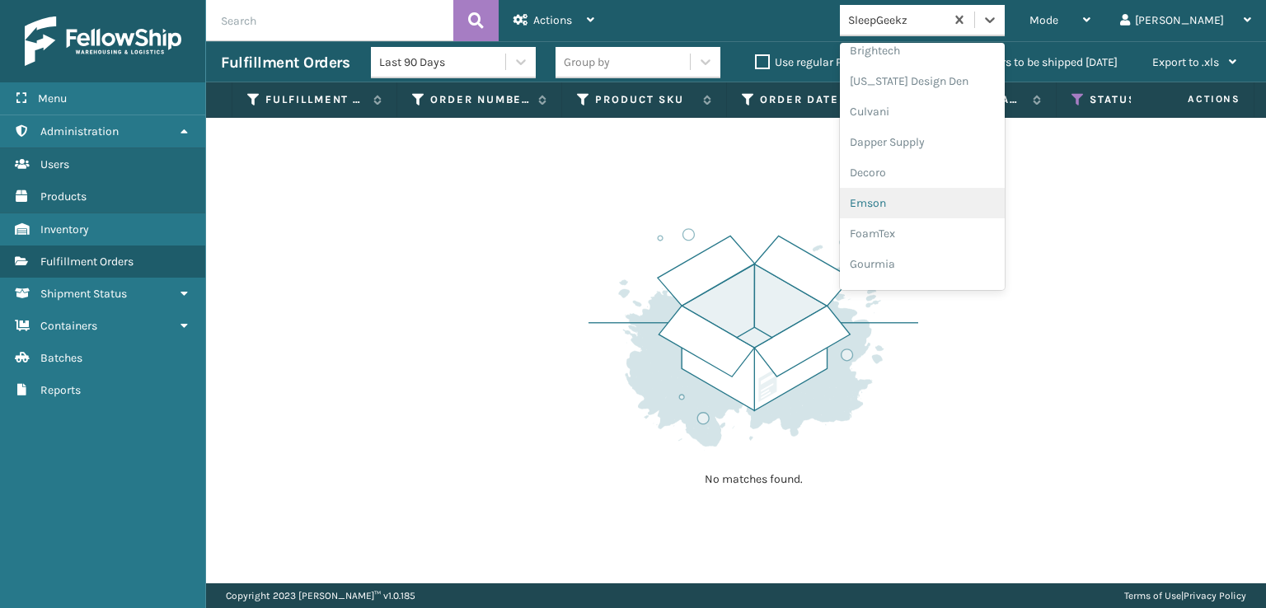
scroll to position [247, 0]
click at [960, 205] on div "FoamTex" at bounding box center [922, 210] width 165 height 31
click at [998, 20] on icon at bounding box center [990, 20] width 16 height 16
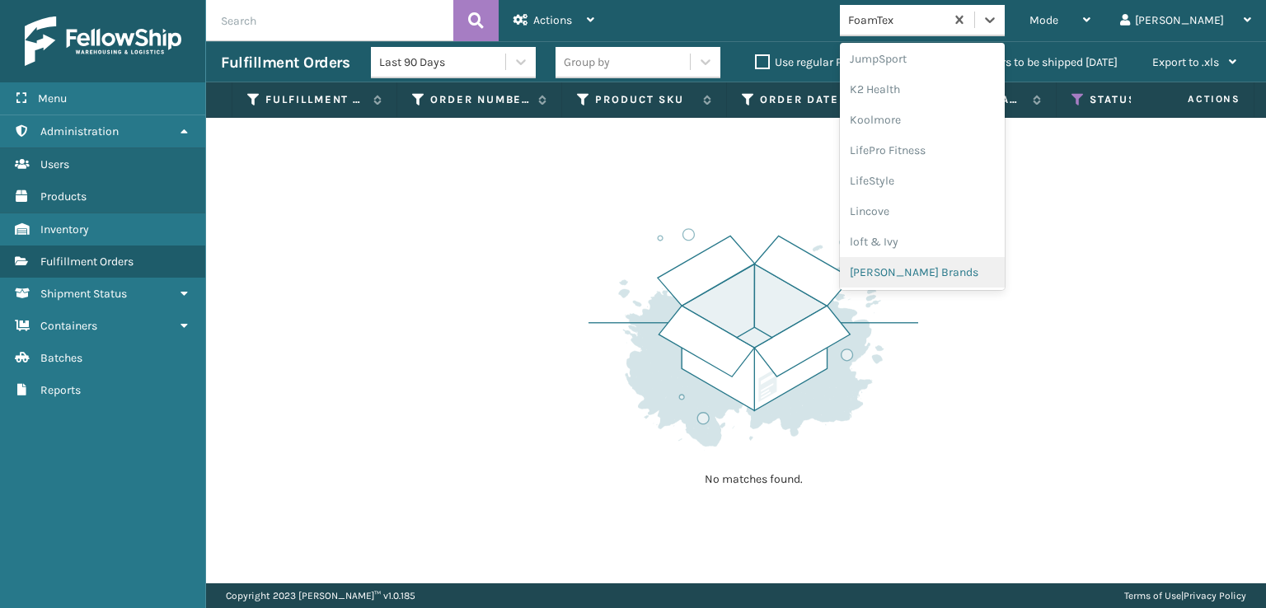
click at [961, 271] on div "[PERSON_NAME] Brands" at bounding box center [922, 272] width 165 height 31
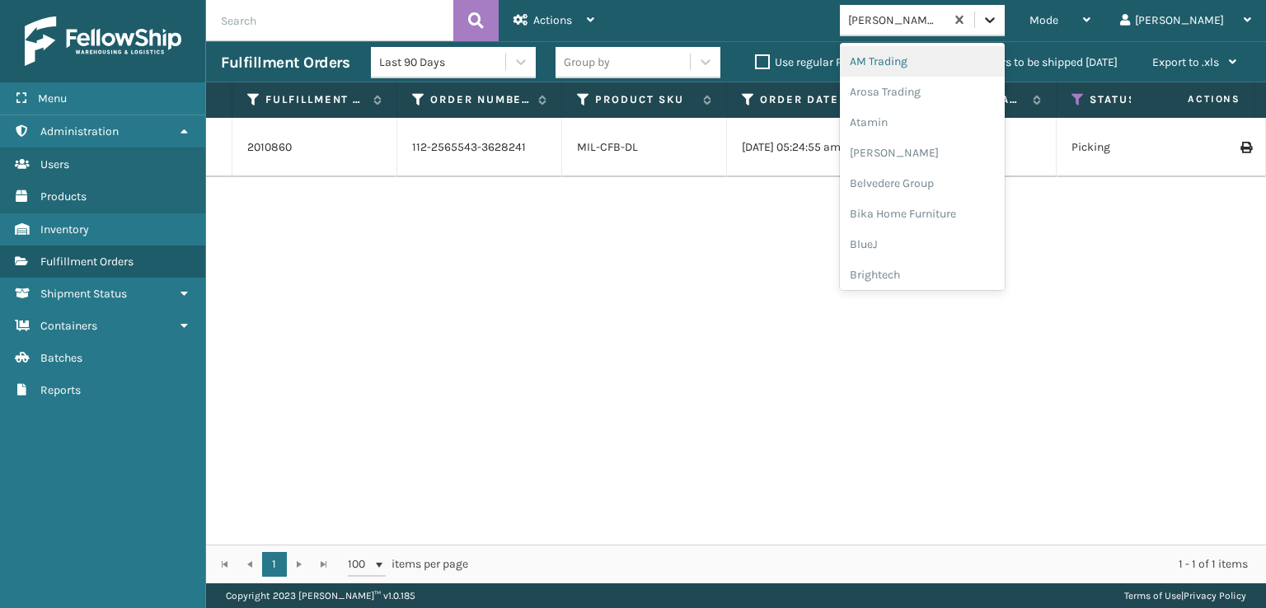
click at [998, 24] on icon at bounding box center [990, 20] width 16 height 16
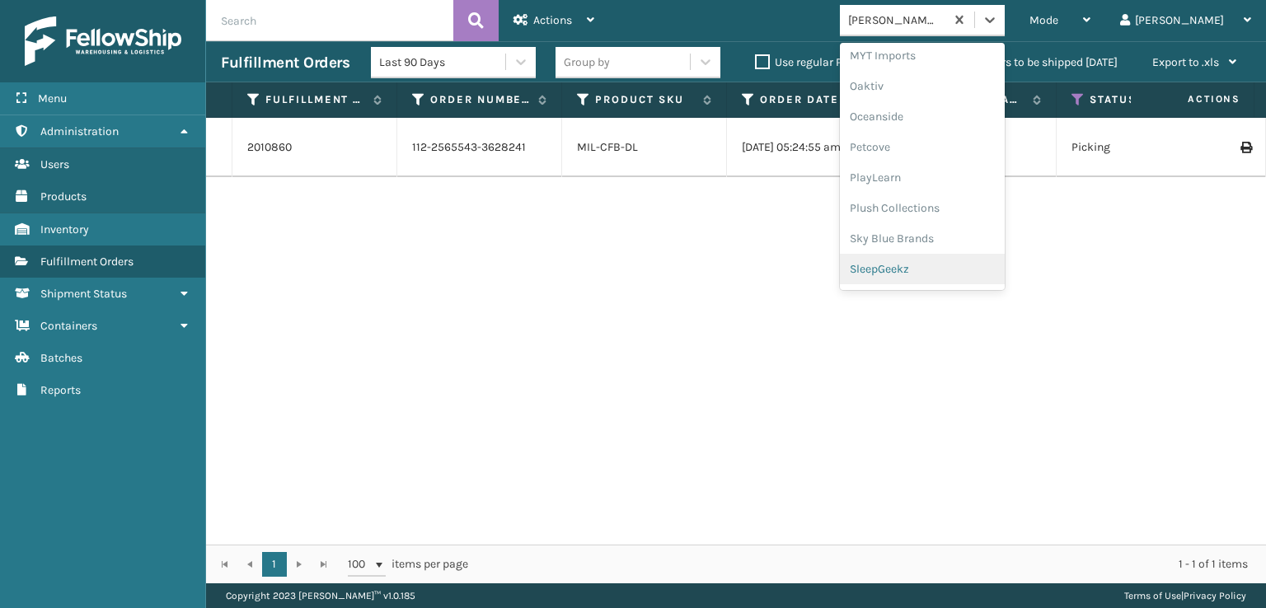
scroll to position [768, 0]
click at [946, 268] on div "SleepGeekz" at bounding box center [922, 269] width 165 height 31
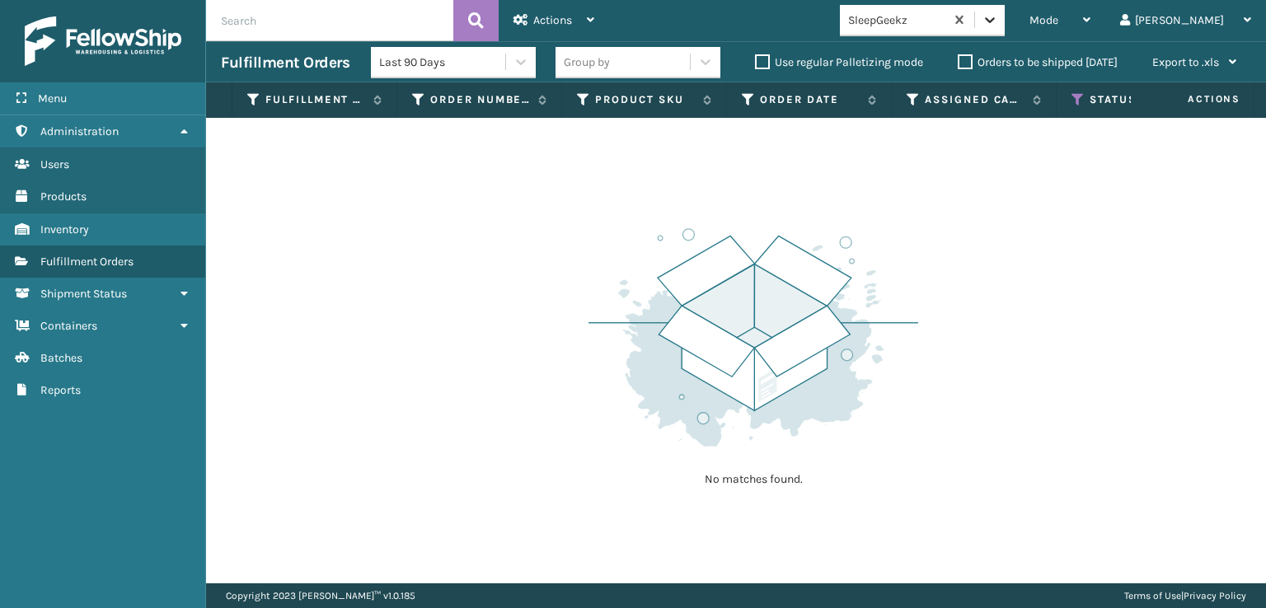
click at [1005, 28] on div at bounding box center [990, 20] width 30 height 30
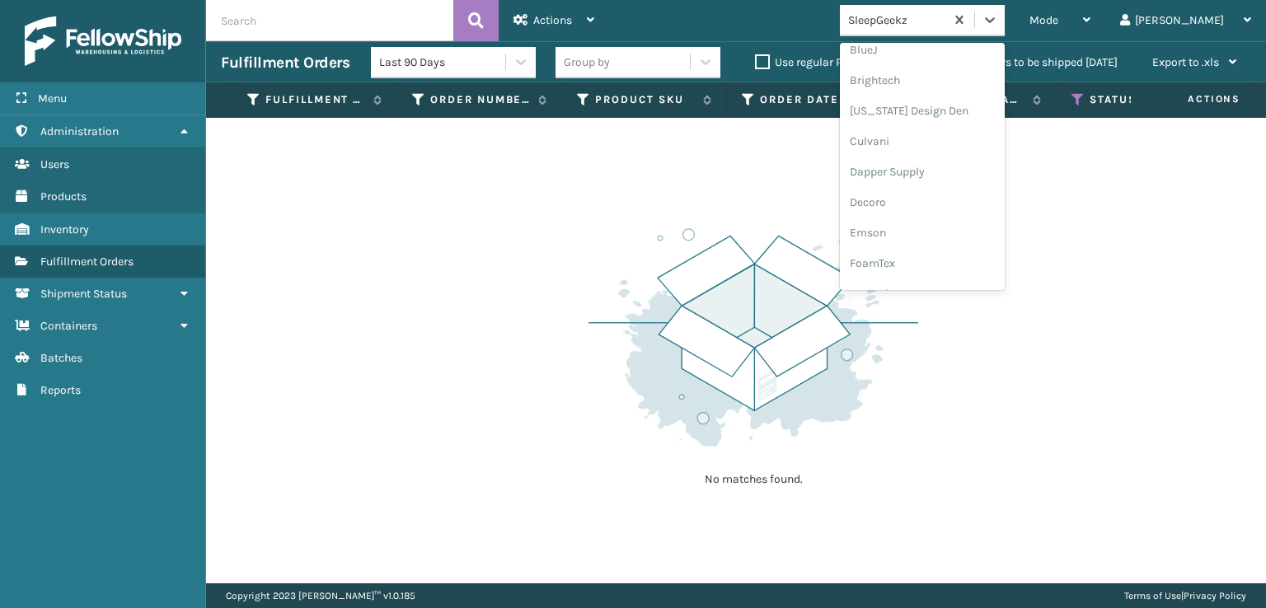
scroll to position [247, 0]
click at [947, 211] on div "FoamTex" at bounding box center [922, 210] width 165 height 31
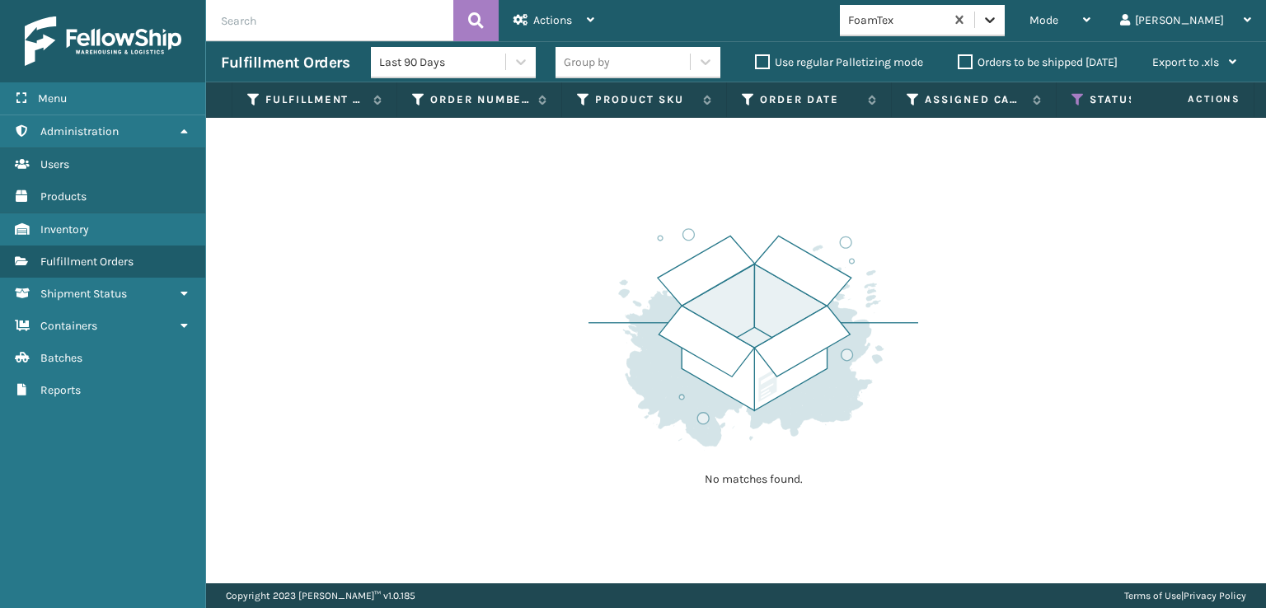
click at [998, 21] on icon at bounding box center [990, 20] width 16 height 16
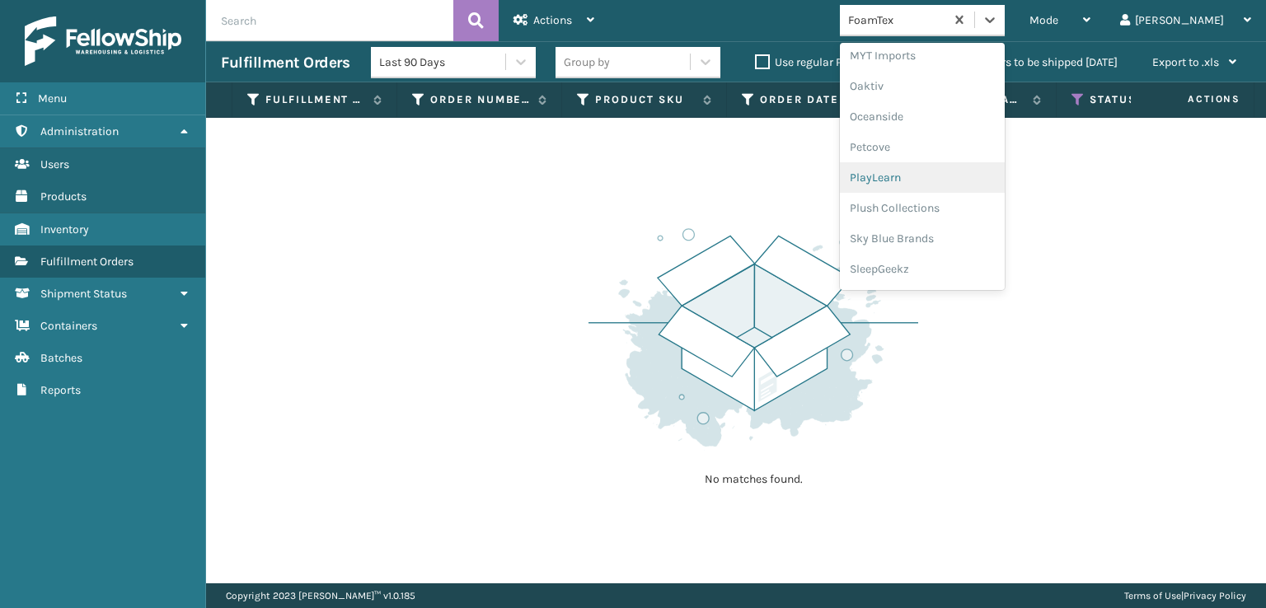
scroll to position [604, 0]
click at [953, 180] on div "[PERSON_NAME] Brands" at bounding box center [922, 190] width 165 height 31
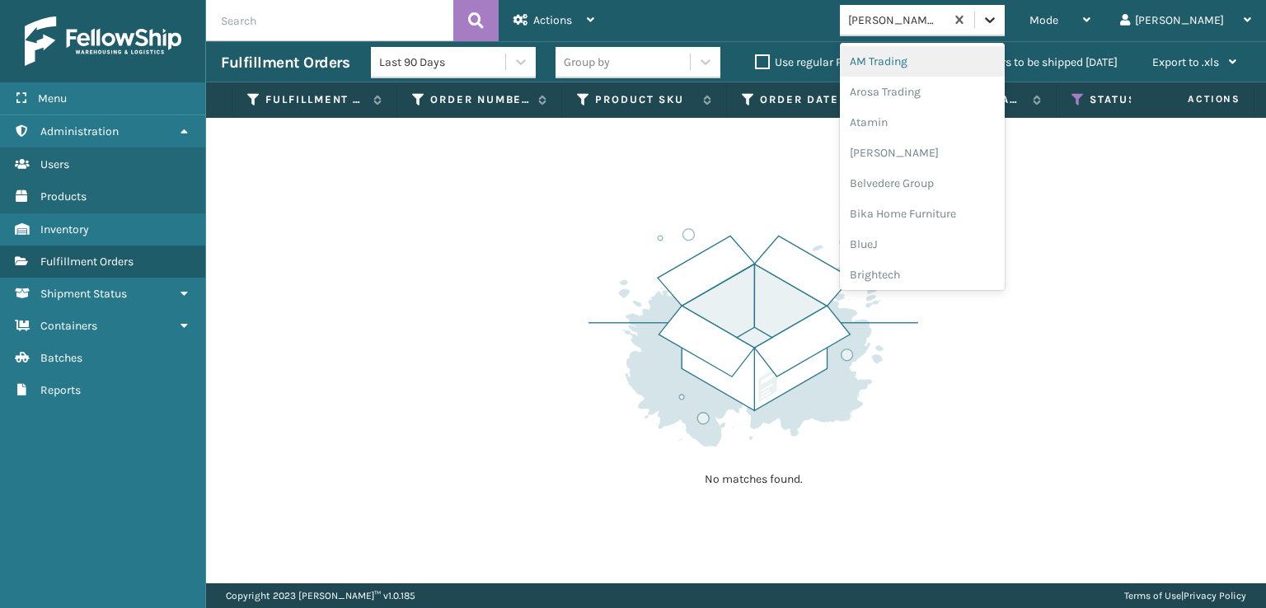
click at [1005, 25] on div at bounding box center [990, 20] width 30 height 30
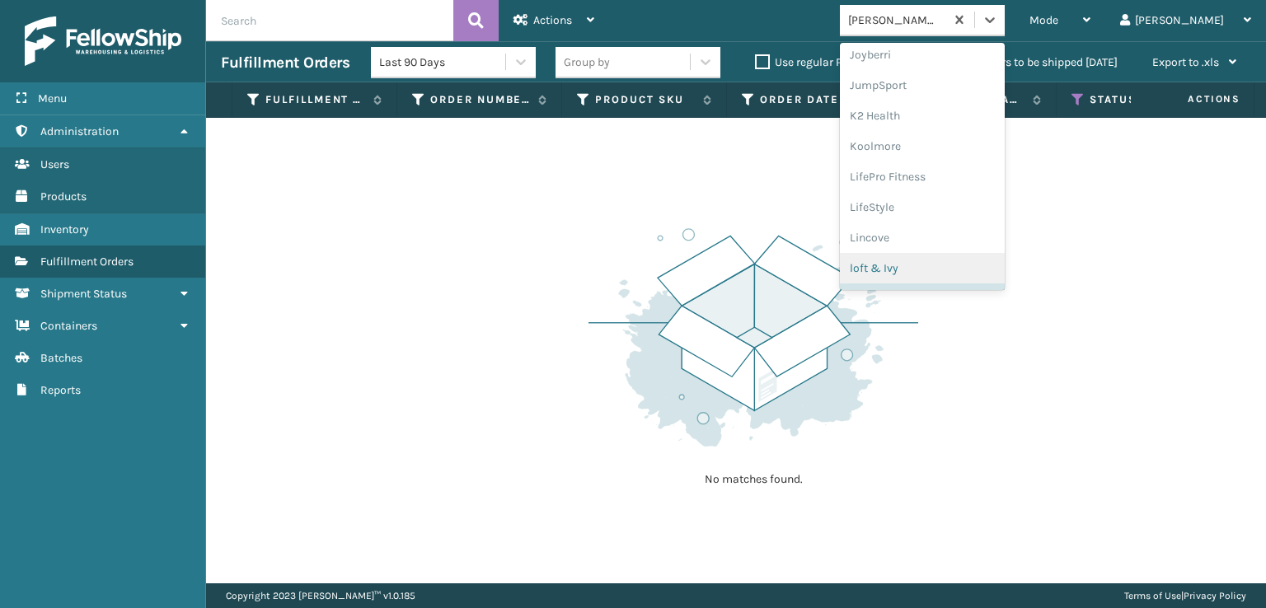
scroll to position [521, 0]
click at [955, 275] on div "[PERSON_NAME] Brands" at bounding box center [922, 272] width 165 height 31
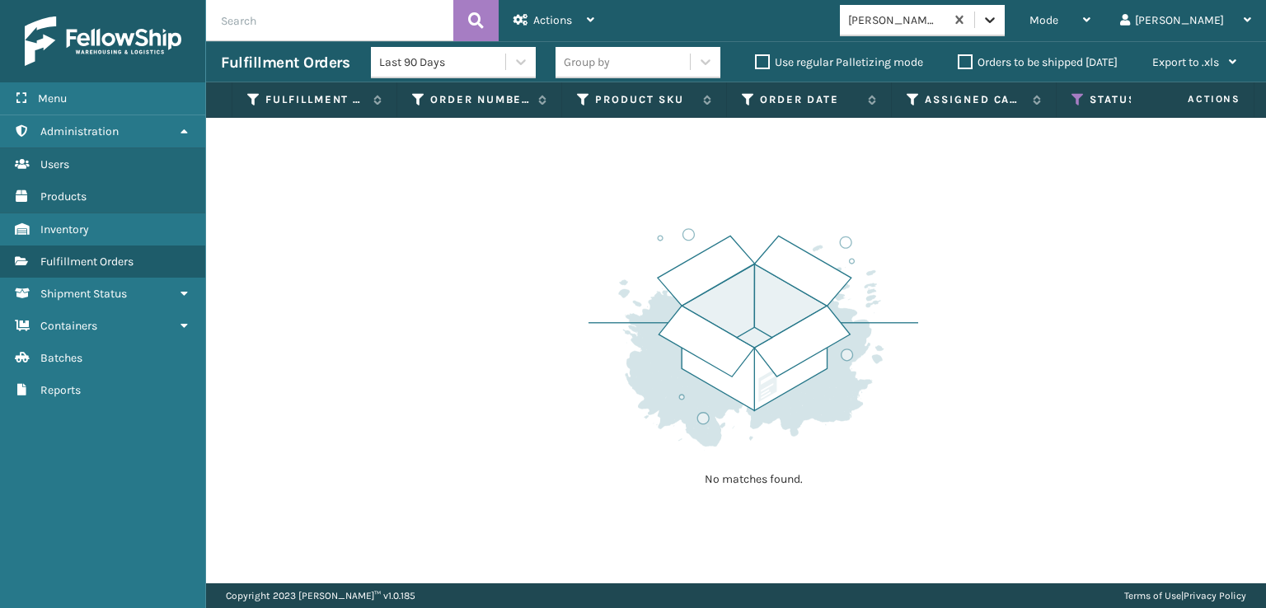
click at [995, 19] on icon at bounding box center [990, 20] width 10 height 6
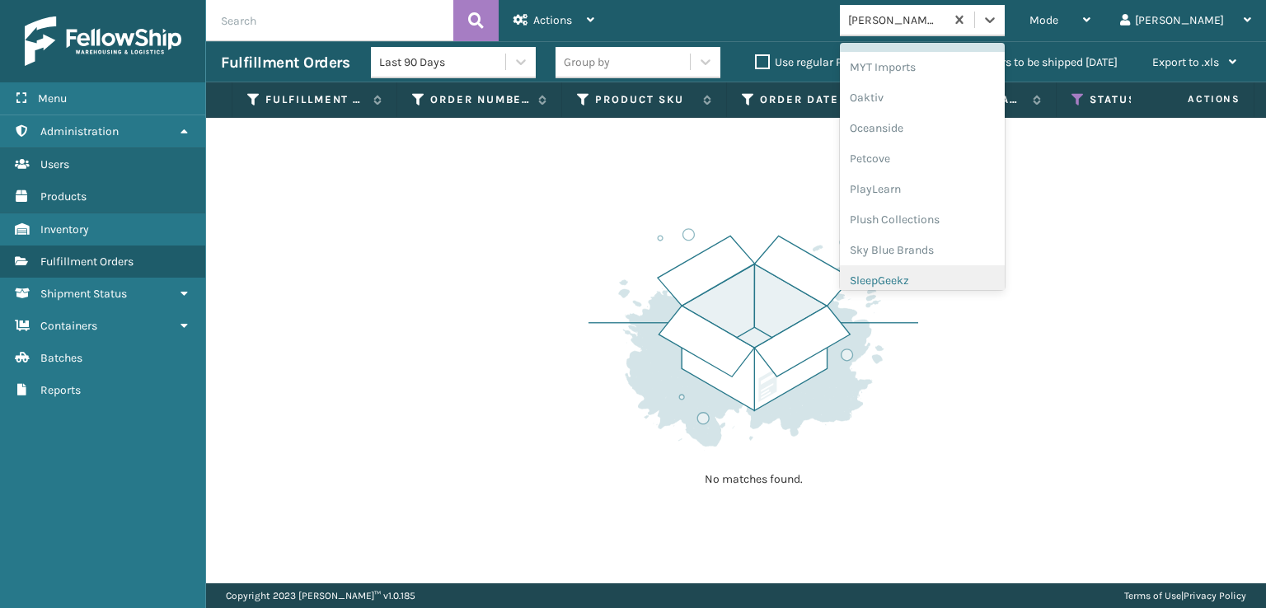
scroll to position [796, 0]
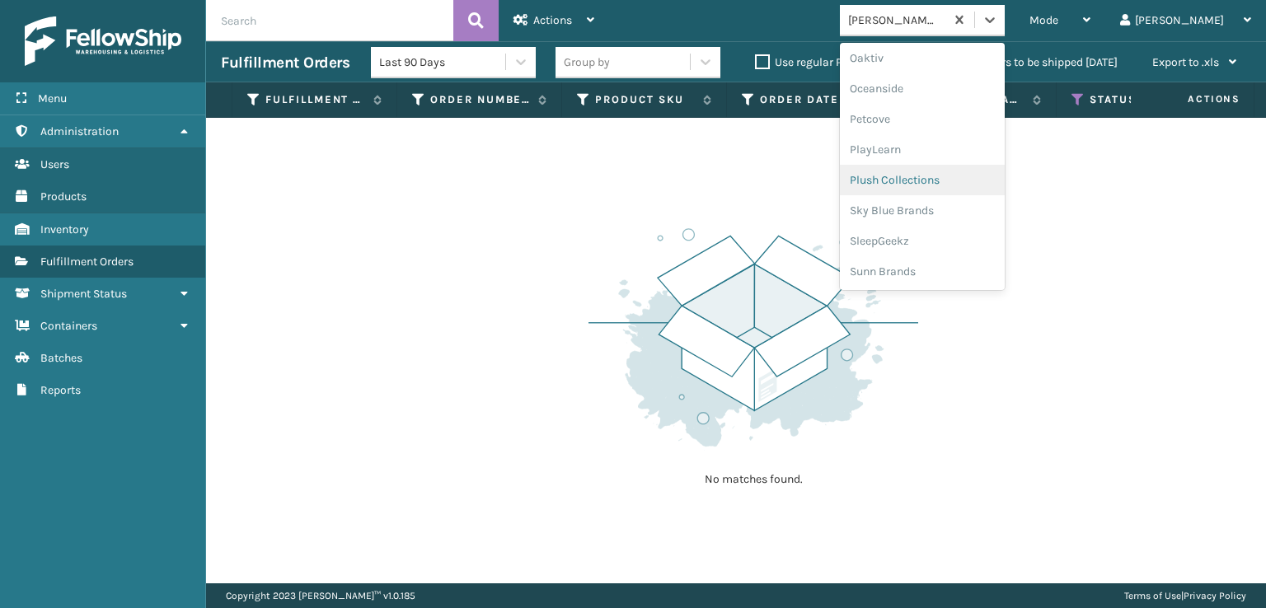
click at [952, 179] on div "Plush Collections" at bounding box center [922, 180] width 165 height 31
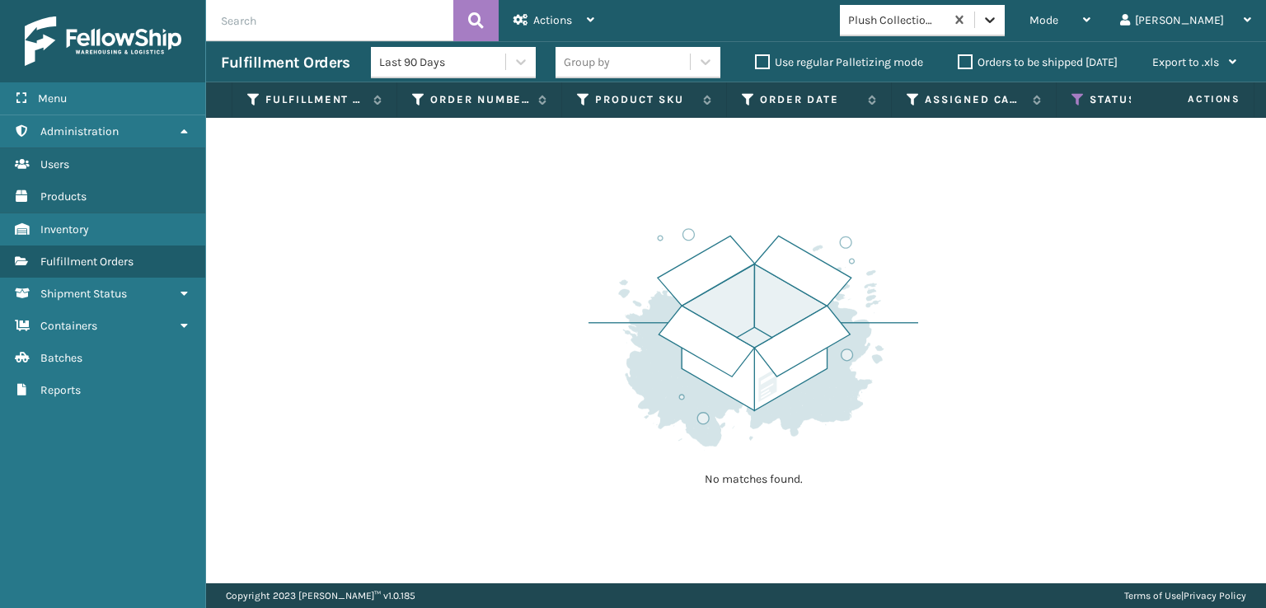
click at [1005, 31] on div at bounding box center [990, 20] width 30 height 30
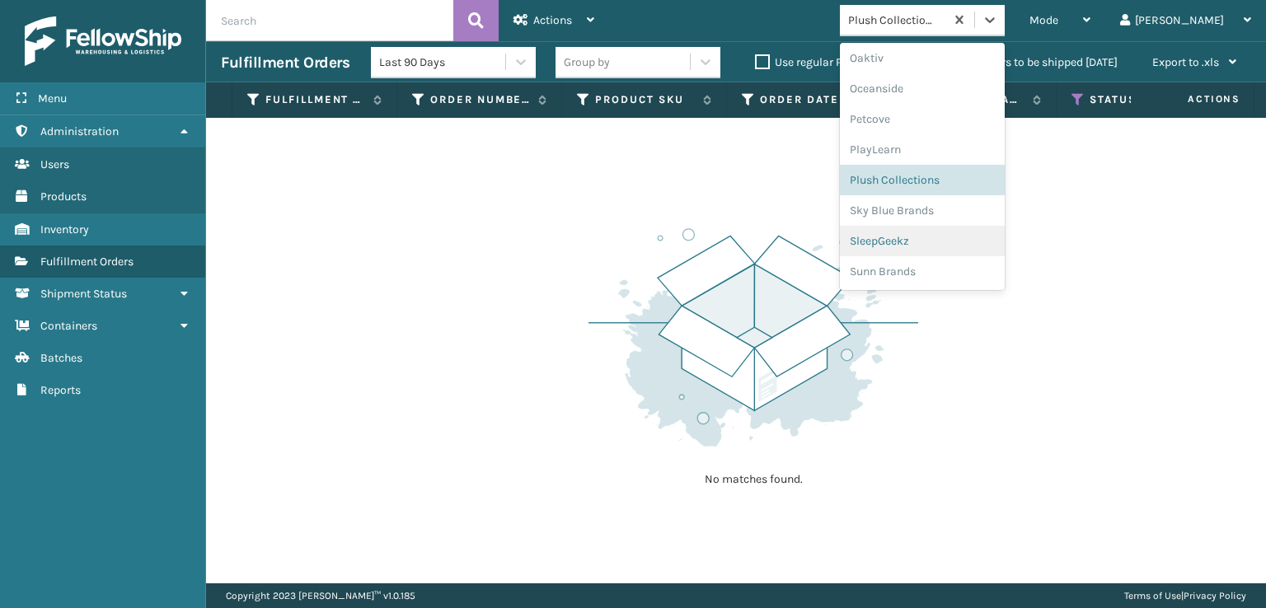
click at [937, 238] on div "SleepGeekz" at bounding box center [922, 241] width 165 height 31
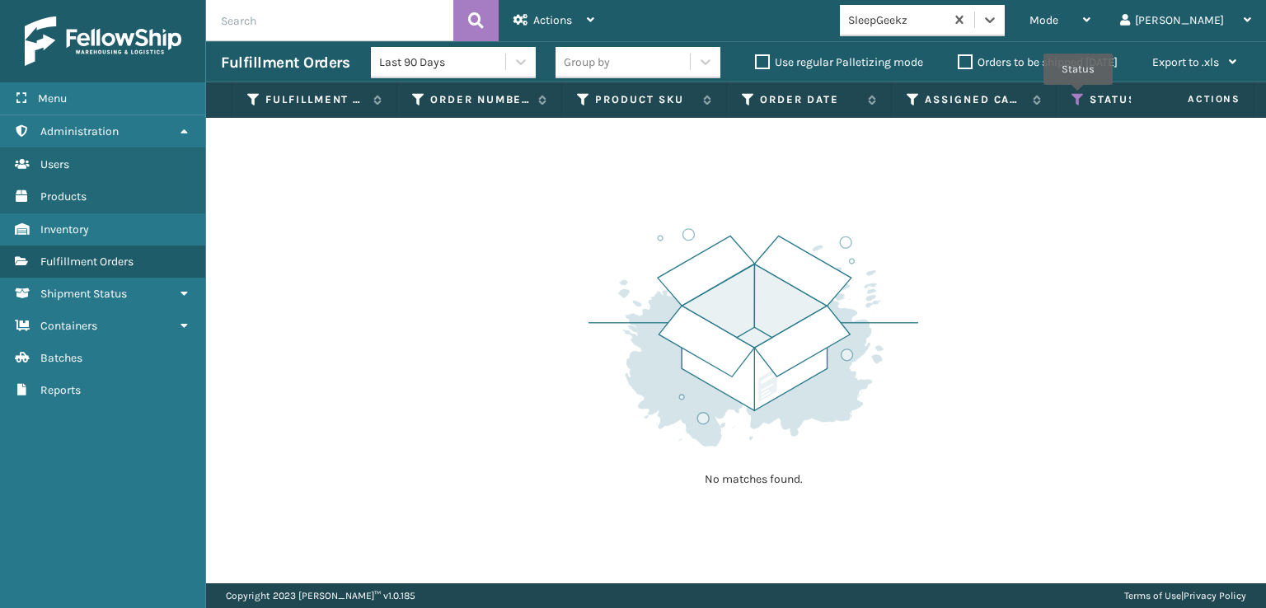
click at [1078, 96] on icon at bounding box center [1078, 99] width 13 height 15
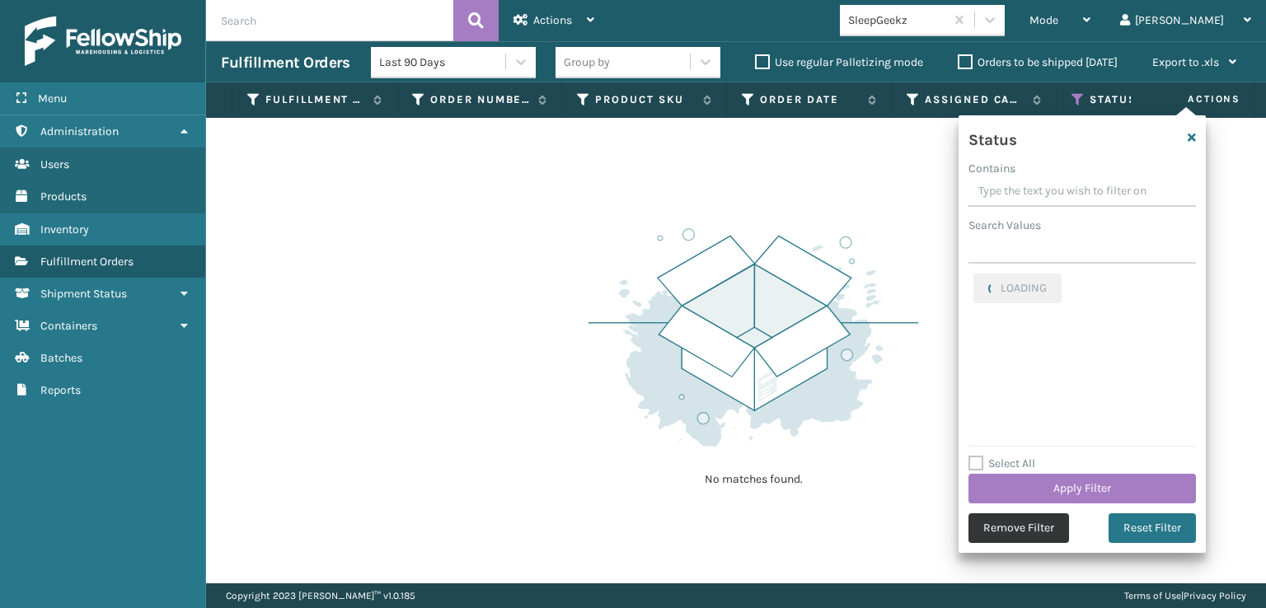
click at [1015, 535] on button "Remove Filter" at bounding box center [1019, 529] width 101 height 30
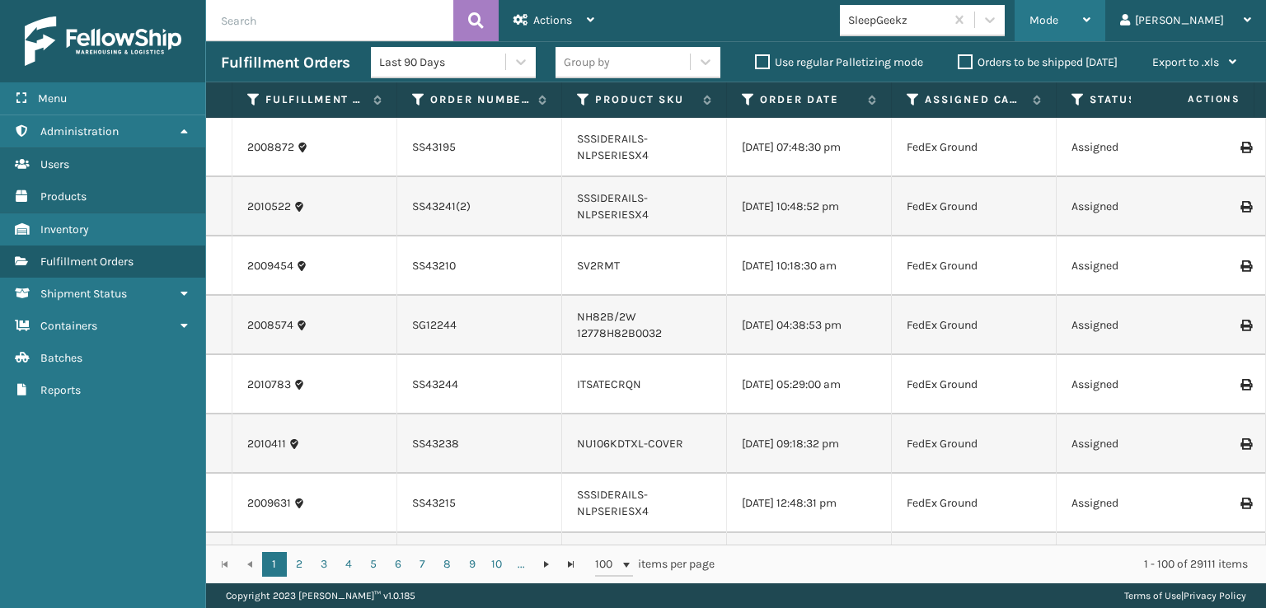
click at [1059, 23] on span "Mode" at bounding box center [1044, 20] width 29 height 14
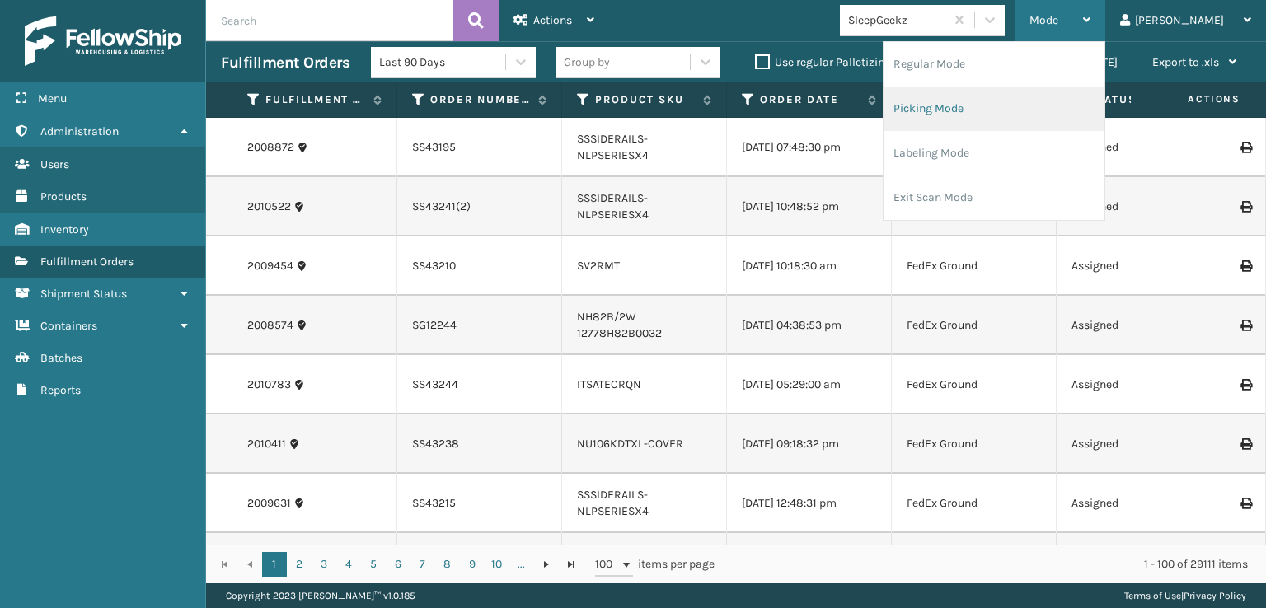
click at [990, 106] on li "Picking Mode" at bounding box center [994, 109] width 221 height 45
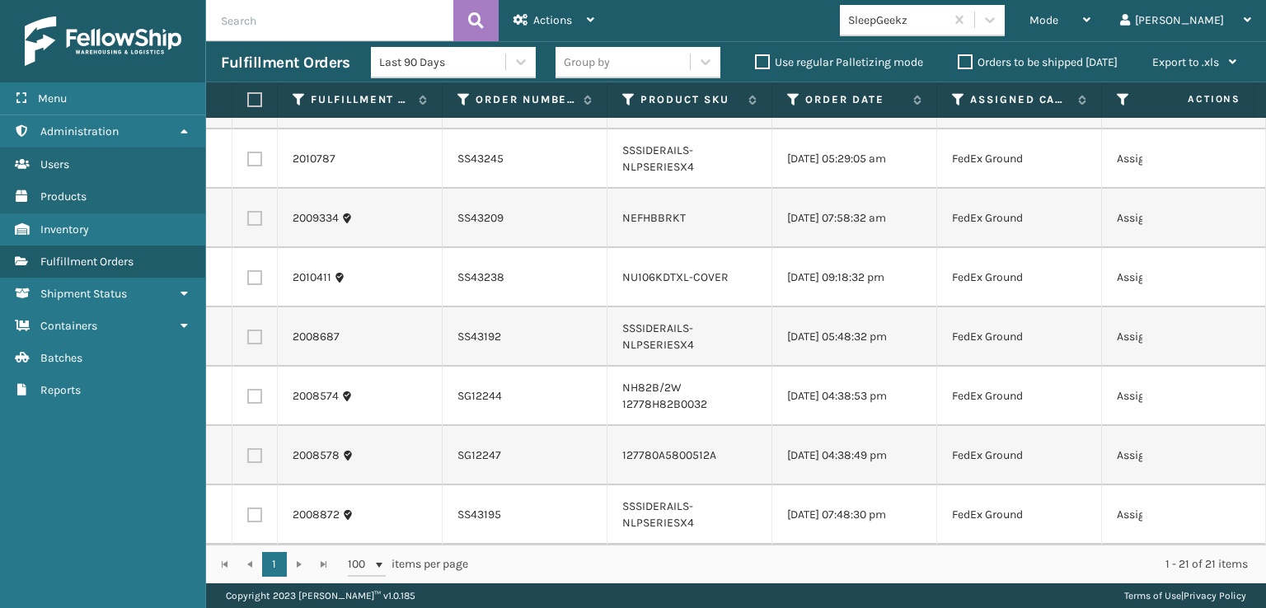
scroll to position [841, 0]
click at [998, 19] on icon at bounding box center [990, 20] width 16 height 16
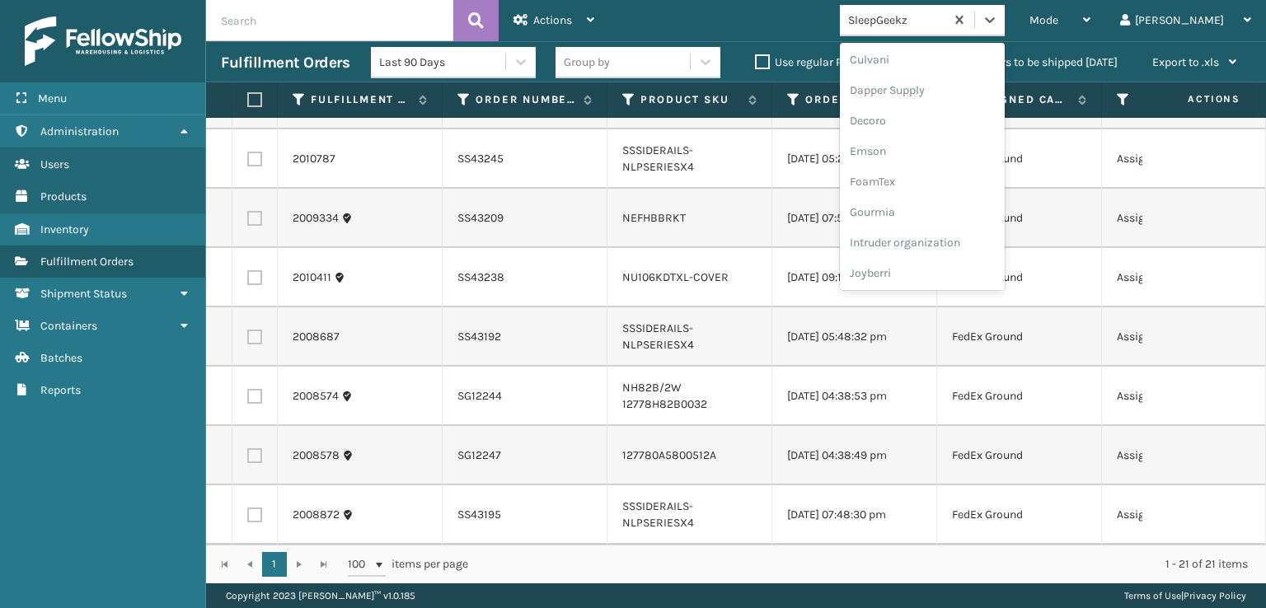
scroll to position [330, 0]
click at [942, 125] on div "FoamTex" at bounding box center [922, 128] width 165 height 31
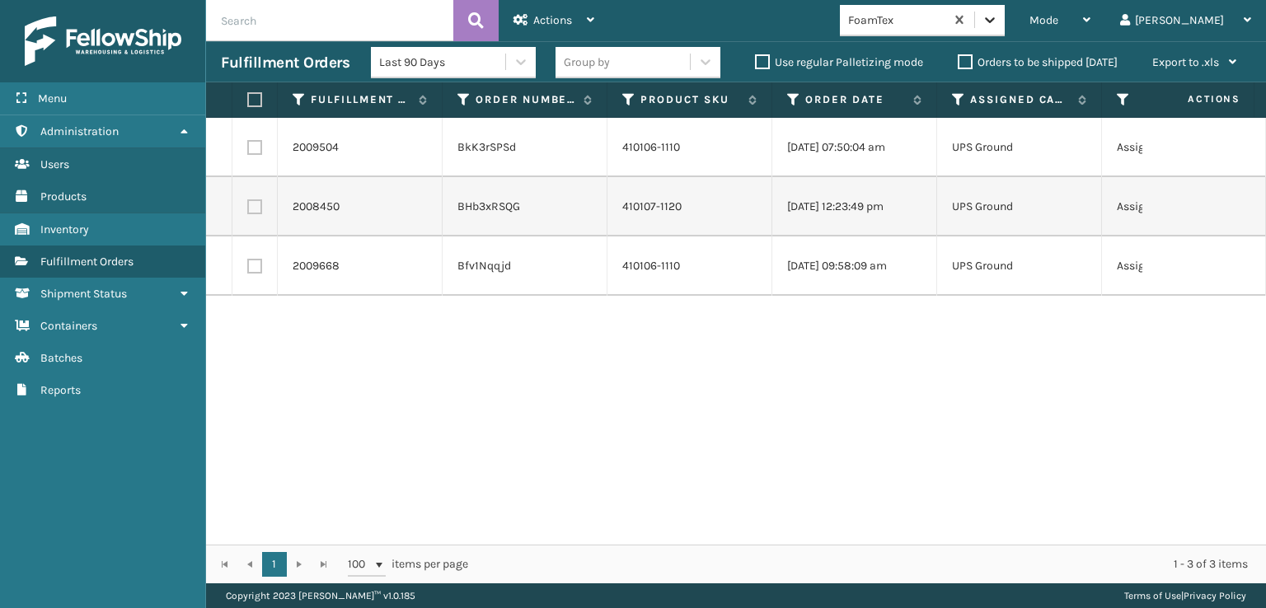
click at [998, 24] on icon at bounding box center [990, 20] width 16 height 16
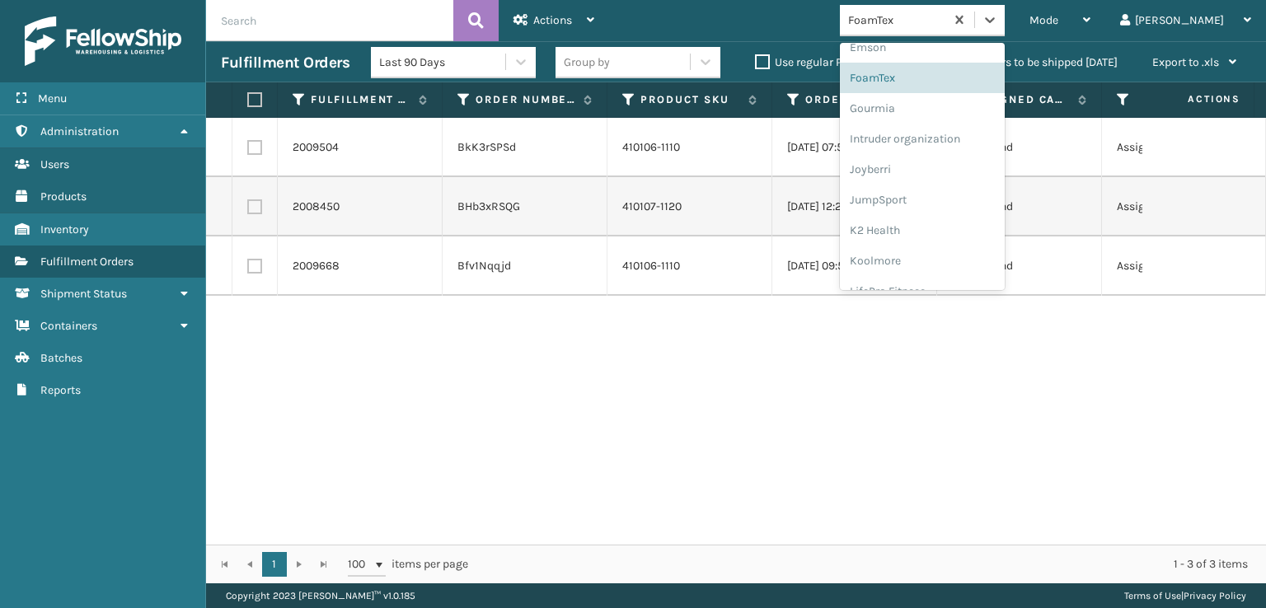
scroll to position [521, 0]
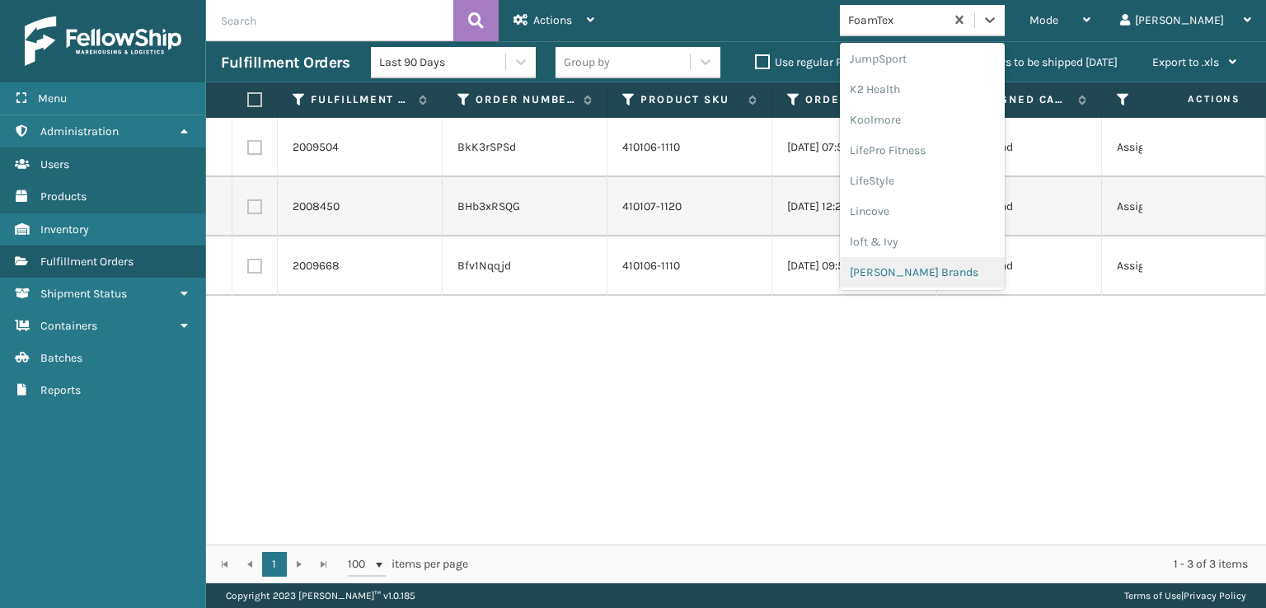
click at [951, 269] on div "[PERSON_NAME] Brands" at bounding box center [922, 272] width 165 height 31
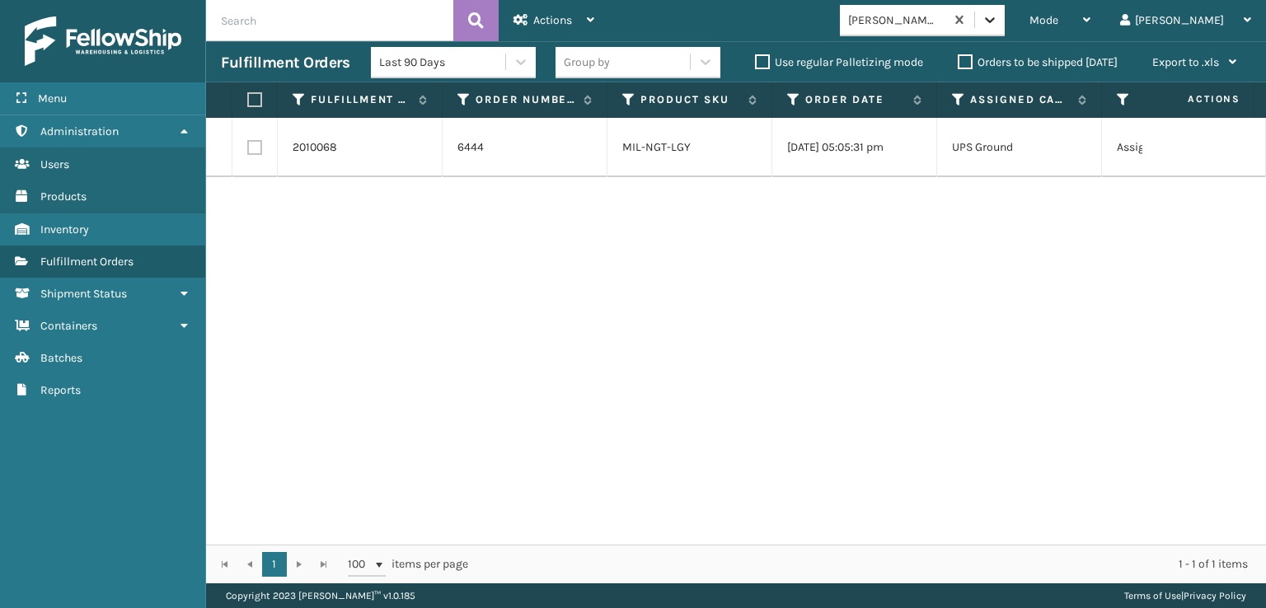
click at [998, 21] on icon at bounding box center [990, 20] width 16 height 16
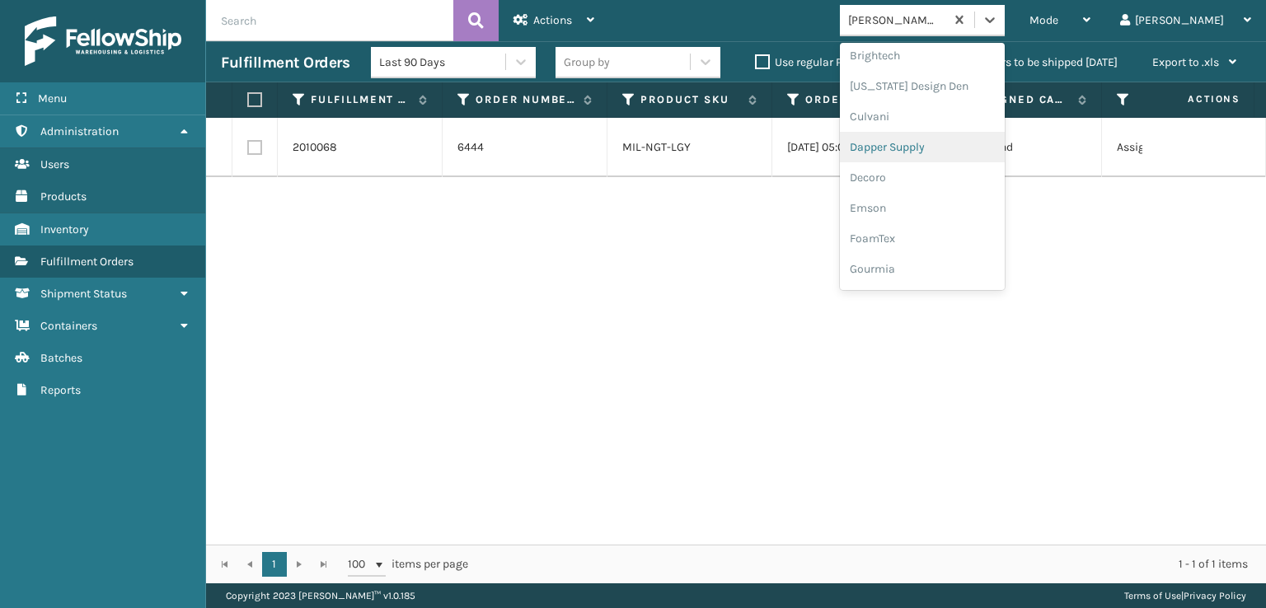
scroll to position [247, 0]
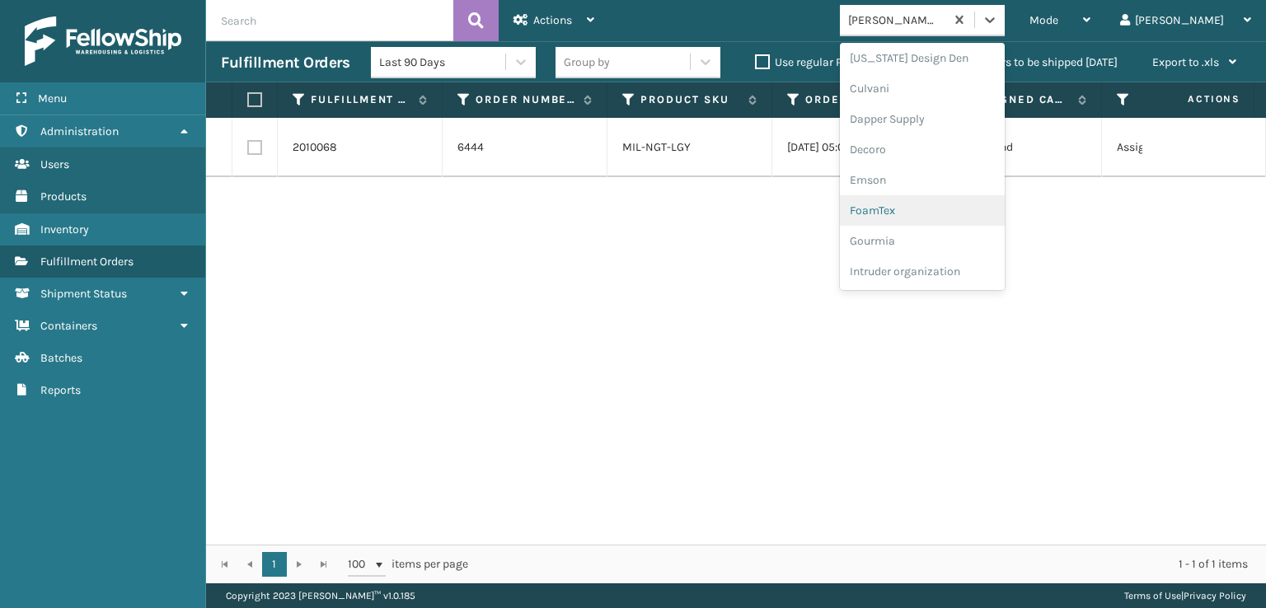
click at [940, 205] on div "FoamTex" at bounding box center [922, 210] width 165 height 31
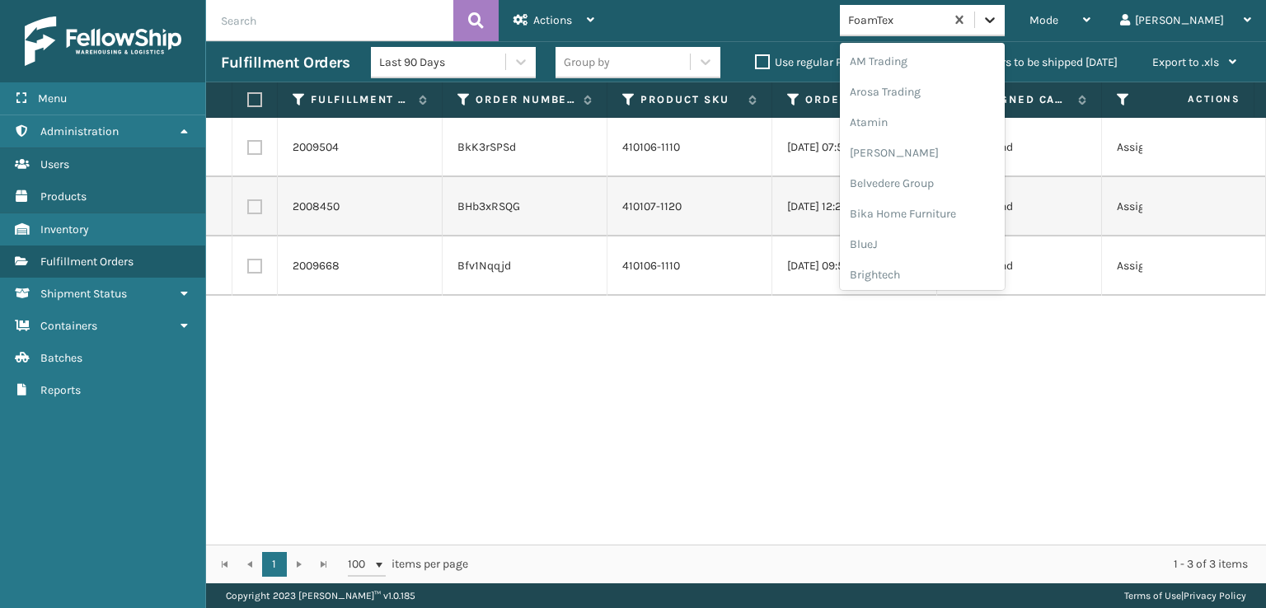
click at [998, 15] on icon at bounding box center [990, 20] width 16 height 16
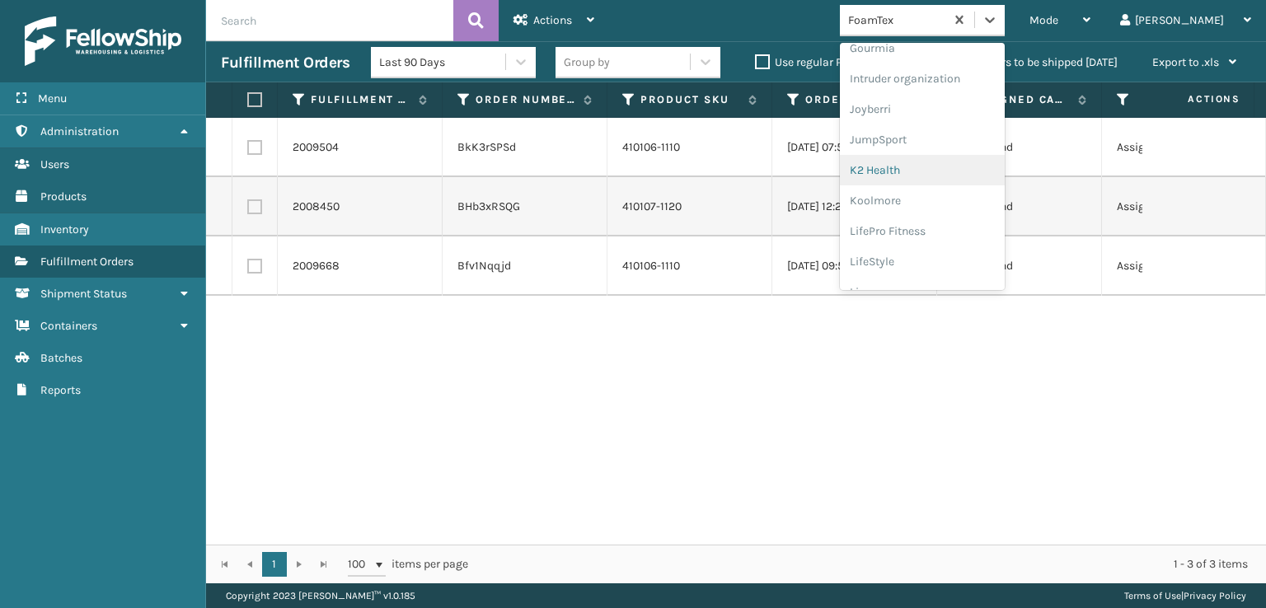
scroll to position [521, 0]
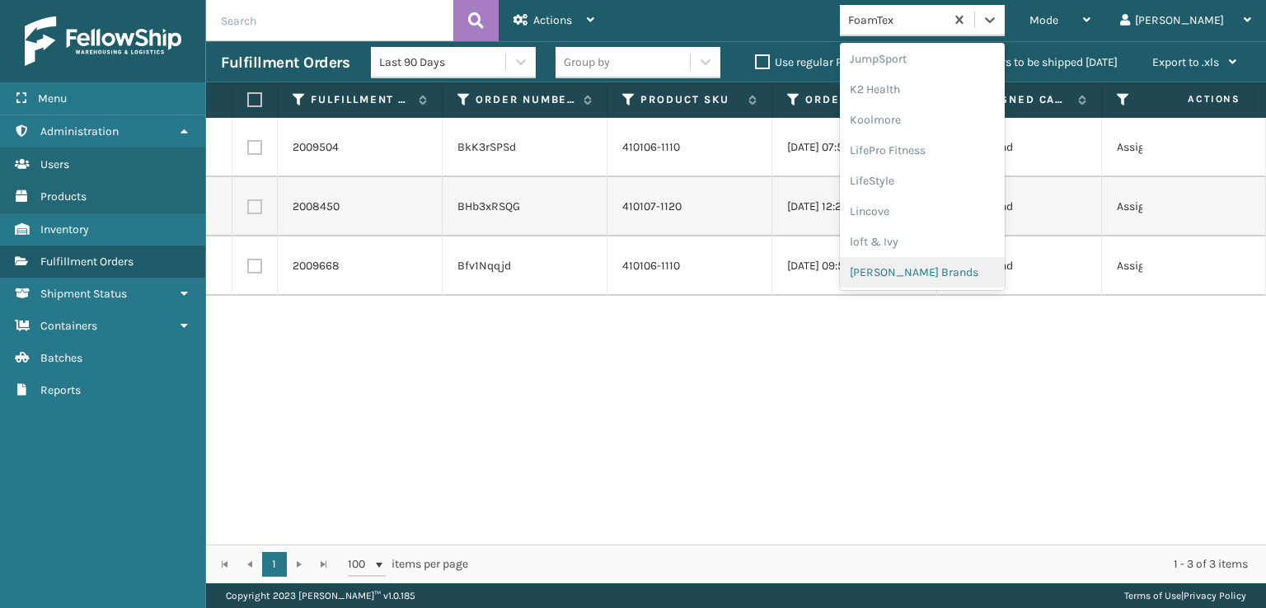
click at [947, 269] on div "[PERSON_NAME] Brands" at bounding box center [922, 272] width 165 height 31
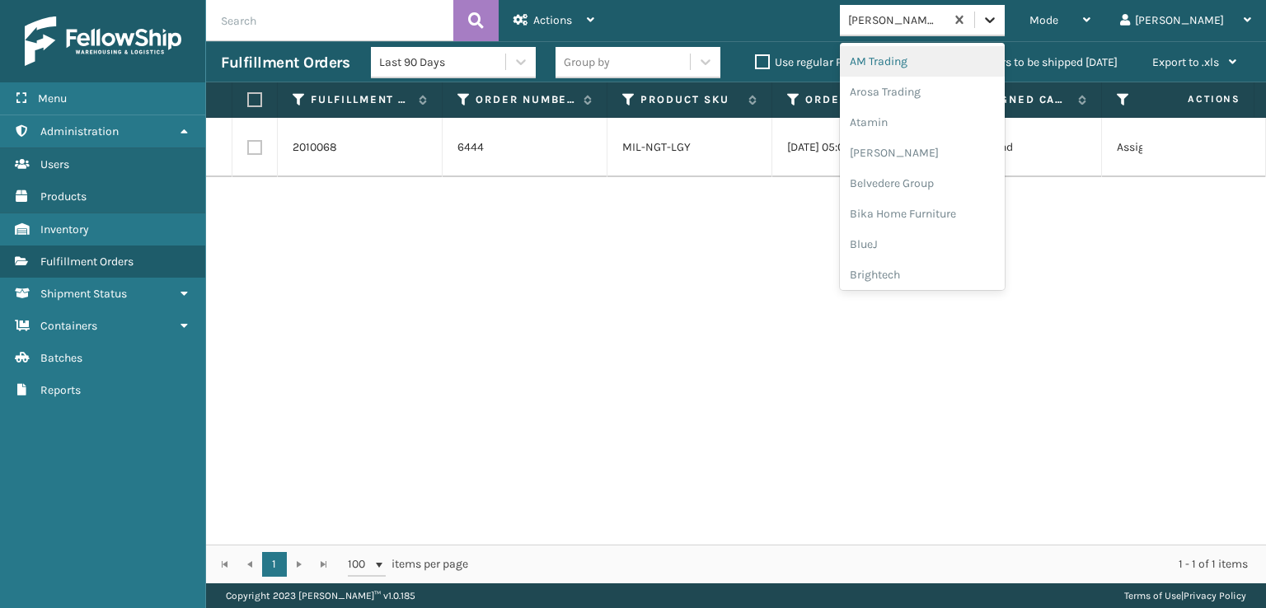
click at [998, 26] on icon at bounding box center [990, 20] width 16 height 16
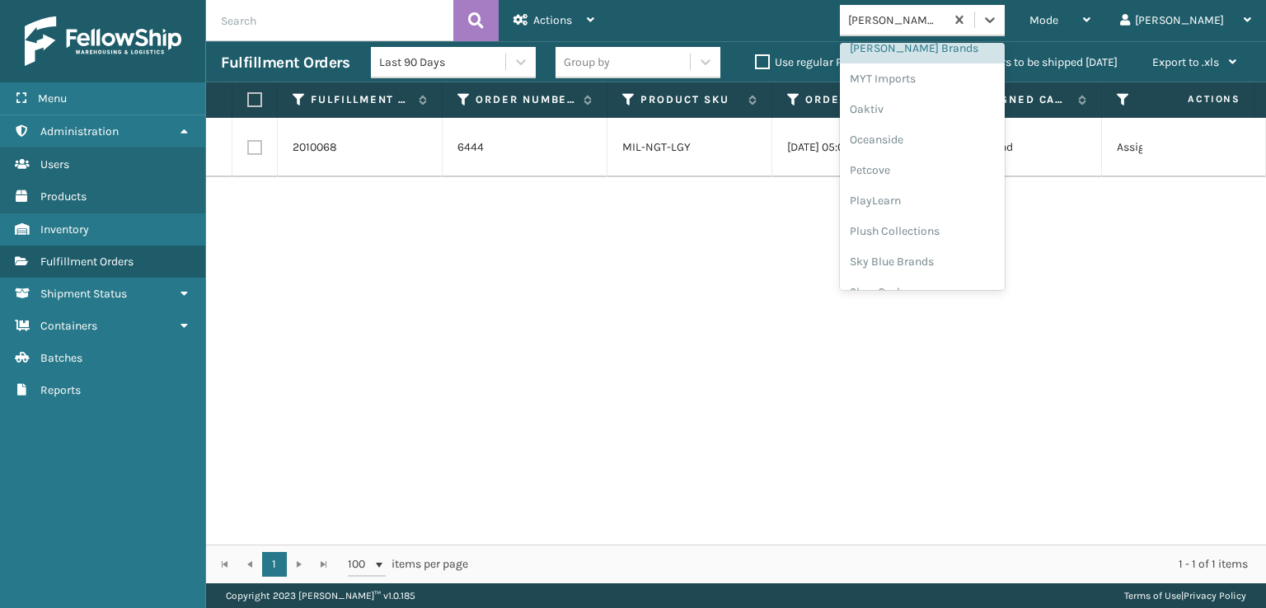
scroll to position [796, 0]
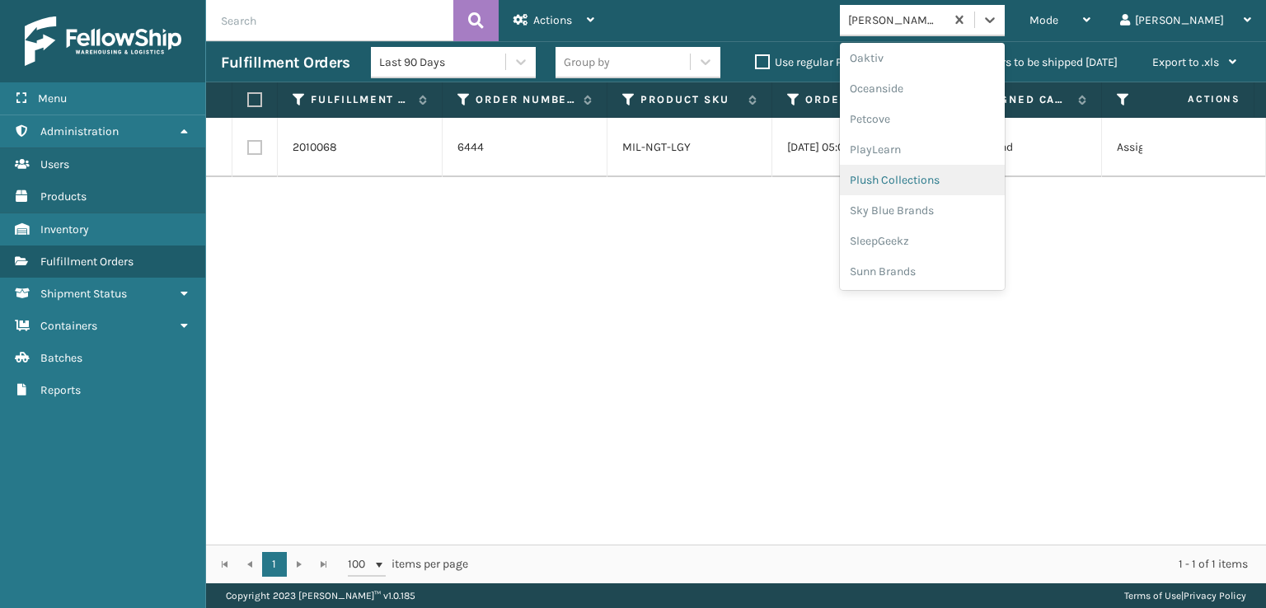
click at [965, 182] on div "Plush Collections" at bounding box center [922, 180] width 165 height 31
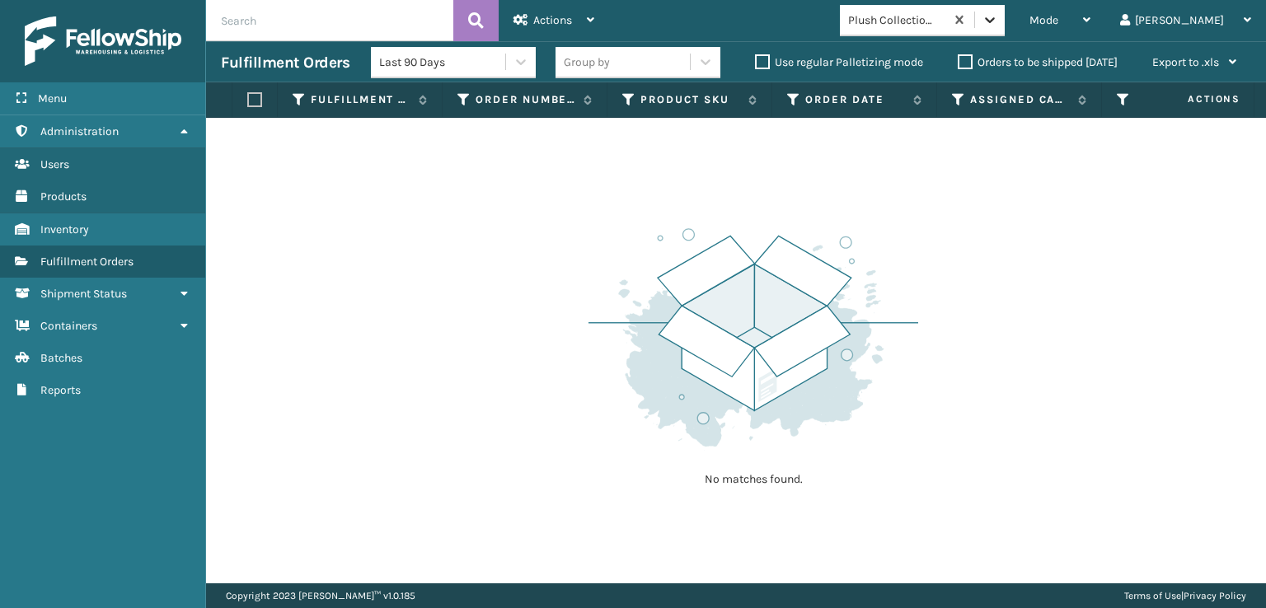
click at [998, 21] on icon at bounding box center [990, 20] width 16 height 16
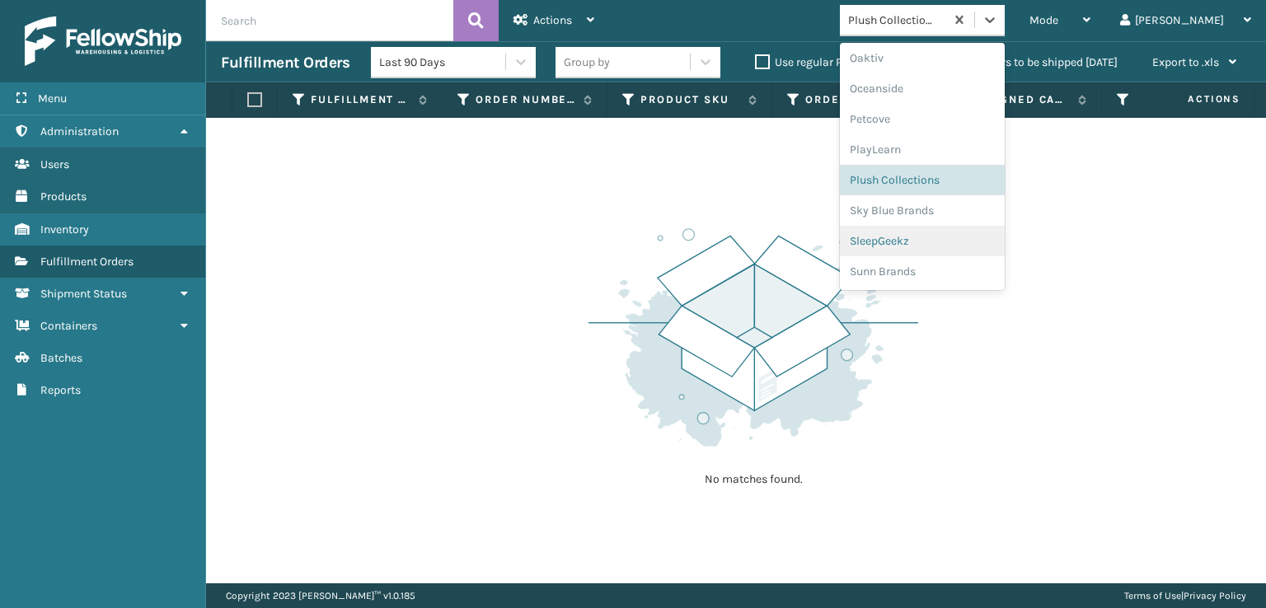
click at [950, 240] on div "SleepGeekz" at bounding box center [922, 241] width 165 height 31
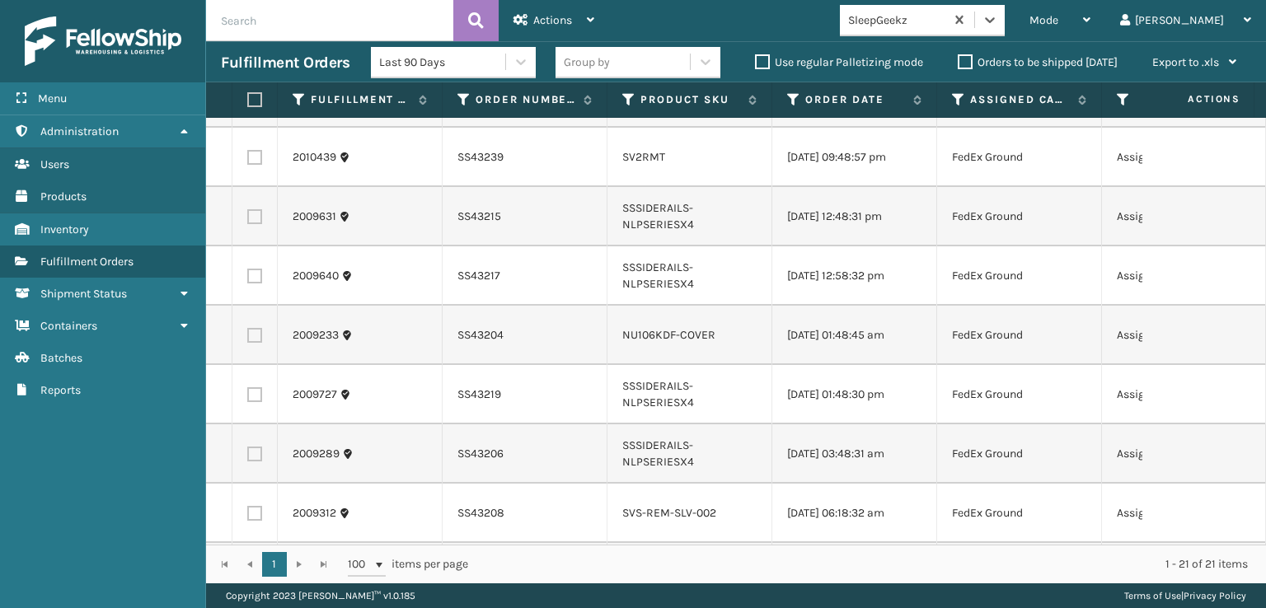
scroll to position [0, 0]
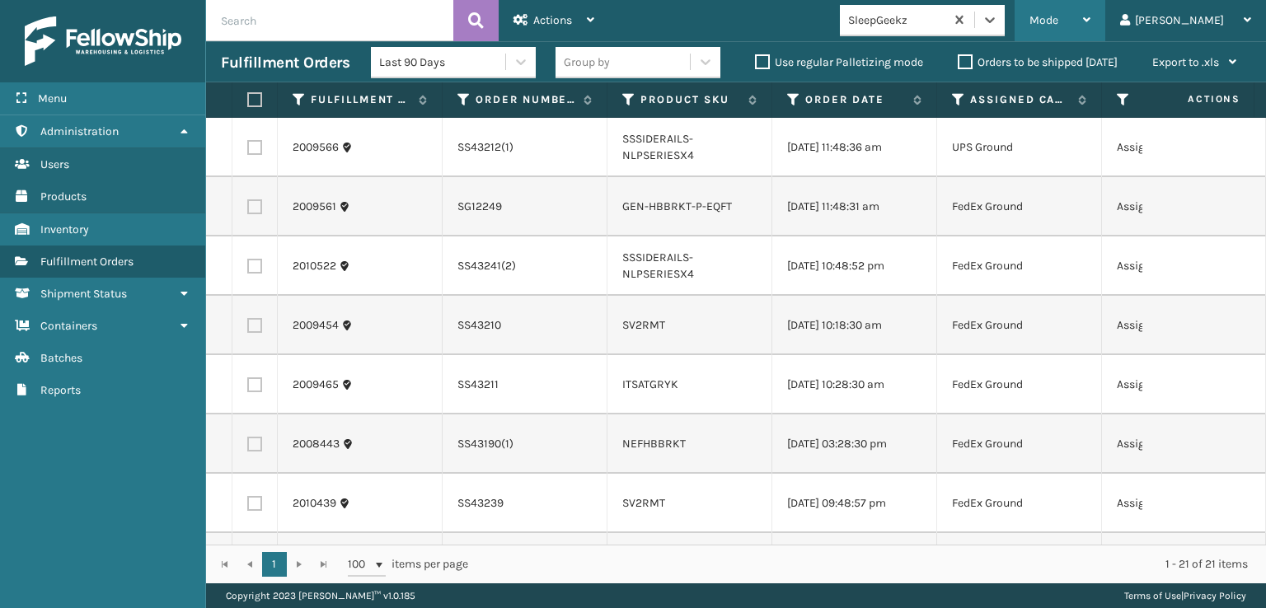
click at [1059, 16] on span "Mode" at bounding box center [1044, 20] width 29 height 14
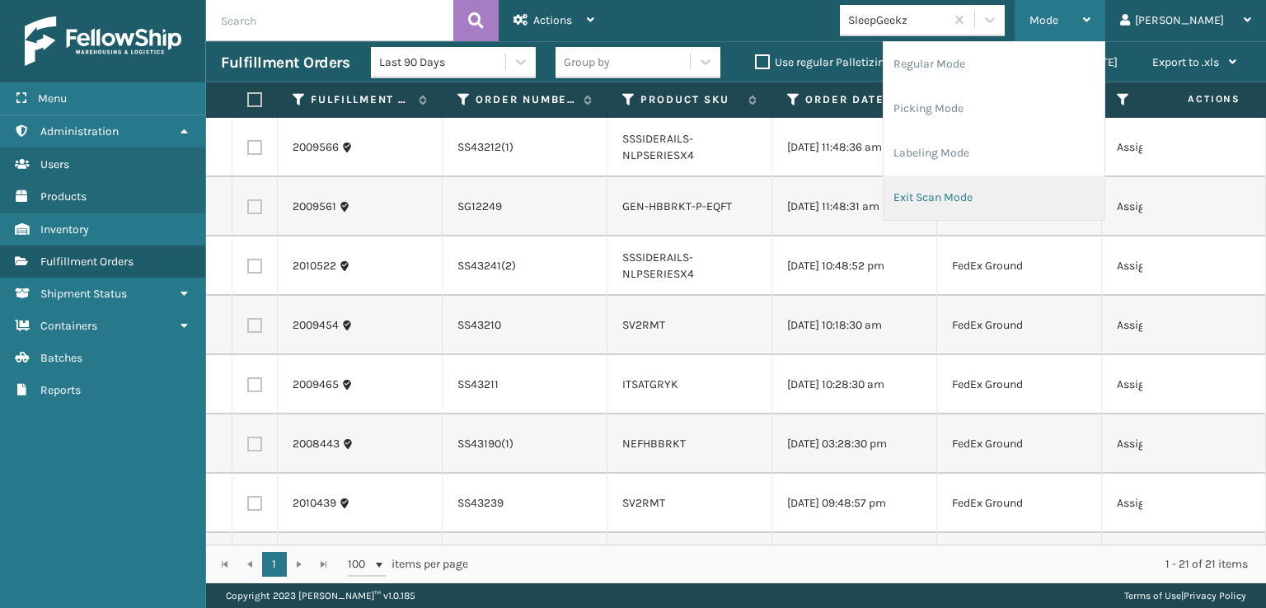
click at [1012, 198] on li "Exit Scan Mode" at bounding box center [994, 198] width 221 height 45
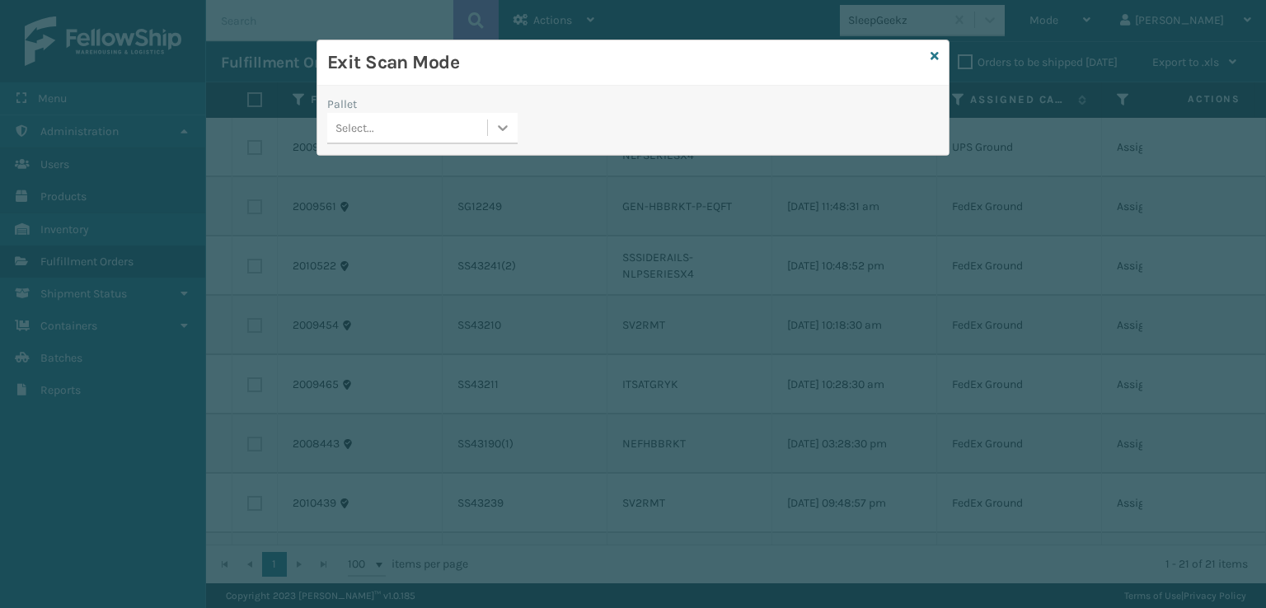
click at [491, 133] on div at bounding box center [503, 128] width 30 height 30
click at [443, 167] on div "FDXG-OHJUOLM1DS" at bounding box center [422, 169] width 190 height 31
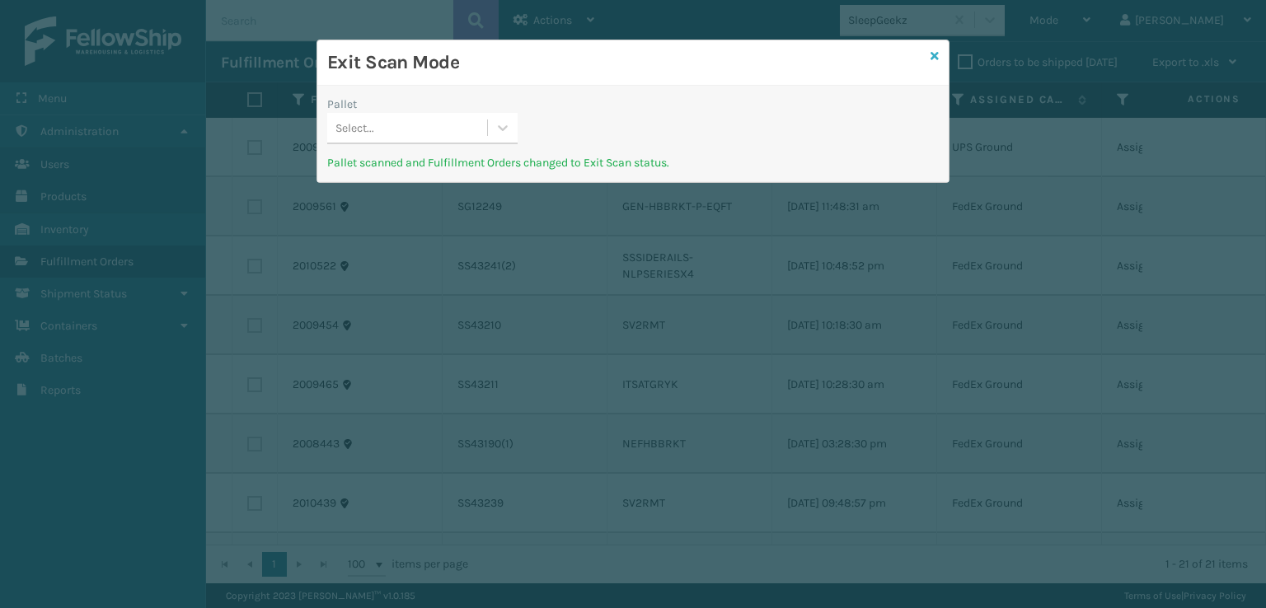
click at [938, 54] on icon at bounding box center [935, 56] width 8 height 12
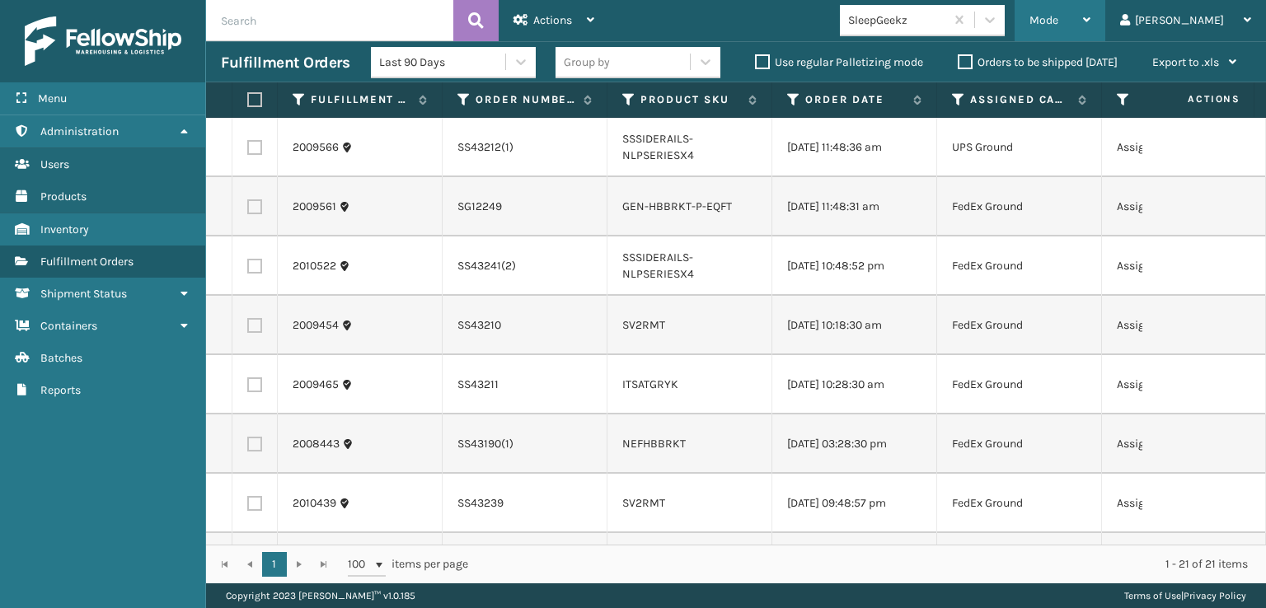
click at [1059, 21] on span "Mode" at bounding box center [1044, 20] width 29 height 14
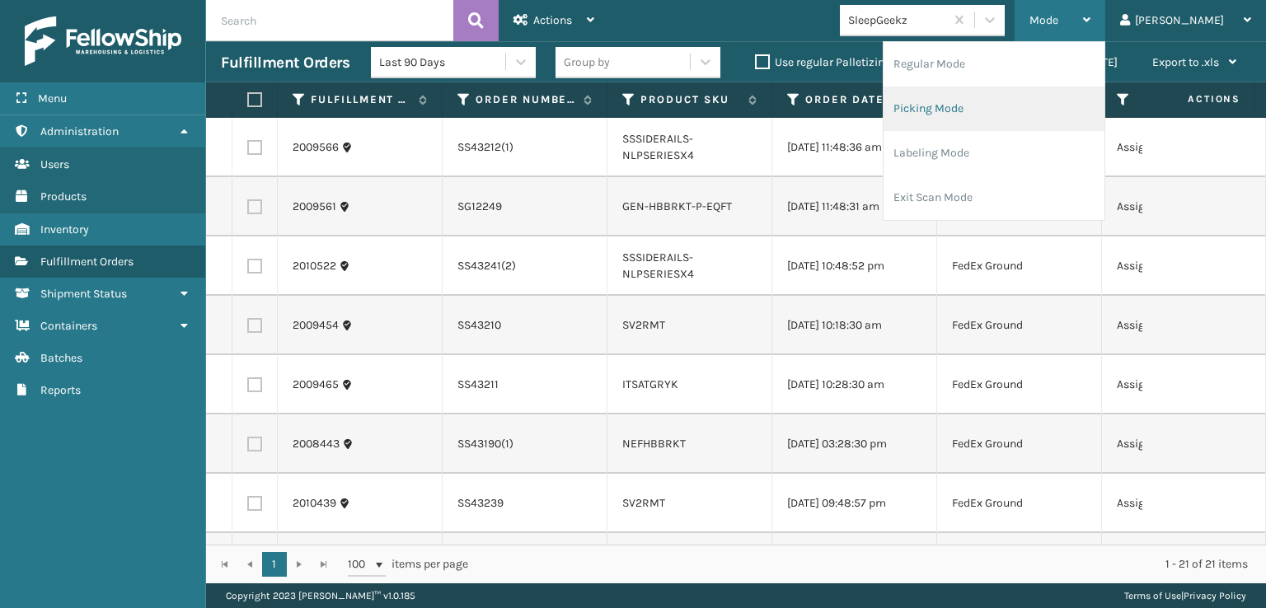
click at [999, 105] on li "Picking Mode" at bounding box center [994, 109] width 221 height 45
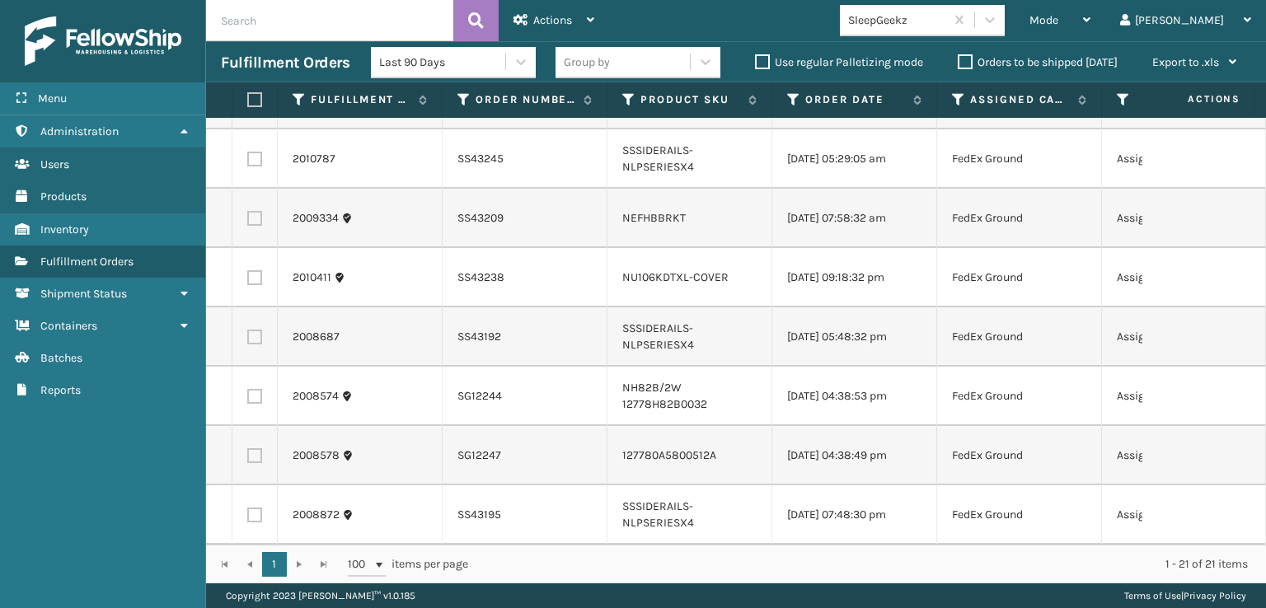
scroll to position [841, 0]
click at [998, 26] on icon at bounding box center [990, 20] width 16 height 16
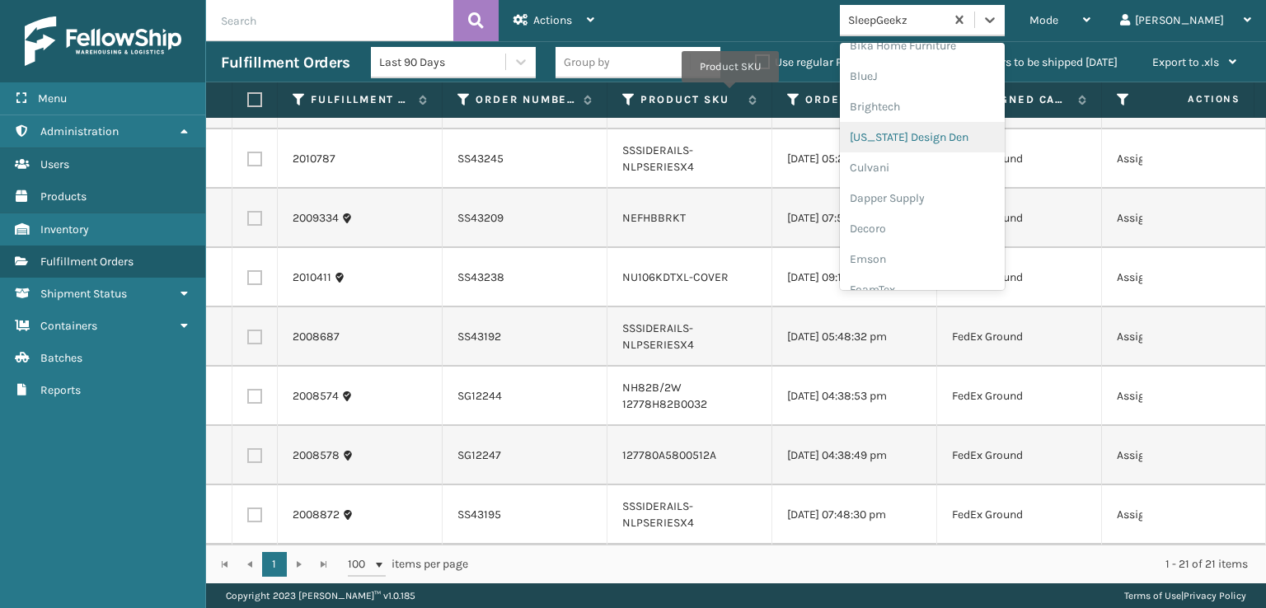
scroll to position [247, 0]
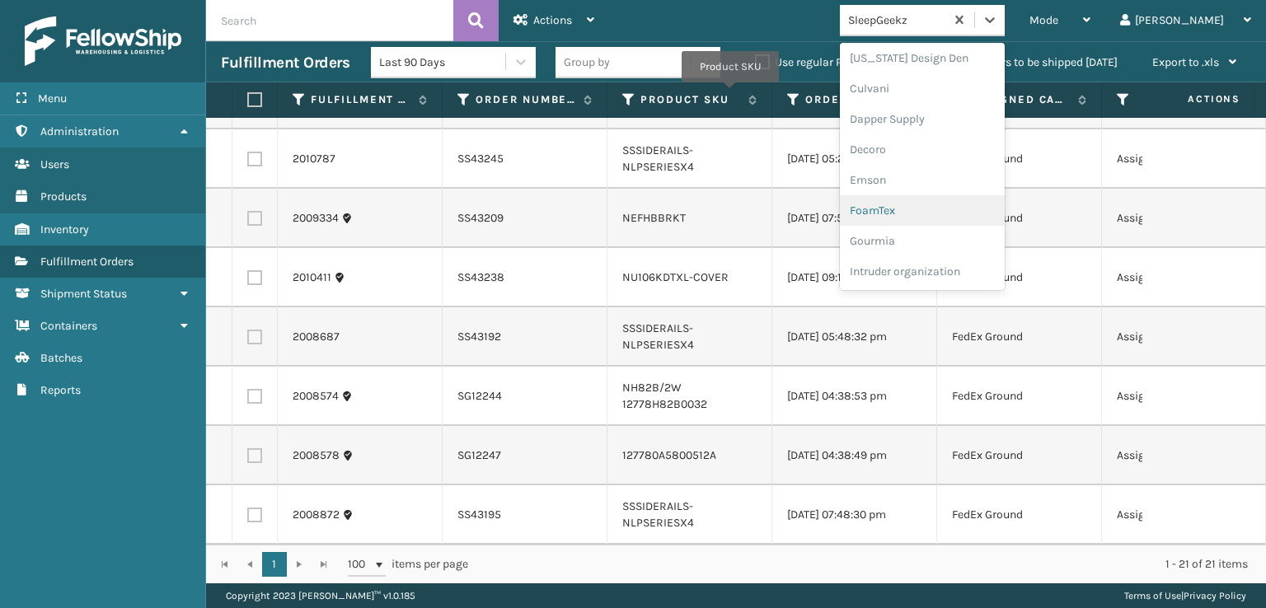
click at [940, 209] on div "FoamTex" at bounding box center [922, 210] width 165 height 31
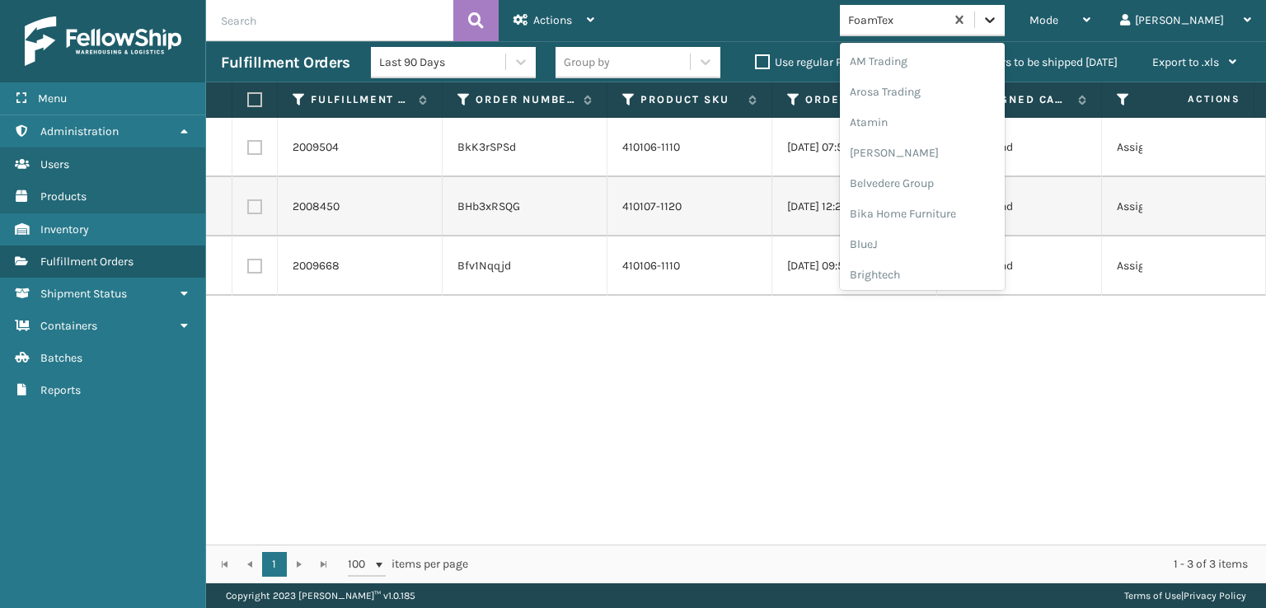
click at [998, 23] on icon at bounding box center [990, 20] width 16 height 16
click at [956, 270] on div "[PERSON_NAME] Brands" at bounding box center [922, 272] width 165 height 31
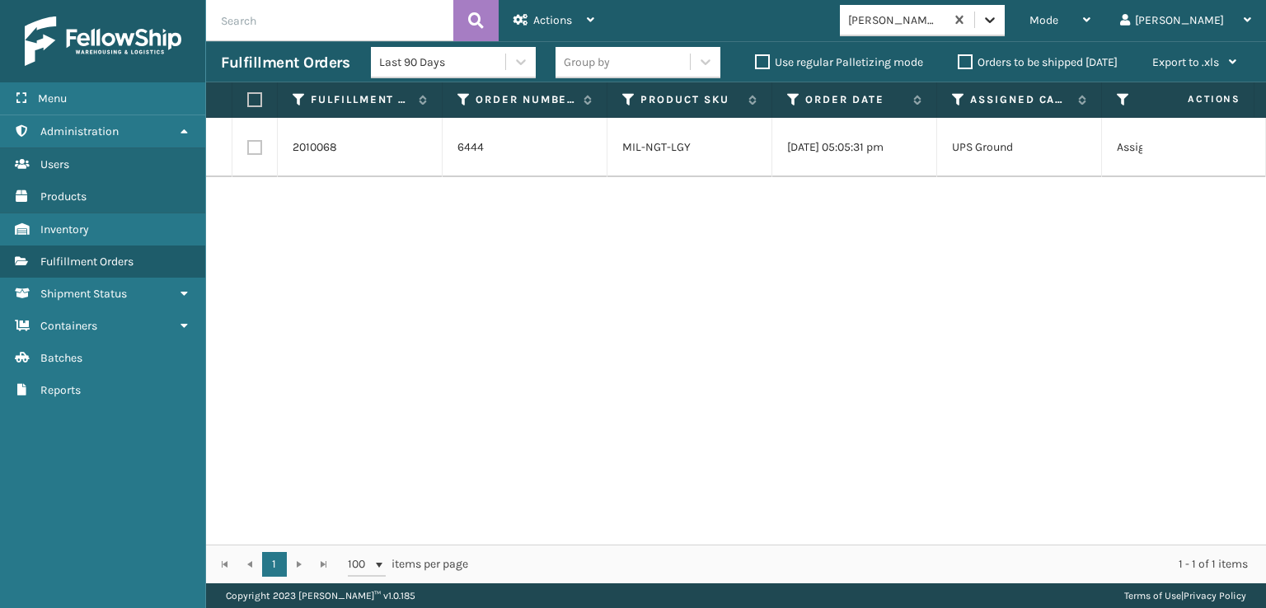
click at [998, 21] on icon at bounding box center [990, 20] width 16 height 16
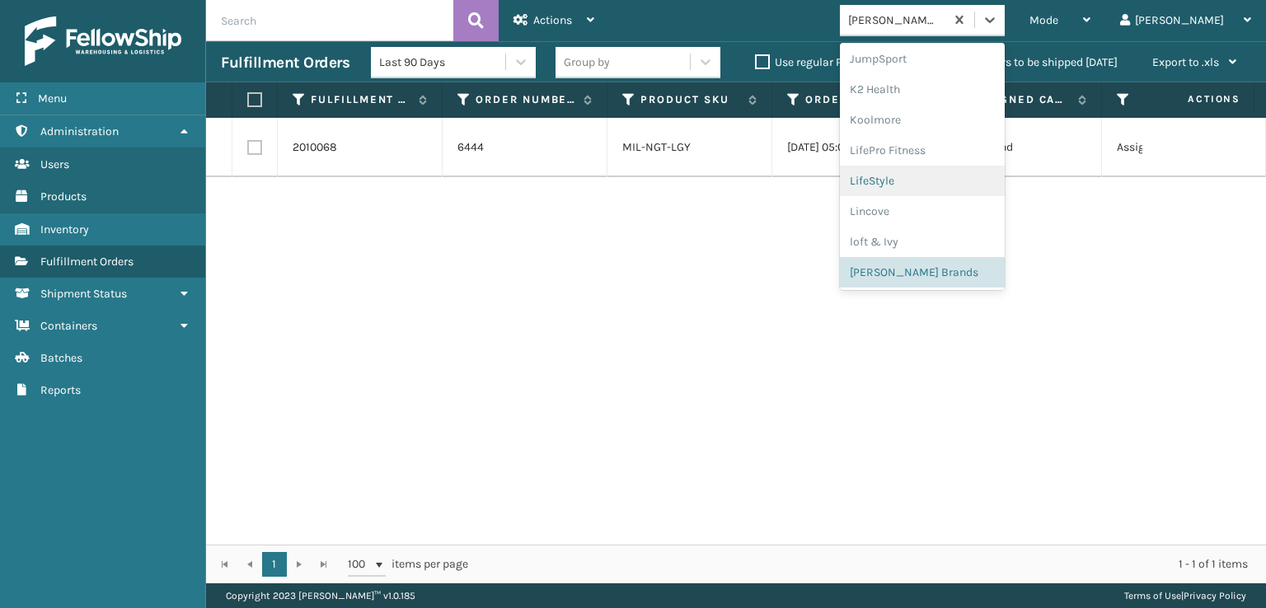
click at [715, 322] on div "2010068 6444 MIL-NGT-LGY [DATE] 05:05:31 pm UPS Ground Assigned [DATE] [DATE] 1…" at bounding box center [736, 331] width 1060 height 427
